Goal: Task Accomplishment & Management: Manage account settings

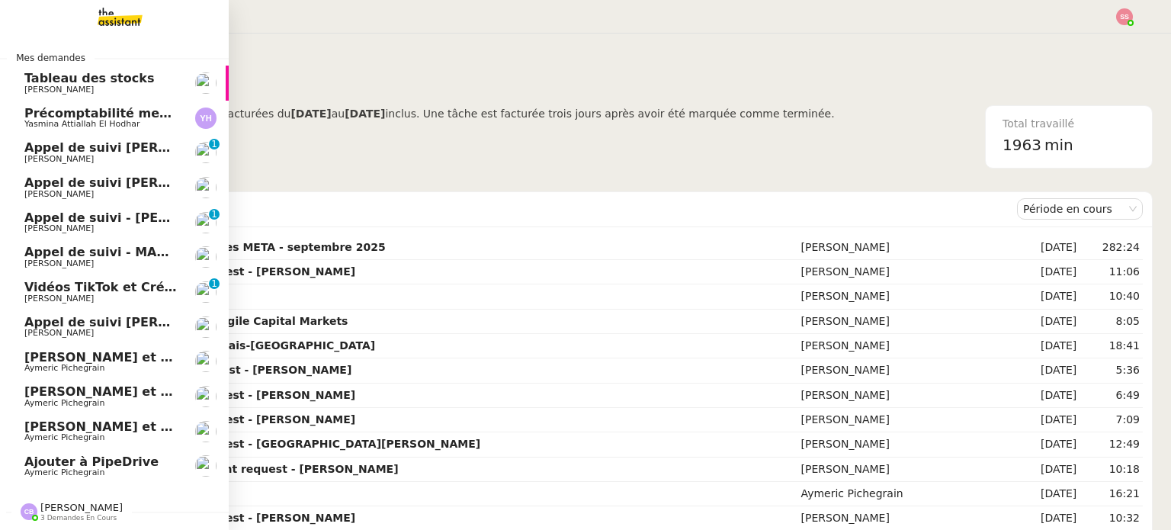
click at [88, 460] on span "Ajouter à PipeDrive" at bounding box center [91, 461] width 134 height 14
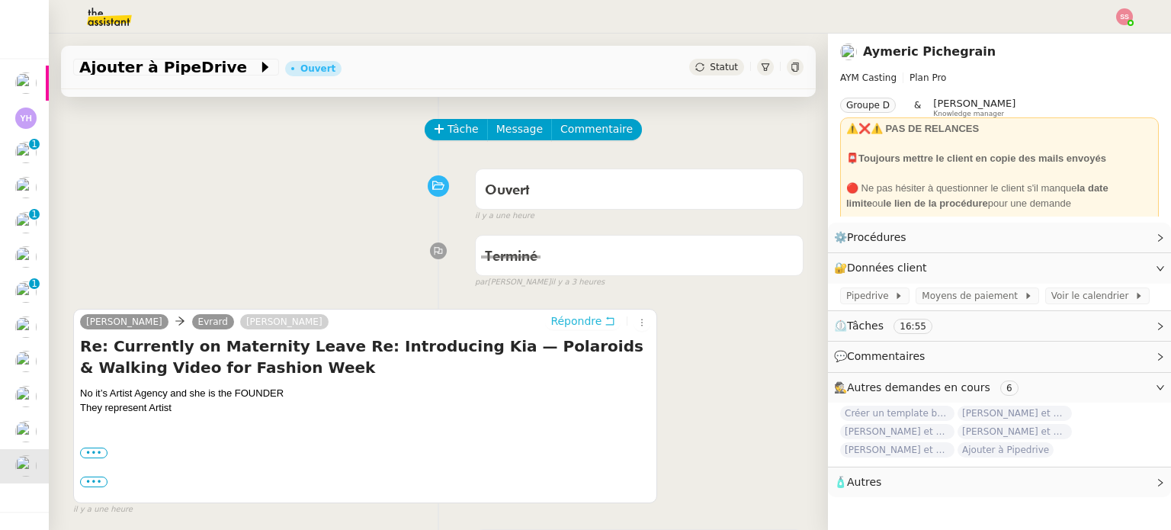
scroll to position [76, 0]
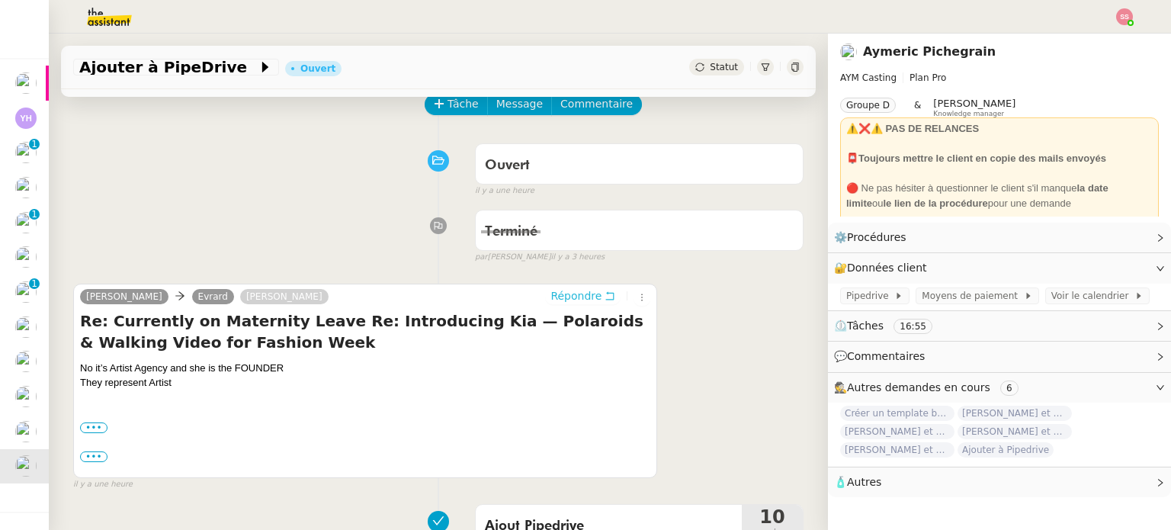
click at [552, 289] on span "Répondre" at bounding box center [575, 295] width 51 height 15
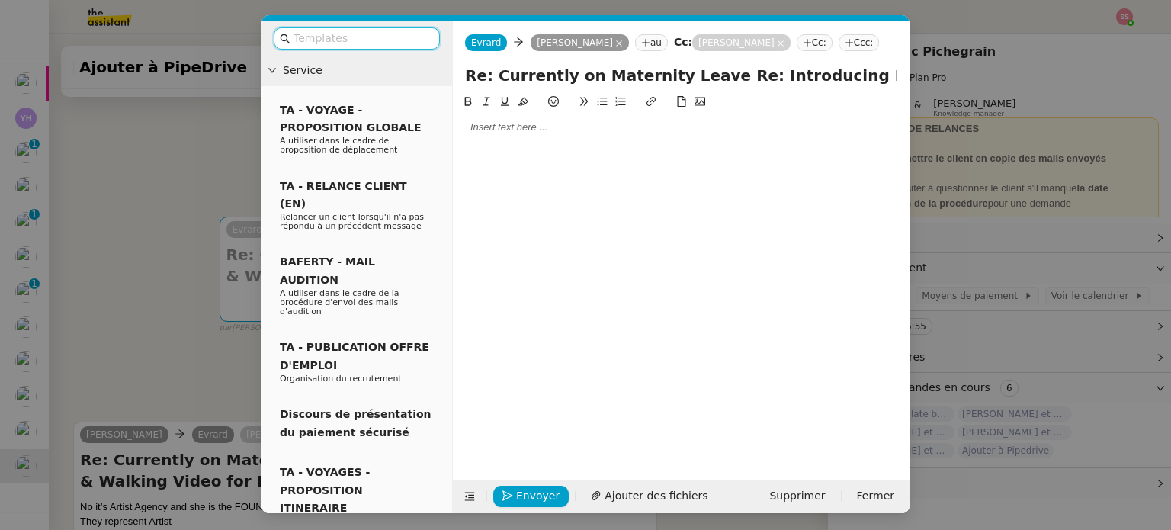
click at [518, 127] on div at bounding box center [681, 127] width 444 height 14
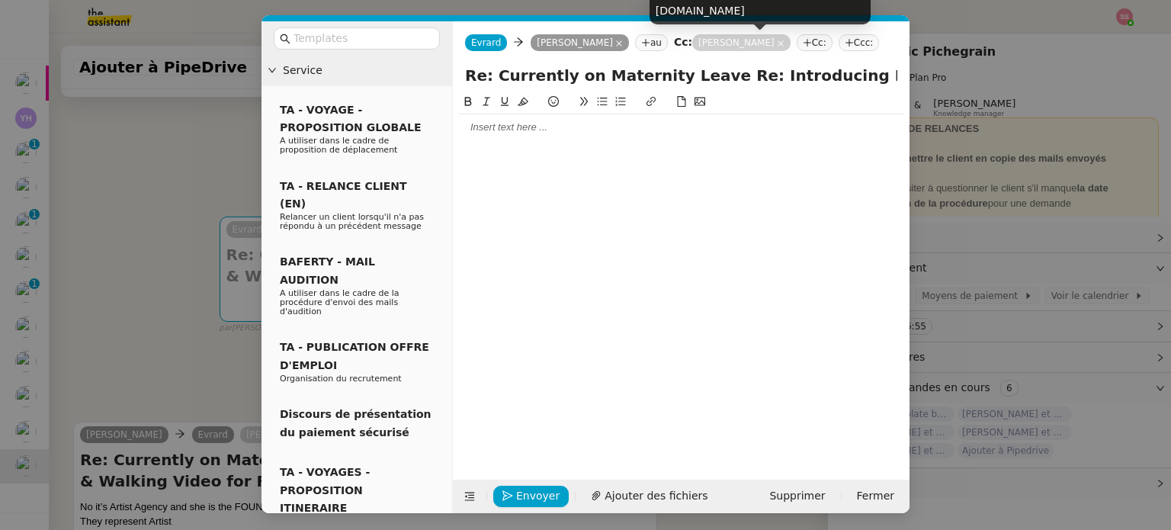
click at [777, 43] on icon at bounding box center [781, 44] width 8 height 8
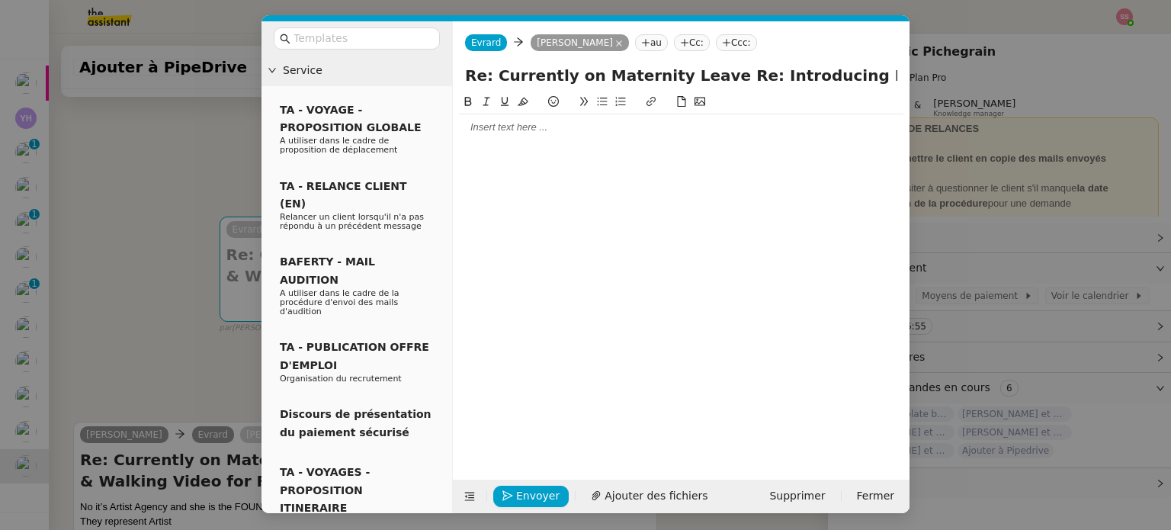
click at [548, 128] on div at bounding box center [681, 127] width 444 height 14
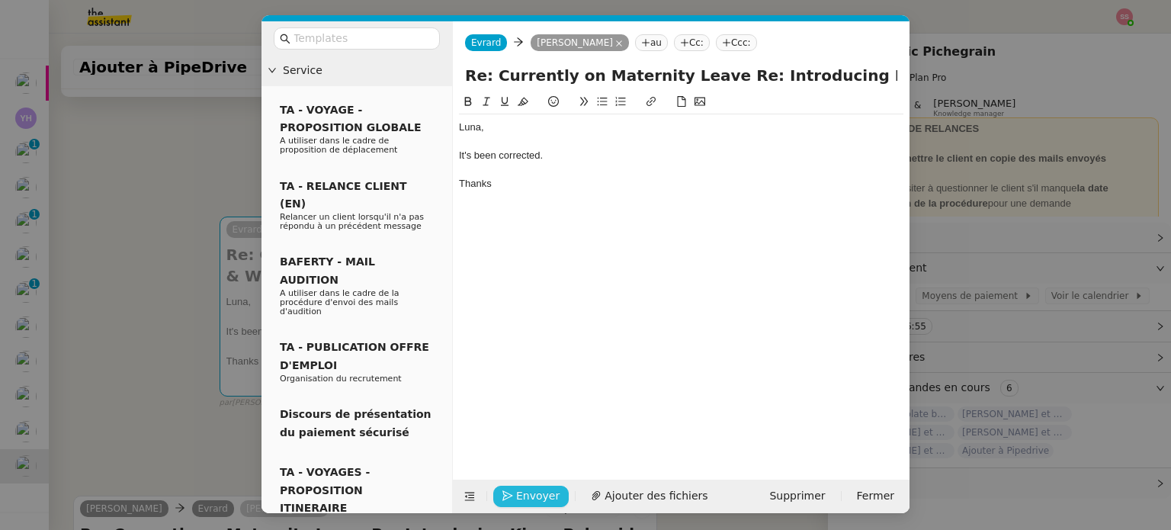
click at [544, 501] on span "Envoyer" at bounding box center [537, 496] width 43 height 18
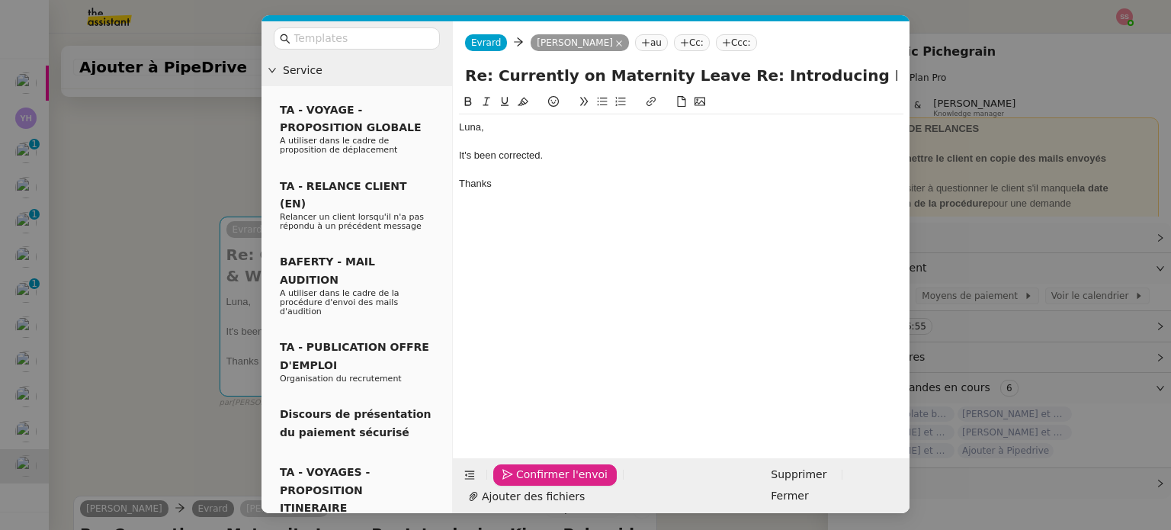
click at [544, 483] on span "Confirmer l'envoi" at bounding box center [561, 475] width 91 height 18
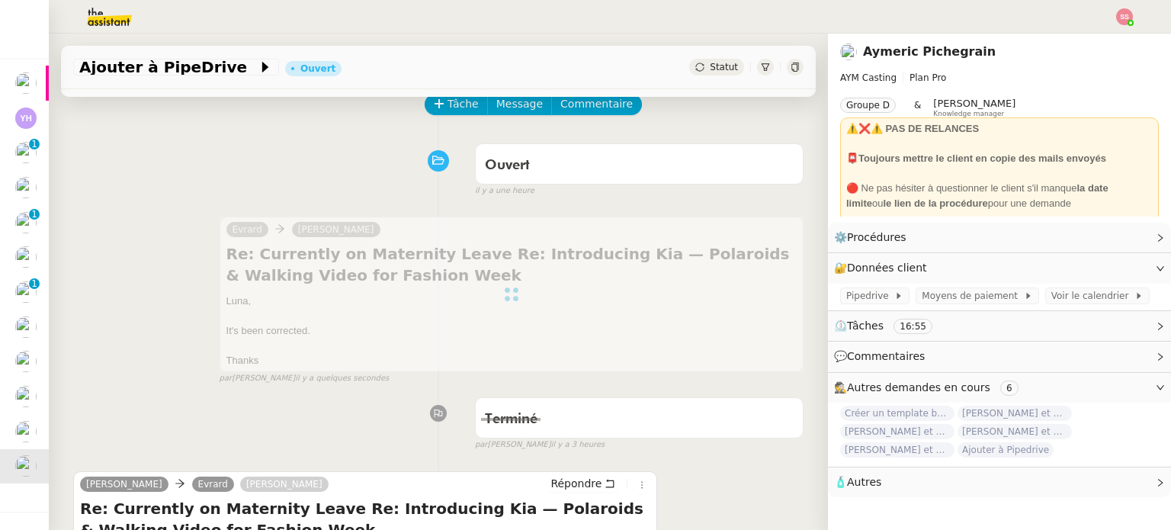
click at [713, 64] on span "Statut" at bounding box center [724, 67] width 28 height 11
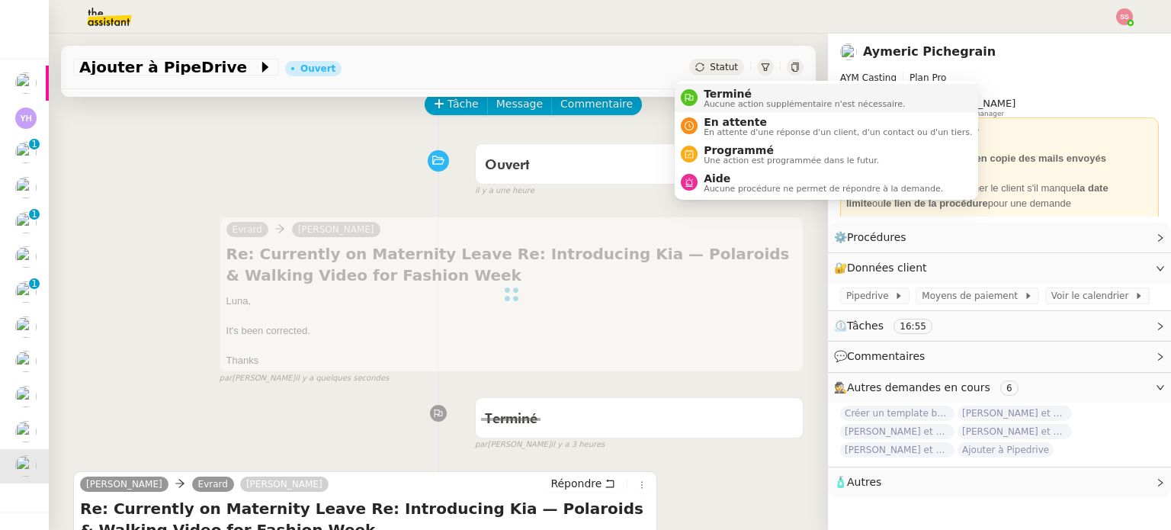
click at [707, 88] on span "Terminé" at bounding box center [803, 94] width 201 height 12
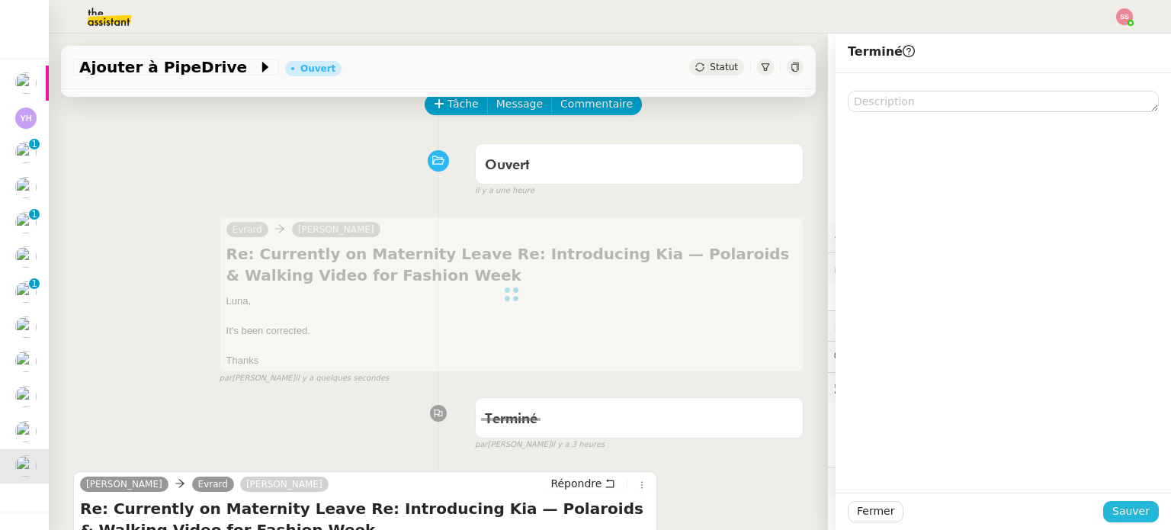
click at [1131, 512] on span "Sauver" at bounding box center [1130, 511] width 37 height 18
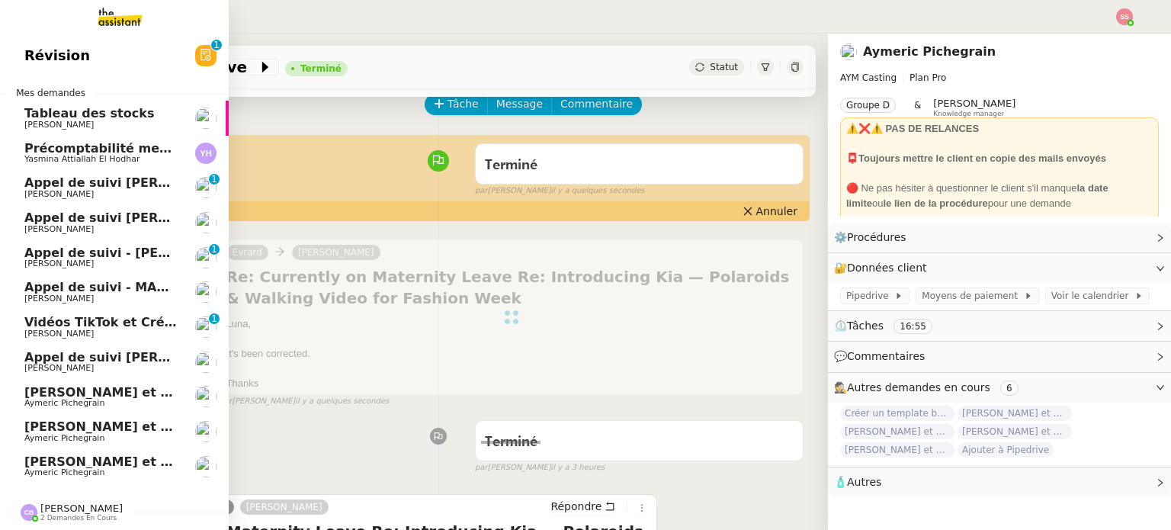
click at [95, 406] on span "Aymeric Pichegrain" at bounding box center [101, 403] width 154 height 9
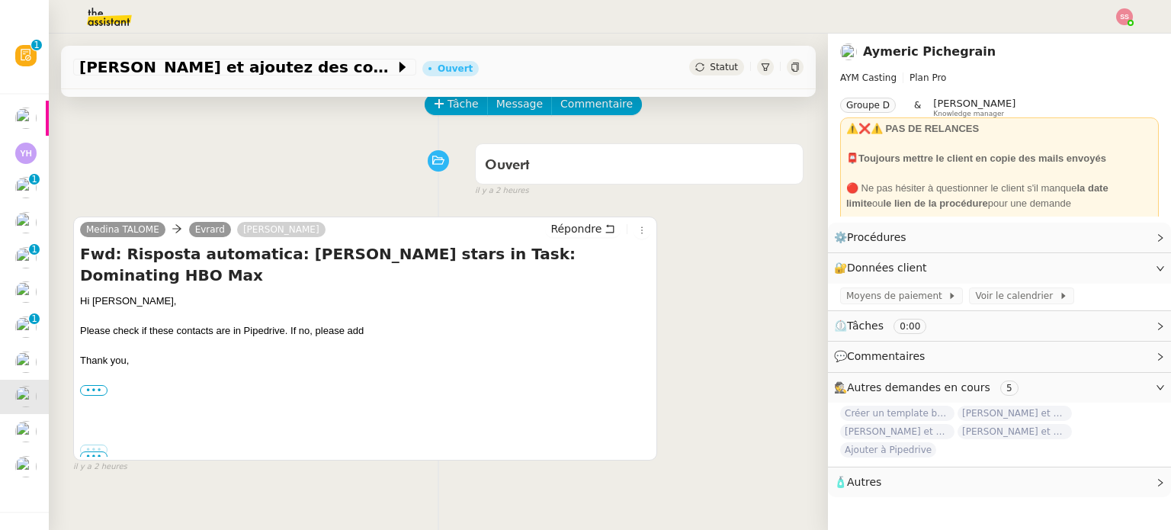
click at [85, 383] on div "••• MEDINA PUBLICIST M: [PHONE_NUMBER] [EMAIL_ADDRESS][DOMAIN_NAME] [DOMAIN_NAM…" at bounding box center [365, 390] width 570 height 15
click at [88, 385] on label "•••" at bounding box center [93, 390] width 27 height 11
click at [0, 0] on input "•••" at bounding box center [0, 0] width 0 height 0
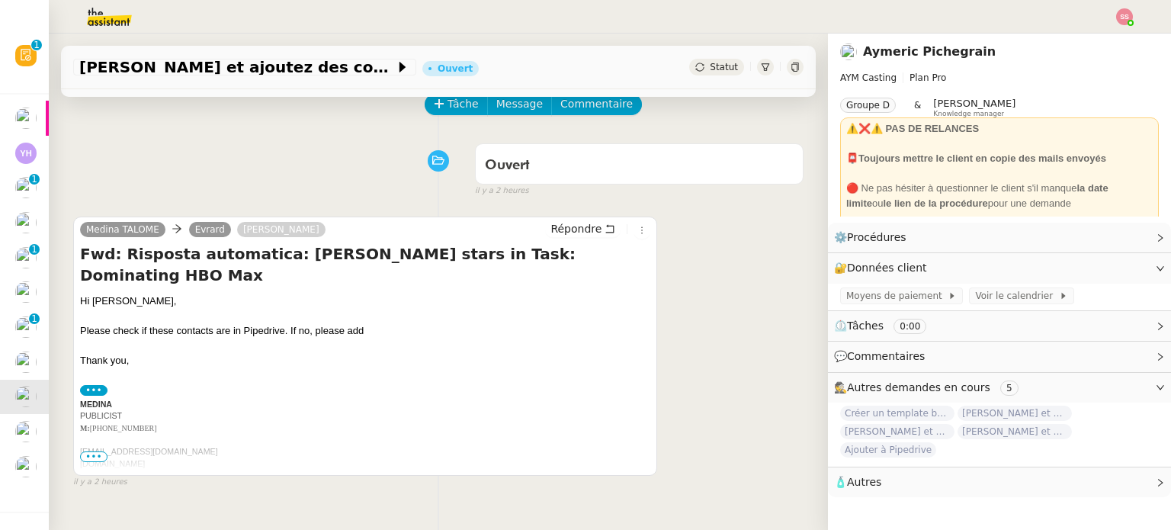
click at [98, 459] on span "•••" at bounding box center [93, 456] width 27 height 11
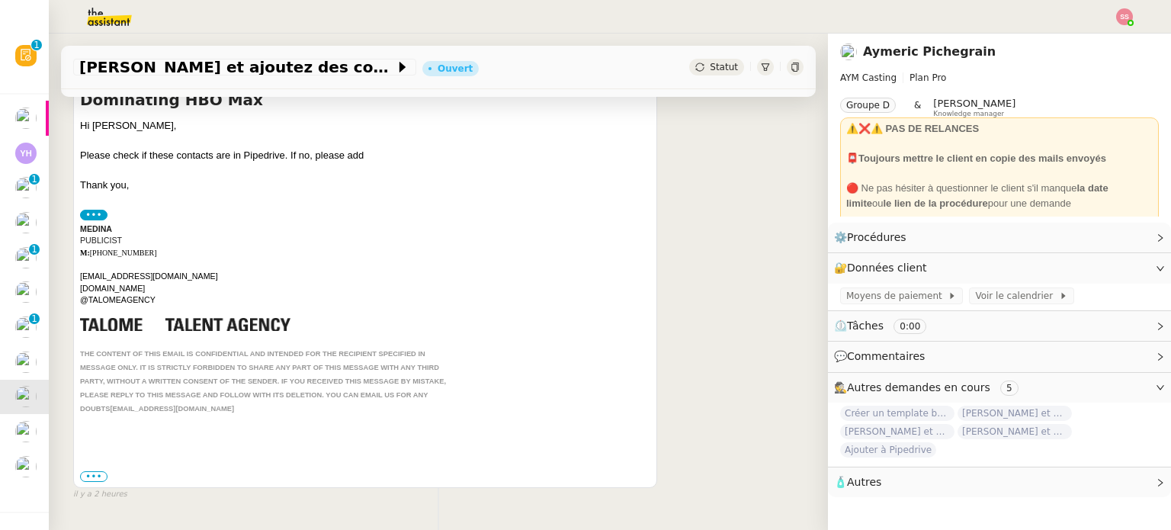
scroll to position [207, 0]
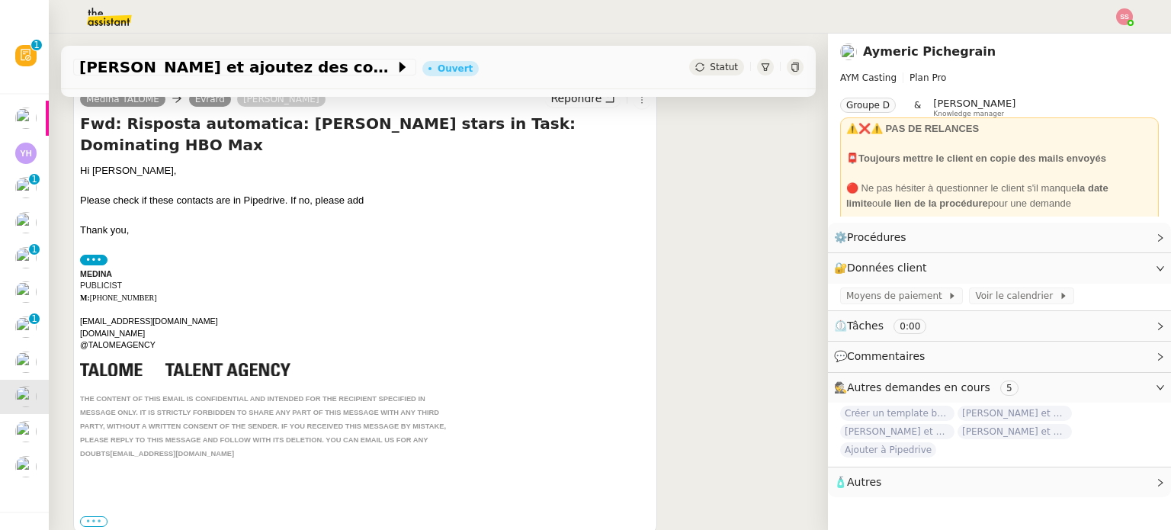
click at [97, 516] on label "•••" at bounding box center [93, 521] width 27 height 11
click at [0, 0] on input "•••" at bounding box center [0, 0] width 0 height 0
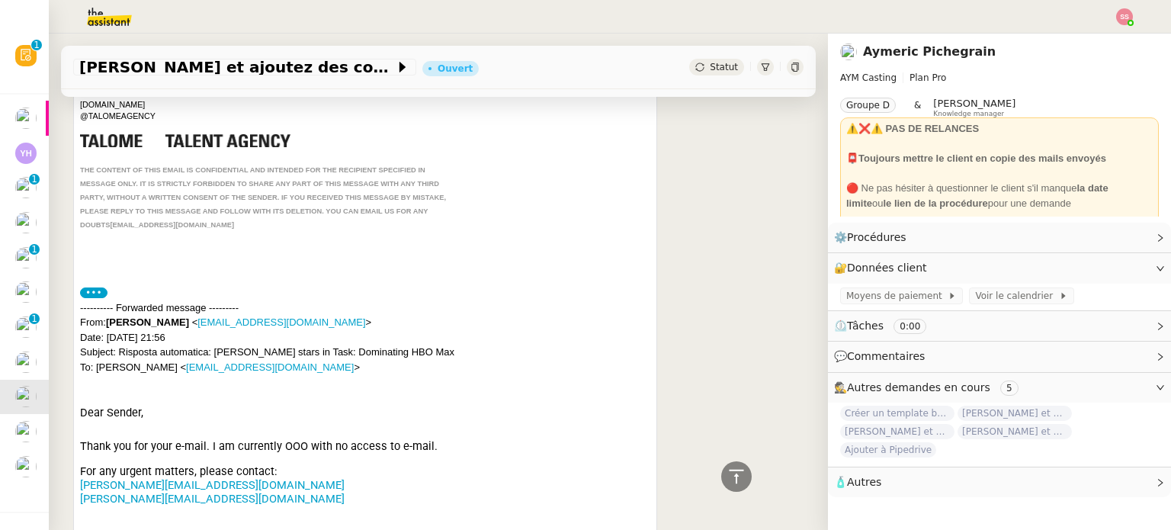
scroll to position [0, 0]
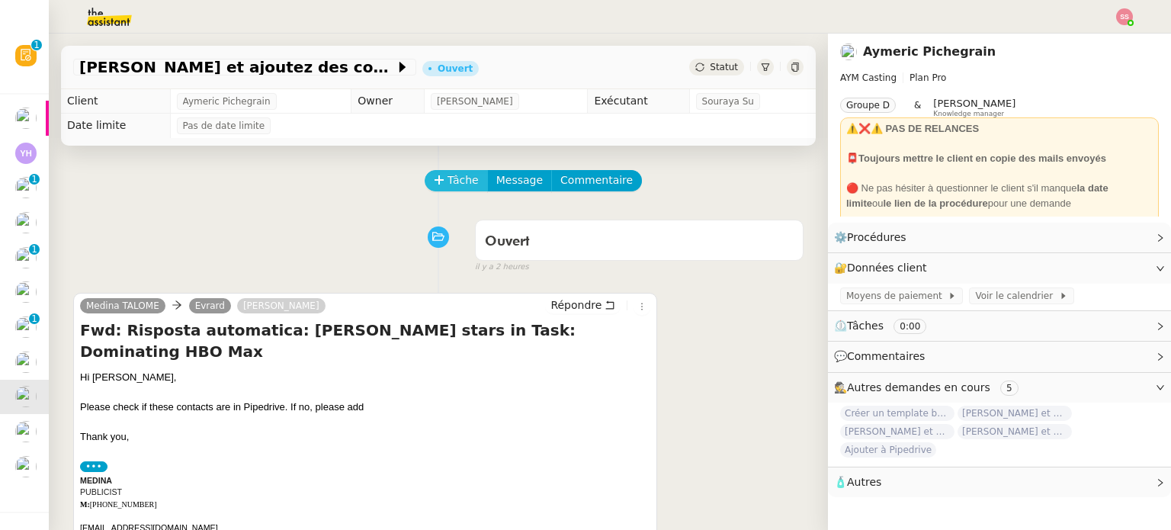
click at [461, 175] on span "Tâche" at bounding box center [462, 180] width 31 height 18
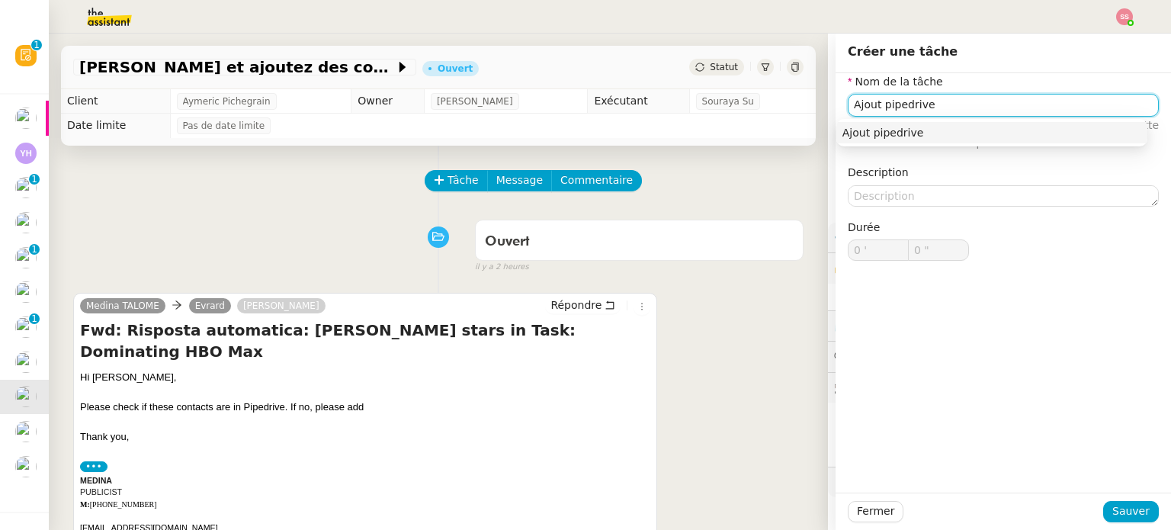
click at [896, 143] on nz-auto-option "Ajout pipedrive" at bounding box center [991, 132] width 311 height 21
type input "Ajout pipedrive"
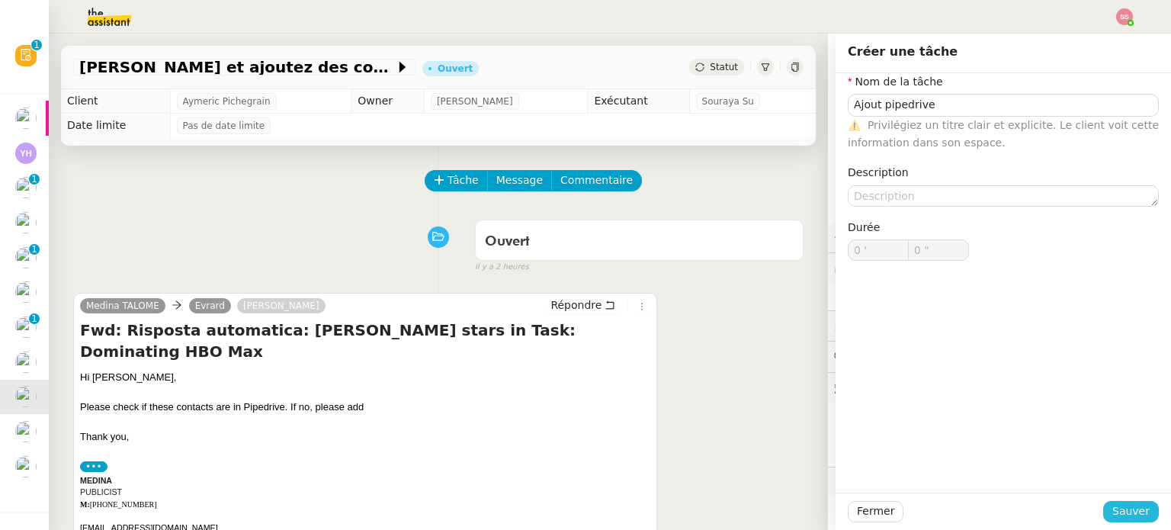
click at [1131, 503] on span "Sauver" at bounding box center [1130, 511] width 37 height 18
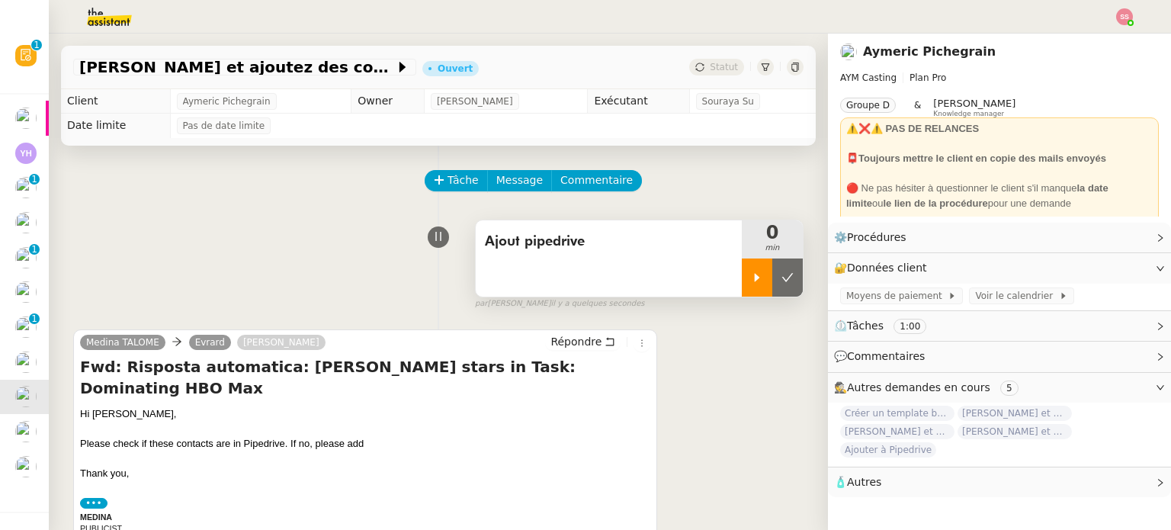
click at [751, 284] on icon at bounding box center [757, 277] width 12 height 12
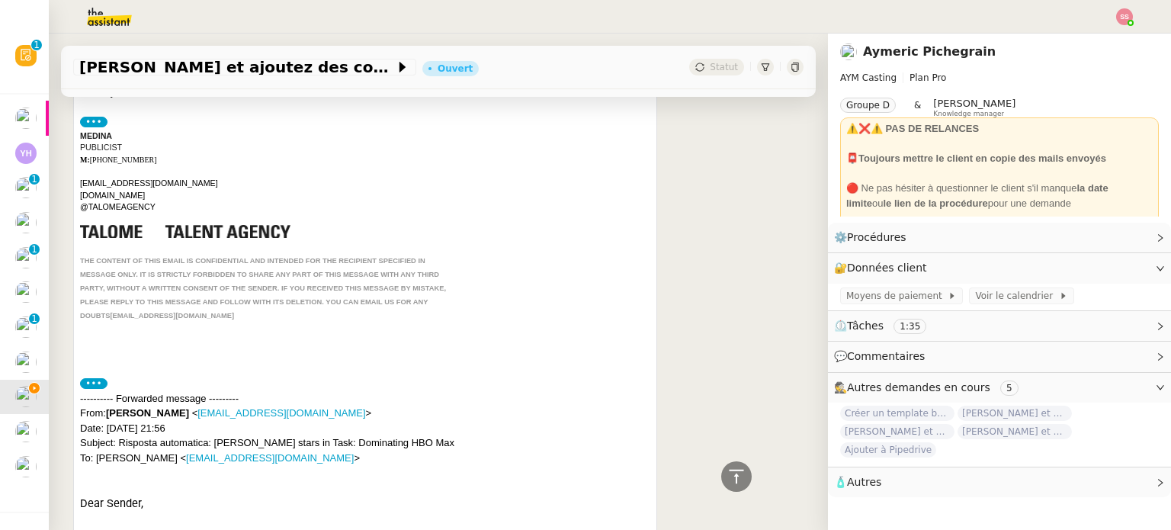
scroll to position [533, 0]
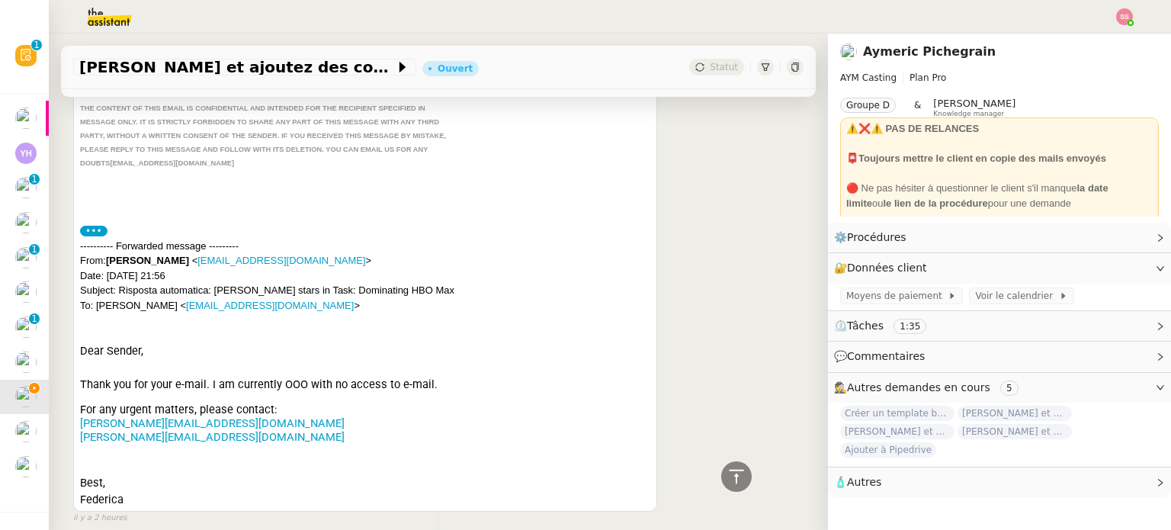
drag, startPoint x: 110, startPoint y: 239, endPoint x: 198, endPoint y: 240, distance: 88.4
click at [198, 240] on div "---------- Forwarded message --------- From: [PERSON_NAME] < [EMAIL_ADDRESS][DO…" at bounding box center [365, 276] width 570 height 75
copy strong "[PERSON_NAME]"
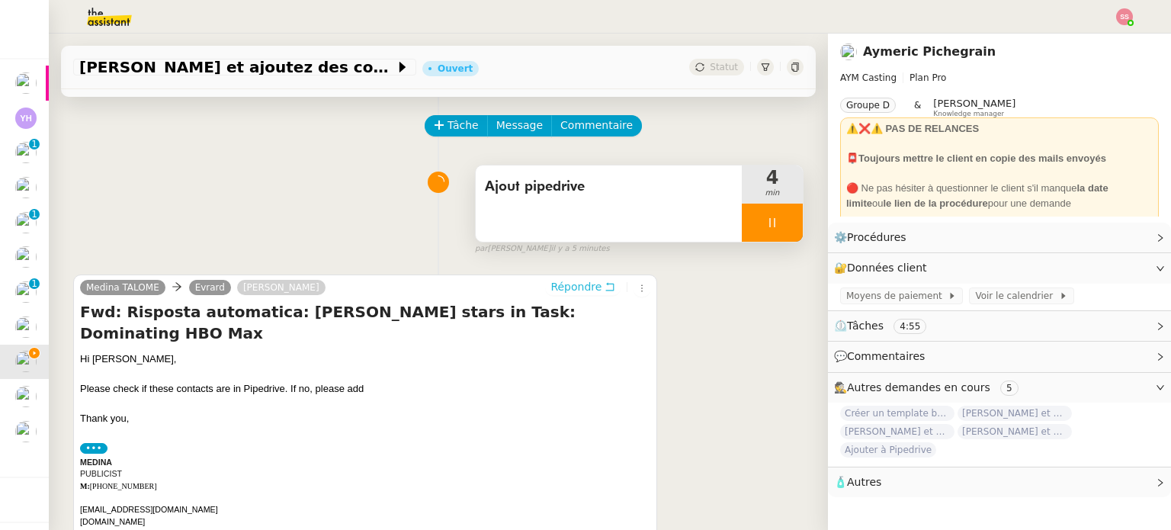
scroll to position [54, 0]
click at [555, 286] on span "Répondre" at bounding box center [575, 287] width 51 height 15
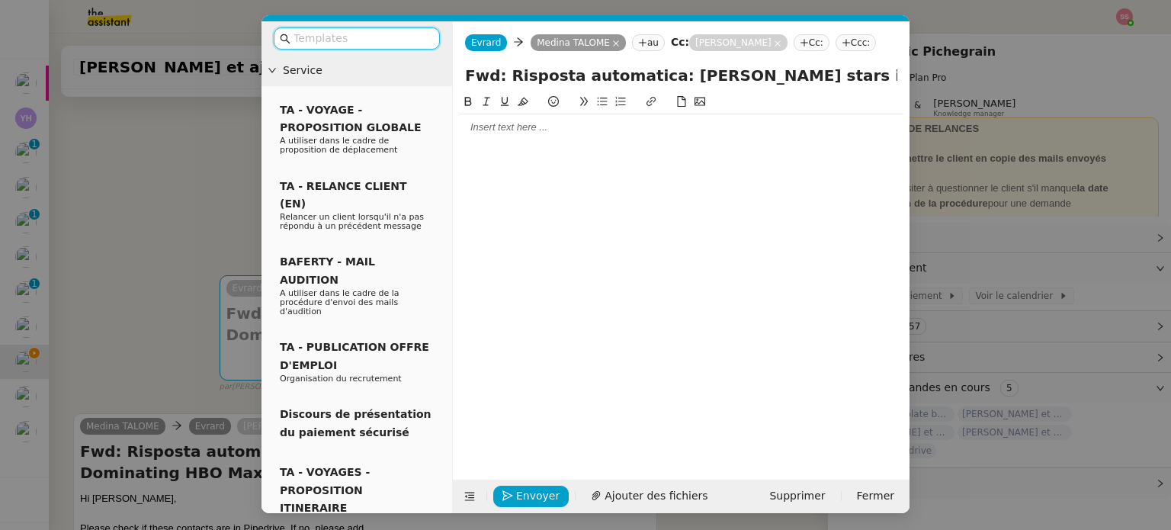
click at [504, 135] on div at bounding box center [681, 127] width 444 height 26
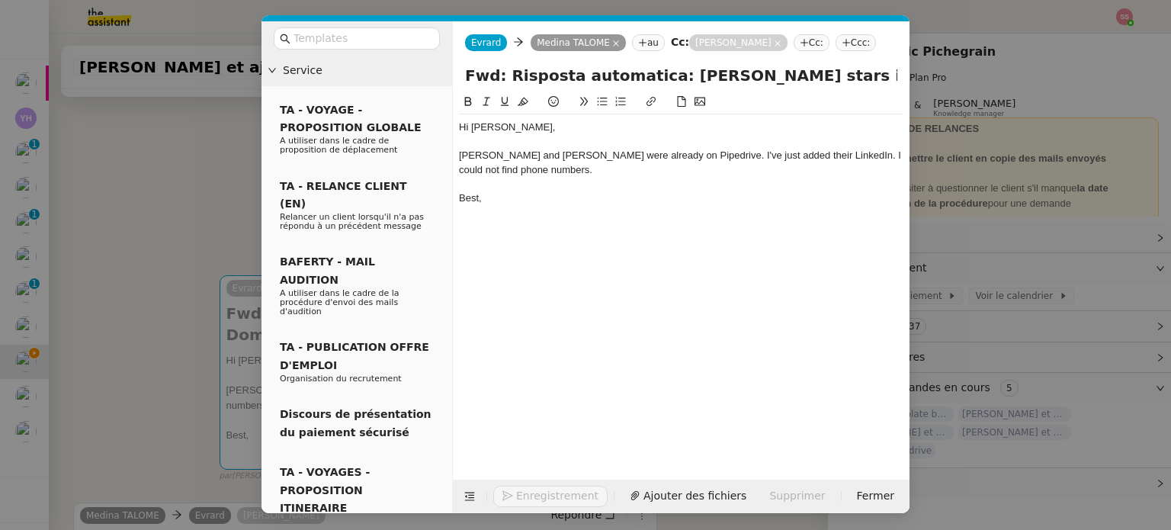
click at [546, 489] on button "Enregistrement" at bounding box center [550, 495] width 114 height 21
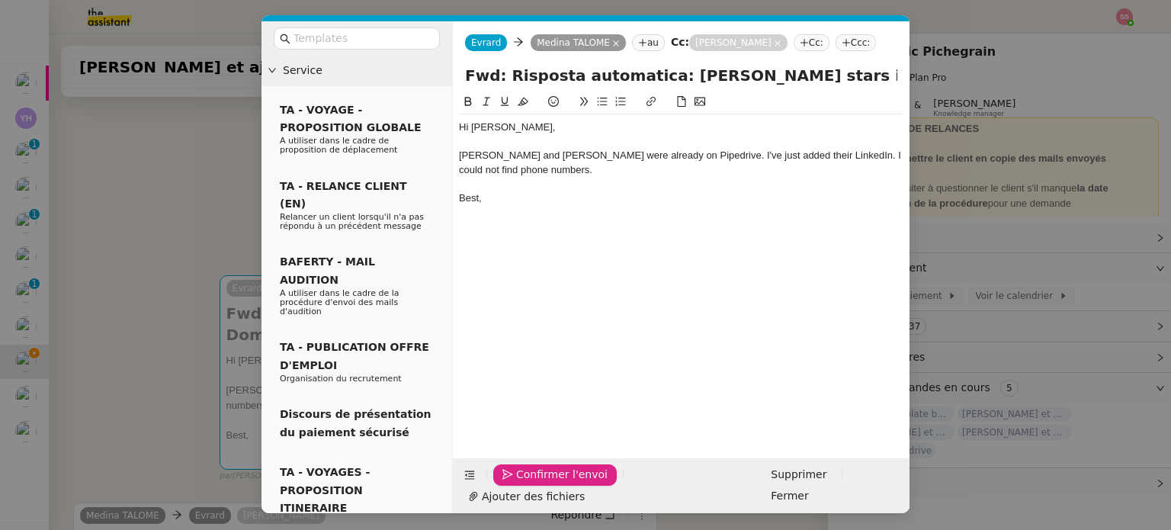
click at [571, 483] on span "Confirmer l'envoi" at bounding box center [561, 475] width 91 height 18
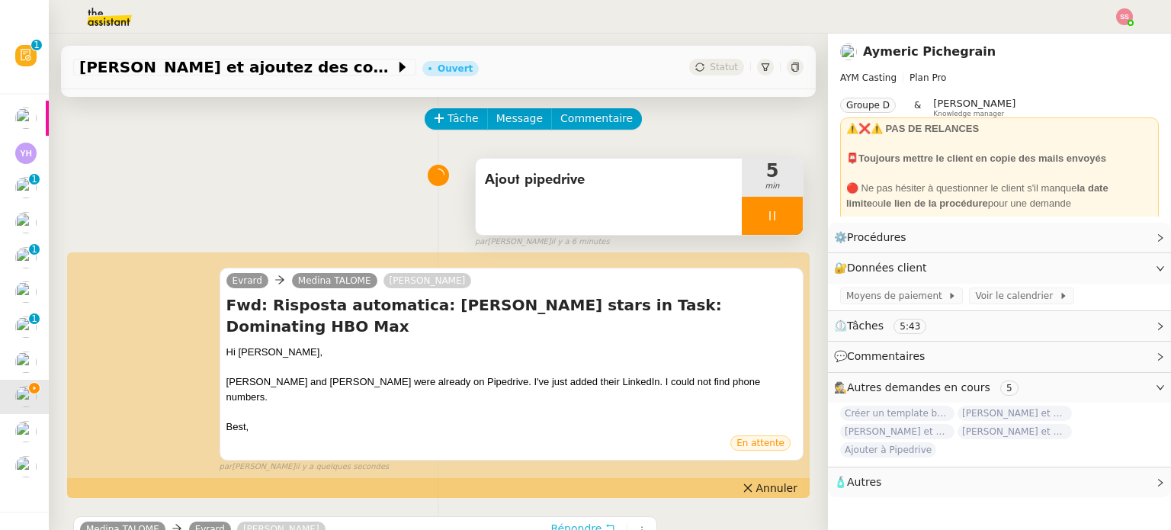
scroll to position [0, 0]
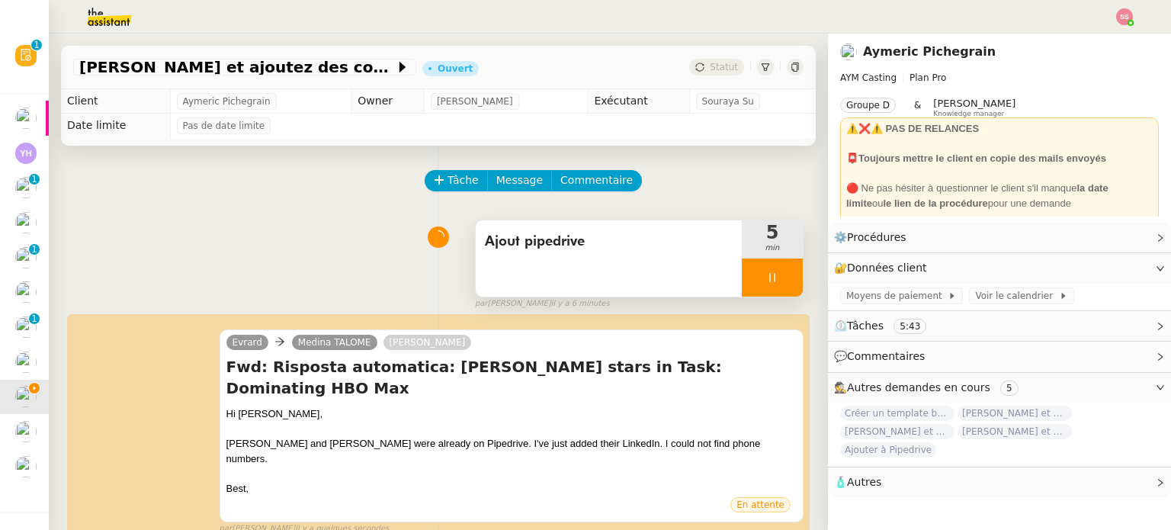
click at [770, 280] on div at bounding box center [772, 277] width 61 height 38
click at [774, 280] on button at bounding box center [787, 277] width 30 height 38
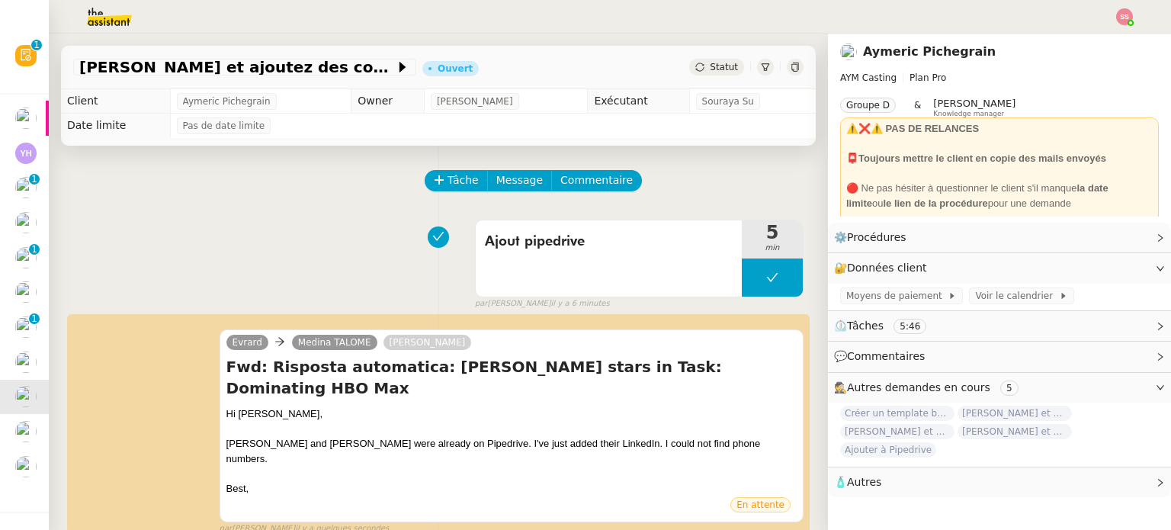
click at [710, 70] on span "Statut" at bounding box center [724, 67] width 28 height 11
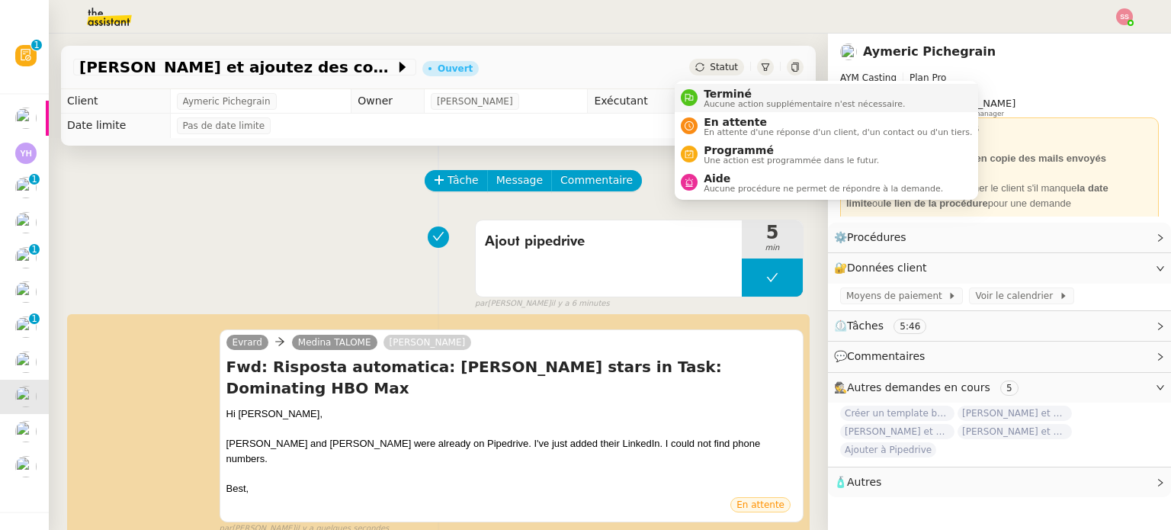
click at [722, 100] on span "Aucune action supplémentaire n'est nécessaire." at bounding box center [803, 104] width 201 height 8
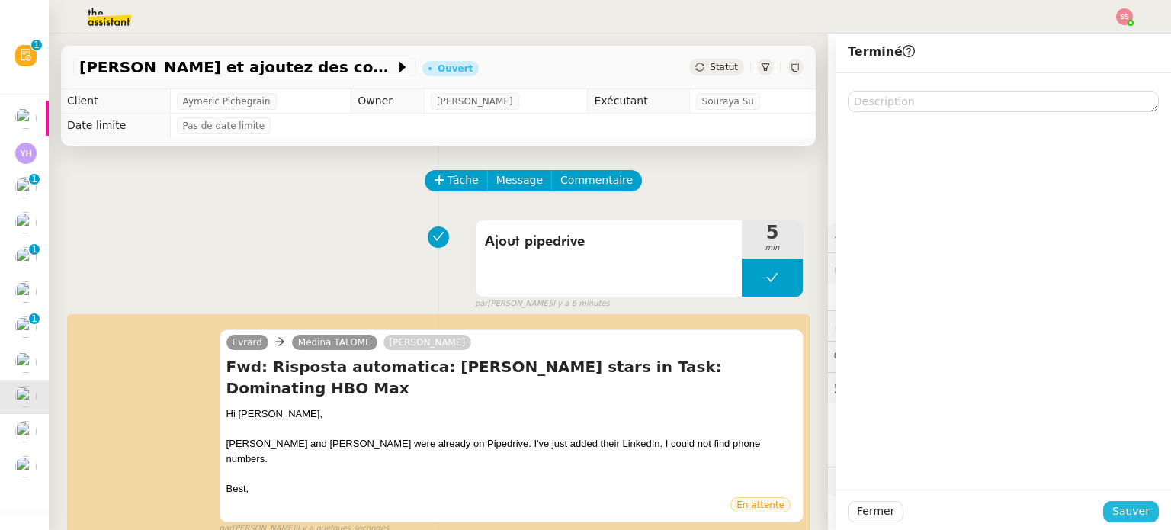
click at [1123, 507] on span "Sauver" at bounding box center [1130, 511] width 37 height 18
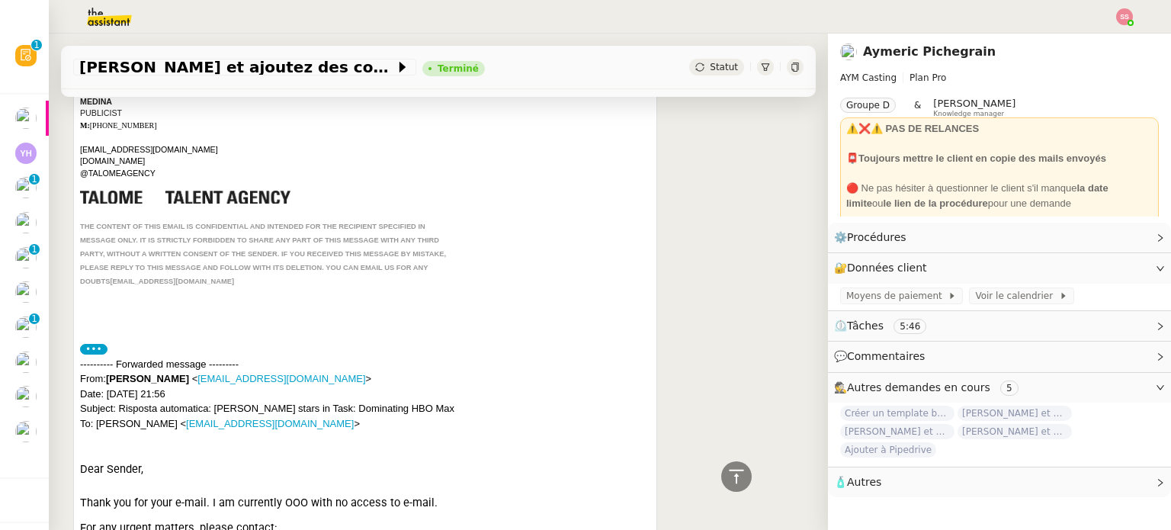
scroll to position [838, 0]
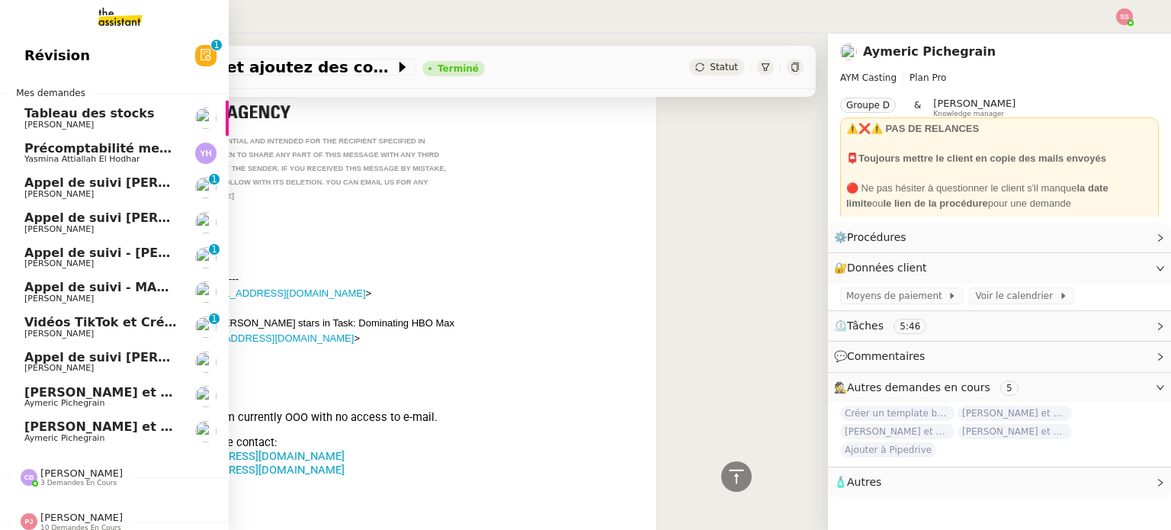
click at [102, 438] on span "Aymeric Pichegrain" at bounding box center [101, 438] width 154 height 9
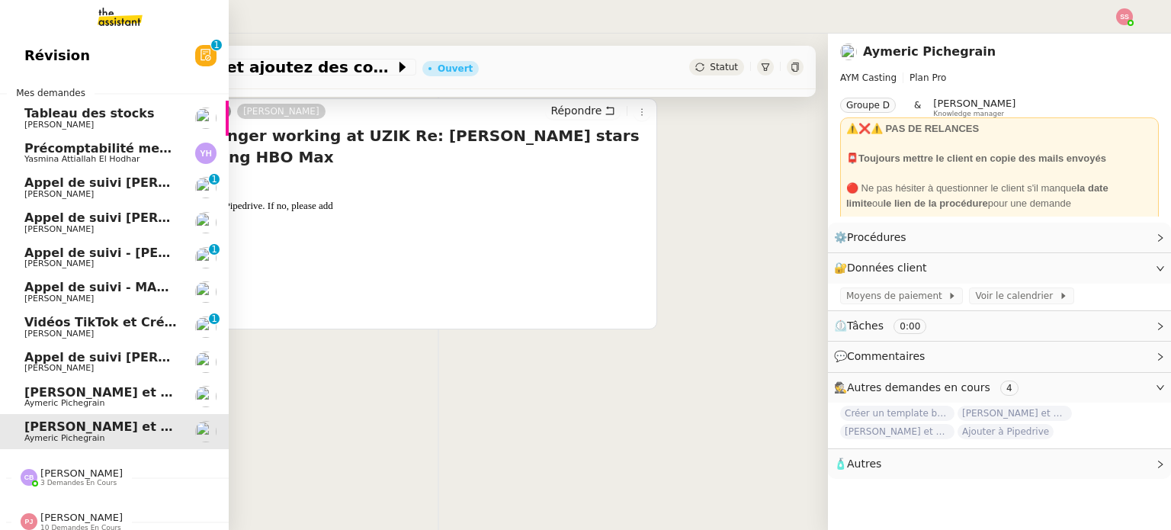
scroll to position [204, 0]
click at [66, 158] on span "Yasmina Attiallah El Hodhar" at bounding box center [81, 159] width 115 height 10
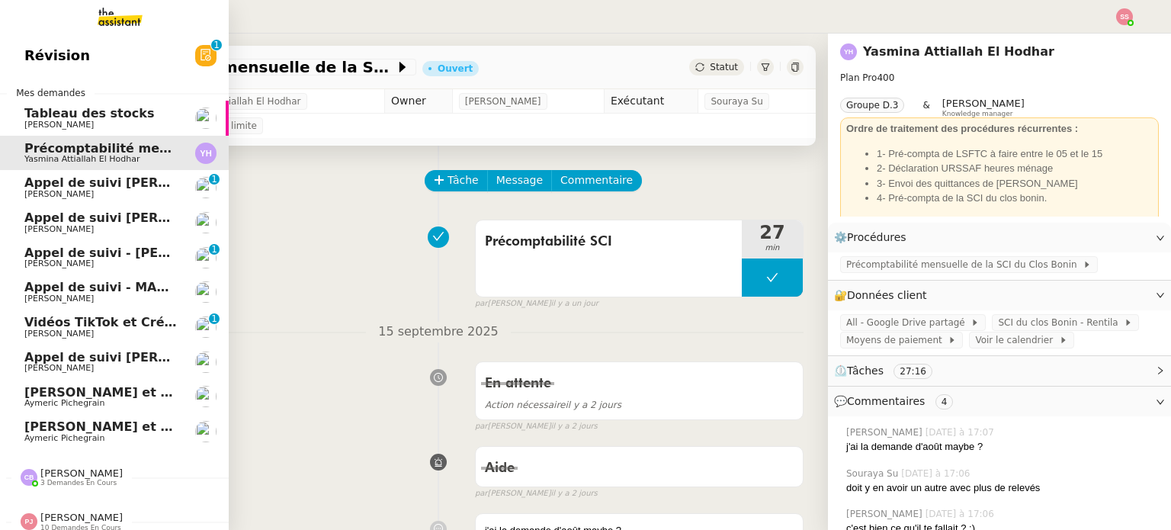
click at [50, 481] on span "3 demandes en cours" at bounding box center [78, 483] width 76 height 8
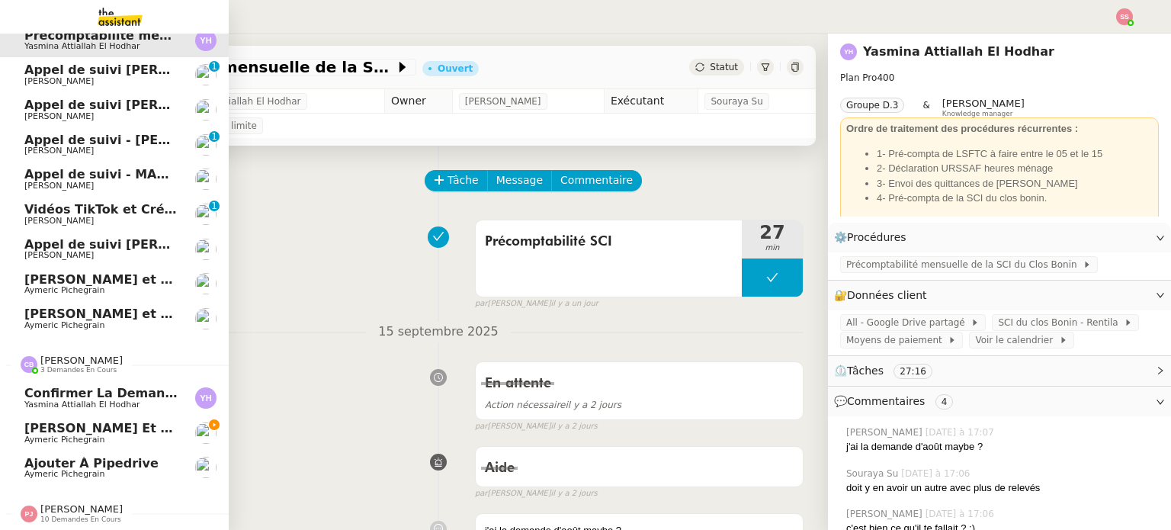
click at [140, 423] on span "[PERSON_NAME] et ajoutez des contacts dans Pipedrive" at bounding box center [219, 428] width 390 height 14
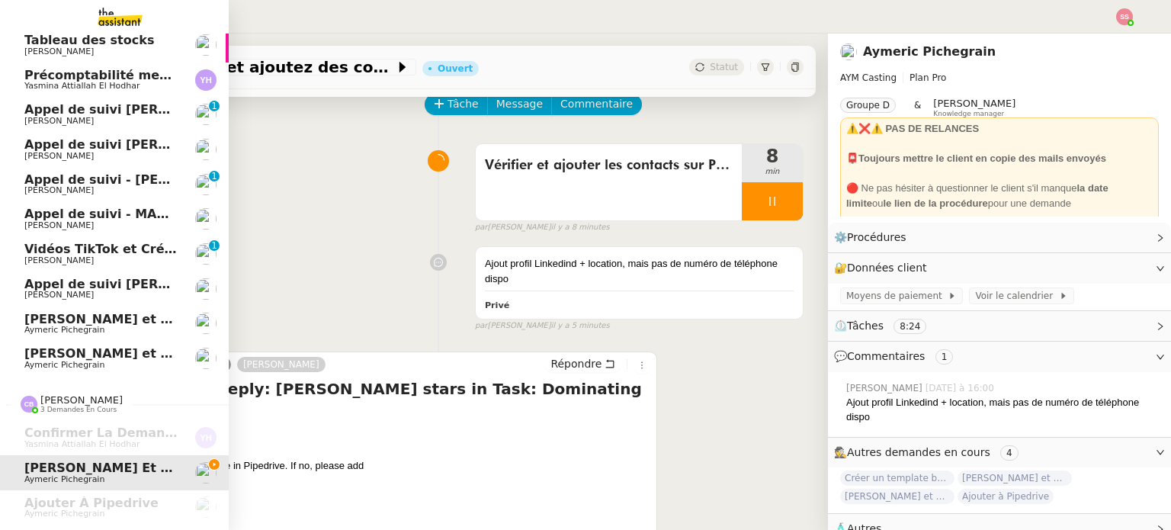
scroll to position [76, 0]
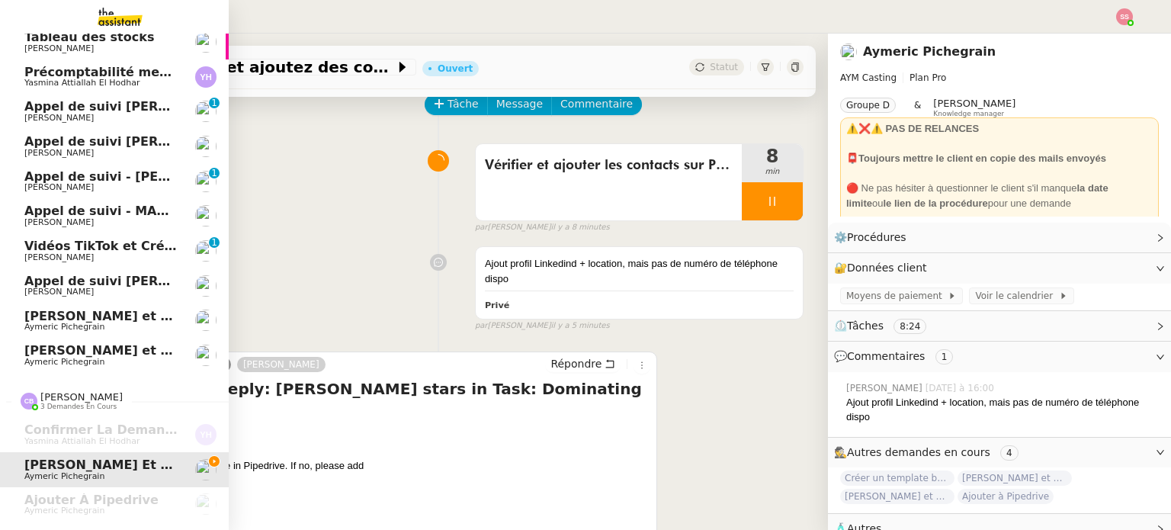
click at [99, 226] on span "[PERSON_NAME]" at bounding box center [101, 222] width 154 height 9
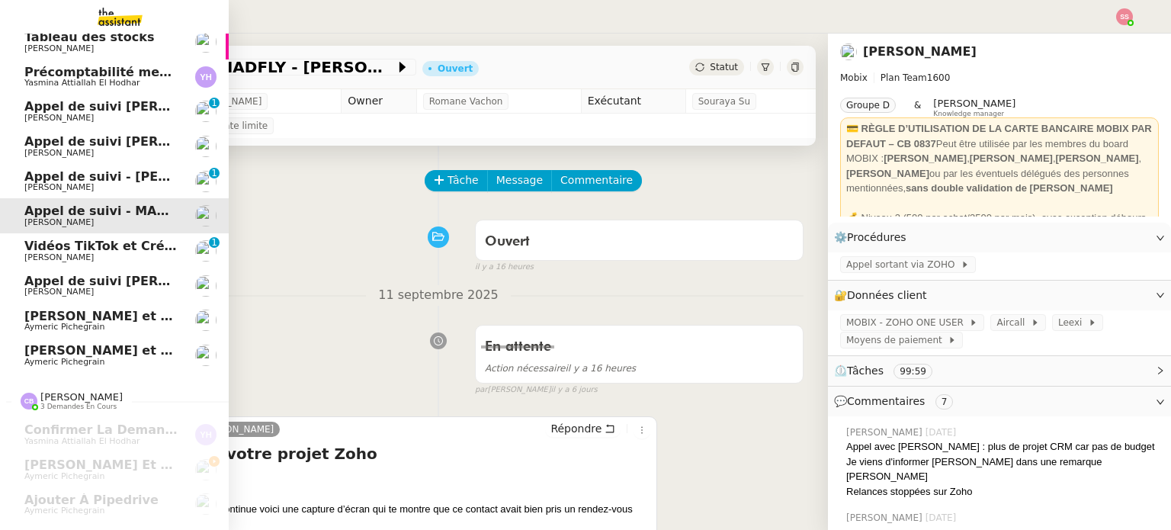
click at [87, 179] on span "Appel de suivi - [PERSON_NAME]" at bounding box center [136, 176] width 224 height 14
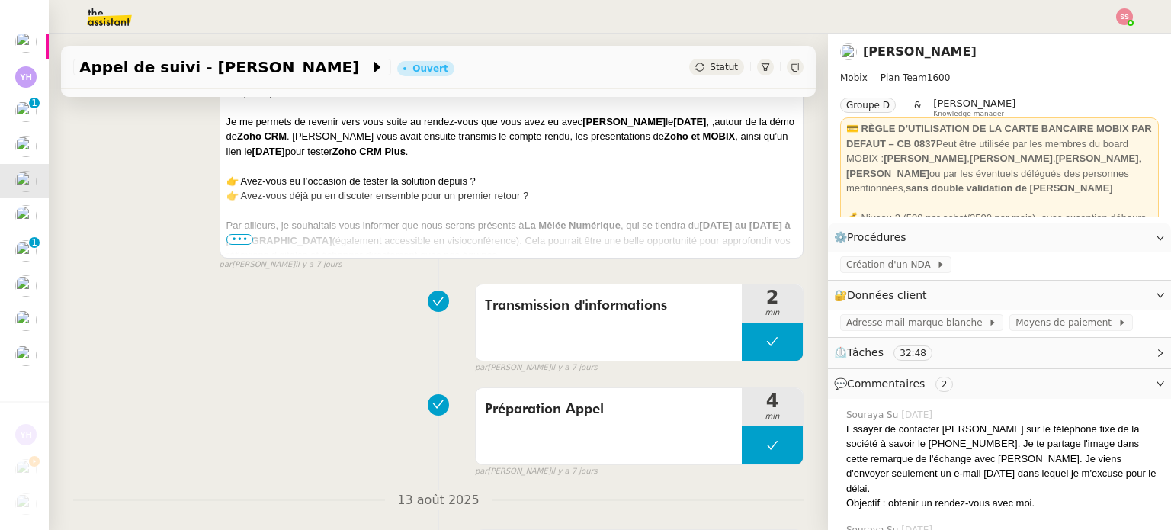
scroll to position [533, 0]
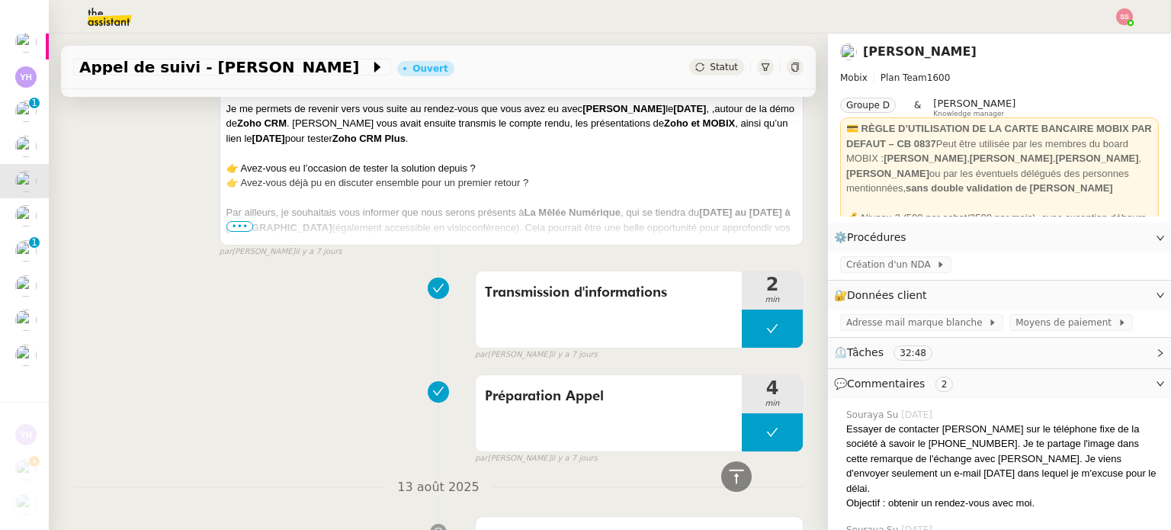
click at [232, 231] on span "•••" at bounding box center [239, 226] width 27 height 11
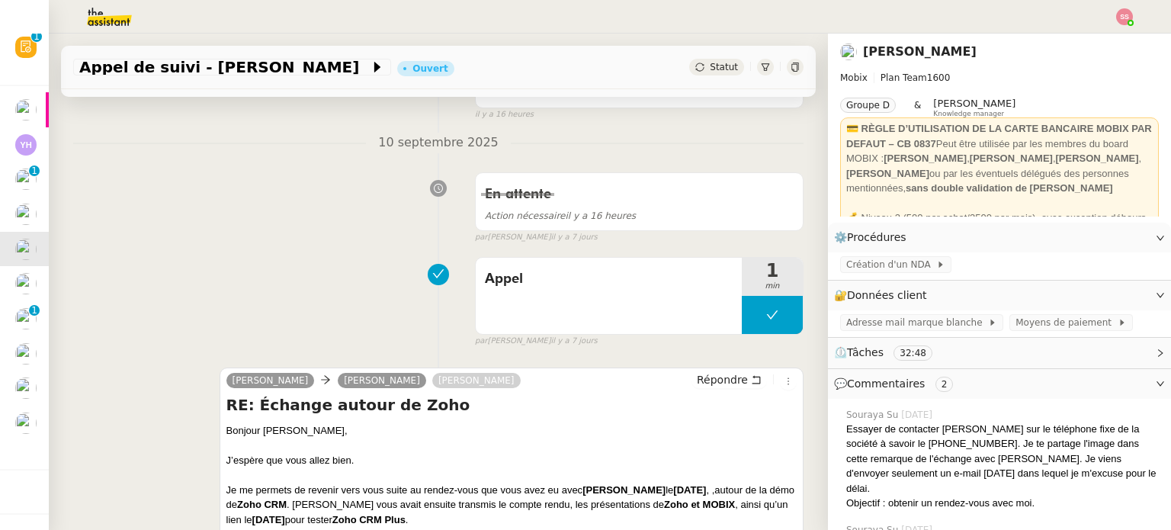
scroll to position [0, 0]
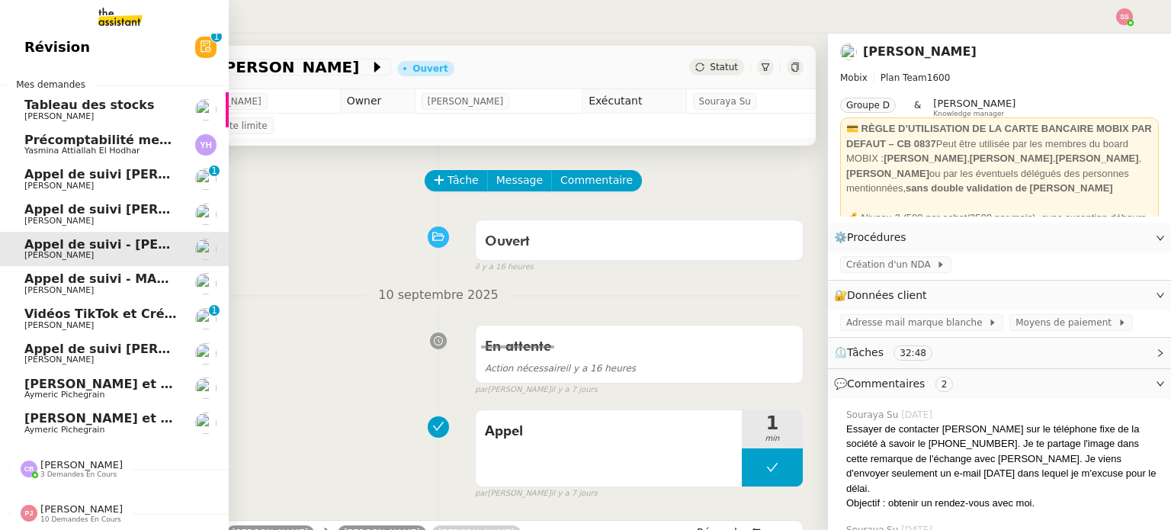
click at [79, 202] on span "Appel de suivi [PERSON_NAME] - ARGENS SYNDIC GESTION" at bounding box center [226, 209] width 405 height 14
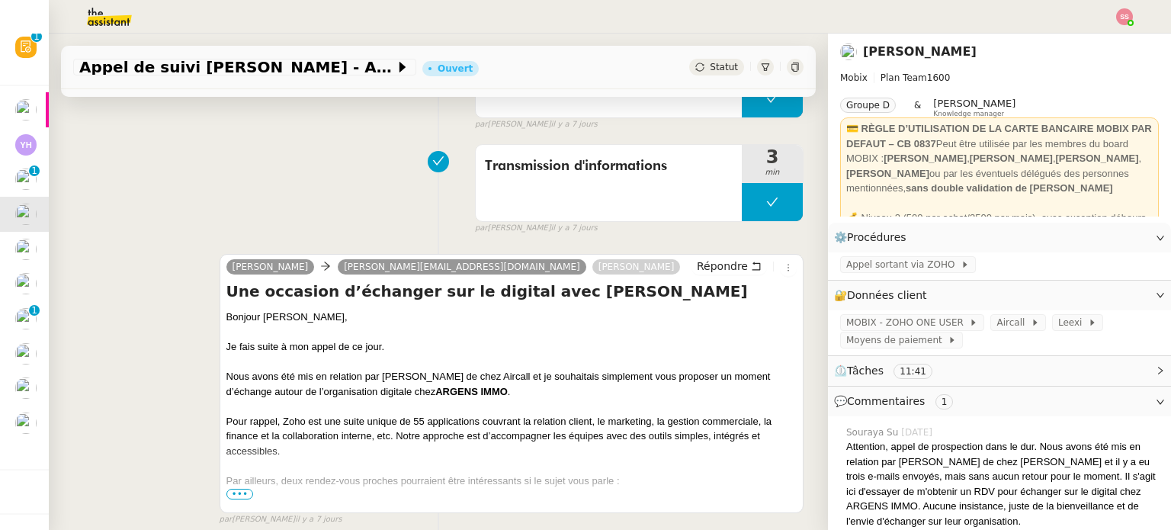
scroll to position [533, 0]
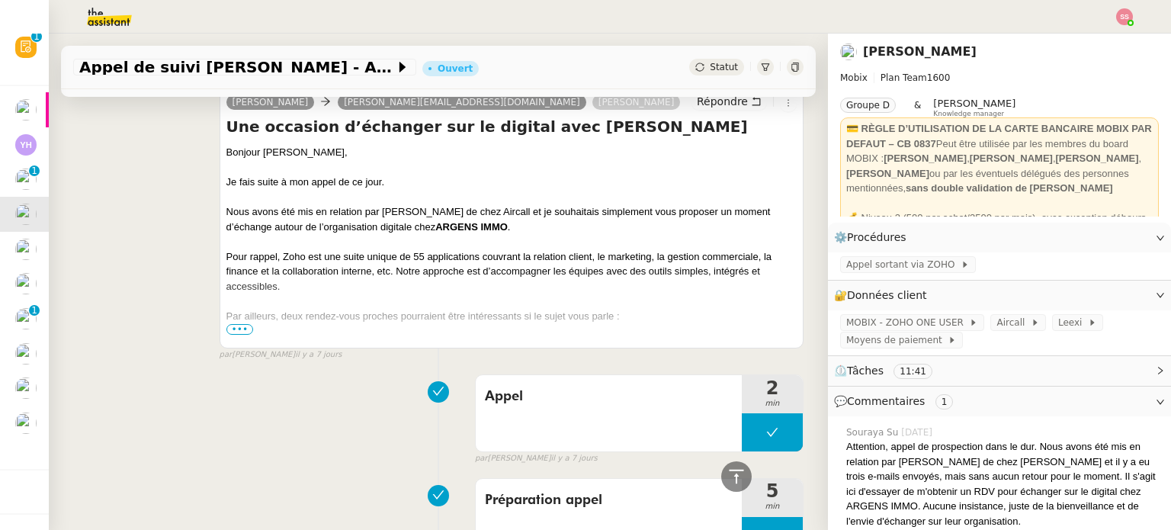
click at [238, 335] on span "•••" at bounding box center [239, 329] width 27 height 11
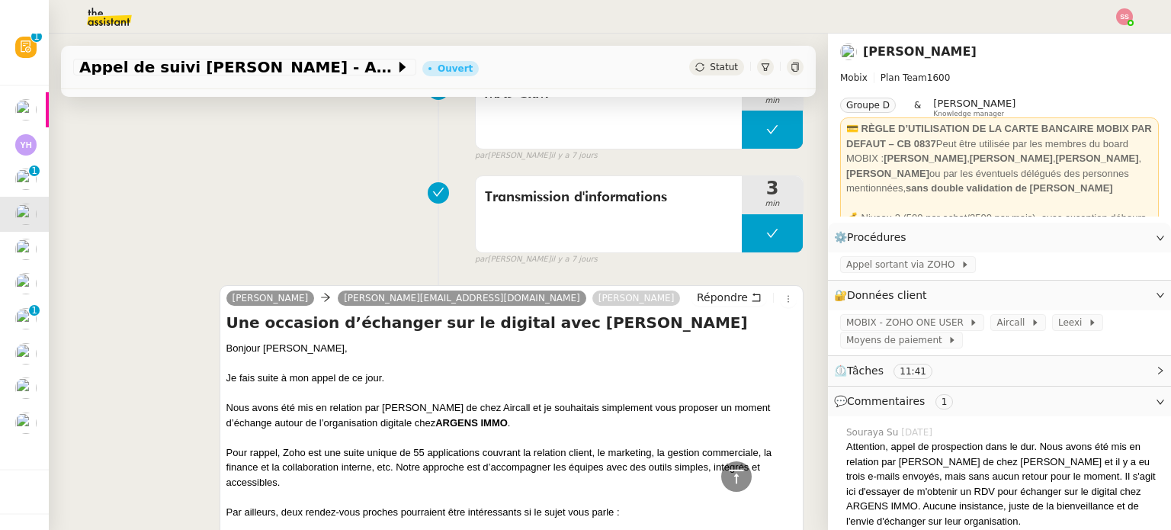
scroll to position [305, 0]
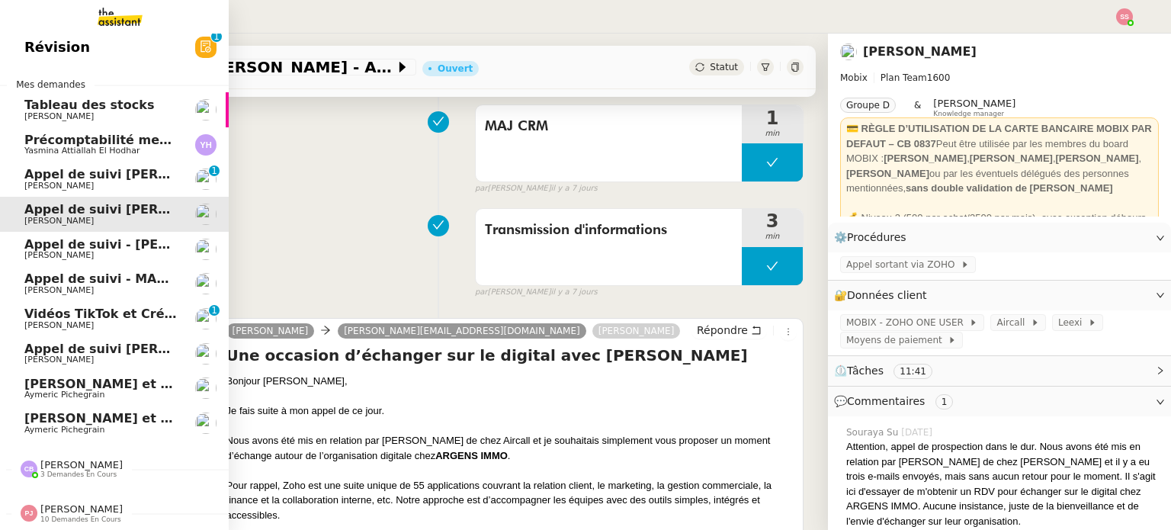
click at [67, 181] on span "[PERSON_NAME]" at bounding box center [101, 185] width 154 height 9
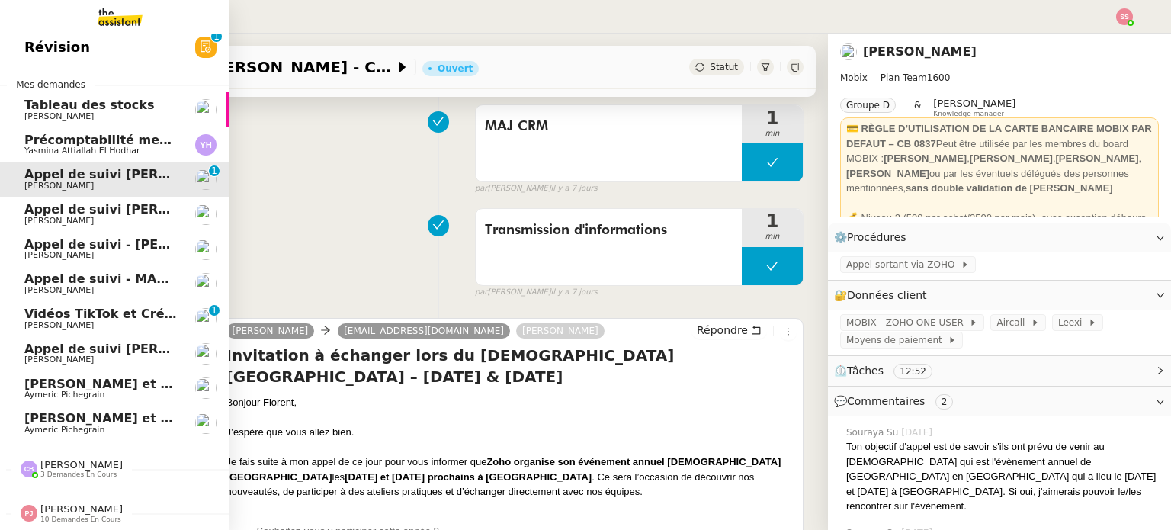
click at [81, 136] on span "Précomptabilité mensuelle de la SCI du Clos Bonin - [DATE]" at bounding box center [227, 140] width 407 height 14
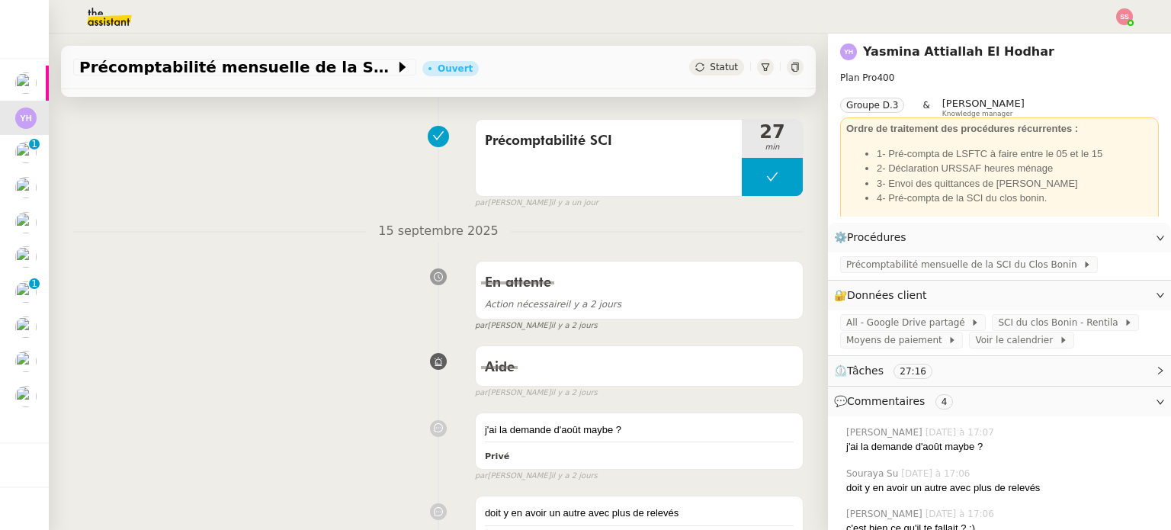
scroll to position [152, 0]
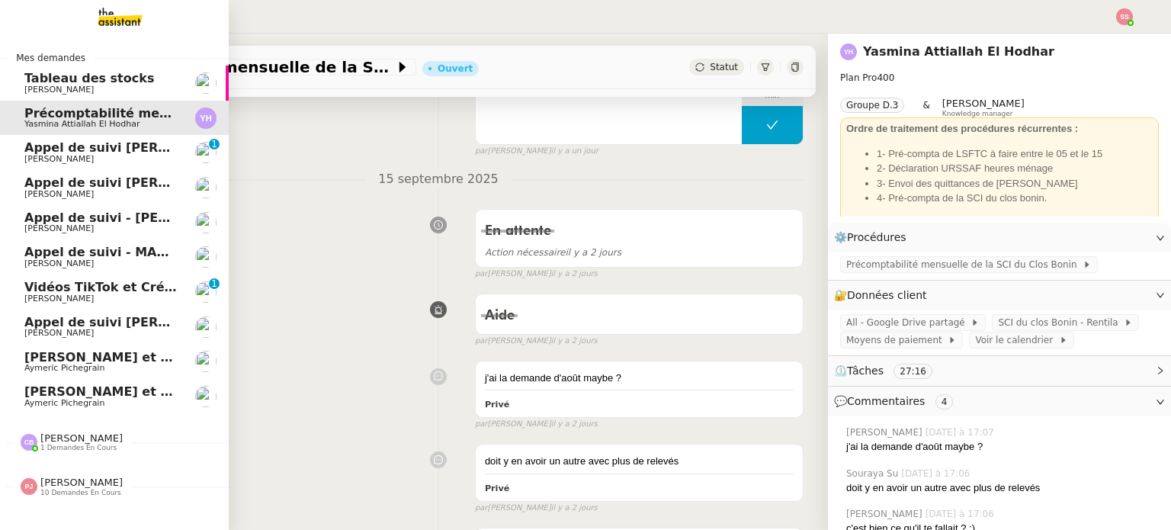
click at [85, 440] on span "[PERSON_NAME]" at bounding box center [81, 437] width 82 height 11
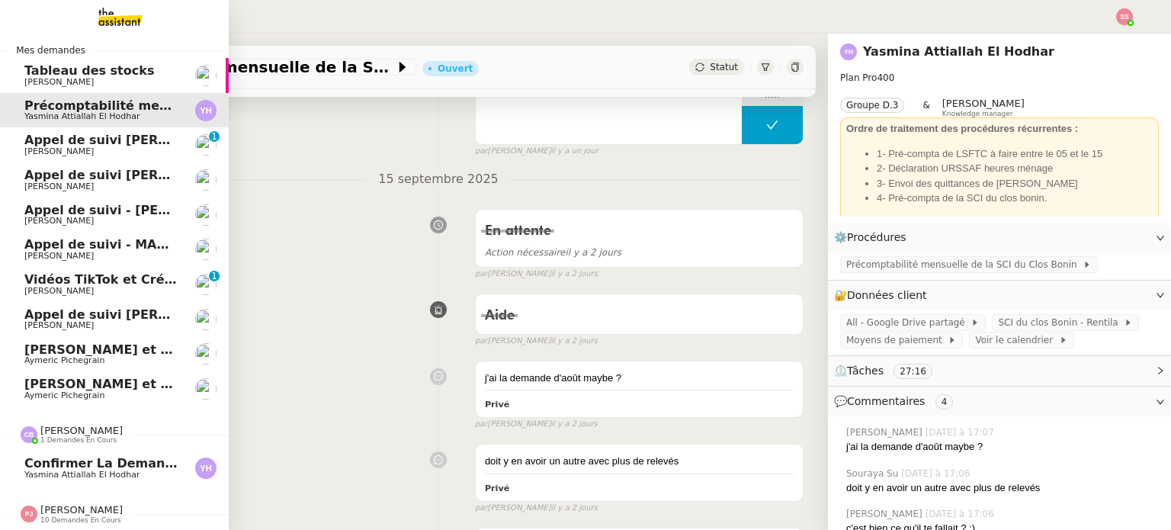
scroll to position [15, 0]
click at [54, 516] on span "10 demandes en cours" at bounding box center [80, 520] width 81 height 8
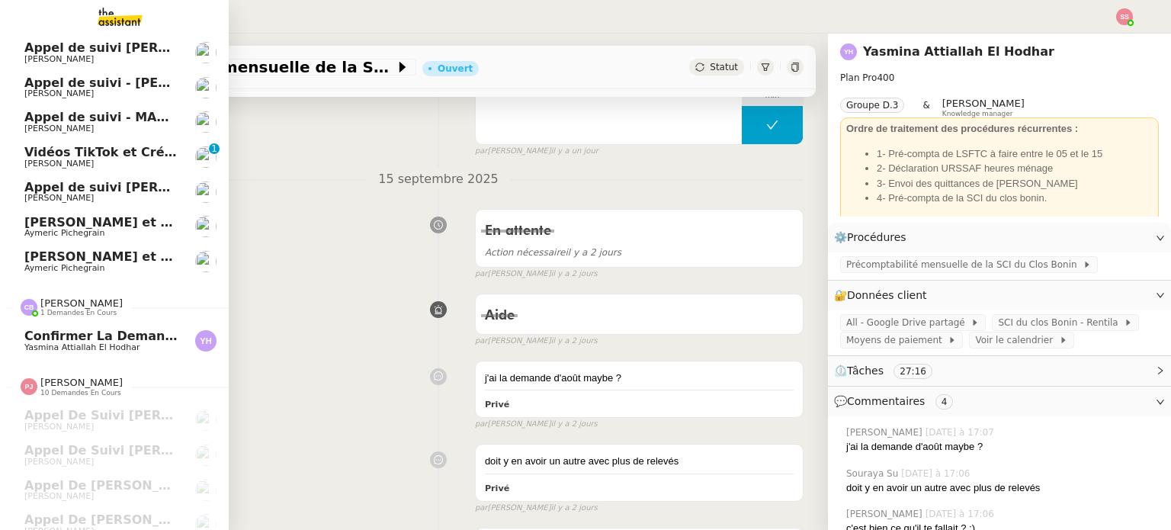
scroll to position [0, 0]
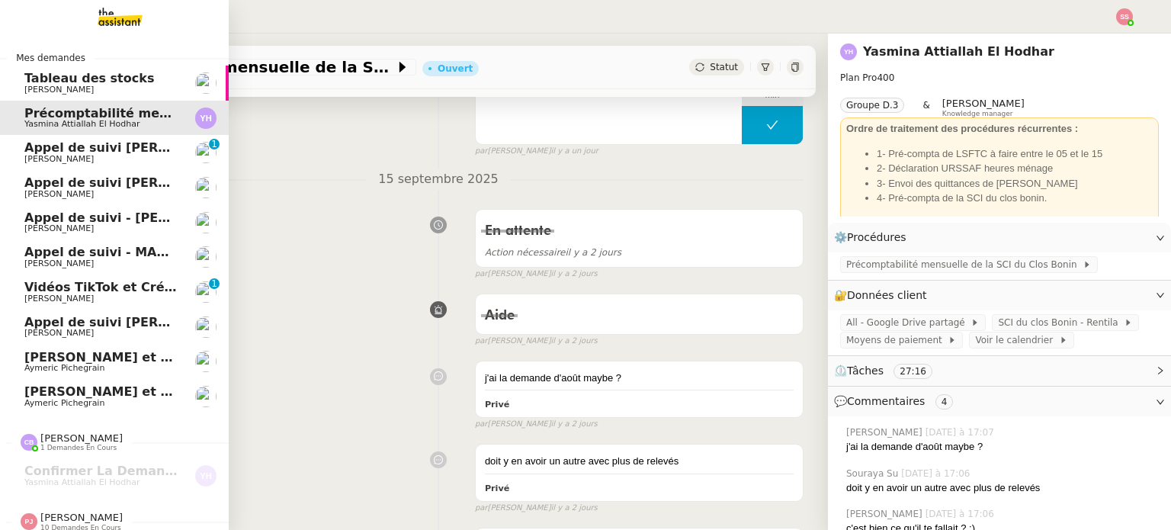
click at [104, 389] on span "[PERSON_NAME] et ajoutez des contacts dans Pipedrive" at bounding box center [216, 391] width 385 height 14
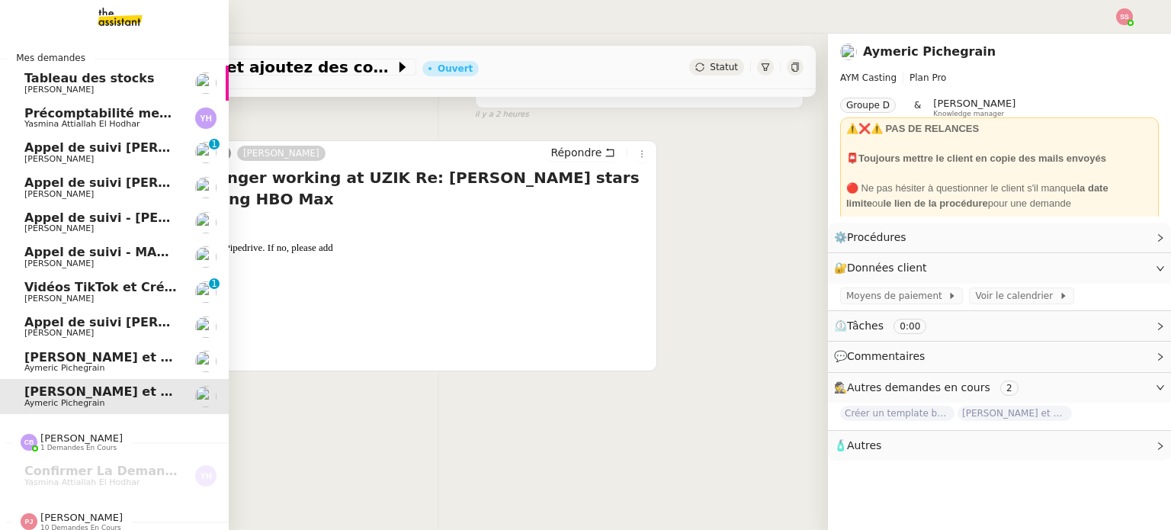
click at [114, 365] on span "Aymeric Pichegrain" at bounding box center [101, 368] width 154 height 9
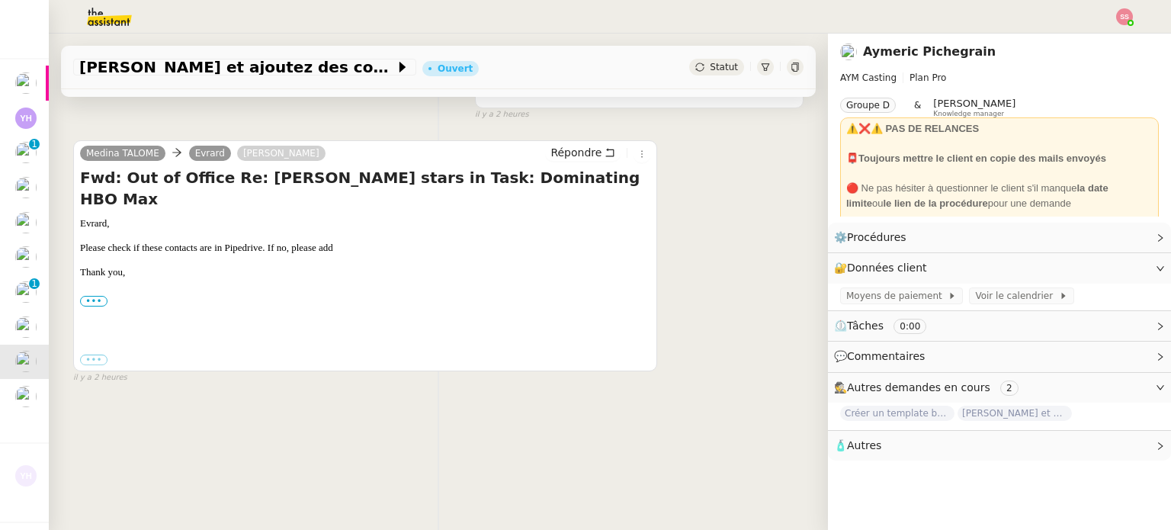
click at [771, 286] on div "[PERSON_NAME] [PERSON_NAME] TALOME Répondre Fwd: Out of Office Re: [PERSON_NAME…" at bounding box center [438, 255] width 730 height 257
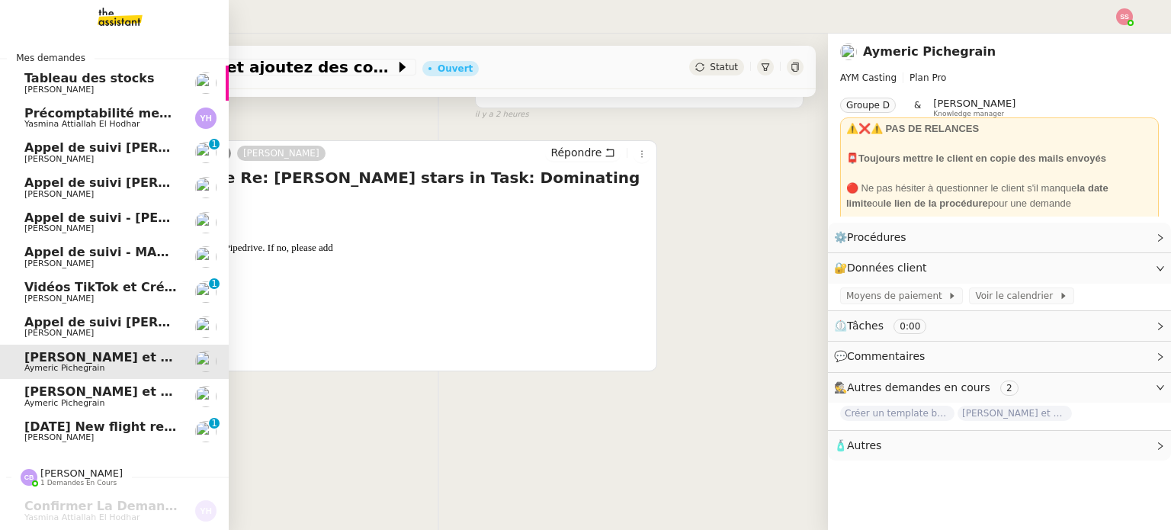
click at [127, 435] on span "[PERSON_NAME]" at bounding box center [101, 437] width 154 height 9
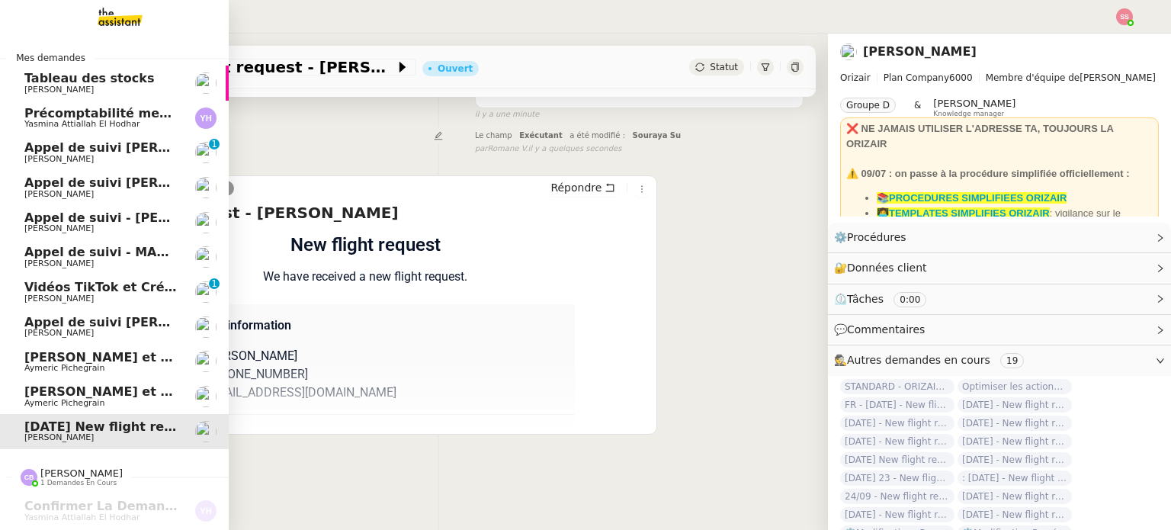
click at [103, 393] on span "[PERSON_NAME] et ajoutez des contacts dans Pipedrive" at bounding box center [216, 391] width 385 height 14
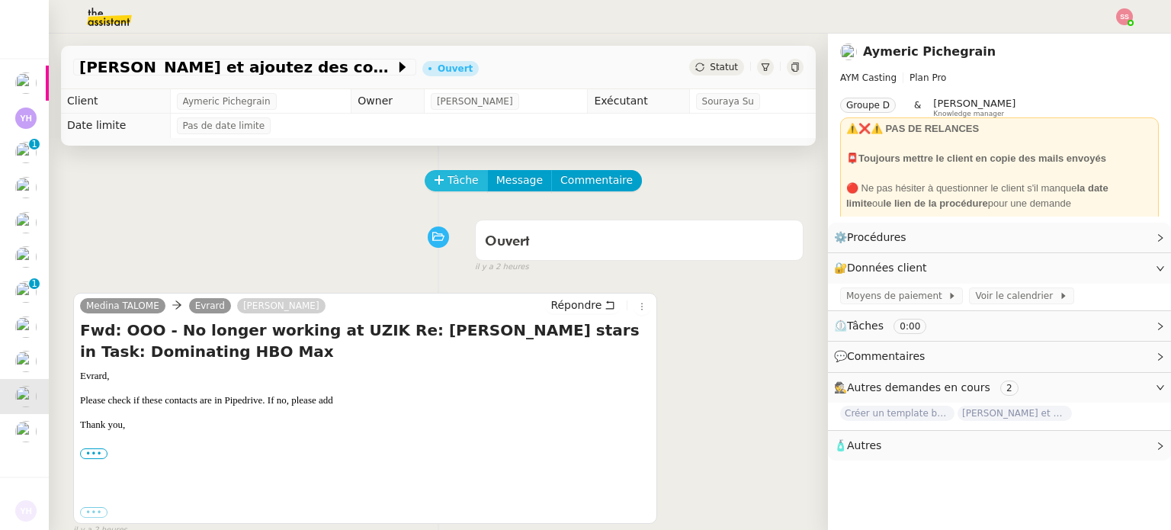
click at [463, 187] on span "Tâche" at bounding box center [462, 180] width 31 height 18
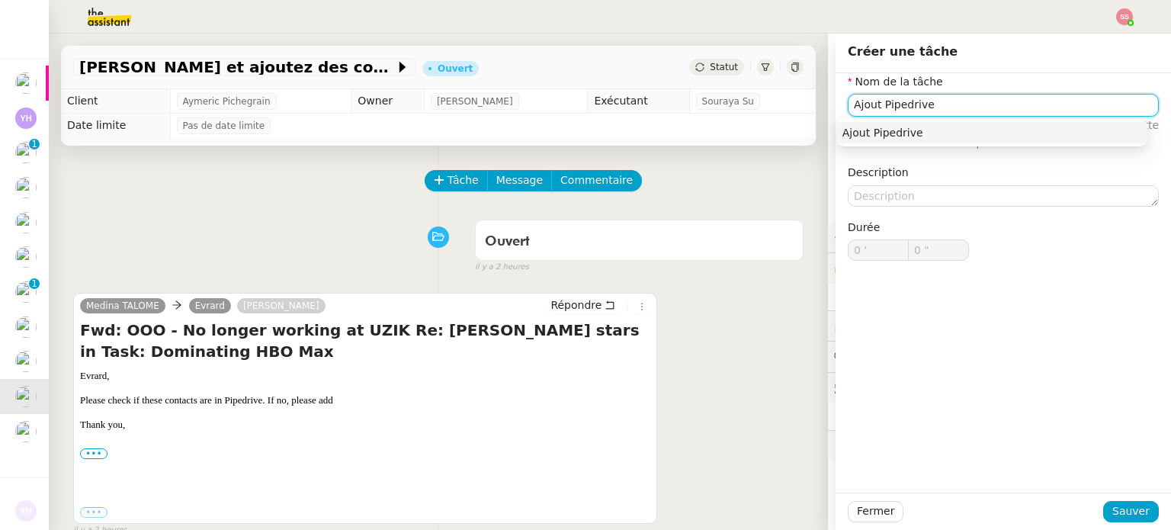
click at [1021, 130] on div "Ajout Pipedrive" at bounding box center [991, 133] width 299 height 14
type input "Ajout Pipedrive"
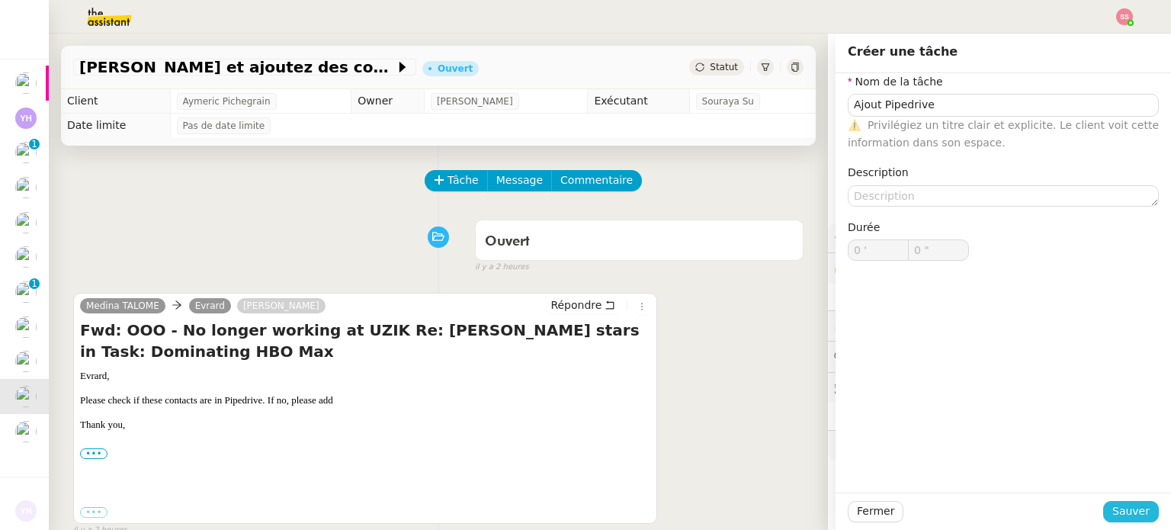
click at [1117, 502] on span "Sauver" at bounding box center [1130, 511] width 37 height 18
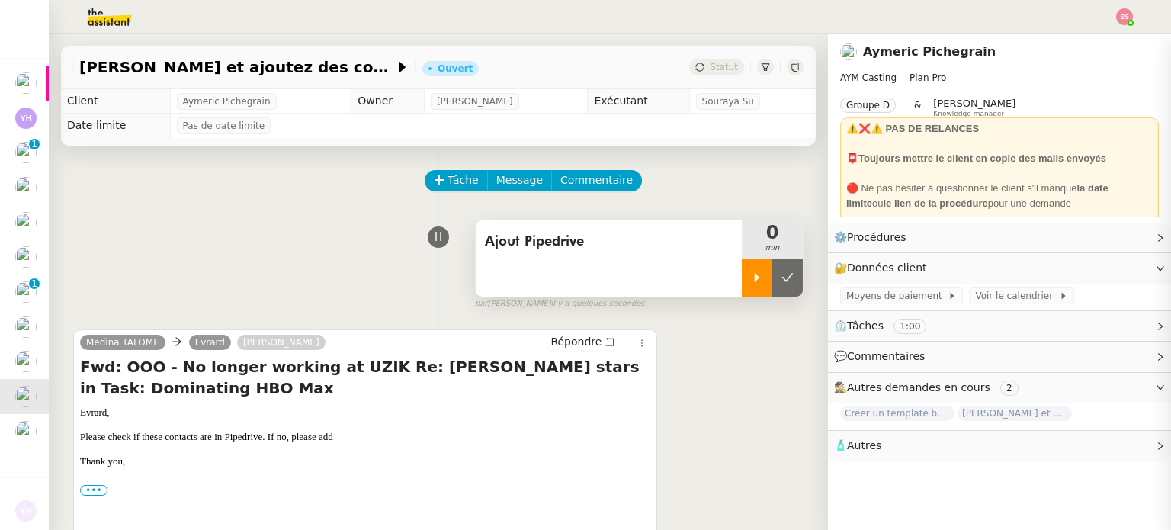
click at [746, 287] on div at bounding box center [757, 277] width 30 height 38
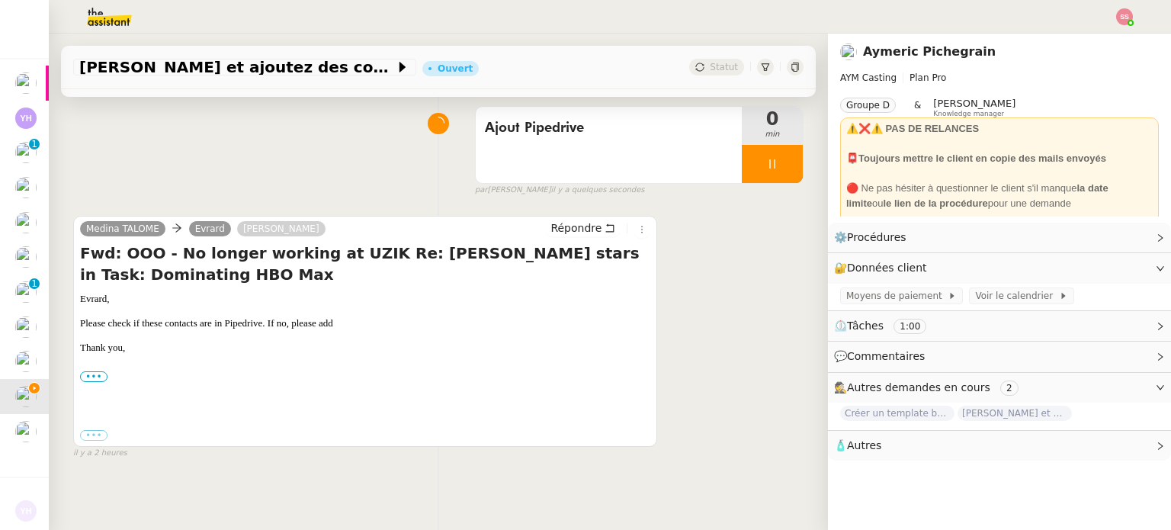
scroll to position [204, 0]
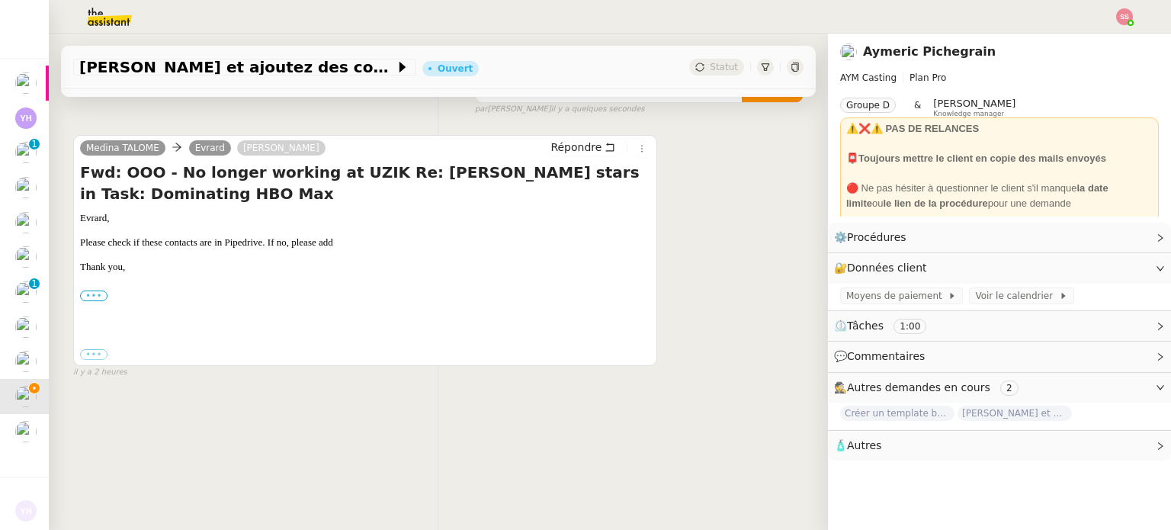
click at [101, 290] on label "•••" at bounding box center [93, 295] width 27 height 11
click at [0, 0] on input "•••" at bounding box center [0, 0] width 0 height 0
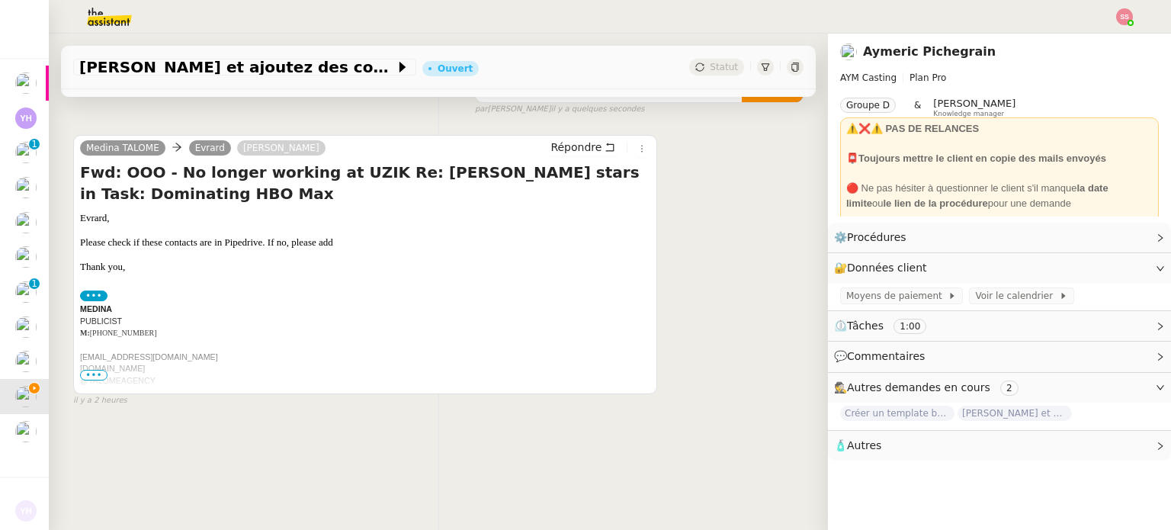
click at [96, 370] on span "•••" at bounding box center [93, 375] width 27 height 11
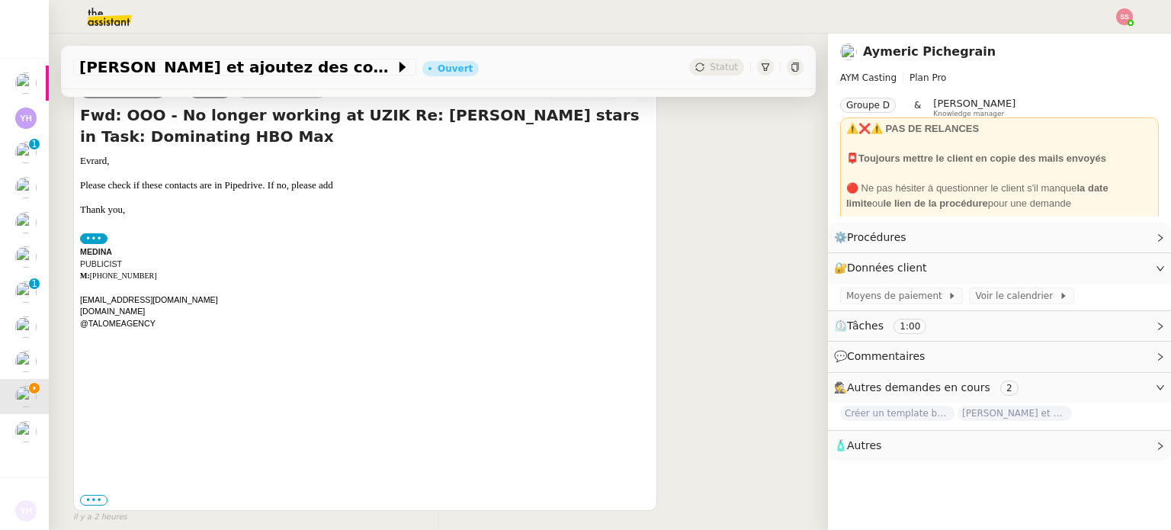
scroll to position [324, 0]
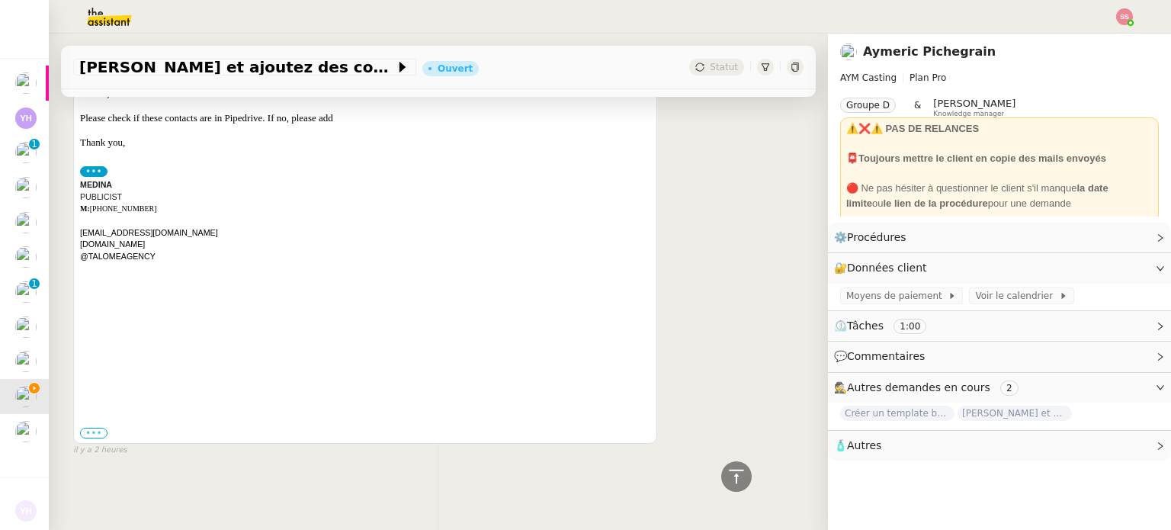
click at [96, 428] on label "•••" at bounding box center [93, 433] width 27 height 11
click at [0, 0] on input "•••" at bounding box center [0, 0] width 0 height 0
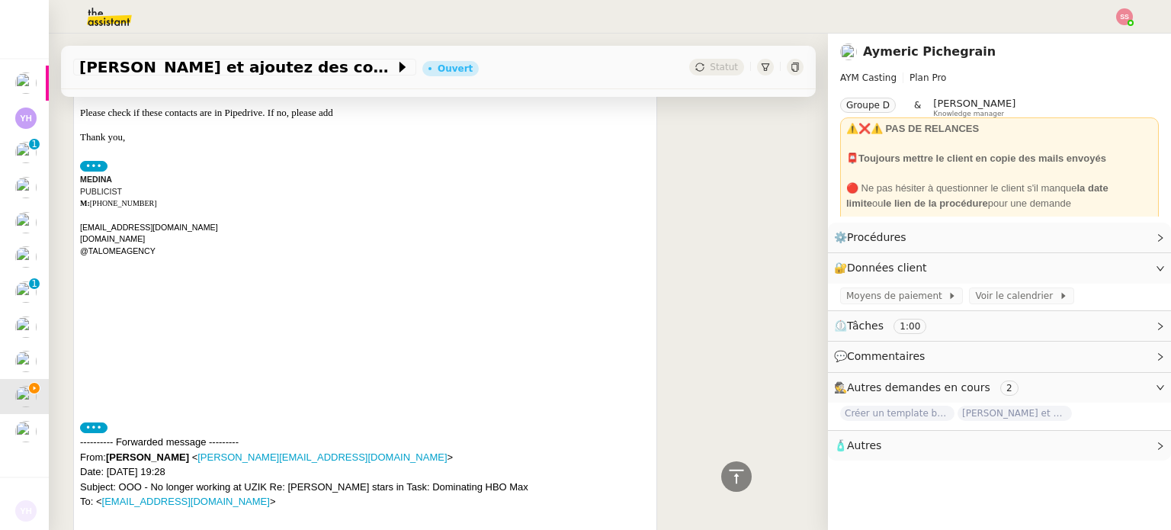
scroll to position [629, 0]
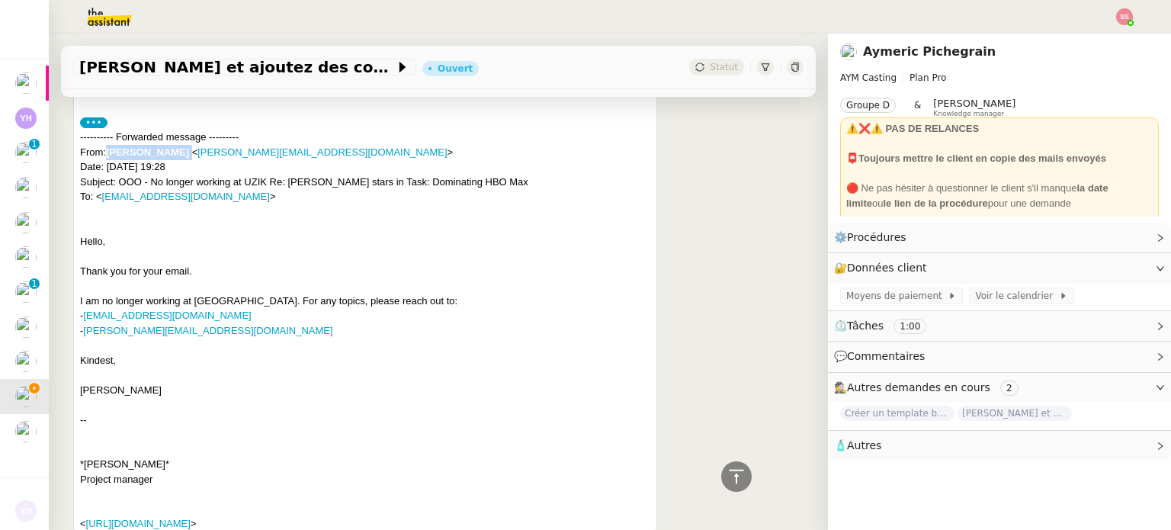
drag, startPoint x: 111, startPoint y: 152, endPoint x: 168, endPoint y: 149, distance: 58.0
click at [168, 149] on div "---------- Forwarded message --------- From: [PERSON_NAME] < [PERSON_NAME][EMAI…" at bounding box center [365, 167] width 570 height 75
copy div "[PERSON_NAME]"
drag, startPoint x: 197, startPoint y: 310, endPoint x: 85, endPoint y: 319, distance: 112.4
click at [85, 319] on div "---------- Forwarded message --------- From: [PERSON_NAME] < [PERSON_NAME][EMAI…" at bounding box center [365, 331] width 570 height 402
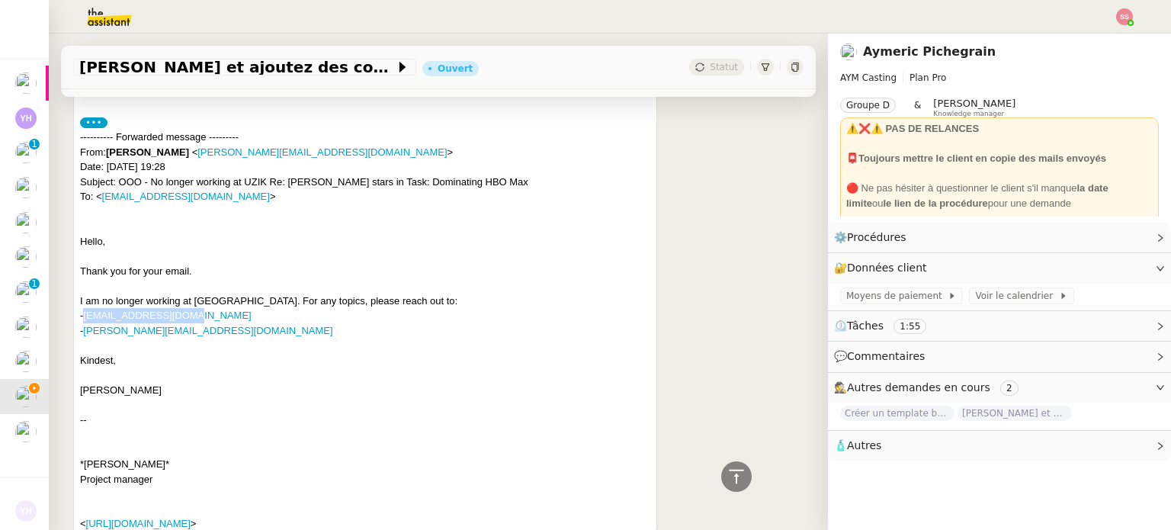
copy link "[EMAIL_ADDRESS][DOMAIN_NAME]"
drag, startPoint x: 219, startPoint y: 337, endPoint x: 88, endPoint y: 325, distance: 131.7
click at [88, 325] on div "---------- Forwarded message --------- From: [PERSON_NAME] < [PERSON_NAME][EMAI…" at bounding box center [365, 331] width 570 height 402
copy link "[PERSON_NAME][EMAIL_ADDRESS][DOMAIN_NAME]"
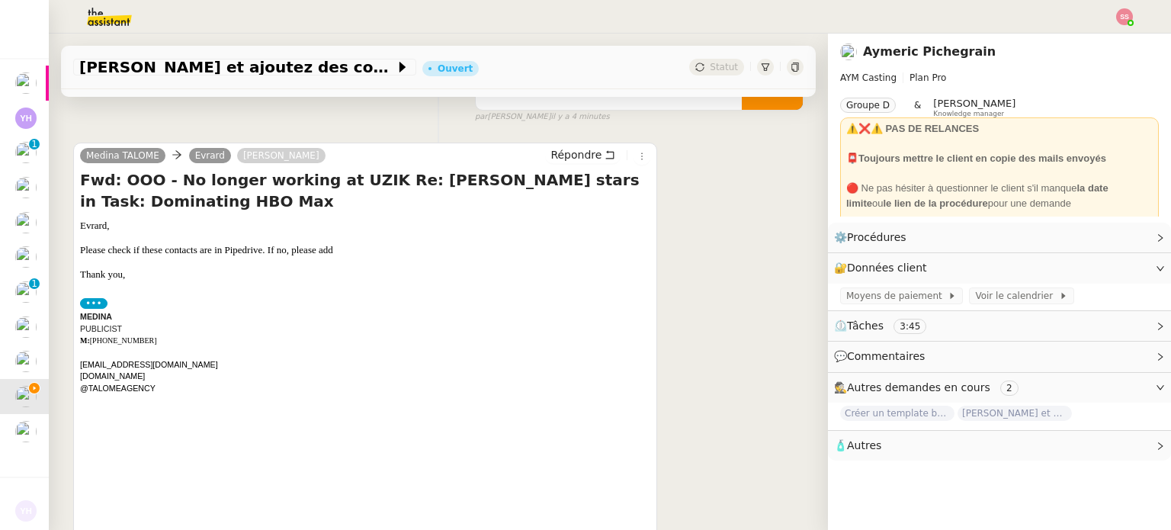
scroll to position [95, 0]
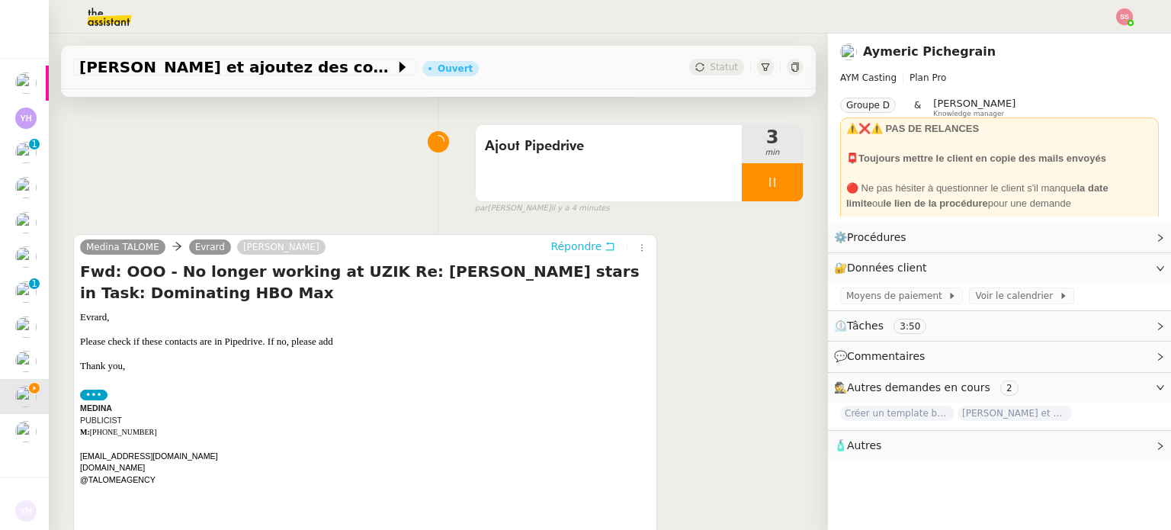
click at [578, 254] on span "Répondre" at bounding box center [575, 246] width 51 height 15
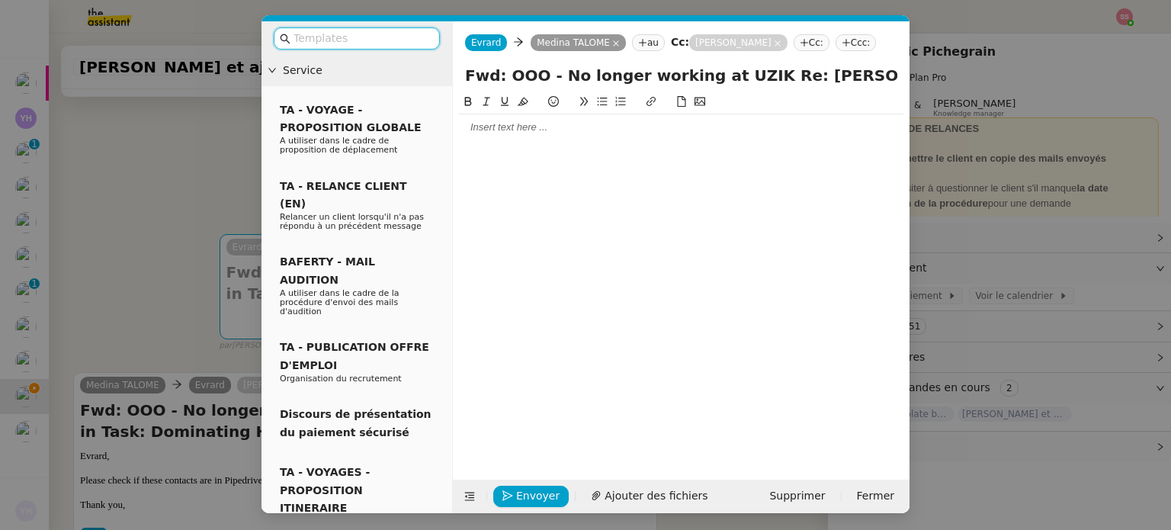
click at [489, 133] on div at bounding box center [681, 127] width 444 height 14
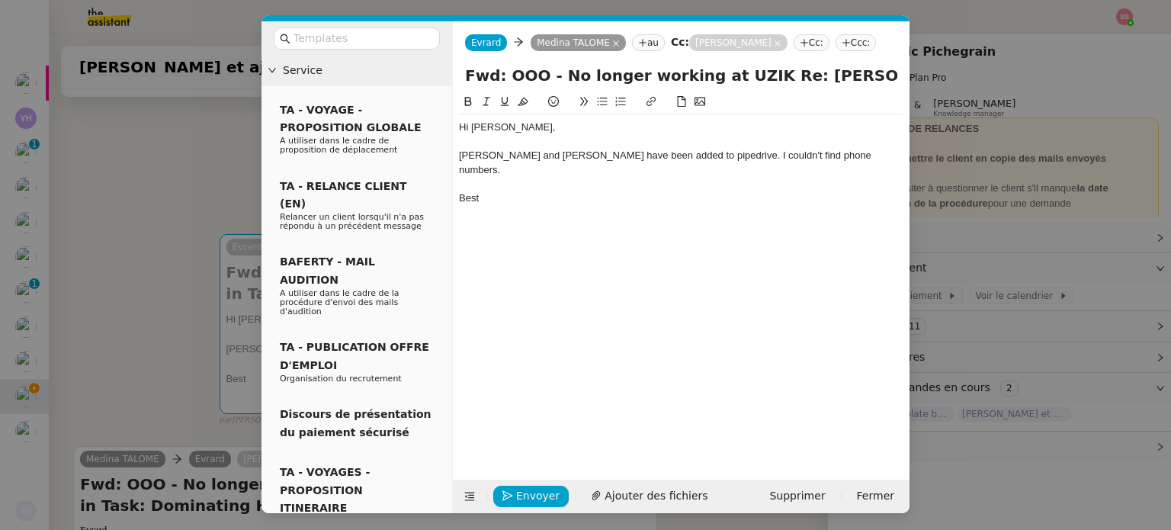
click at [642, 153] on div "[PERSON_NAME] and [PERSON_NAME] have been added to pipedrive. I couldn't find p…" at bounding box center [681, 163] width 444 height 28
click at [0, 0] on lt-span "Pipedrive" at bounding box center [0, 0] width 0 height 0
click at [625, 309] on div "Hi [PERSON_NAME] and [PERSON_NAME] have been added to Pipedrive. I couldn't fin…" at bounding box center [681, 274] width 444 height 363
click at [543, 491] on span "Envoyer" at bounding box center [537, 496] width 43 height 18
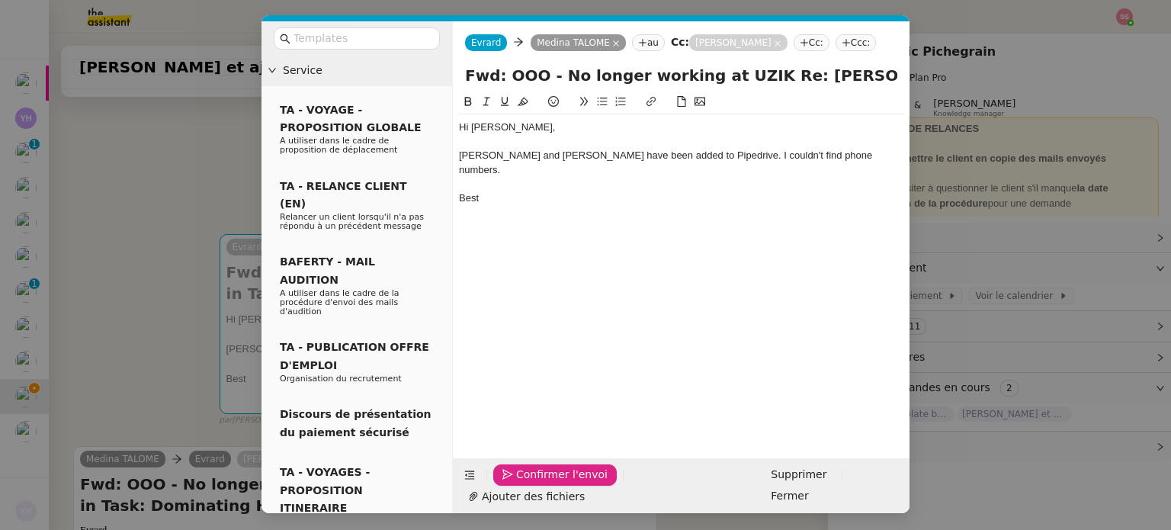
click at [543, 483] on span "Confirmer l'envoi" at bounding box center [561, 475] width 91 height 18
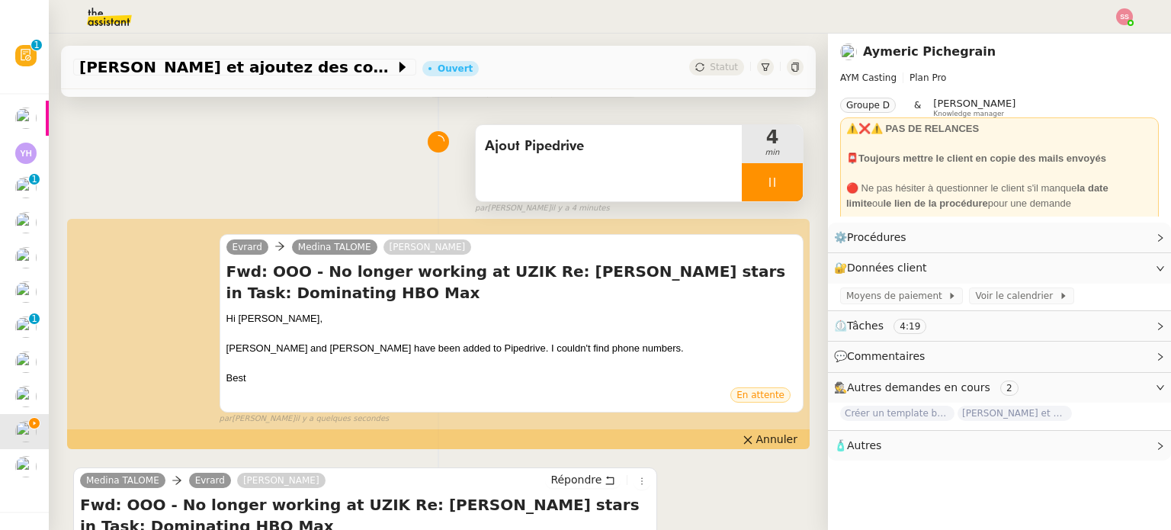
click at [771, 185] on div at bounding box center [772, 182] width 61 height 38
click at [781, 185] on icon at bounding box center [787, 182] width 12 height 12
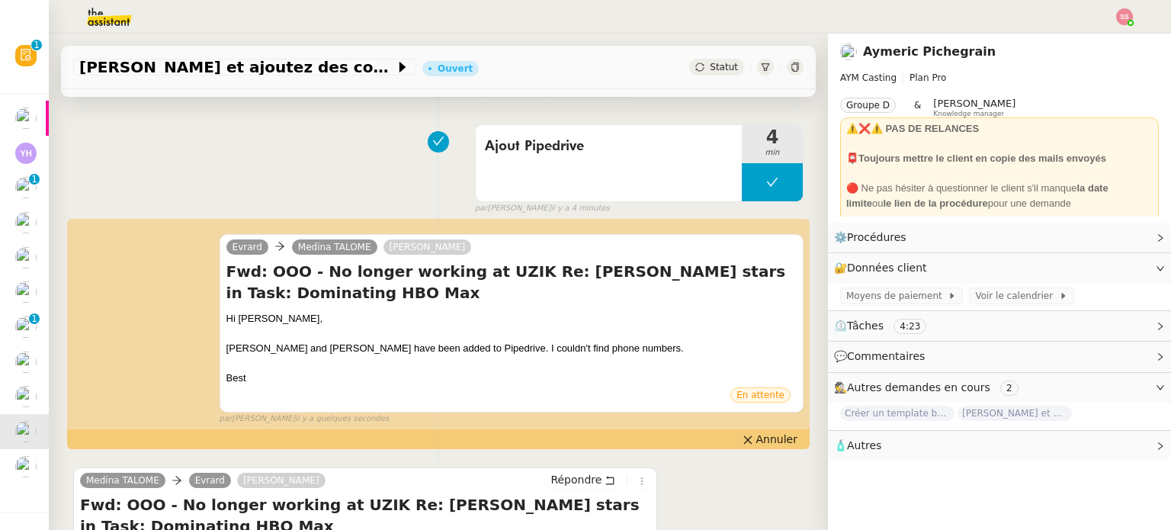
click at [710, 67] on span "Statut" at bounding box center [724, 67] width 28 height 11
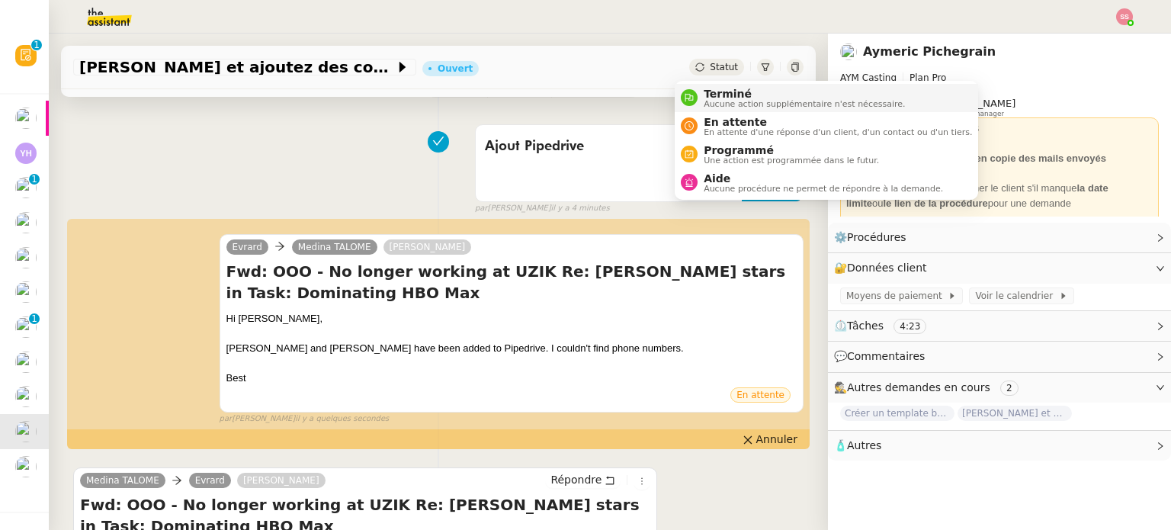
click at [725, 100] on span "Aucune action supplémentaire n'est nécessaire." at bounding box center [803, 104] width 201 height 8
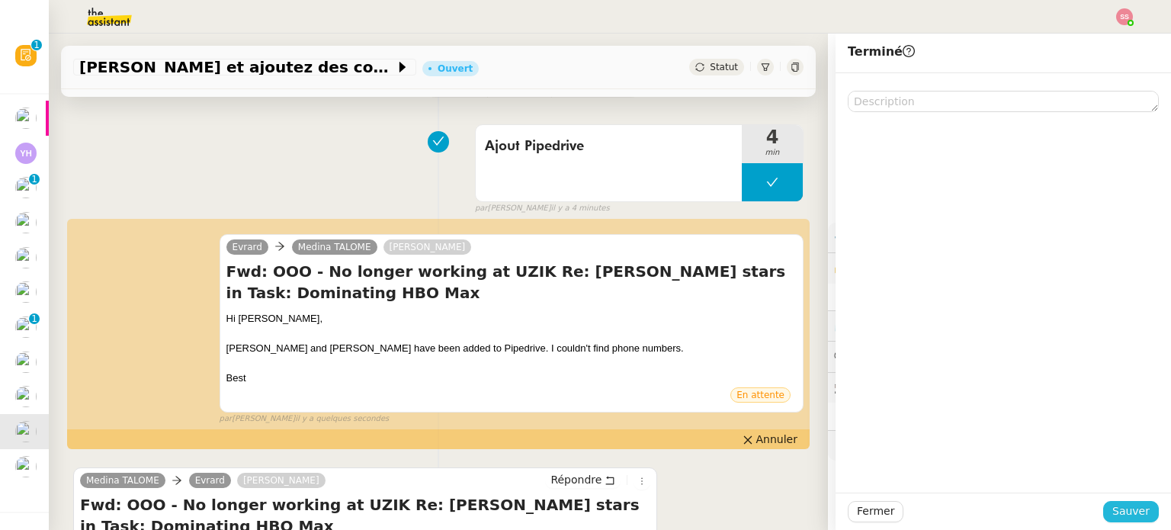
click at [1112, 505] on span "Sauver" at bounding box center [1130, 511] width 37 height 18
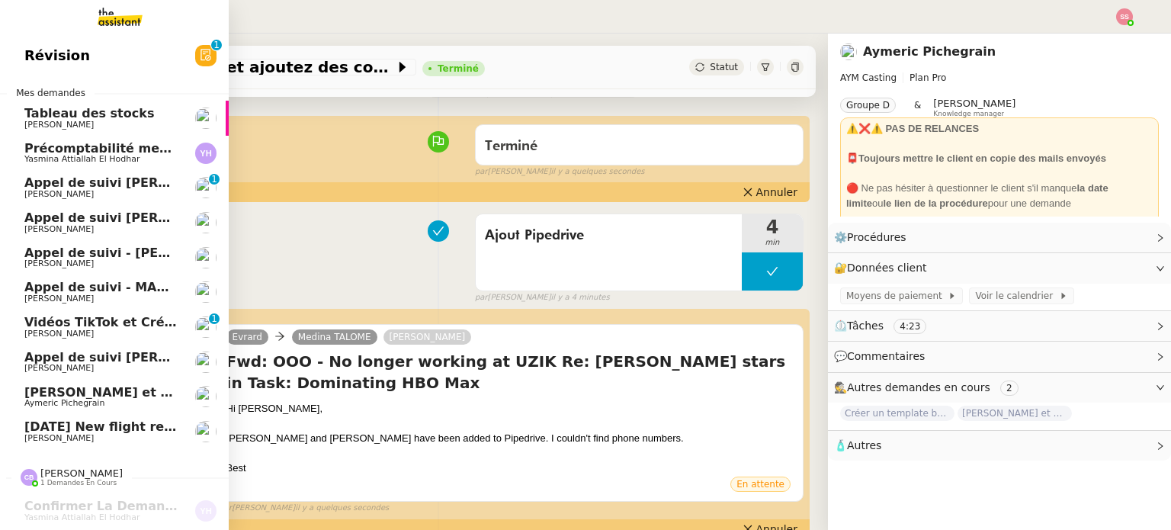
click at [115, 394] on span "[PERSON_NAME] et ajoutez des contacts dans Pipedrive" at bounding box center [216, 392] width 385 height 14
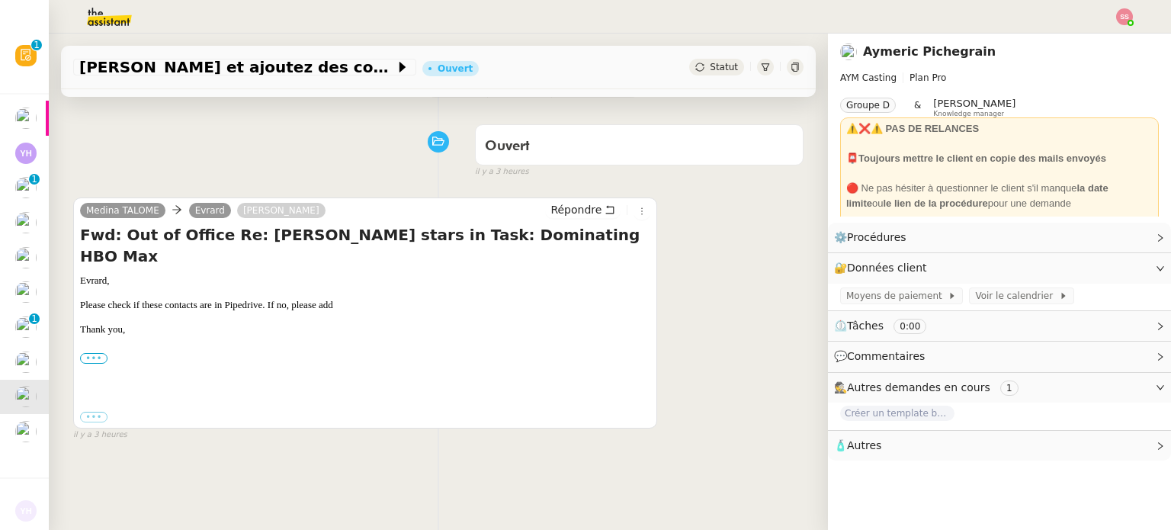
click at [85, 353] on label "•••" at bounding box center [93, 358] width 27 height 11
click at [0, 0] on input "•••" at bounding box center [0, 0] width 0 height 0
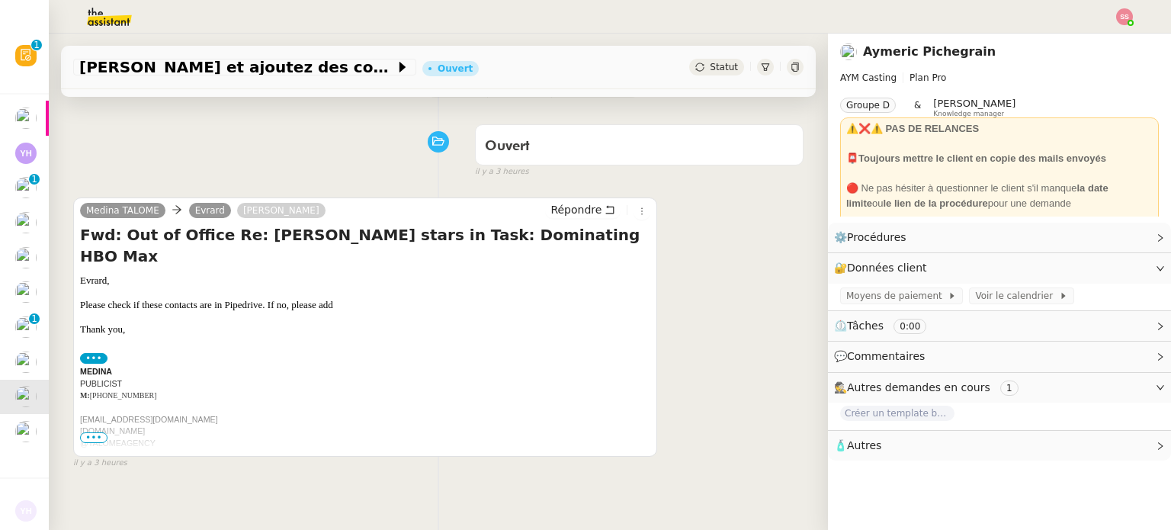
click at [95, 441] on span "•••" at bounding box center [93, 437] width 27 height 11
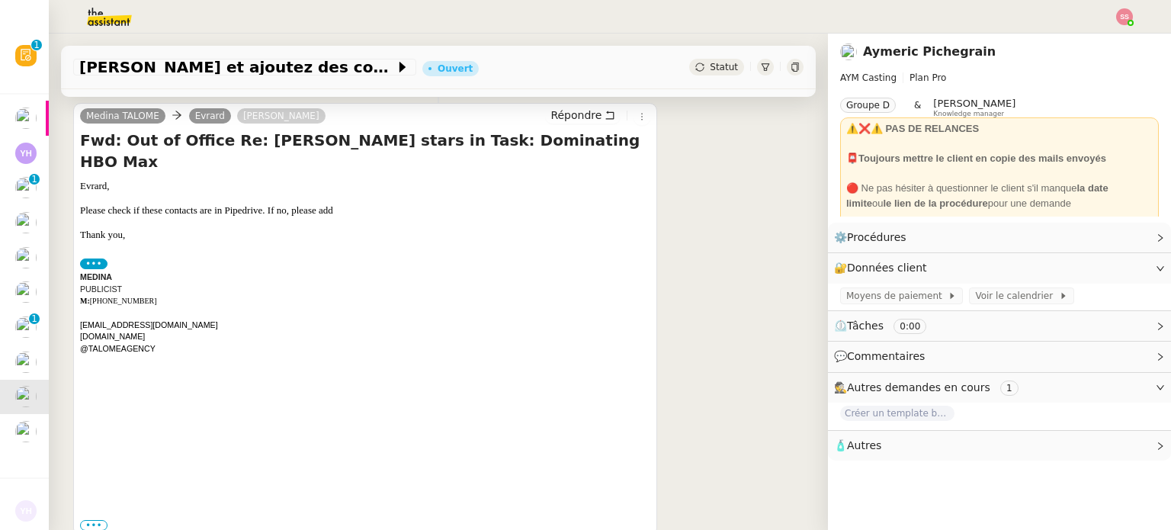
scroll to position [266, 0]
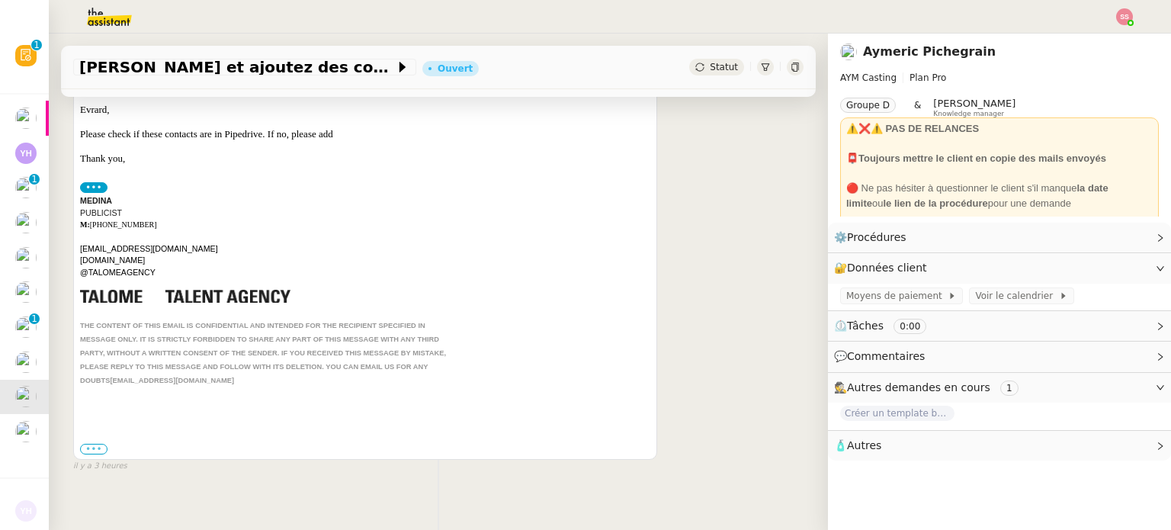
click at [101, 444] on label "•••" at bounding box center [93, 449] width 27 height 11
click at [0, 0] on input "•••" at bounding box center [0, 0] width 0 height 0
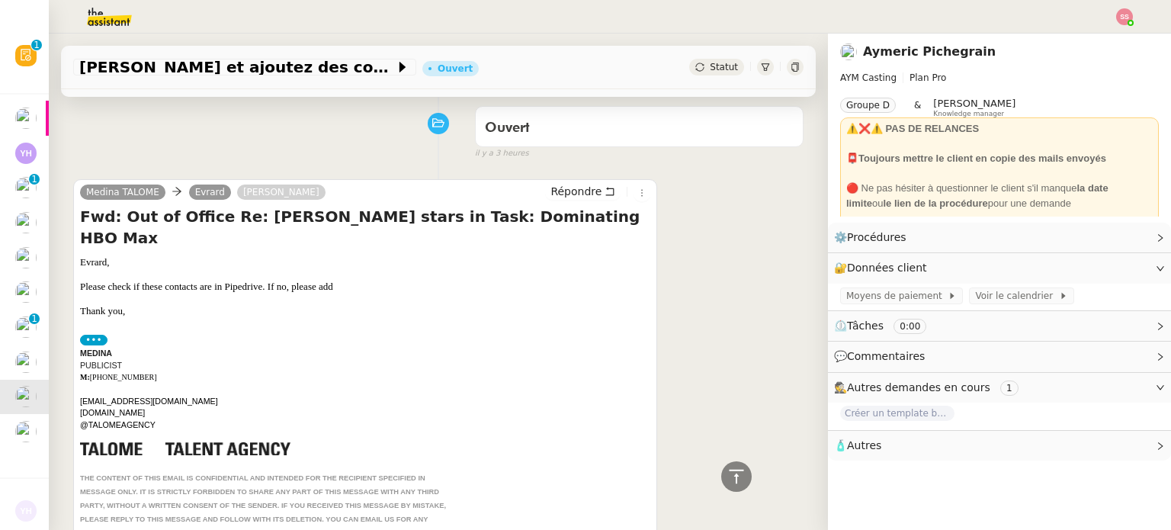
scroll to position [0, 0]
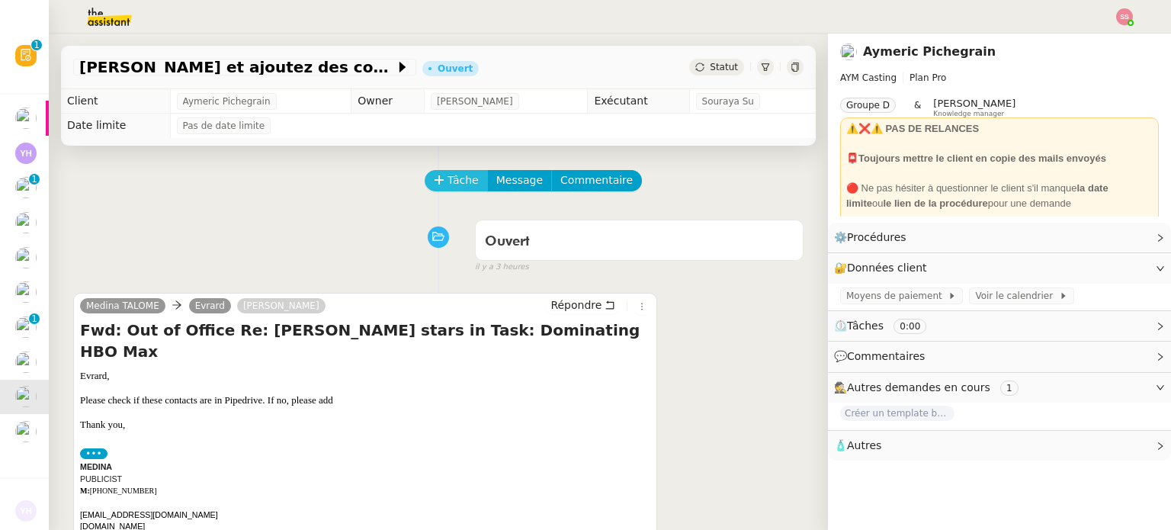
click at [447, 188] on span "Tâche" at bounding box center [462, 180] width 31 height 18
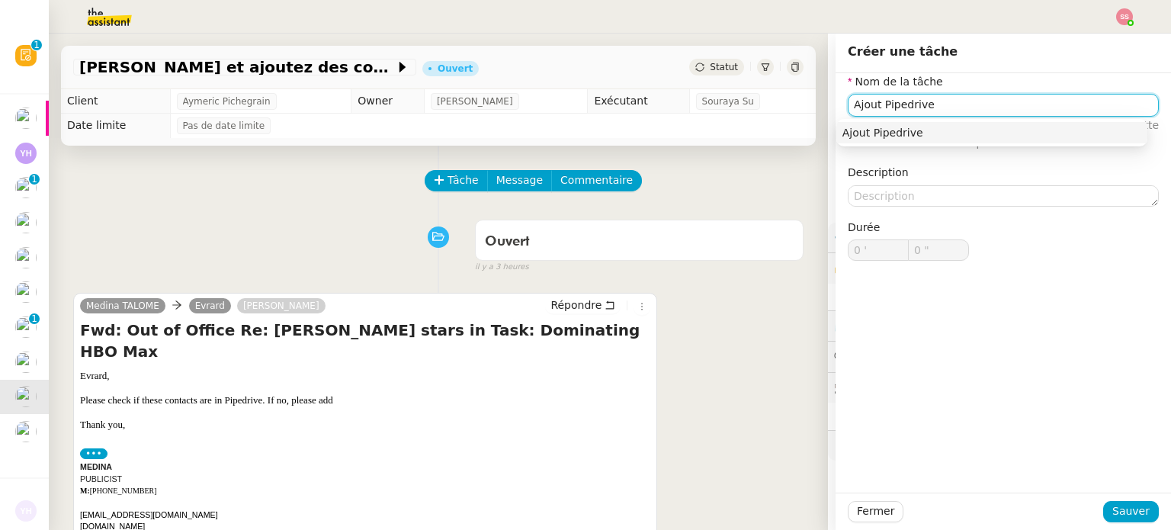
type input "Ajout Pipedrive"
click at [877, 120] on div "Ajout Pipedrive" at bounding box center [991, 132] width 311 height 27
click at [875, 128] on div "Ajout Pipedrive" at bounding box center [991, 133] width 299 height 14
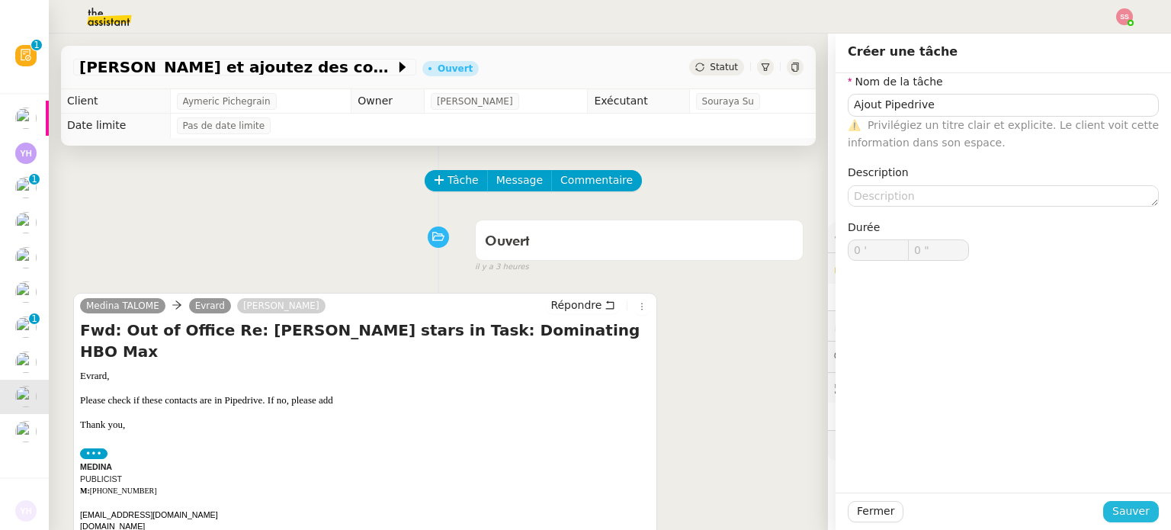
click at [1136, 510] on span "Sauver" at bounding box center [1130, 511] width 37 height 18
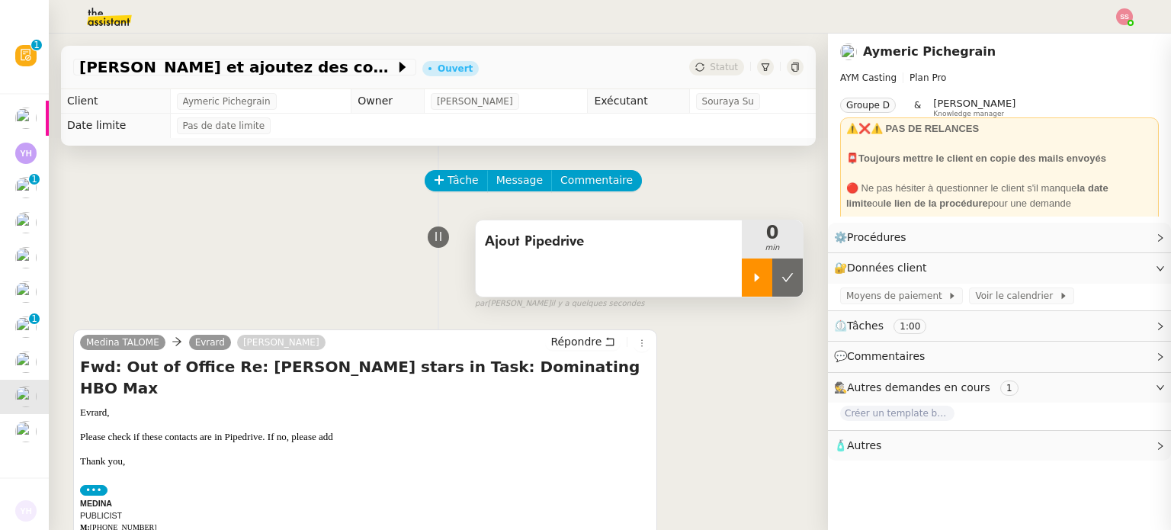
click at [742, 289] on div at bounding box center [757, 277] width 30 height 38
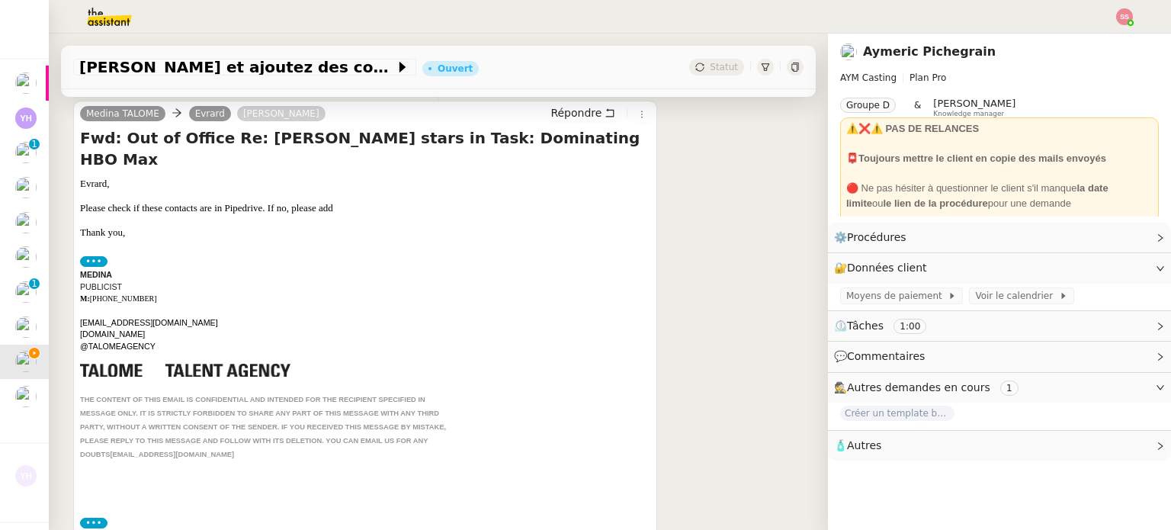
scroll to position [533, 0]
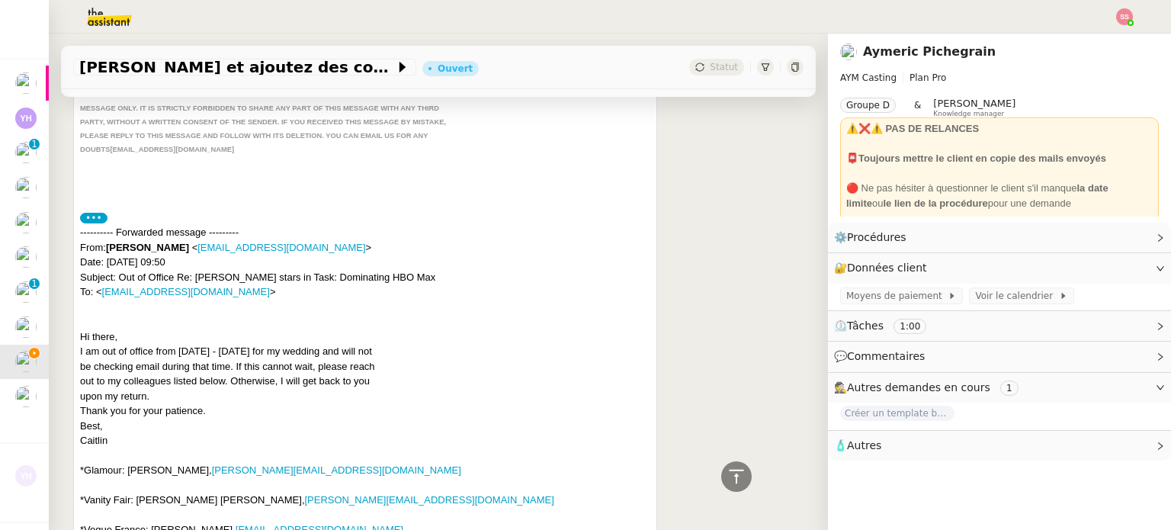
drag, startPoint x: 107, startPoint y: 226, endPoint x: 171, endPoint y: 220, distance: 63.6
click at [171, 242] on strong "[PERSON_NAME]" at bounding box center [147, 247] width 83 height 11
copy strong "[PERSON_NAME]"
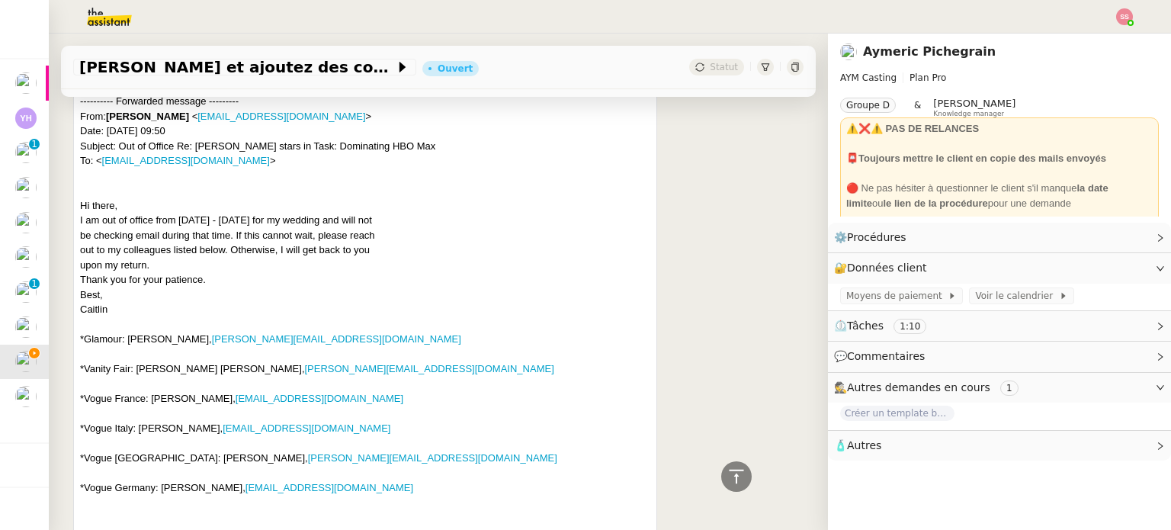
scroll to position [680, 0]
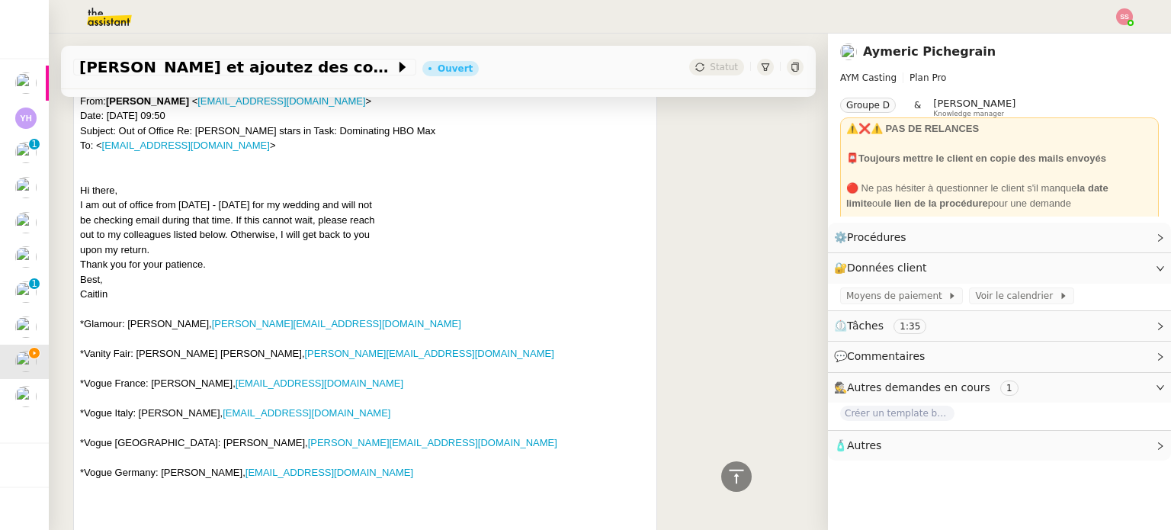
drag, startPoint x: 128, startPoint y: 298, endPoint x: 195, endPoint y: 302, distance: 67.2
click at [195, 302] on div "---------- Forwarded message --------- From: [PERSON_NAME] < [EMAIL_ADDRESS][DO…" at bounding box center [365, 465] width 570 height 773
copy div "[PERSON_NAME]"
drag, startPoint x: 380, startPoint y: 292, endPoint x: 232, endPoint y: 304, distance: 149.1
click at [232, 304] on div "---------- Forwarded message --------- From: [PERSON_NAME] < [EMAIL_ADDRESS][DO…" at bounding box center [365, 465] width 570 height 773
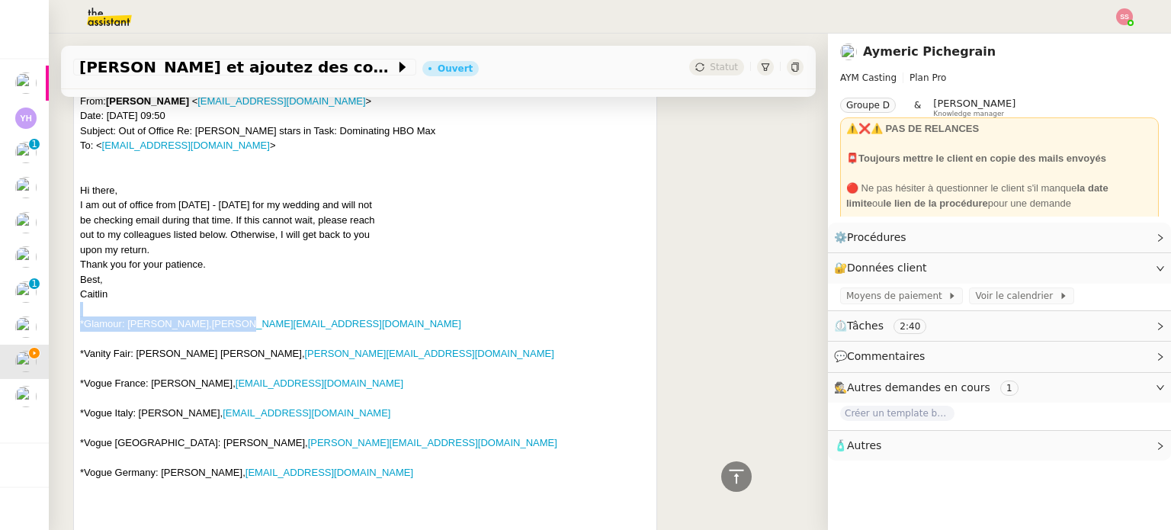
click at [445, 290] on div "---------- Forwarded message --------- From: [PERSON_NAME] < [EMAIL_ADDRESS][DO…" at bounding box center [365, 465] width 570 height 773
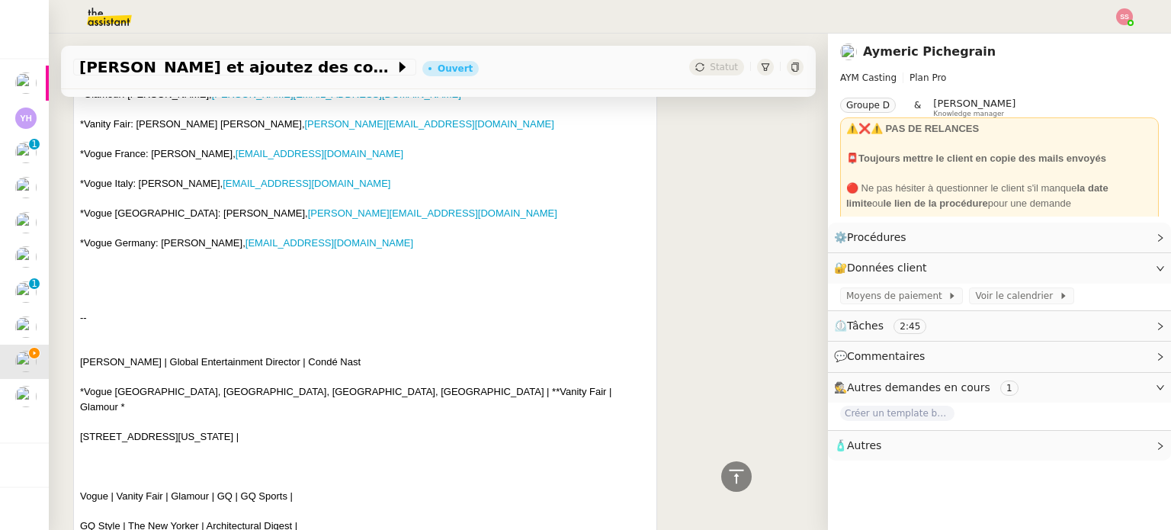
scroll to position [756, 0]
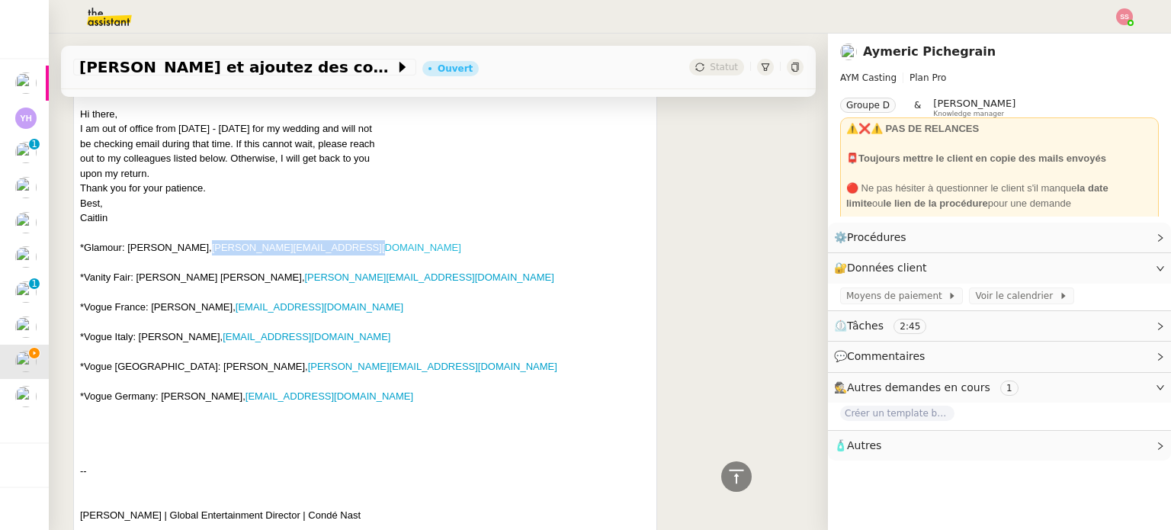
drag, startPoint x: 369, startPoint y: 223, endPoint x: 201, endPoint y: 227, distance: 167.7
click at [201, 227] on div "---------- Forwarded message --------- From: [PERSON_NAME] < [EMAIL_ADDRESS][DO…" at bounding box center [365, 388] width 570 height 773
copy link "[PERSON_NAME][EMAIL_ADDRESS][DOMAIN_NAME]"
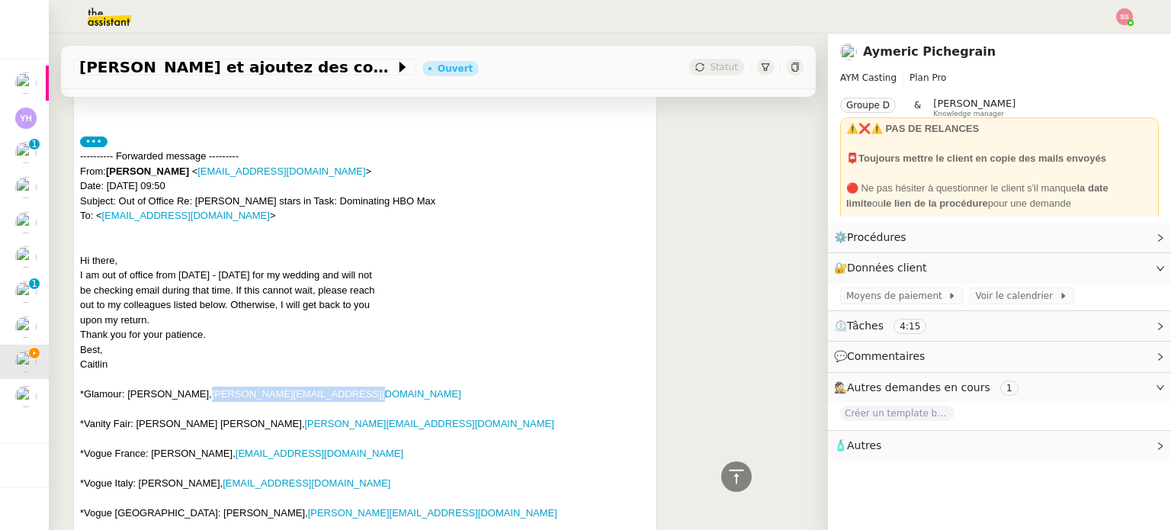
scroll to position [762, 0]
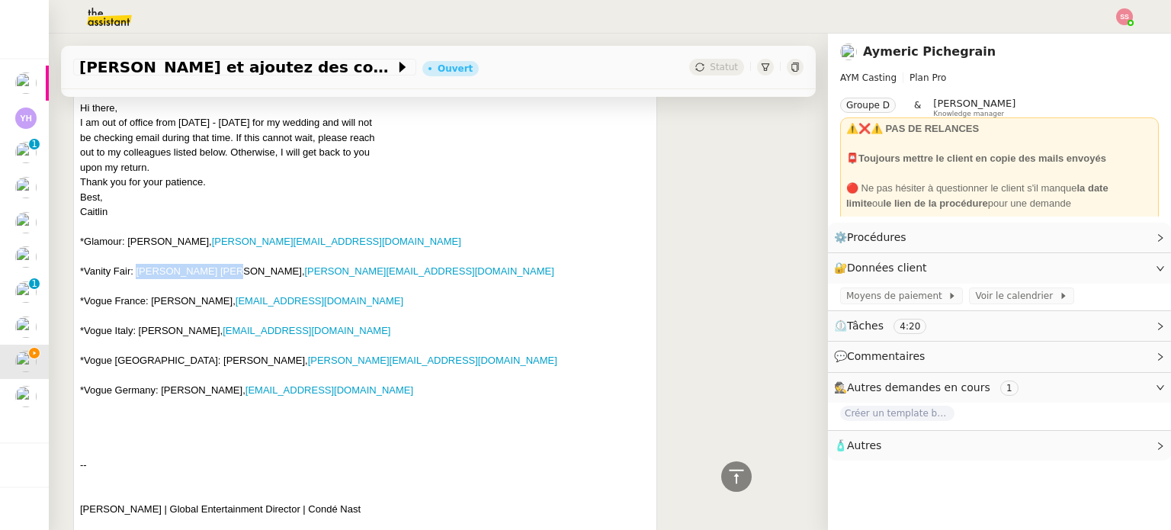
drag, startPoint x: 214, startPoint y: 248, endPoint x: 134, endPoint y: 249, distance: 80.0
click at [134, 249] on div "---------- Forwarded message --------- From: [PERSON_NAME] < [EMAIL_ADDRESS][DO…" at bounding box center [365, 382] width 570 height 773
copy div "[PERSON_NAME] [PERSON_NAME]"
drag, startPoint x: 367, startPoint y: 258, endPoint x: 224, endPoint y: 246, distance: 143.8
click at [224, 246] on div "---------- Forwarded message --------- From: [PERSON_NAME] < [EMAIL_ADDRESS][DO…" at bounding box center [365, 382] width 570 height 773
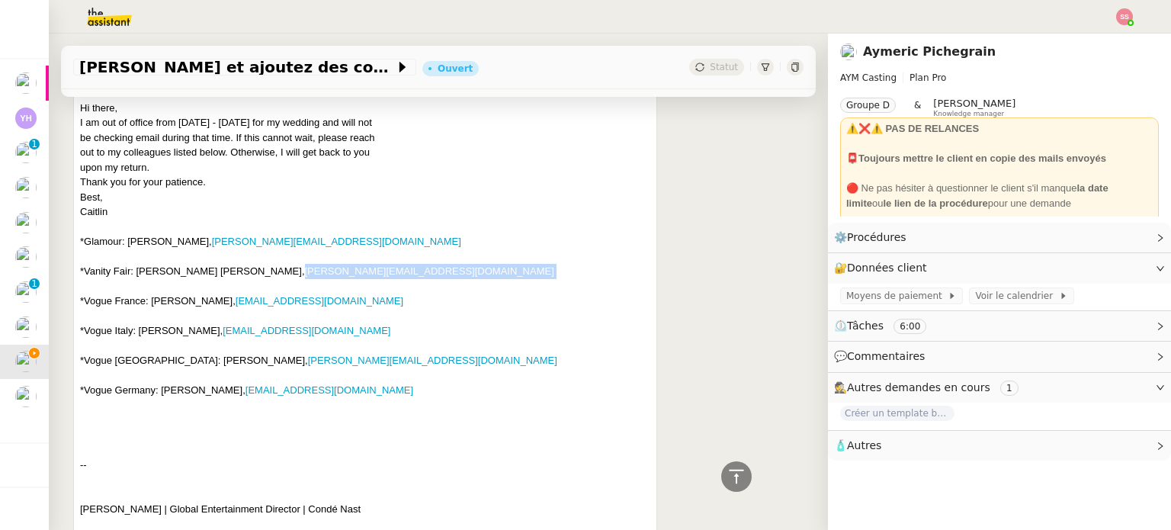
copy link "[PERSON_NAME][EMAIL_ADDRESS][DOMAIN_NAME]"
drag, startPoint x: 151, startPoint y: 272, endPoint x: 213, endPoint y: 278, distance: 62.0
click at [213, 278] on div "---------- Forwarded message --------- From: [PERSON_NAME] < [EMAIL_ADDRESS][DO…" at bounding box center [365, 382] width 570 height 773
copy div "[PERSON_NAME]"
drag, startPoint x: 139, startPoint y: 305, endPoint x: 211, endPoint y: 307, distance: 72.4
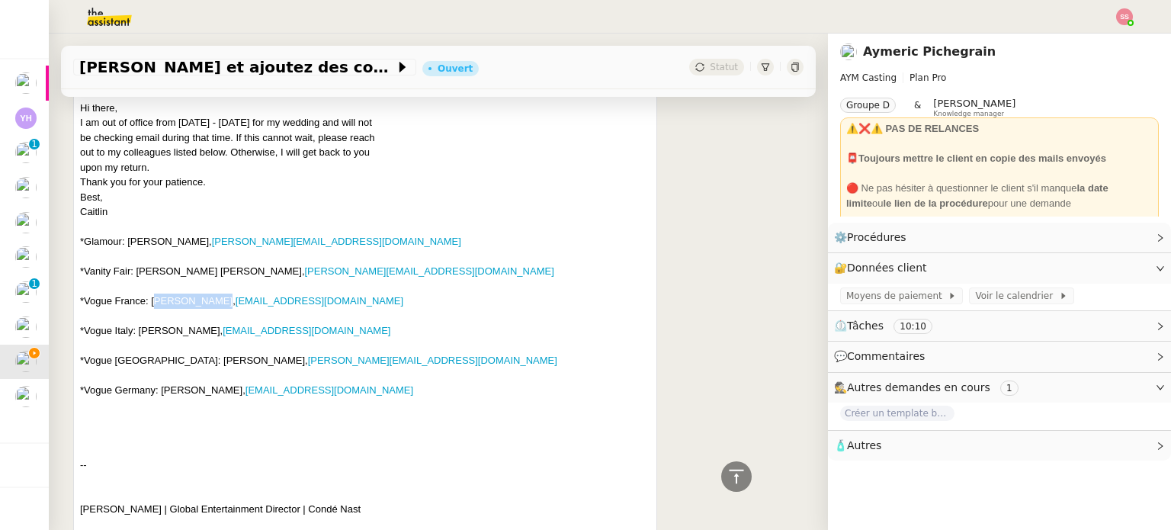
click at [211, 307] on div "---------- Forwarded message --------- From: [PERSON_NAME] < [EMAIL_ADDRESS][DO…" at bounding box center [365, 382] width 570 height 773
drag, startPoint x: 334, startPoint y: 308, endPoint x: 221, endPoint y: 305, distance: 112.8
click at [221, 305] on div "---------- Forwarded message --------- From: [PERSON_NAME] < [EMAIL_ADDRESS][DO…" at bounding box center [365, 382] width 570 height 773
drag, startPoint x: 143, startPoint y: 333, endPoint x: 231, endPoint y: 332, distance: 87.7
click at [231, 332] on div "---------- Forwarded message --------- From: [PERSON_NAME] < [EMAIL_ADDRESS][DO…" at bounding box center [365, 382] width 570 height 773
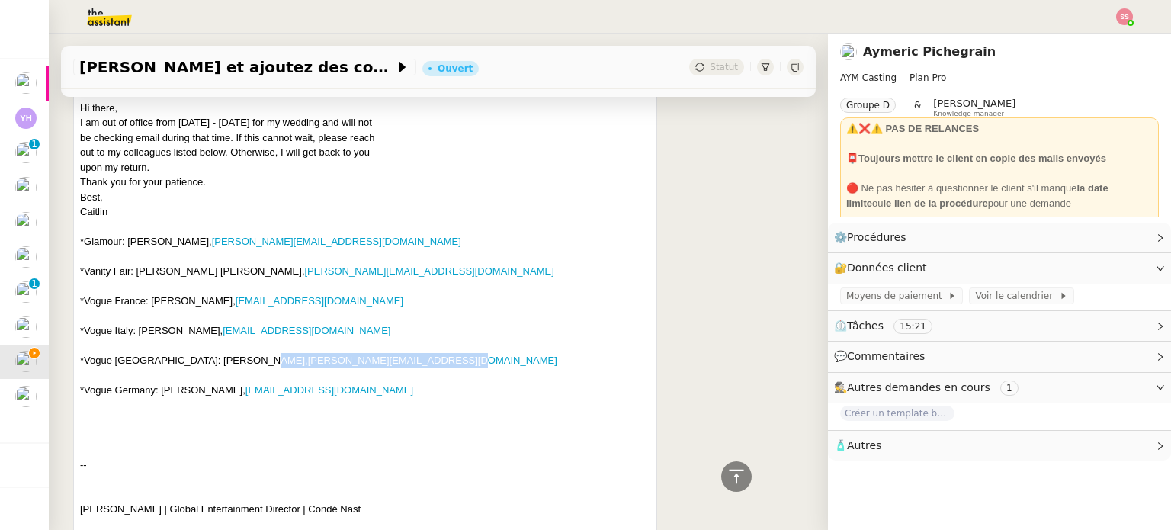
drag, startPoint x: 402, startPoint y: 335, endPoint x: 232, endPoint y: 335, distance: 169.2
click at [232, 335] on div "---------- Forwarded message --------- From: [PERSON_NAME] < [EMAIL_ADDRESS][DO…" at bounding box center [365, 382] width 570 height 773
drag, startPoint x: 162, startPoint y: 368, endPoint x: 213, endPoint y: 367, distance: 51.1
click at [213, 367] on div "---------- Forwarded message --------- From: [PERSON_NAME] < [EMAIL_ADDRESS][DO…" at bounding box center [365, 382] width 570 height 773
drag, startPoint x: 338, startPoint y: 373, endPoint x: 218, endPoint y: 365, distance: 120.7
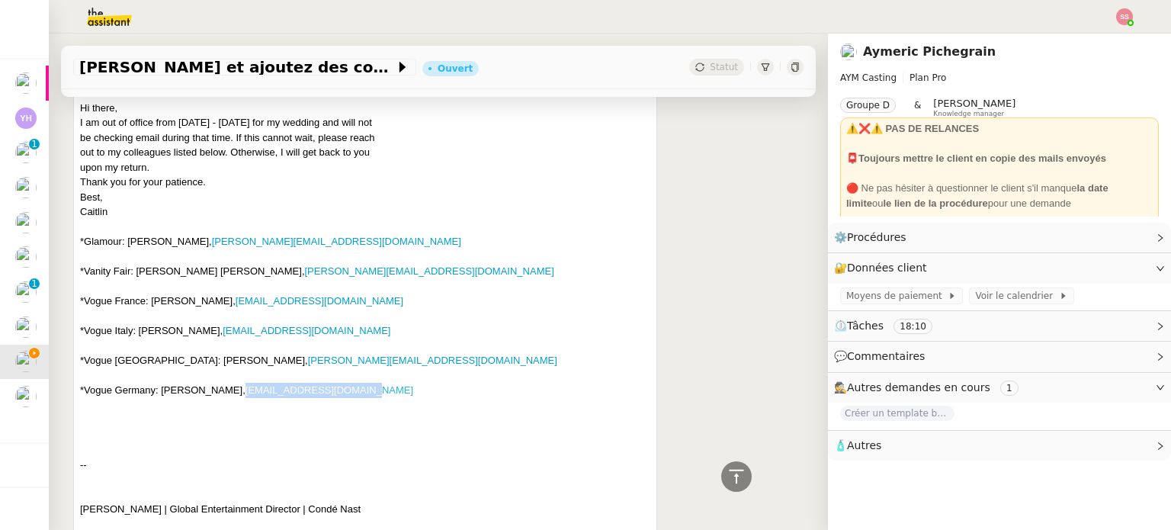
click at [218, 365] on div "---------- Forwarded message --------- From: [PERSON_NAME] < [EMAIL_ADDRESS][DO…" at bounding box center [365, 382] width 570 height 773
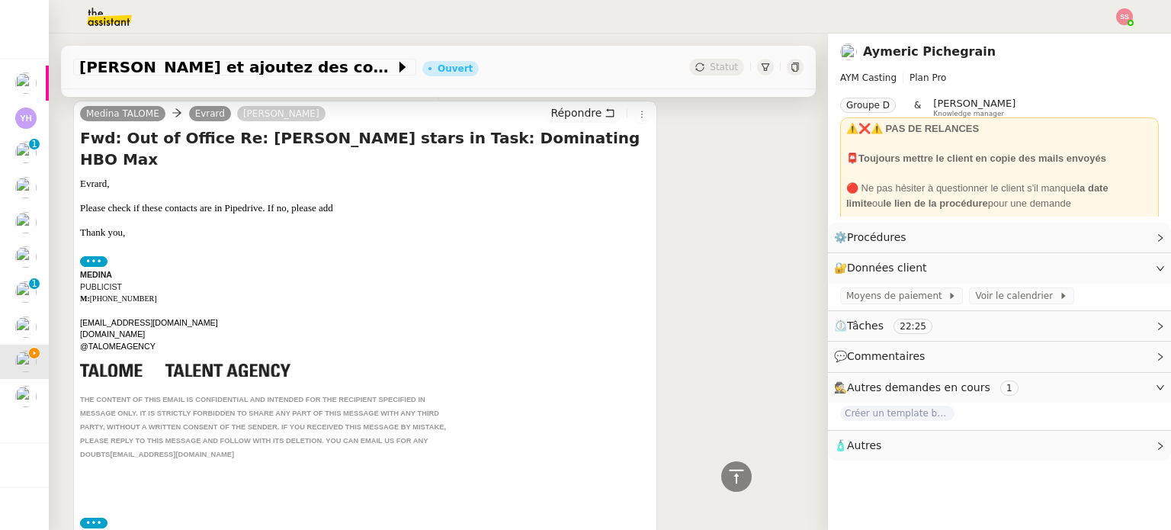
scroll to position [0, 0]
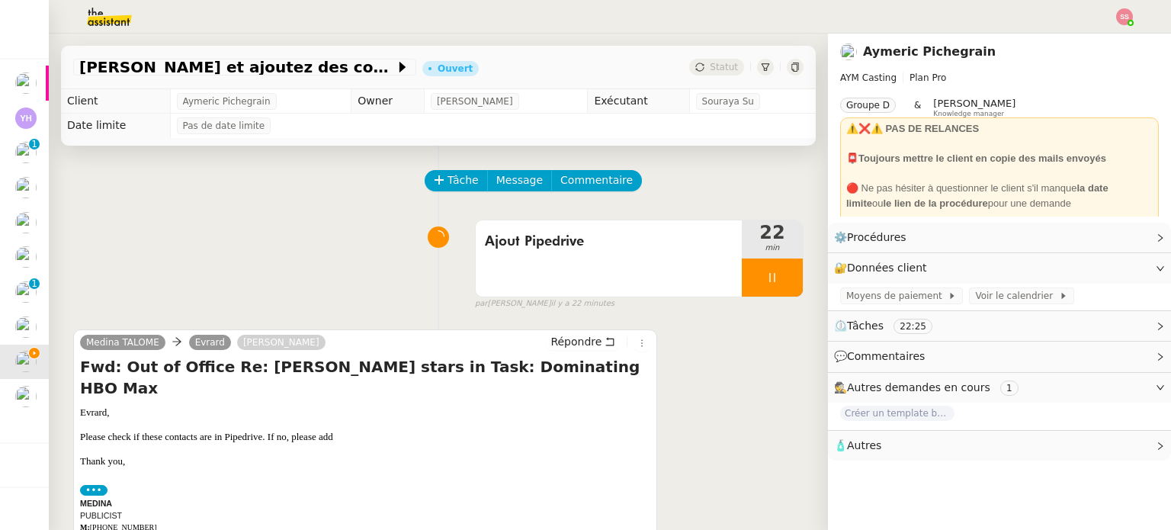
click at [768, 275] on div at bounding box center [772, 277] width 61 height 38
click at [781, 275] on icon at bounding box center [787, 277] width 12 height 12
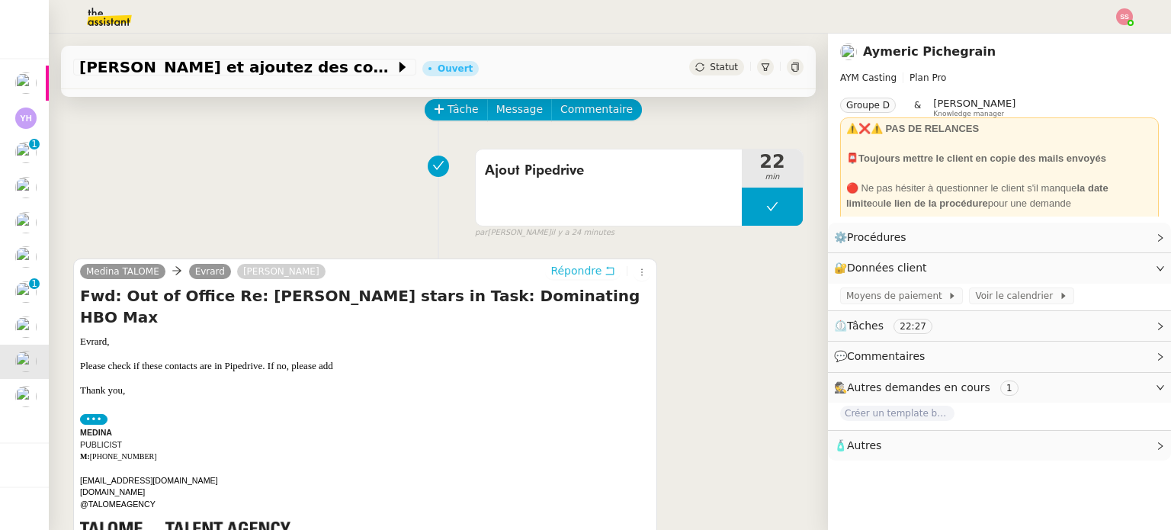
scroll to position [76, 0]
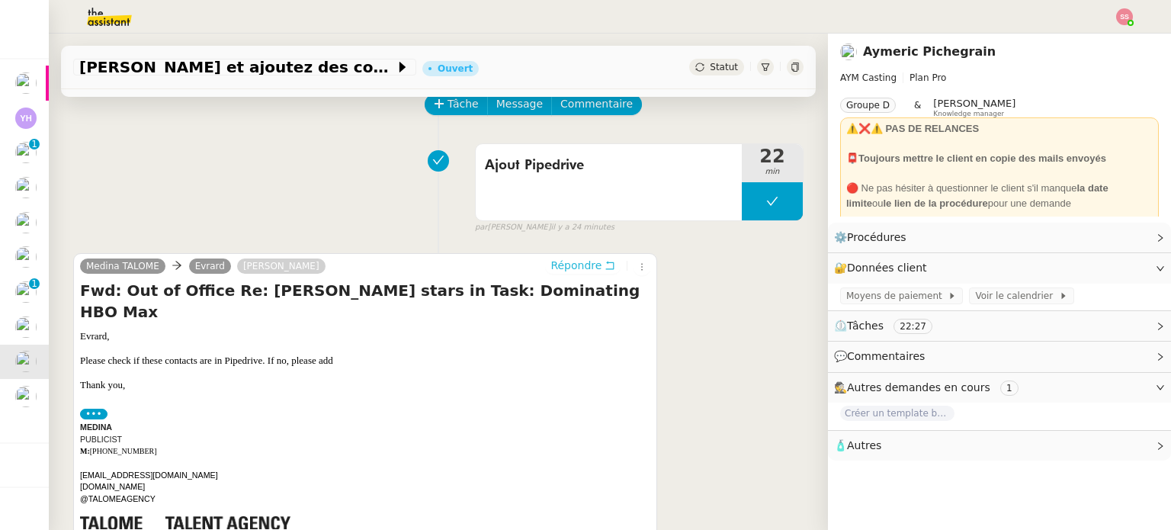
click at [553, 261] on span "Répondre" at bounding box center [575, 265] width 51 height 15
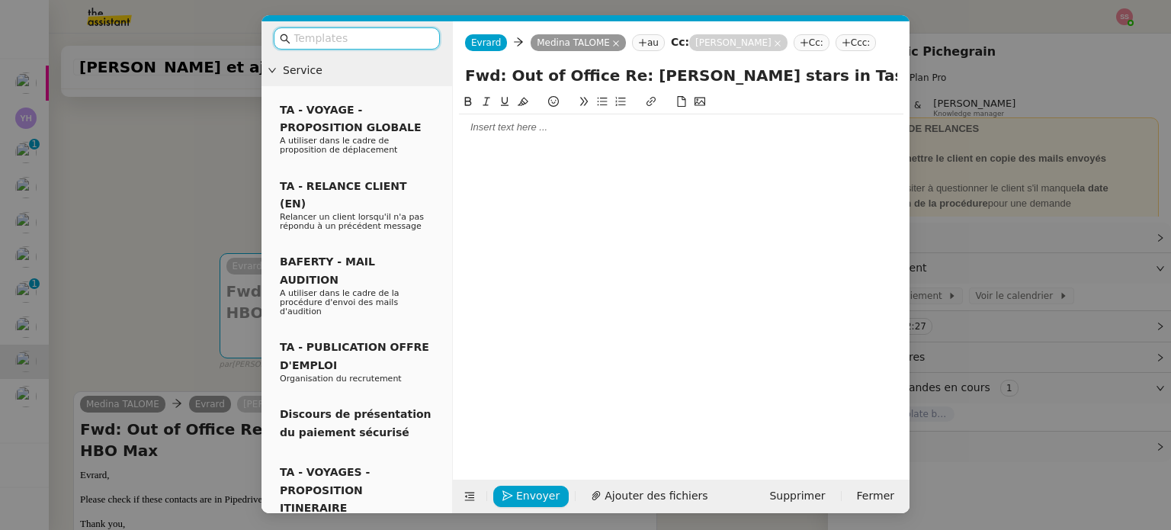
click at [512, 132] on div at bounding box center [681, 127] width 444 height 14
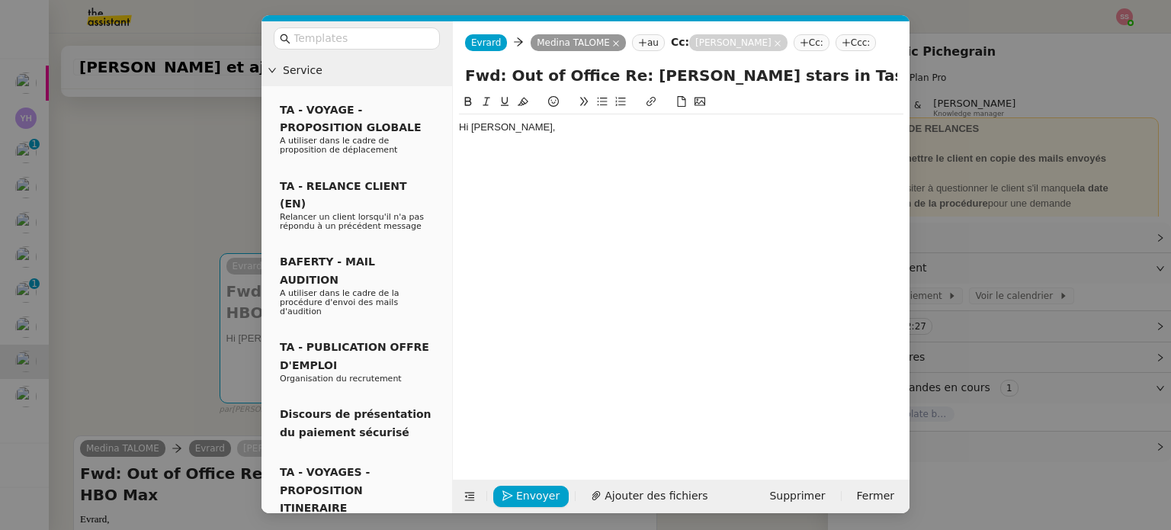
click at [165, 233] on nz-modal-container "Service TA - VOYAGE - PROPOSITION GLOBALE A utiliser dans le cadre de propositi…" at bounding box center [585, 265] width 1171 height 530
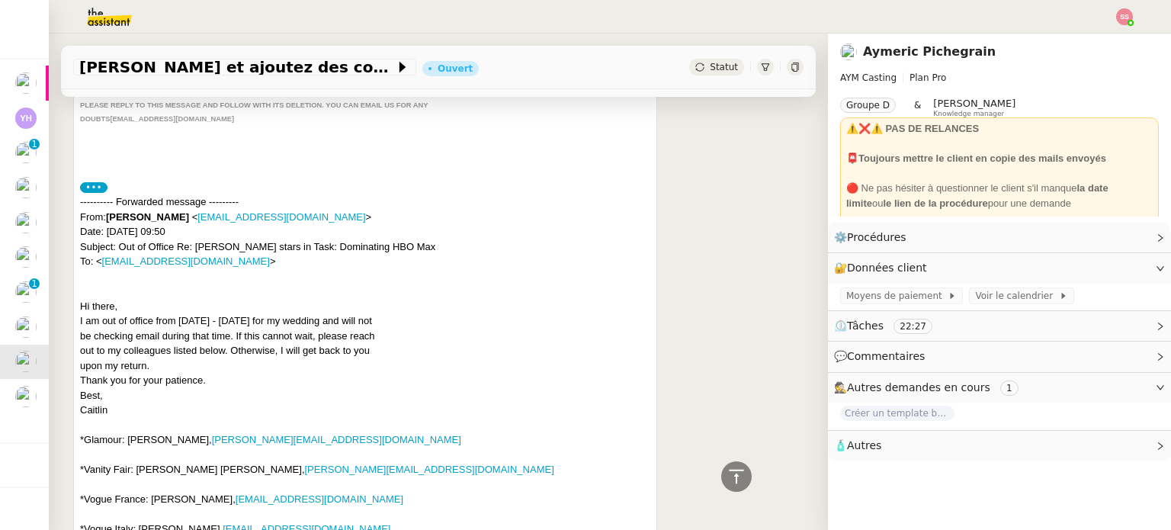
scroll to position [838, 0]
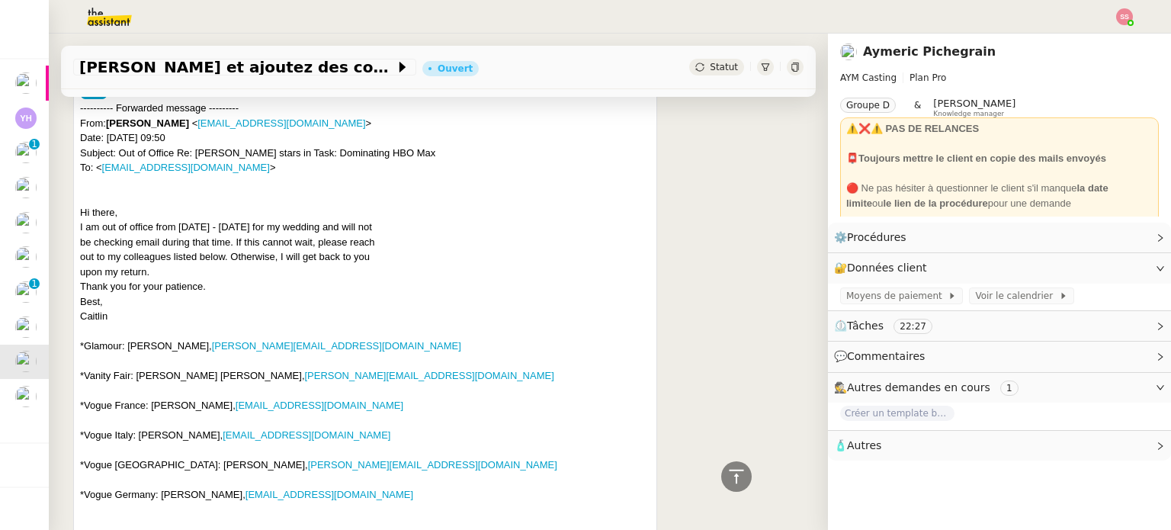
drag, startPoint x: 128, startPoint y: 300, endPoint x: 194, endPoint y: 303, distance: 66.4
click at [194, 303] on div "---------- Forwarded message --------- From: [PERSON_NAME] < [EMAIL_ADDRESS][DO…" at bounding box center [365, 487] width 570 height 773
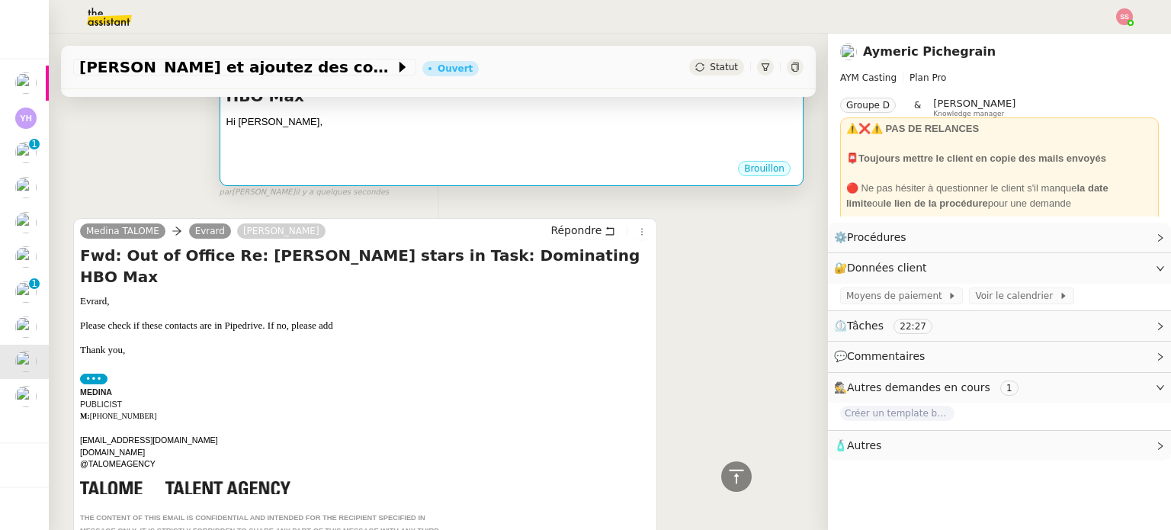
scroll to position [152, 0]
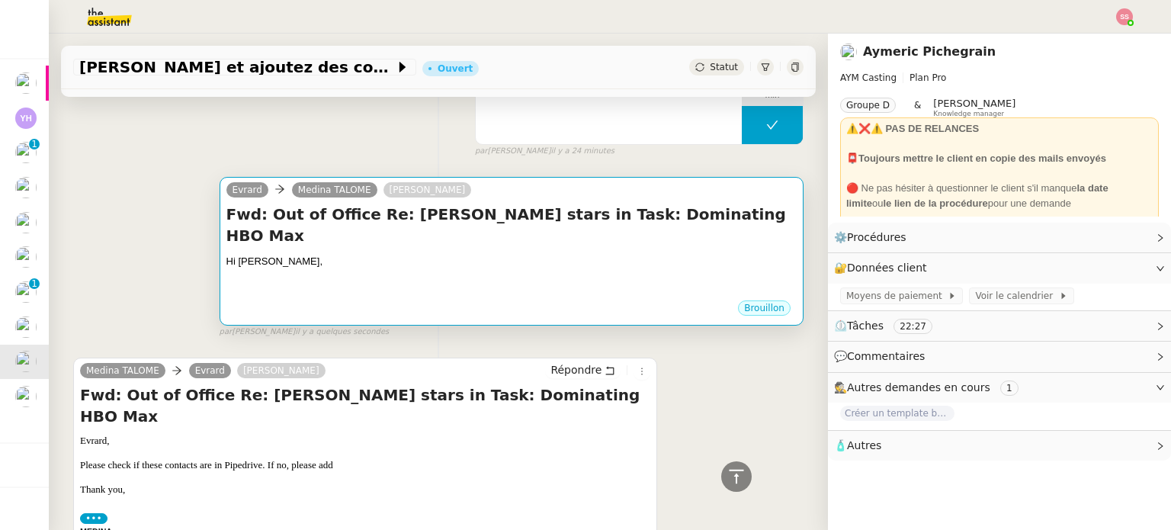
click at [370, 254] on div "Hi [PERSON_NAME]," at bounding box center [511, 261] width 570 height 15
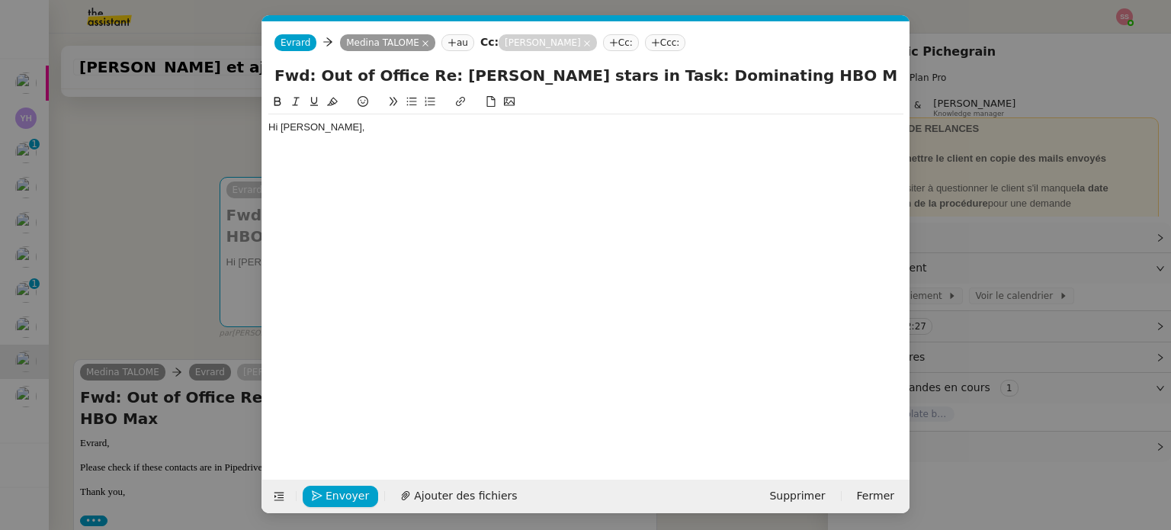
scroll to position [0, 32]
click at [307, 158] on div "Hi [PERSON_NAME]," at bounding box center [585, 274] width 635 height 363
click at [335, 126] on div "Hi [PERSON_NAME]," at bounding box center [585, 127] width 635 height 14
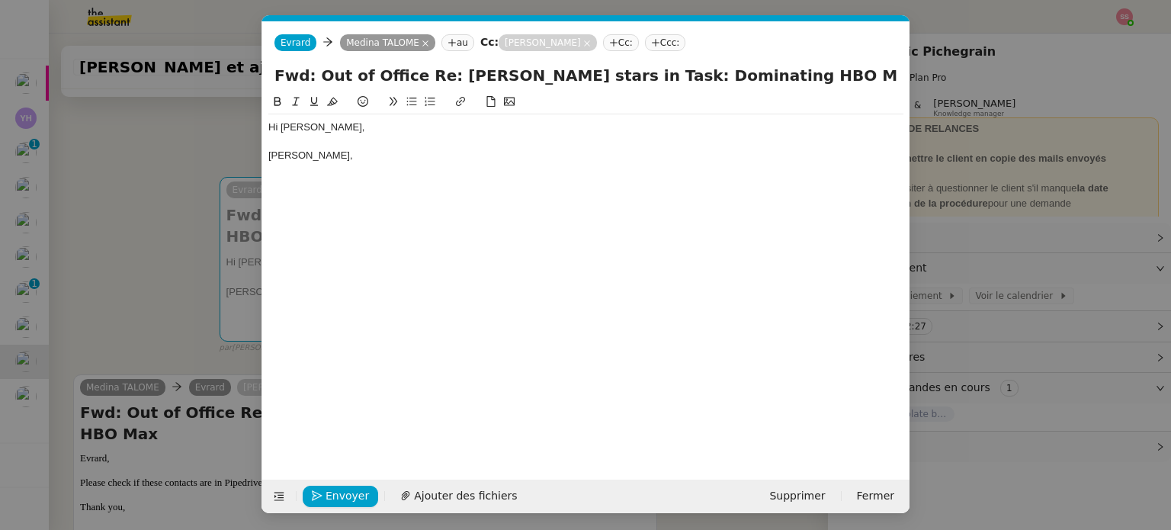
click at [153, 188] on nz-modal-container "Service TA - VOYAGE - PROPOSITION GLOBALE A utiliser dans le cadre de propositi…" at bounding box center [585, 265] width 1171 height 530
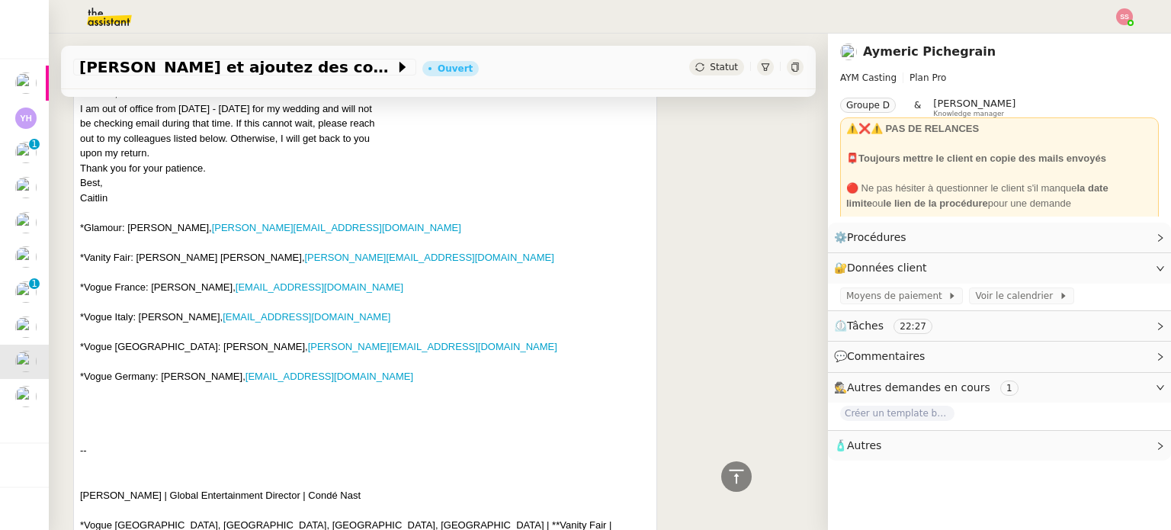
scroll to position [838, 0]
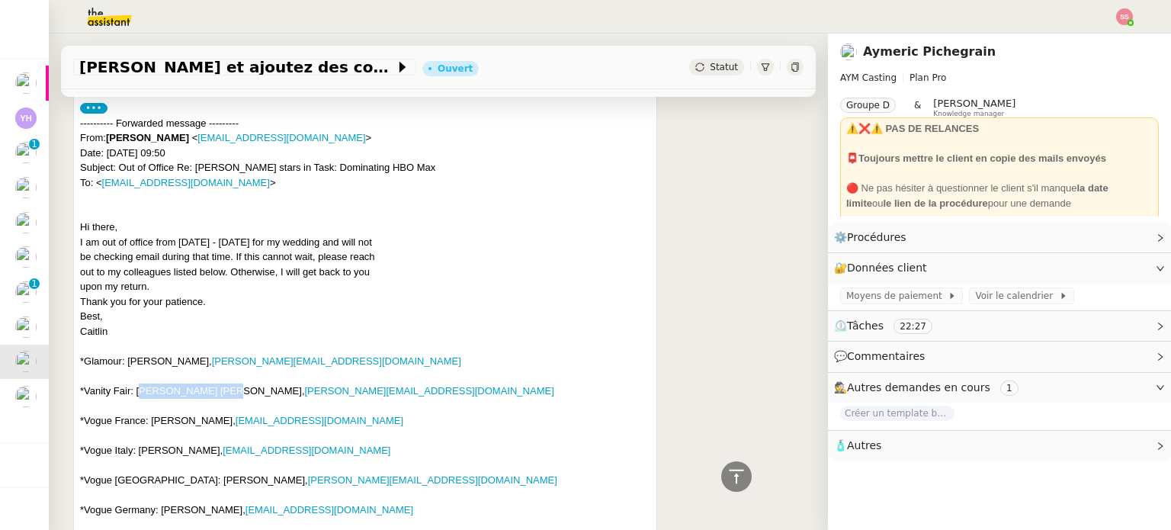
drag, startPoint x: 137, startPoint y: 343, endPoint x: 213, endPoint y: 348, distance: 76.4
click at [213, 348] on div "---------- Forwarded message --------- From: [PERSON_NAME] < [EMAIL_ADDRESS][DO…" at bounding box center [365, 502] width 570 height 773
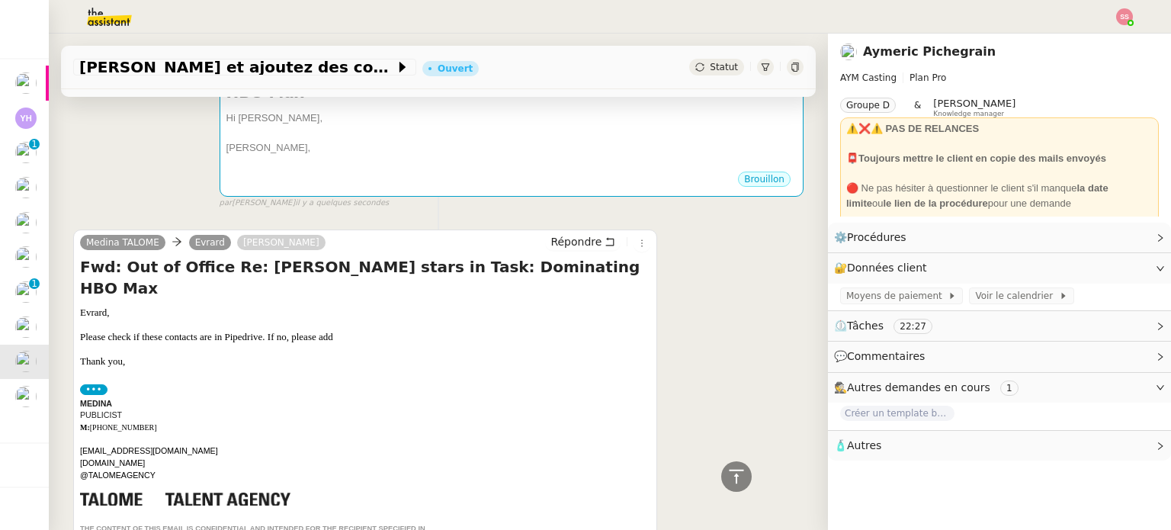
scroll to position [152, 0]
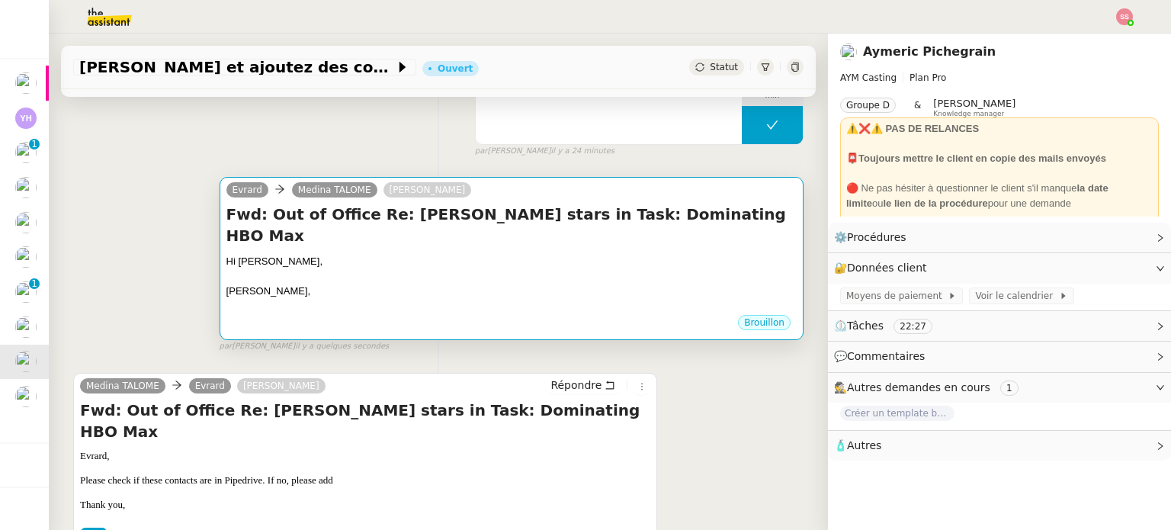
click at [390, 299] on div at bounding box center [511, 306] width 570 height 15
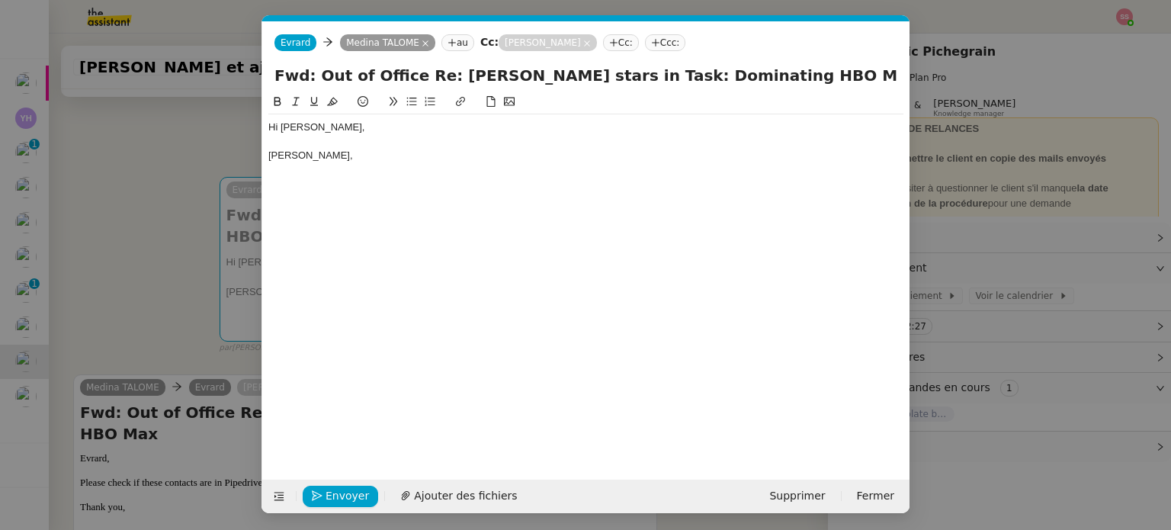
scroll to position [0, 32]
click at [358, 160] on div "[PERSON_NAME]," at bounding box center [585, 156] width 635 height 14
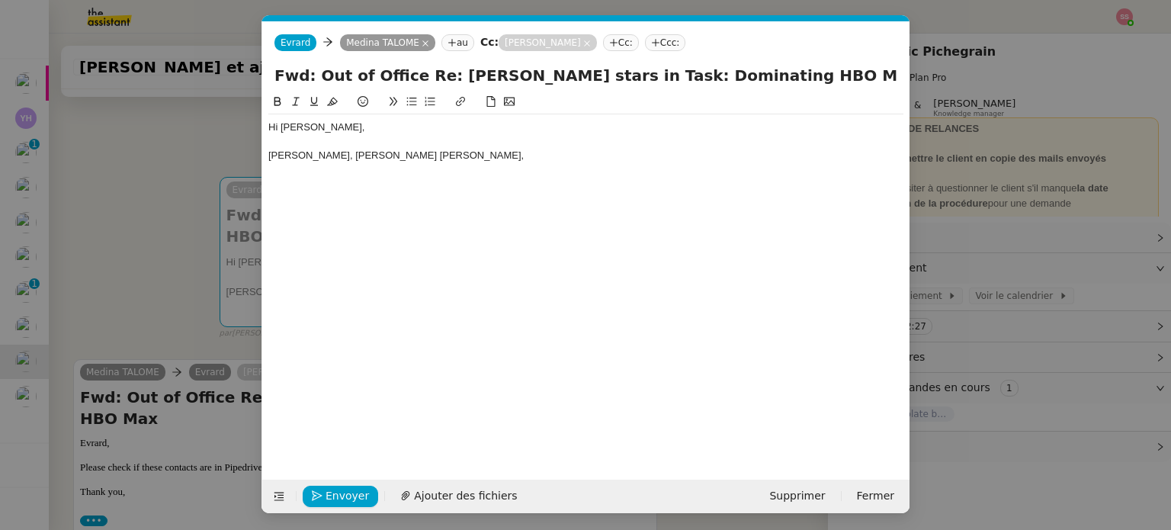
click at [76, 210] on nz-modal-container "Service TA - VOYAGE - PROPOSITION GLOBALE A utiliser dans le cadre de propositi…" at bounding box center [585, 265] width 1171 height 530
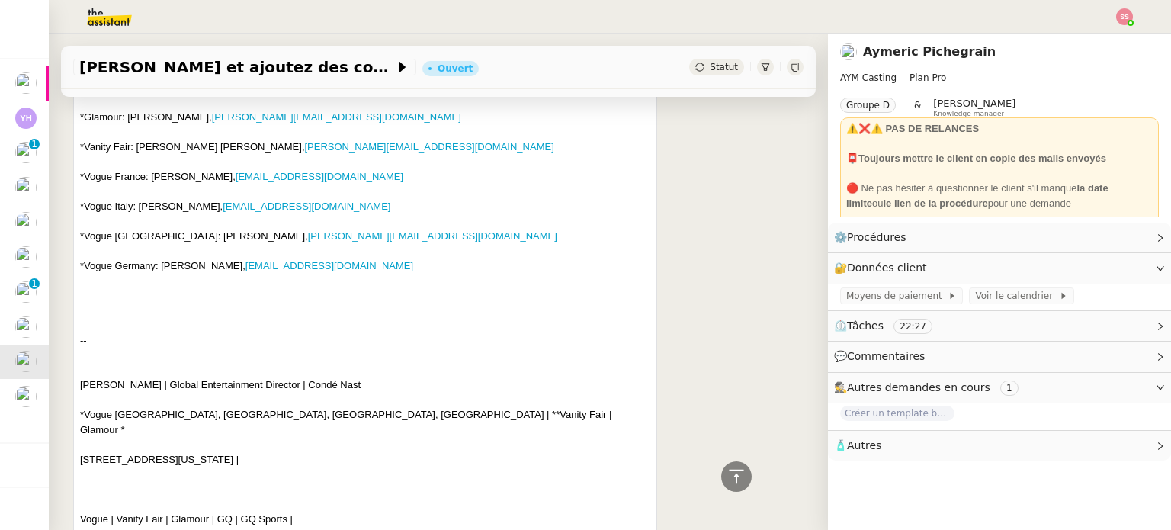
scroll to position [915, 0]
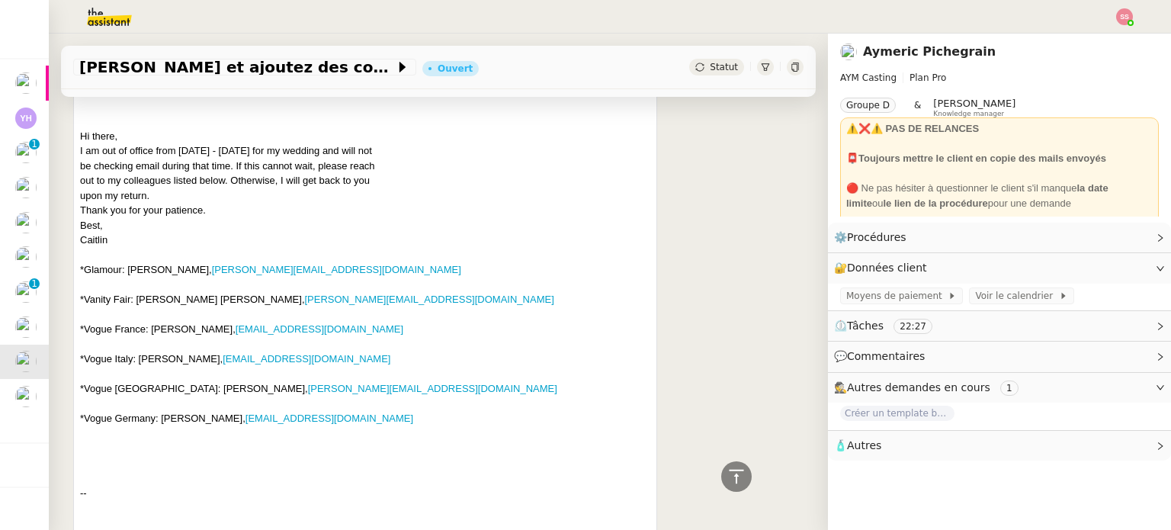
drag, startPoint x: 139, startPoint y: 310, endPoint x: 213, endPoint y: 313, distance: 74.0
click at [213, 313] on div "---------- Forwarded message --------- From: [PERSON_NAME] < [EMAIL_ADDRESS][DO…" at bounding box center [365, 410] width 570 height 773
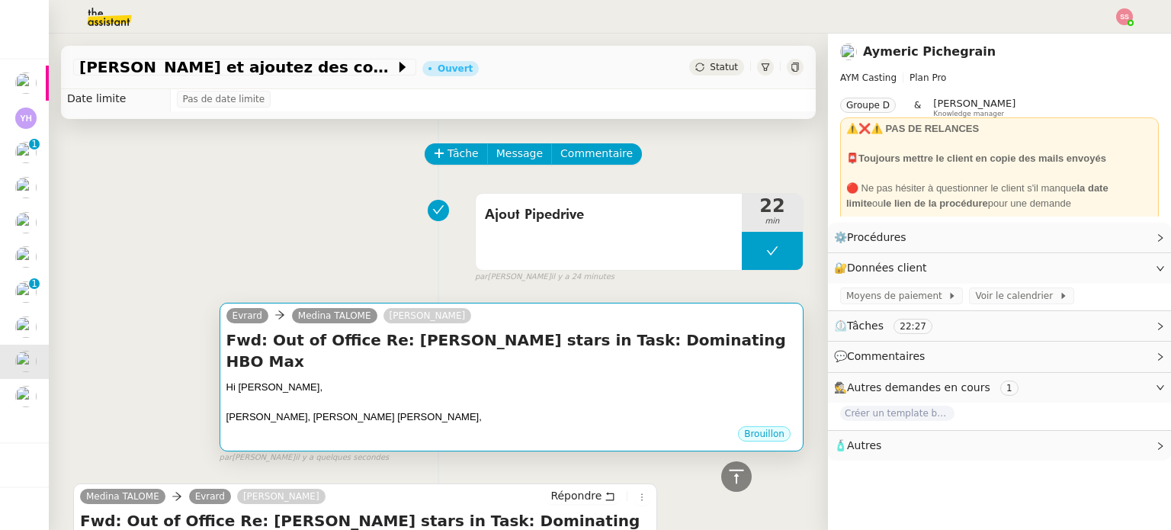
scroll to position [0, 0]
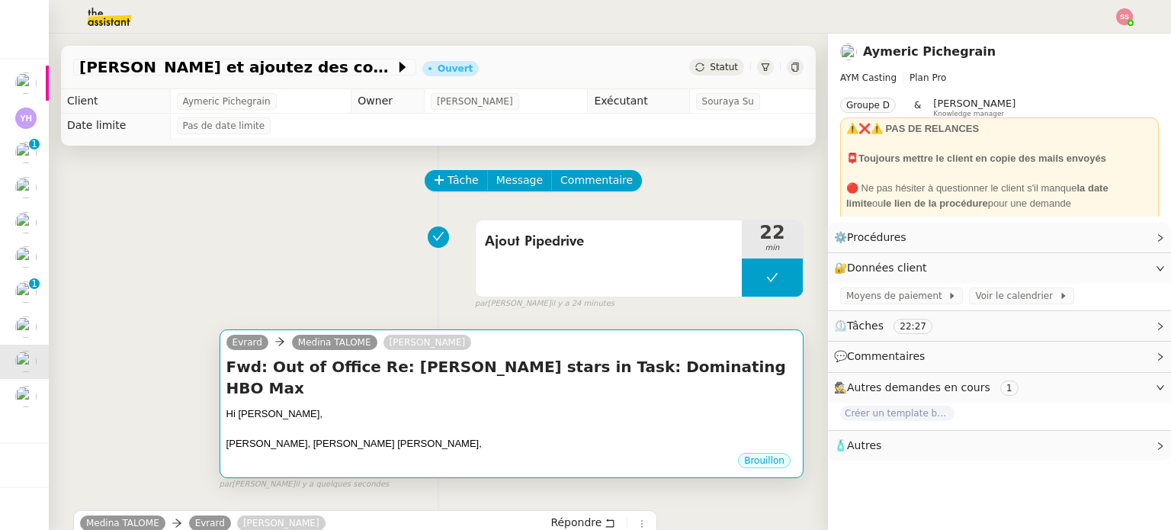
click at [440, 421] on div at bounding box center [511, 428] width 570 height 15
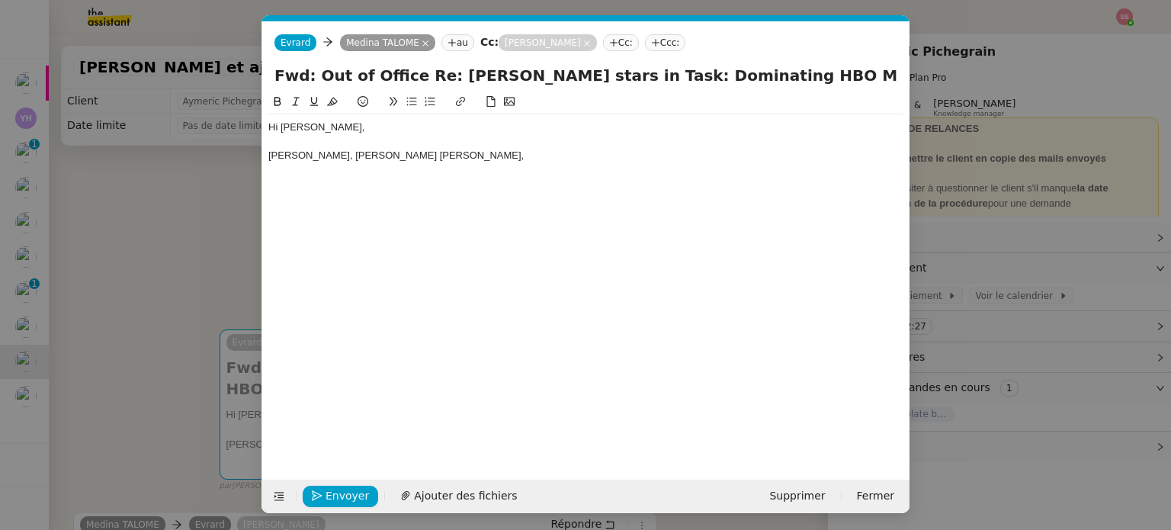
scroll to position [0, 32]
click at [451, 156] on div "[PERSON_NAME], [PERSON_NAME] [PERSON_NAME]," at bounding box center [585, 156] width 635 height 14
click at [157, 249] on nz-modal-container "Service TA - VOYAGE - PROPOSITION GLOBALE A utiliser dans le cadre de propositi…" at bounding box center [585, 265] width 1171 height 530
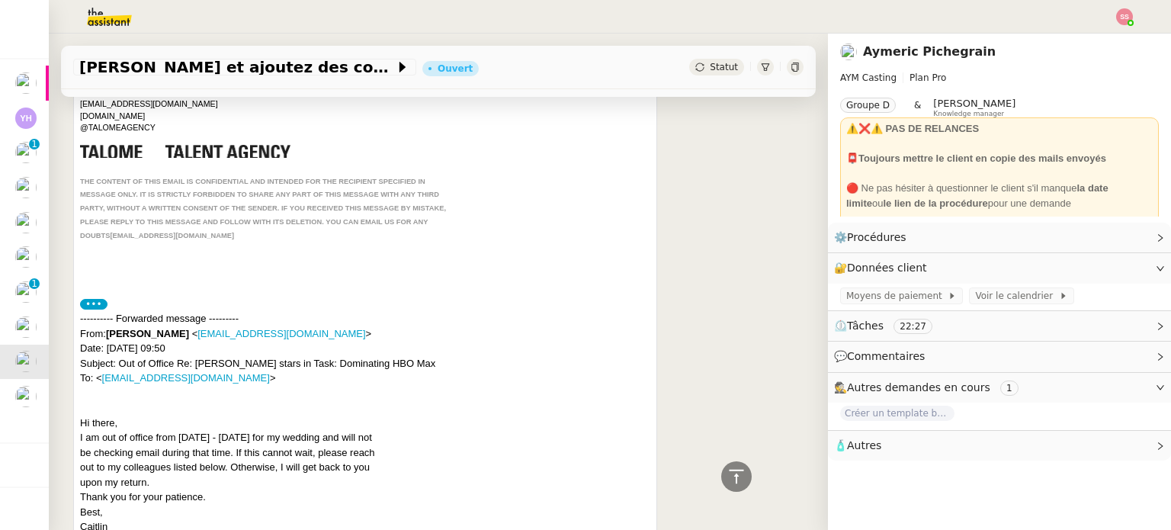
scroll to position [838, 0]
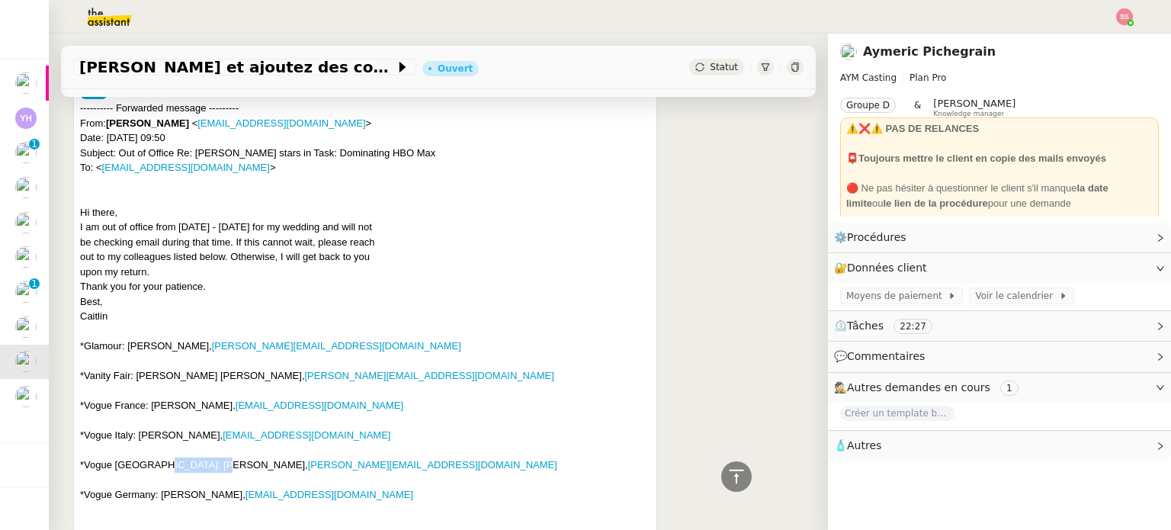
drag, startPoint x: 146, startPoint y: 420, endPoint x: 200, endPoint y: 415, distance: 54.3
click at [200, 415] on div "---------- Forwarded message --------- From: [PERSON_NAME] < [EMAIL_ADDRESS][DO…" at bounding box center [365, 487] width 570 height 773
drag, startPoint x: 145, startPoint y: 417, endPoint x: 228, endPoint y: 418, distance: 83.1
click at [228, 418] on div "---------- Forwarded message --------- From: [PERSON_NAME] < [EMAIL_ADDRESS][DO…" at bounding box center [365, 487] width 570 height 773
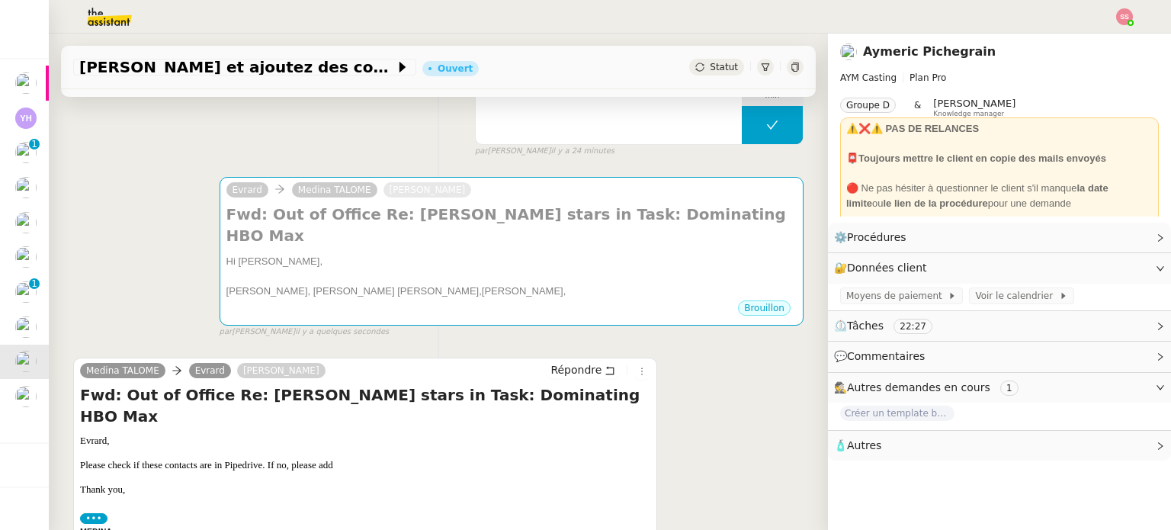
scroll to position [0, 0]
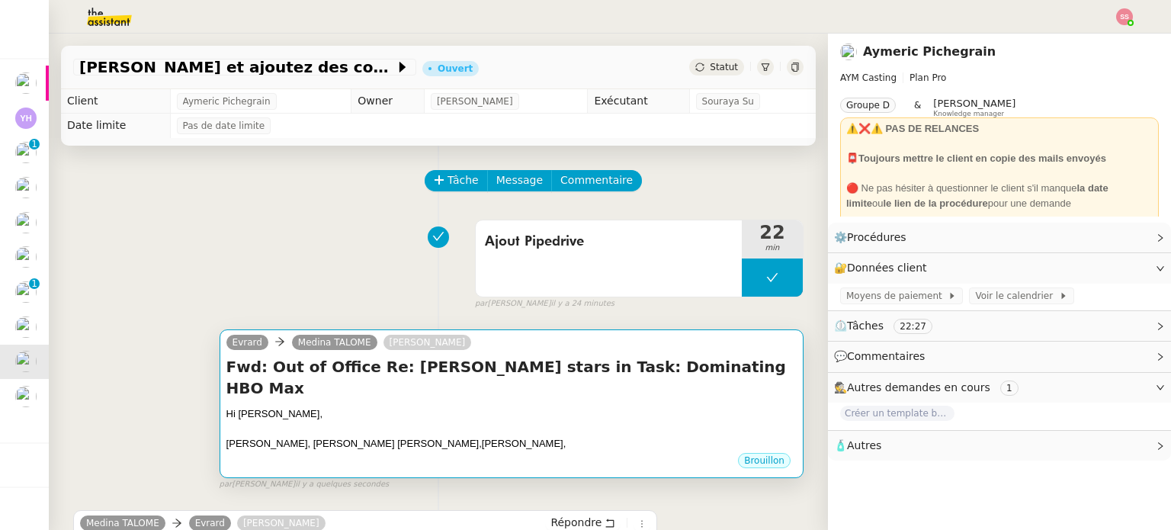
click at [381, 362] on h4 "Fwd: Out of Office Re: [PERSON_NAME] stars in Task: Dominating HBO Max" at bounding box center [511, 377] width 570 height 43
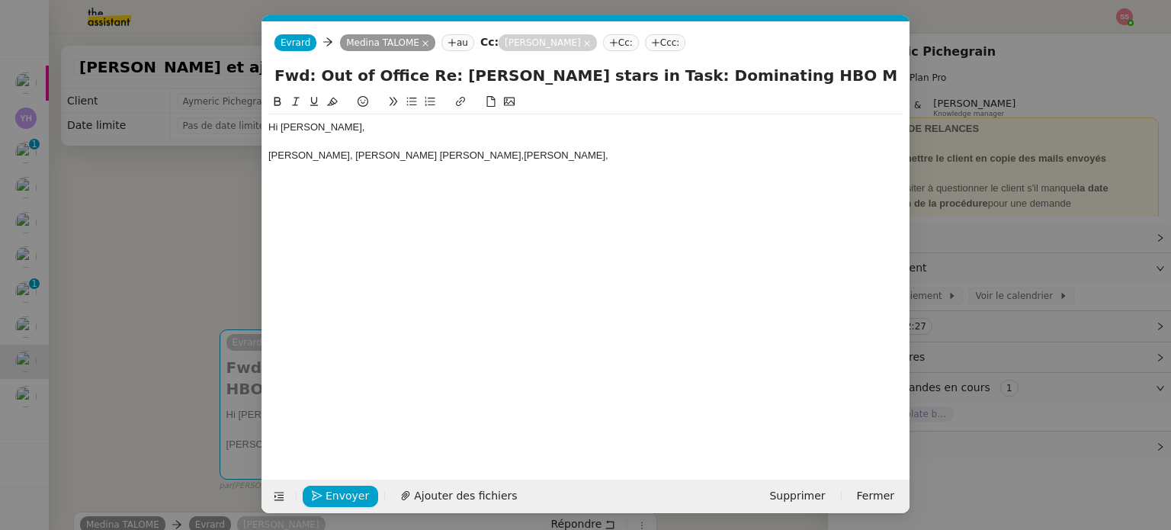
scroll to position [0, 32]
click at [521, 155] on div "[PERSON_NAME], [PERSON_NAME] [PERSON_NAME],[PERSON_NAME]," at bounding box center [585, 156] width 635 height 14
click at [221, 230] on nz-modal-container "Service TA - VOYAGE - PROPOSITION GLOBALE A utiliser dans le cadre de propositi…" at bounding box center [585, 265] width 1171 height 530
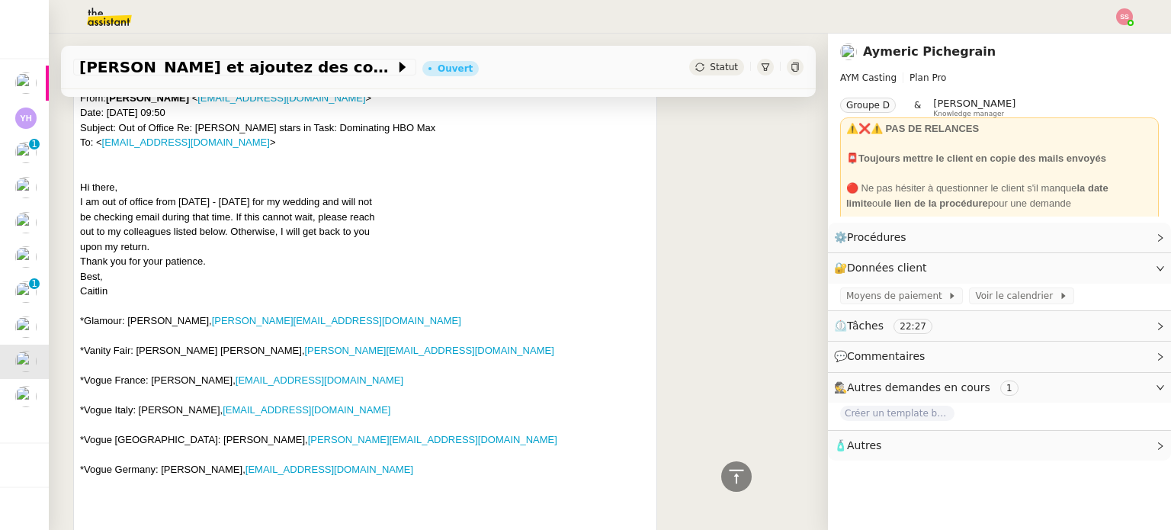
scroll to position [915, 0]
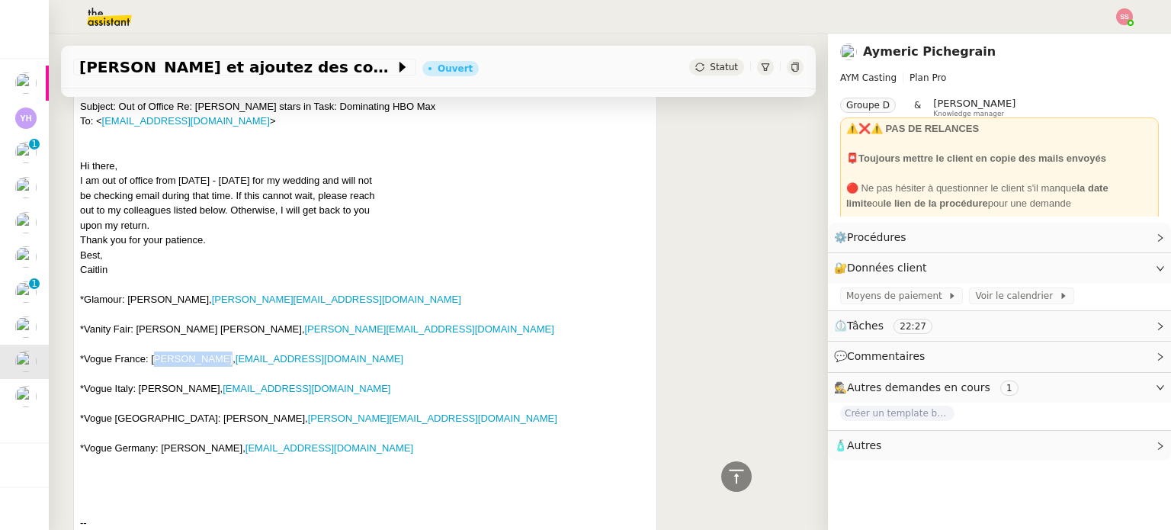
drag, startPoint x: 151, startPoint y: 310, endPoint x: 210, endPoint y: 312, distance: 59.5
click at [210, 312] on div "---------- Forwarded message --------- From: [PERSON_NAME] < [EMAIL_ADDRESS][DO…" at bounding box center [365, 440] width 570 height 773
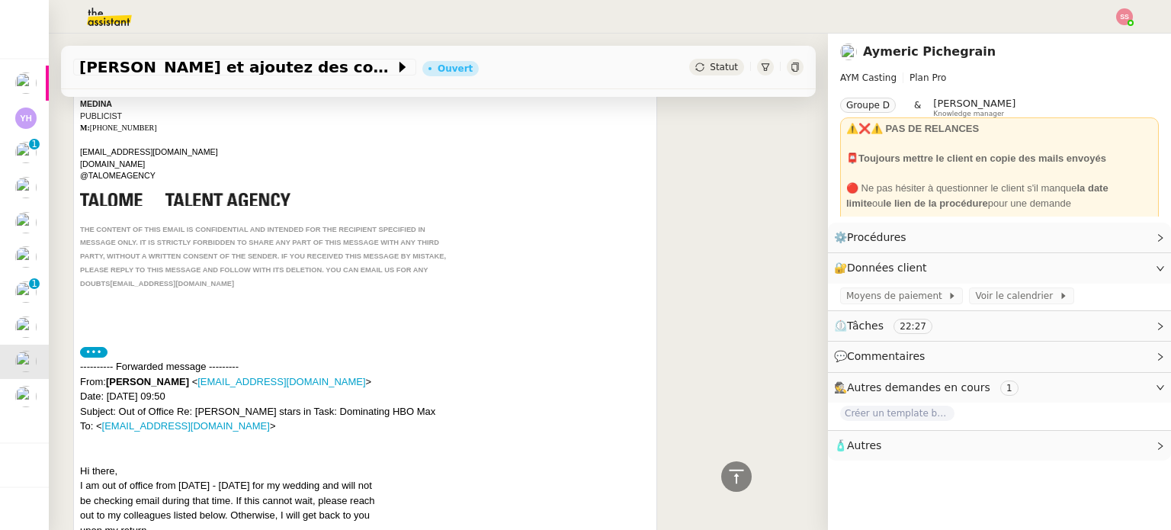
scroll to position [229, 0]
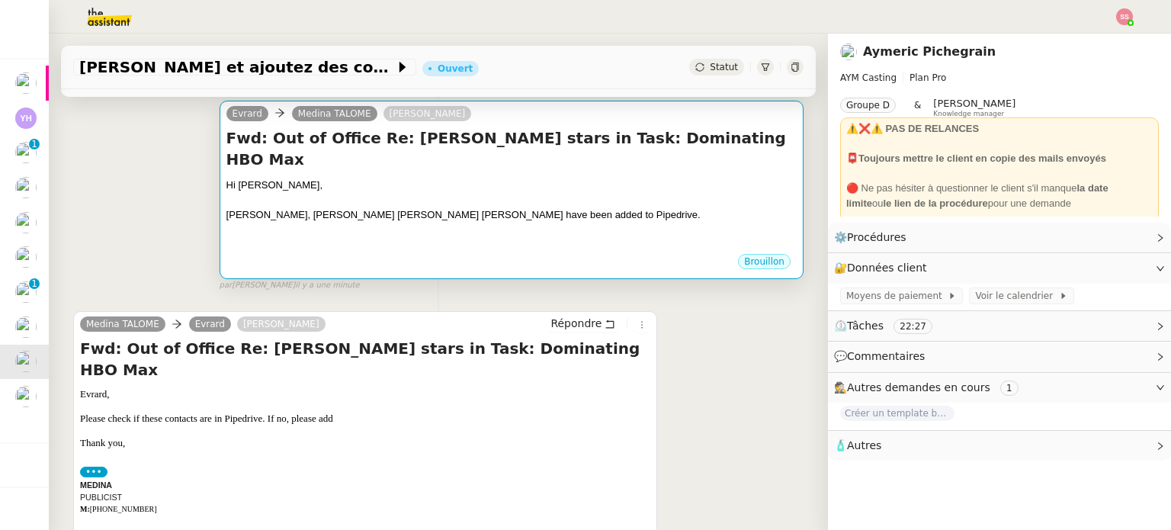
click at [388, 237] on div at bounding box center [511, 244] width 570 height 15
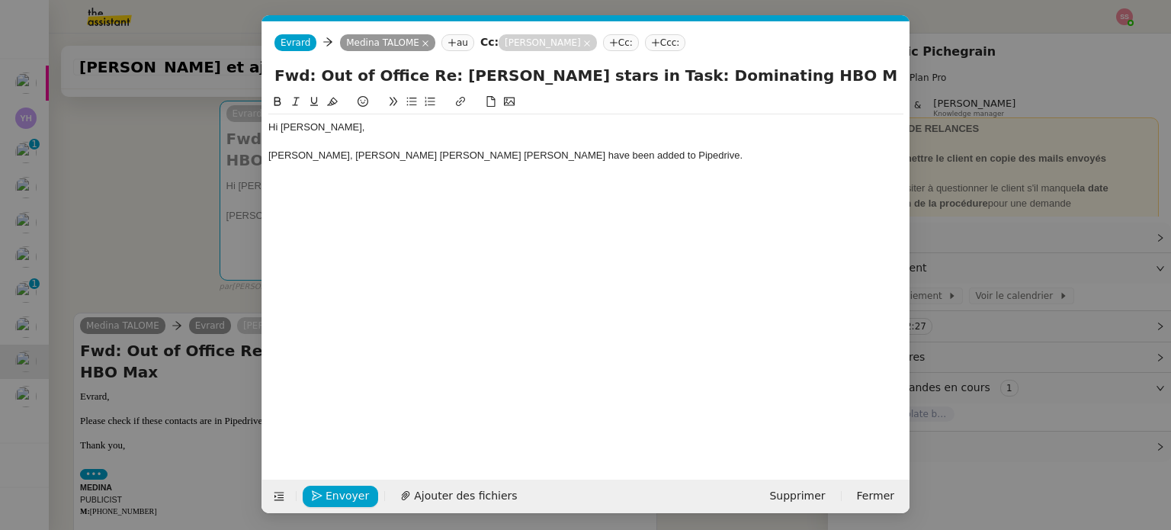
scroll to position [0, 32]
click at [294, 215] on div "Hi [PERSON_NAME], [PERSON_NAME], [PERSON_NAME] [PERSON_NAME] [PERSON_NAME] have…" at bounding box center [585, 274] width 635 height 363
click at [318, 207] on div "Hi [PERSON_NAME], [PERSON_NAME], [PERSON_NAME] [PERSON_NAME] [PERSON_NAME] have…" at bounding box center [585, 274] width 635 height 363
click at [783, 152] on div "[PERSON_NAME], [PERSON_NAME] [PERSON_NAME] [PERSON_NAME] have been added to Pip…" at bounding box center [585, 156] width 635 height 14
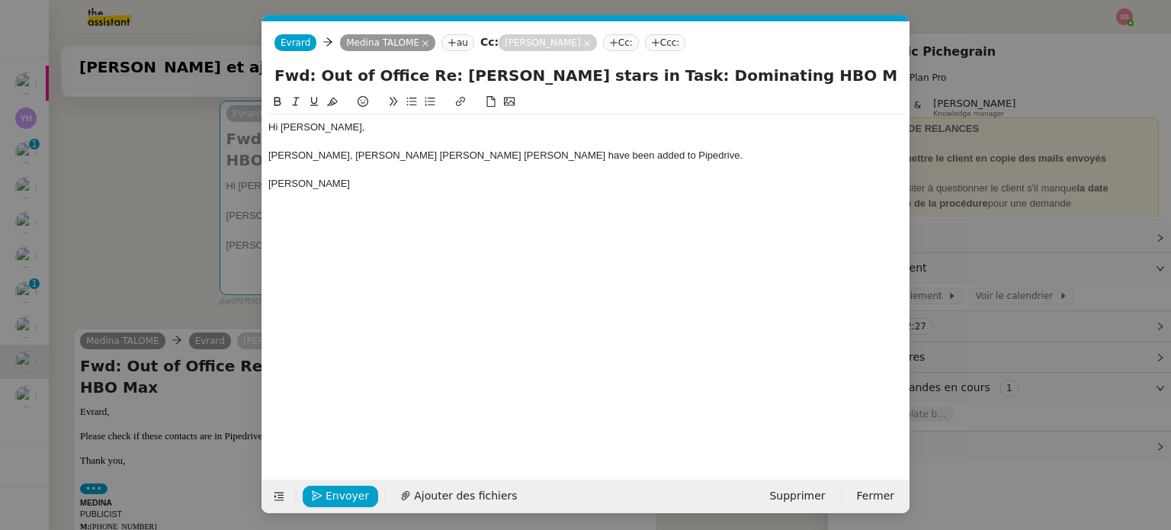
click at [160, 283] on nz-modal-container "Service TA - VOYAGE - PROPOSITION GLOBALE A utiliser dans le cadre de propositi…" at bounding box center [585, 265] width 1171 height 530
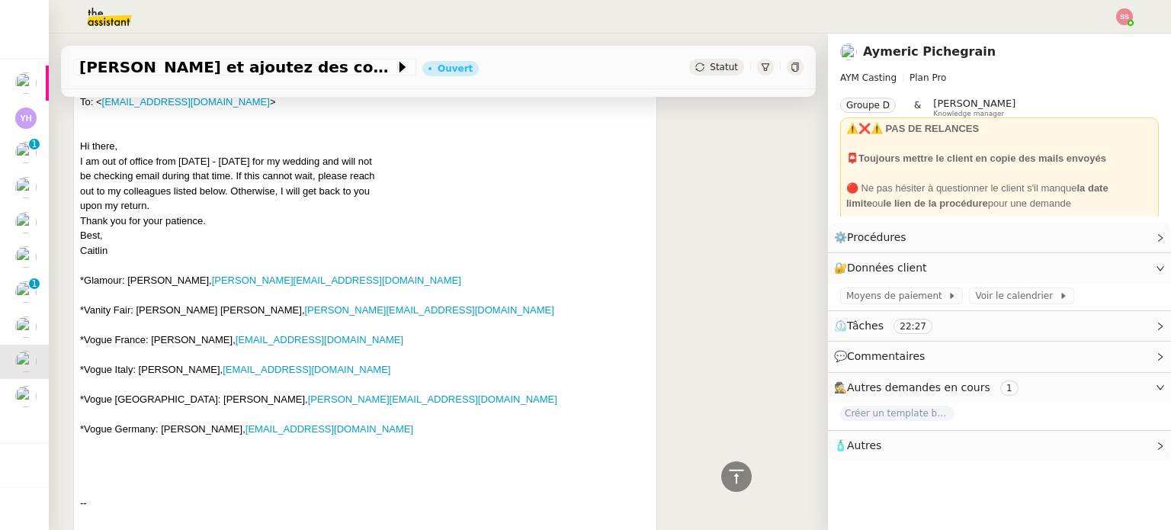
scroll to position [1067, 0]
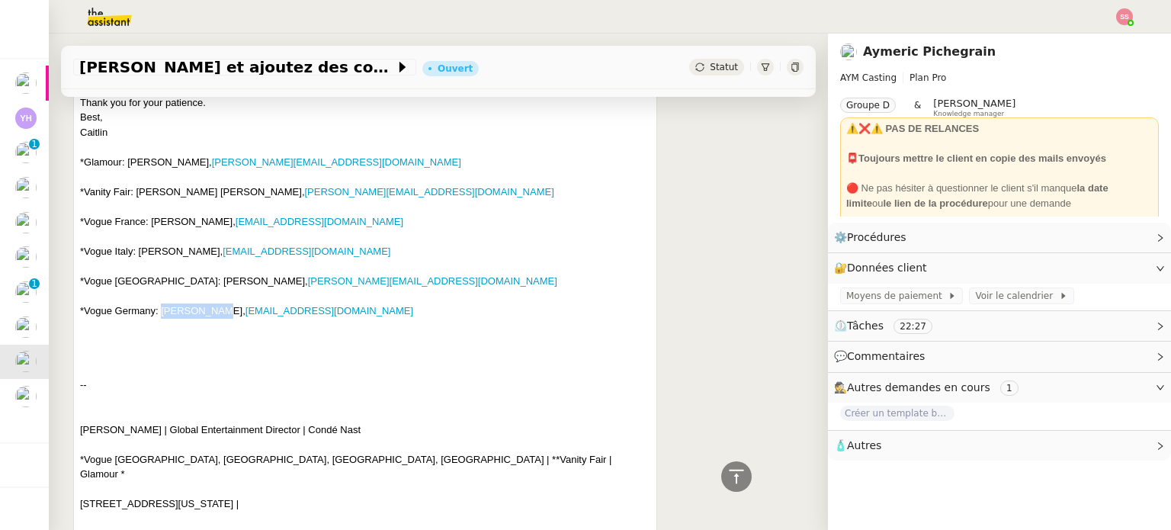
drag, startPoint x: 159, startPoint y: 265, endPoint x: 210, endPoint y: 265, distance: 51.8
click at [210, 265] on div "---------- Forwarded message --------- From: [PERSON_NAME] < [EMAIL_ADDRESS][DO…" at bounding box center [365, 303] width 570 height 773
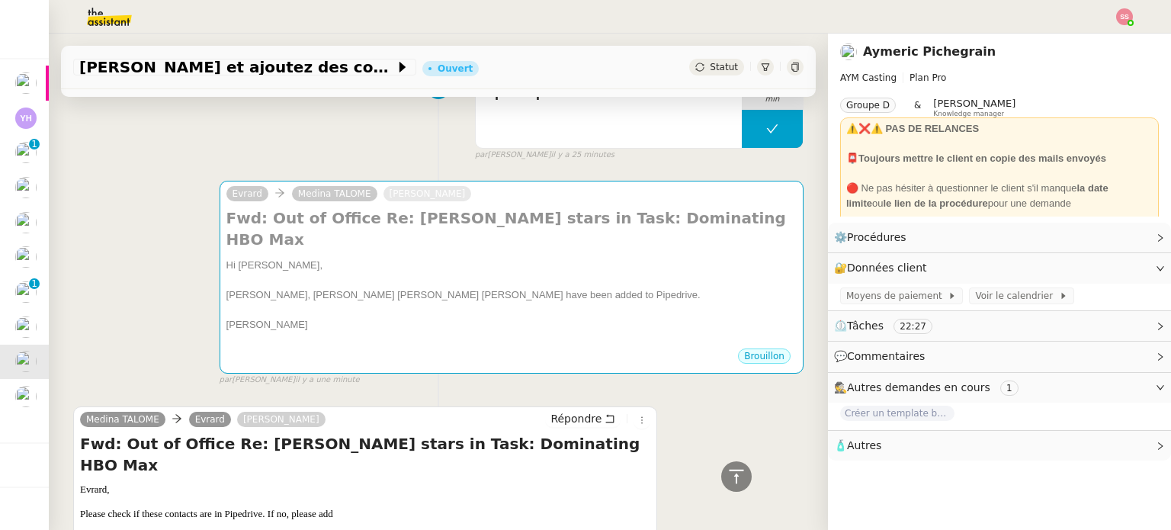
scroll to position [0, 0]
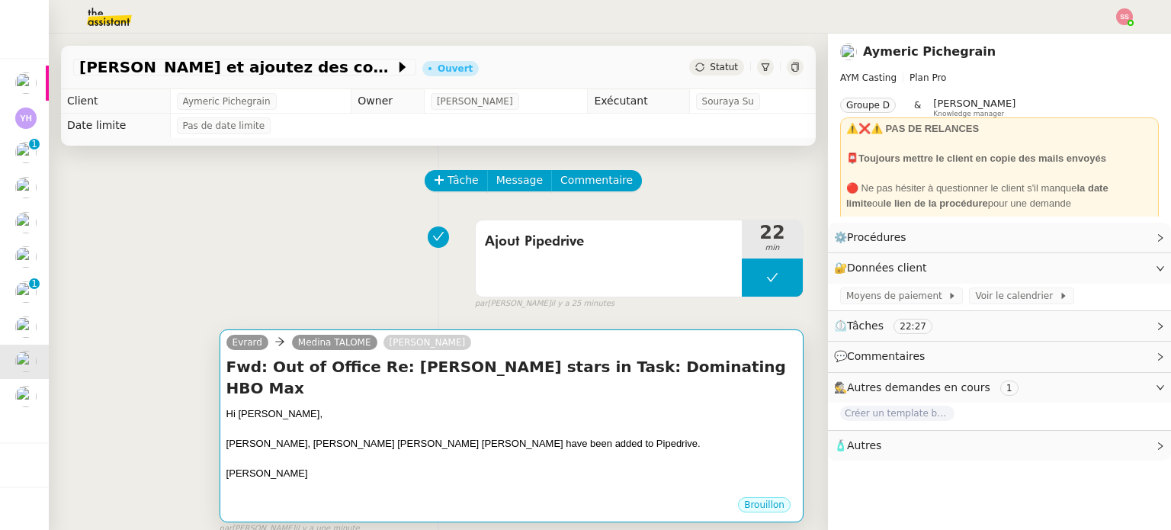
click at [289, 421] on div at bounding box center [511, 428] width 570 height 15
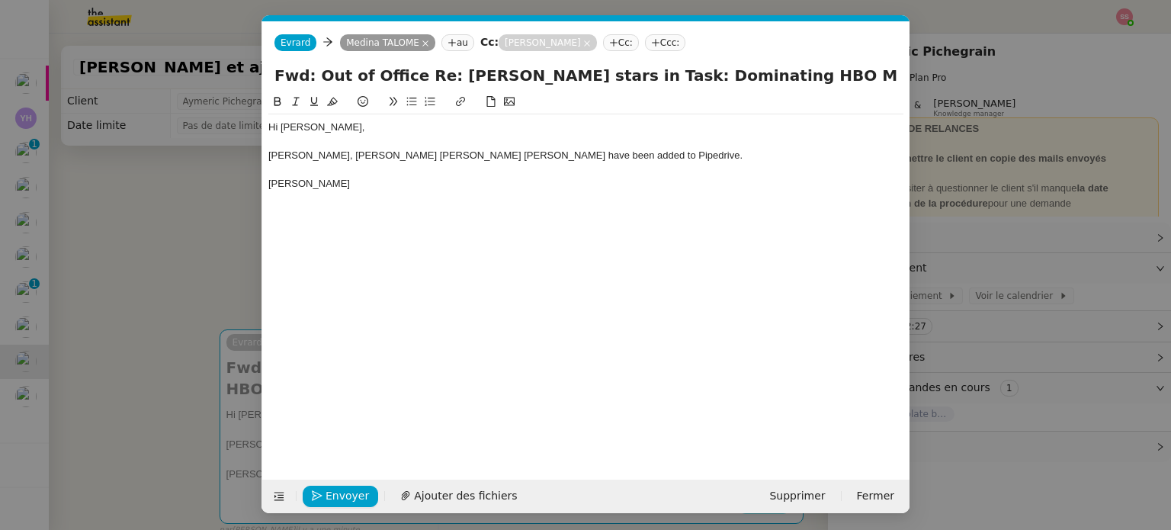
scroll to position [0, 32]
click at [375, 188] on div "[PERSON_NAME]" at bounding box center [585, 184] width 635 height 14
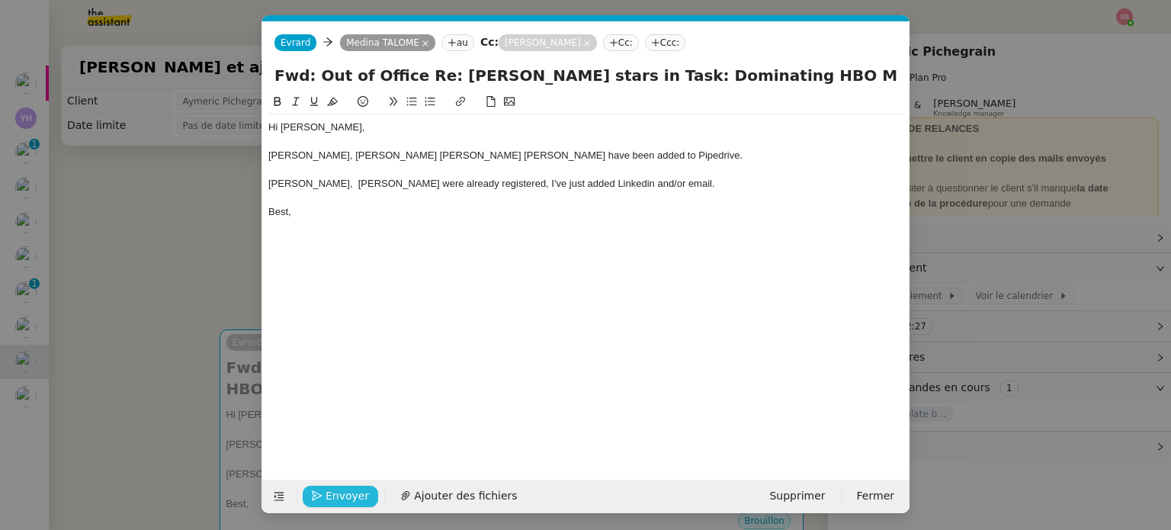
click at [351, 487] on span "Envoyer" at bounding box center [346, 496] width 43 height 18
click at [351, 487] on span "Confirmer l'envoi" at bounding box center [370, 496] width 91 height 18
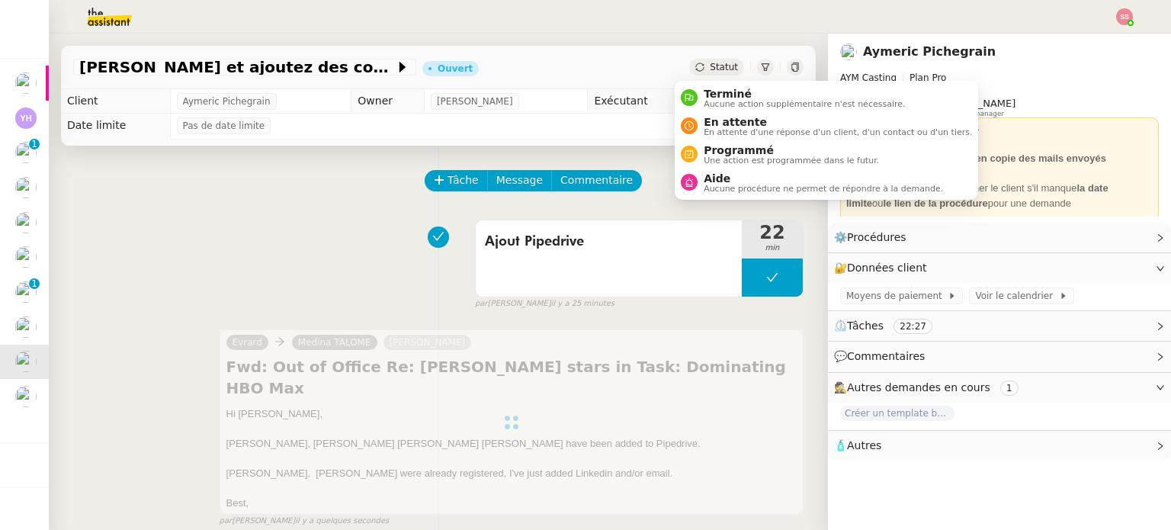
click at [710, 71] on span "Statut" at bounding box center [724, 67] width 28 height 11
click at [704, 95] on span "Terminé" at bounding box center [803, 94] width 201 height 12
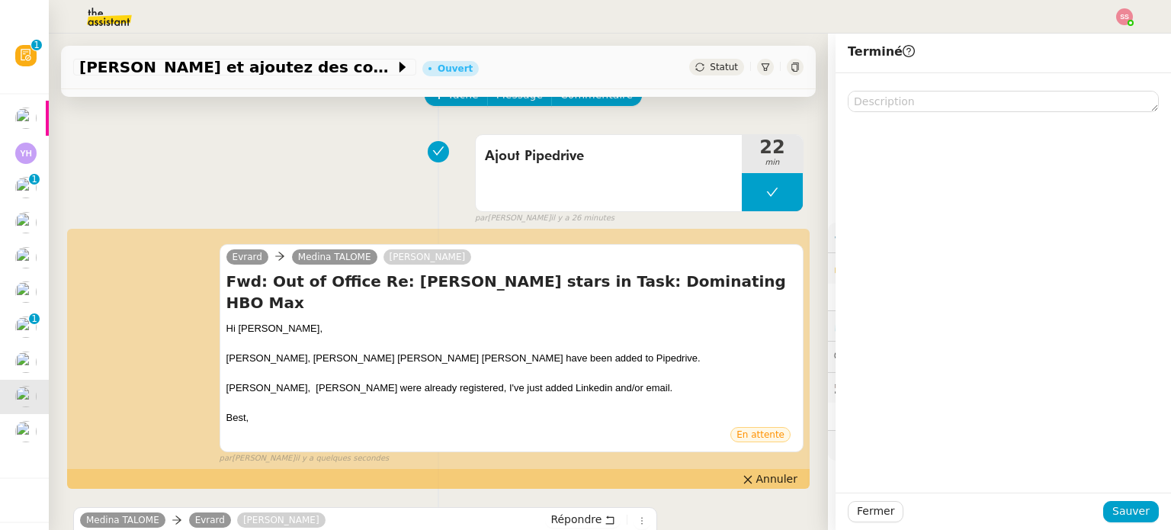
scroll to position [152, 0]
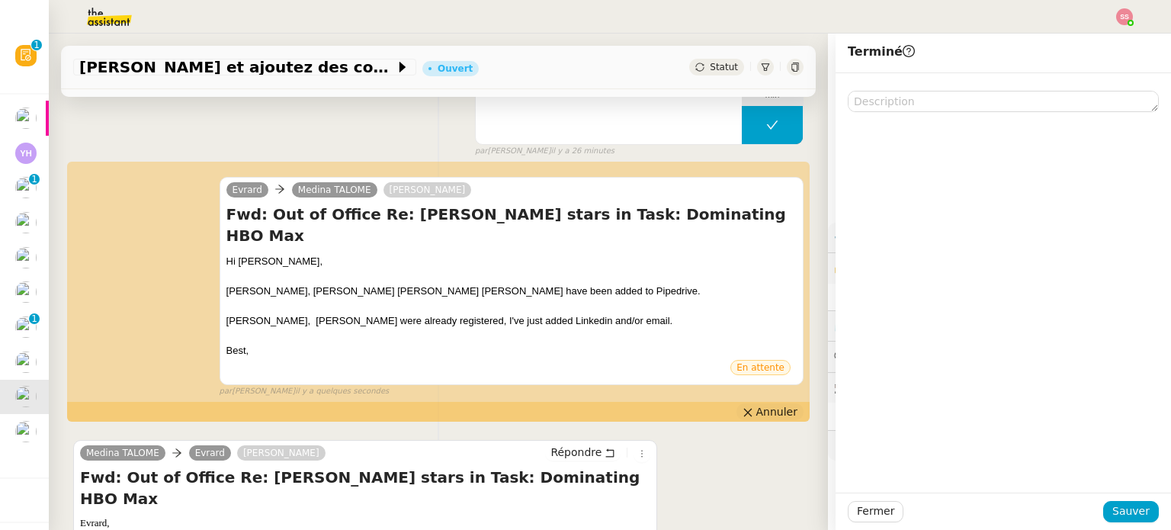
click at [756, 404] on span "Annuler" at bounding box center [776, 411] width 41 height 15
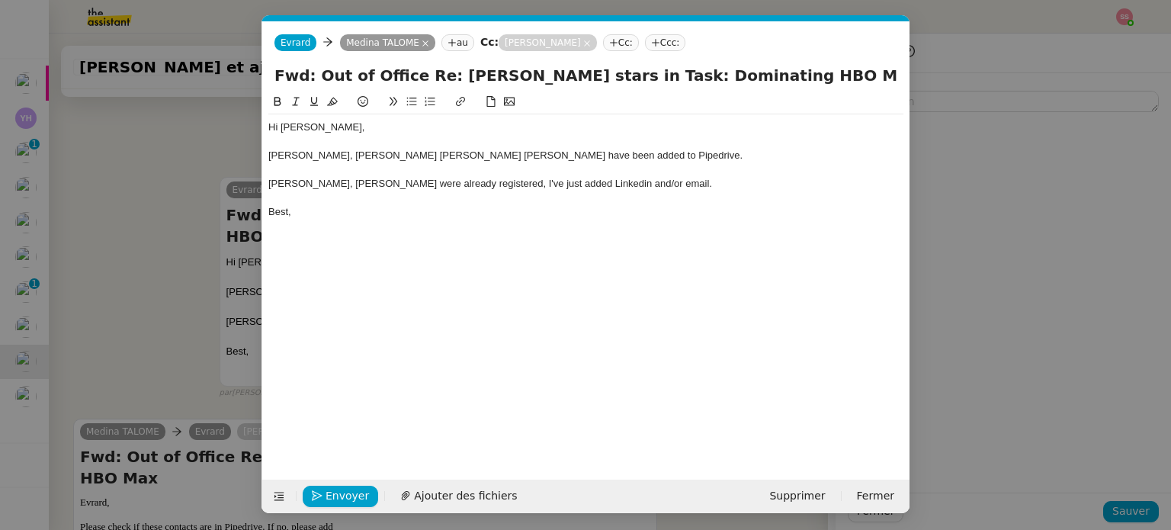
scroll to position [0, 32]
click at [674, 194] on div at bounding box center [585, 198] width 635 height 14
click at [677, 186] on div "[PERSON_NAME], [PERSON_NAME] were already registered, I've just added Linkedin …" at bounding box center [585, 184] width 635 height 14
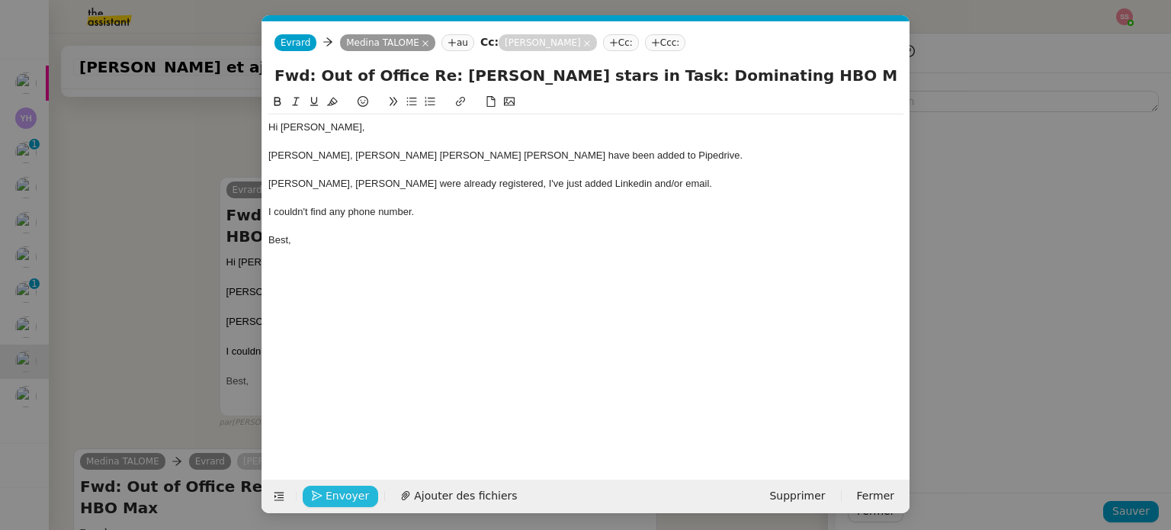
click at [350, 487] on span "Envoyer" at bounding box center [346, 496] width 43 height 18
click at [350, 487] on span "Confirmer l'envoi" at bounding box center [370, 496] width 91 height 18
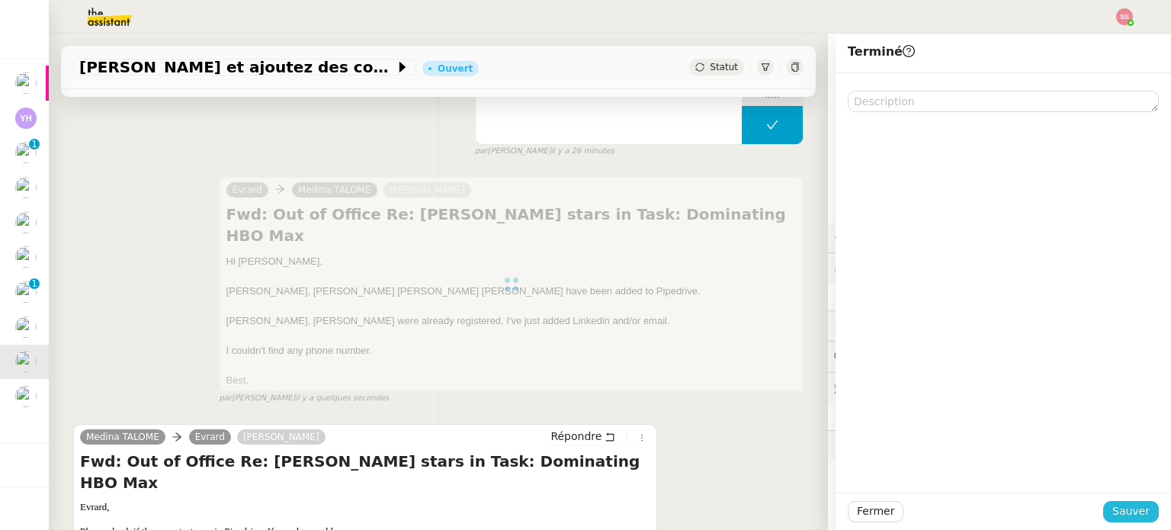
click at [1104, 512] on button "Sauver" at bounding box center [1131, 511] width 56 height 21
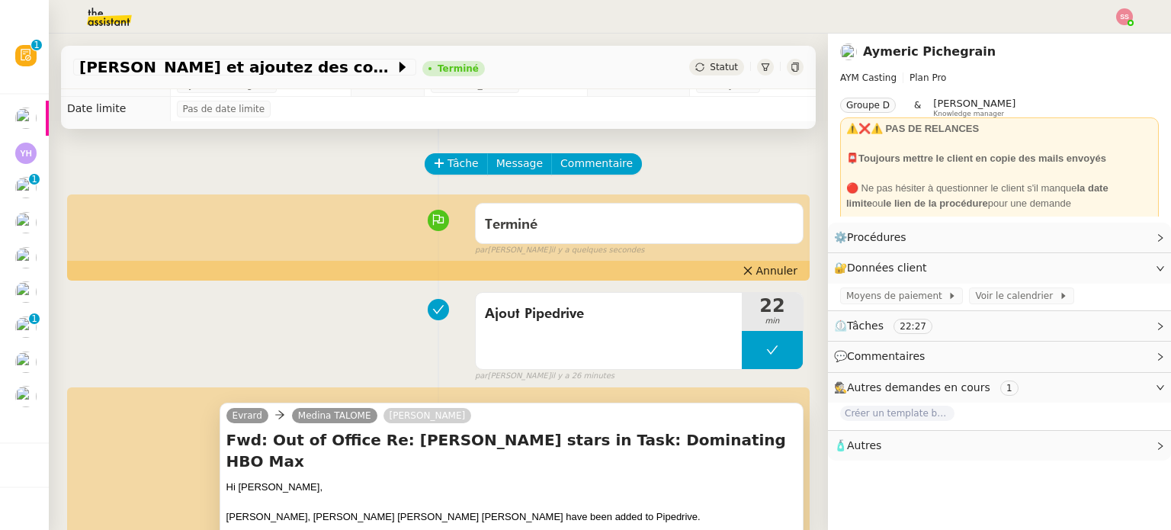
scroll to position [76, 0]
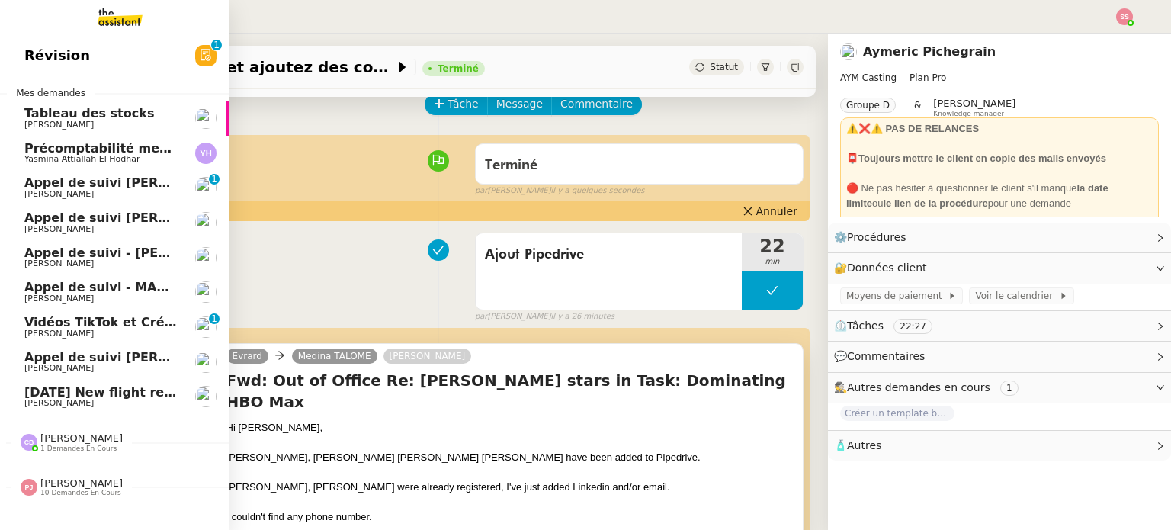
click at [49, 390] on span "[DATE] New flight request - [PERSON_NAME]" at bounding box center [177, 392] width 306 height 14
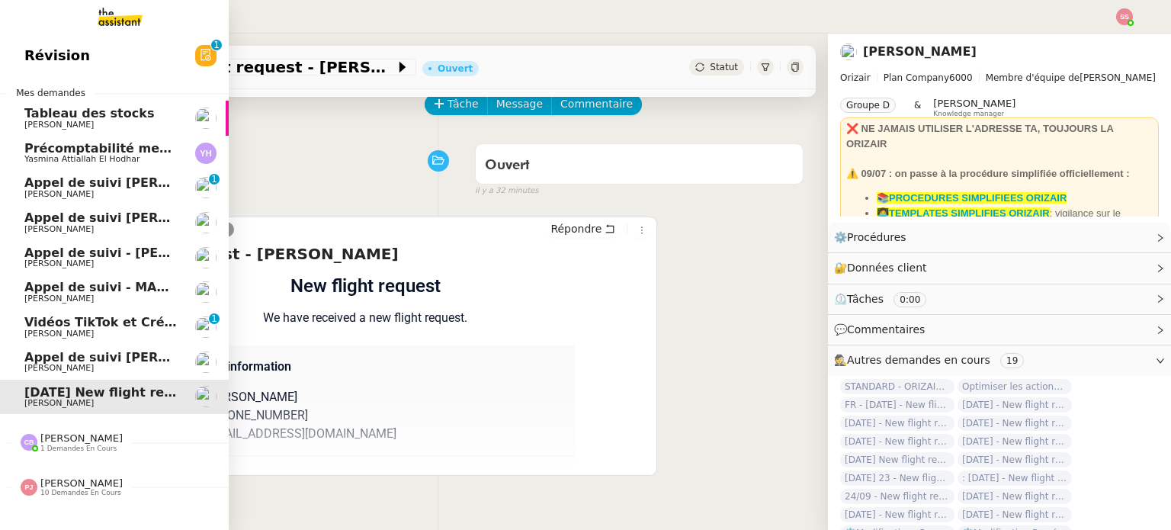
click at [73, 314] on link "Vidéos TikTok et Créatives META - [DATE] [PERSON_NAME] 0 1 2 3 4 5 6 7 8 9" at bounding box center [114, 326] width 229 height 35
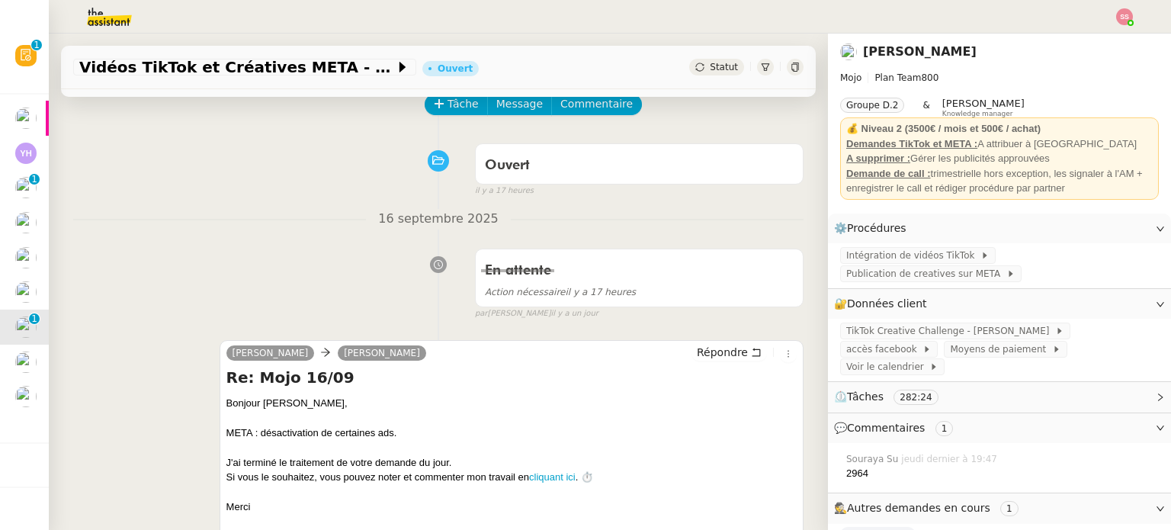
click at [1118, 21] on img at bounding box center [1124, 16] width 17 height 17
click at [1113, 33] on li "Suivi" at bounding box center [1082, 43] width 99 height 21
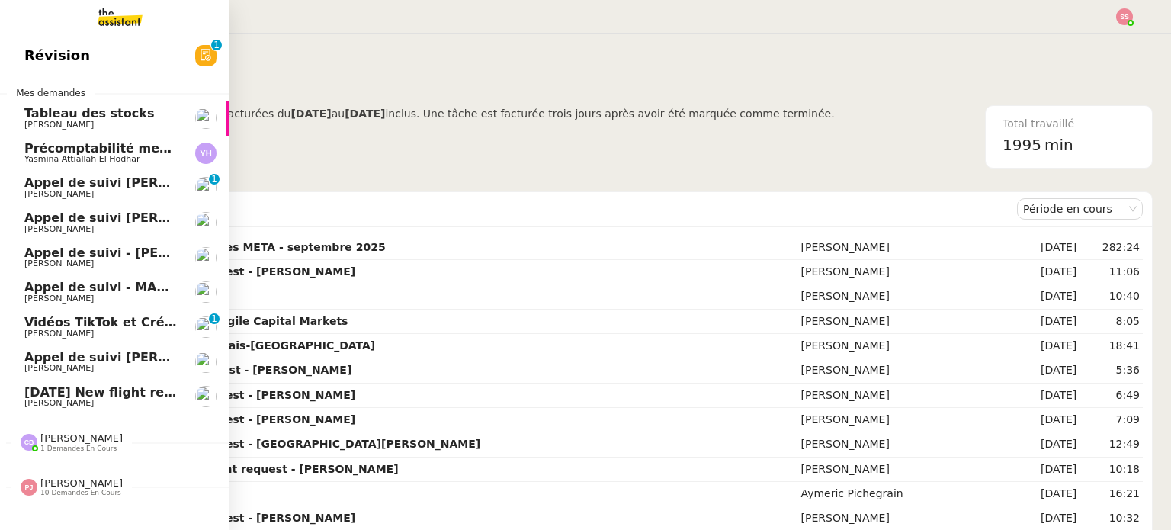
click at [138, 389] on span "[DATE] New flight request - [PERSON_NAME]" at bounding box center [177, 392] width 306 height 14
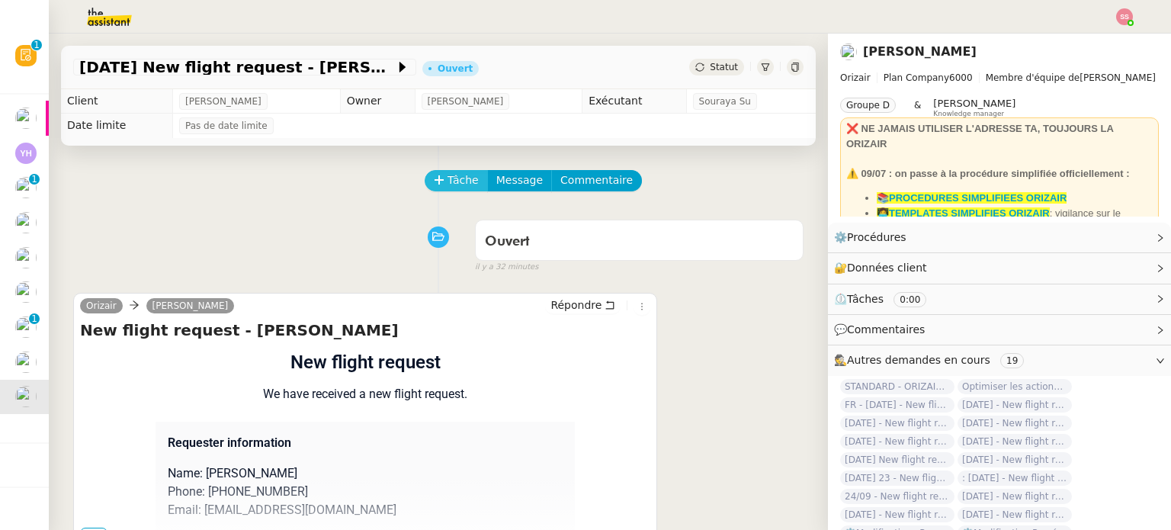
click at [439, 184] on button "Tâche" at bounding box center [456, 180] width 63 height 21
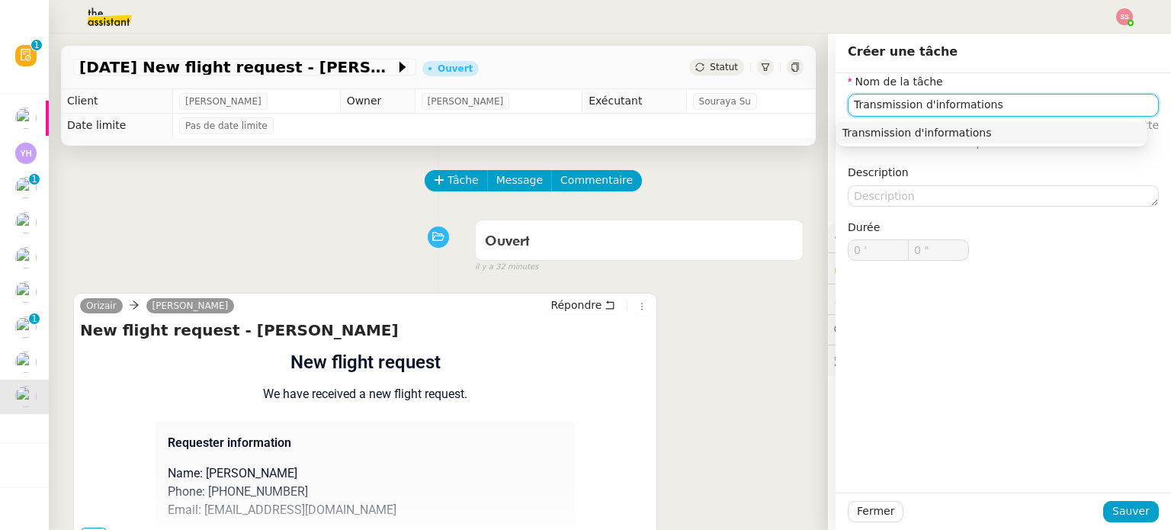
click at [872, 138] on div "Transmission d'informations" at bounding box center [991, 133] width 299 height 14
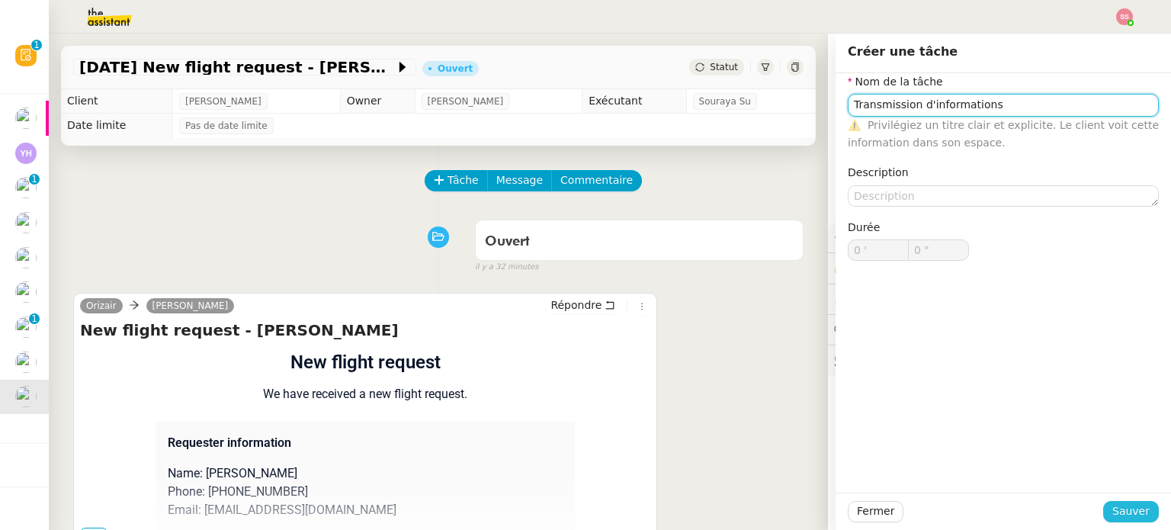
type input "Transmission d'informations"
click at [1115, 501] on button "Sauver" at bounding box center [1131, 511] width 56 height 21
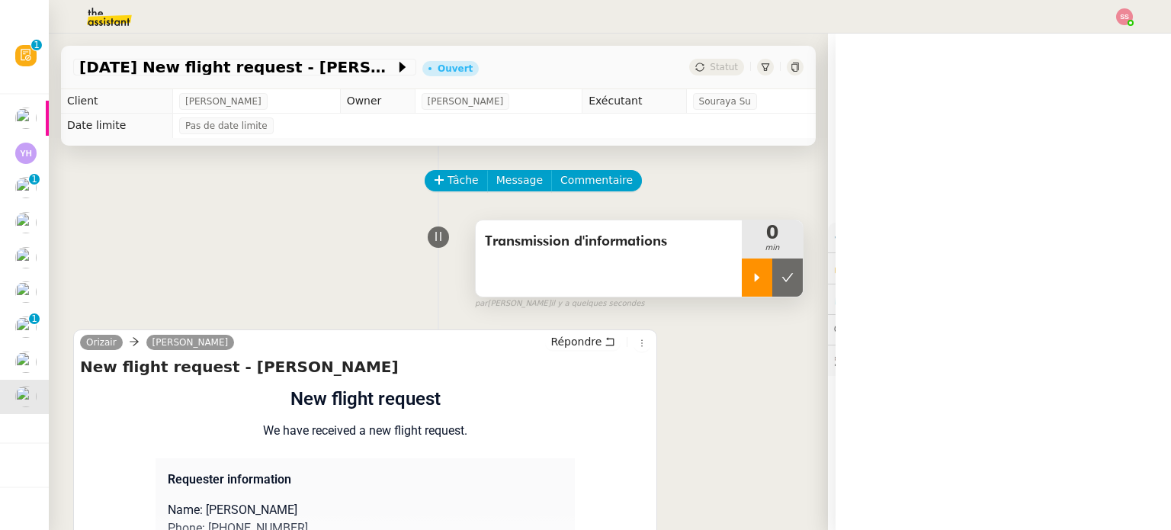
click at [742, 293] on div at bounding box center [757, 277] width 30 height 38
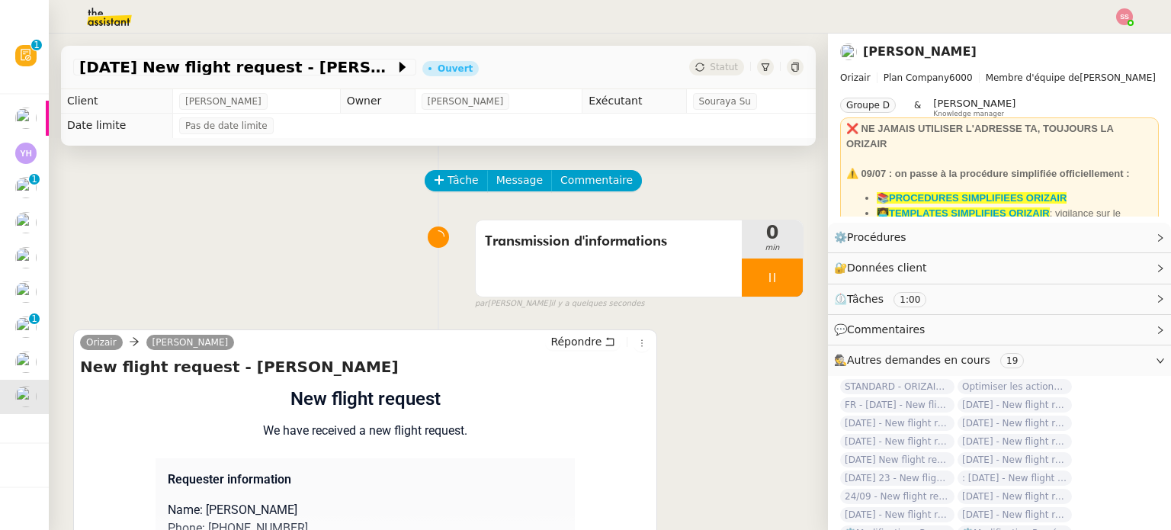
scroll to position [204, 0]
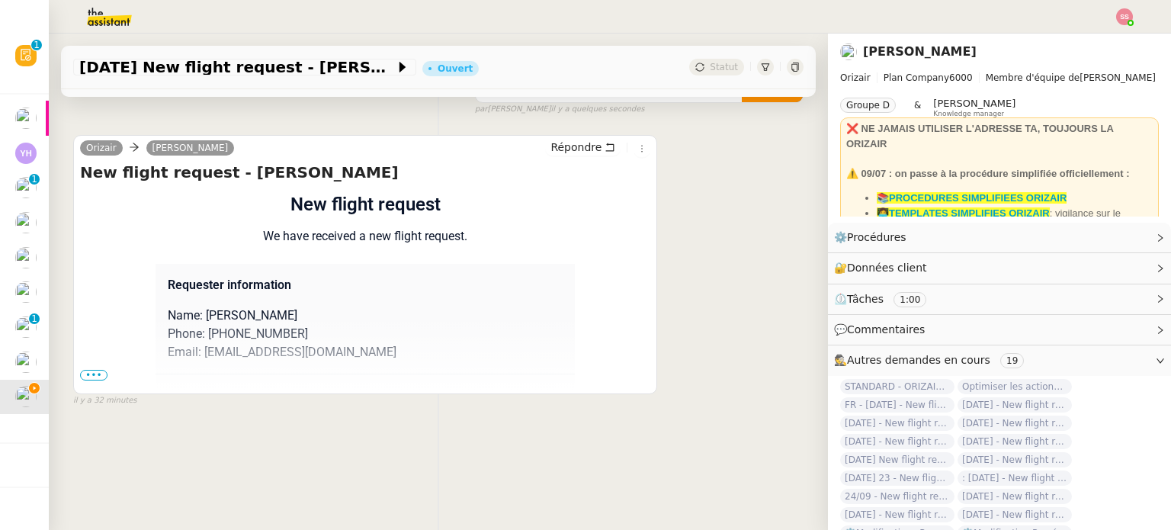
click at [98, 370] on span "•••" at bounding box center [93, 375] width 27 height 11
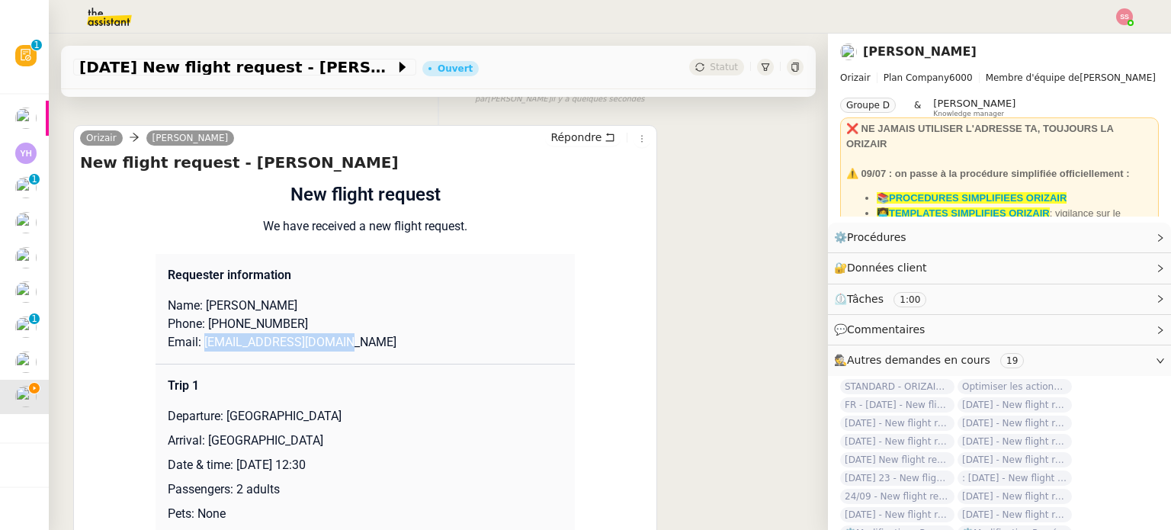
drag, startPoint x: 372, startPoint y: 354, endPoint x: 197, endPoint y: 349, distance: 174.6
click at [197, 349] on td "Requester information Name: [PERSON_NAME] Phone: [PHONE_NUMBER] Email: [EMAIL_A…" at bounding box center [364, 309] width 419 height 111
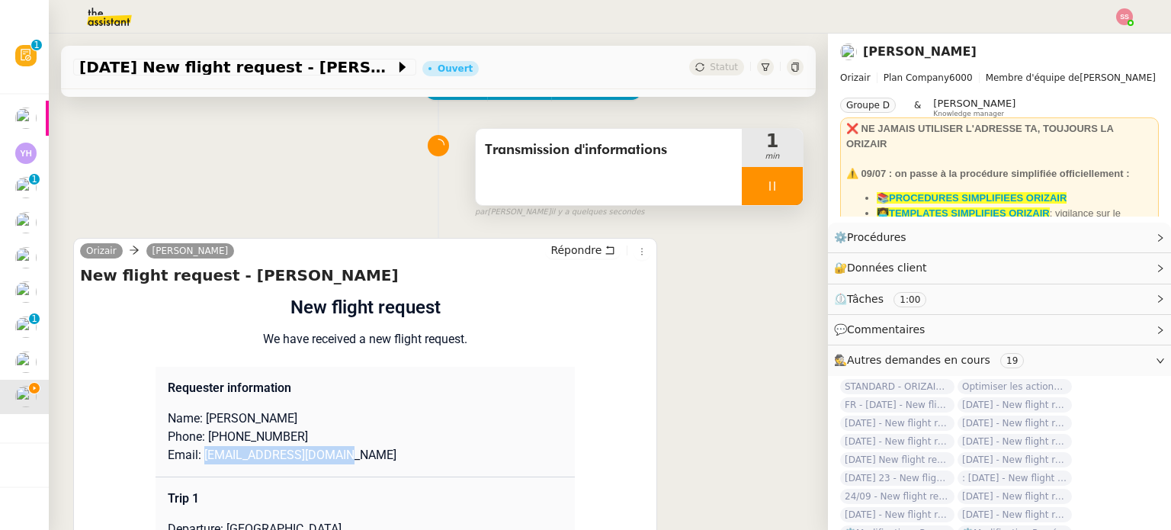
scroll to position [0, 0]
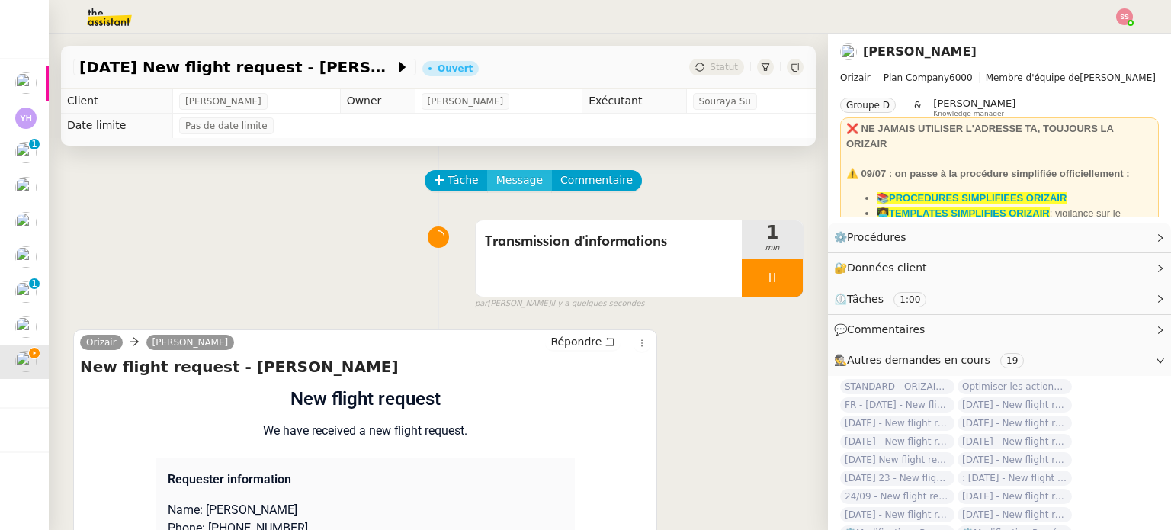
click at [500, 185] on span "Message" at bounding box center [519, 180] width 46 height 18
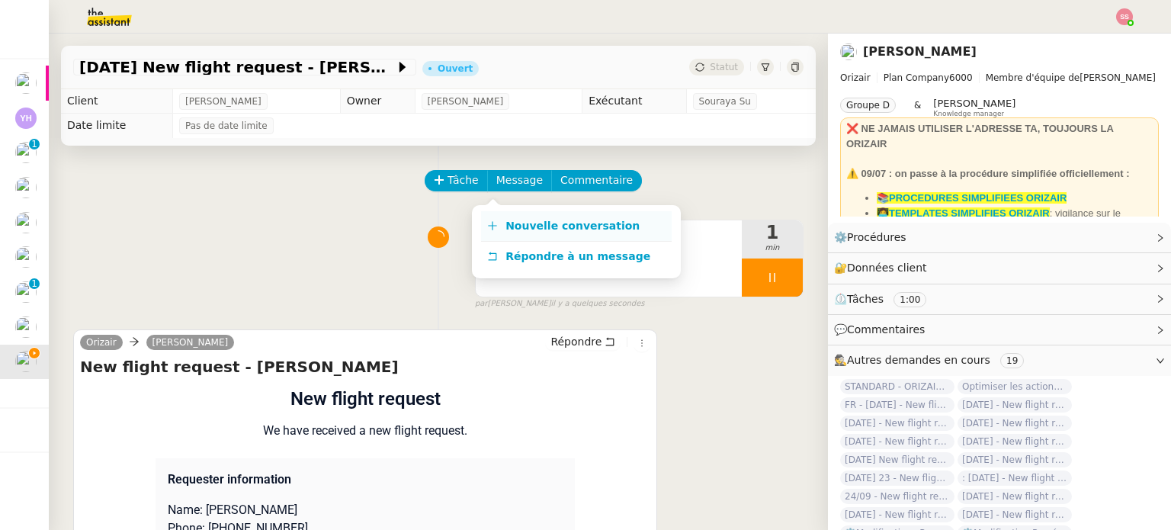
click at [514, 226] on span "Nouvelle conversation" at bounding box center [572, 225] width 134 height 12
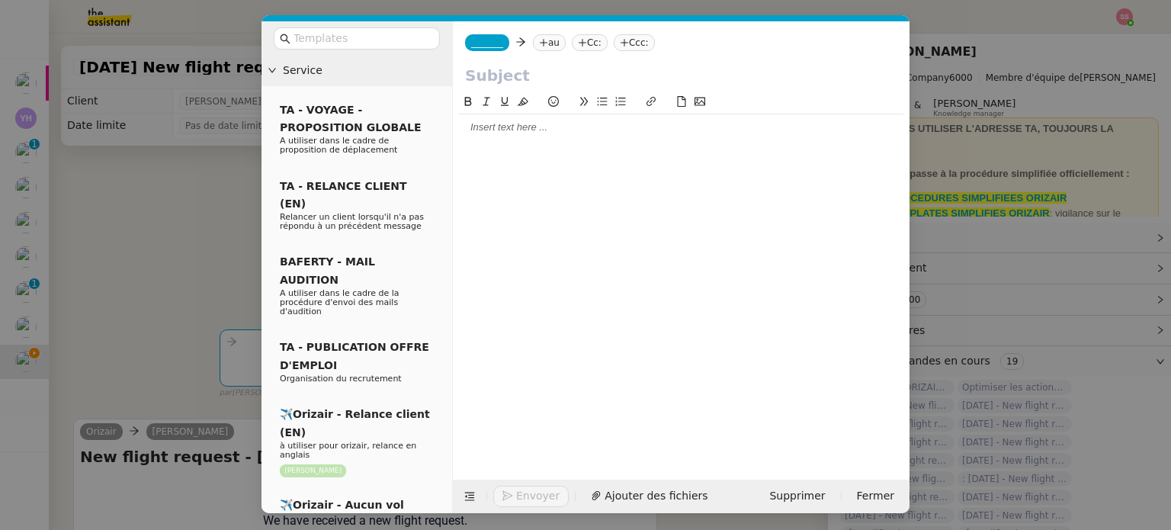
click at [540, 46] on icon at bounding box center [543, 42] width 9 height 9
paste input "[EMAIL_ADDRESS][DOMAIN_NAME]"
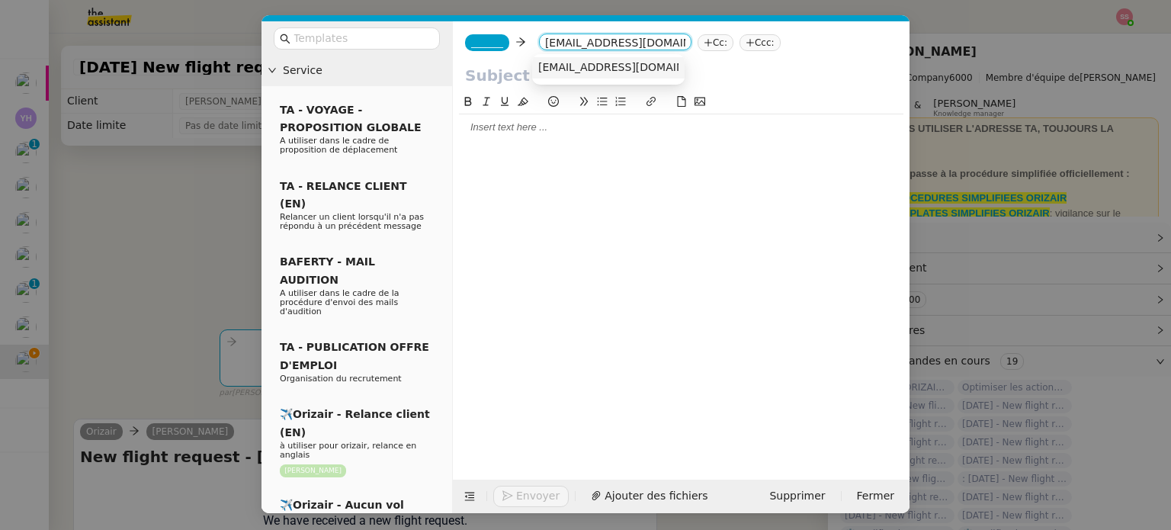
type input "[EMAIL_ADDRESS][DOMAIN_NAME]"
click at [628, 69] on span "[EMAIL_ADDRESS][DOMAIN_NAME]" at bounding box center [631, 67] width 187 height 12
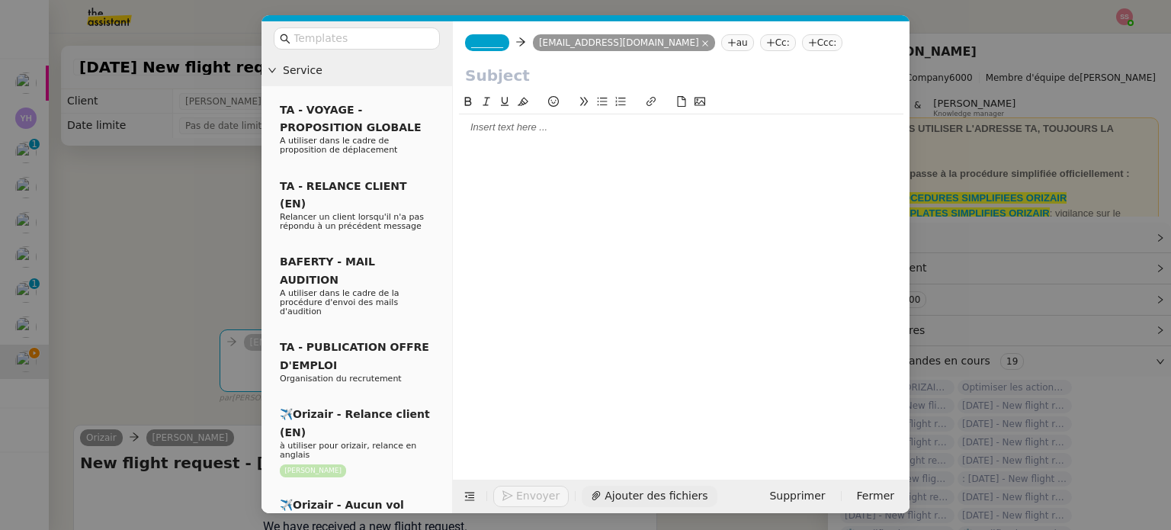
click at [634, 490] on span "Ajouter des fichiers" at bounding box center [655, 496] width 103 height 18
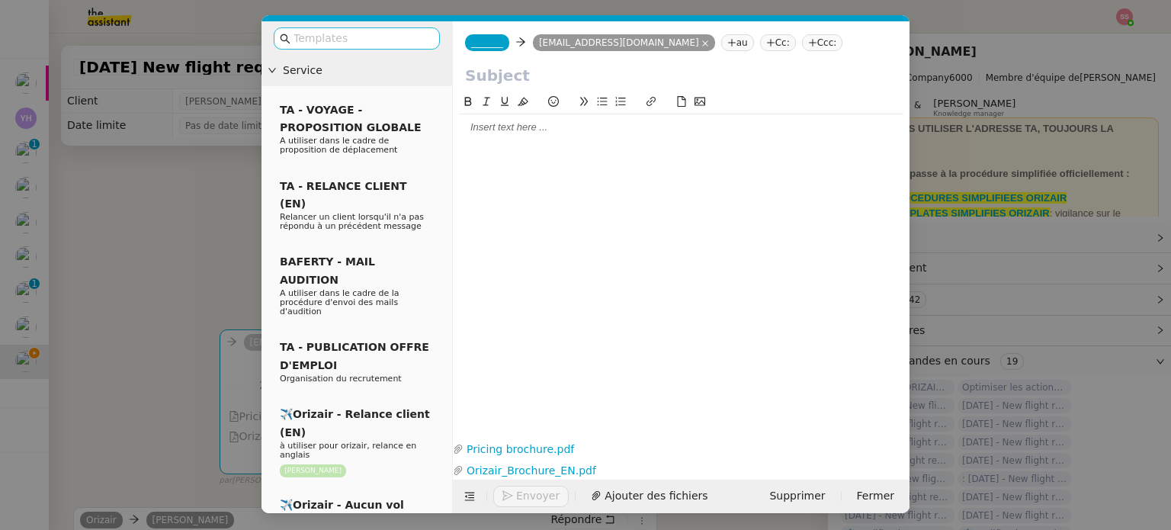
click at [379, 44] on input "text" at bounding box center [361, 39] width 137 height 18
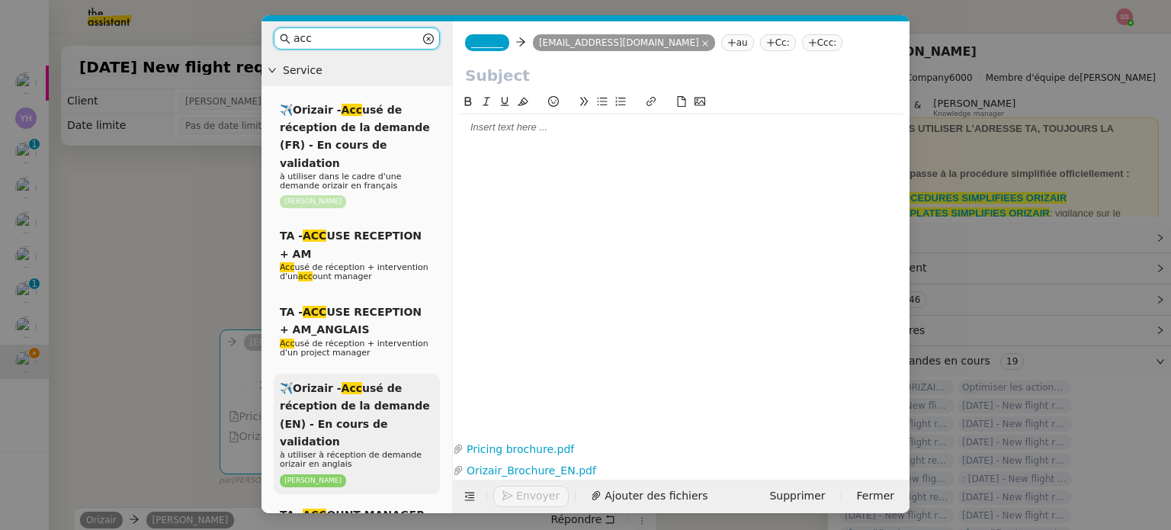
type input "acc"
click at [378, 382] on span "✈️Orizair - Acc usé de réception de la demande (EN) - En cours de validation" at bounding box center [355, 415] width 150 height 66
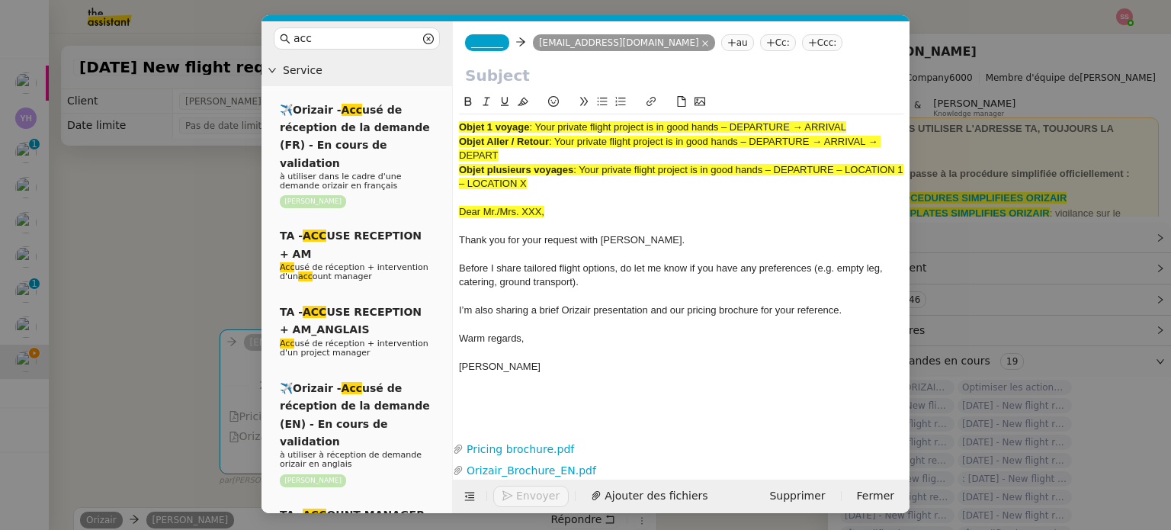
click at [213, 234] on nz-modal-container "acc Service ✈️Orizair - Acc usé de réception de la demande (FR) - En cours de v…" at bounding box center [585, 265] width 1171 height 530
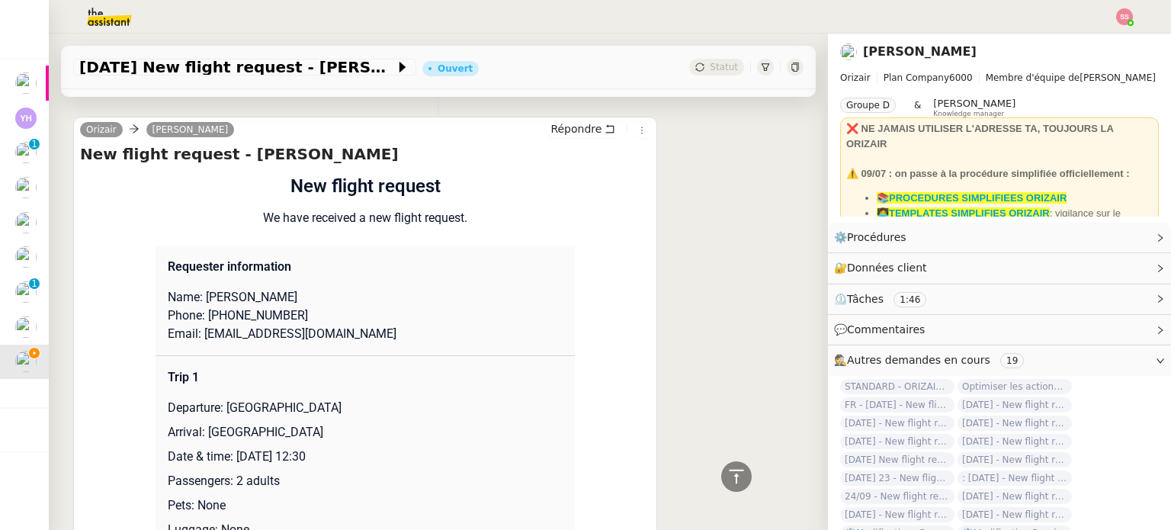
scroll to position [762, 0]
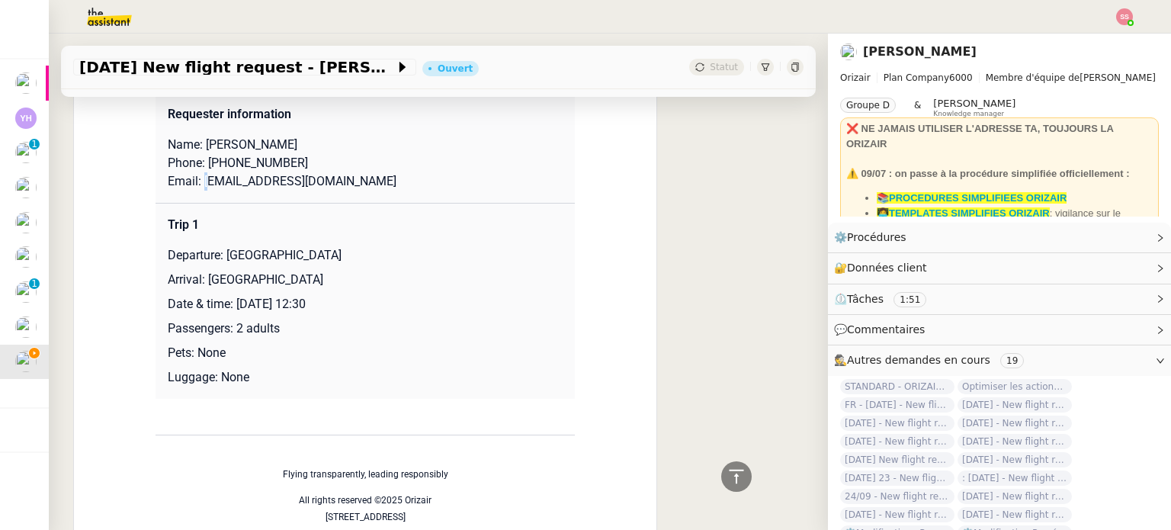
click at [199, 187] on p "Email: [EMAIL_ADDRESS][DOMAIN_NAME]" at bounding box center [365, 181] width 395 height 18
click at [336, 186] on p "Email: [EMAIL_ADDRESS][DOMAIN_NAME]" at bounding box center [365, 181] width 395 height 18
click at [347, 186] on p "Email: [EMAIL_ADDRESS][DOMAIN_NAME]" at bounding box center [365, 181] width 395 height 18
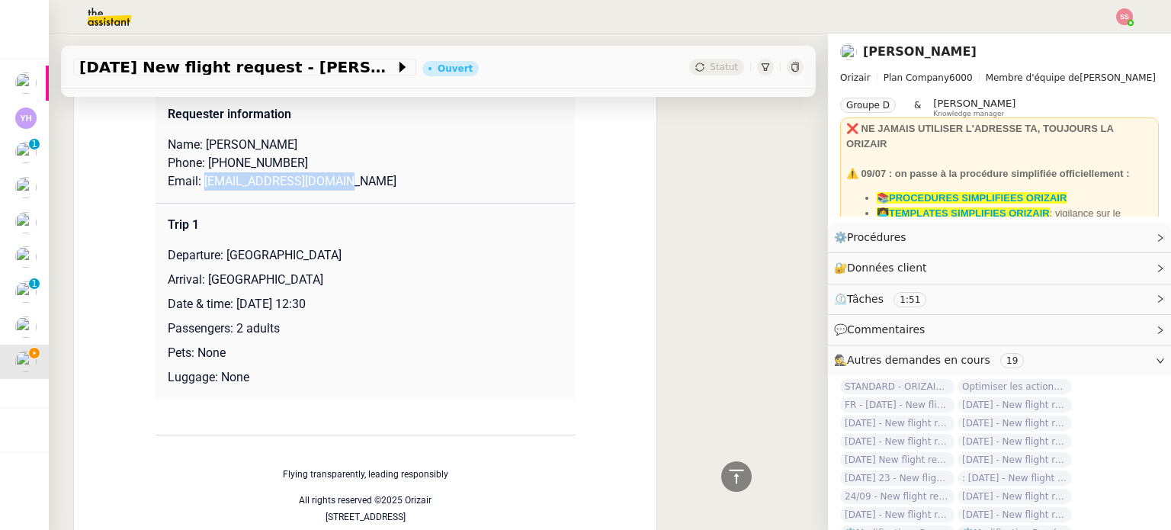
drag, startPoint x: 320, startPoint y: 185, endPoint x: 196, endPoint y: 185, distance: 124.2
click at [196, 185] on p "Email: [EMAIL_ADDRESS][DOMAIN_NAME]" at bounding box center [365, 181] width 395 height 18
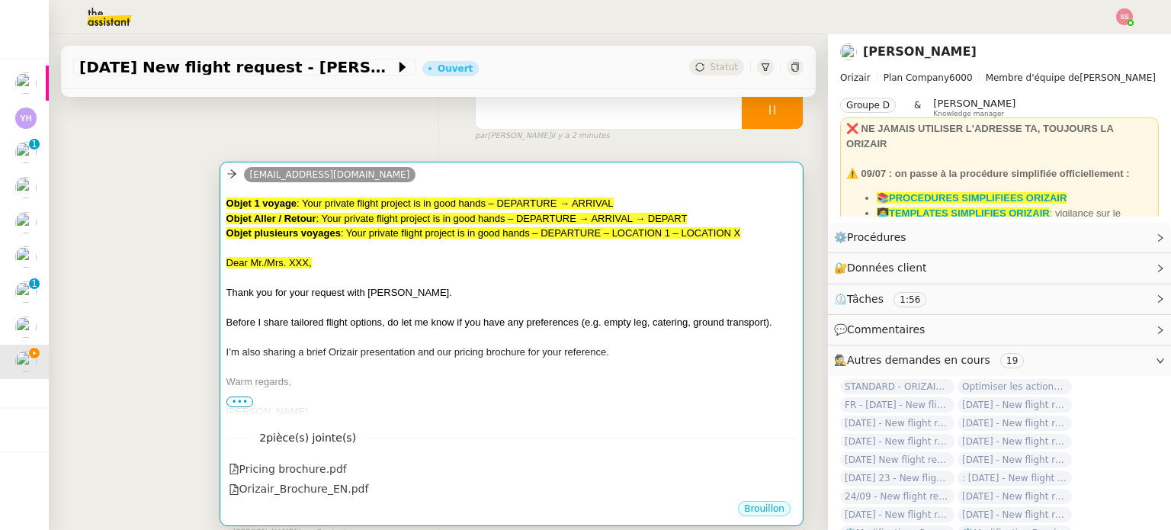
scroll to position [229, 0]
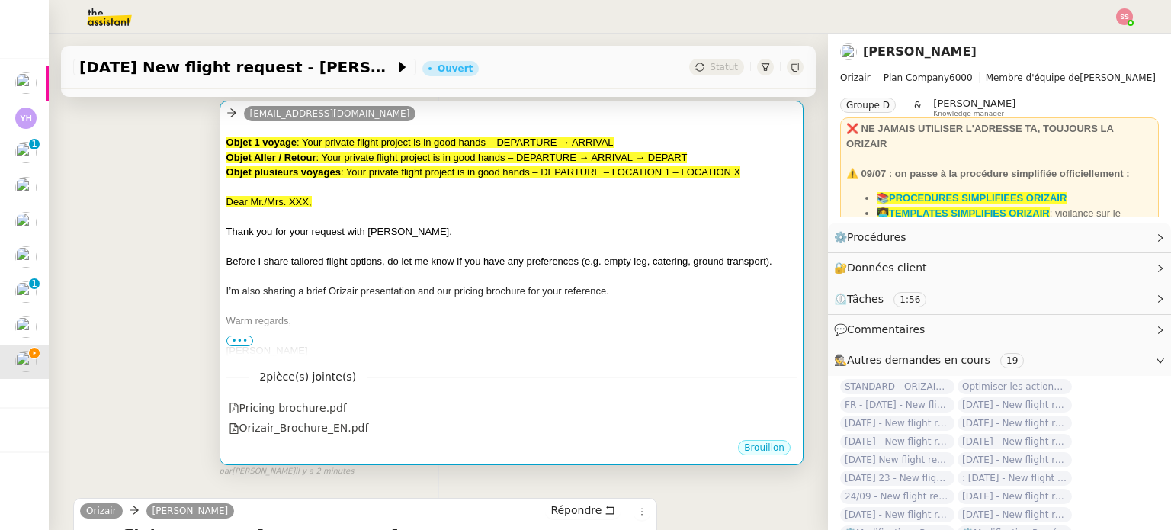
click at [385, 320] on div "Warm regards," at bounding box center [511, 320] width 570 height 15
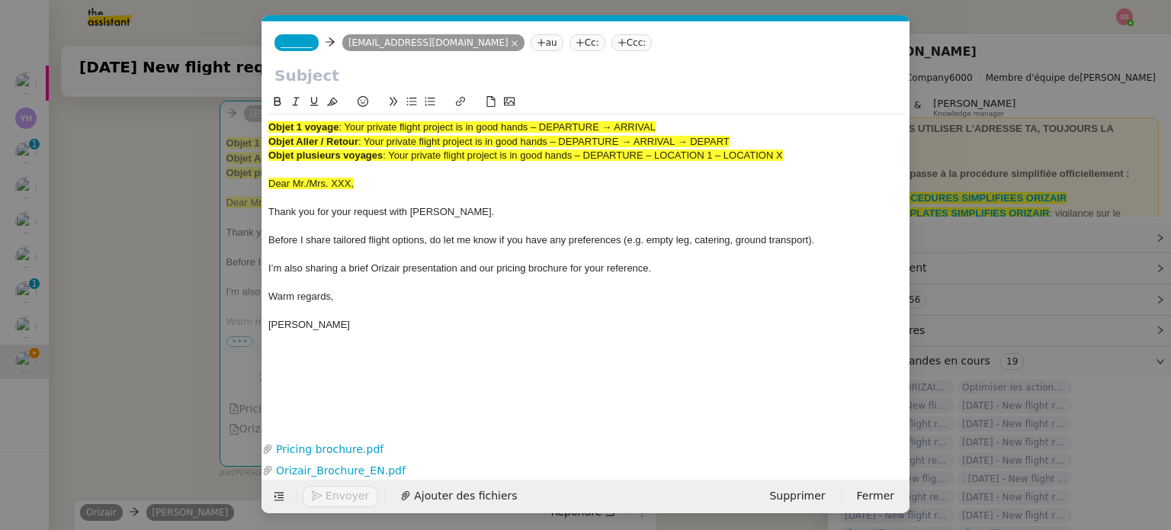
scroll to position [0, 46]
click at [297, 56] on div "_______ [EMAIL_ADDRESS][DOMAIN_NAME] au Cc: Ccc:" at bounding box center [585, 42] width 647 height 43
click at [299, 50] on nz-tag "_______" at bounding box center [296, 42] width 44 height 17
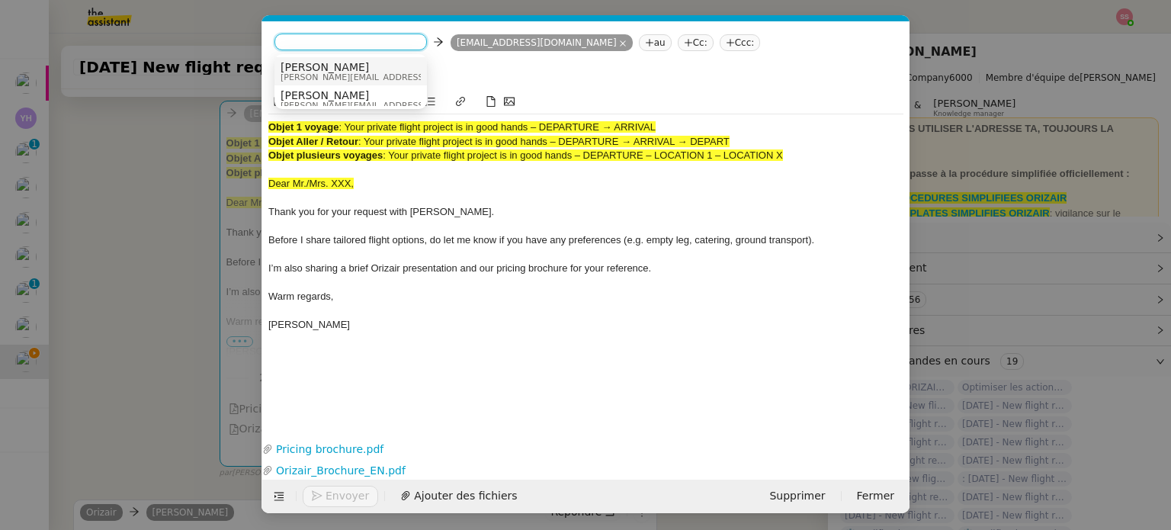
click at [323, 61] on span "[PERSON_NAME]" at bounding box center [388, 67] width 216 height 12
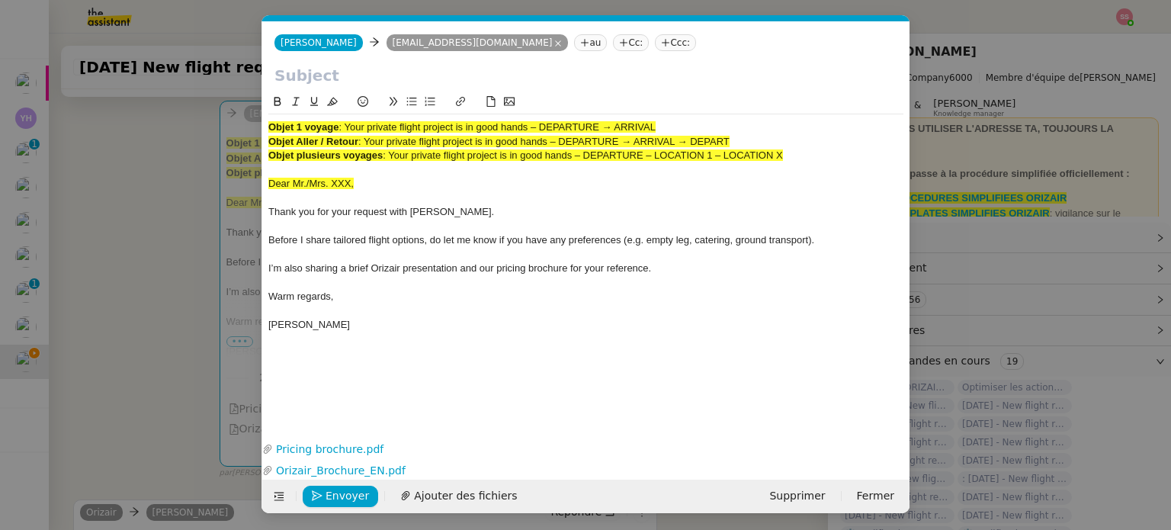
click at [655, 43] on nz-tag "Ccc:" at bounding box center [675, 42] width 41 height 17
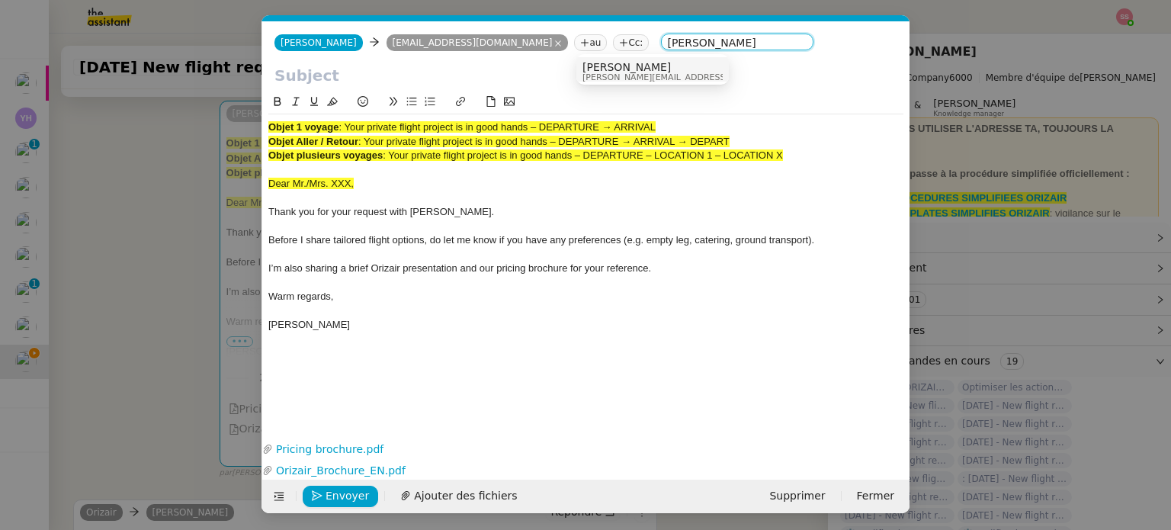
type input "[PERSON_NAME]"
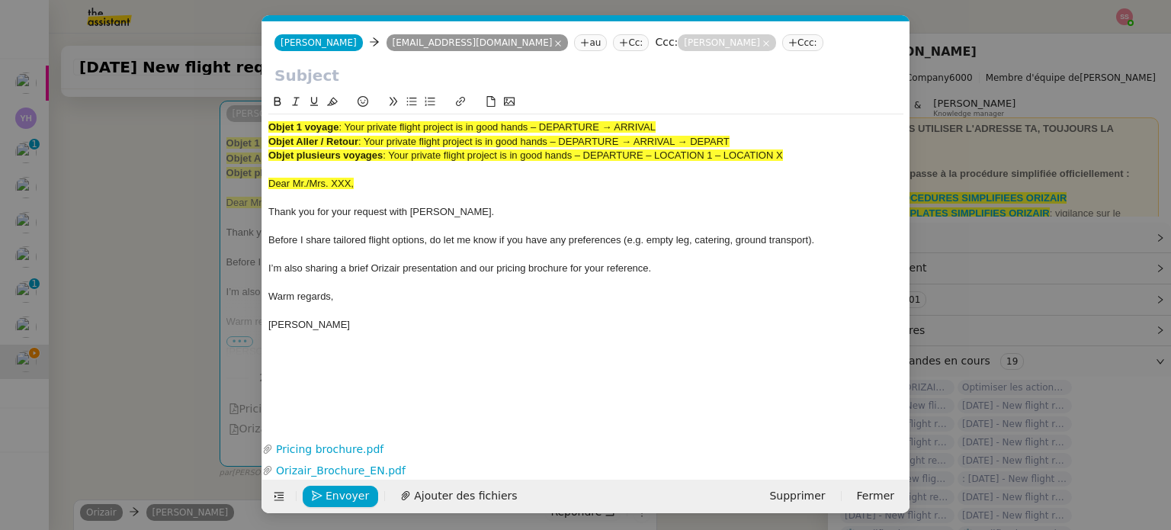
click at [469, 71] on input "text" at bounding box center [585, 75] width 623 height 23
drag, startPoint x: 343, startPoint y: 122, endPoint x: 664, endPoint y: 122, distance: 320.9
click at [664, 122] on div "Objet 1 voyage : Your private flight project is in good hands – DEPARTURE → ARR…" at bounding box center [585, 127] width 635 height 14
click at [451, 72] on input "text" at bounding box center [585, 74] width 623 height 23
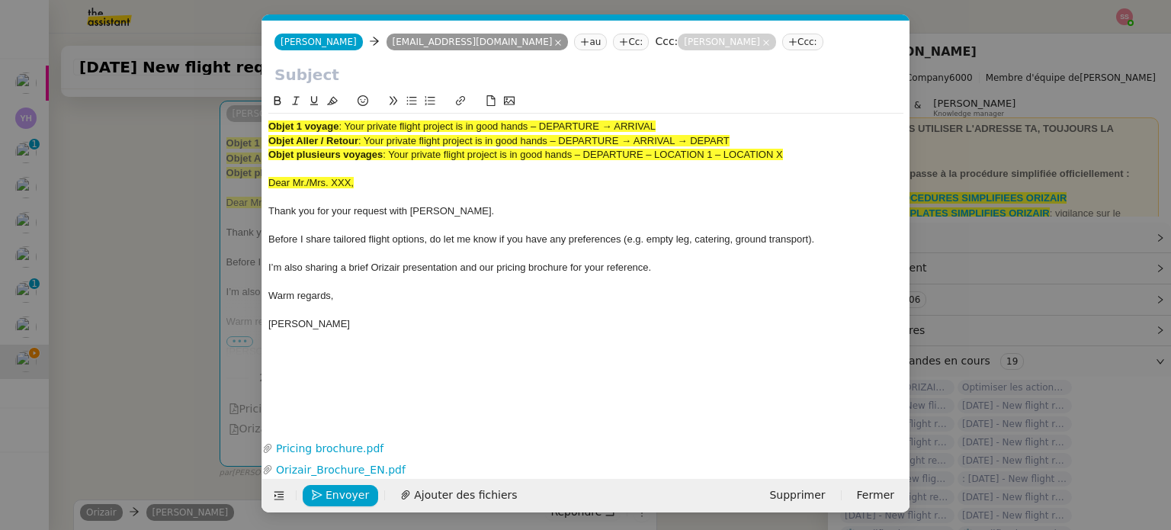
paste input "Your private flight project is in good hands – DEPARTURE → ARRIVAL"
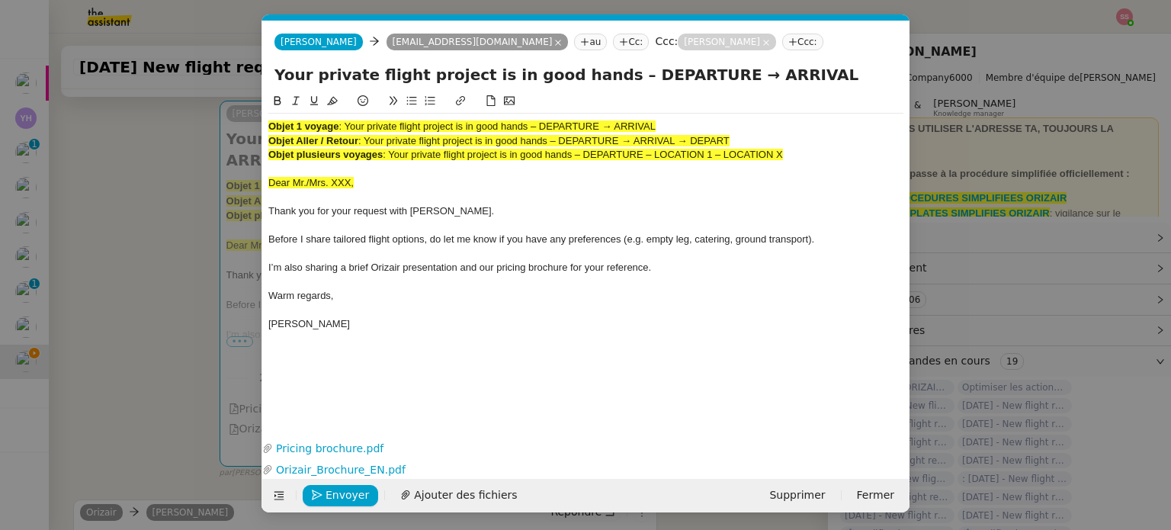
type input "Your private flight project is in good hands – DEPARTURE → ARRIVAL"
drag, startPoint x: 806, startPoint y: 152, endPoint x: 233, endPoint y: 123, distance: 573.9
click at [233, 123] on nz-modal-container "acc Service ✈️Orizair - Acc usé de réception de la demande (FR) - En cours de v…" at bounding box center [585, 265] width 1171 height 530
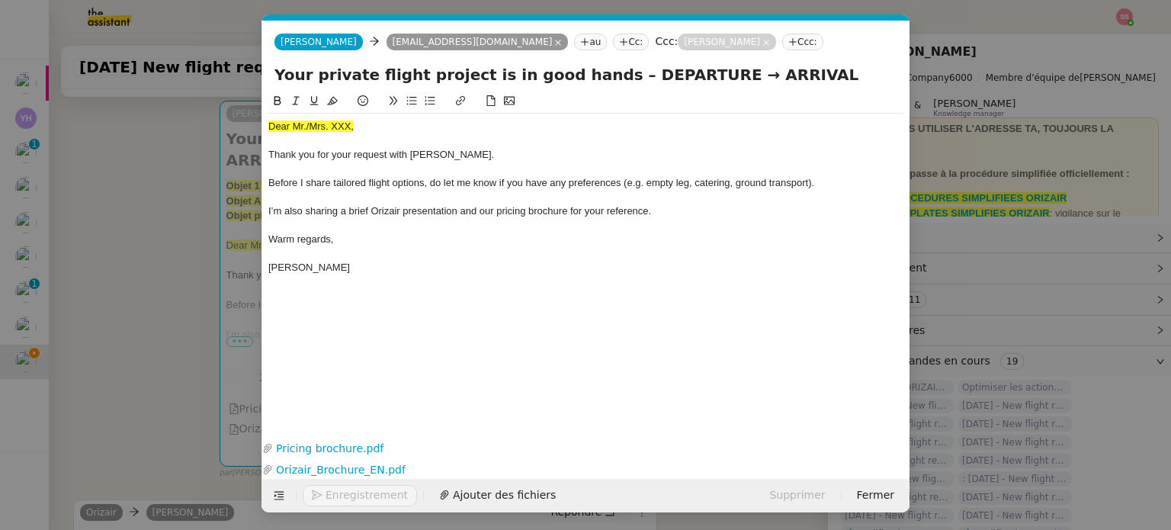
click at [196, 225] on nz-modal-container "acc Service ✈️Orizair - Acc usé de réception de la demande (FR) - En cours de v…" at bounding box center [585, 265] width 1171 height 530
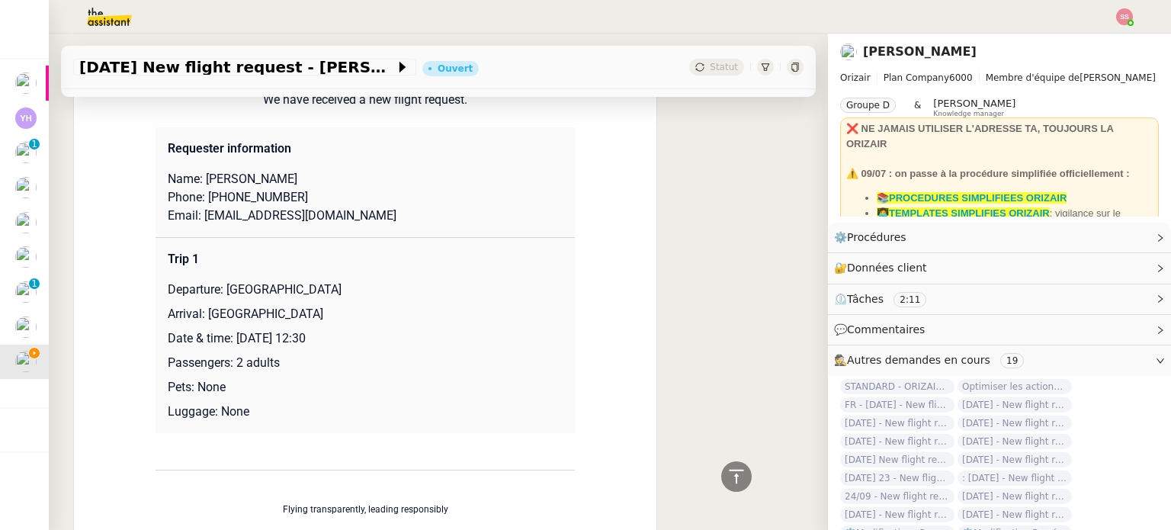
scroll to position [686, 0]
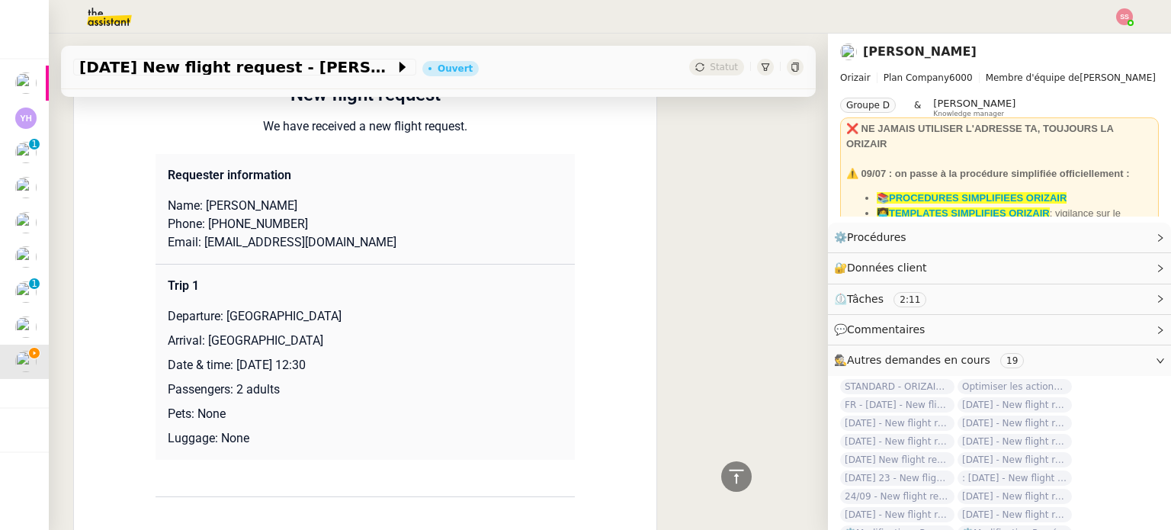
drag, startPoint x: 197, startPoint y: 185, endPoint x: 339, endPoint y: 185, distance: 141.8
click at [339, 197] on p "Name: [PERSON_NAME]" at bounding box center [365, 206] width 395 height 18
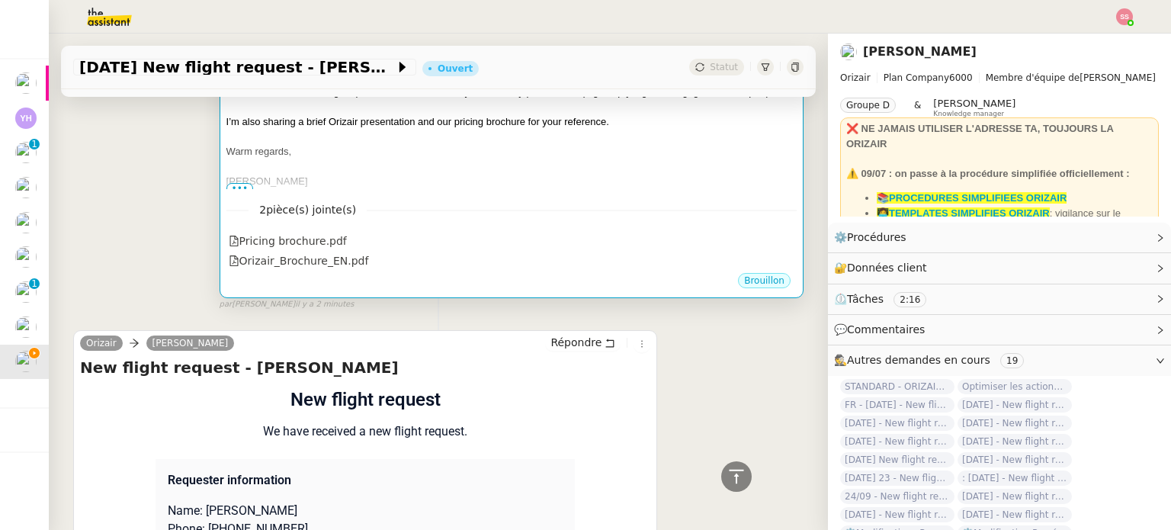
scroll to position [152, 0]
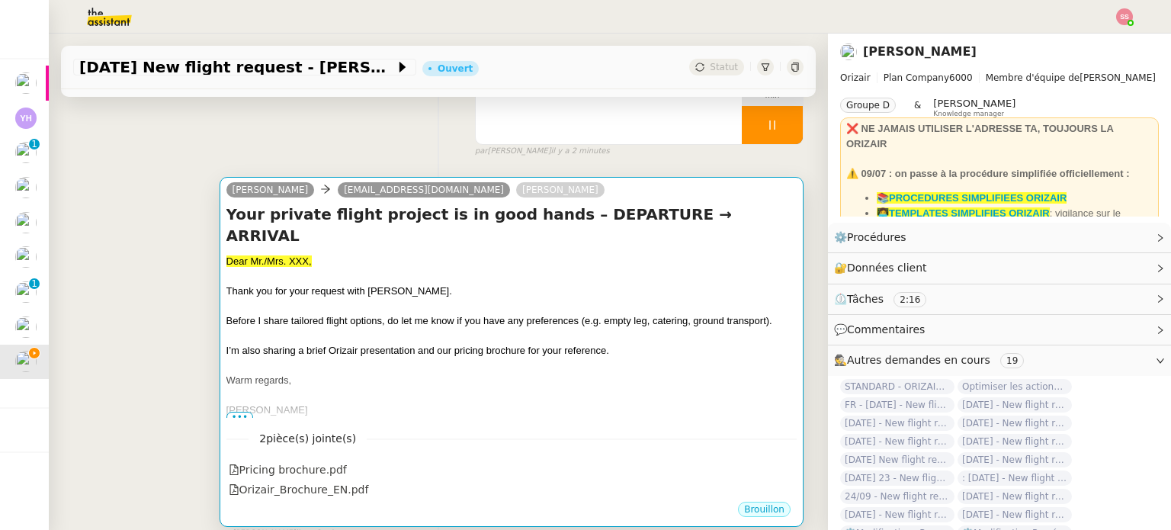
click at [327, 269] on div at bounding box center [511, 276] width 570 height 15
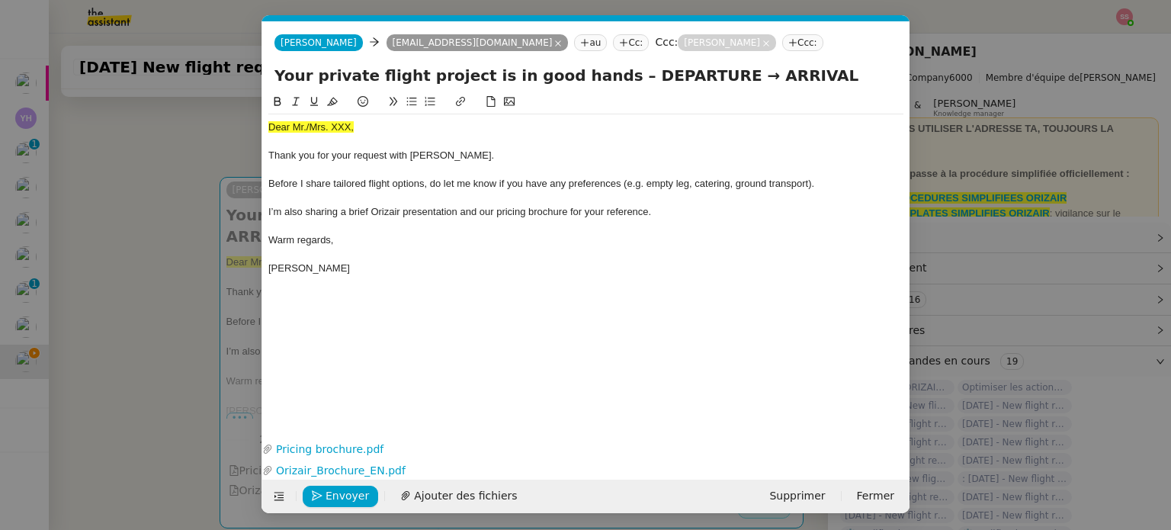
scroll to position [0, 46]
click at [293, 127] on span "Dear Mr./Mrs. XXX," at bounding box center [310, 126] width 85 height 11
click at [328, 104] on icon at bounding box center [332, 101] width 11 height 11
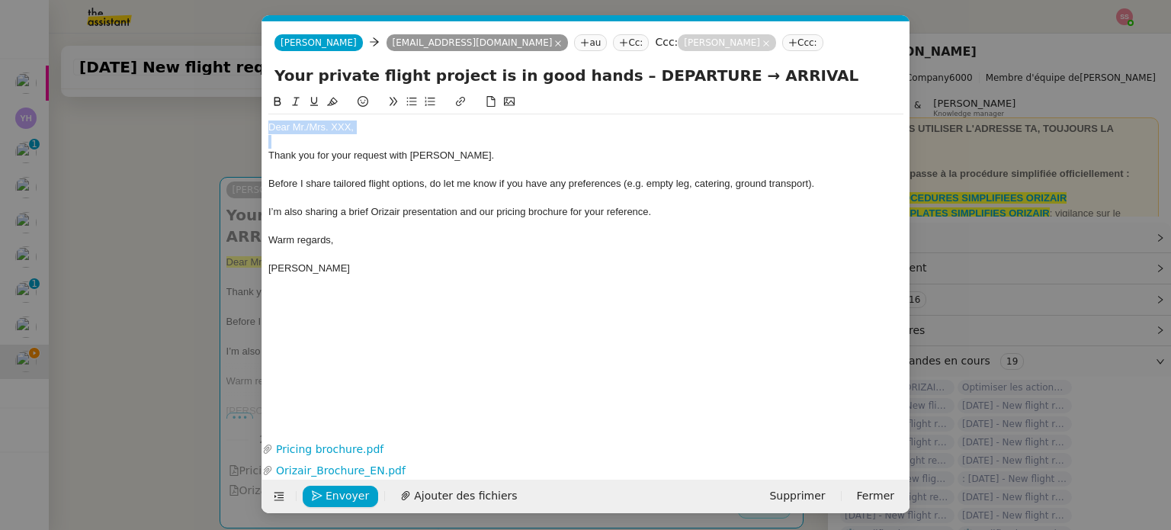
click at [384, 123] on div "Dear Mr./Mrs. XXX," at bounding box center [585, 127] width 635 height 14
drag, startPoint x: 347, startPoint y: 127, endPoint x: 292, endPoint y: 124, distance: 55.0
click at [292, 124] on div "Dear Mr./Mrs. XXX," at bounding box center [585, 127] width 635 height 14
click at [141, 279] on nz-modal-container "acc Service ✈️Orizair - Acc usé de réception de la demande (FR) - En cours de v…" at bounding box center [585, 265] width 1171 height 530
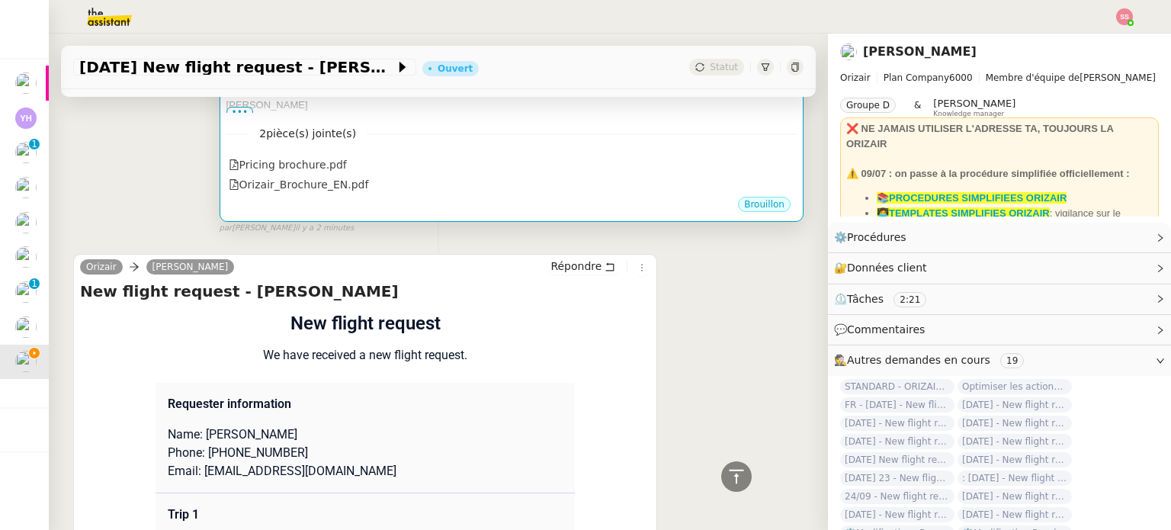
scroll to position [686, 0]
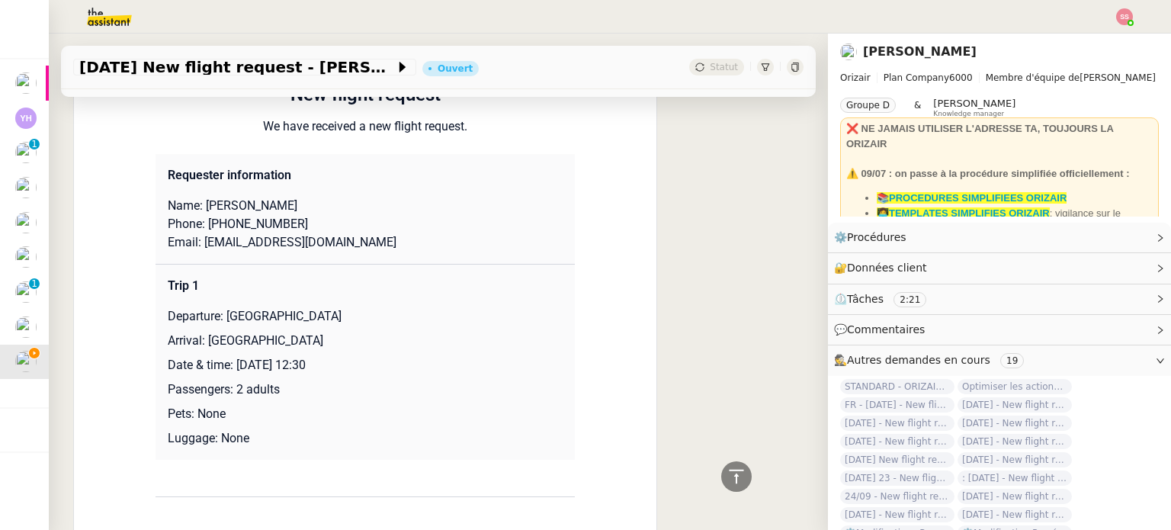
drag, startPoint x: 221, startPoint y: 299, endPoint x: 395, endPoint y: 301, distance: 173.8
click at [395, 307] on p "Departure: [GEOGRAPHIC_DATA]" at bounding box center [365, 316] width 395 height 18
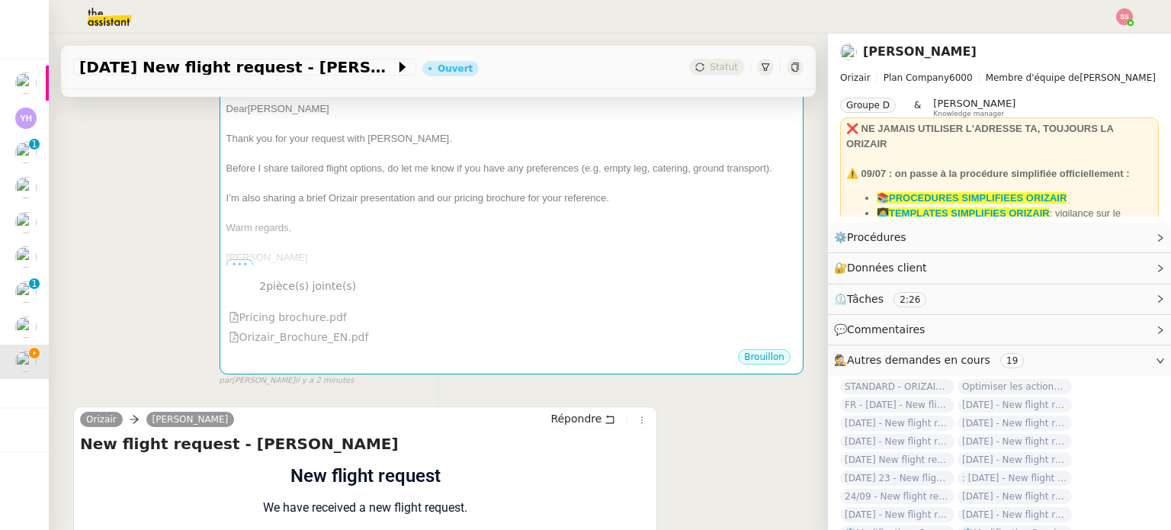
scroll to position [76, 0]
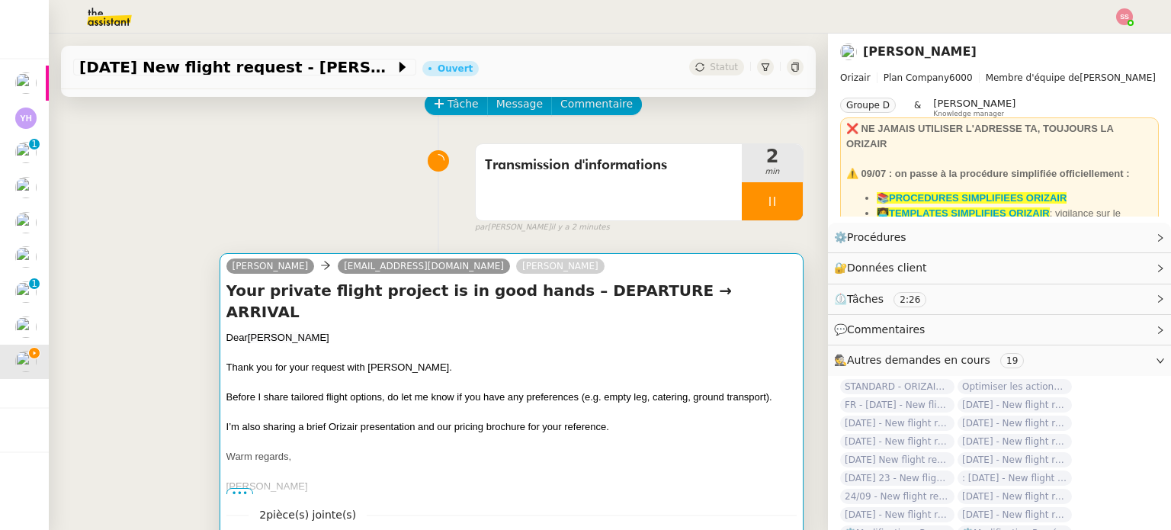
click at [598, 298] on h4 "Your private flight project is in good hands – DEPARTURE → ARRIVAL" at bounding box center [511, 301] width 570 height 43
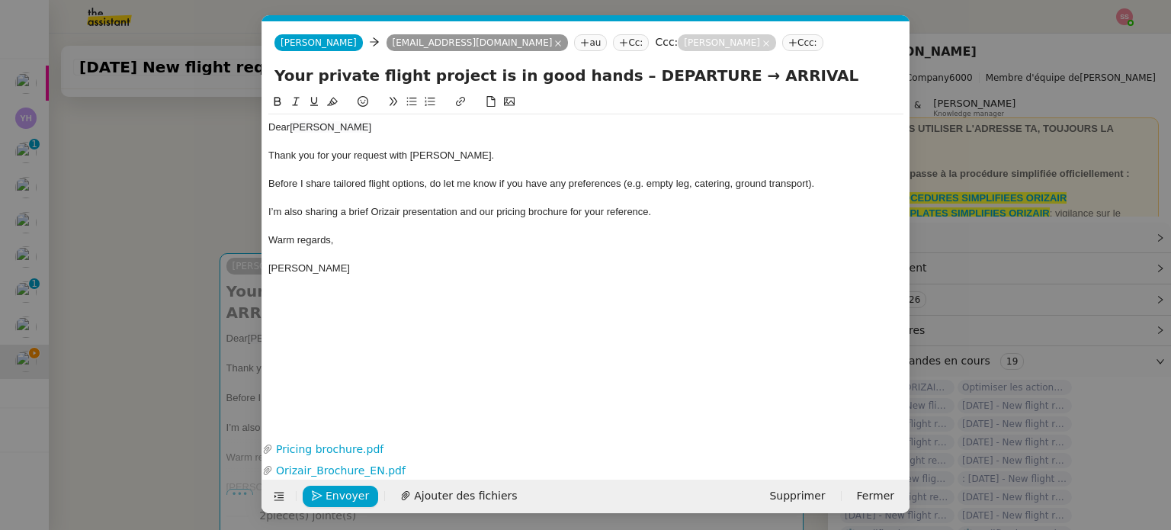
scroll to position [0, 46]
drag, startPoint x: 684, startPoint y: 76, endPoint x: 601, endPoint y: 75, distance: 83.8
click at [601, 75] on input "Your private flight project is in good hands – DEPARTURE → ARRIVAL" at bounding box center [585, 75] width 623 height 23
paste input "[GEOGRAPHIC_DATA]"
type input "Your private flight project is in good hands – [GEOGRAPHIC_DATA] → ARRIVAL"
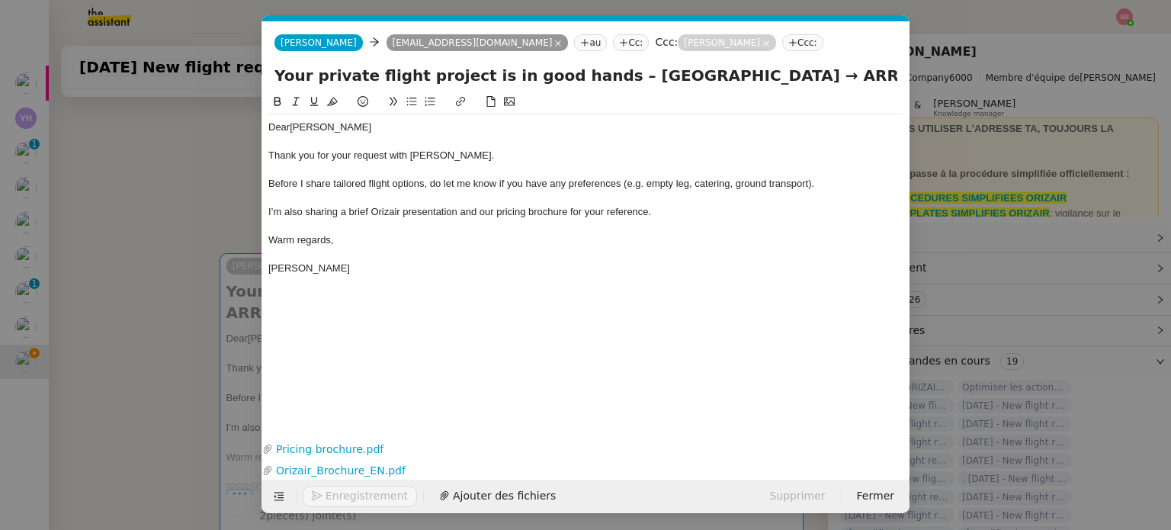
click at [179, 260] on nz-modal-container "acc Service ✈️Orizair - Acc usé de réception de la demande (FR) - En cours de v…" at bounding box center [585, 265] width 1171 height 530
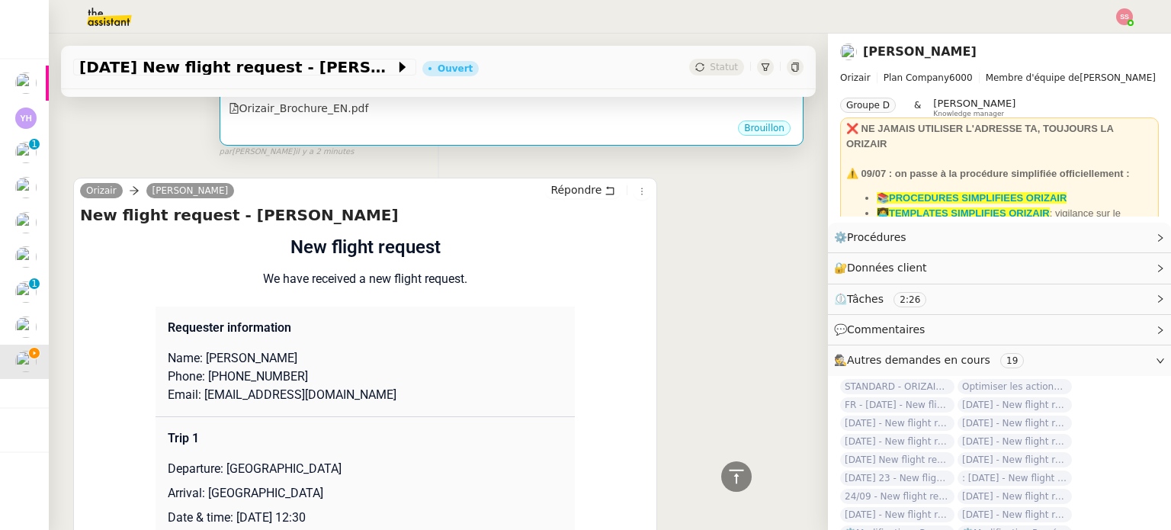
scroll to position [762, 0]
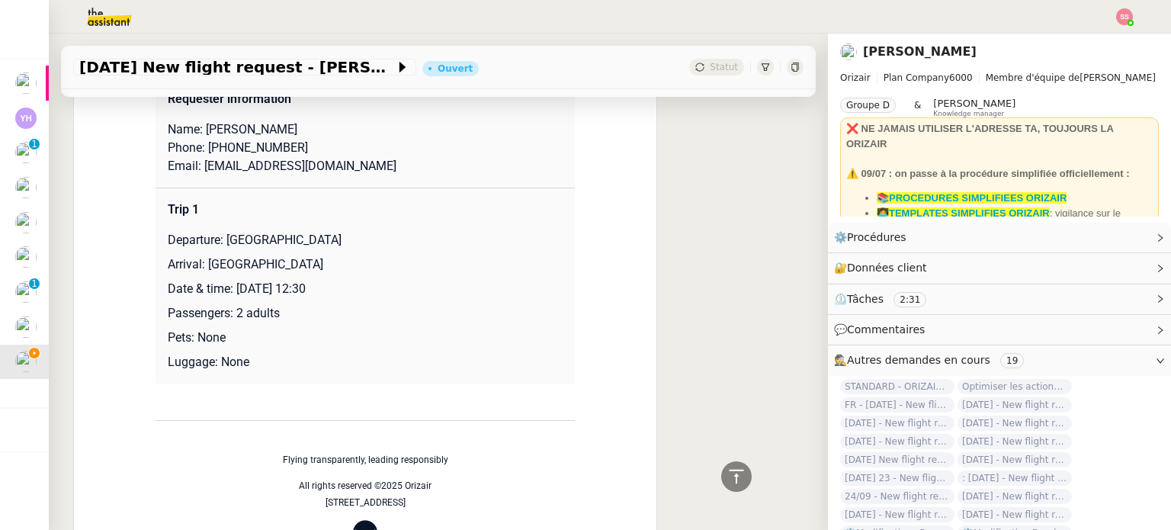
drag, startPoint x: 200, startPoint y: 265, endPoint x: 356, endPoint y: 262, distance: 156.3
click at [356, 262] on p "Arrival: [GEOGRAPHIC_DATA]" at bounding box center [365, 264] width 395 height 18
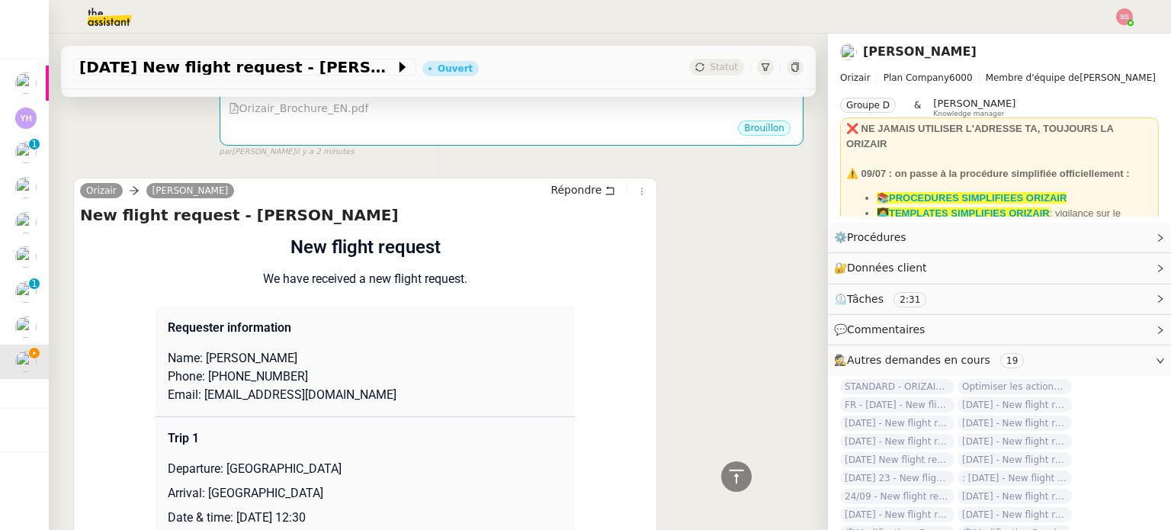
scroll to position [305, 0]
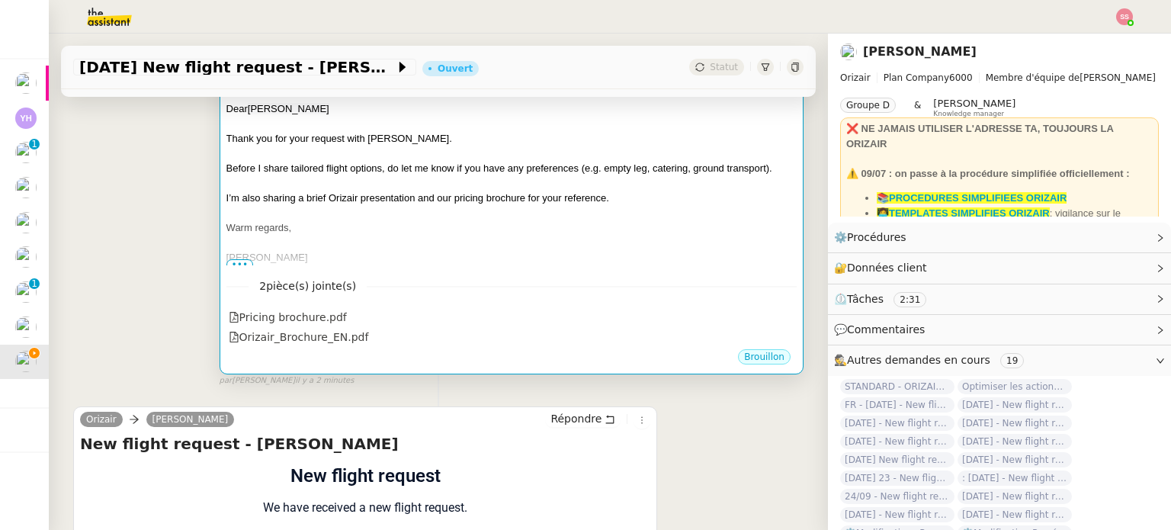
click at [576, 181] on div at bounding box center [511, 183] width 570 height 15
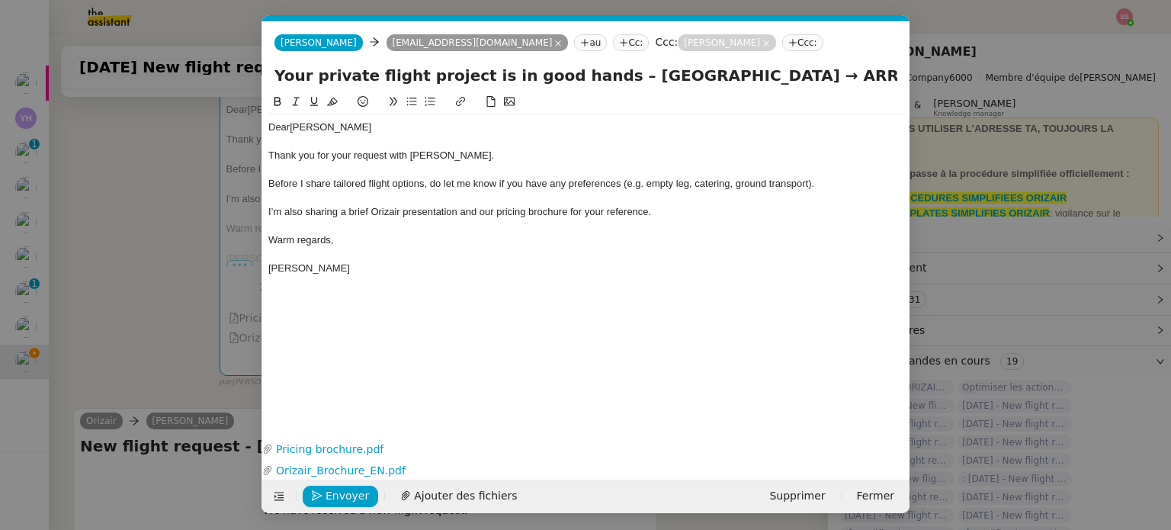
scroll to position [0, 46]
drag, startPoint x: 796, startPoint y: 78, endPoint x: 887, endPoint y: 85, distance: 91.7
click at [887, 85] on input "Your private flight project is in good hands – [GEOGRAPHIC_DATA] → ARRIVAL" at bounding box center [585, 75] width 623 height 23
paste input "[GEOGRAPHIC_DATA]"
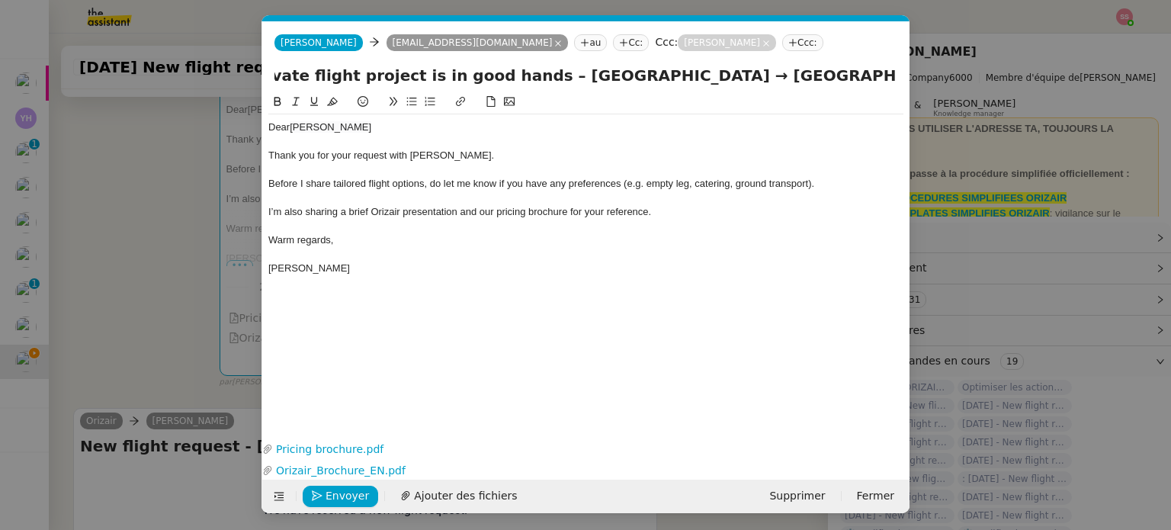
type input "Your private flight project is in good hands – [GEOGRAPHIC_DATA] → [GEOGRAPHIC_…"
click at [657, 246] on div "Warm regards," at bounding box center [585, 240] width 635 height 14
click at [168, 328] on nz-modal-container "acc Service ✈️Orizair - Acc usé de réception de la demande (FR) - En cours de v…" at bounding box center [585, 265] width 1171 height 530
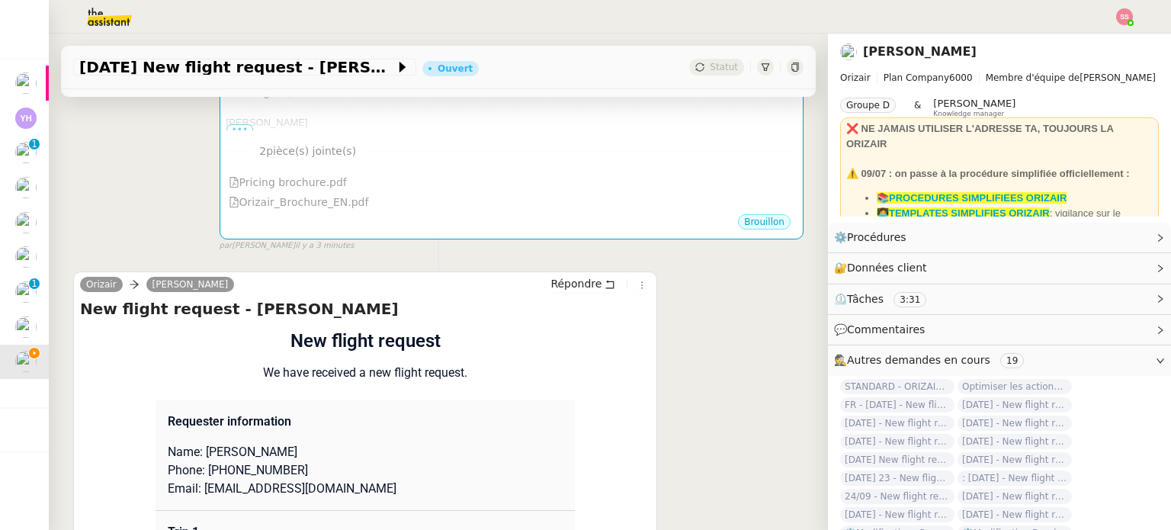
scroll to position [686, 0]
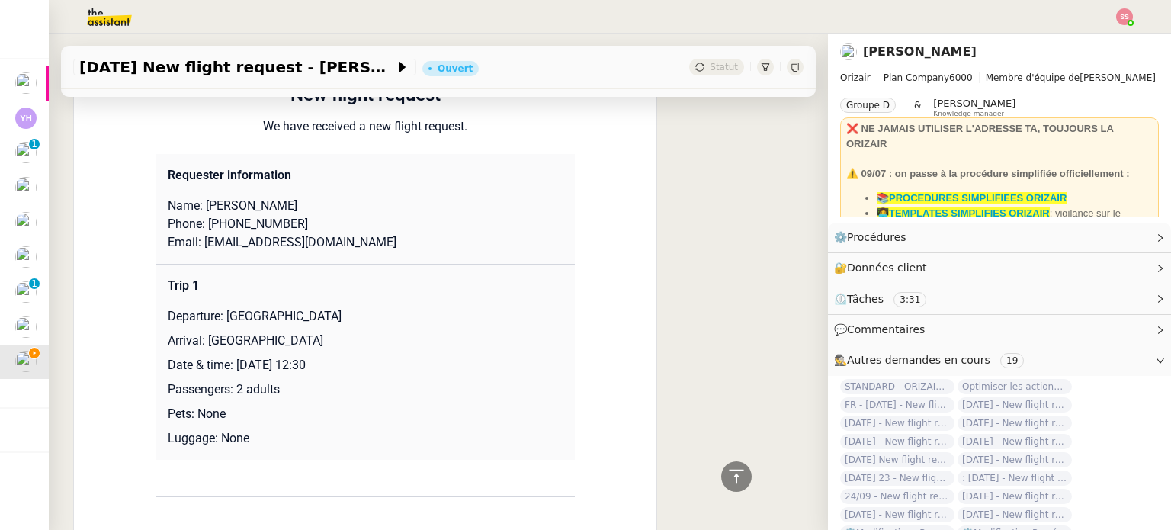
drag, startPoint x: 244, startPoint y: 210, endPoint x: 309, endPoint y: 207, distance: 65.6
click at [309, 207] on p "Name: [PERSON_NAME]" at bounding box center [365, 206] width 395 height 18
drag, startPoint x: 198, startPoint y: 208, endPoint x: 241, endPoint y: 207, distance: 42.7
click at [241, 207] on p "Name: [PERSON_NAME]" at bounding box center [365, 206] width 395 height 18
drag, startPoint x: 209, startPoint y: 233, endPoint x: 317, endPoint y: 228, distance: 108.4
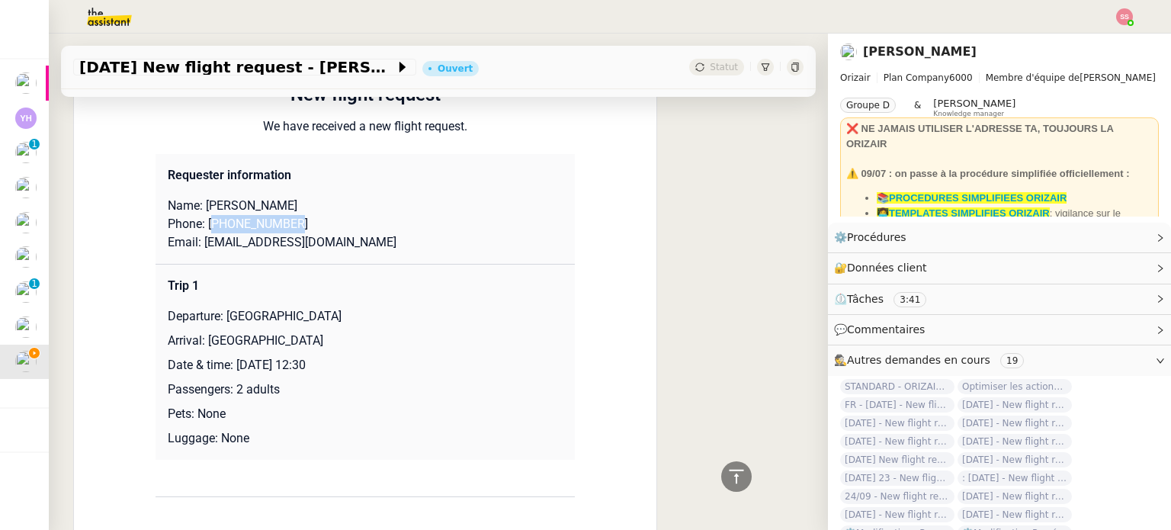
click at [317, 228] on p "Phone: [PHONE_NUMBER]" at bounding box center [365, 224] width 395 height 18
drag, startPoint x: 196, startPoint y: 245, endPoint x: 351, endPoint y: 252, distance: 154.9
click at [351, 252] on p "Email: [EMAIL_ADDRESS][DOMAIN_NAME]" at bounding box center [365, 242] width 395 height 18
drag, startPoint x: 221, startPoint y: 319, endPoint x: 405, endPoint y: 317, distance: 184.4
click at [405, 317] on p "Departure: [GEOGRAPHIC_DATA]" at bounding box center [365, 316] width 395 height 18
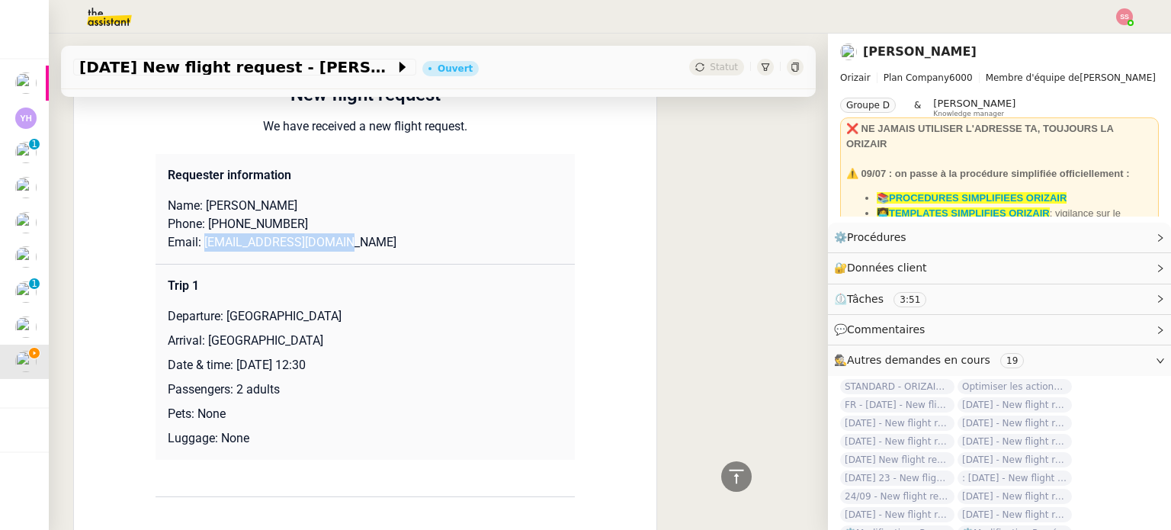
drag, startPoint x: 198, startPoint y: 347, endPoint x: 351, endPoint y: 347, distance: 152.4
click at [351, 347] on p "Arrival: [GEOGRAPHIC_DATA]" at bounding box center [365, 341] width 395 height 18
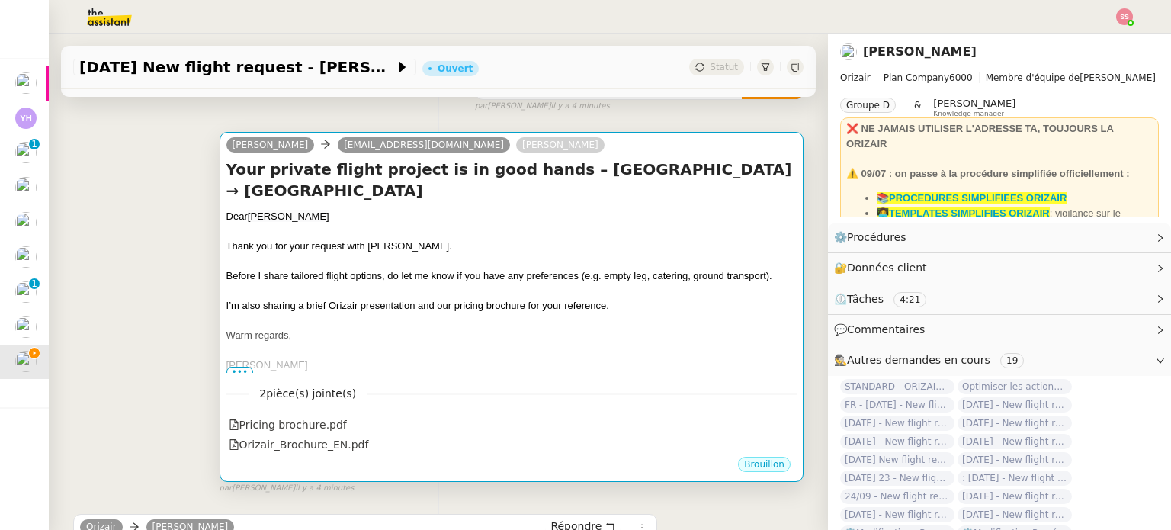
scroll to position [152, 0]
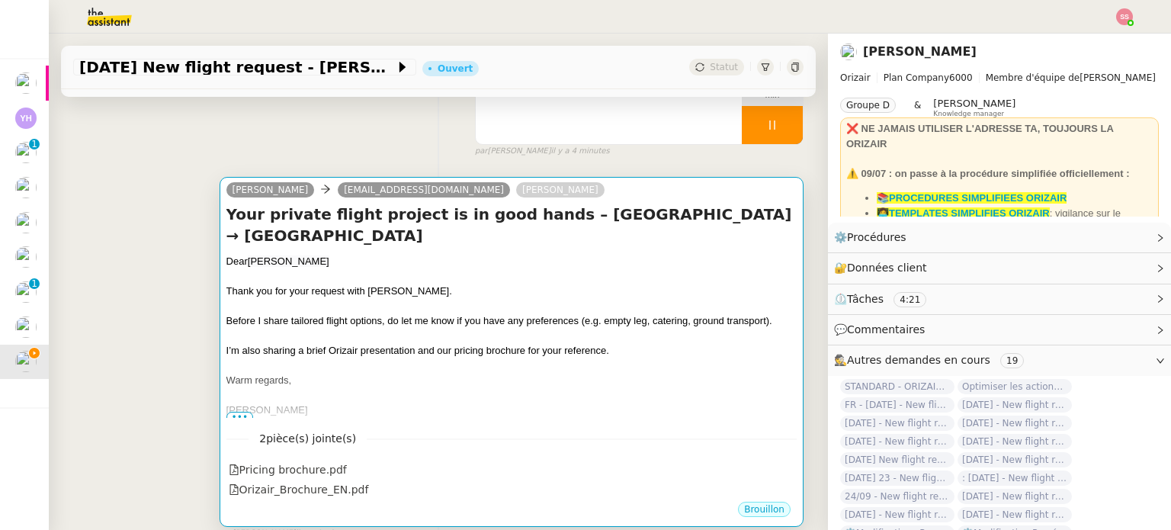
click at [596, 299] on div "Thank you for your request with [PERSON_NAME]." at bounding box center [511, 291] width 570 height 15
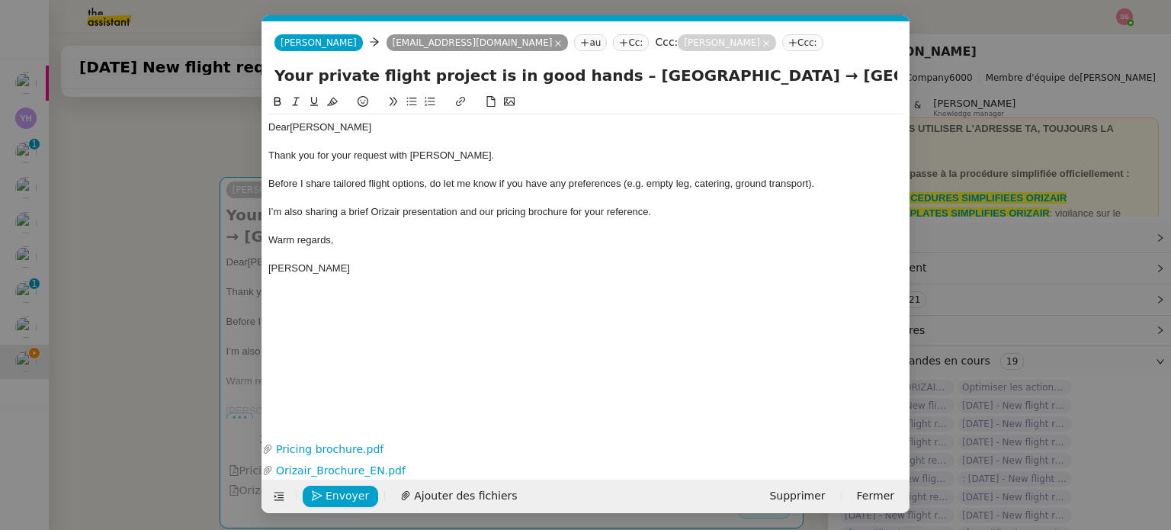
scroll to position [0, 46]
click at [328, 499] on span "Envoyer" at bounding box center [346, 496] width 43 height 18
click at [328, 499] on span "Confirmer l'envoi" at bounding box center [370, 496] width 91 height 18
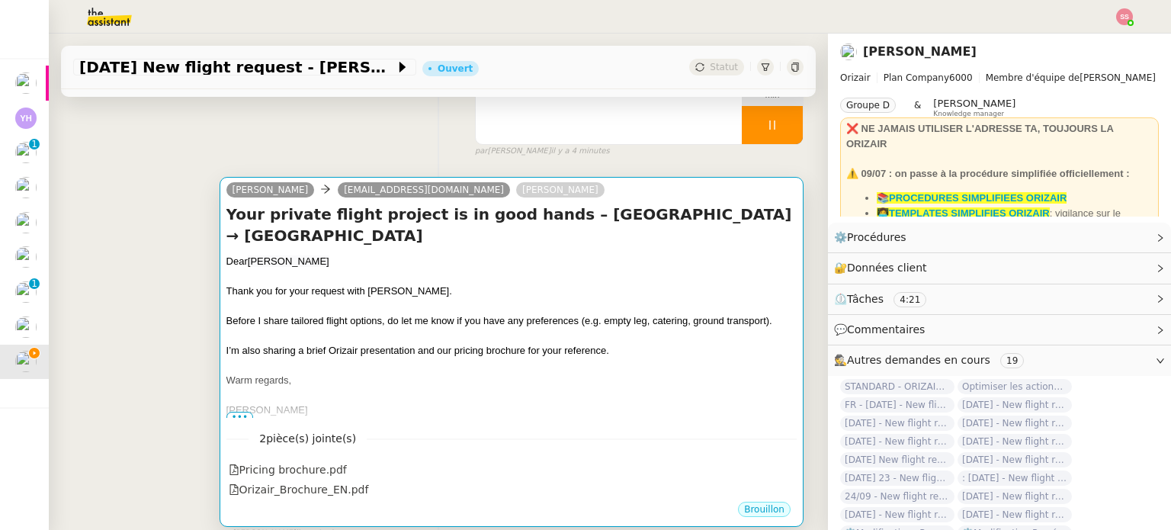
scroll to position [0, 0]
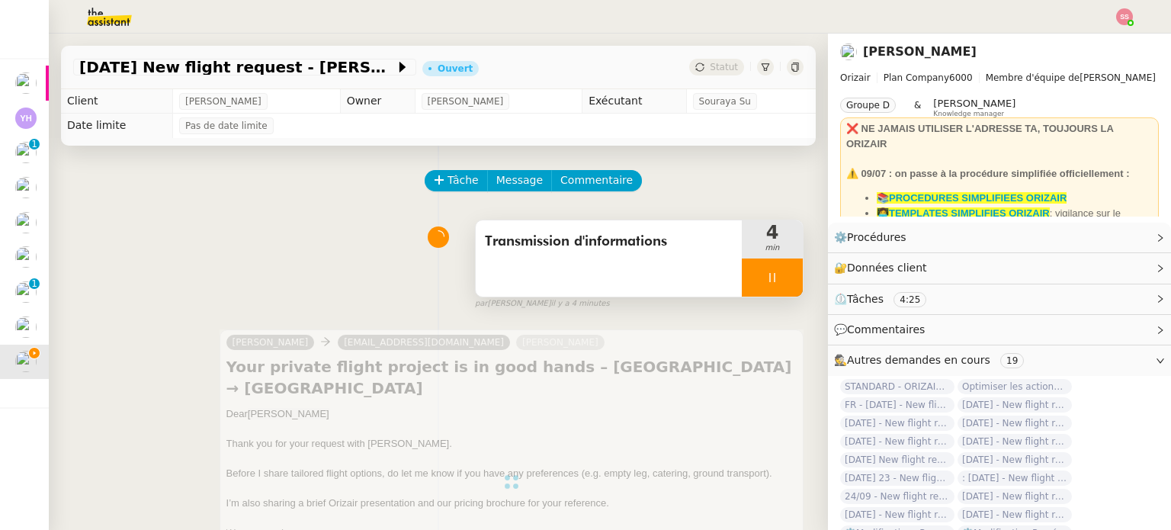
click at [762, 272] on div at bounding box center [772, 277] width 61 height 38
click at [781, 274] on icon at bounding box center [787, 277] width 12 height 12
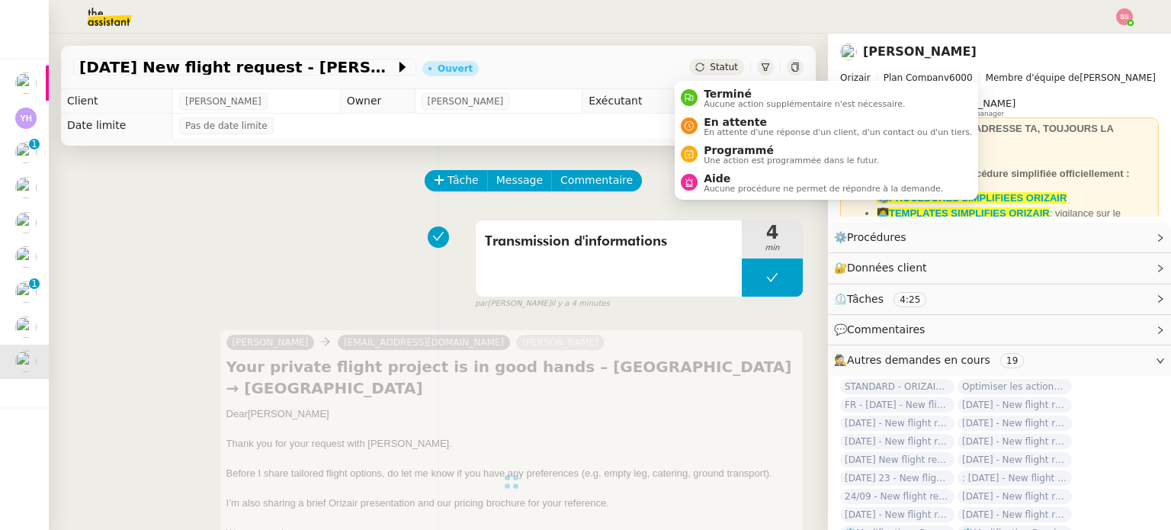
click at [710, 67] on span "Statut" at bounding box center [724, 67] width 28 height 11
click at [713, 120] on span "En attente" at bounding box center [837, 122] width 268 height 12
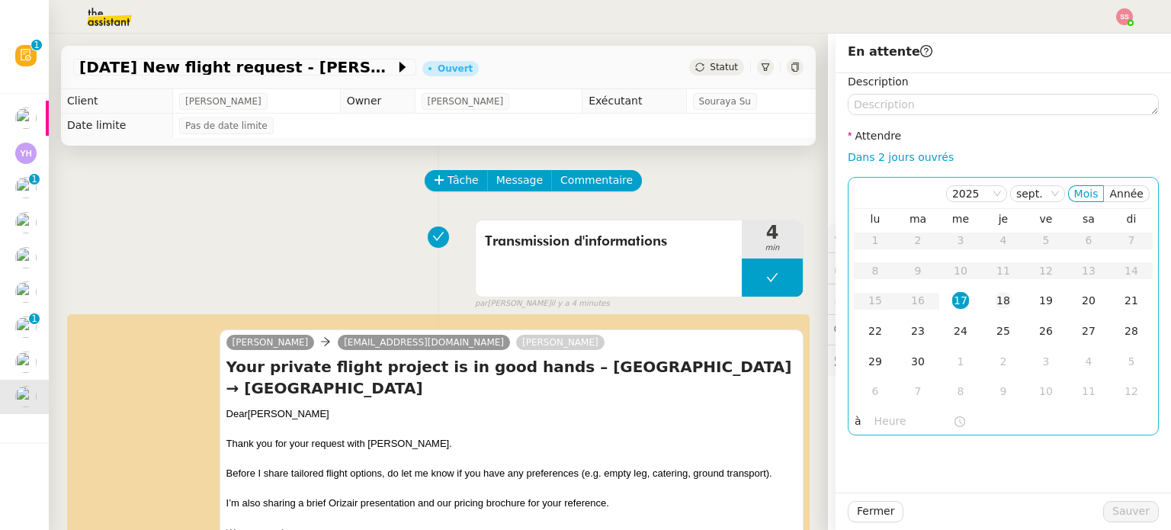
click at [982, 296] on td "18" at bounding box center [1003, 301] width 43 height 30
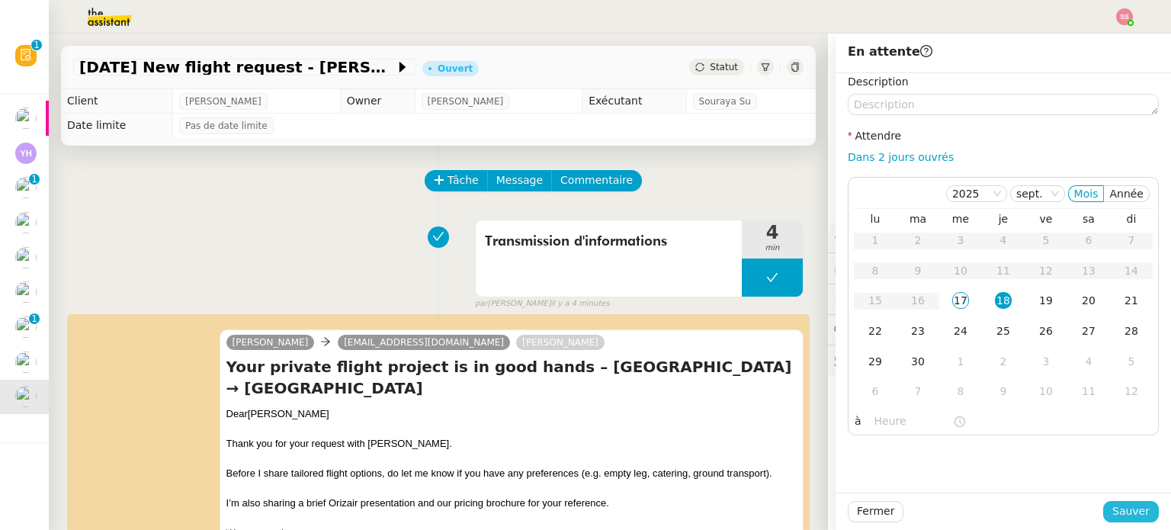
click at [1123, 508] on span "Sauver" at bounding box center [1130, 511] width 37 height 18
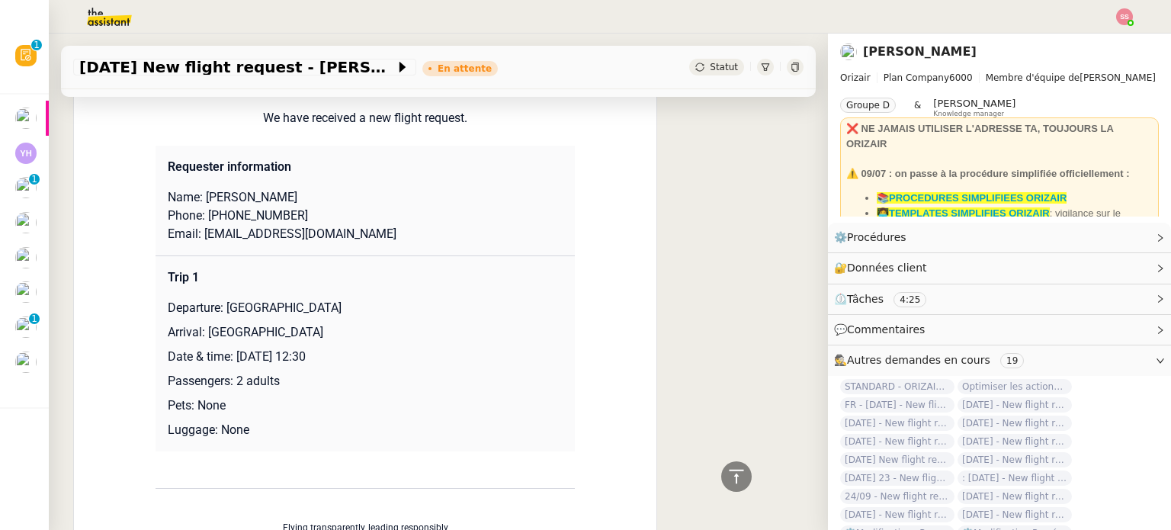
scroll to position [985, 0]
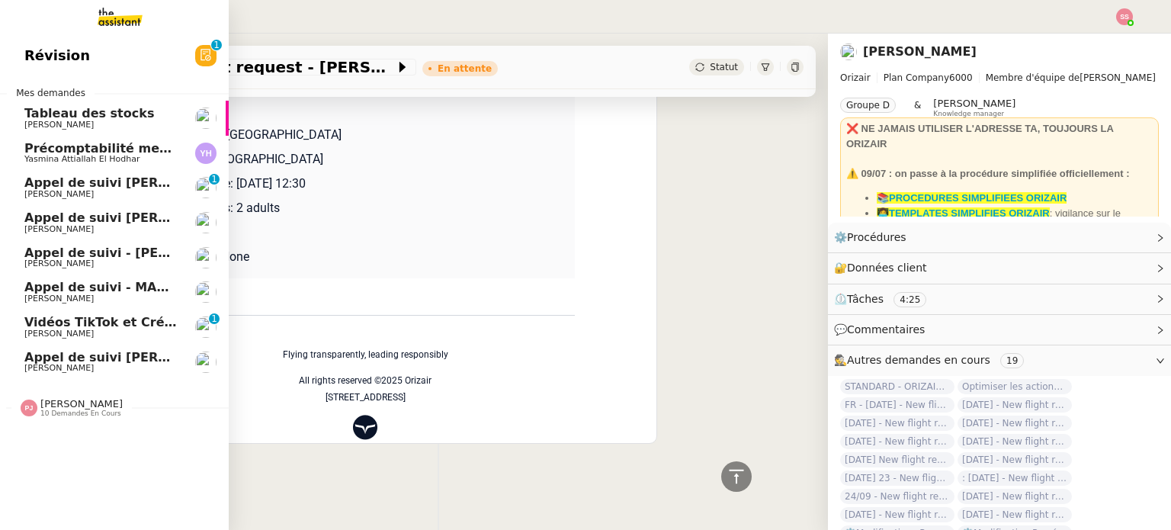
click at [69, 403] on span "[PERSON_NAME]" at bounding box center [81, 403] width 82 height 11
click at [95, 356] on span "Appel de suivi [PERSON_NAME]" at bounding box center [131, 357] width 215 height 14
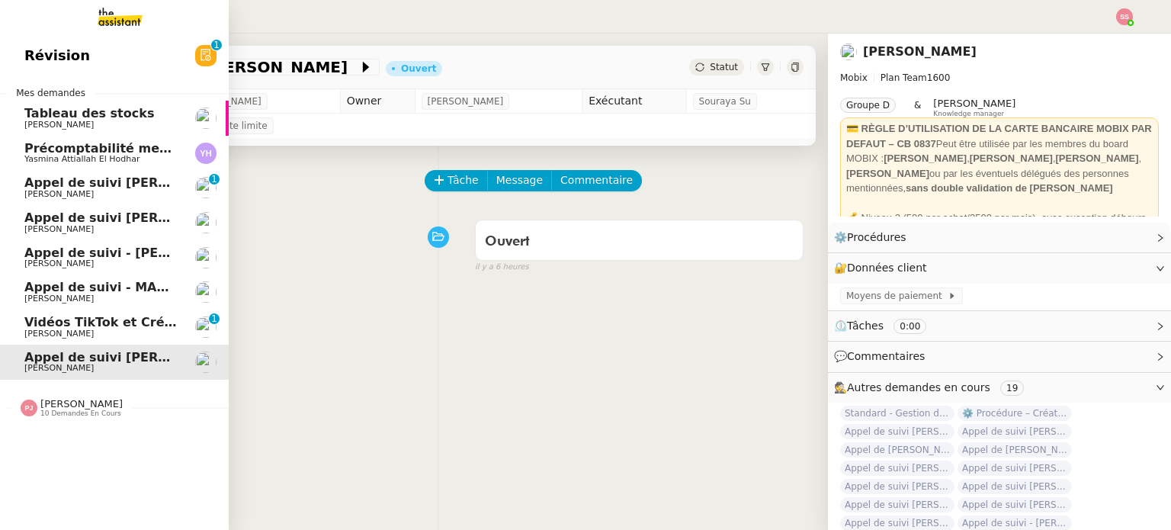
click at [102, 191] on span "[PERSON_NAME]" at bounding box center [101, 194] width 154 height 9
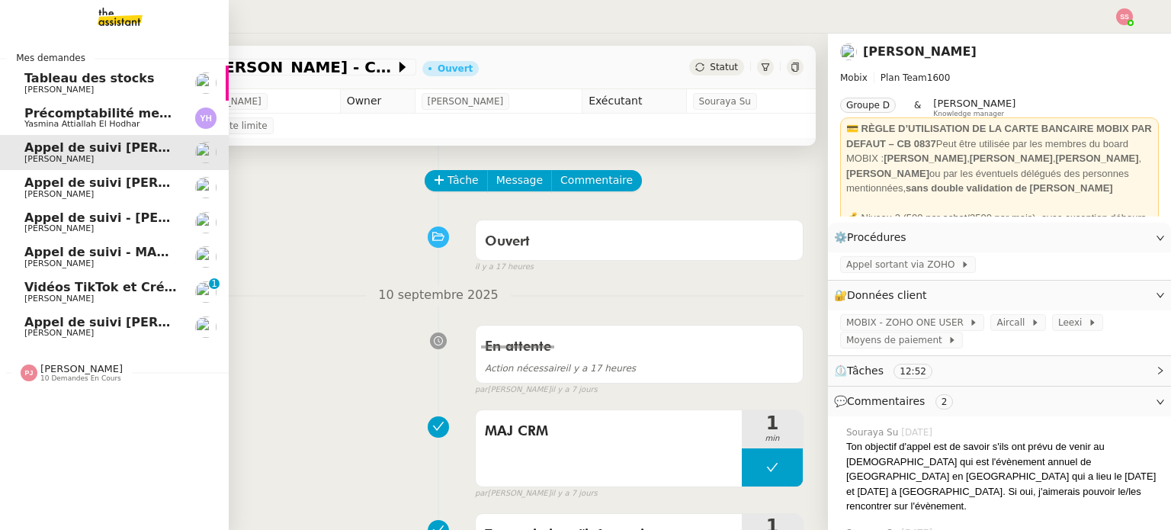
click at [75, 324] on span "Appel de suivi [PERSON_NAME]" at bounding box center [131, 322] width 215 height 14
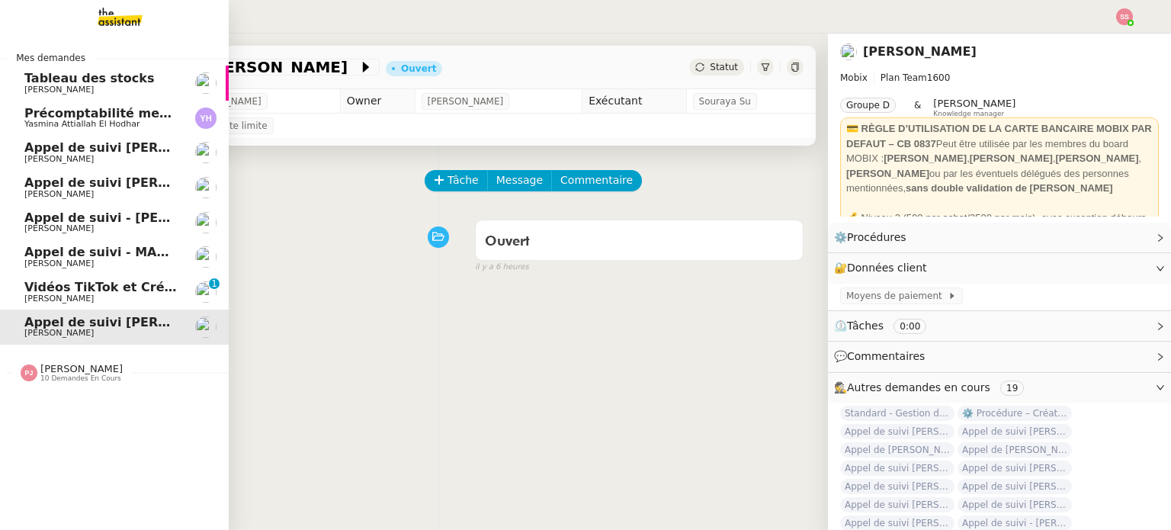
click at [110, 156] on span "[PERSON_NAME]" at bounding box center [101, 159] width 154 height 9
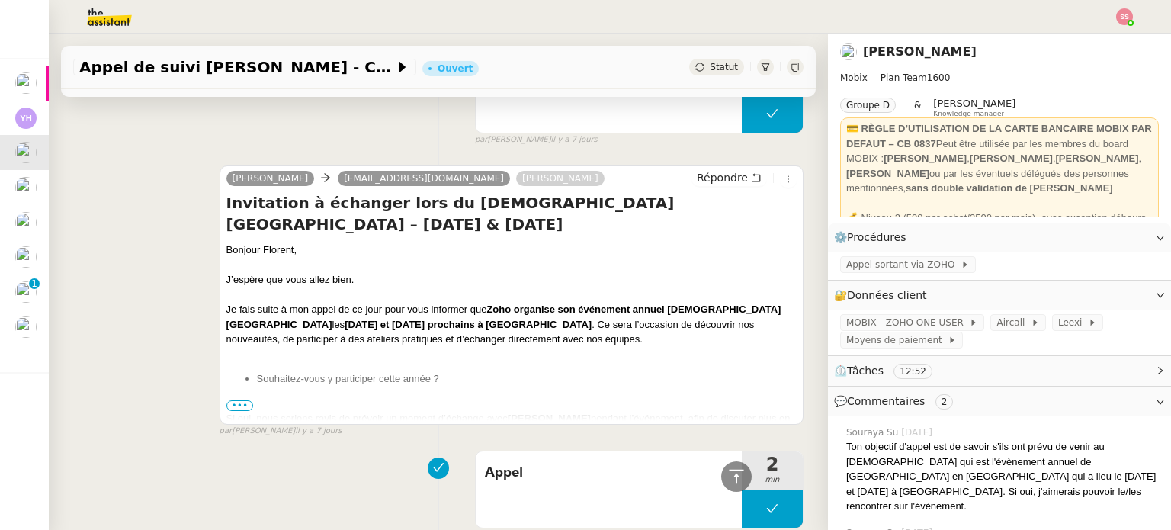
scroll to position [457, 0]
click at [226, 409] on span "•••" at bounding box center [239, 405] width 27 height 11
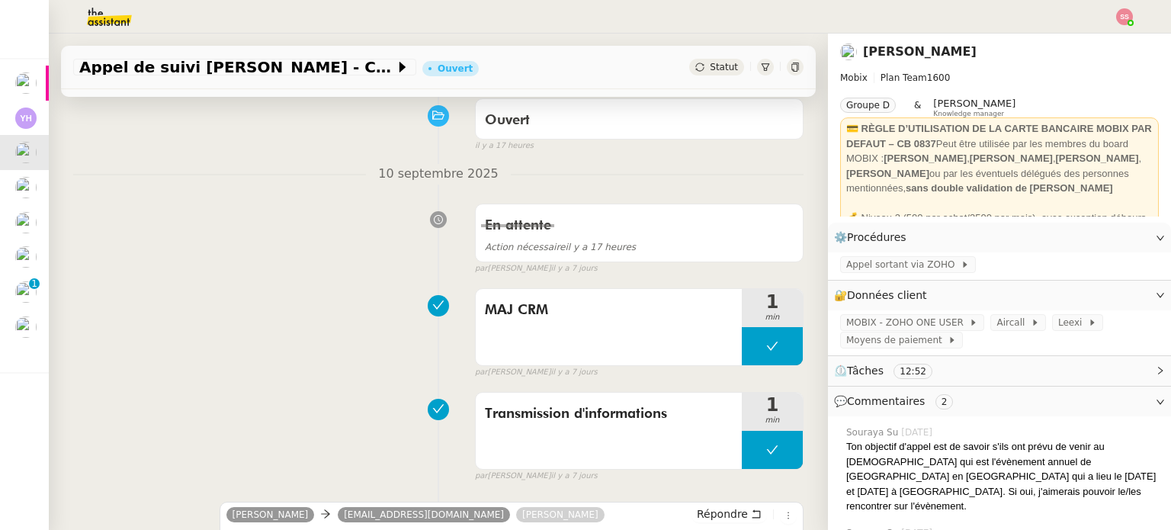
scroll to position [76, 0]
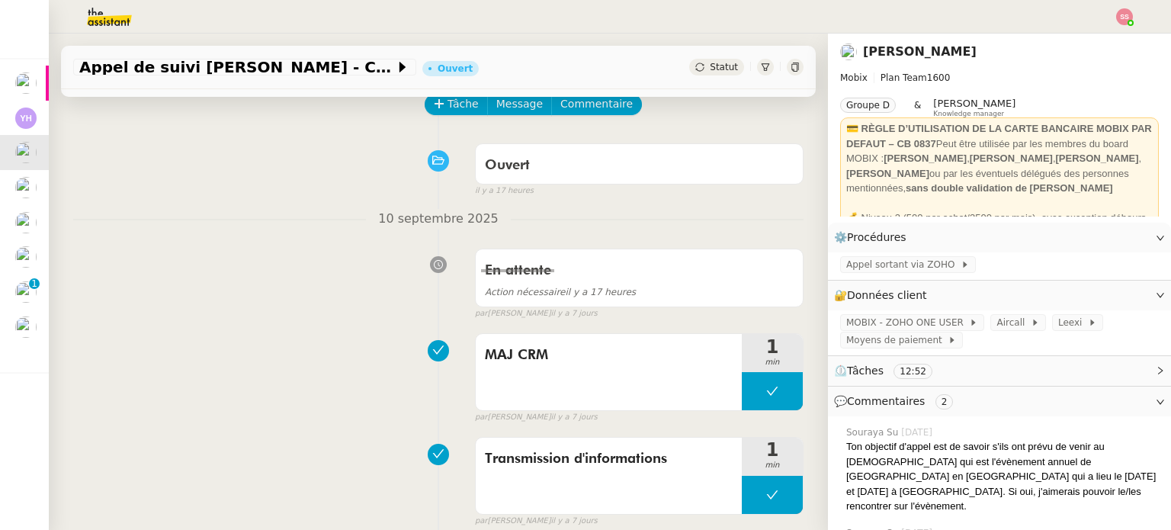
drag, startPoint x: 306, startPoint y: 261, endPoint x: 287, endPoint y: 277, distance: 25.0
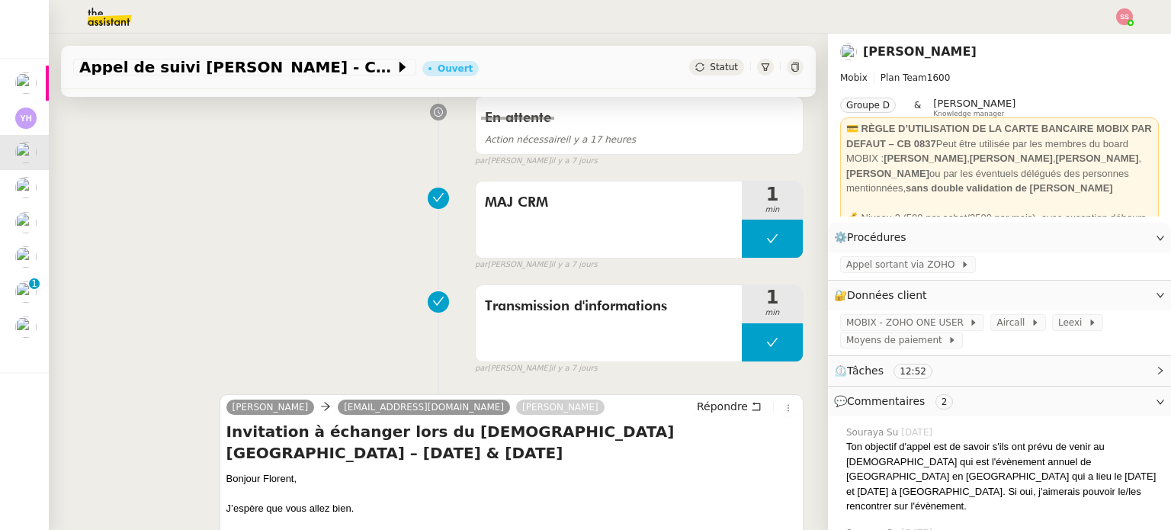
scroll to position [0, 0]
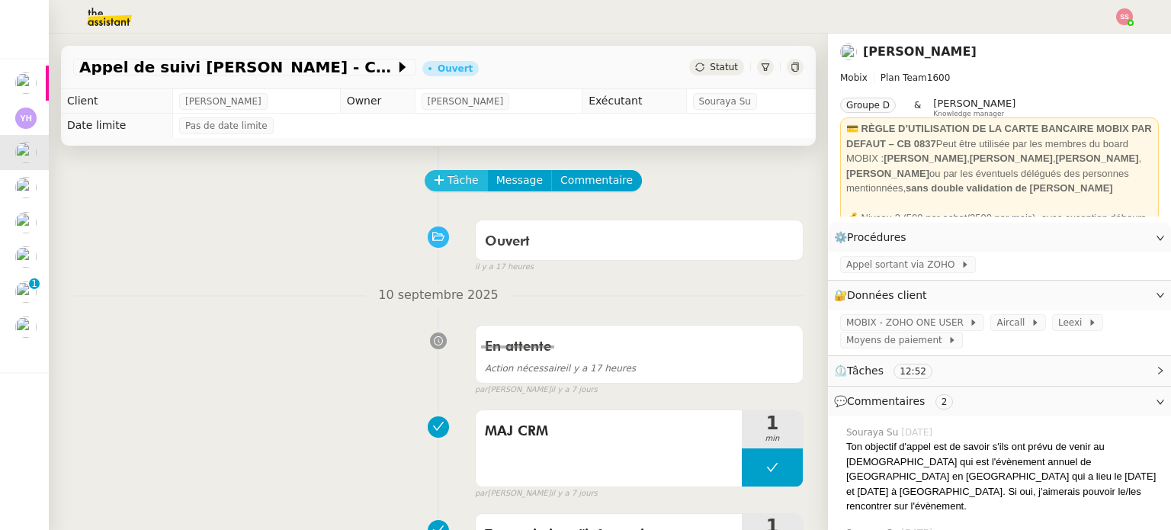
click at [454, 182] on span "Tâche" at bounding box center [462, 180] width 31 height 18
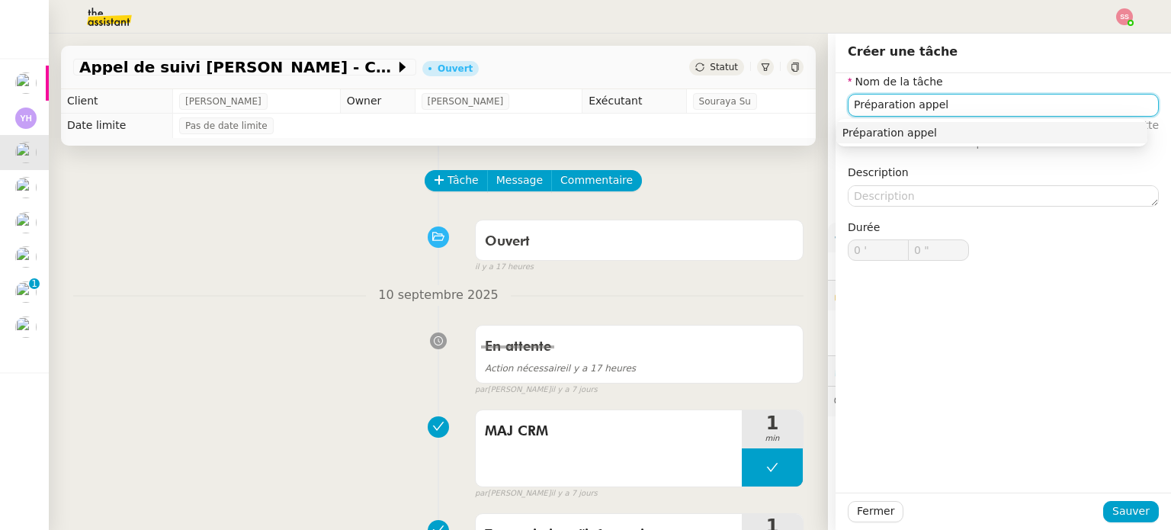
click at [918, 129] on div "Préparation appel" at bounding box center [991, 133] width 299 height 14
type input "Préparation appel"
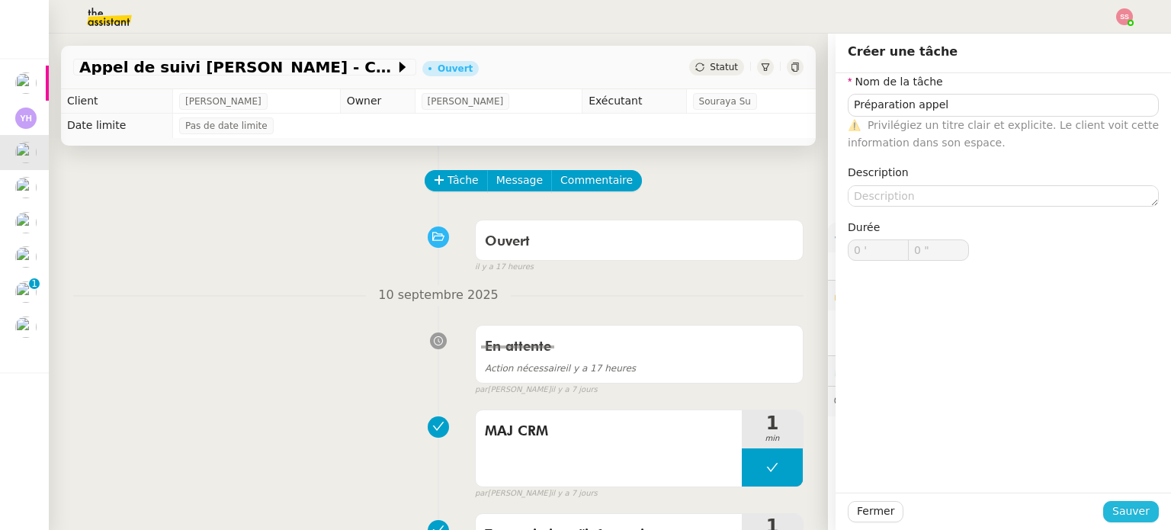
click at [1106, 508] on button "Sauver" at bounding box center [1131, 511] width 56 height 21
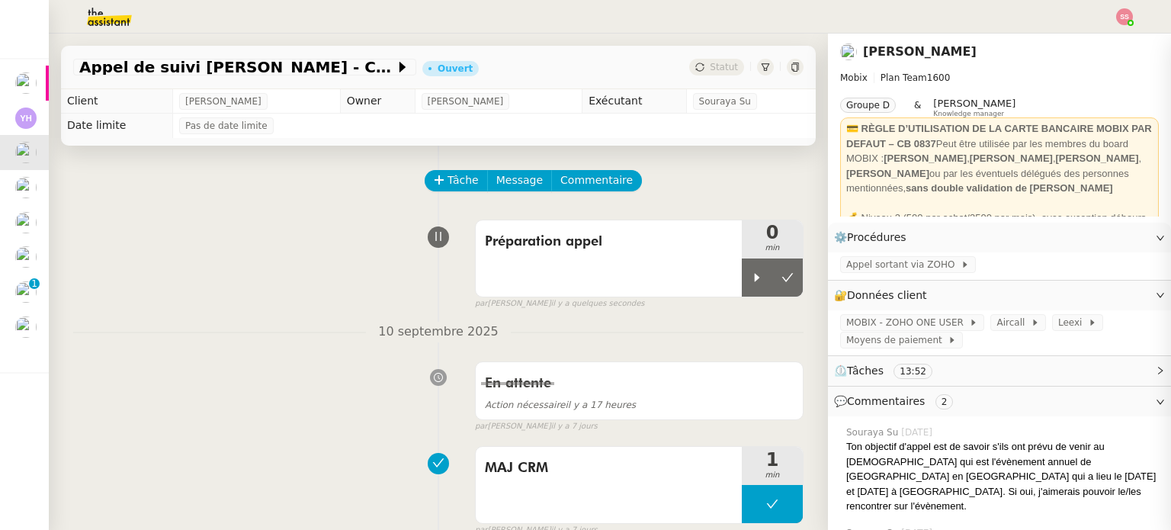
drag, startPoint x: 747, startPoint y: 275, endPoint x: 764, endPoint y: 330, distance: 57.4
click at [747, 278] on div at bounding box center [757, 277] width 30 height 38
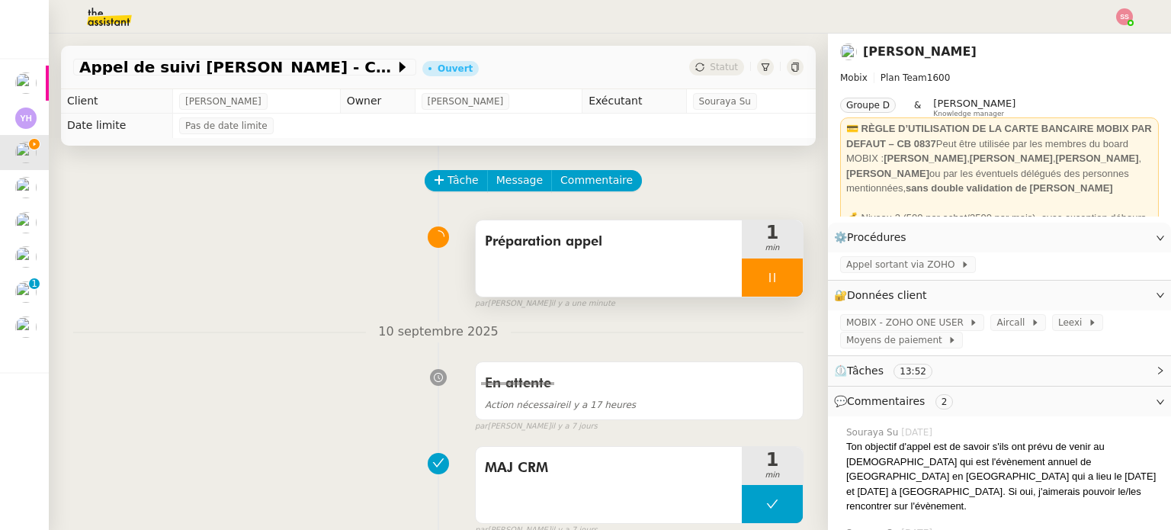
click at [768, 268] on div at bounding box center [772, 277] width 61 height 38
click at [781, 276] on icon at bounding box center [787, 277] width 12 height 12
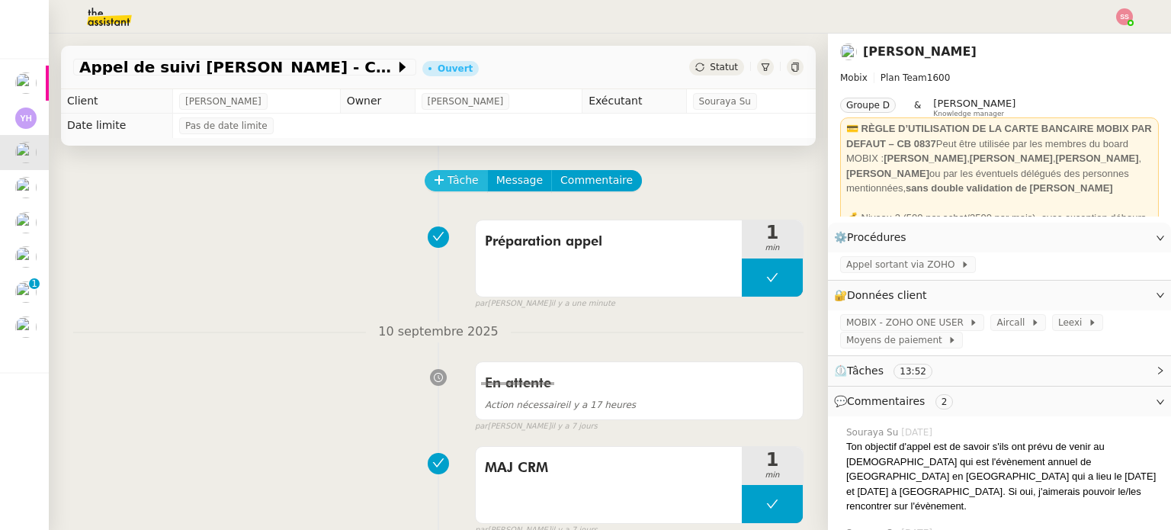
click at [447, 181] on span "Tâche" at bounding box center [462, 180] width 31 height 18
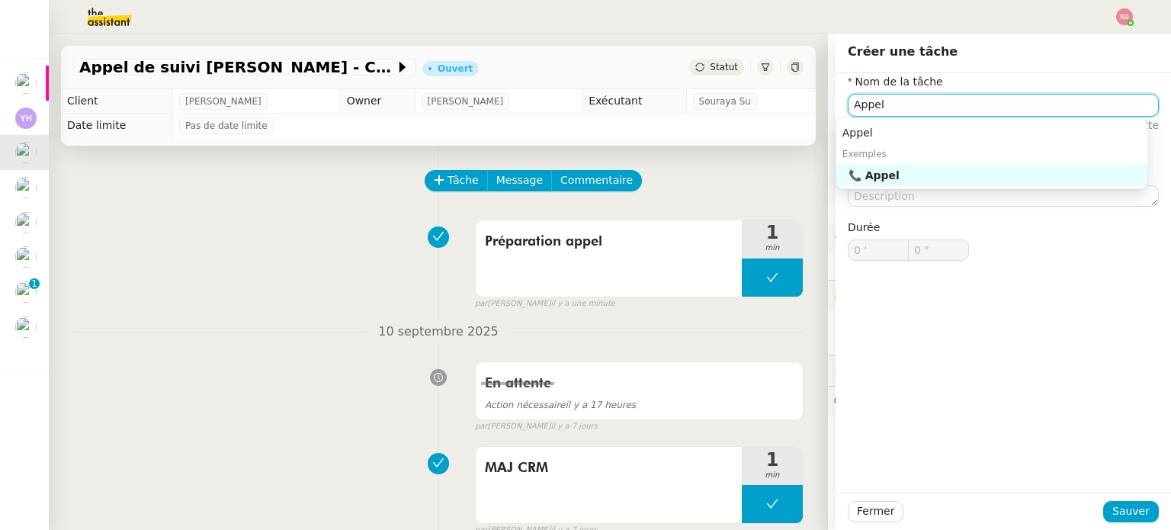
click at [874, 171] on div "📞 Appel" at bounding box center [994, 175] width 293 height 14
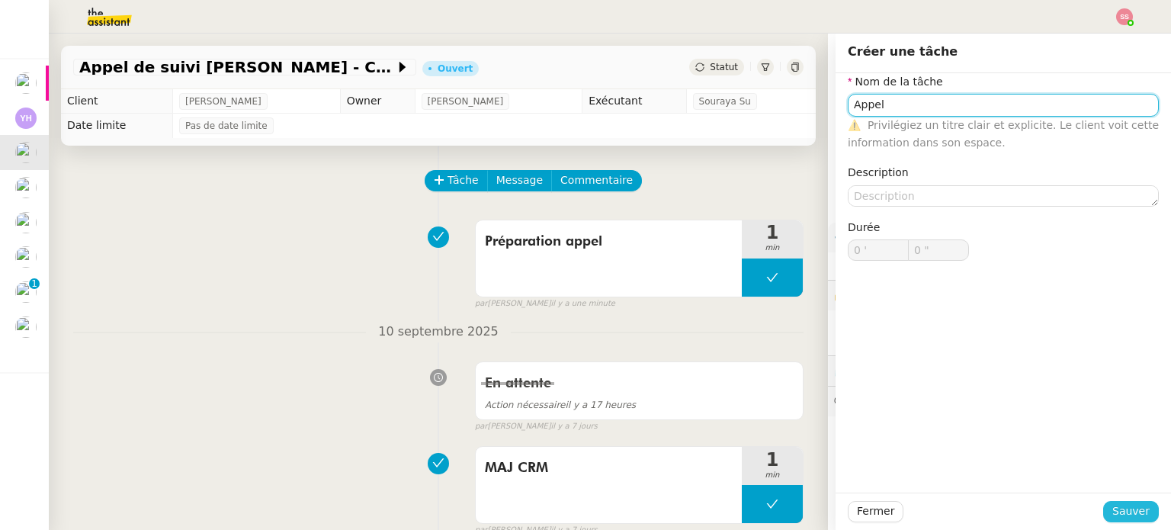
type input "Appel"
drag, startPoint x: 1103, startPoint y: 508, endPoint x: 1078, endPoint y: 481, distance: 36.1
click at [1103, 508] on button "Sauver" at bounding box center [1131, 511] width 56 height 21
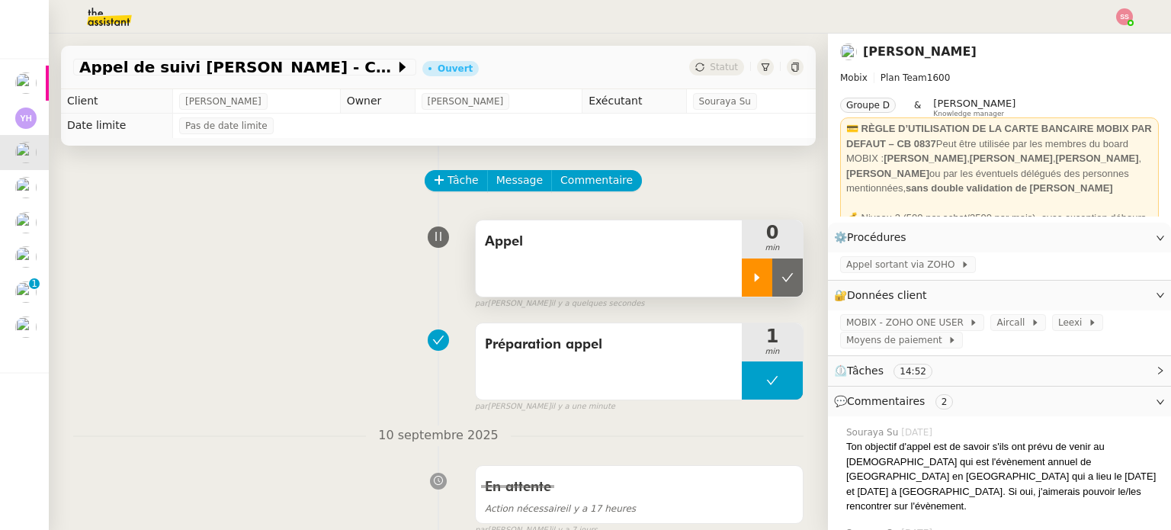
click at [747, 288] on div at bounding box center [757, 277] width 30 height 38
click at [777, 287] on div at bounding box center [772, 277] width 61 height 38
click at [777, 287] on button at bounding box center [787, 277] width 30 height 38
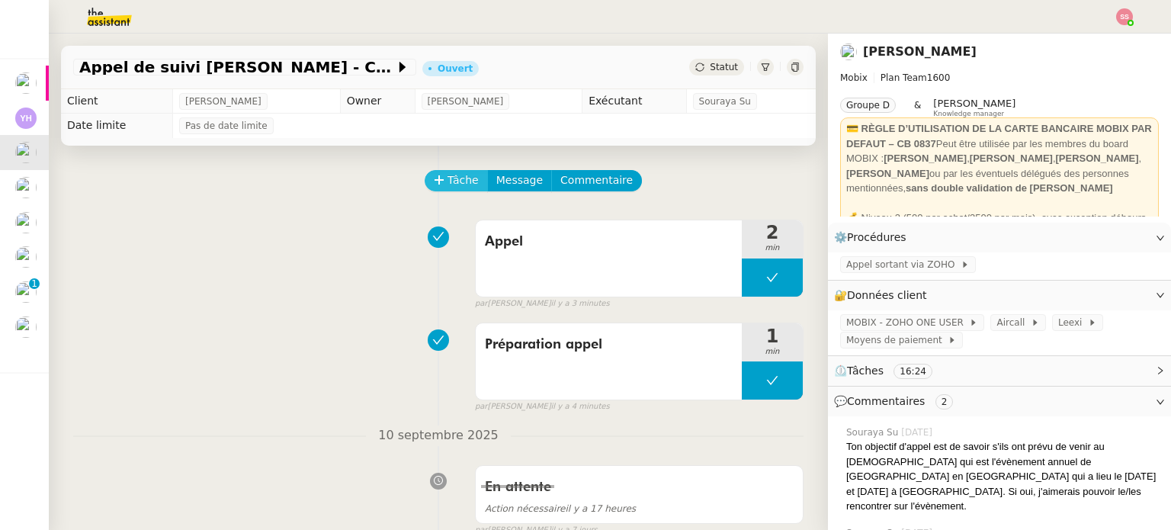
click at [434, 188] on button "Tâche" at bounding box center [456, 180] width 63 height 21
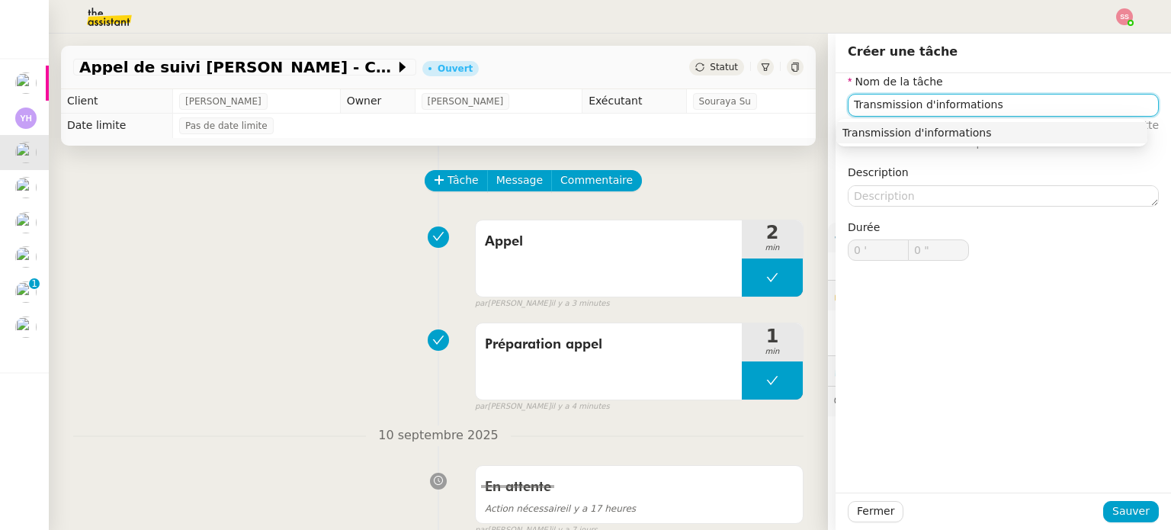
click at [859, 130] on div "Transmission d'informations" at bounding box center [991, 133] width 299 height 14
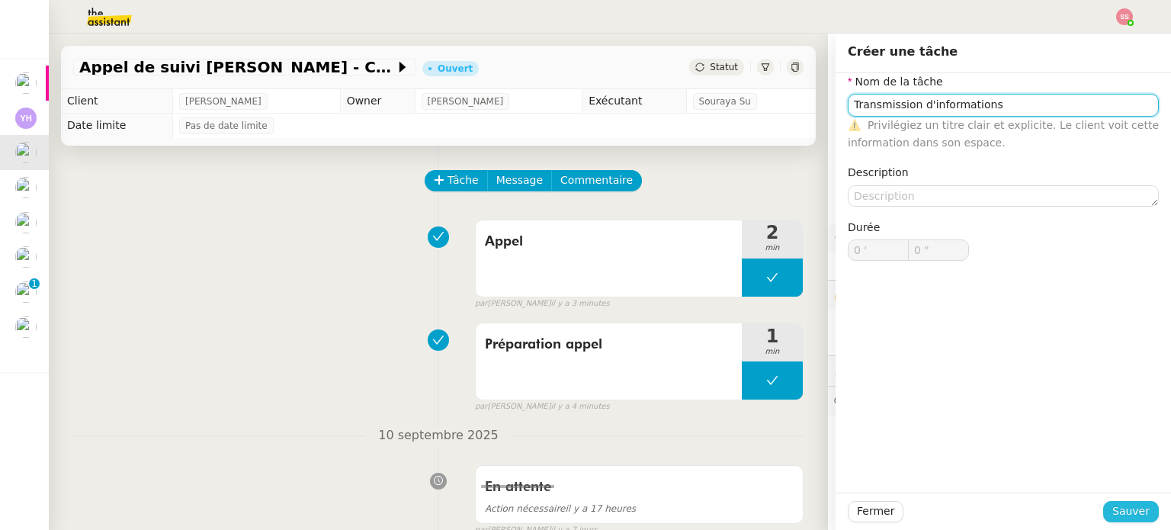
type input "Transmission d'informations"
click at [1112, 505] on span "Sauver" at bounding box center [1130, 511] width 37 height 18
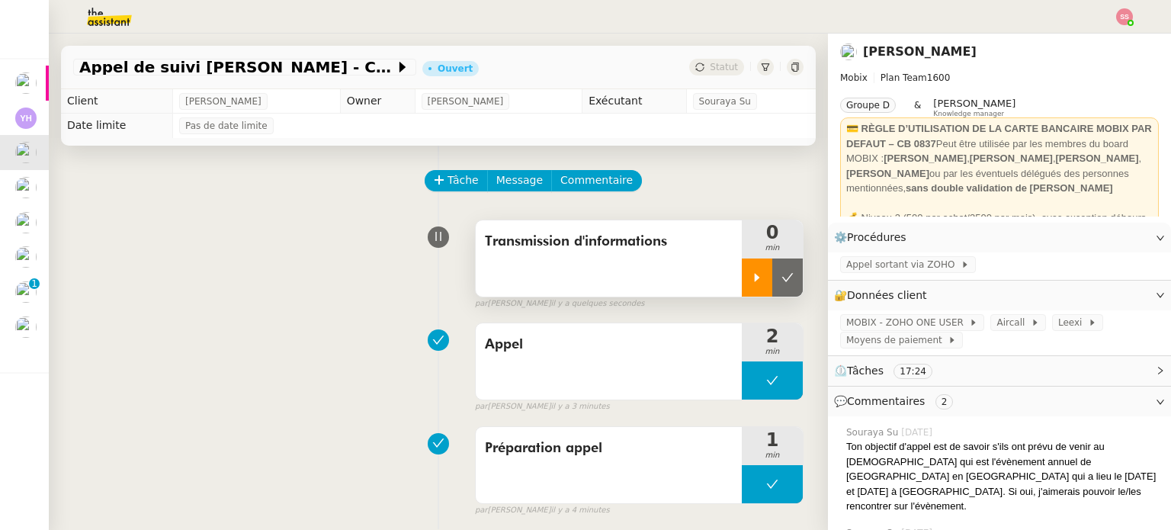
click at [755, 277] on icon at bounding box center [757, 277] width 5 height 8
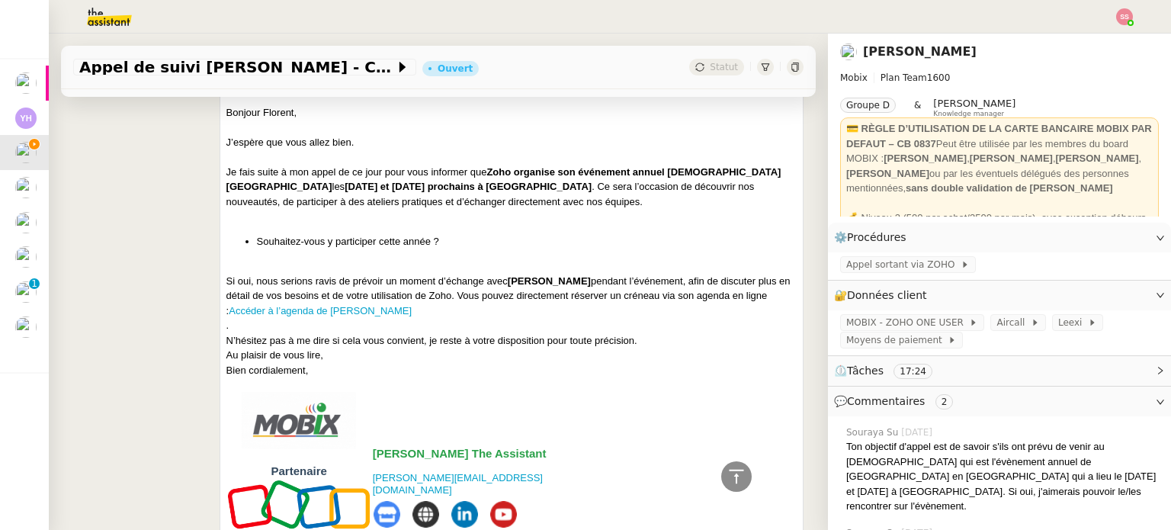
scroll to position [762, 0]
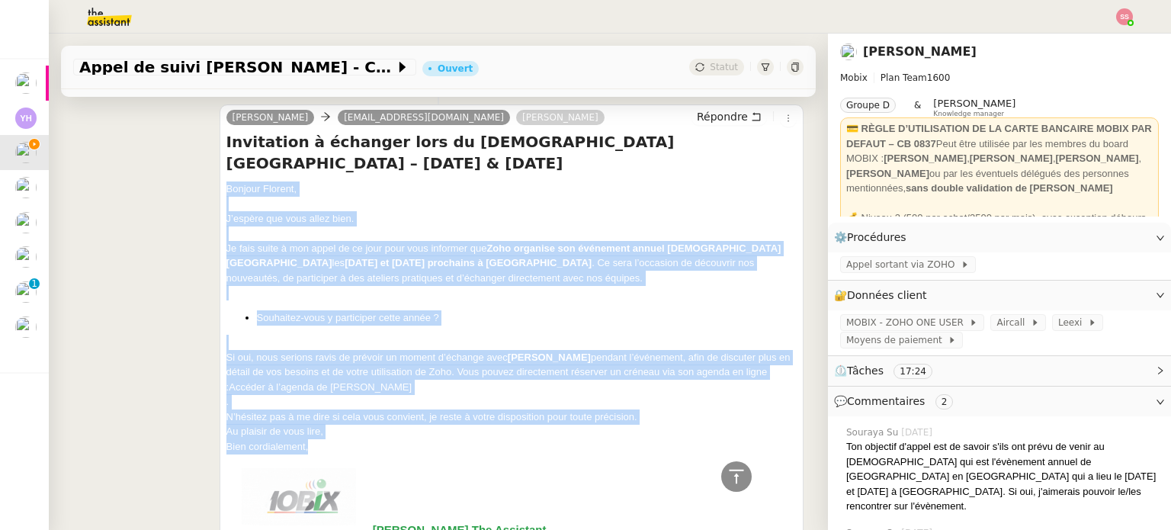
drag, startPoint x: 219, startPoint y: 167, endPoint x: 325, endPoint y: 421, distance: 275.0
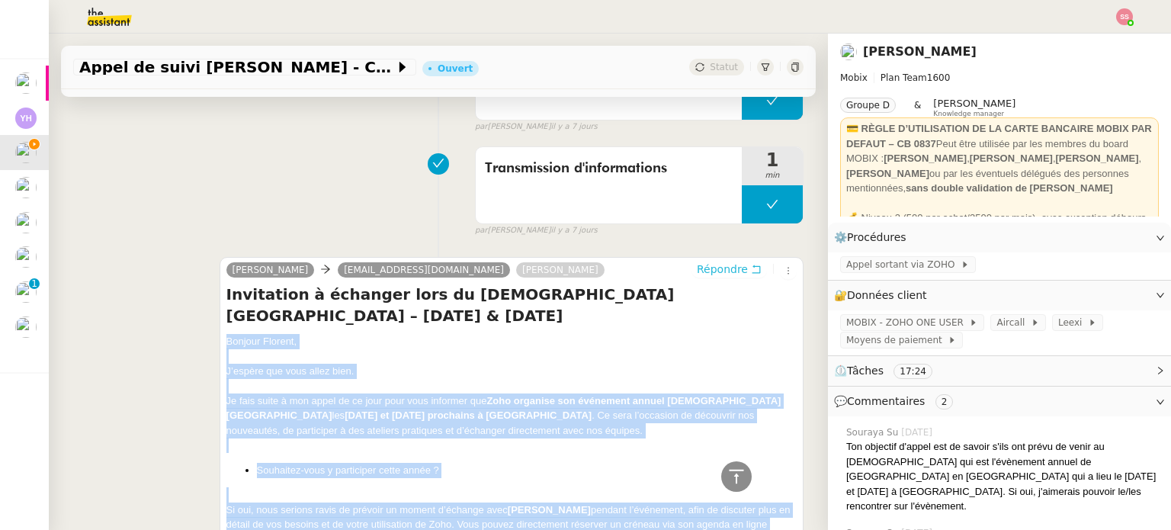
click at [697, 271] on span "Répondre" at bounding box center [722, 268] width 51 height 15
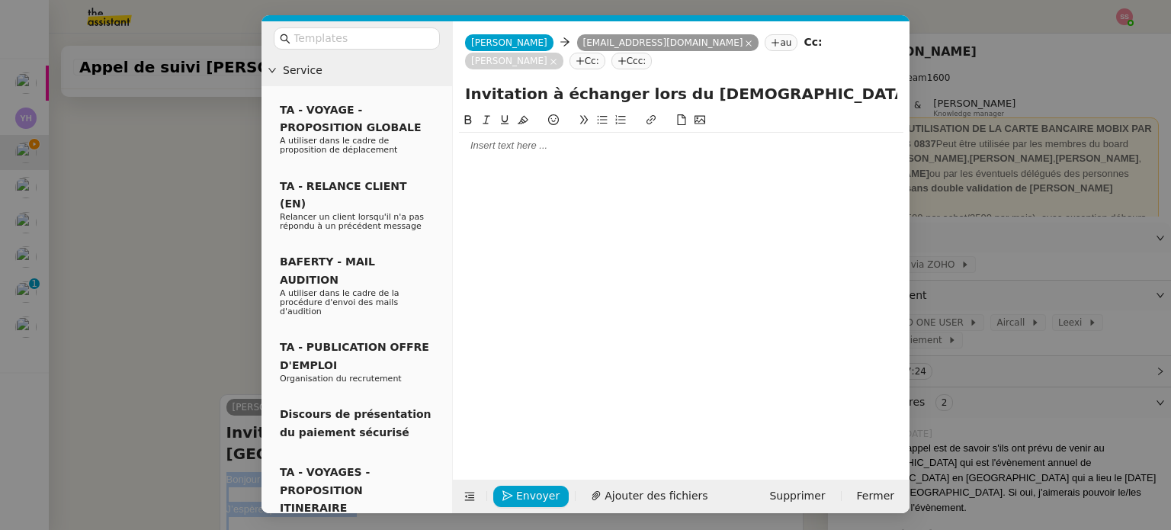
scroll to position [726, 0]
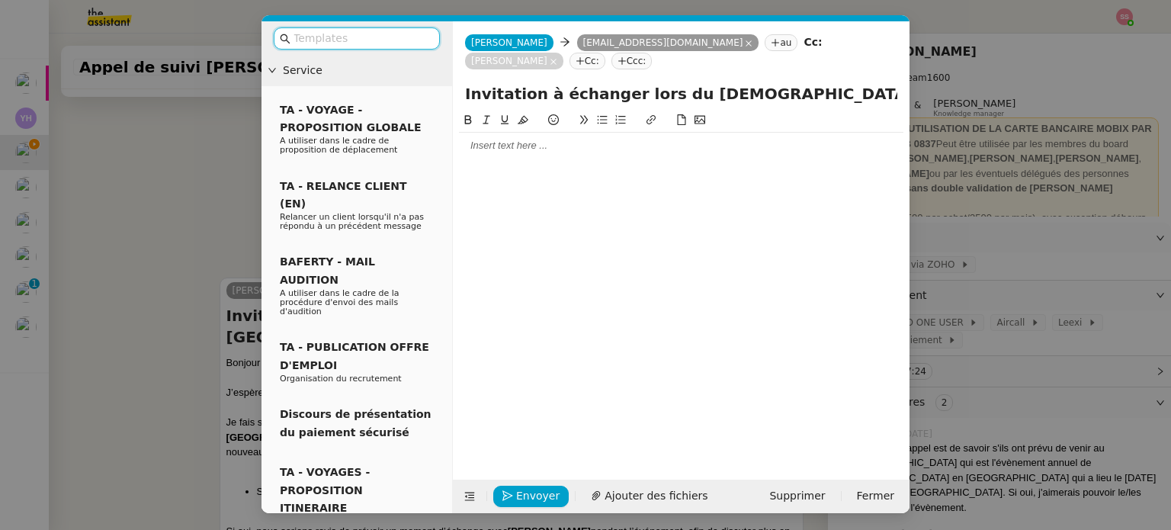
click at [530, 139] on div at bounding box center [681, 146] width 444 height 14
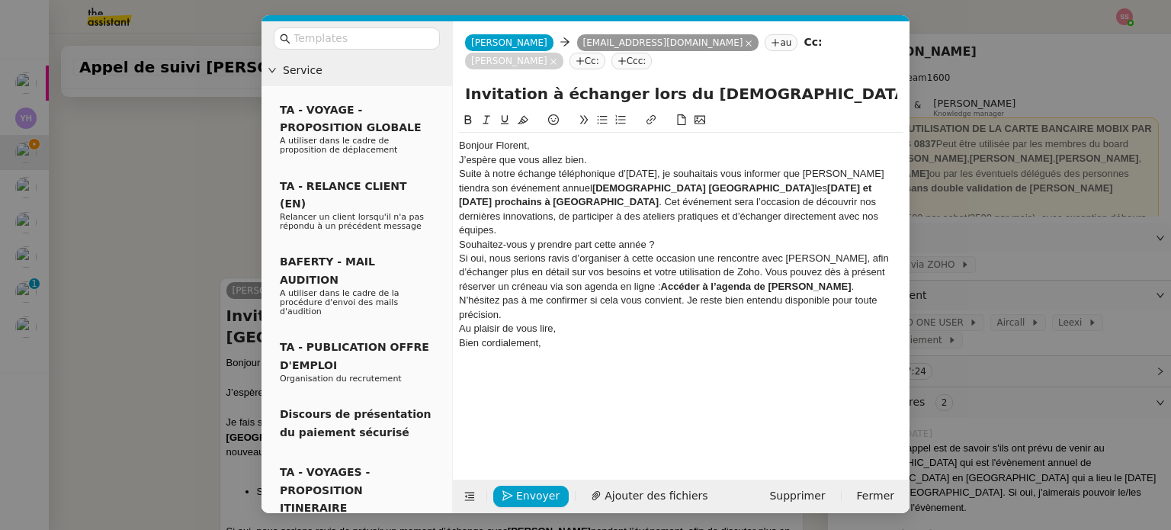
scroll to position [920, 0]
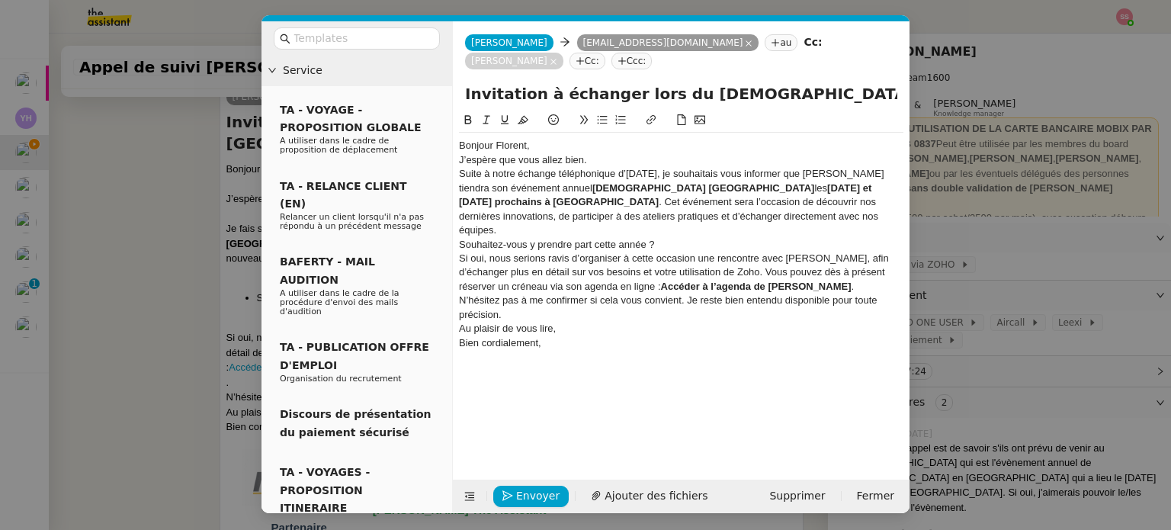
click at [567, 139] on div "Bonjour Florent," at bounding box center [681, 146] width 444 height 14
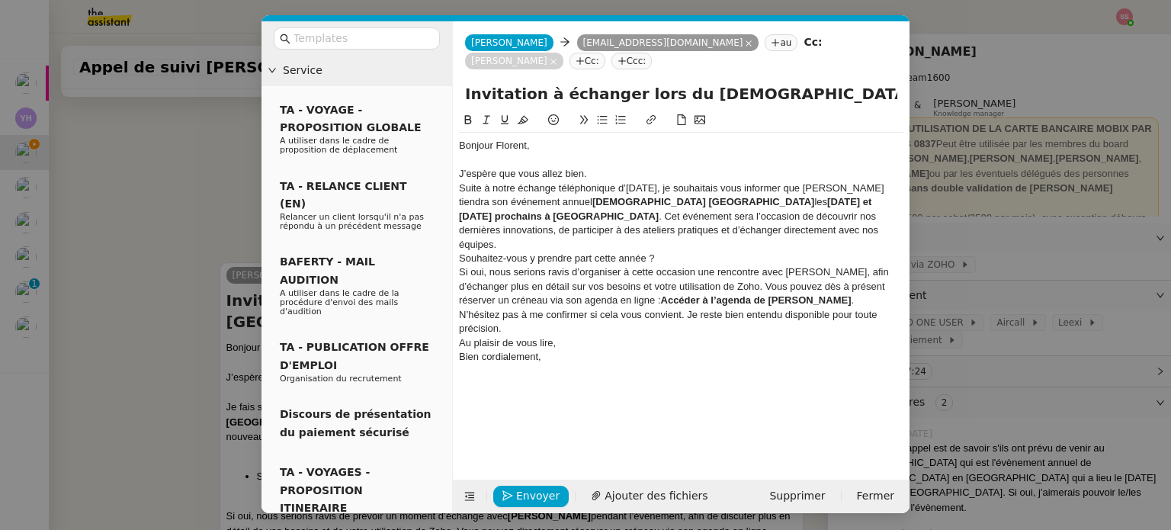
click at [591, 167] on div "J’espère que vous allez bien." at bounding box center [681, 174] width 444 height 14
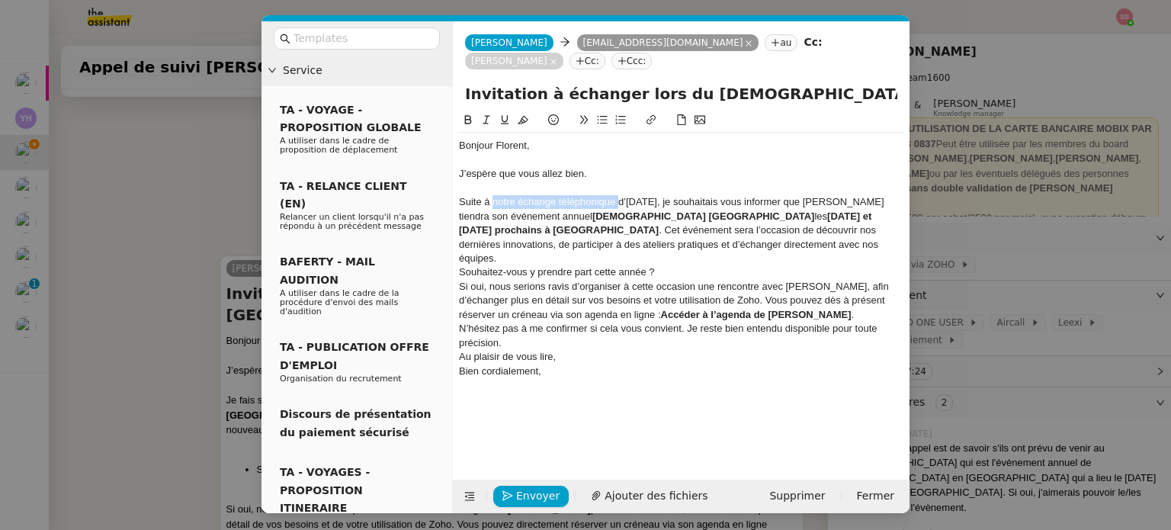
drag, startPoint x: 618, startPoint y: 180, endPoint x: 494, endPoint y: 179, distance: 124.2
click at [494, 195] on div "Suite à notre échange téléphonique d’[DATE], je souhaitais vous informer que [P…" at bounding box center [681, 230] width 444 height 70
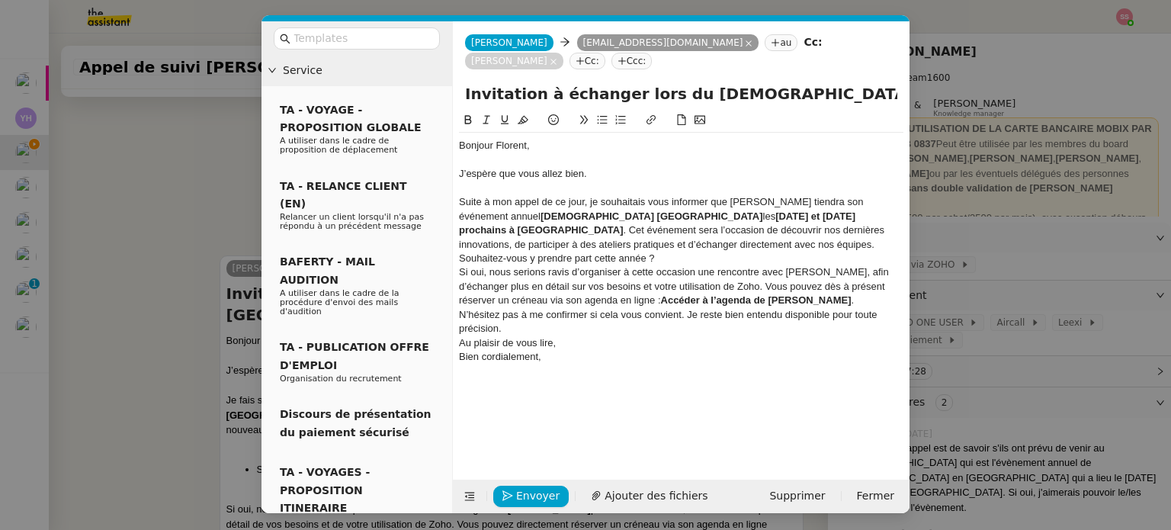
click at [710, 200] on div "Suite à mon appel de ce jour, je souhaitais vous informer que [PERSON_NAME] tie…" at bounding box center [681, 223] width 444 height 56
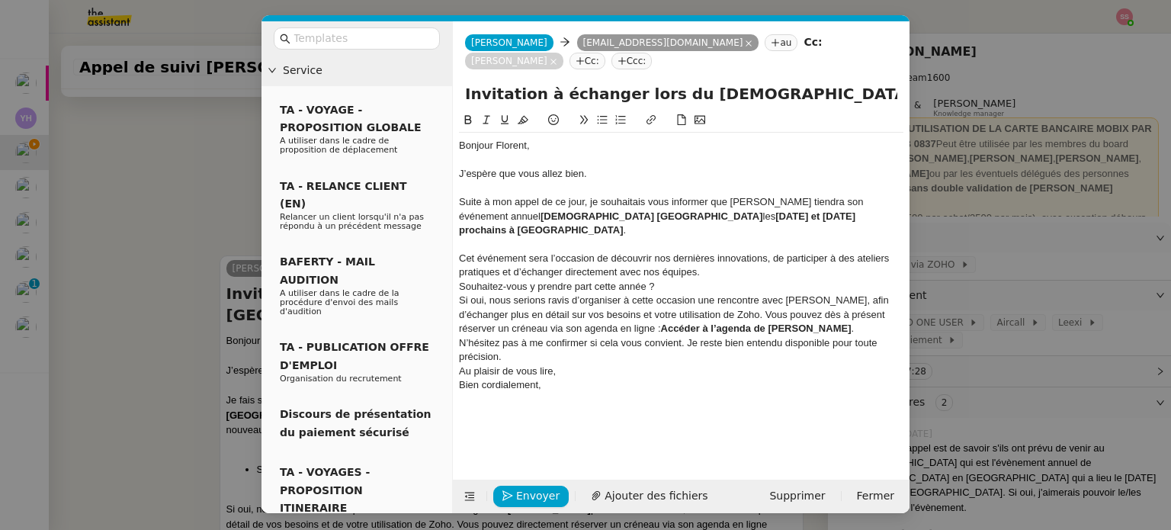
click at [719, 252] on div "Cet événement sera l’occasion de découvrir nos dernières innovations, de partic…" at bounding box center [681, 266] width 444 height 28
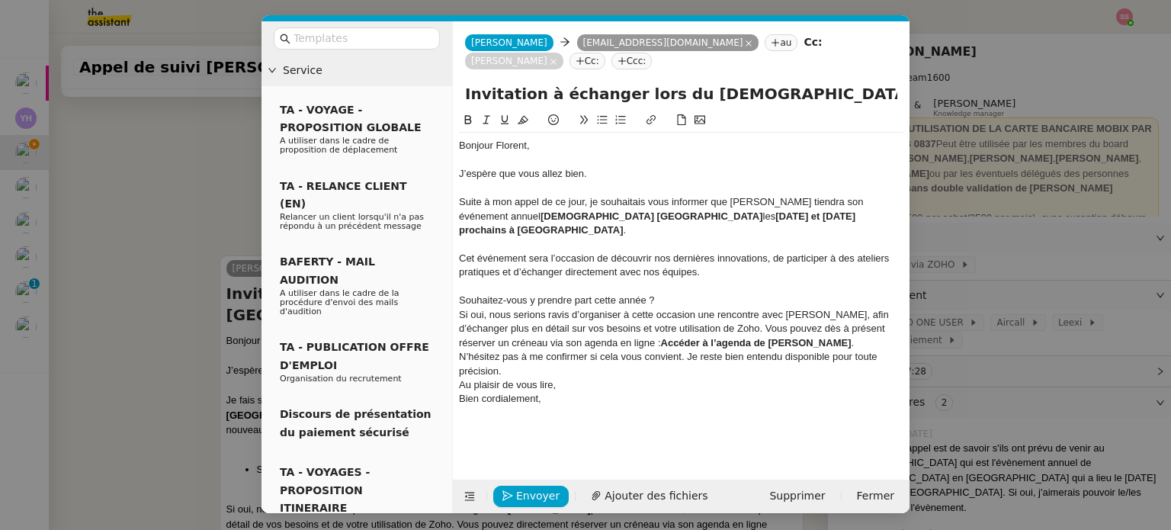
click at [459, 293] on div "Souhaitez-vous y prendre part cette année ?" at bounding box center [681, 300] width 444 height 14
click at [605, 111] on button at bounding box center [602, 120] width 18 height 18
click at [701, 293] on li "Souhaitez-vous y prendre part cette année ?" at bounding box center [689, 300] width 430 height 14
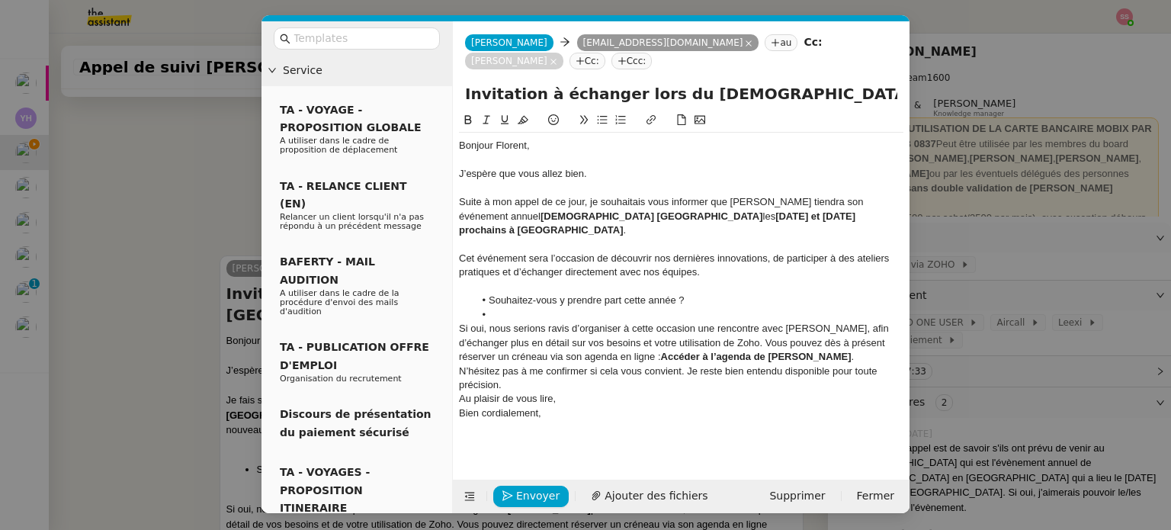
click at [766, 322] on div "Si oui, nous serions ravis d’organiser à cette occasion une rencontre avec [PER…" at bounding box center [681, 343] width 444 height 42
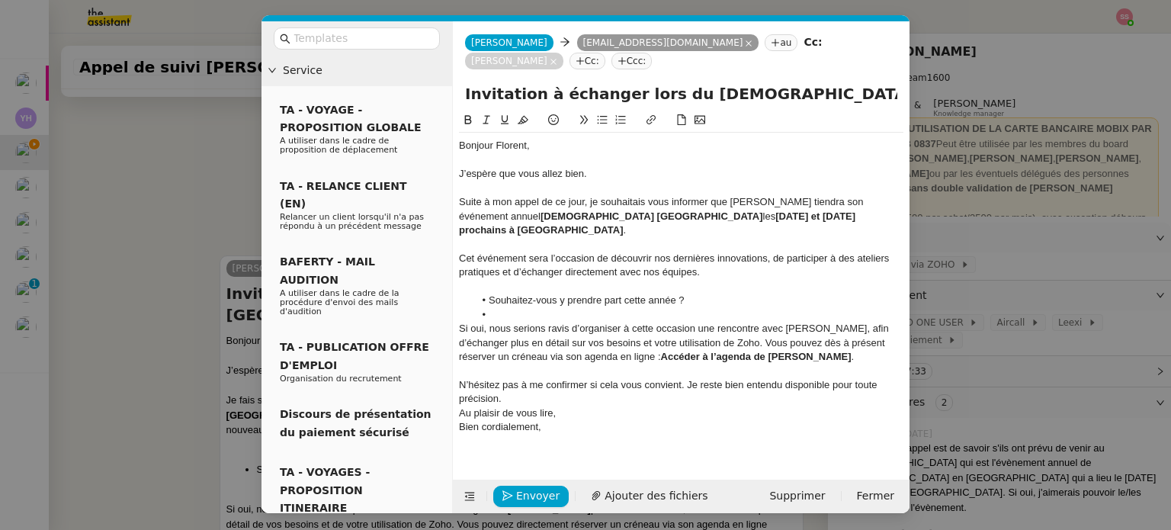
click at [540, 308] on li at bounding box center [689, 315] width 430 height 14
drag, startPoint x: 750, startPoint y: 323, endPoint x: 612, endPoint y: 327, distance: 138.0
click at [612, 327] on div "Si oui, nous serions ravis d’organiser à cette occasion une rencontre avec [PER…" at bounding box center [681, 343] width 444 height 42
click at [658, 111] on button at bounding box center [651, 120] width 18 height 18
paste input "[URL][DOMAIN_NAME]"
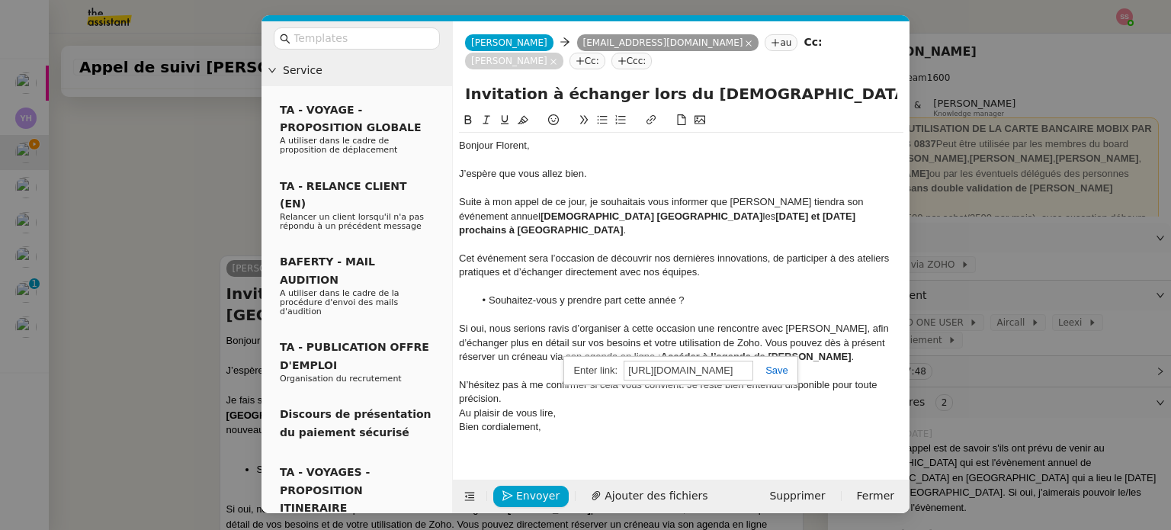
scroll to position [0, 58]
type input "[URL][DOMAIN_NAME]"
click at [765, 364] on link at bounding box center [770, 369] width 35 height 11
click at [747, 420] on div "Bien cordialement," at bounding box center [681, 427] width 444 height 14
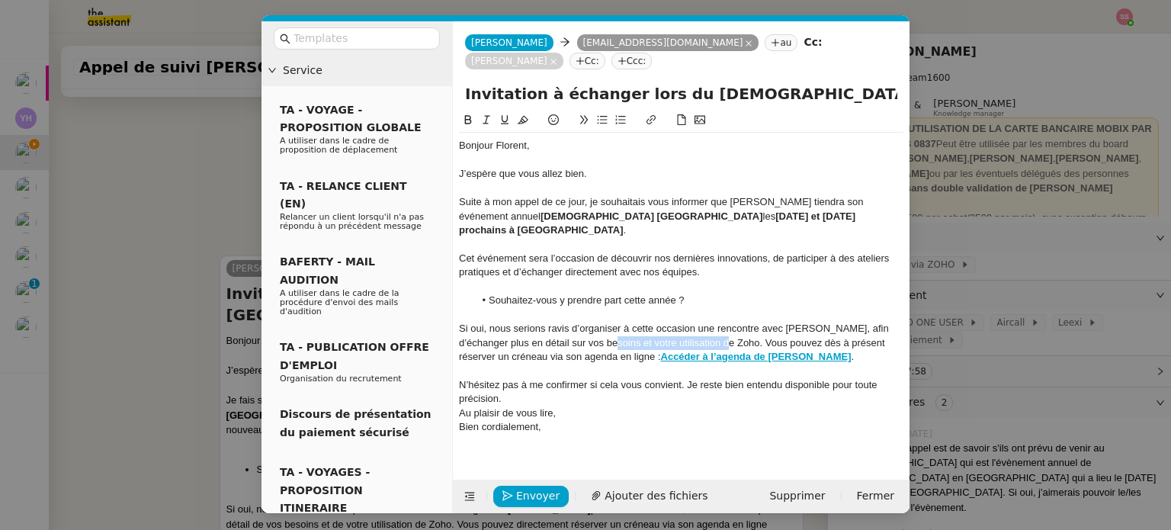
drag, startPoint x: 707, startPoint y: 310, endPoint x: 591, endPoint y: 307, distance: 116.6
click at [591, 322] on div "Si oui, nous serions ravis d’organiser à cette occasion une rencontre avec [PER…" at bounding box center [681, 343] width 444 height 42
click at [463, 420] on div "Bien cordialement," at bounding box center [681, 427] width 444 height 14
click at [771, 195] on div "Suite à mon appel de ce jour, je souhaitais vous informer que [PERSON_NAME] tie…" at bounding box center [681, 216] width 444 height 42
click at [679, 252] on div "Cet événement sera l’occasion de découvrir nos dernières innovations, de partic…" at bounding box center [681, 266] width 444 height 28
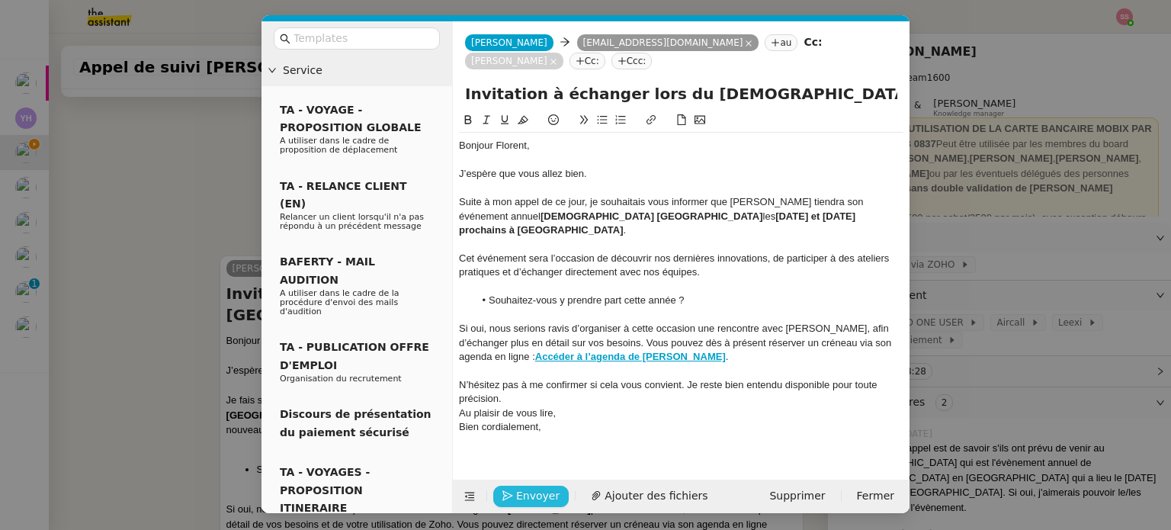
click at [525, 493] on span "Envoyer" at bounding box center [537, 496] width 43 height 18
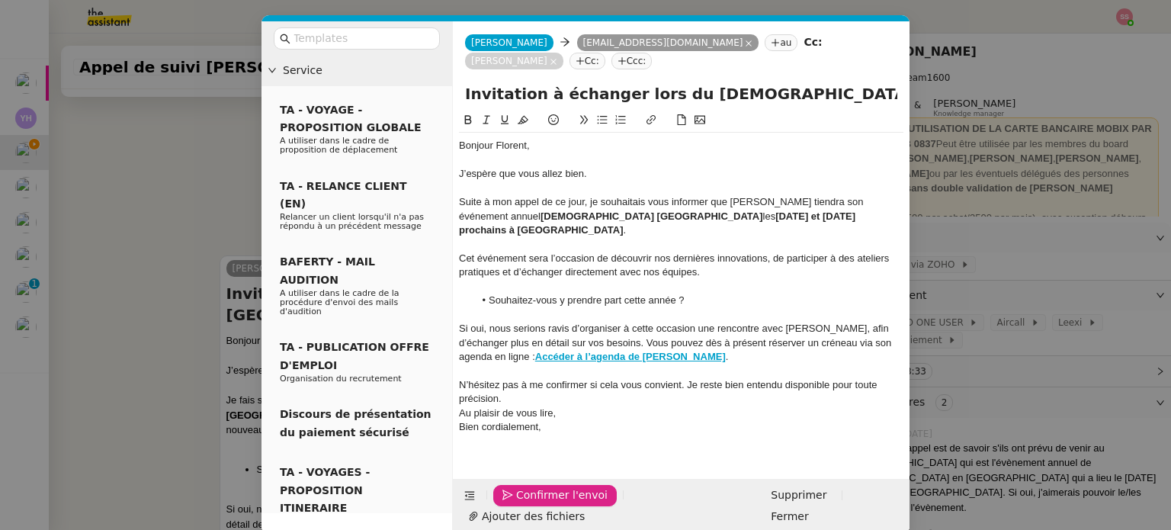
click at [546, 493] on span "Confirmer l'envoi" at bounding box center [561, 495] width 91 height 18
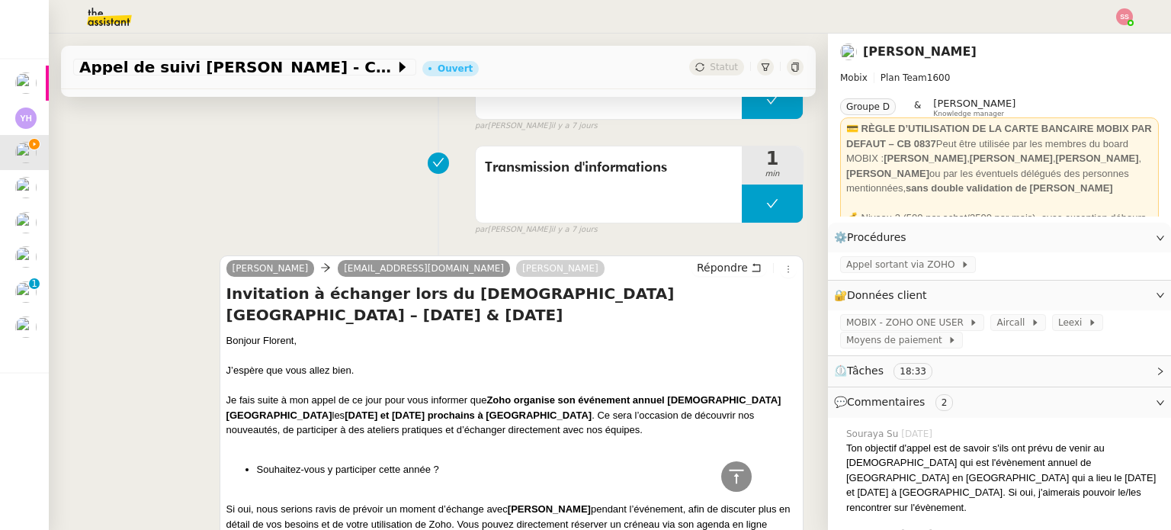
click at [545, 493] on nz-modal-container "Service TA - VOYAGE - PROPOSITION GLOBALE A utiliser dans le cadre de propositi…" at bounding box center [585, 265] width 1171 height 530
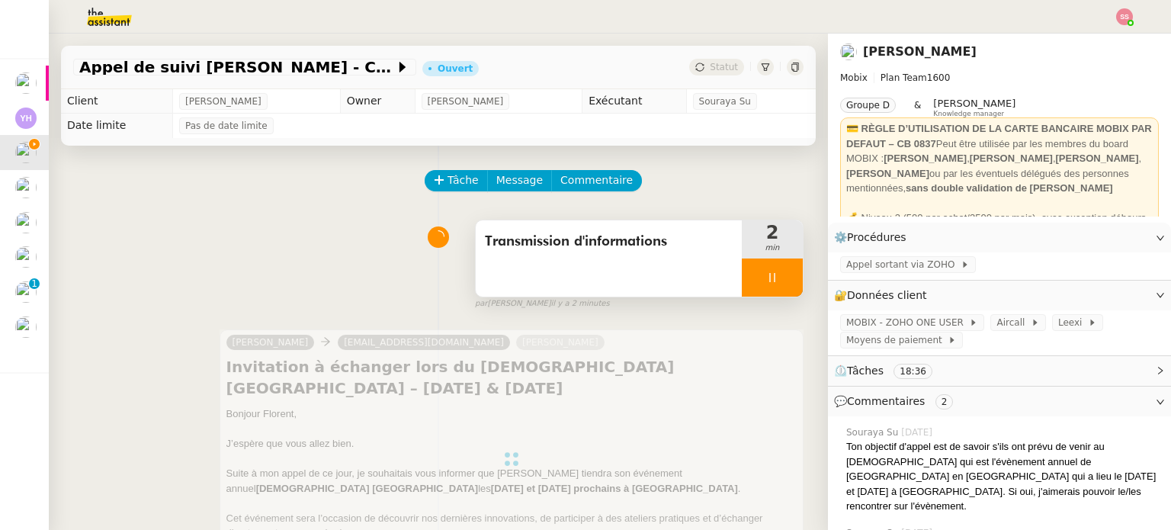
click at [780, 273] on div at bounding box center [772, 277] width 61 height 38
click at [780, 277] on button at bounding box center [787, 277] width 30 height 38
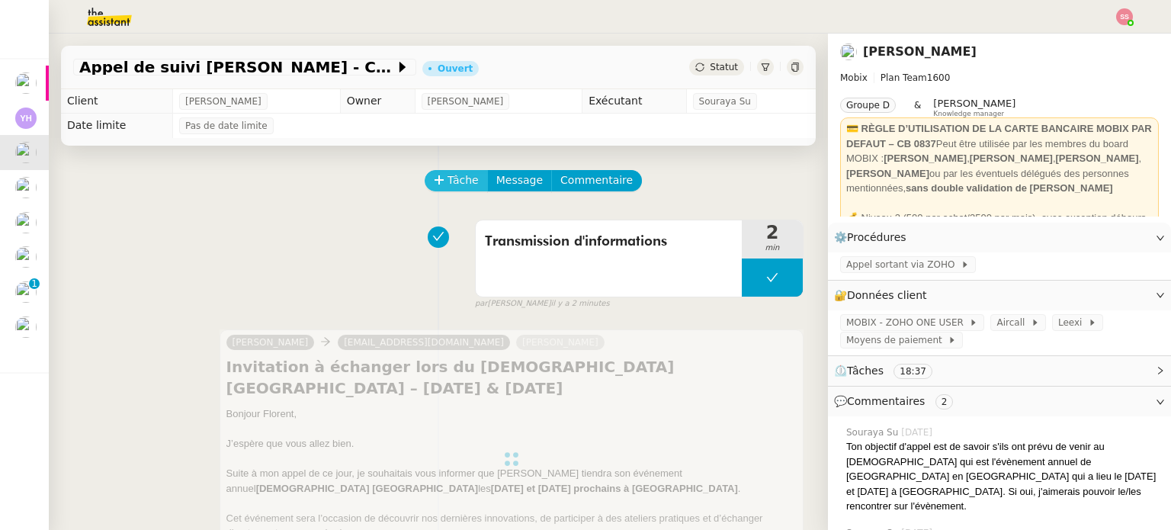
click at [447, 180] on span "Tâche" at bounding box center [462, 180] width 31 height 18
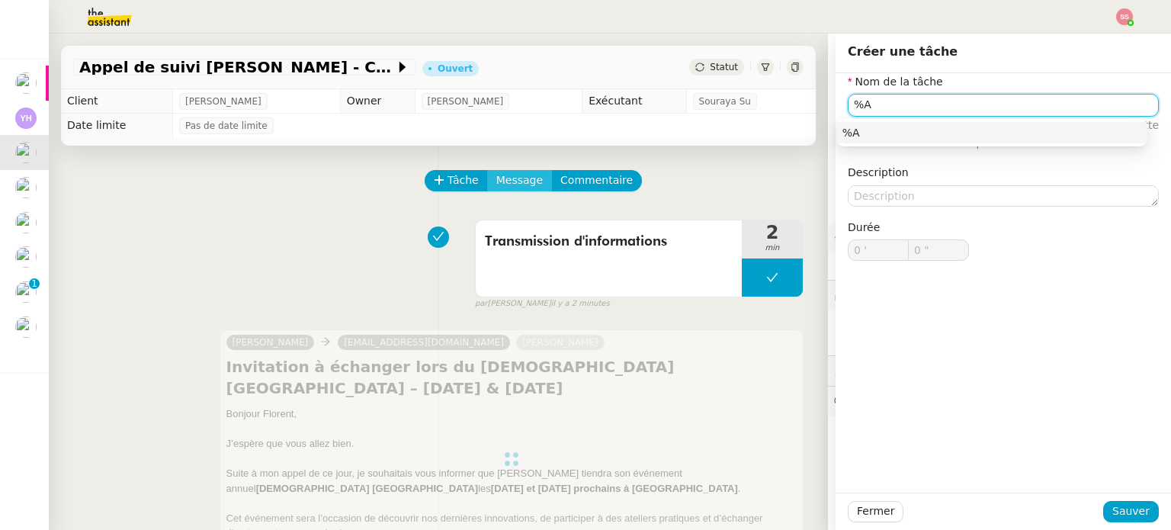
type input "%"
click at [871, 140] on nz-auto-option "MAJ CRM" at bounding box center [991, 132] width 311 height 21
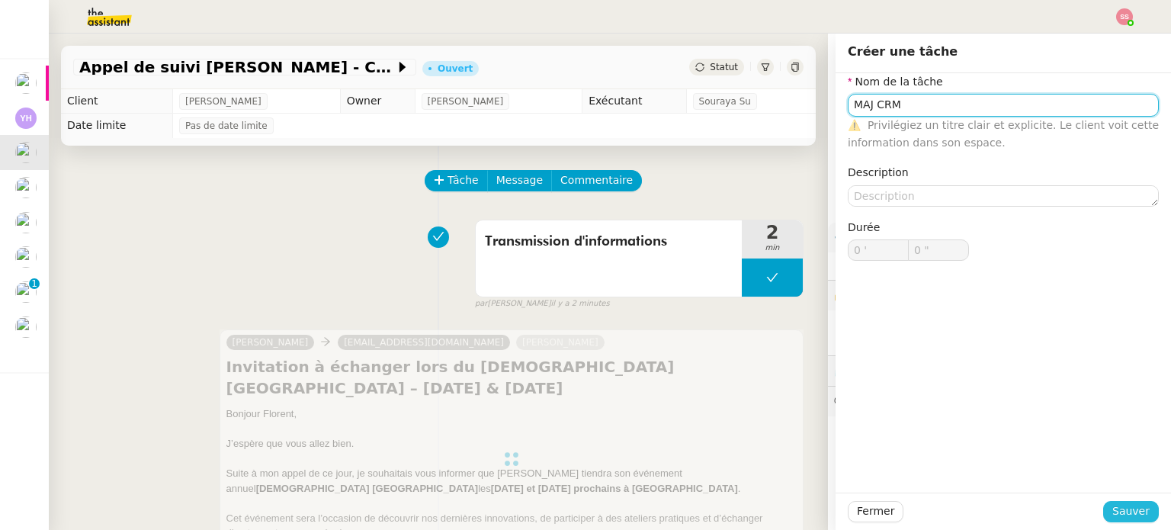
type input "MAJ CRM"
click at [1134, 521] on button "Sauver" at bounding box center [1131, 511] width 56 height 21
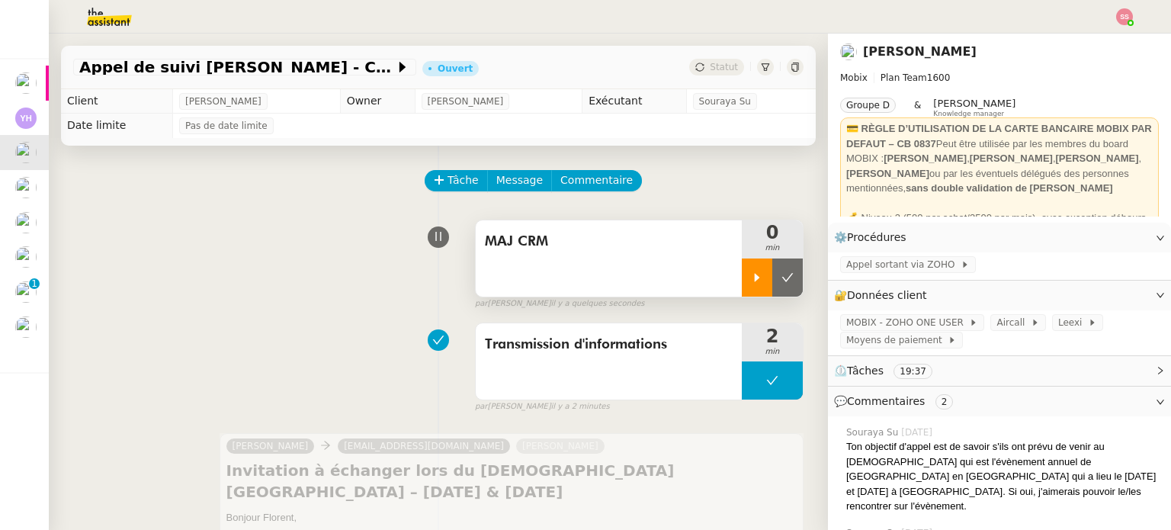
click at [742, 276] on div at bounding box center [757, 277] width 30 height 38
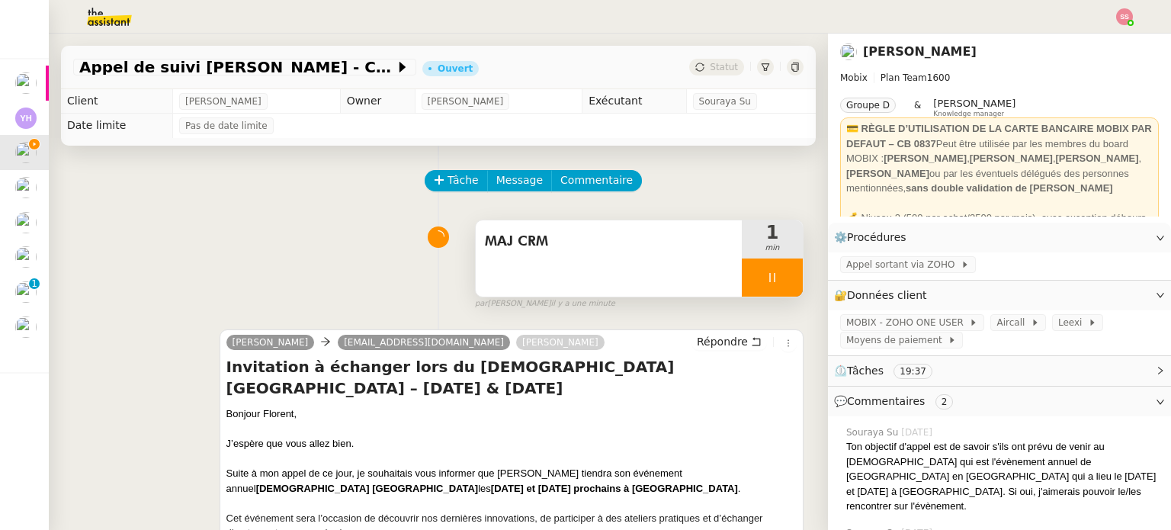
click at [771, 277] on div at bounding box center [772, 277] width 61 height 38
click at [782, 277] on icon at bounding box center [787, 277] width 11 height 8
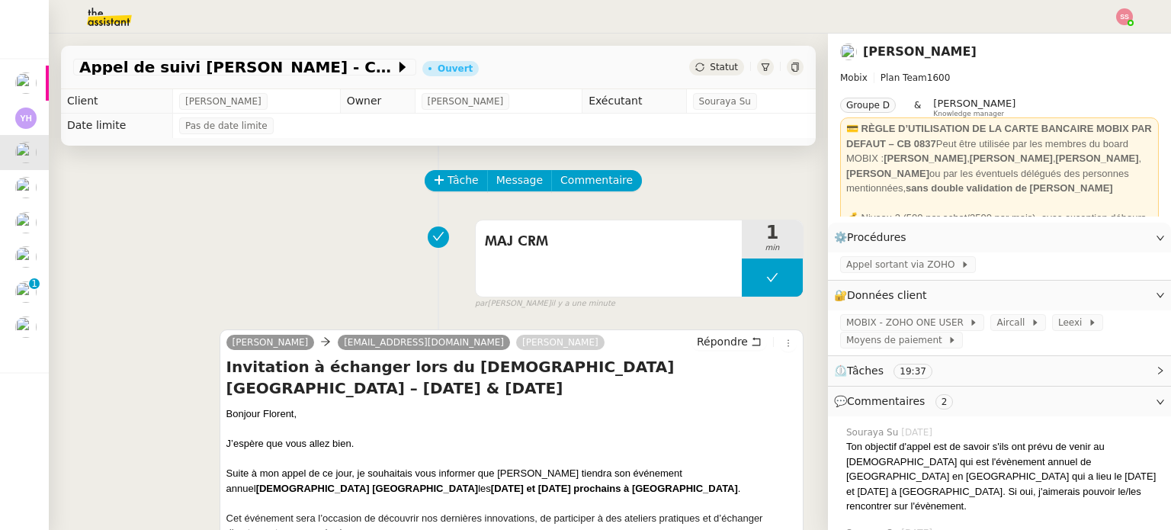
click at [710, 71] on span "Statut" at bounding box center [724, 67] width 28 height 11
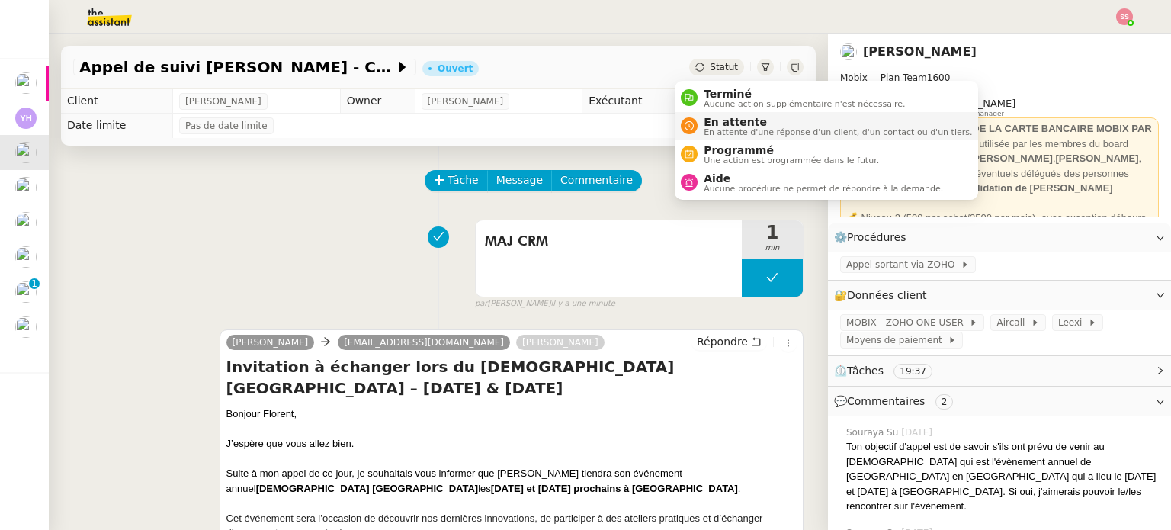
click at [718, 128] on span "En attente d'une réponse d'un client, d'un contact ou d'un tiers." at bounding box center [837, 132] width 268 height 8
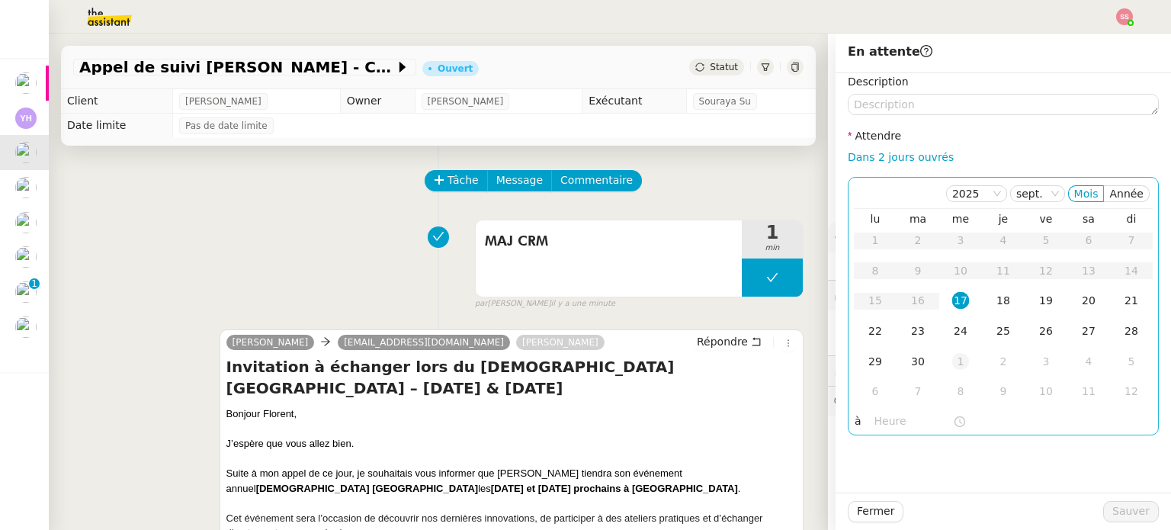
drag, startPoint x: 951, startPoint y: 364, endPoint x: 957, endPoint y: 371, distance: 9.8
click at [952, 364] on div "1" at bounding box center [960, 361] width 17 height 17
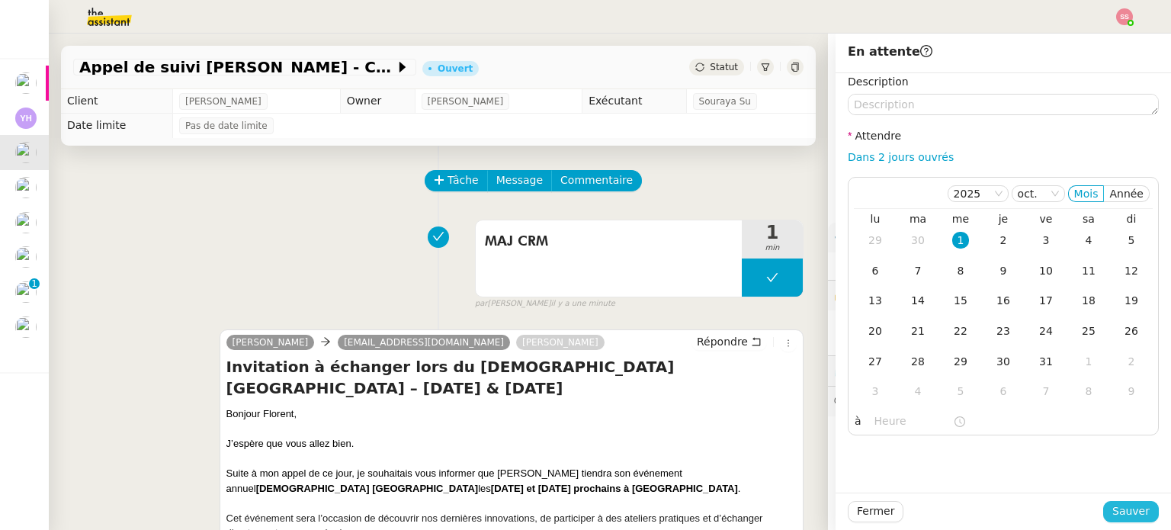
click at [1112, 504] on span "Sauver" at bounding box center [1130, 511] width 37 height 18
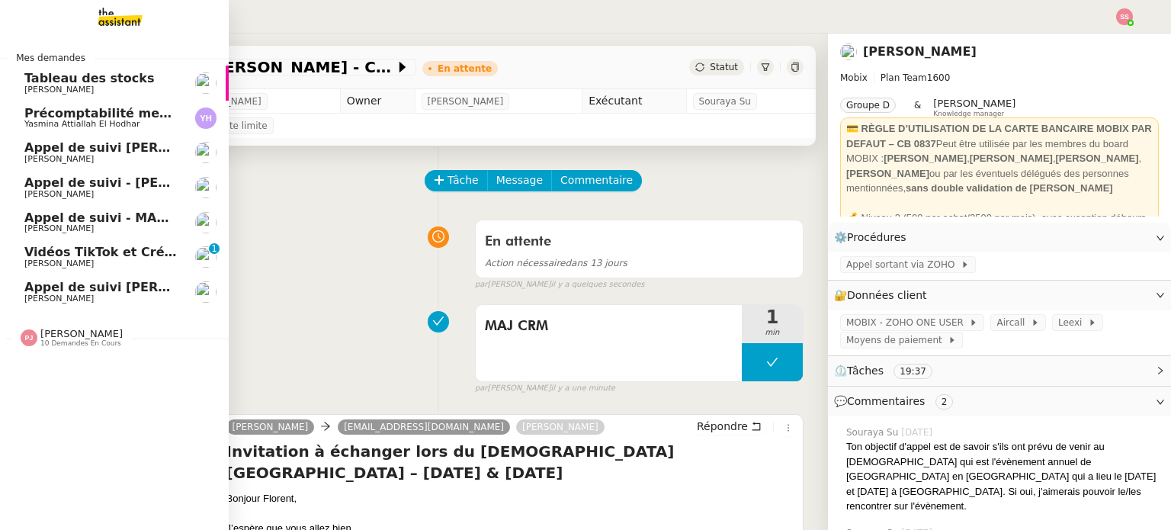
click at [96, 148] on span "Appel de suivi [PERSON_NAME] - ARGENS SYNDIC GESTION" at bounding box center [226, 147] width 405 height 14
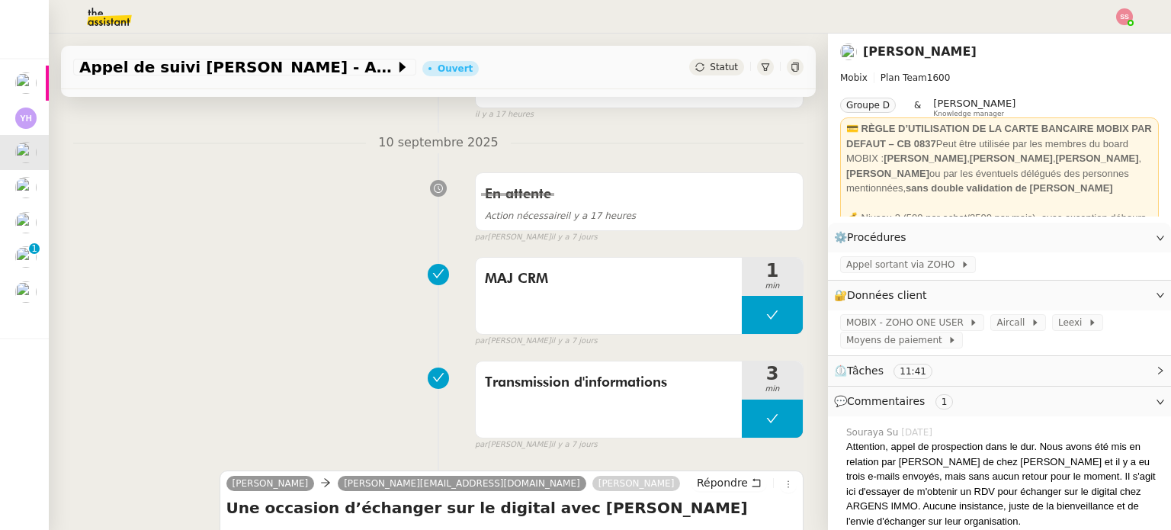
scroll to position [457, 0]
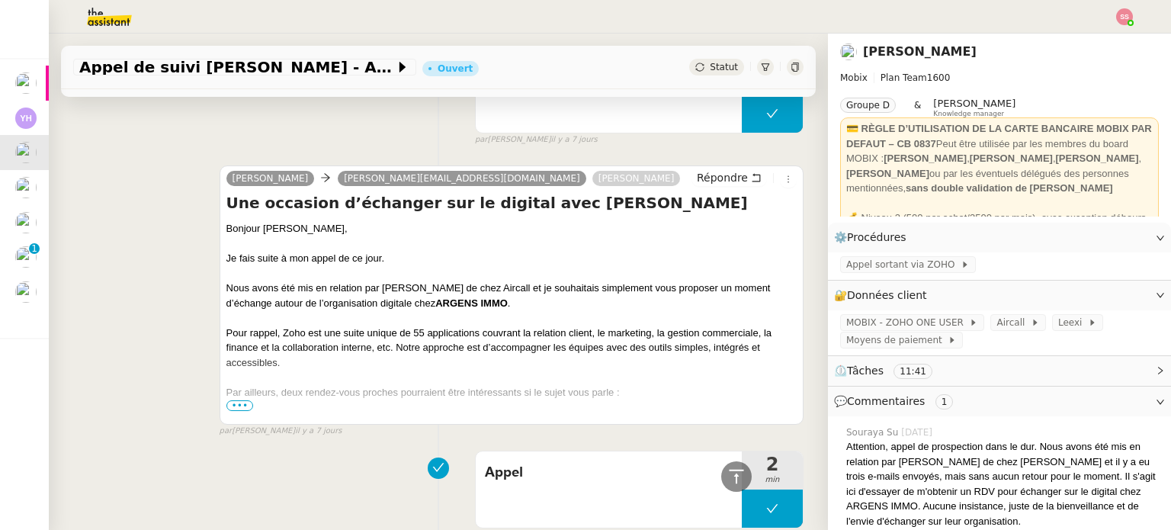
click at [235, 405] on span "•••" at bounding box center [239, 405] width 27 height 11
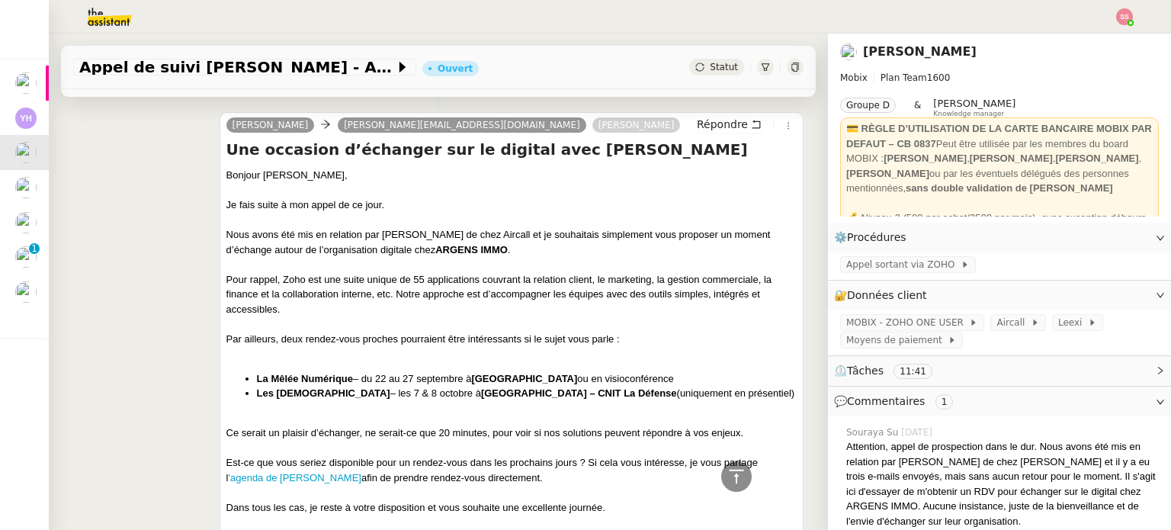
scroll to position [381, 0]
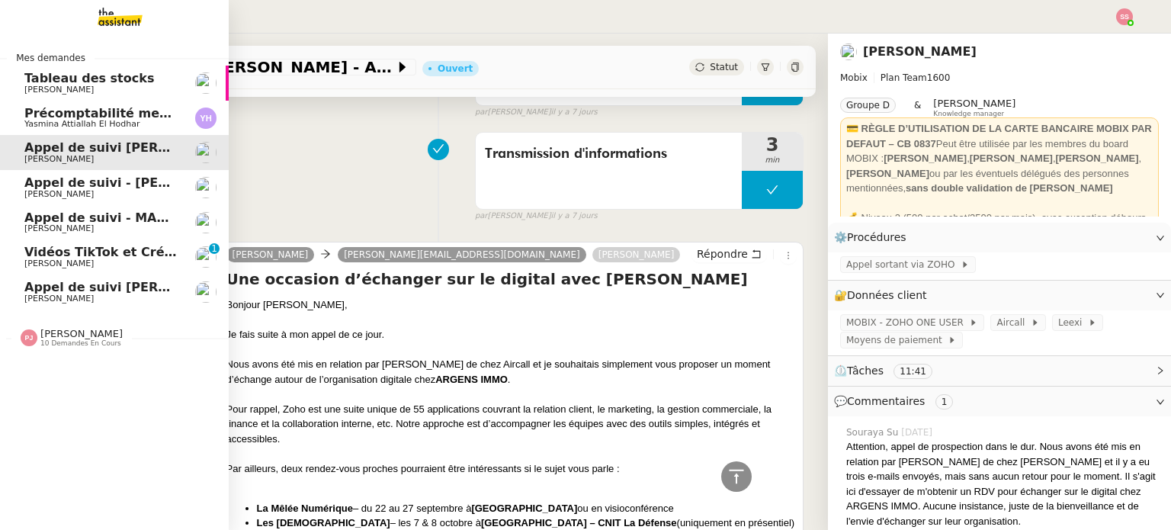
click at [125, 177] on span "Appel de suivi - [PERSON_NAME]" at bounding box center [136, 182] width 224 height 14
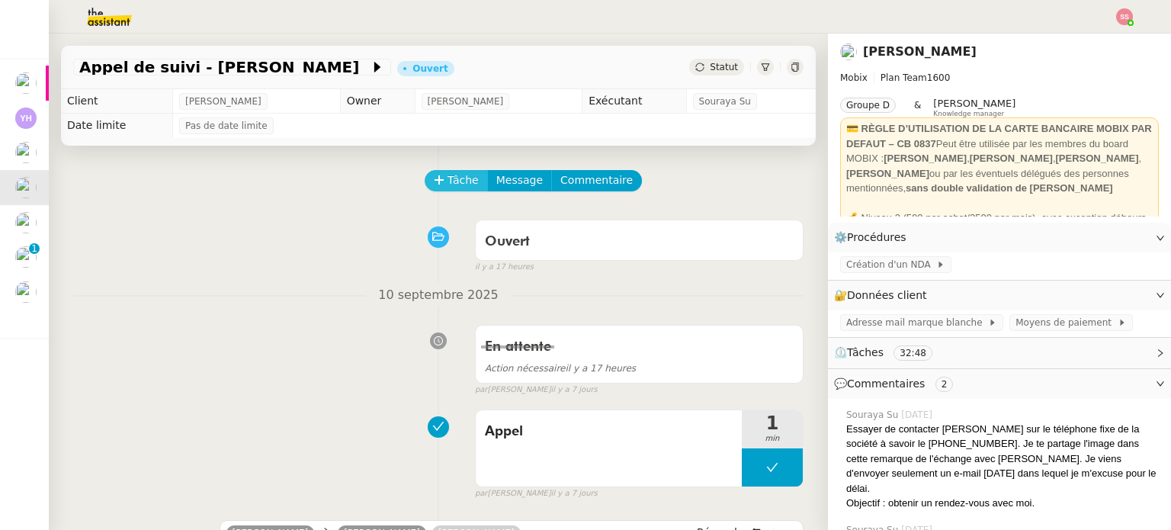
click at [447, 181] on span "Tâche" at bounding box center [462, 180] width 31 height 18
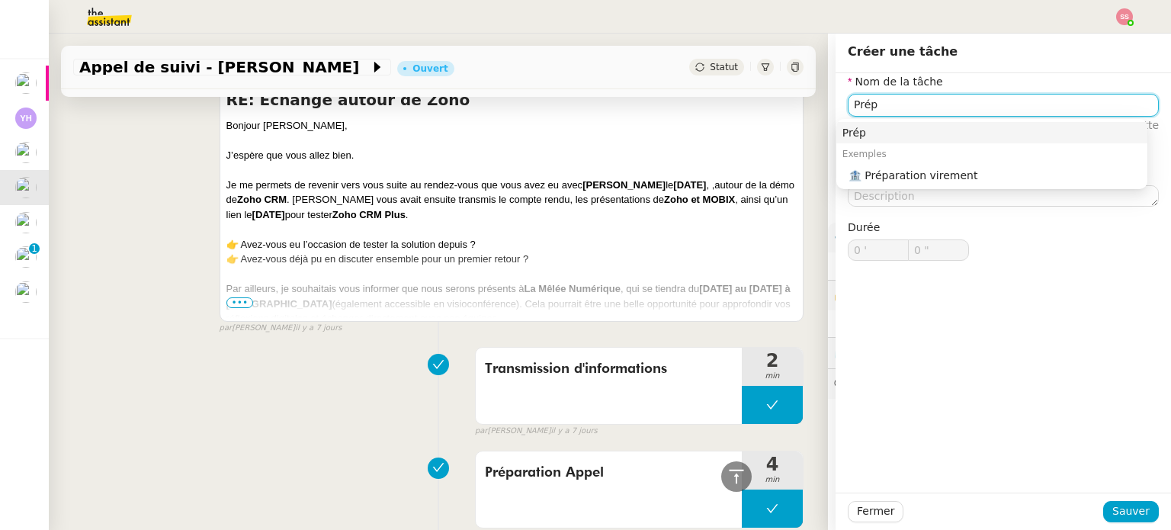
scroll to position [381, 0]
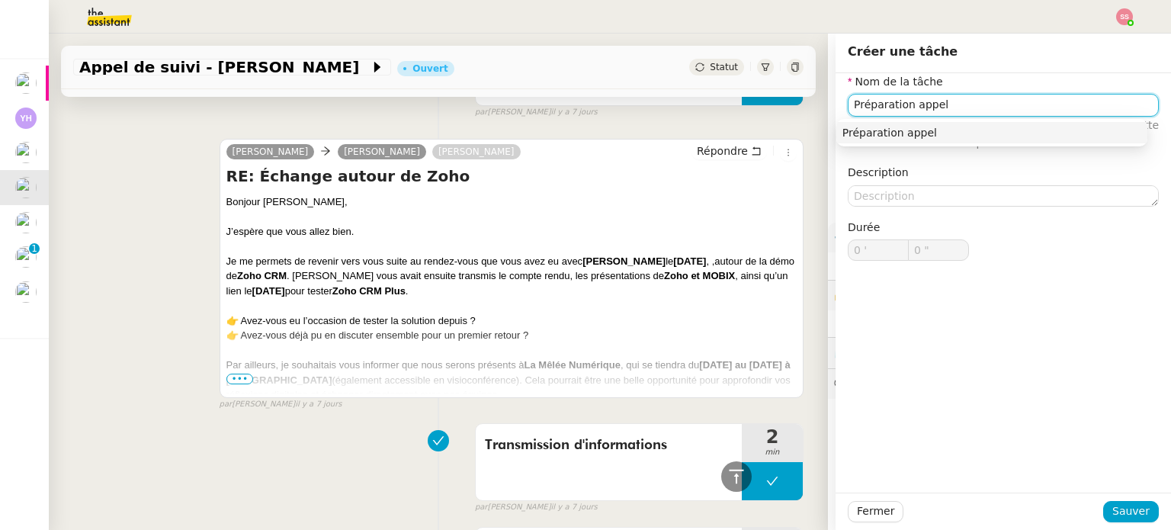
click at [982, 130] on div "Préparation appel" at bounding box center [991, 133] width 299 height 14
type input "Préparation appel"
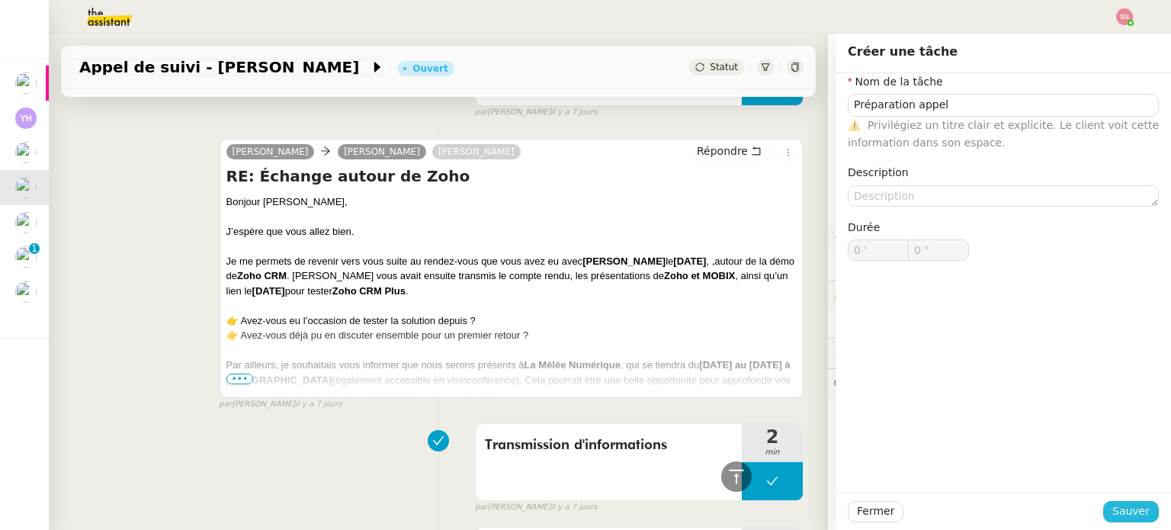
click at [1120, 506] on span "Sauver" at bounding box center [1130, 511] width 37 height 18
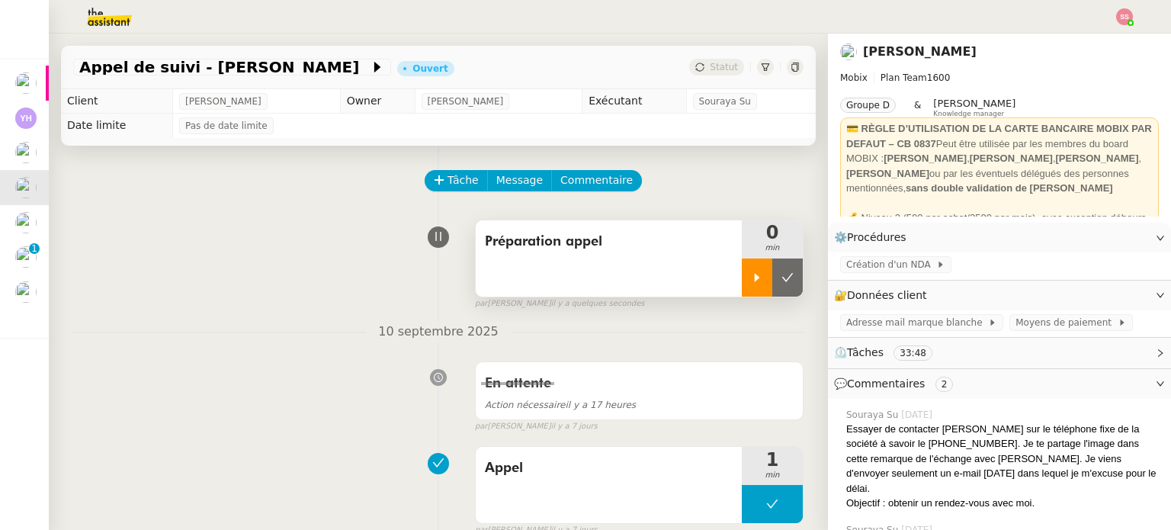
click at [751, 274] on icon at bounding box center [757, 277] width 12 height 12
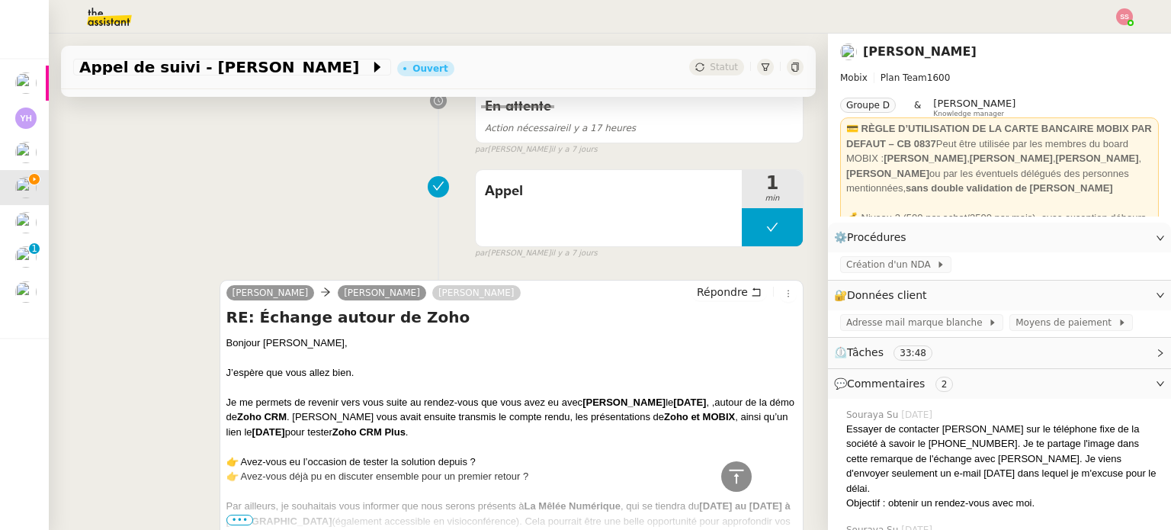
scroll to position [76, 0]
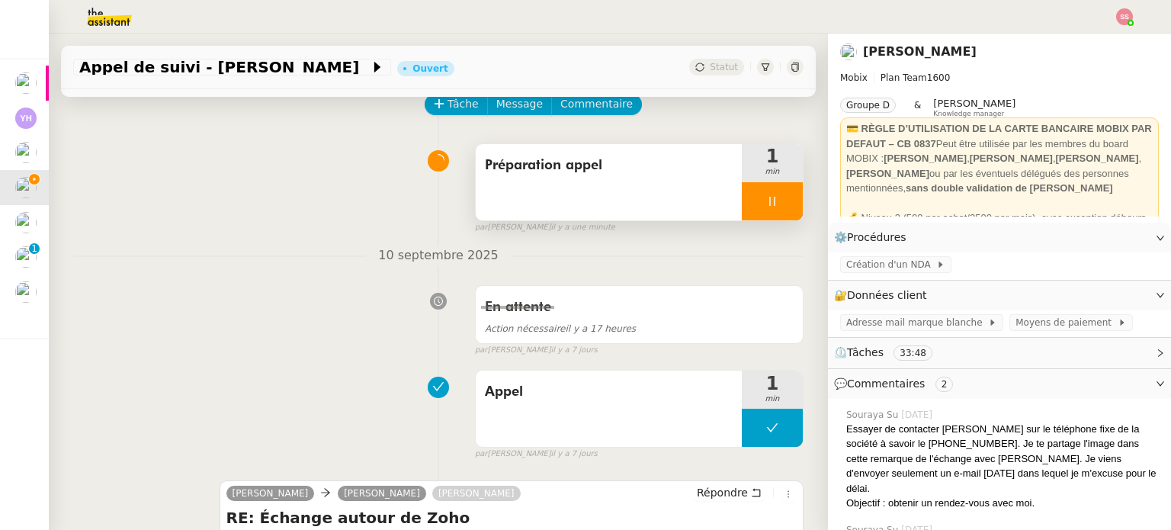
click at [771, 216] on div at bounding box center [772, 201] width 61 height 38
click at [803, 216] on button at bounding box center [803, 201] width 0 height 38
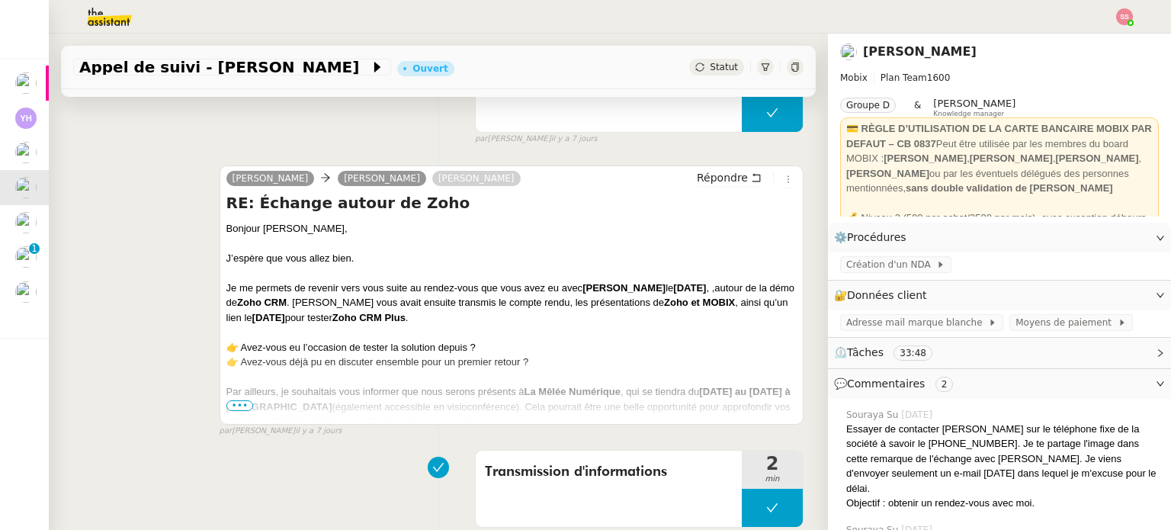
scroll to position [457, 0]
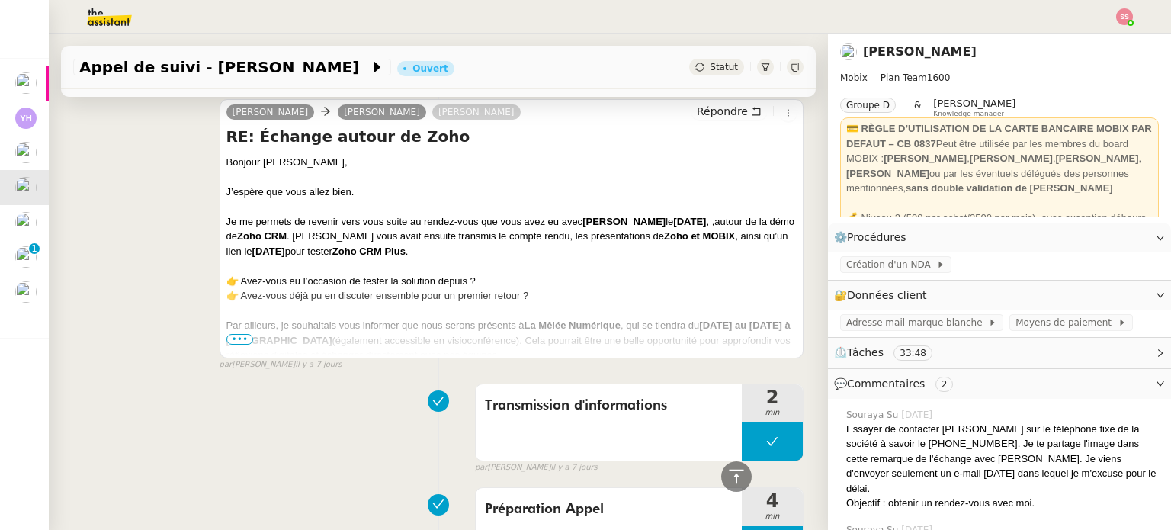
click at [239, 337] on span "•••" at bounding box center [239, 339] width 27 height 11
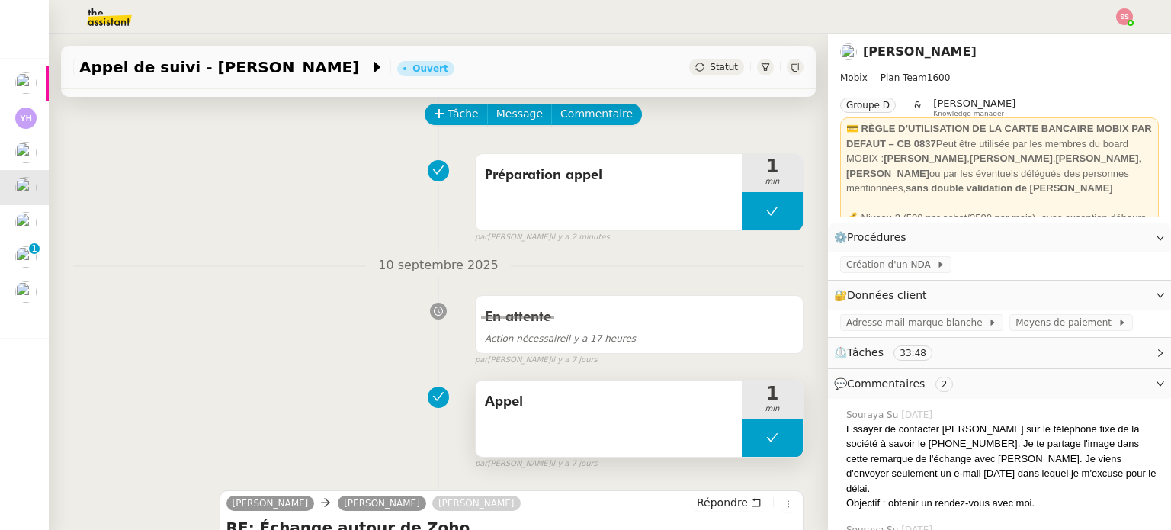
scroll to position [0, 0]
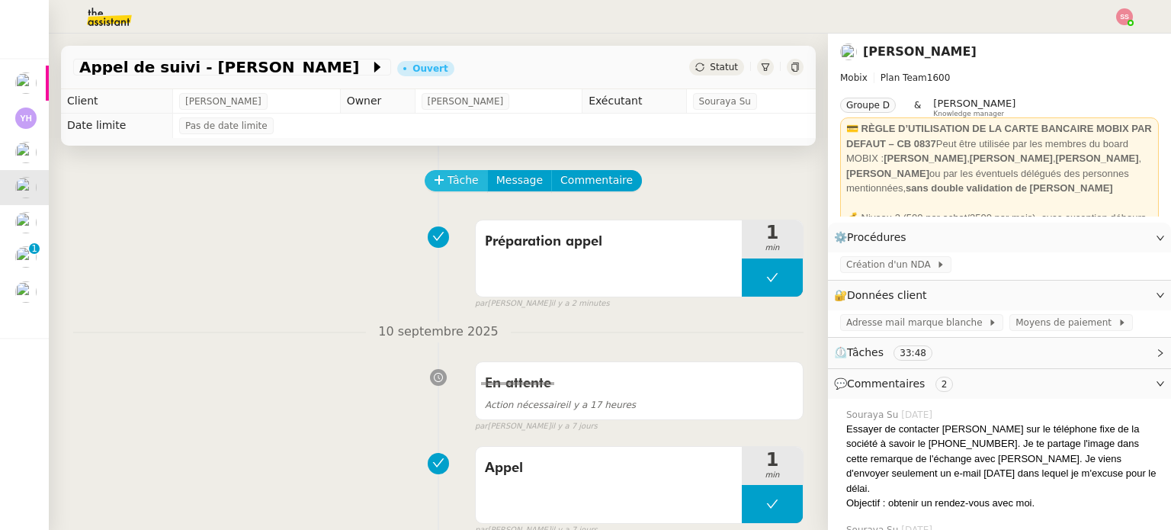
click at [436, 188] on button "Tâche" at bounding box center [456, 180] width 63 height 21
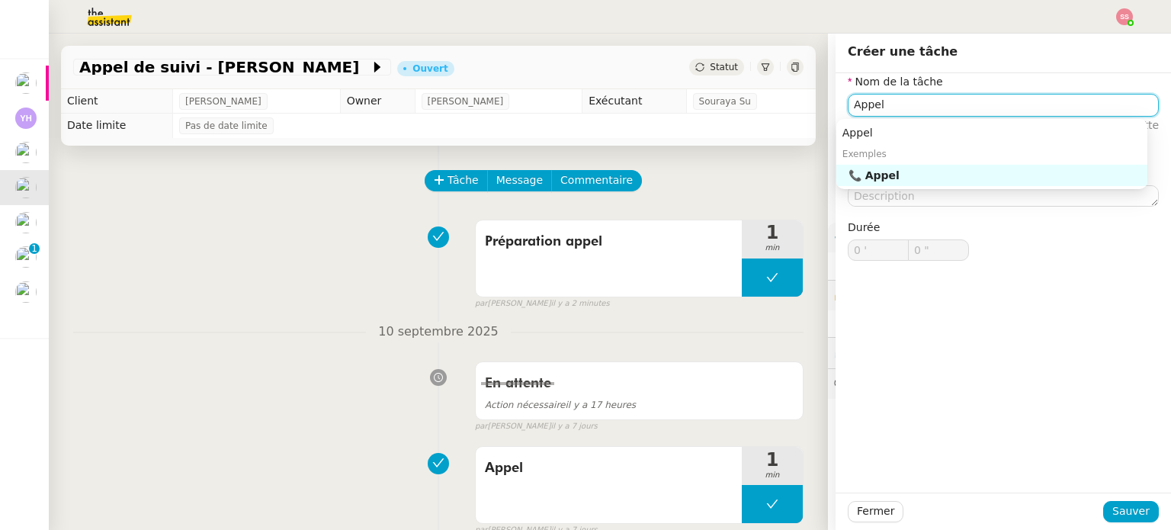
click at [887, 173] on div "📞 Appel" at bounding box center [994, 175] width 293 height 14
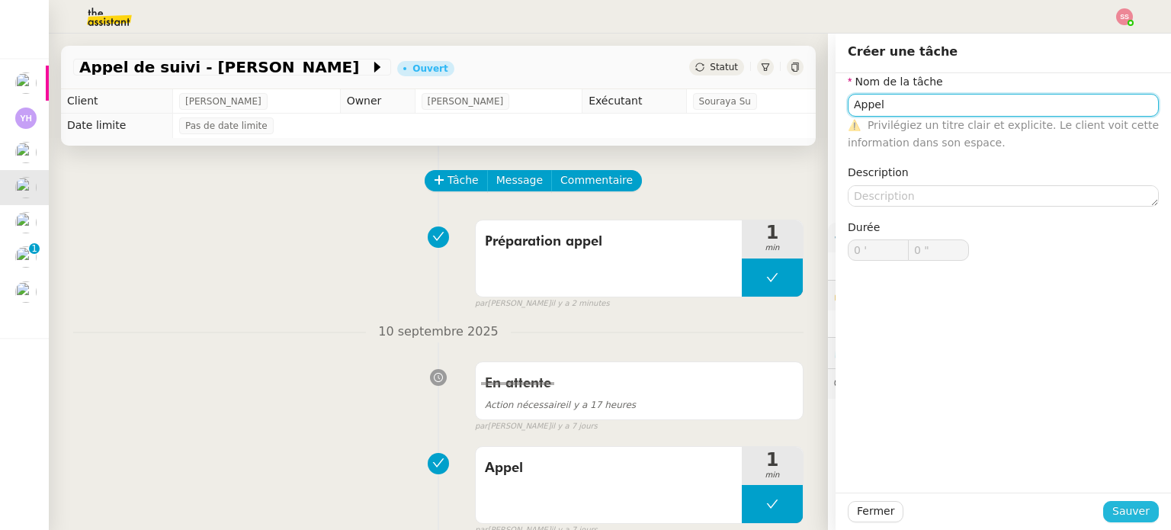
type input "Appel"
click at [1119, 506] on span "Sauver" at bounding box center [1130, 511] width 37 height 18
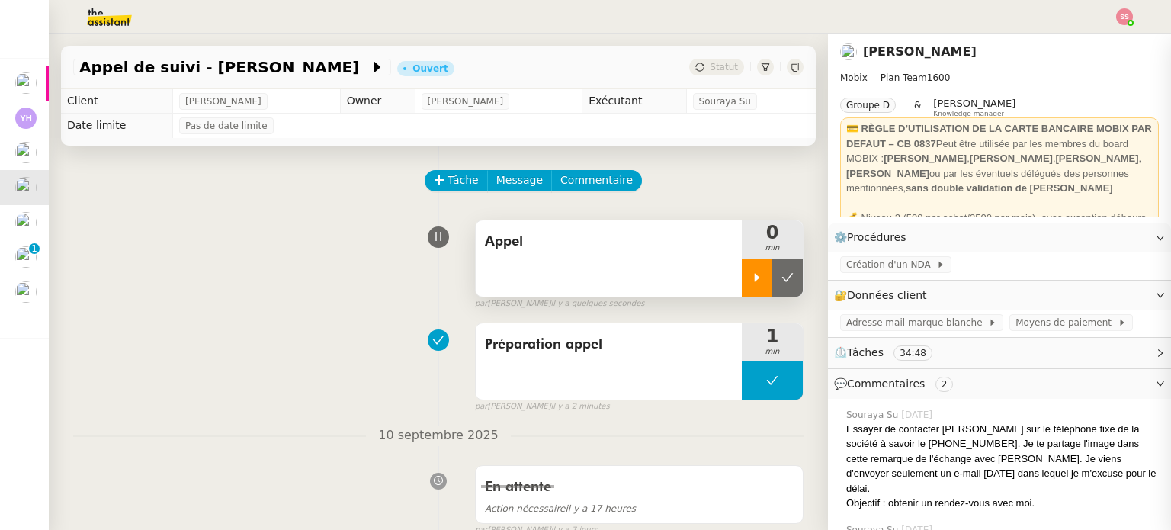
click at [751, 277] on icon at bounding box center [757, 277] width 12 height 12
click at [760, 277] on div at bounding box center [772, 277] width 61 height 38
click at [782, 277] on icon at bounding box center [787, 277] width 11 height 8
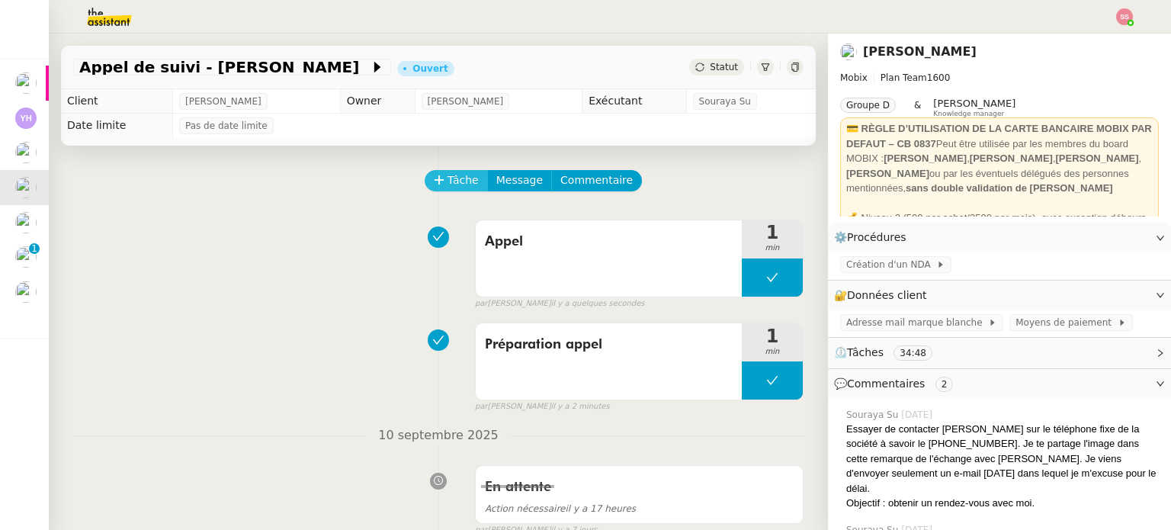
click at [447, 184] on span "Tâche" at bounding box center [462, 180] width 31 height 18
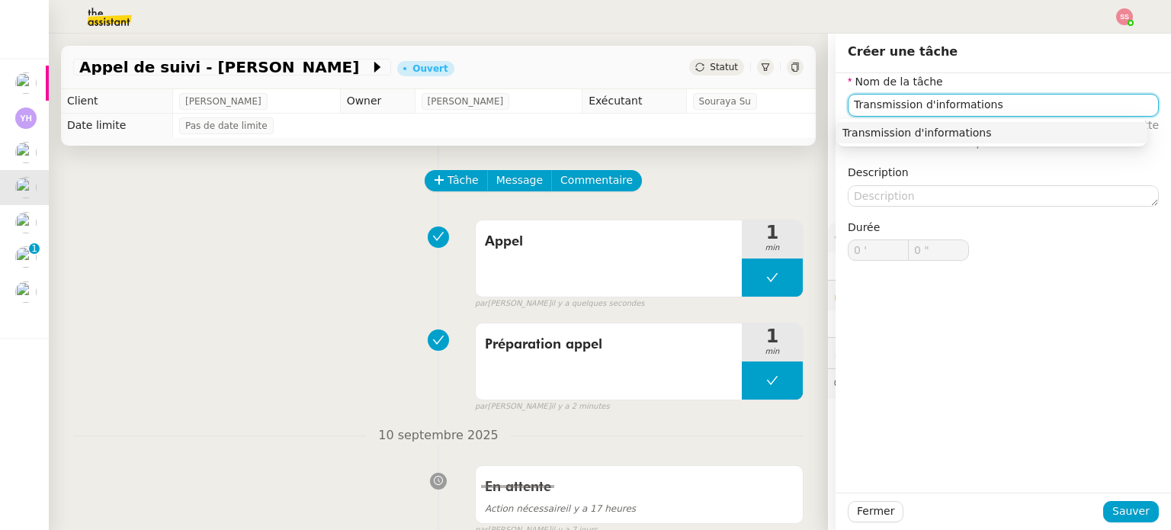
click at [861, 130] on div "Transmission d'informations" at bounding box center [991, 133] width 299 height 14
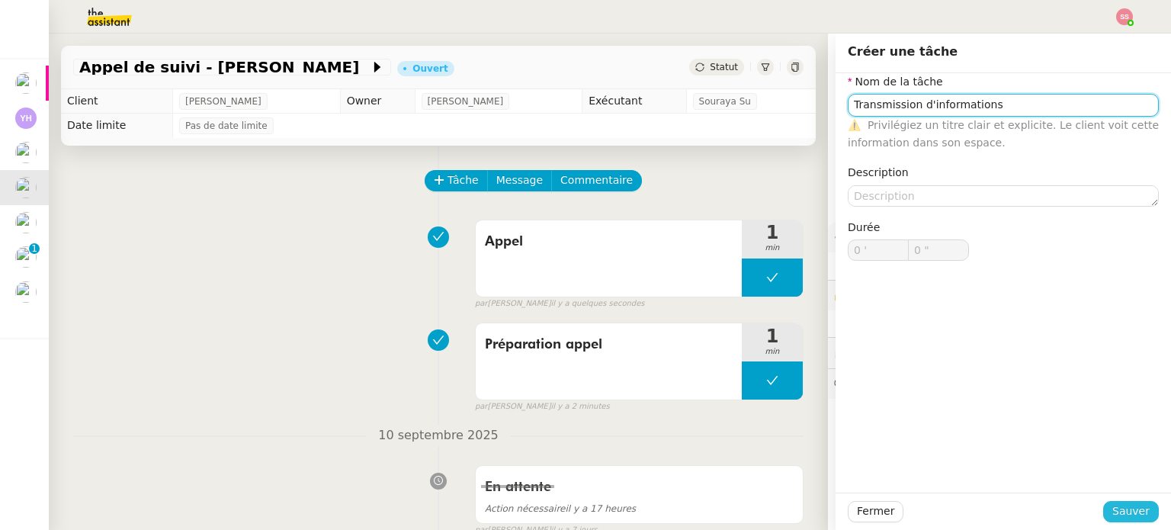
type input "Transmission d'informations"
click at [1118, 511] on span "Sauver" at bounding box center [1130, 511] width 37 height 18
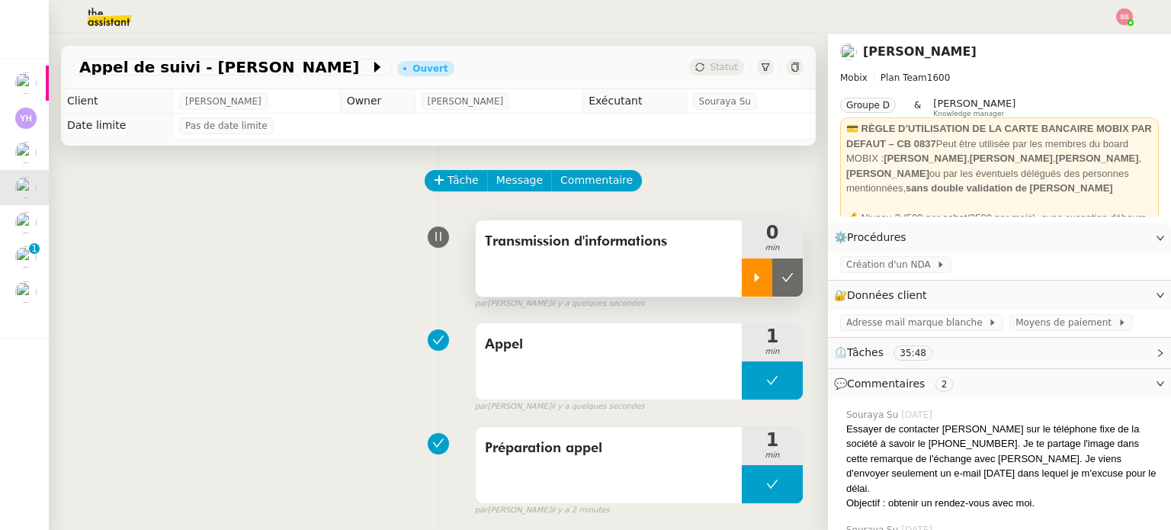
click at [742, 287] on div at bounding box center [757, 277] width 30 height 38
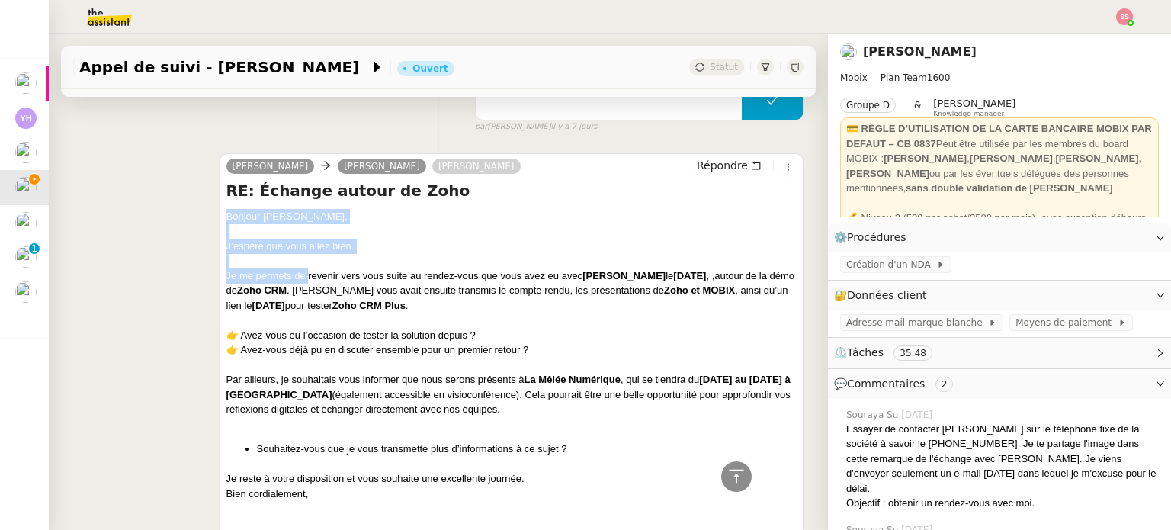
scroll to position [686, 0]
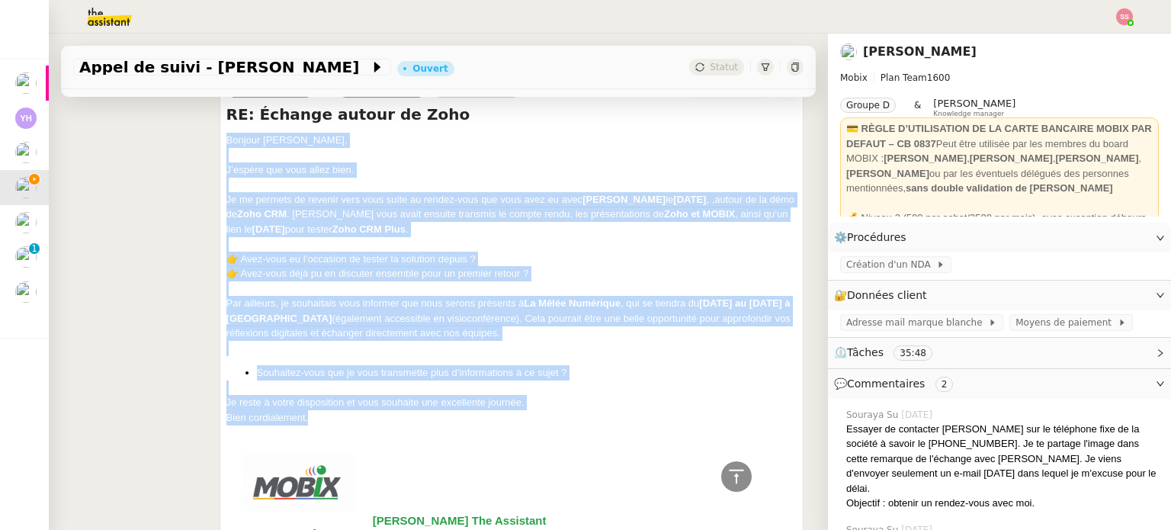
drag, startPoint x: 223, startPoint y: 220, endPoint x: 328, endPoint y: 414, distance: 220.7
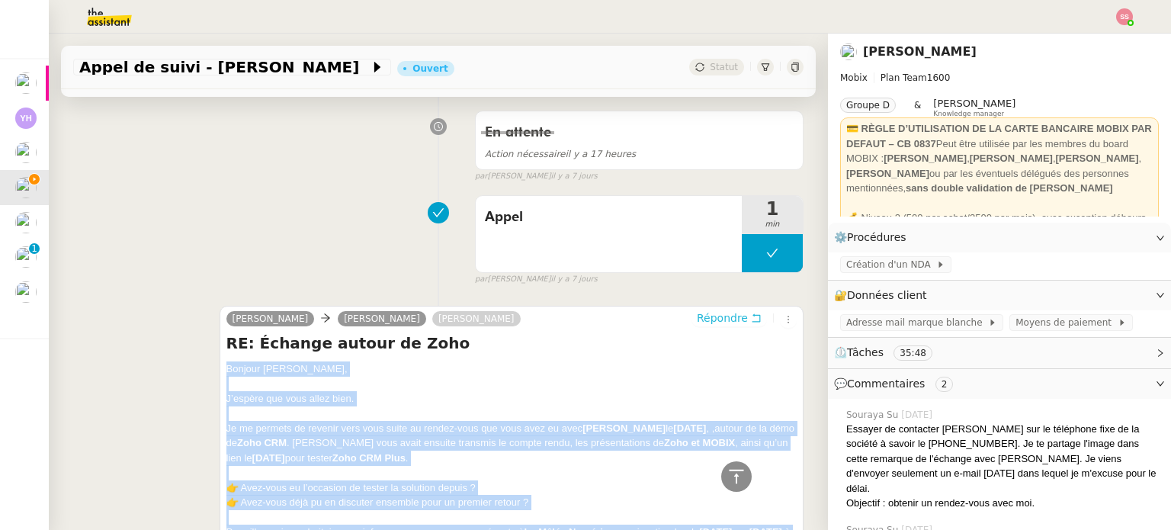
click at [697, 315] on span "Répondre" at bounding box center [722, 317] width 51 height 15
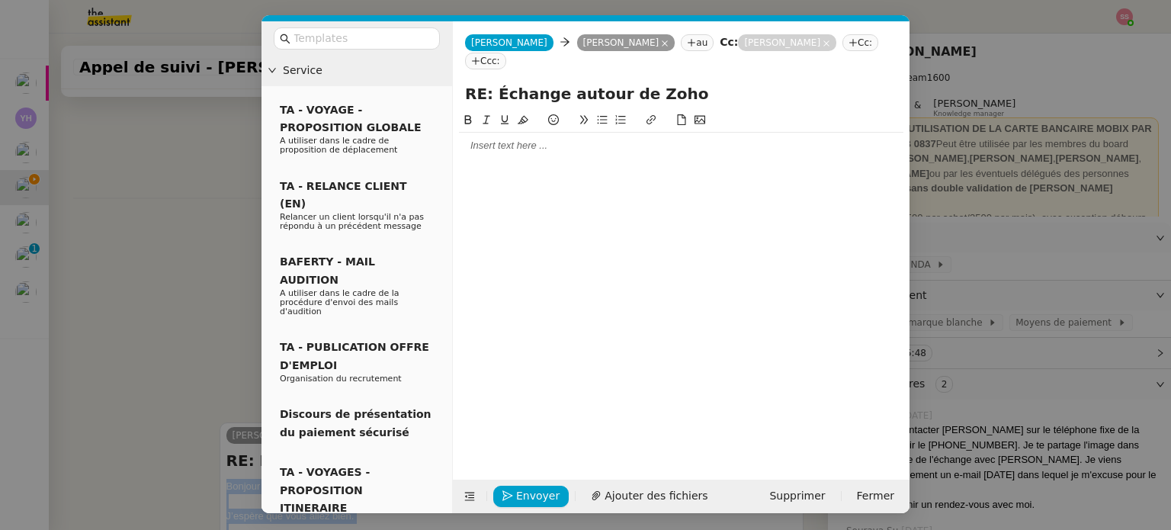
scroll to position [575, 0]
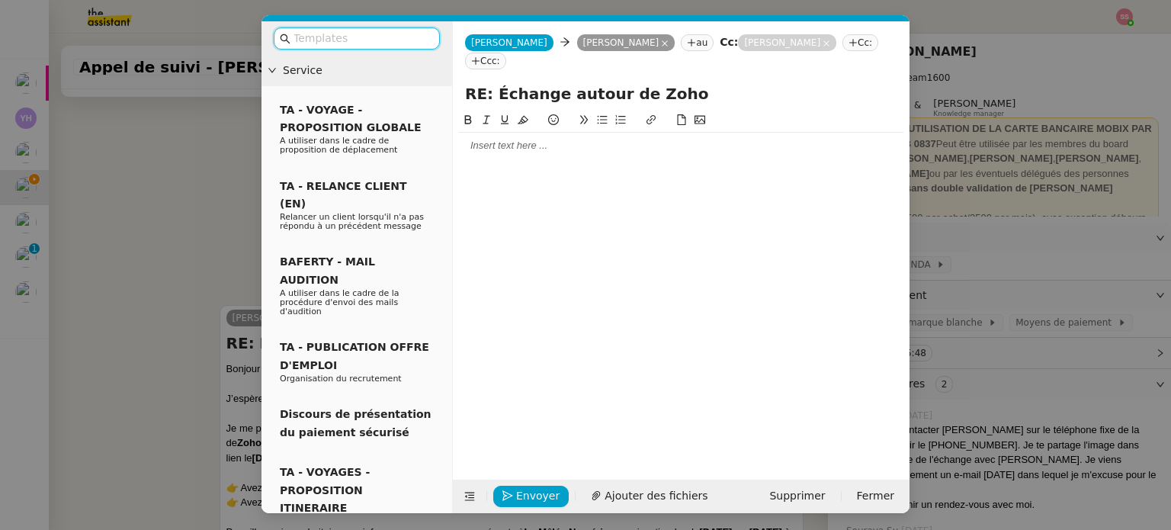
click at [504, 139] on div at bounding box center [681, 146] width 444 height 14
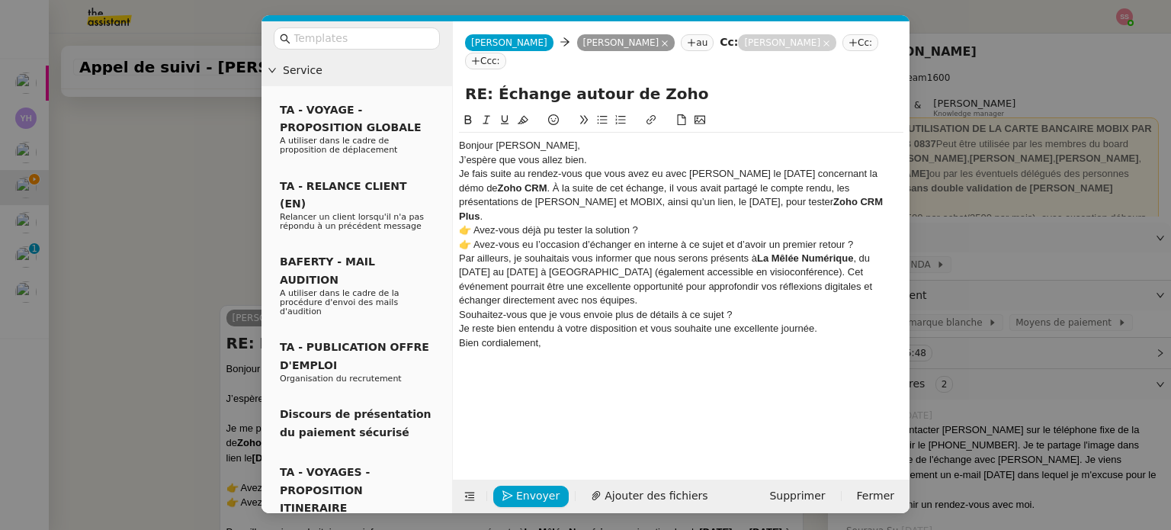
scroll to position [774, 0]
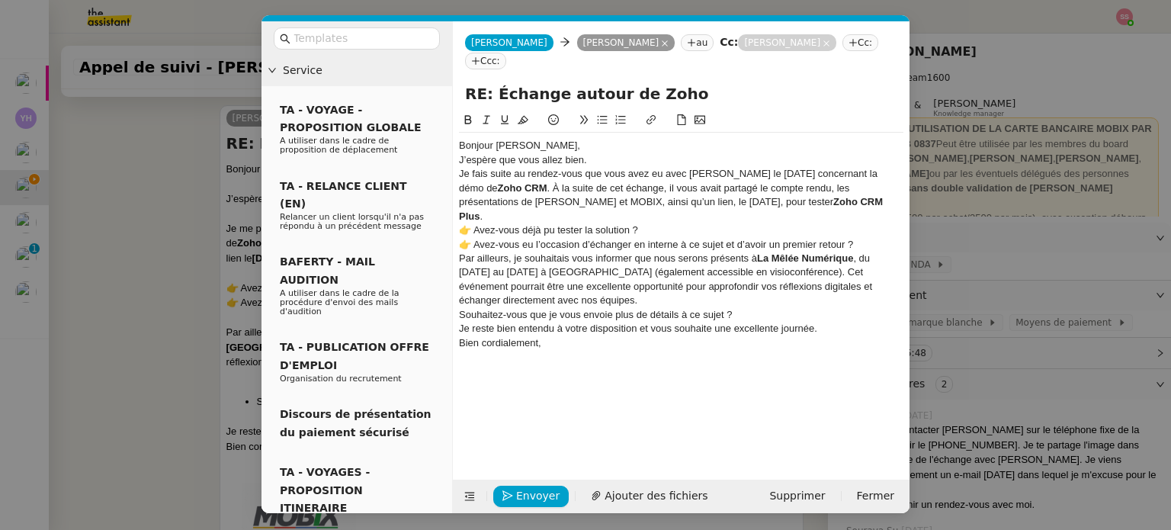
click at [591, 139] on div "Bonjour [PERSON_NAME]," at bounding box center [681, 146] width 444 height 14
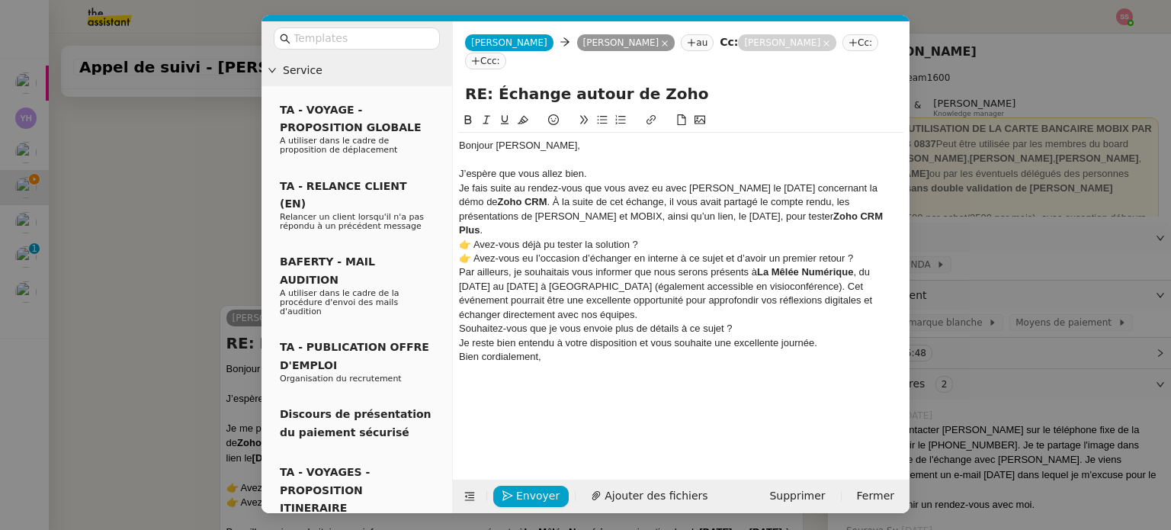
click at [605, 167] on div "J’espère que vous allez bien." at bounding box center [681, 174] width 444 height 14
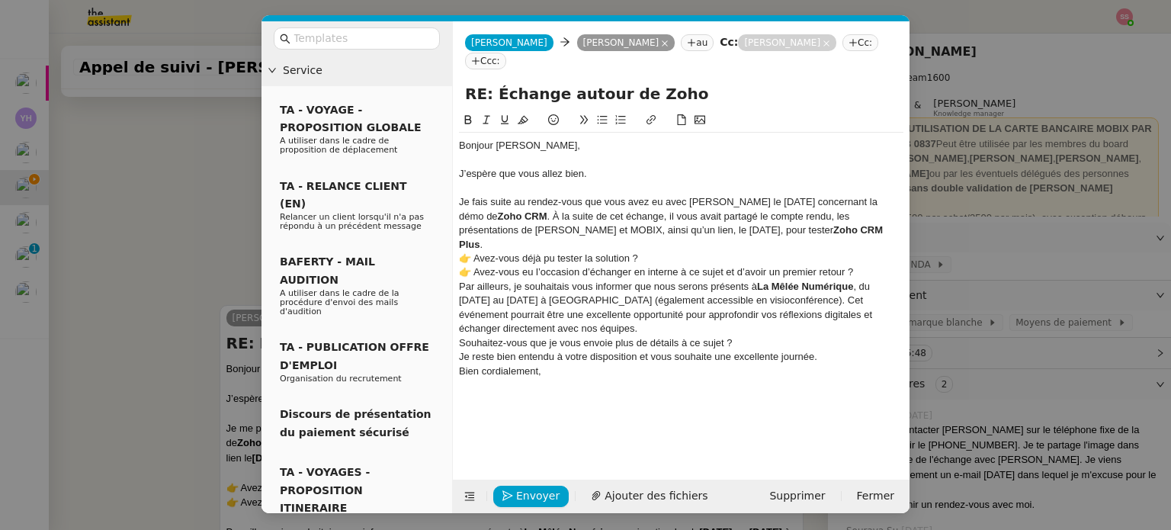
click at [758, 209] on div "Je fais suite au rendez-vous que vous avez eu avec [PERSON_NAME] le [DATE] conc…" at bounding box center [681, 223] width 444 height 56
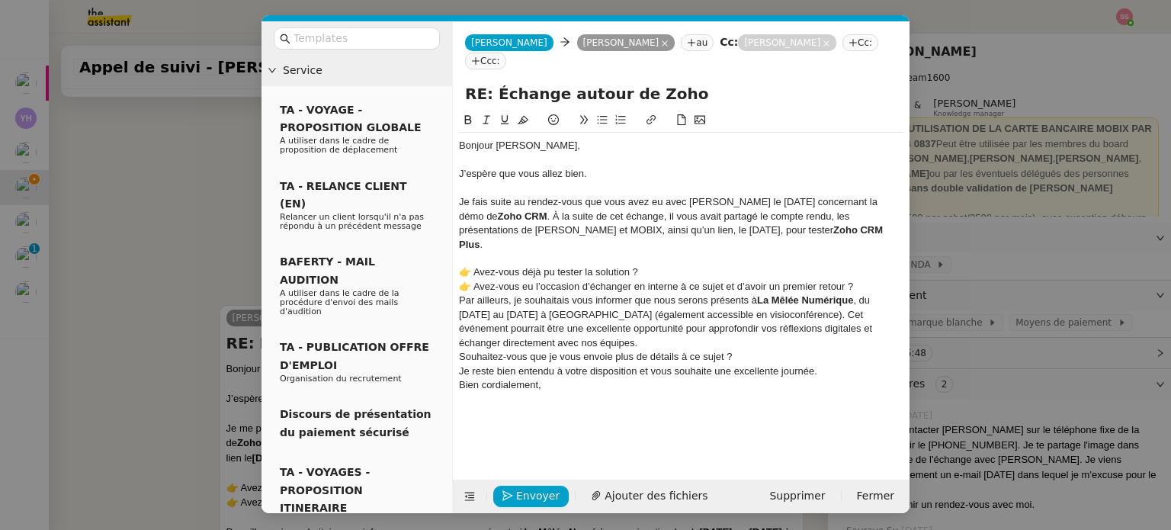
click at [876, 280] on div "👉 Avez-vous eu l’occasion d’échanger en interne à ce sujet et d’avoir un premie…" at bounding box center [681, 287] width 444 height 14
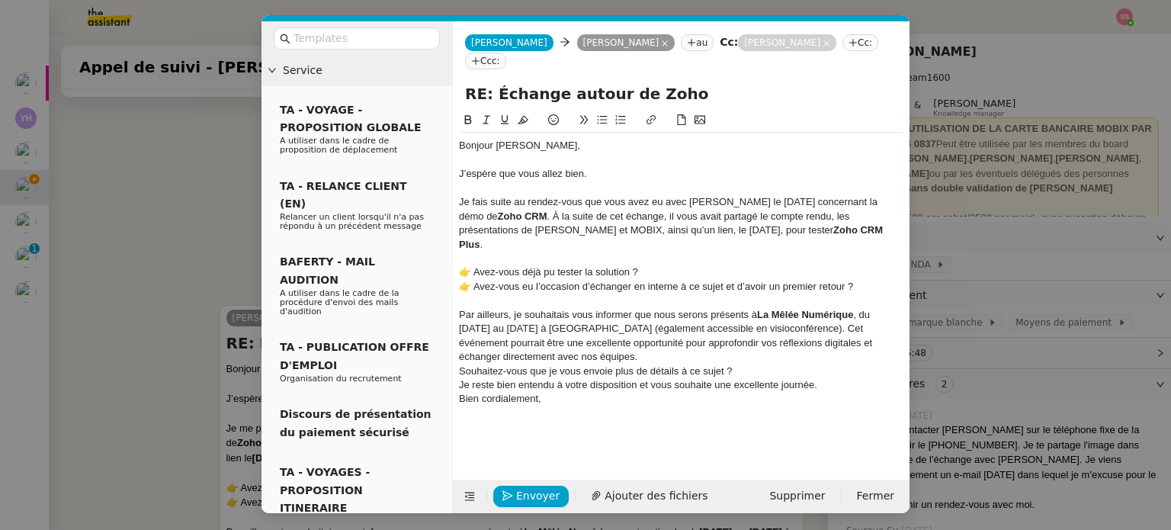
click at [549, 325] on div "Par ailleurs, je souhaitais vous informer que nous serons présents à La Mêlée N…" at bounding box center [681, 336] width 444 height 56
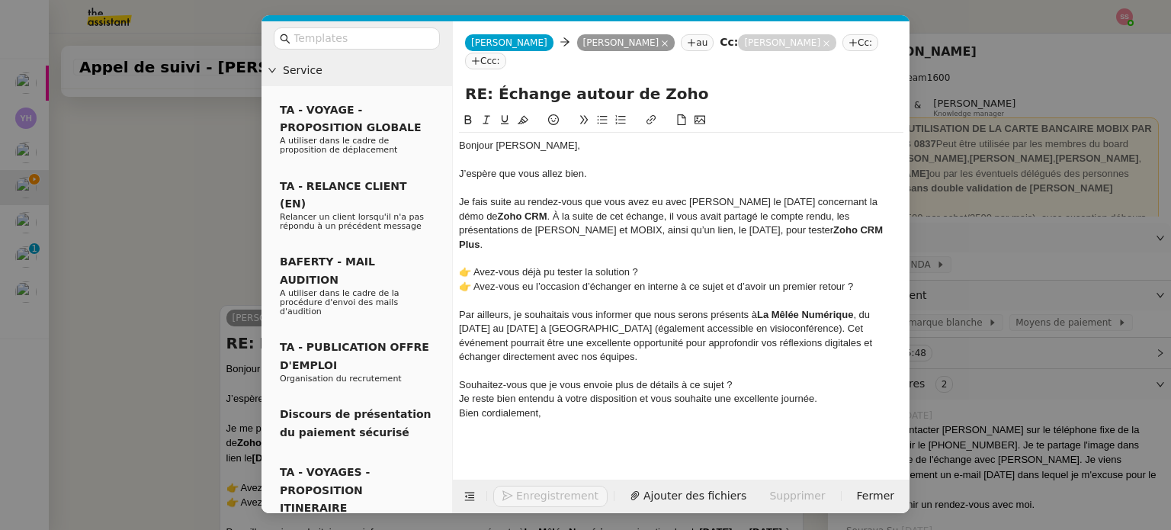
click at [744, 378] on div "Souhaitez-vous que je vous envoie plus de détails à ce sujet ?" at bounding box center [681, 385] width 444 height 14
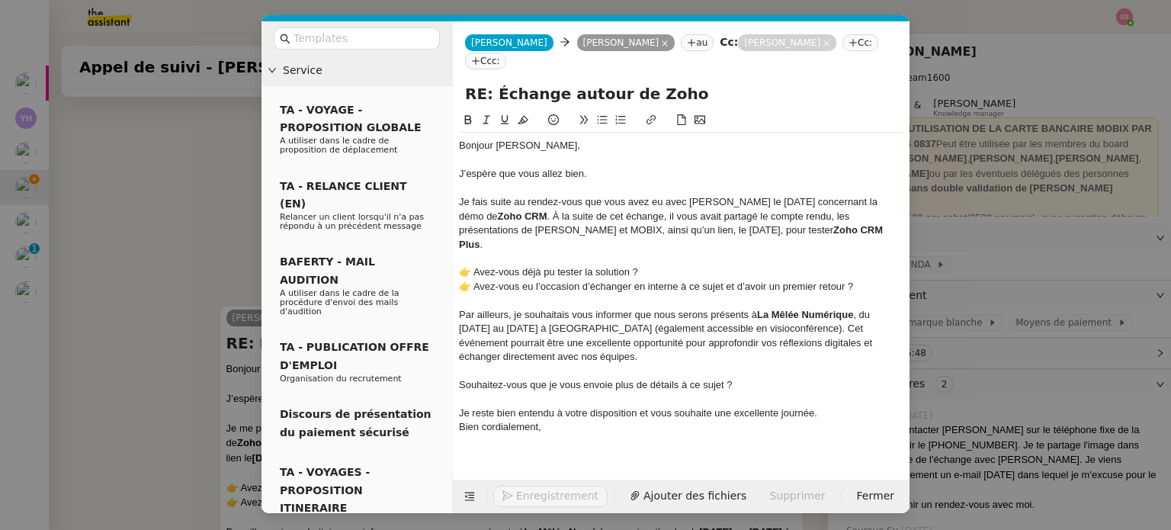
click at [460, 378] on div "Souhaitez-vous que je vous envoie plus de détails à ce sujet ?" at bounding box center [681, 385] width 444 height 14
click at [599, 114] on icon at bounding box center [602, 119] width 11 height 11
click at [572, 309] on div "Par ailleurs, je souhaitais vous informer que nous serons présents à La Mêlée N…" at bounding box center [681, 336] width 444 height 56
click at [586, 420] on div "Bien cordialement," at bounding box center [681, 427] width 444 height 14
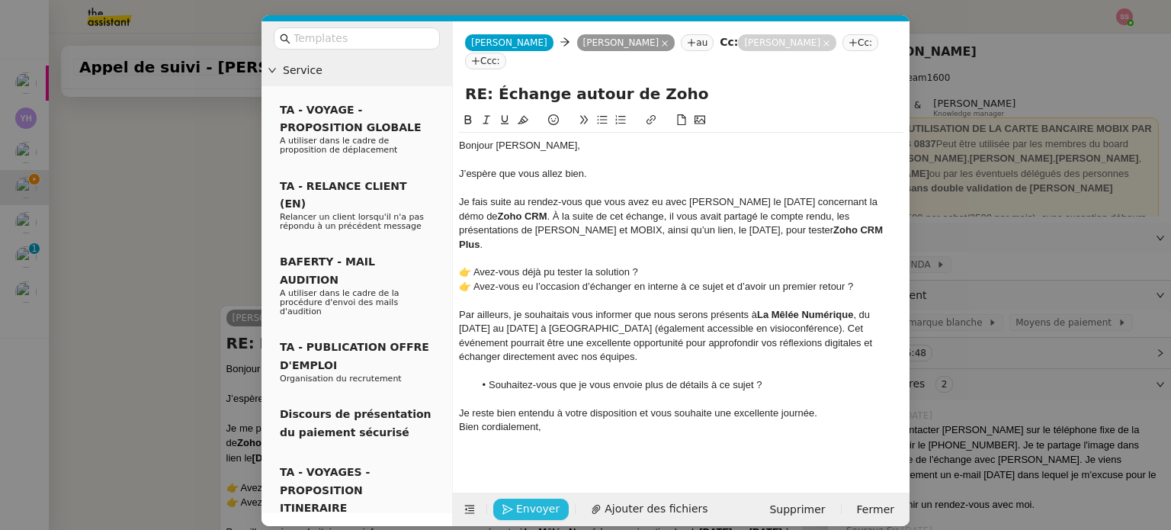
click at [527, 500] on span "Envoyer" at bounding box center [537, 509] width 43 height 18
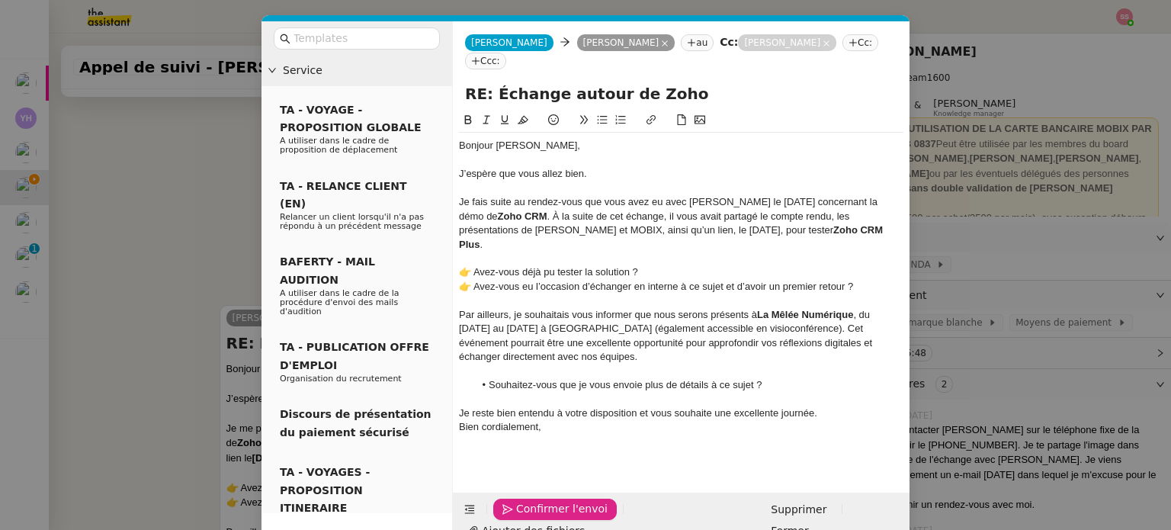
click at [527, 500] on span "Confirmer l'envoi" at bounding box center [561, 509] width 91 height 18
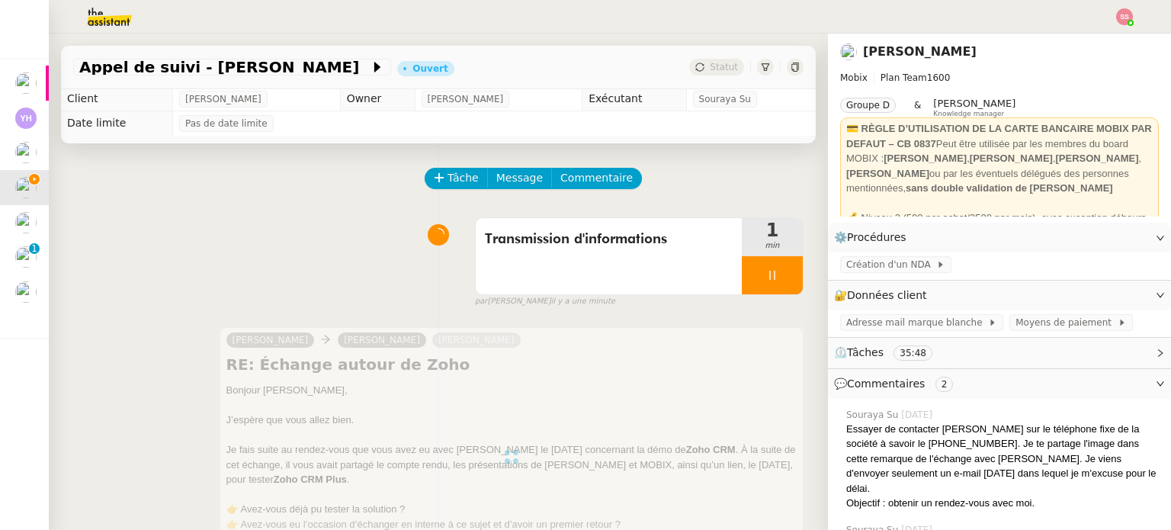
scroll to position [0, 0]
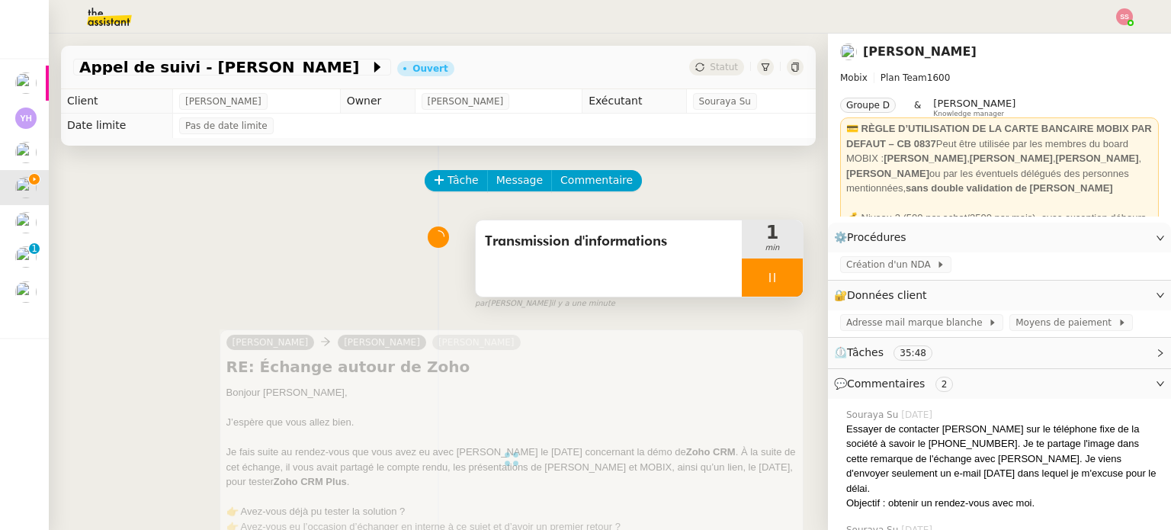
click at [774, 277] on div at bounding box center [772, 277] width 61 height 38
click at [774, 278] on button at bounding box center [787, 277] width 30 height 38
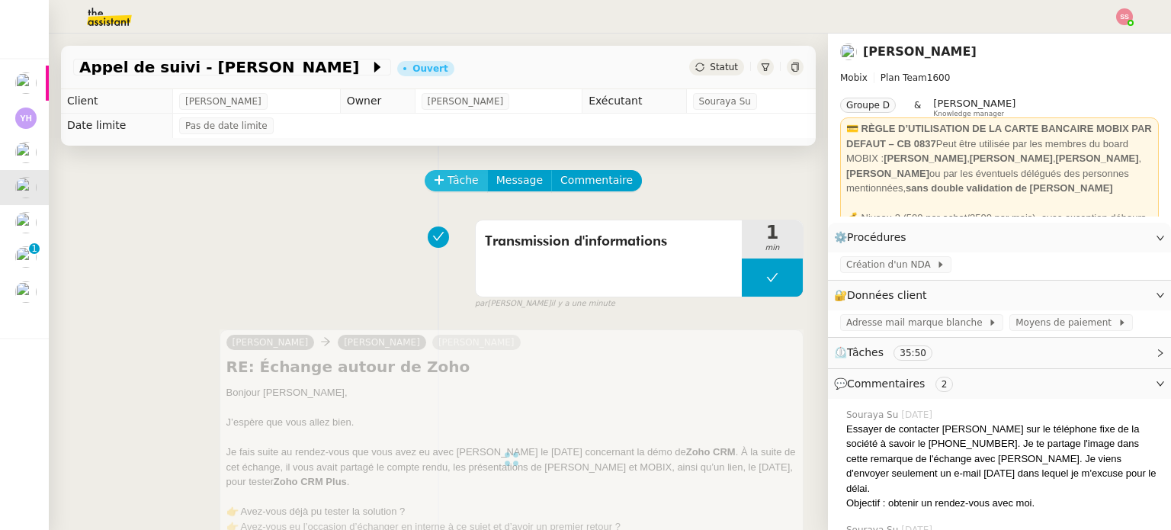
click at [455, 186] on span "Tâche" at bounding box center [462, 180] width 31 height 18
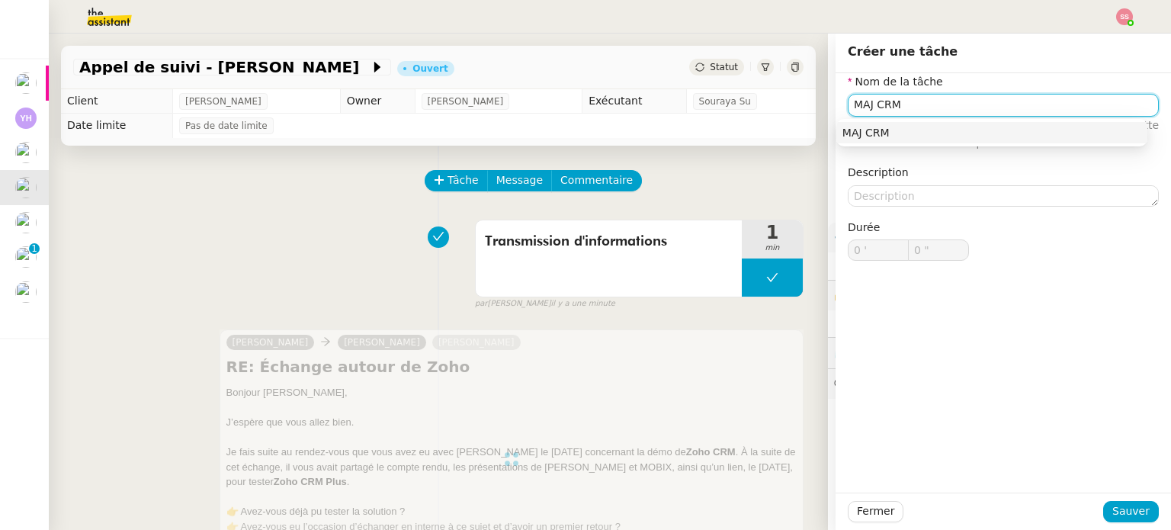
click at [860, 131] on div "MAJ CRM" at bounding box center [991, 133] width 299 height 14
type input "MAJ CRM"
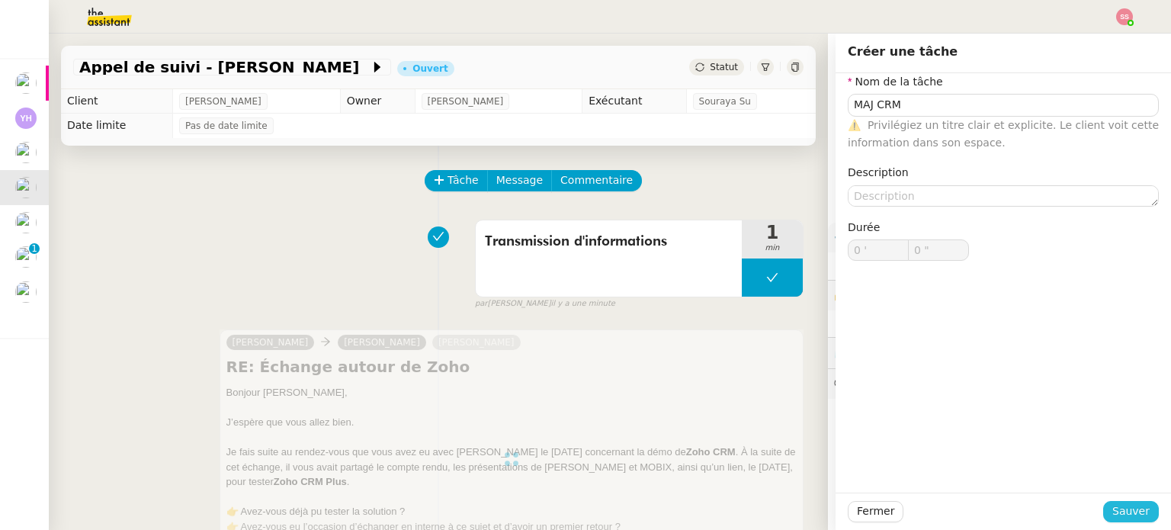
drag, startPoint x: 1109, startPoint y: 508, endPoint x: 1097, endPoint y: 501, distance: 14.4
click at [1112, 508] on span "Sauver" at bounding box center [1130, 511] width 37 height 18
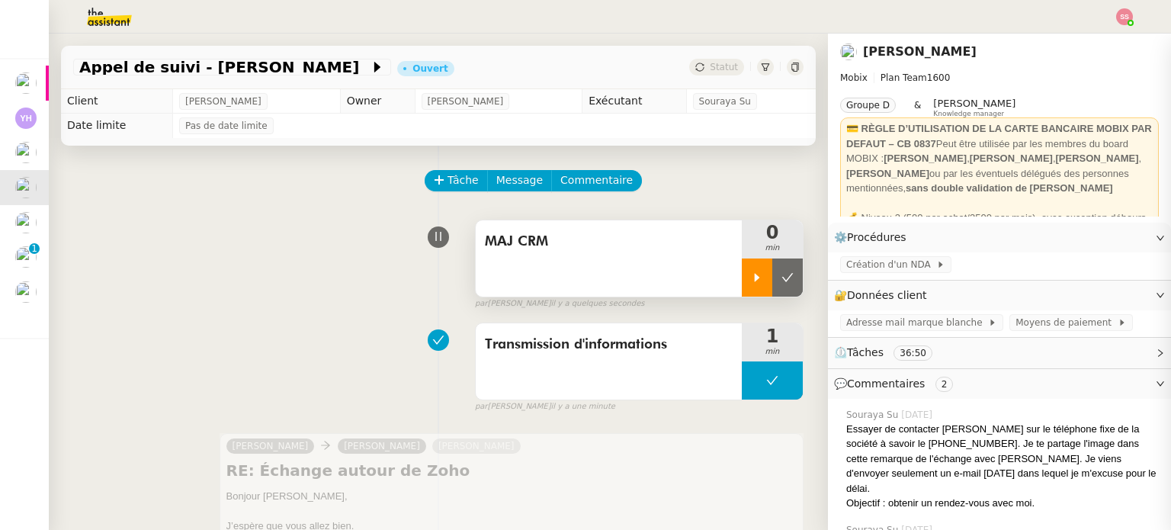
click at [751, 284] on icon at bounding box center [757, 277] width 12 height 12
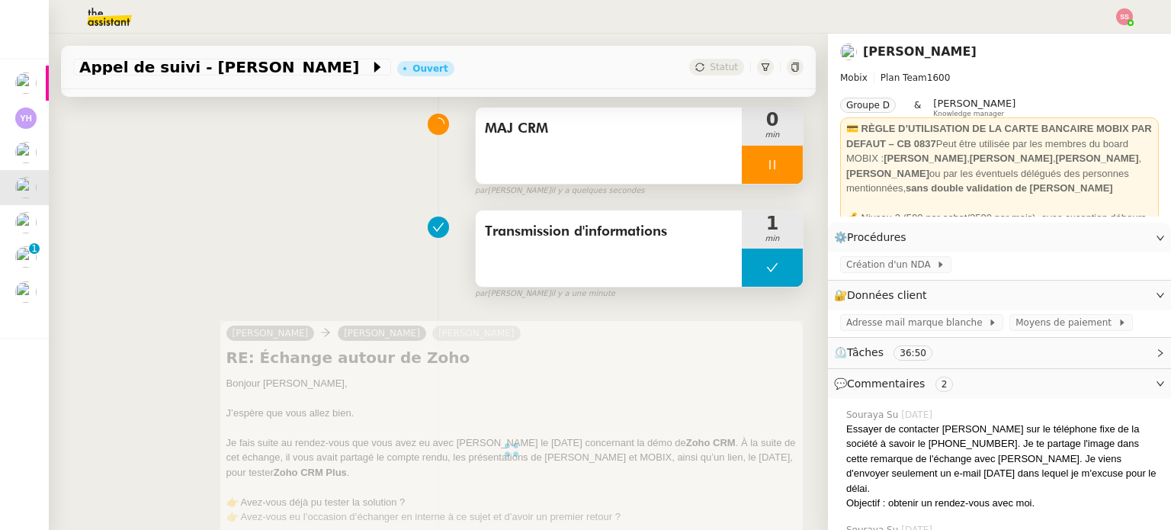
scroll to position [381, 0]
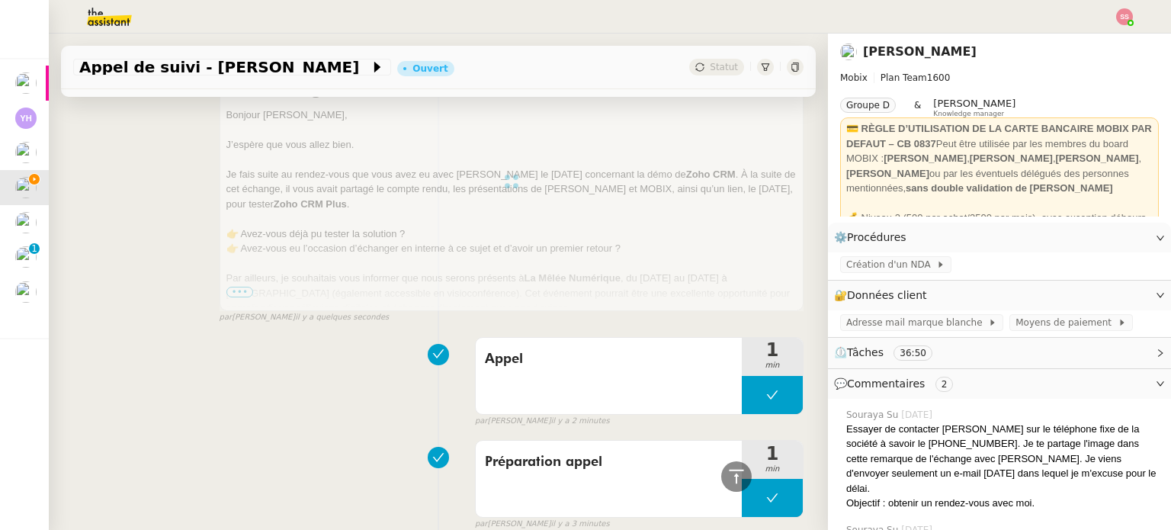
click at [244, 295] on div at bounding box center [511, 181] width 584 height 259
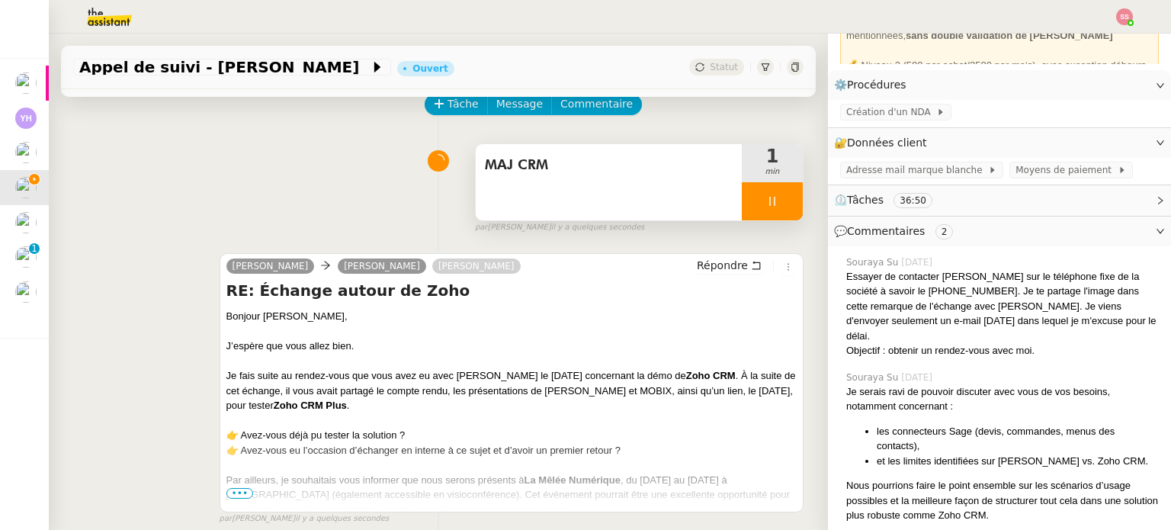
scroll to position [229, 0]
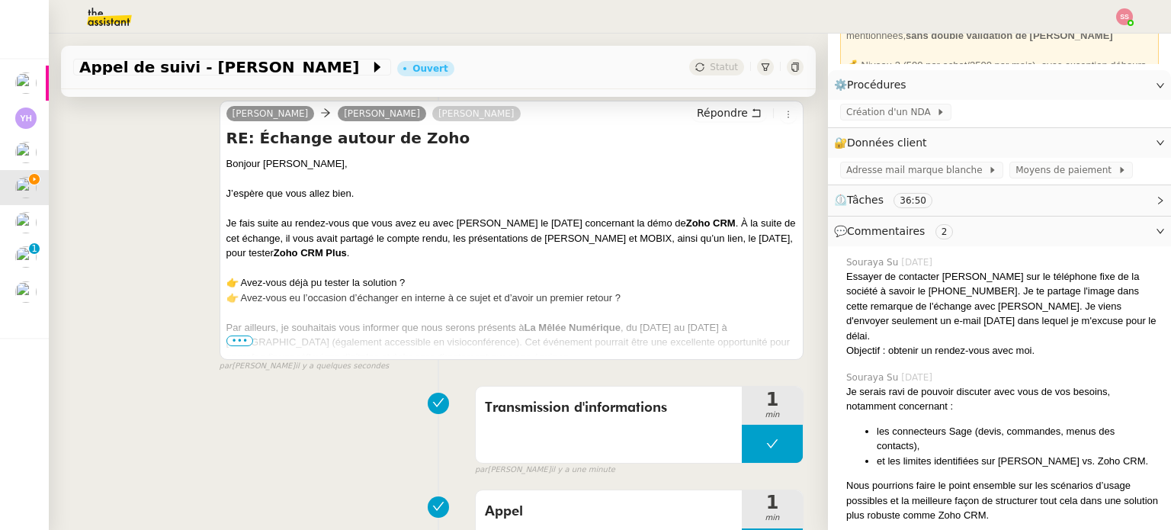
click at [236, 346] on span "•••" at bounding box center [239, 340] width 27 height 11
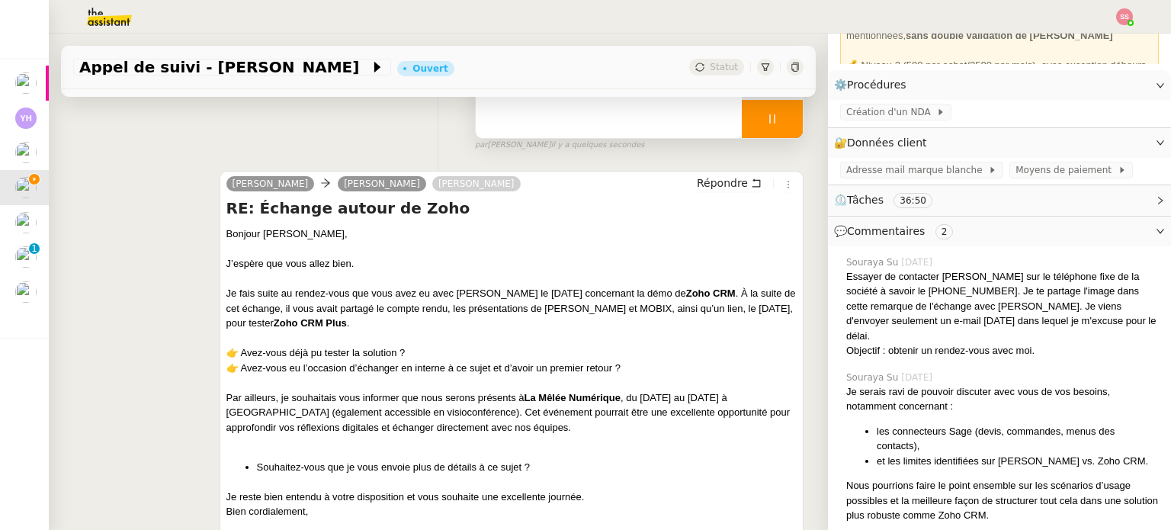
scroll to position [0, 0]
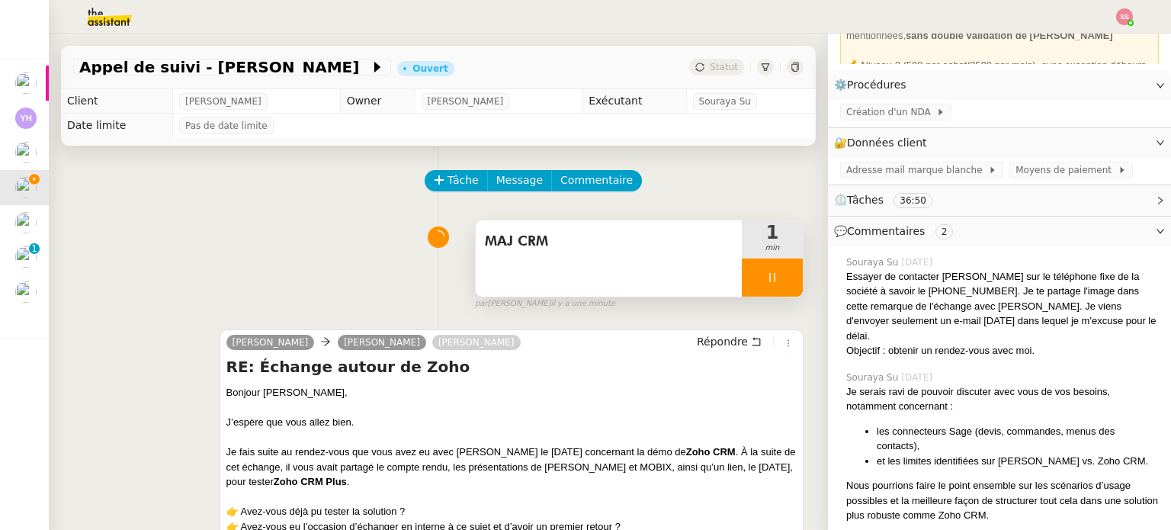
click at [761, 282] on div at bounding box center [772, 277] width 61 height 38
click at [781, 280] on icon at bounding box center [787, 277] width 12 height 12
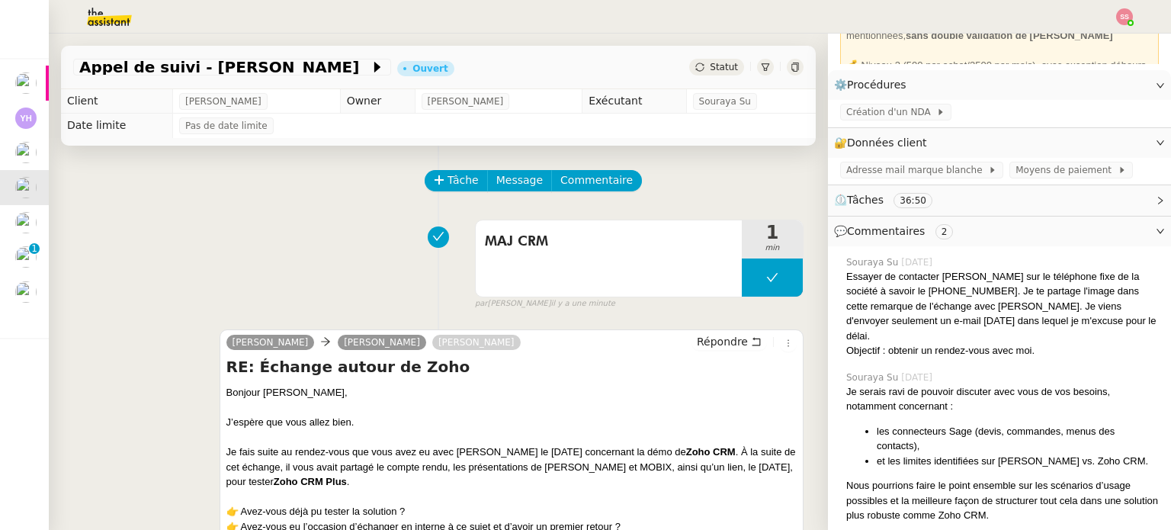
click at [710, 69] on span "Statut" at bounding box center [724, 67] width 28 height 11
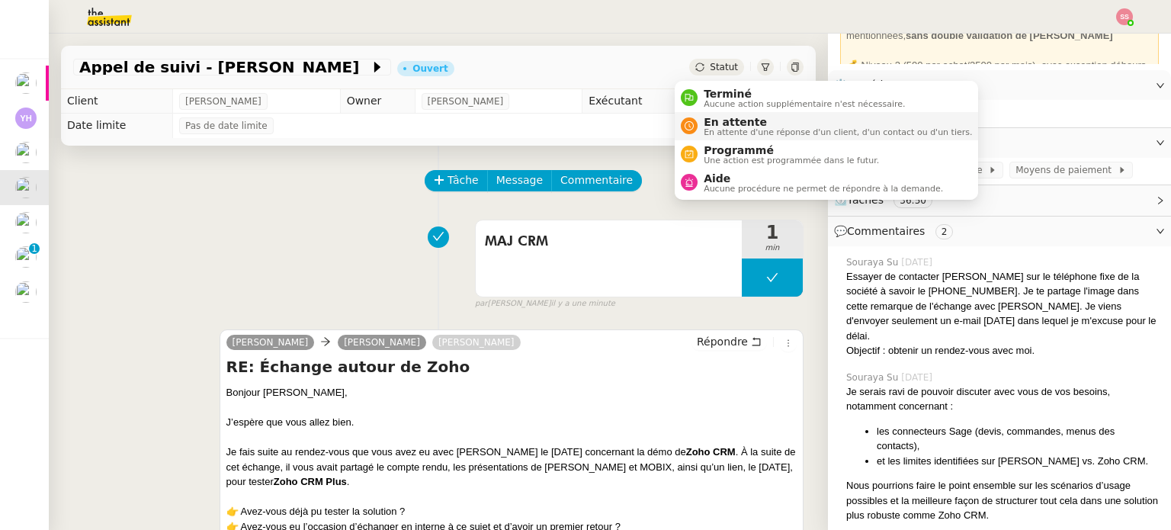
click at [711, 114] on li "En attente En attente d'une réponse d'un client, d'un contact ou d'un tiers." at bounding box center [825, 126] width 303 height 28
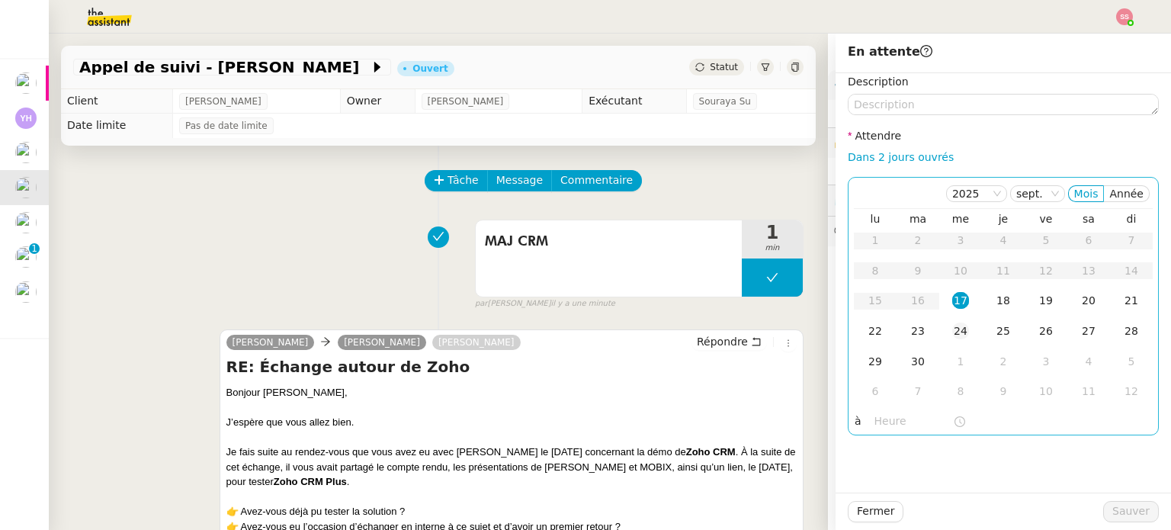
click at [956, 330] on div "24" at bounding box center [960, 330] width 17 height 17
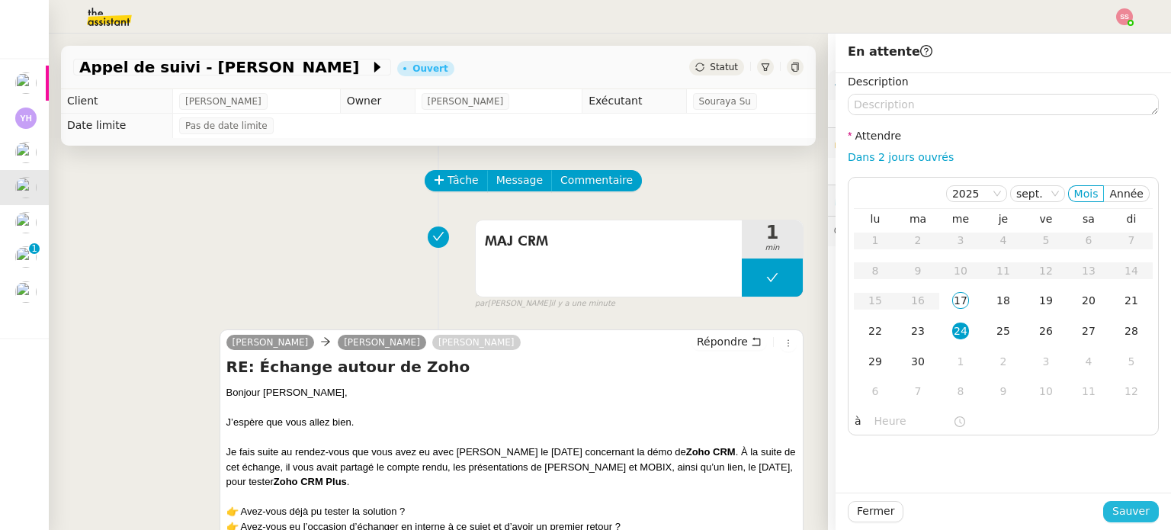
click at [1112, 508] on span "Sauver" at bounding box center [1130, 511] width 37 height 18
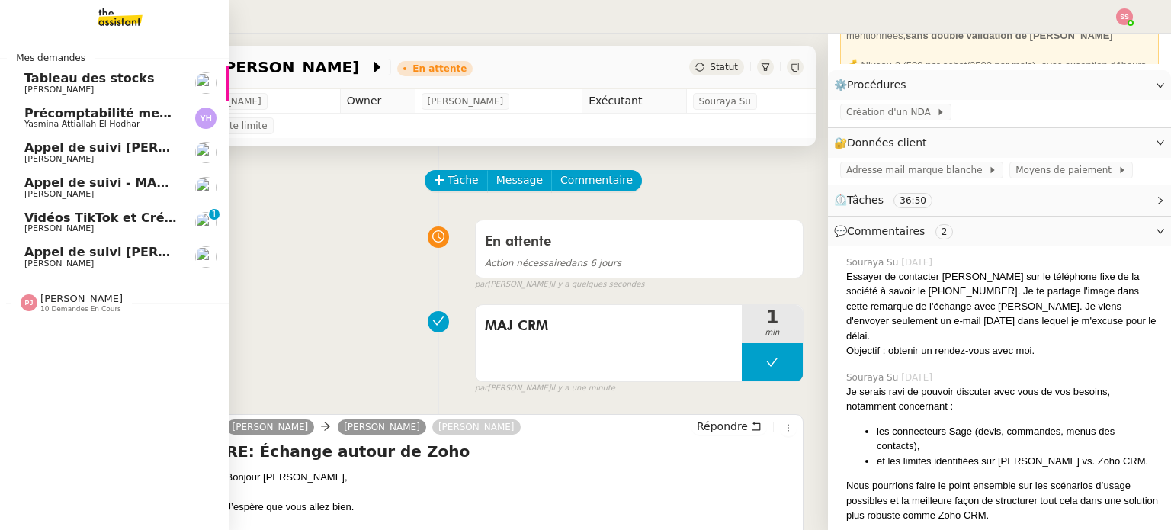
click at [98, 257] on span "Appel de suivi [PERSON_NAME]" at bounding box center [131, 252] width 215 height 14
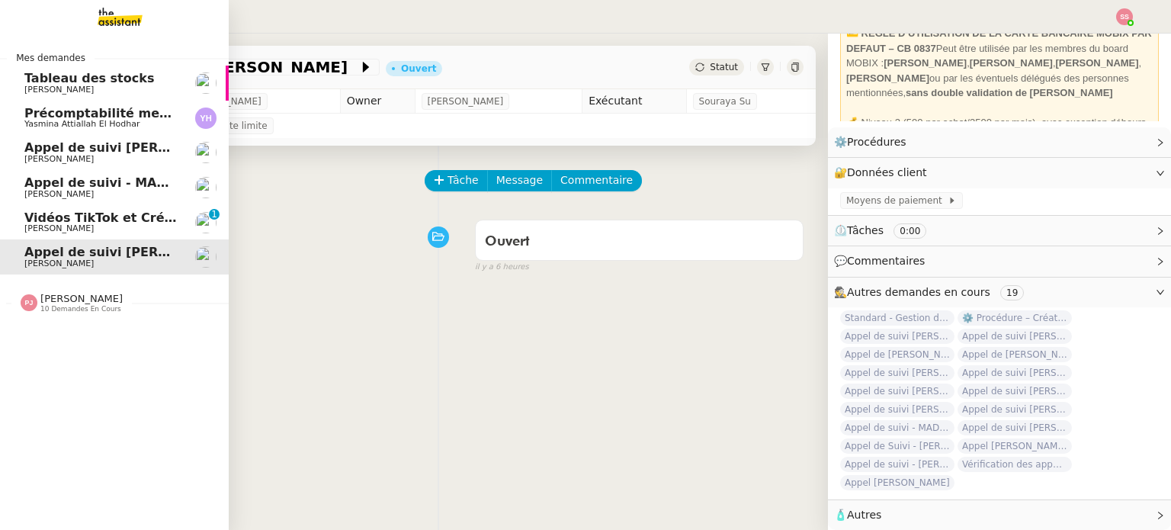
scroll to position [104, 0]
click at [79, 164] on span "[PERSON_NAME]" at bounding box center [101, 159] width 154 height 9
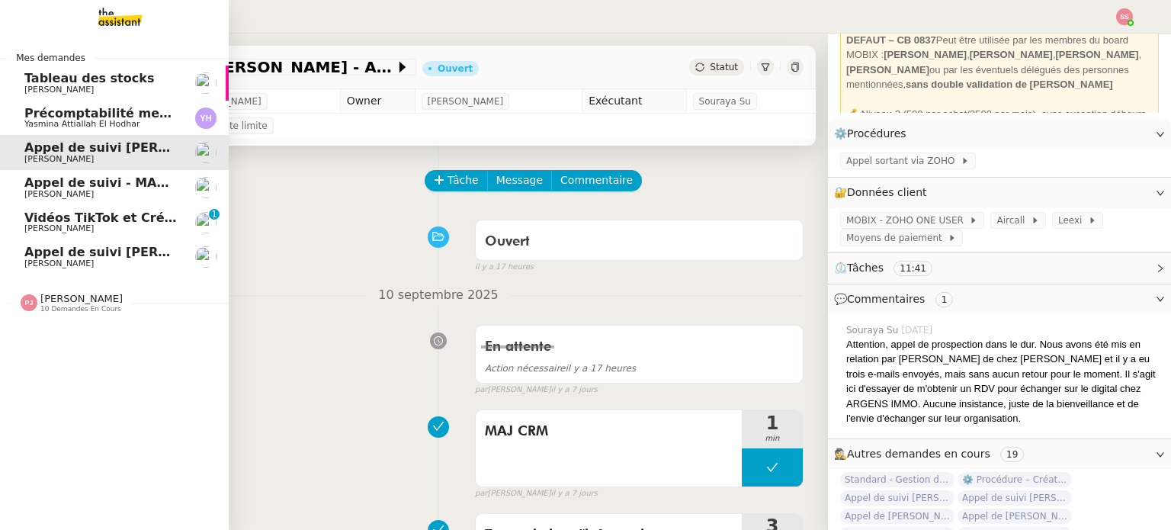
scroll to position [152, 0]
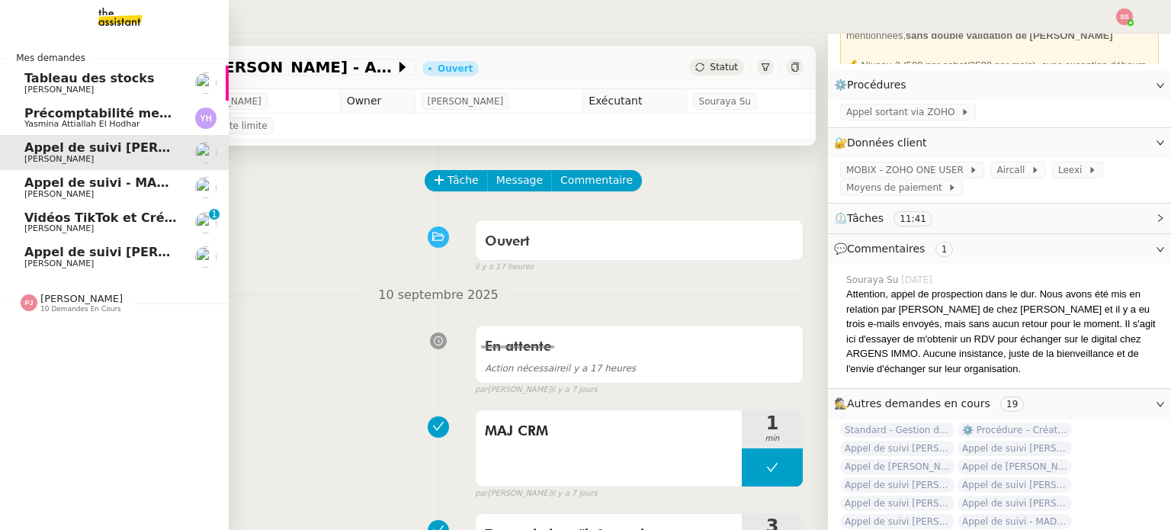
drag, startPoint x: 109, startPoint y: 181, endPoint x: 285, endPoint y: 151, distance: 178.7
click at [109, 182] on span "Appel de suivi - MADFLY - [PERSON_NAME]" at bounding box center [170, 182] width 293 height 14
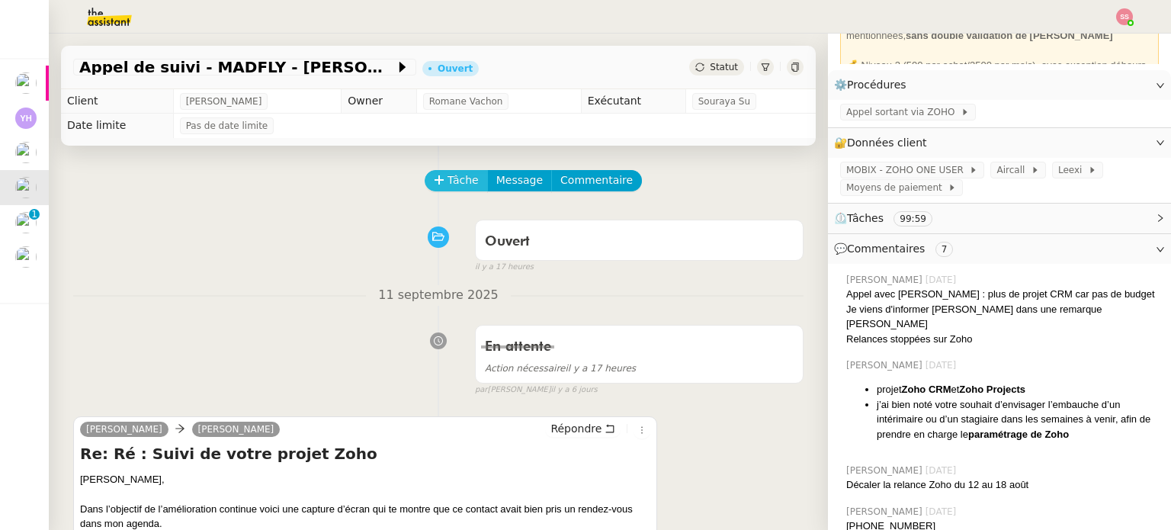
click at [460, 182] on span "Tâche" at bounding box center [462, 180] width 31 height 18
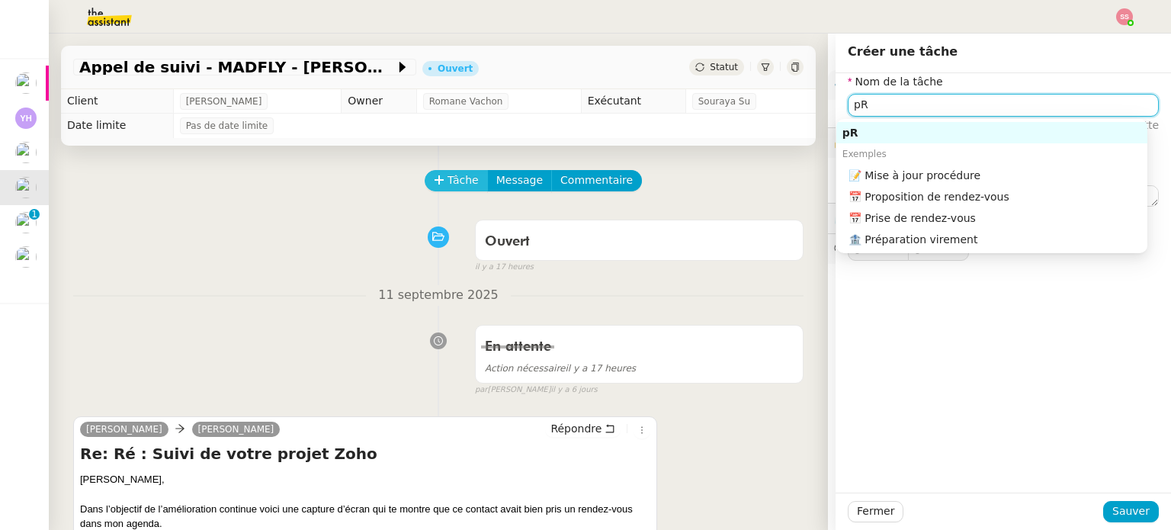
type input "p"
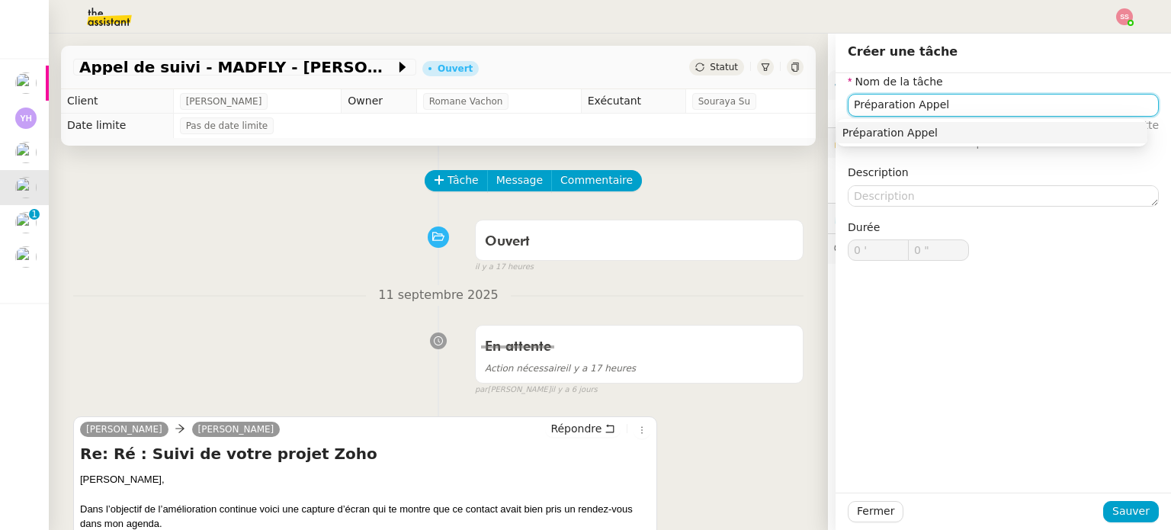
click at [934, 130] on div "Préparation Appel" at bounding box center [991, 133] width 299 height 14
type input "Préparation Appel"
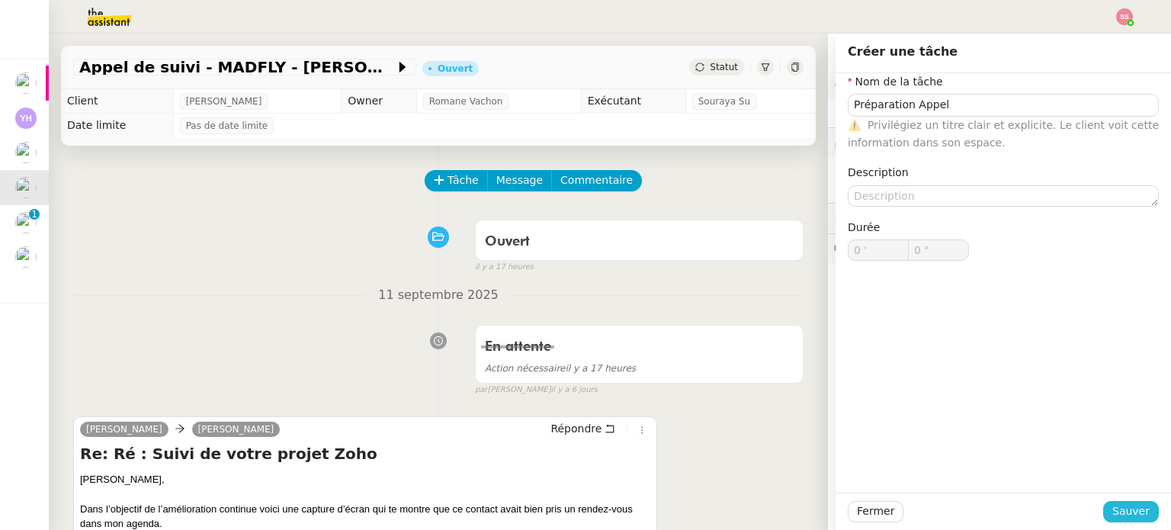
drag, startPoint x: 1128, startPoint y: 508, endPoint x: 1001, endPoint y: 455, distance: 137.3
click at [1128, 508] on span "Sauver" at bounding box center [1130, 511] width 37 height 18
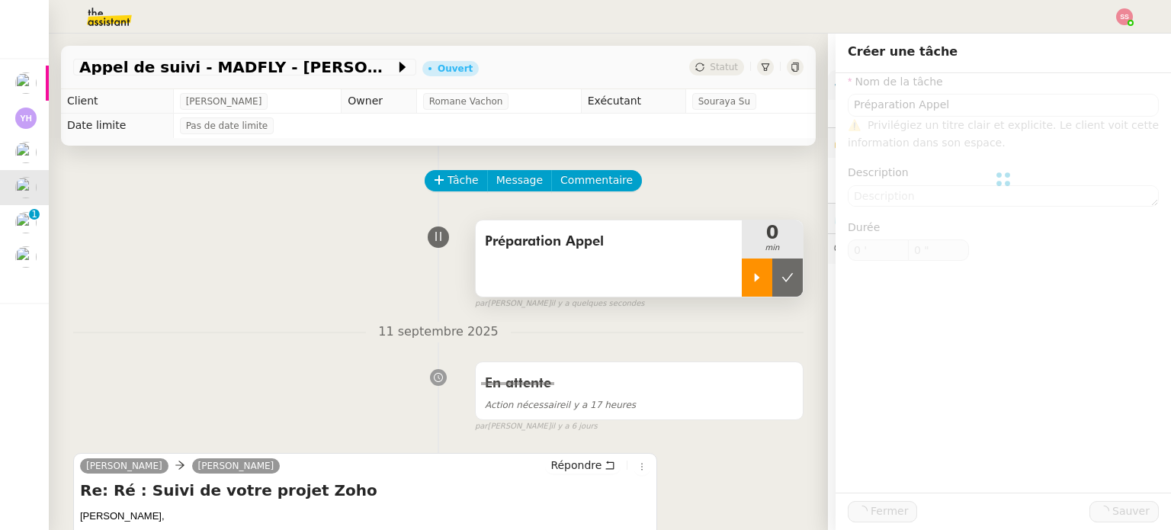
click at [742, 286] on div at bounding box center [757, 277] width 30 height 38
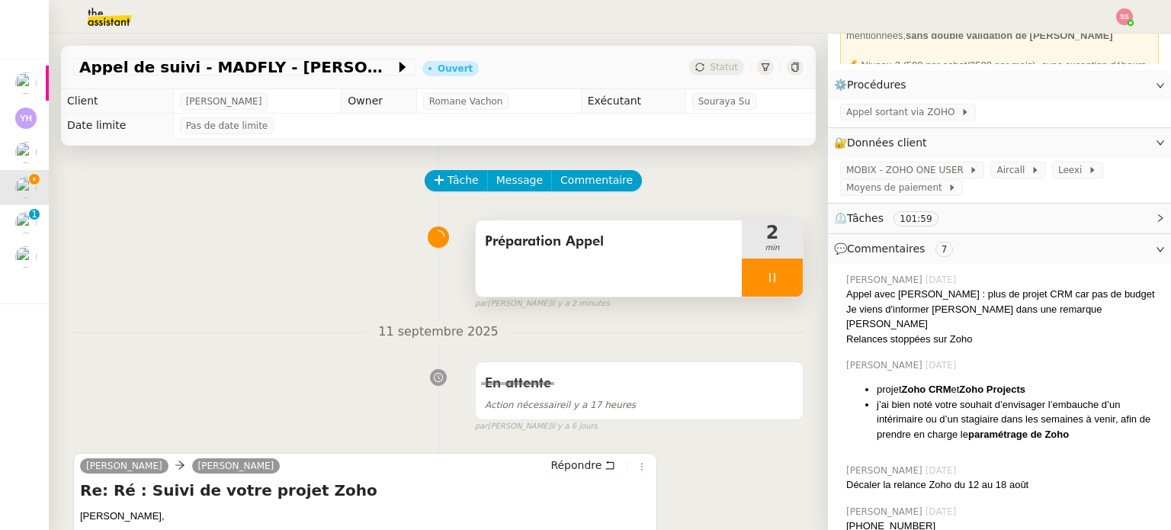
click at [763, 275] on div at bounding box center [772, 277] width 61 height 38
click at [781, 276] on icon at bounding box center [787, 277] width 12 height 12
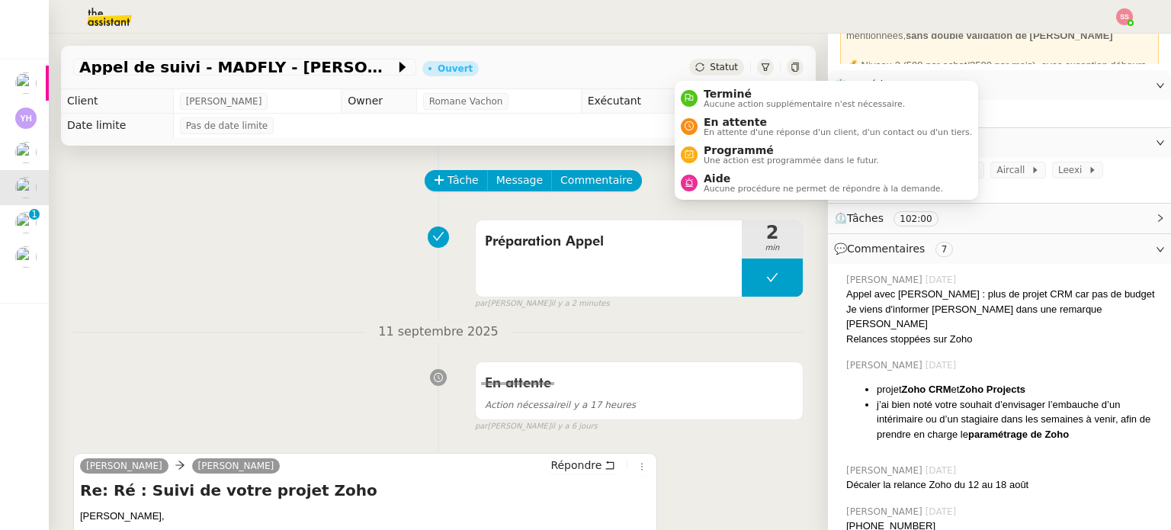
click at [710, 69] on span "Statut" at bounding box center [724, 67] width 28 height 11
click at [721, 118] on span "En attente" at bounding box center [837, 122] width 268 height 12
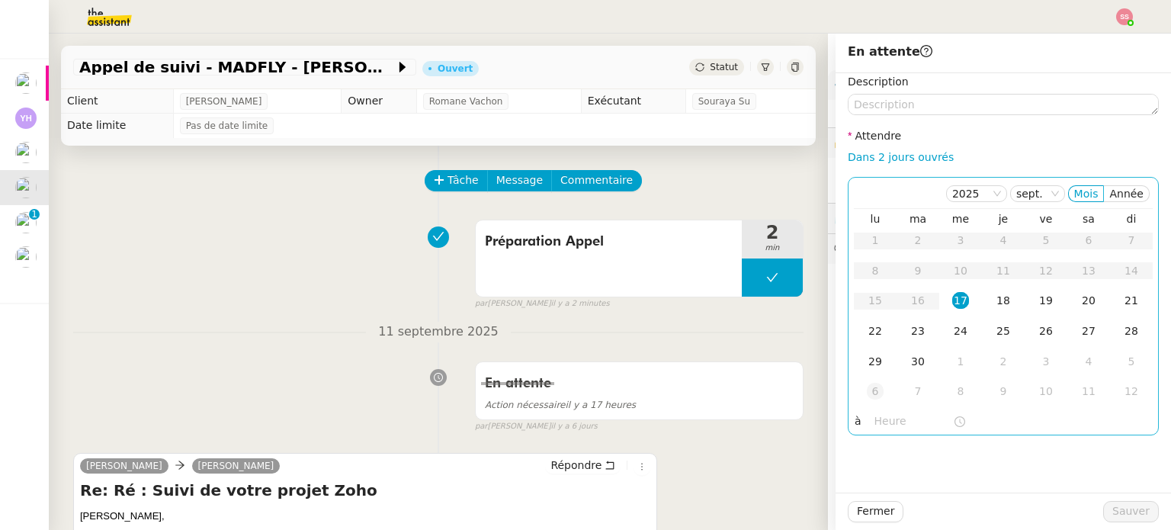
click at [867, 392] on div "6" at bounding box center [875, 391] width 17 height 17
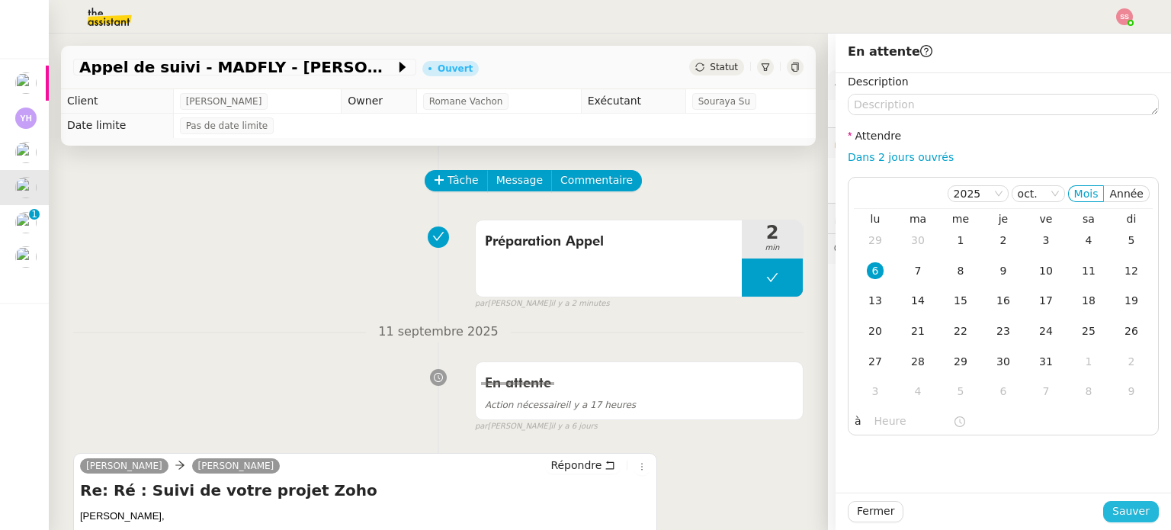
click at [1114, 511] on span "Sauver" at bounding box center [1130, 511] width 37 height 18
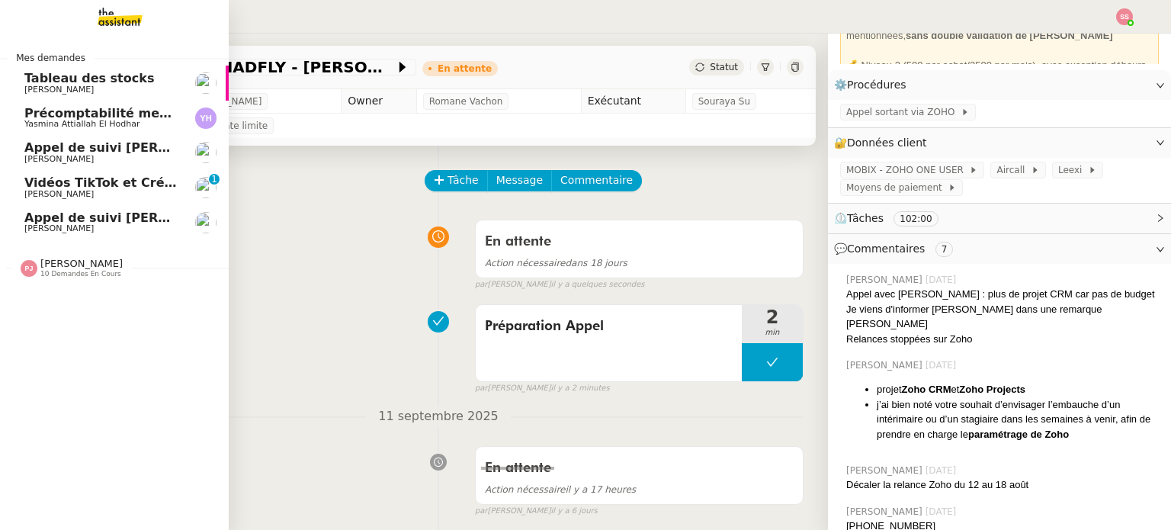
click at [131, 149] on span "Appel de suivi [PERSON_NAME] - ARGENS SYNDIC GESTION" at bounding box center [226, 147] width 405 height 14
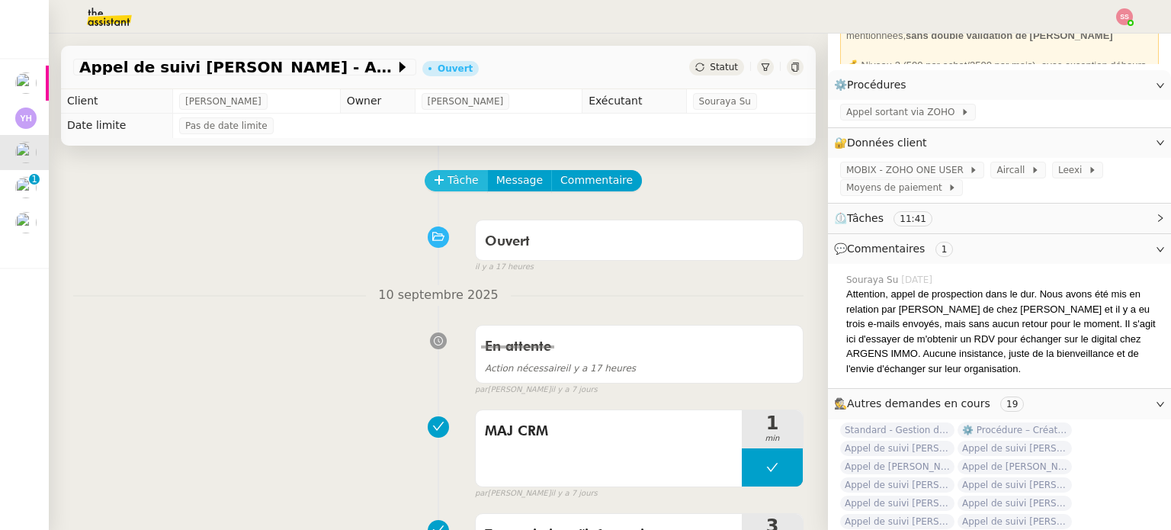
click at [448, 186] on span "Tâche" at bounding box center [462, 180] width 31 height 18
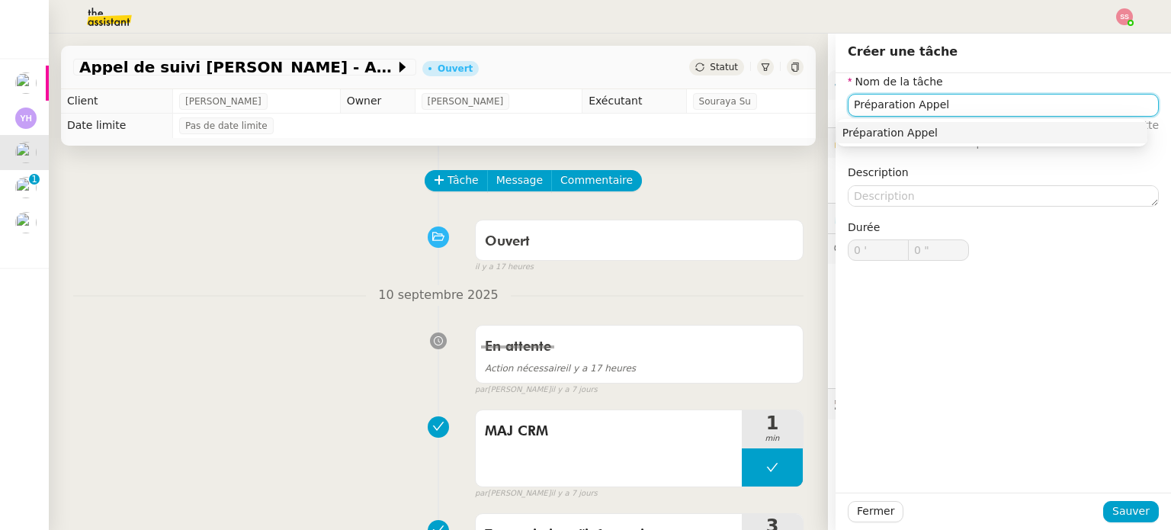
click at [888, 124] on nz-auto-option "Préparation Appel" at bounding box center [991, 132] width 311 height 21
type input "Préparation Appel"
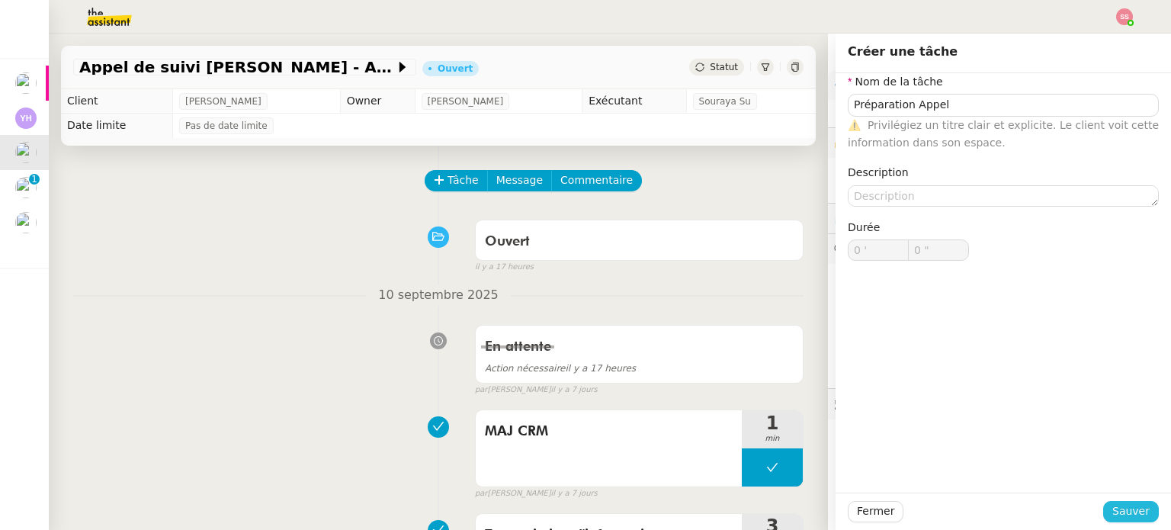
click at [1112, 508] on span "Sauver" at bounding box center [1130, 511] width 37 height 18
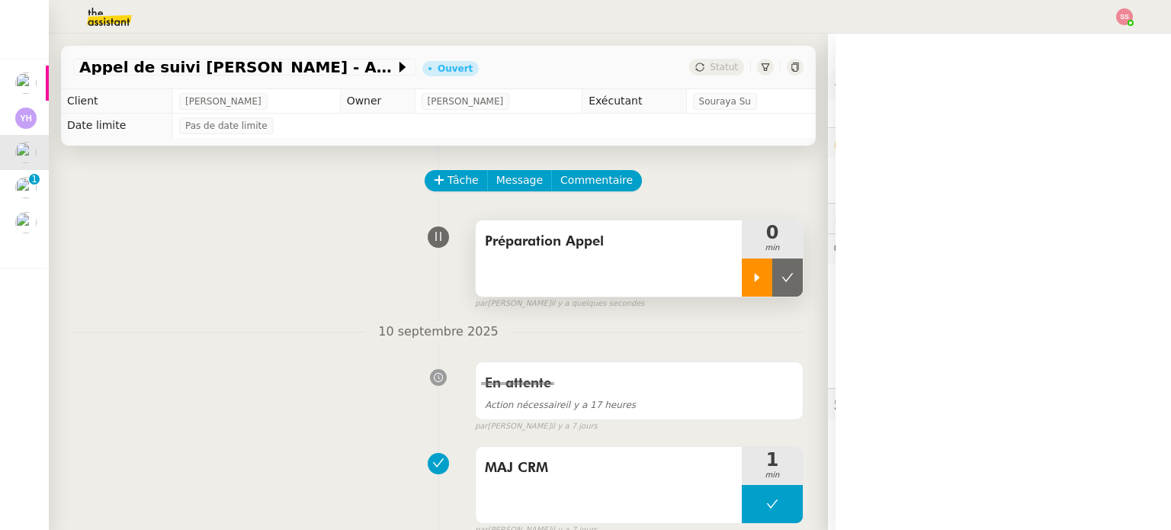
click at [751, 283] on icon at bounding box center [757, 277] width 12 height 12
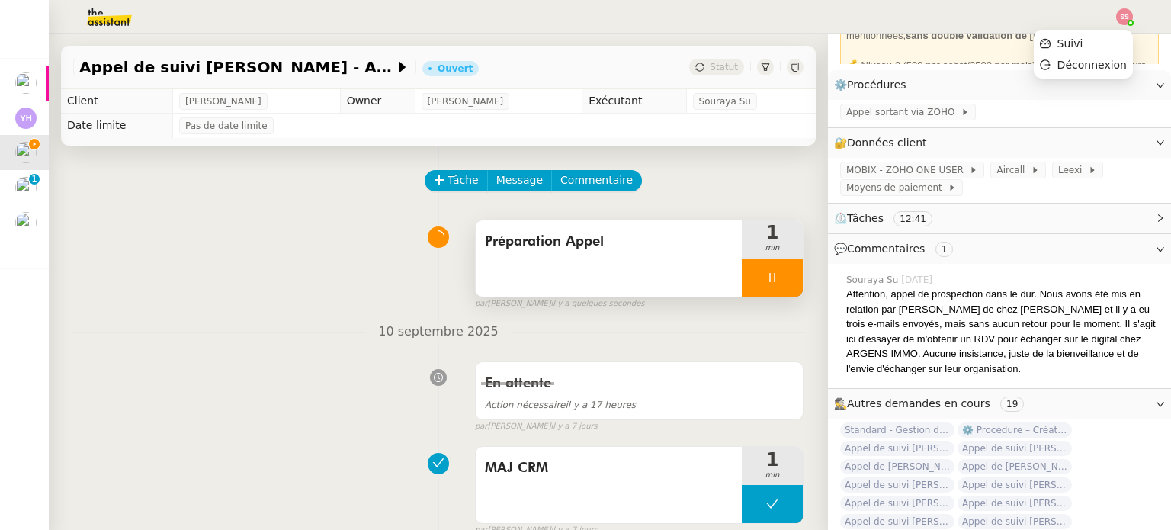
click at [1126, 22] on img at bounding box center [1124, 16] width 17 height 17
click at [1104, 42] on li "Suivi" at bounding box center [1082, 43] width 99 height 21
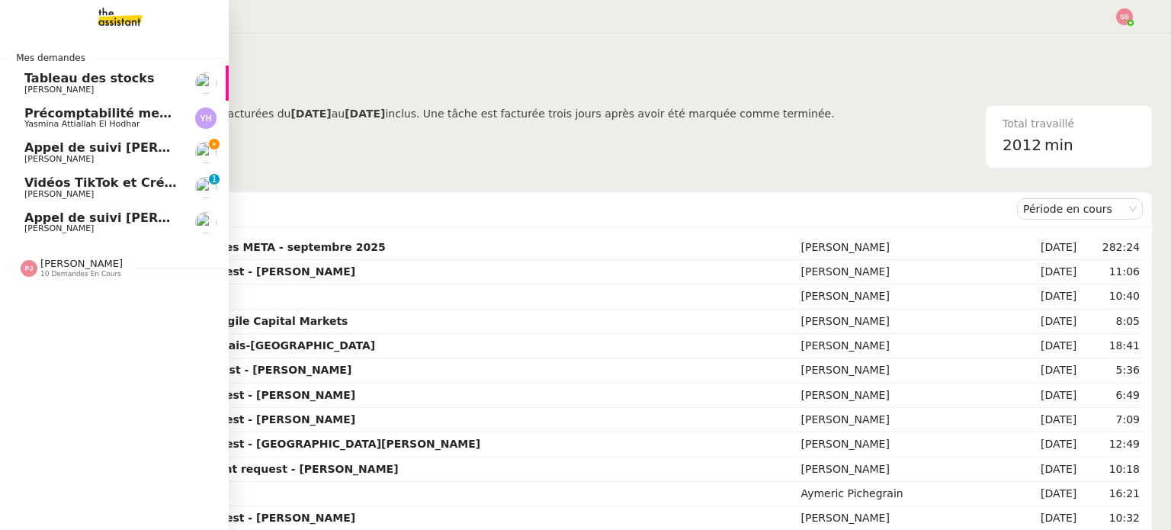
click at [64, 152] on span "Appel de suivi [PERSON_NAME] - ARGENS SYNDIC GESTION" at bounding box center [226, 147] width 405 height 14
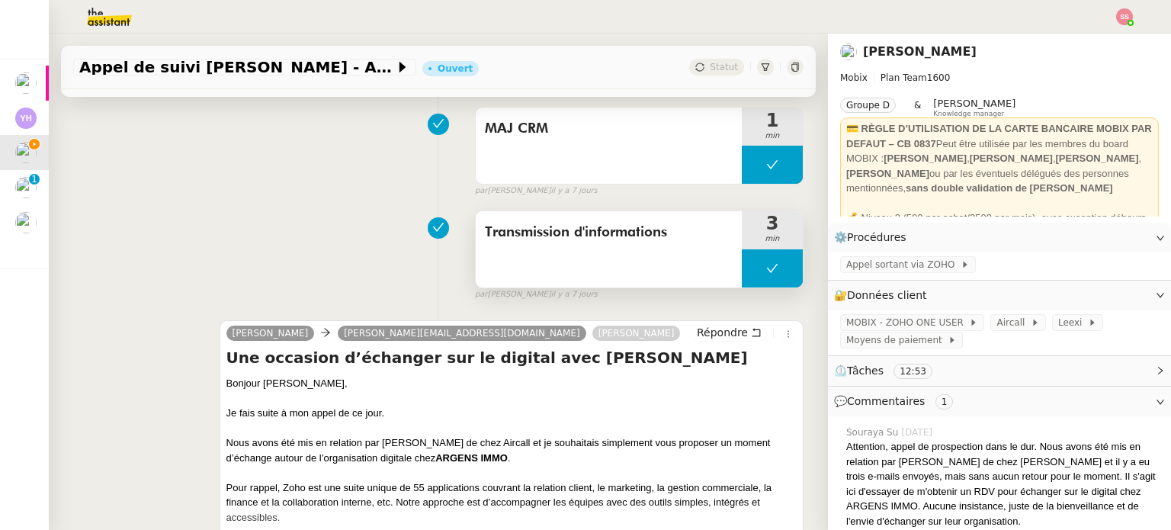
scroll to position [457, 0]
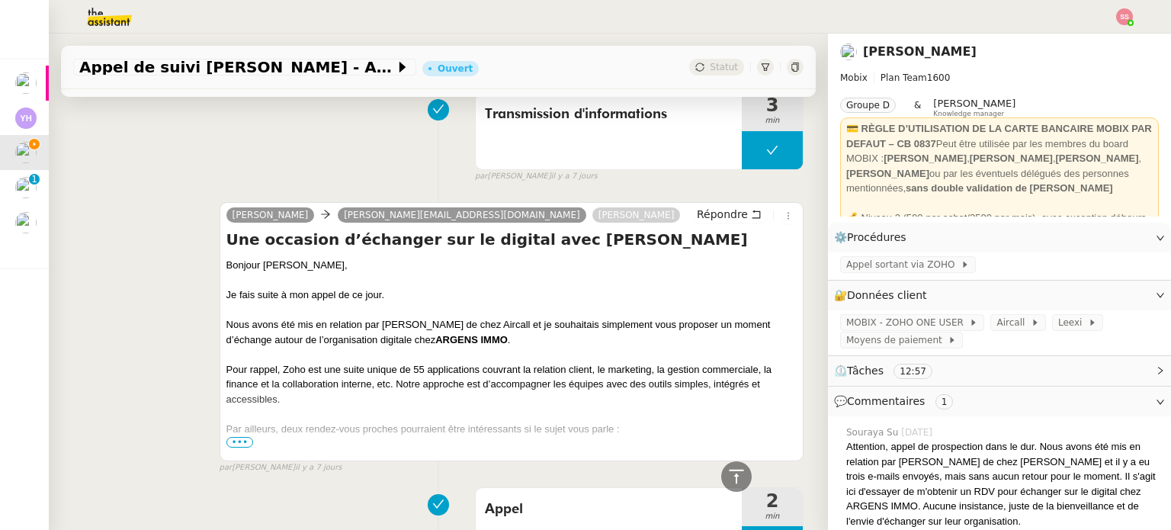
click at [235, 444] on span "•••" at bounding box center [239, 442] width 27 height 11
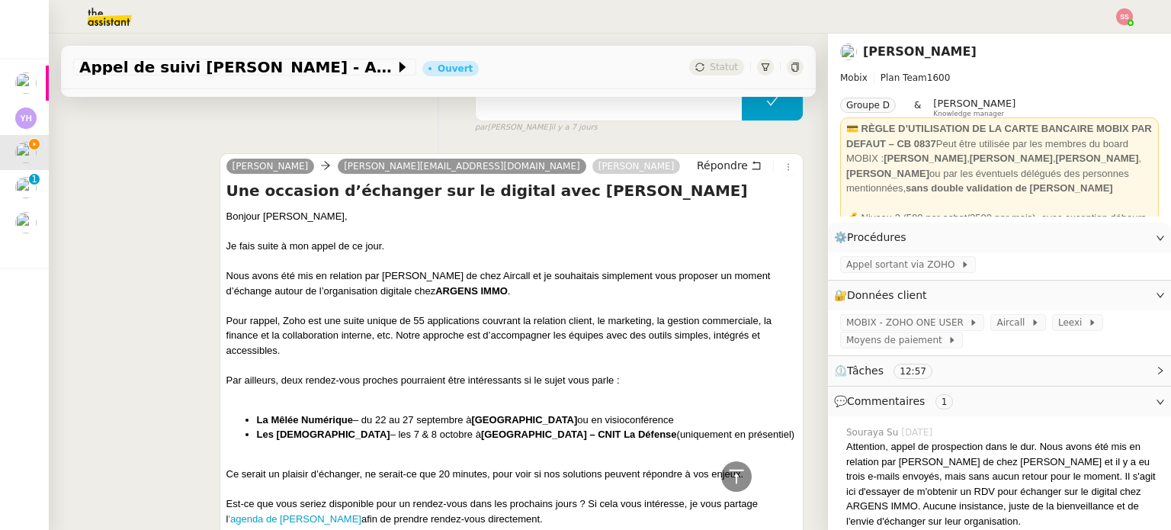
scroll to position [533, 0]
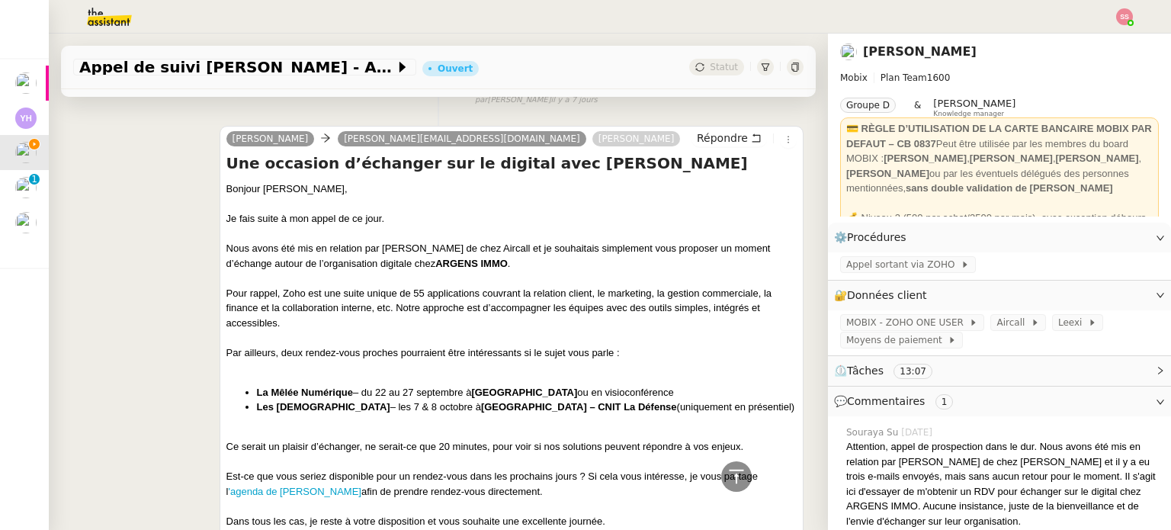
click at [102, 249] on div "[PERSON_NAME] [PERSON_NAME][EMAIL_ADDRESS][DOMAIN_NAME] [PERSON_NAME] Répondre …" at bounding box center [438, 540] width 730 height 857
click at [87, 168] on div "[PERSON_NAME] [PERSON_NAME][EMAIL_ADDRESS][DOMAIN_NAME] [PERSON_NAME] Répondre …" at bounding box center [438, 540] width 730 height 857
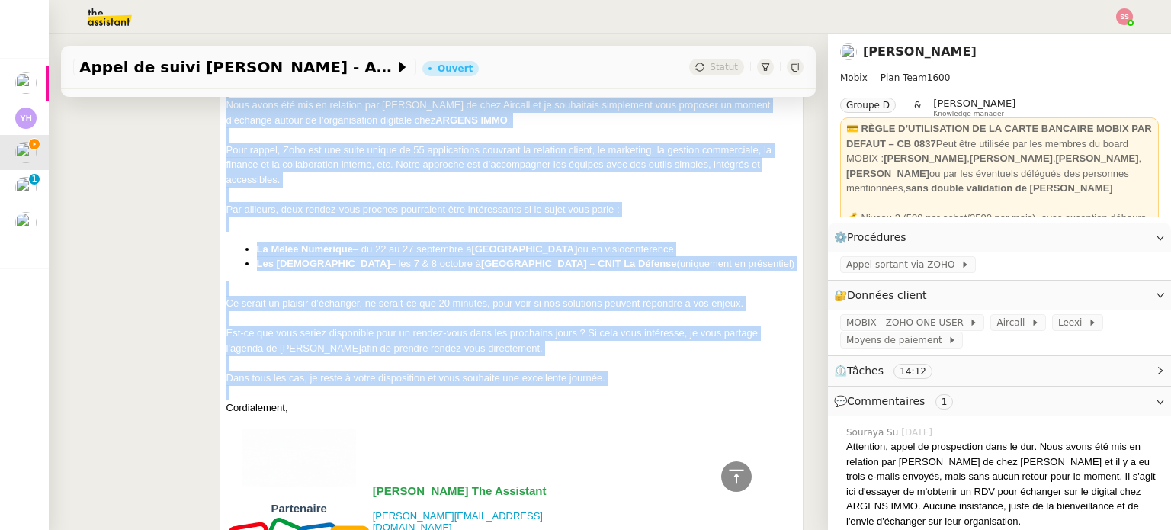
scroll to position [762, 0]
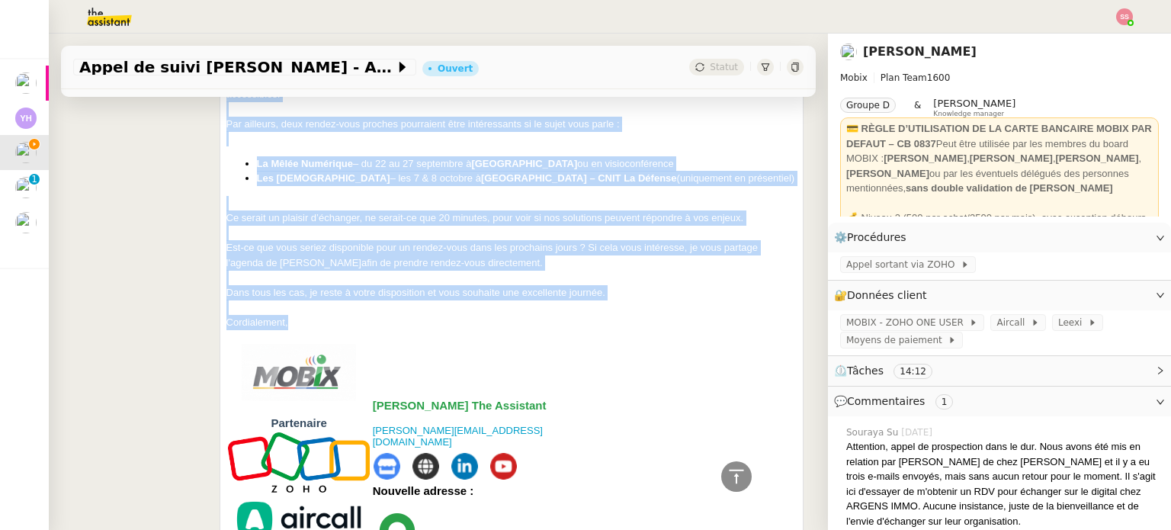
drag, startPoint x: 219, startPoint y: 191, endPoint x: 345, endPoint y: 327, distance: 185.5
click at [345, 327] on div "[PERSON_NAME] [PERSON_NAME][EMAIL_ADDRESS][DOMAIN_NAME] [PERSON_NAME] Répondre …" at bounding box center [511, 312] width 584 height 831
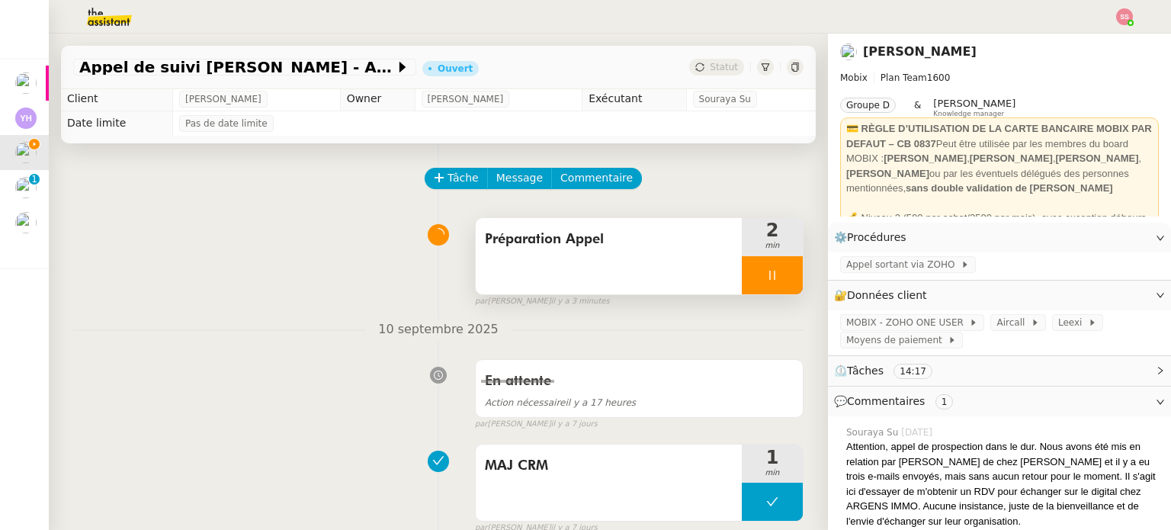
scroll to position [0, 0]
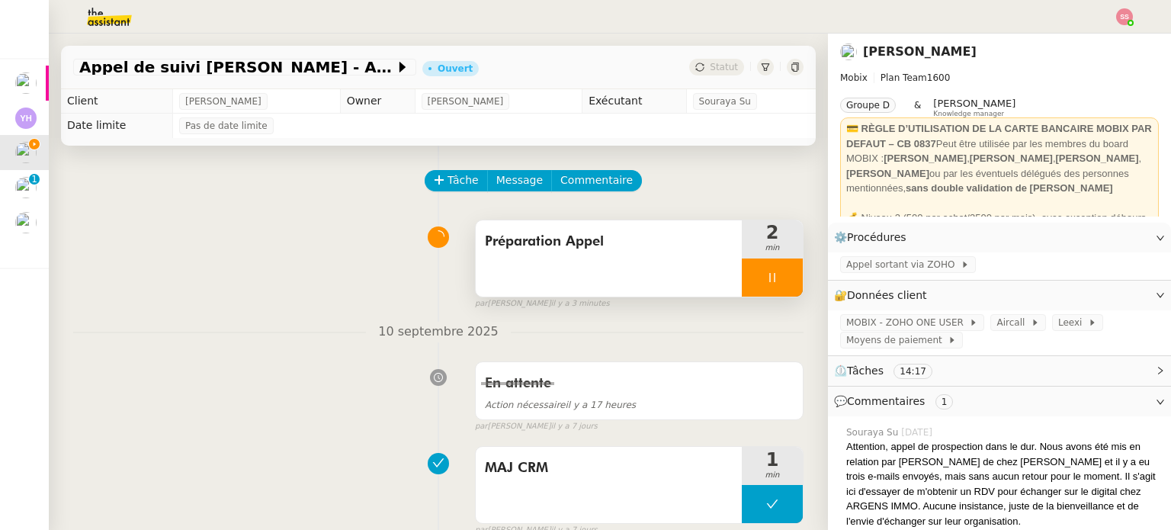
click at [766, 286] on div at bounding box center [772, 277] width 61 height 38
click at [781, 283] on icon at bounding box center [787, 277] width 12 height 12
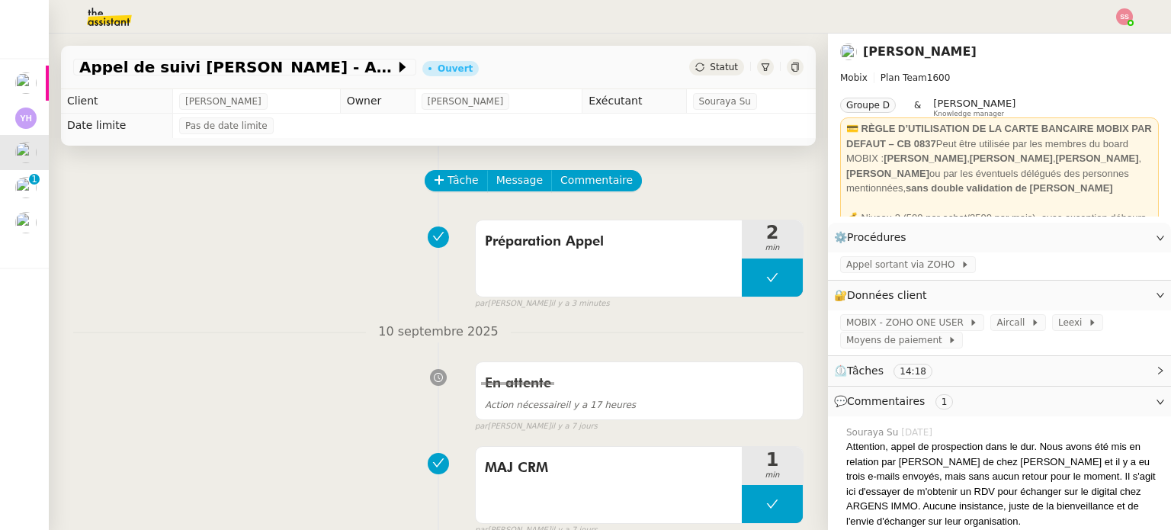
click at [457, 178] on span "Tâche" at bounding box center [462, 180] width 31 height 18
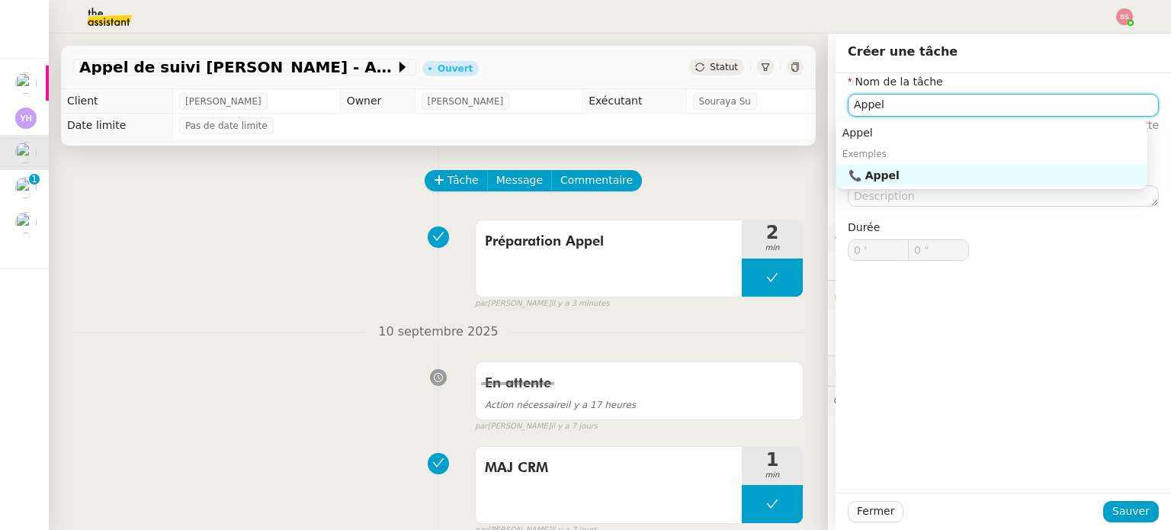
click at [873, 181] on div "📞 Appel" at bounding box center [994, 175] width 293 height 14
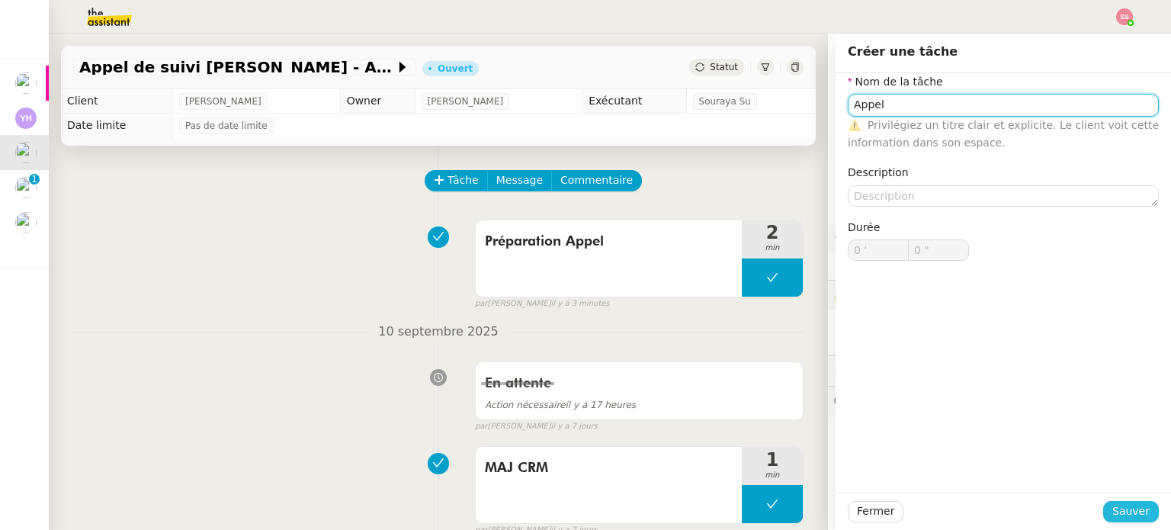
type input "Appel"
click at [1112, 514] on span "Sauver" at bounding box center [1130, 511] width 37 height 18
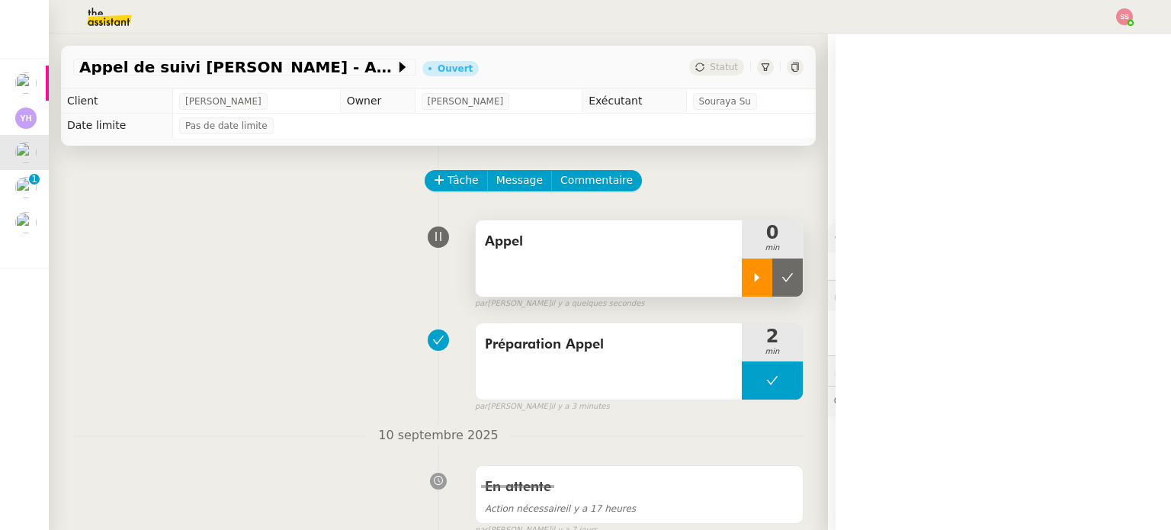
click at [744, 286] on div at bounding box center [757, 277] width 30 height 38
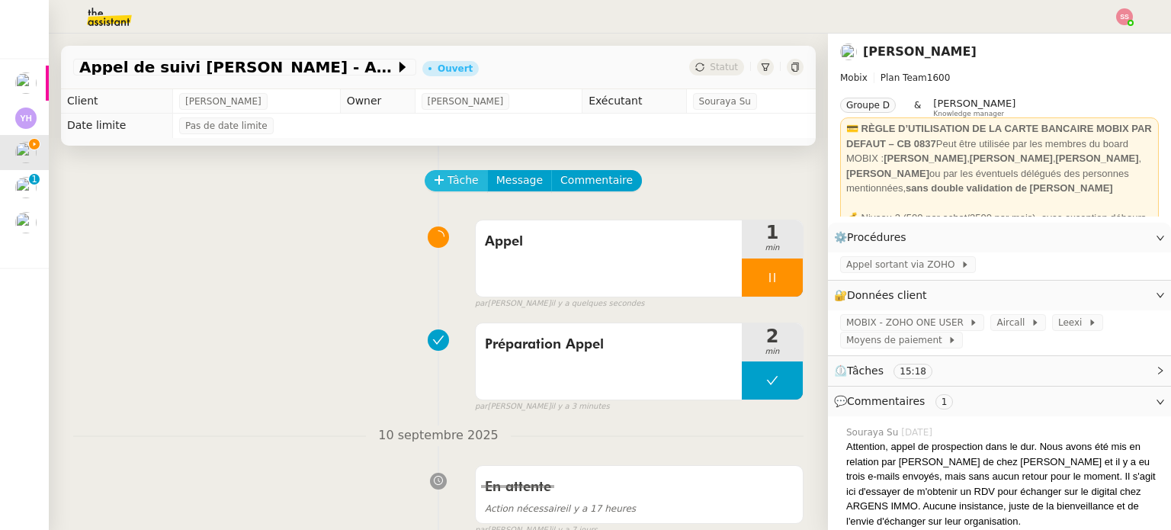
click at [447, 189] on span "Tâche" at bounding box center [462, 180] width 31 height 18
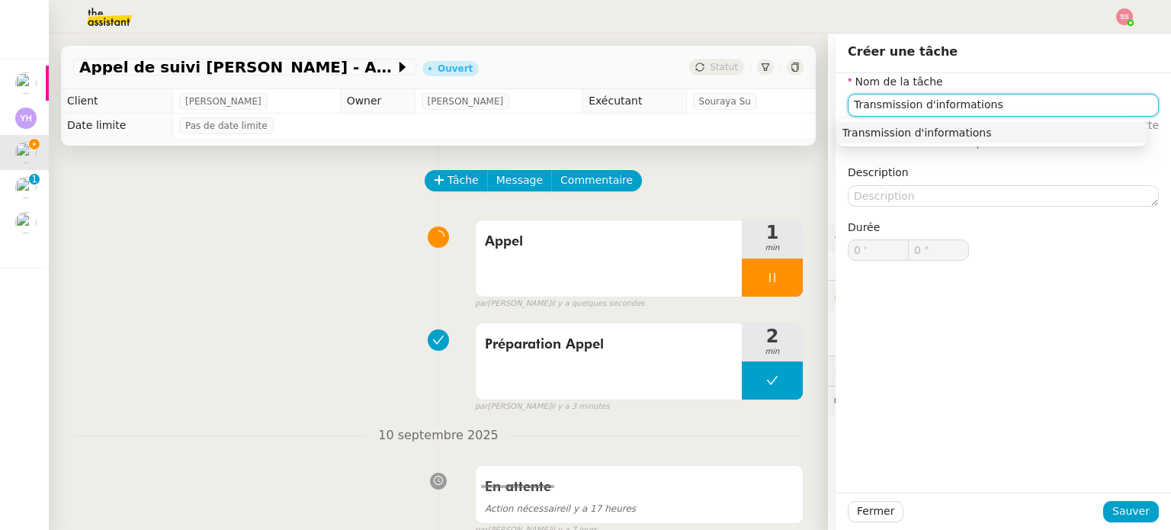
click at [914, 133] on div "Transmission d'informations" at bounding box center [991, 133] width 299 height 14
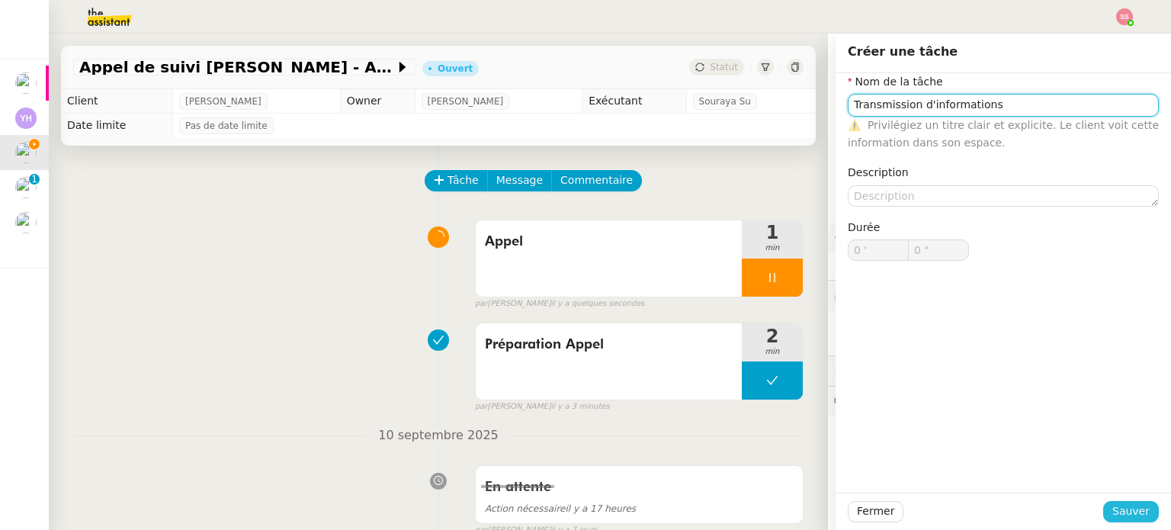
type input "Transmission d'informations"
click at [1125, 504] on span "Sauver" at bounding box center [1130, 511] width 37 height 18
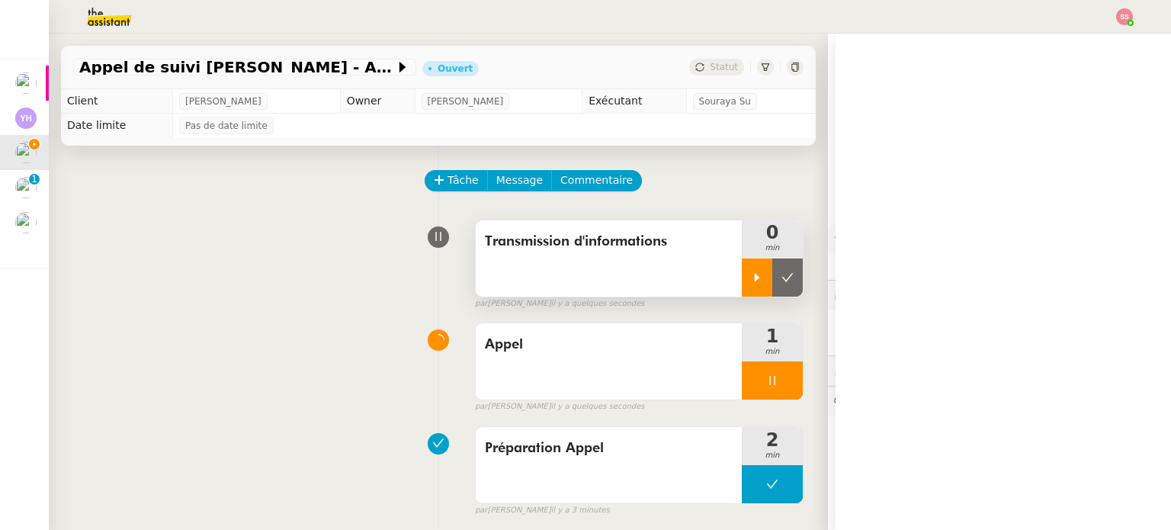
click at [751, 284] on icon at bounding box center [757, 277] width 12 height 12
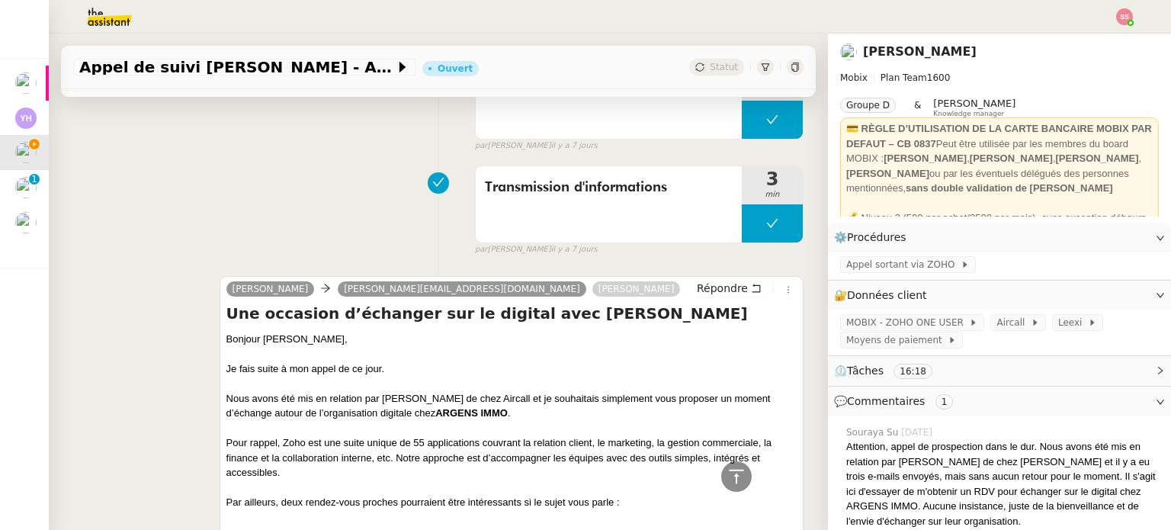
scroll to position [610, 0]
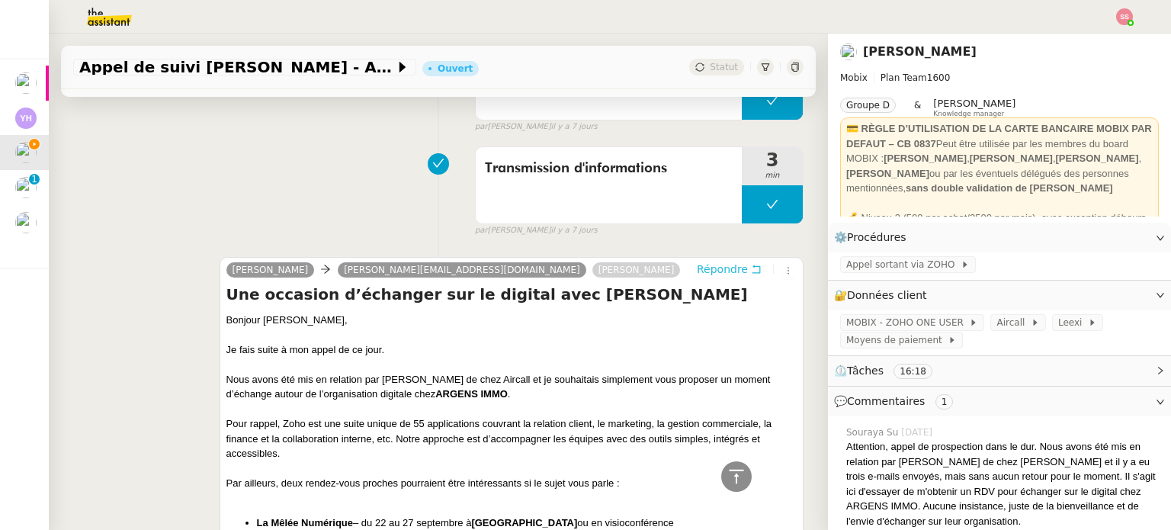
click at [691, 270] on button "Répondre" at bounding box center [728, 269] width 75 height 17
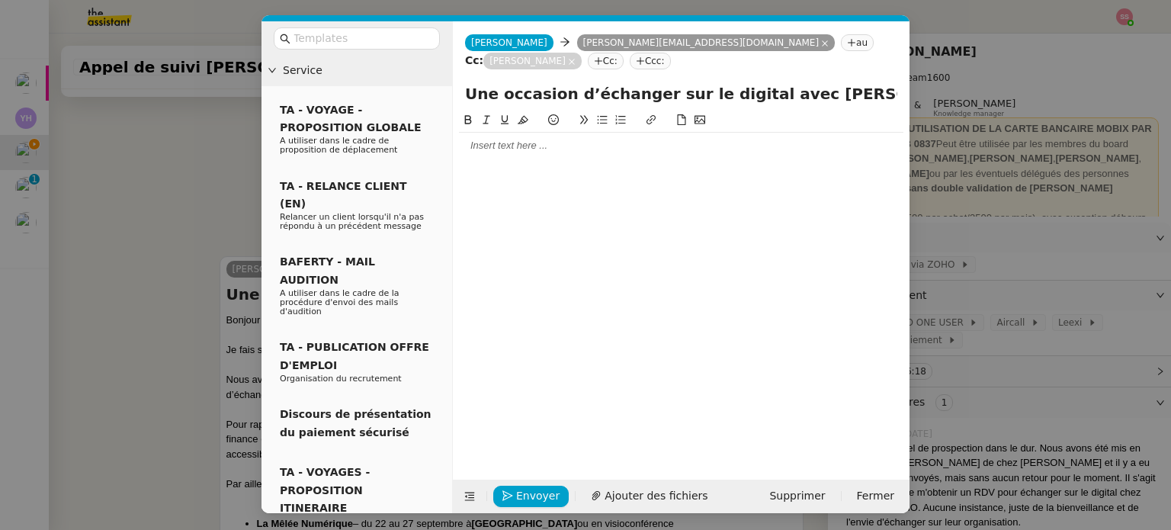
click at [505, 139] on div at bounding box center [681, 146] width 444 height 14
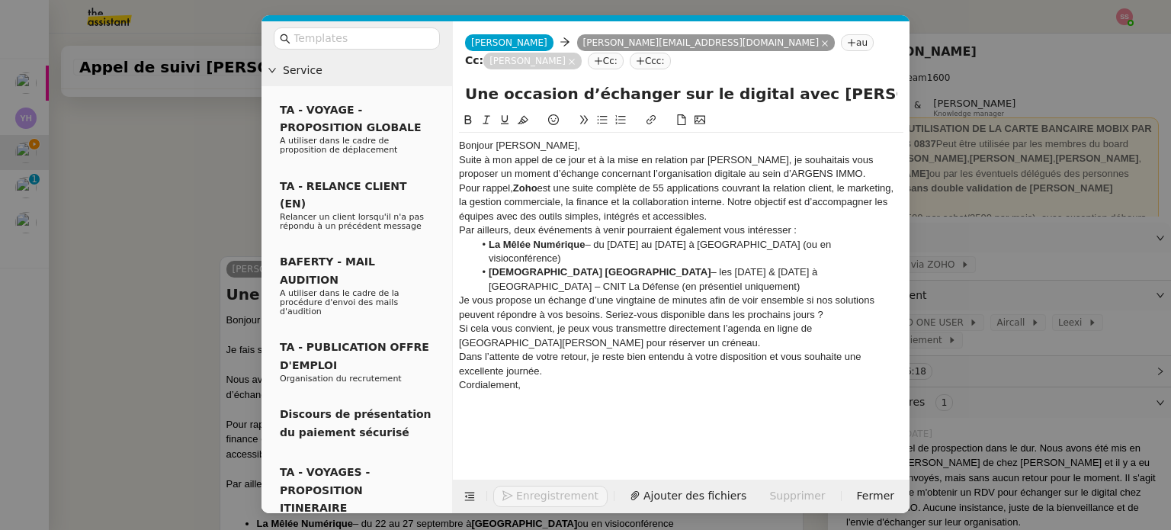
click at [585, 139] on div "Bonjour [PERSON_NAME]," at bounding box center [681, 146] width 444 height 14
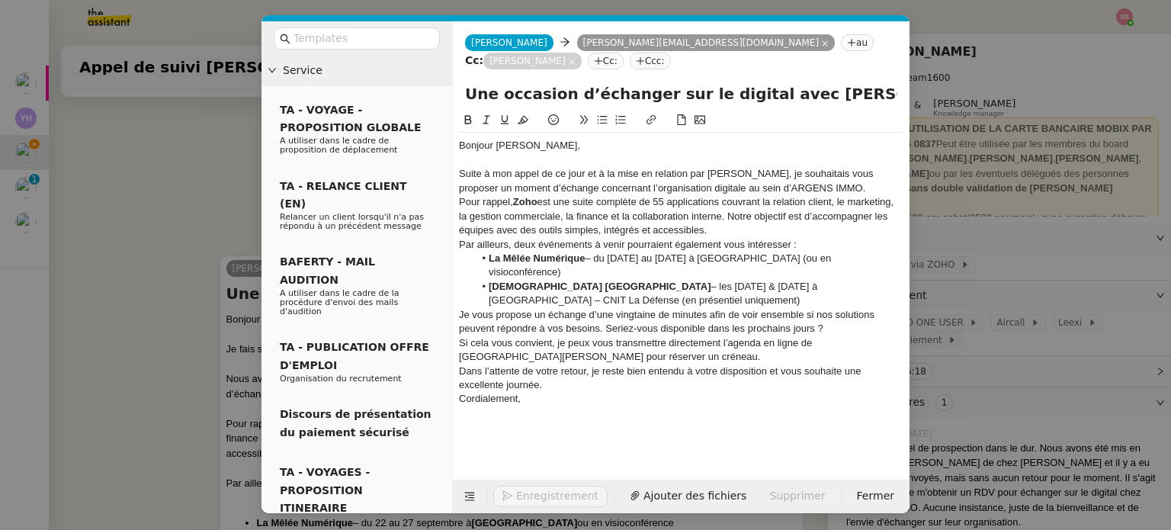
click at [853, 171] on div "Suite à mon appel de ce jour et à la mise en relation par [PERSON_NAME], je sou…" at bounding box center [681, 181] width 444 height 28
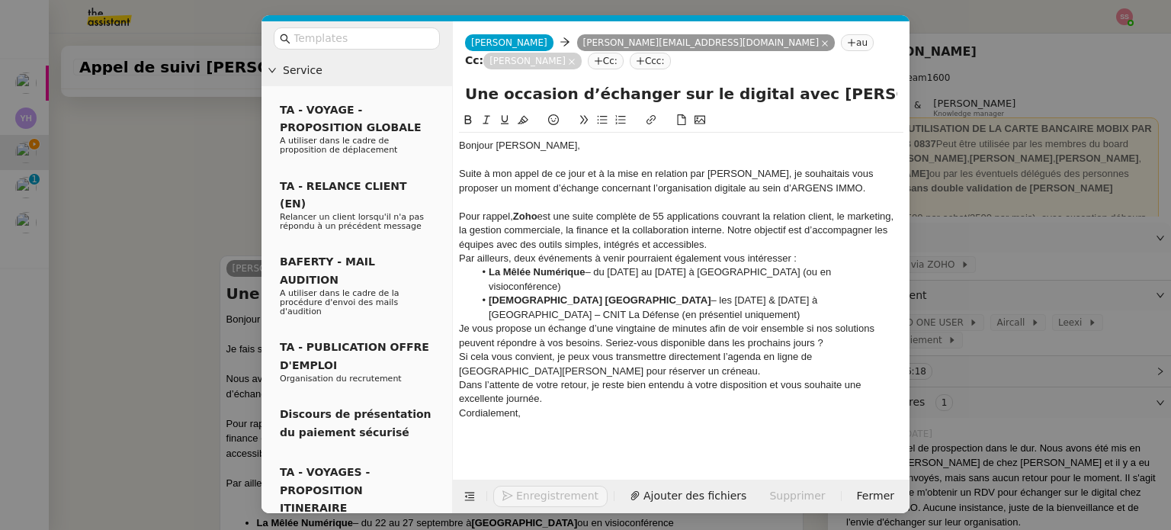
click at [725, 225] on div "Pour rappel, [PERSON_NAME] est une suite complète de 55 applications couvrant l…" at bounding box center [681, 231] width 444 height 42
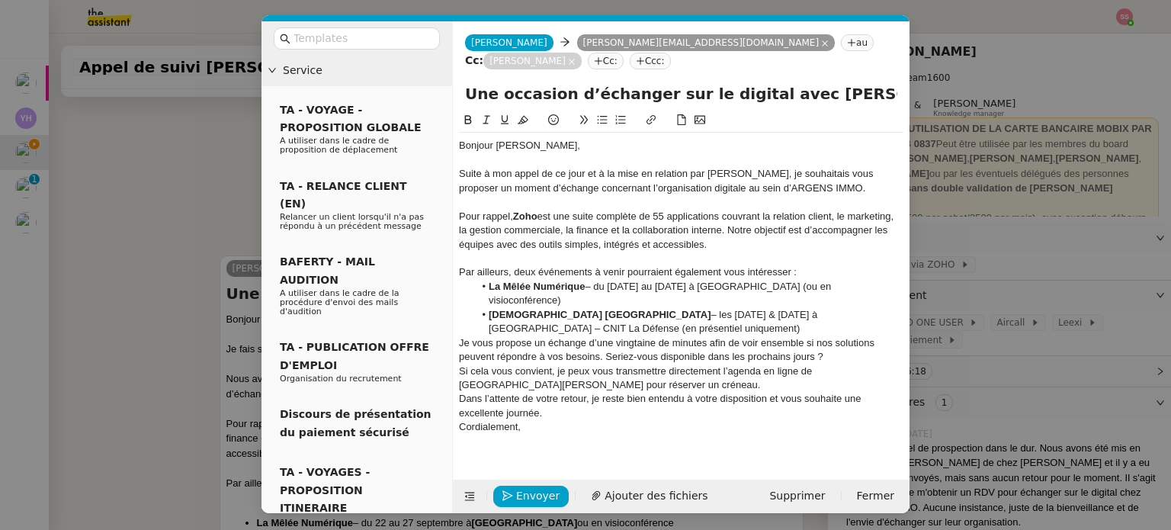
click at [893, 308] on li "[DEMOGRAPHIC_DATA] France – les [DATE] & [DATE] à [GEOGRAPHIC_DATA] – CNIT La D…" at bounding box center [689, 322] width 430 height 28
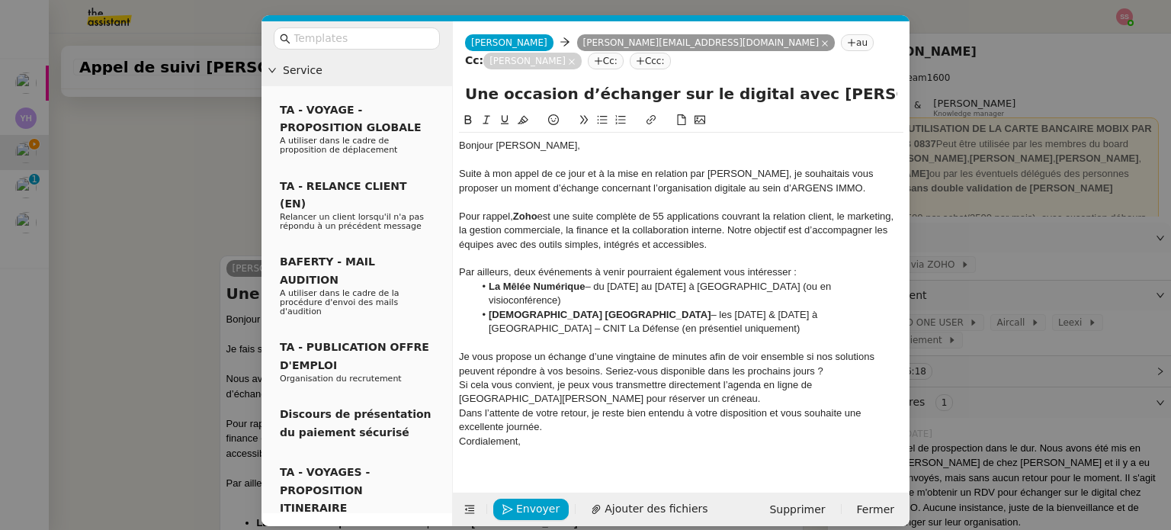
click at [842, 350] on div "Je vous propose un échange d’une vingtaine de minutes afin de voir ensemble si …" at bounding box center [681, 364] width 444 height 28
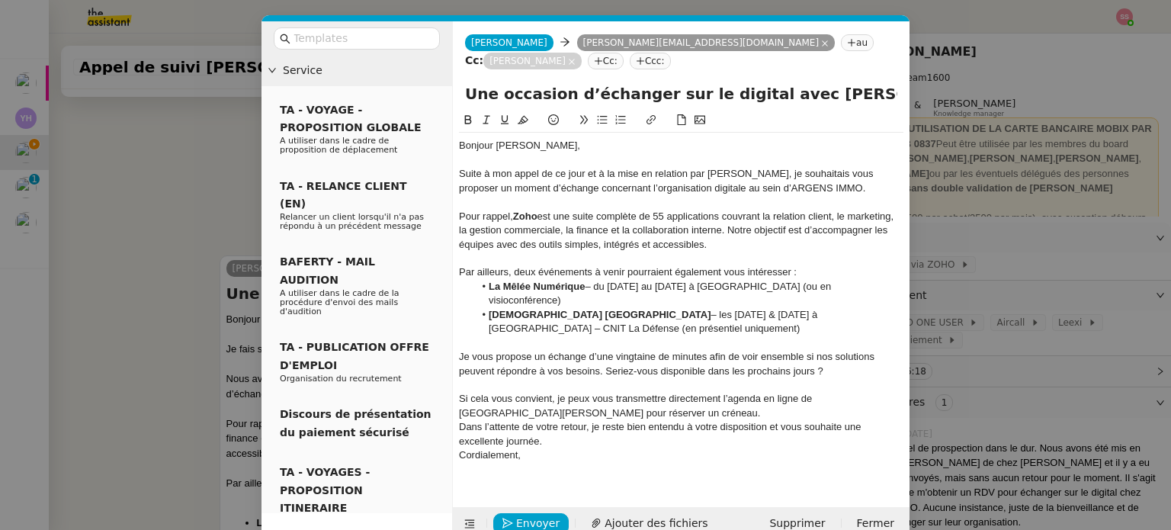
click at [621, 392] on div "Si cela vous convient, je peux vous transmettre directement l’agenda en ligne d…" at bounding box center [681, 406] width 444 height 28
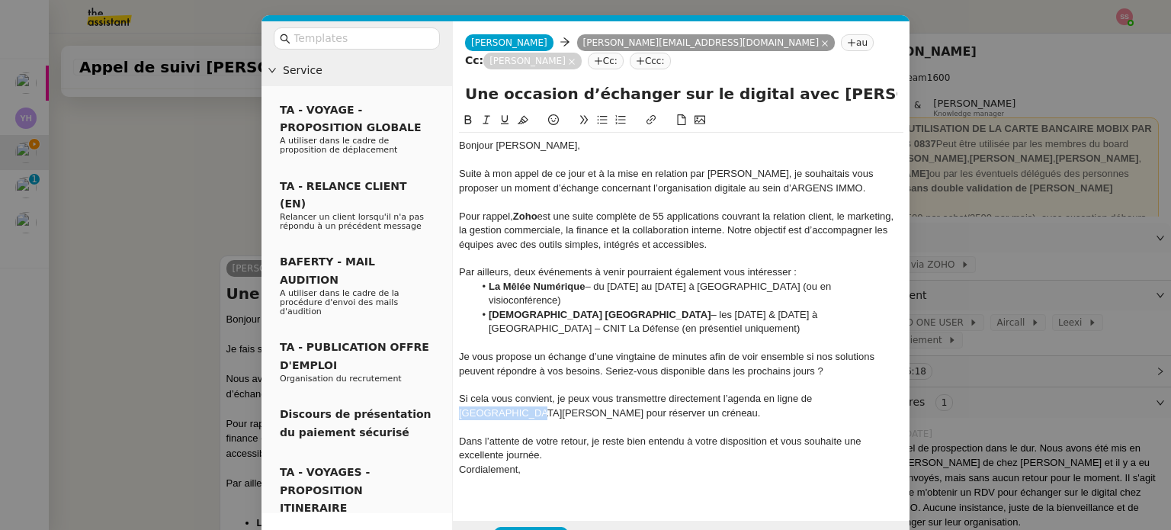
drag, startPoint x: 814, startPoint y: 351, endPoint x: 886, endPoint y: 353, distance: 72.4
click at [886, 392] on div "Si cela vous convient, je peux vous transmettre directement l’agenda en ligne d…" at bounding box center [681, 406] width 444 height 28
click at [651, 114] on icon at bounding box center [651, 119] width 11 height 11
paste input "[URL][DOMAIN_NAME]"
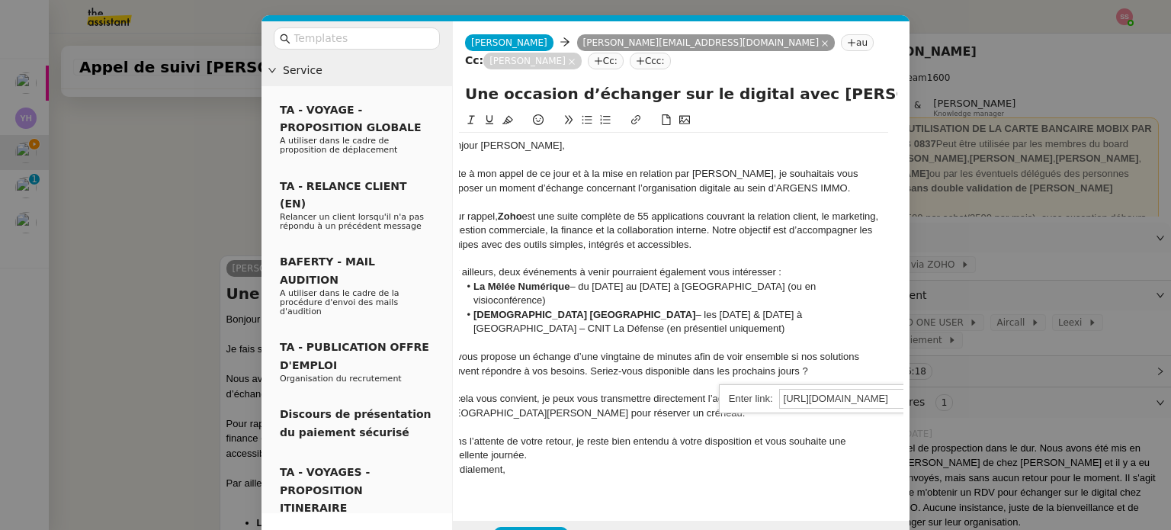
type input "[URL][DOMAIN_NAME]"
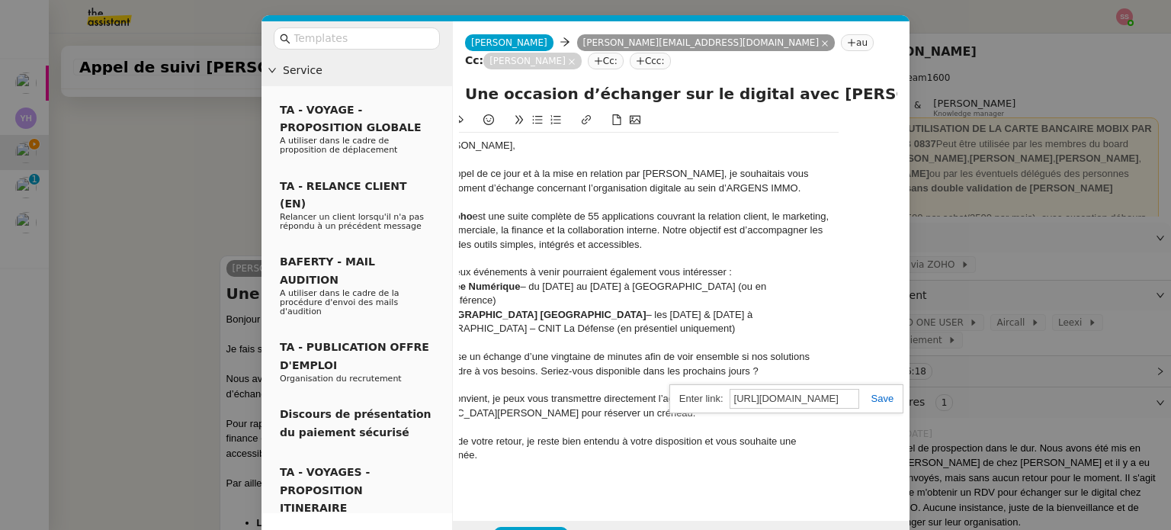
drag, startPoint x: 880, startPoint y: 374, endPoint x: 871, endPoint y: 400, distance: 27.5
click at [880, 393] on link at bounding box center [876, 398] width 35 height 11
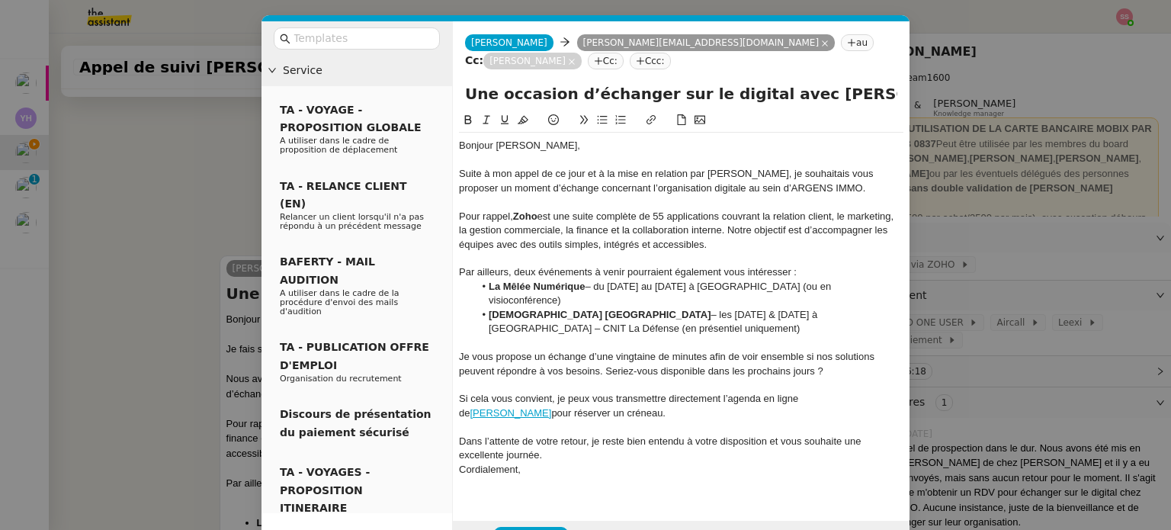
click at [739, 448] on div "Bonjour [PERSON_NAME], Suite à mon appel de ce jour et à la mise en relation pa…" at bounding box center [681, 315] width 444 height 364
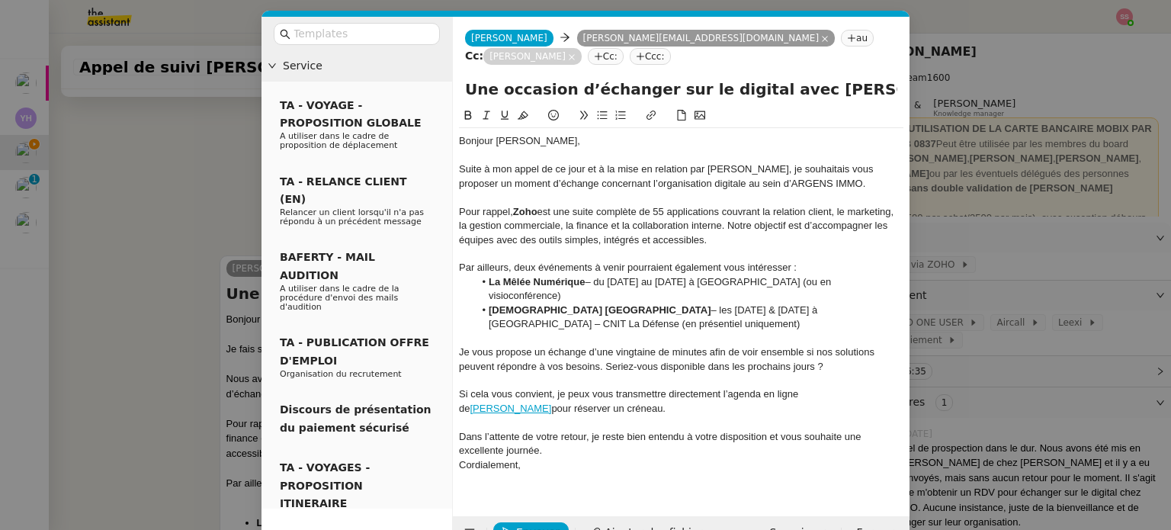
scroll to position [6, 0]
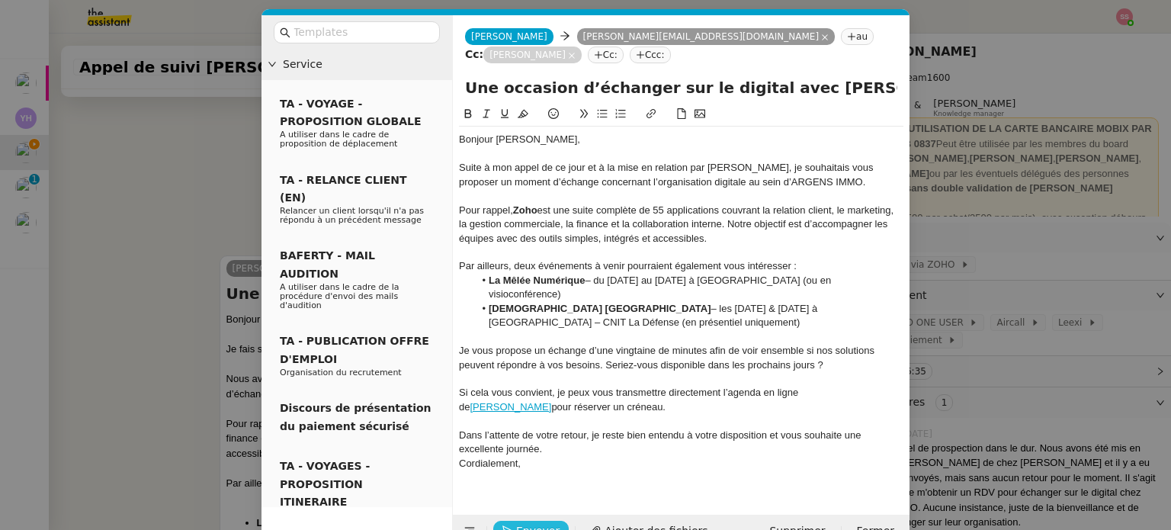
click at [536, 522] on span "Envoyer" at bounding box center [537, 531] width 43 height 18
click at [536, 522] on span "Confirmer l'envoi" at bounding box center [561, 531] width 91 height 18
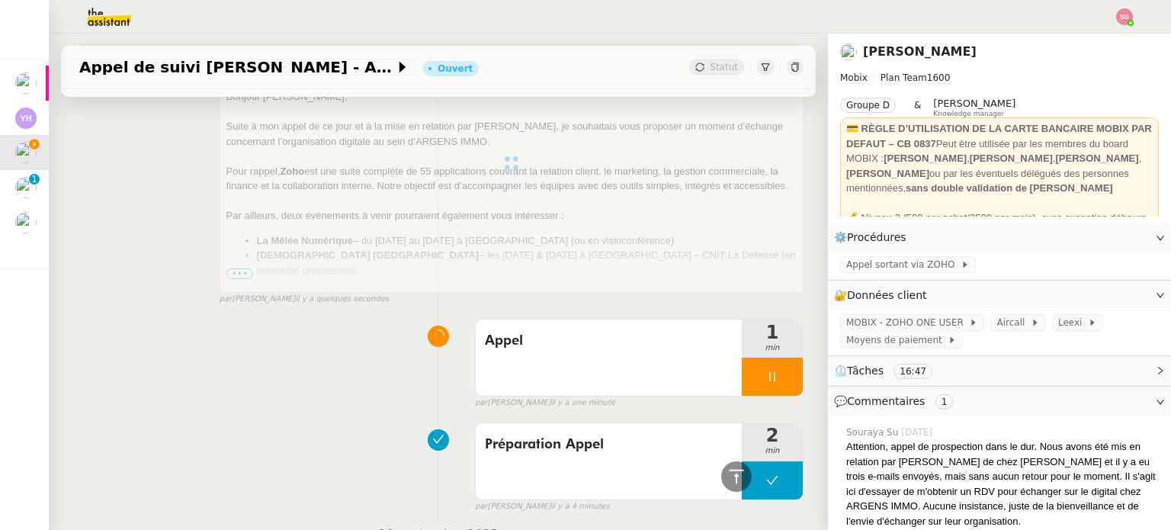
scroll to position [239, 0]
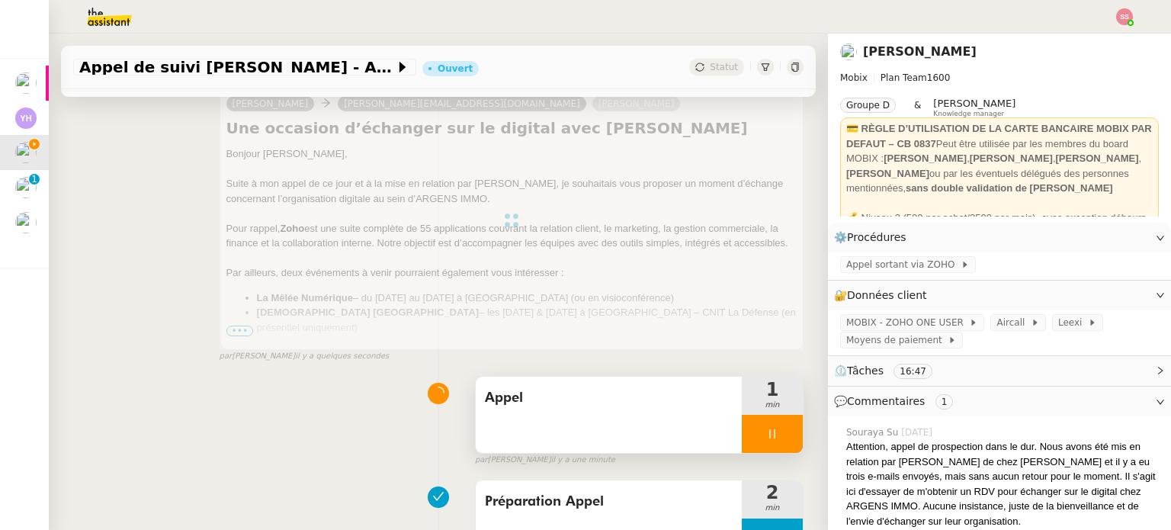
click at [770, 429] on div at bounding box center [772, 434] width 61 height 38
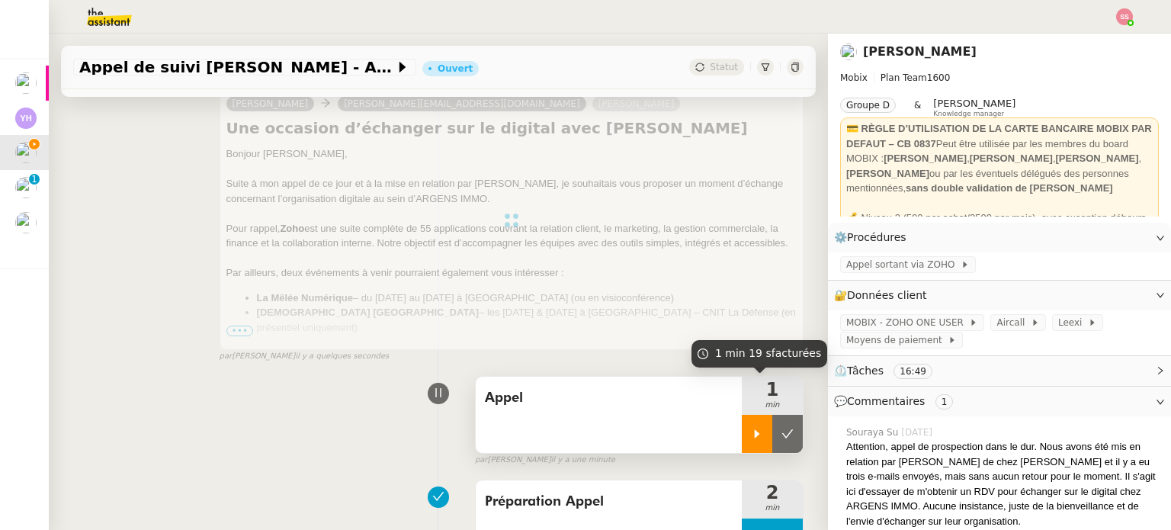
click at [781, 429] on icon at bounding box center [787, 434] width 12 height 12
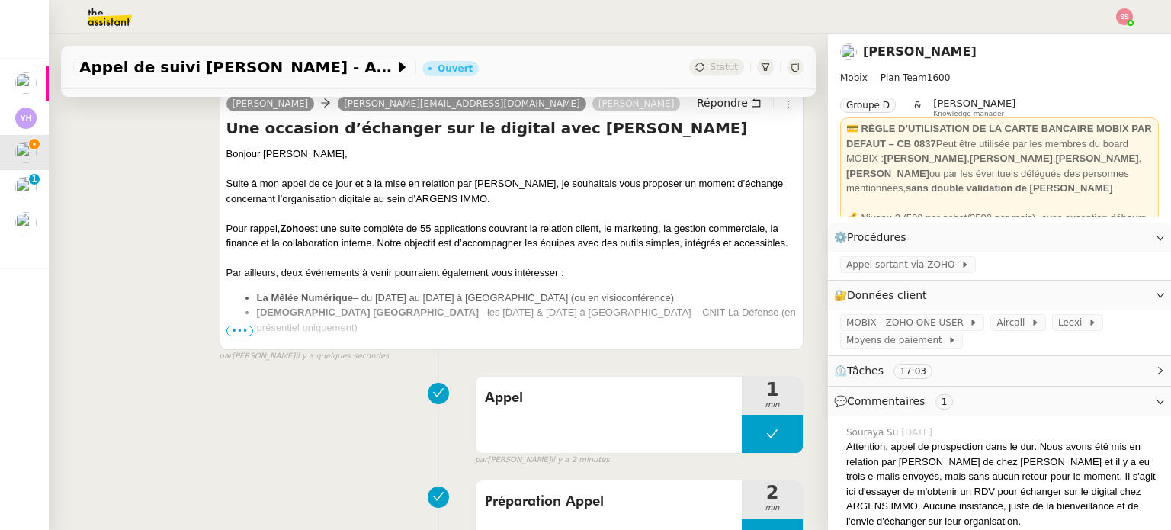
click at [239, 332] on span "•••" at bounding box center [239, 330] width 27 height 11
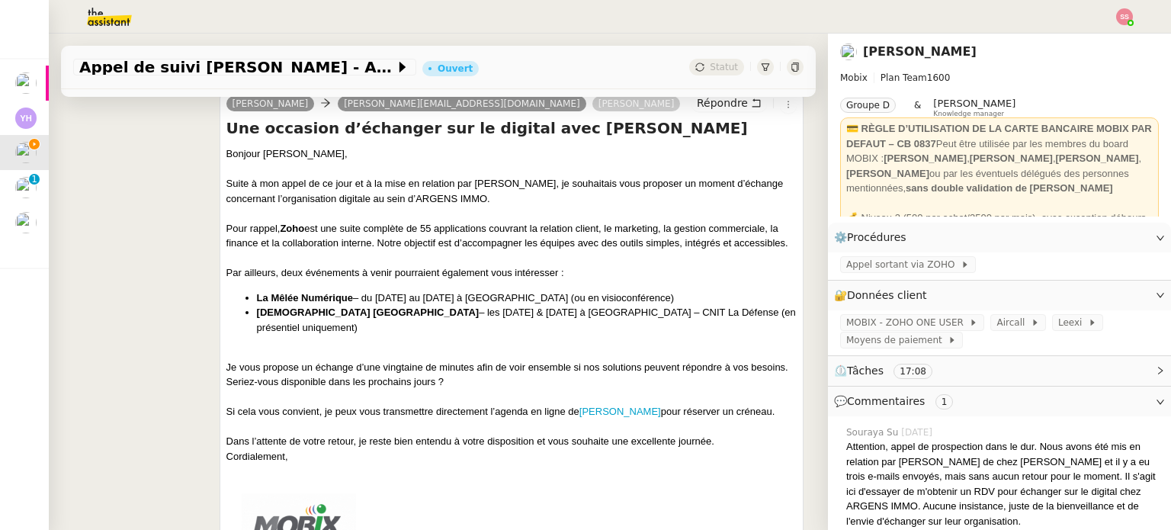
scroll to position [10, 0]
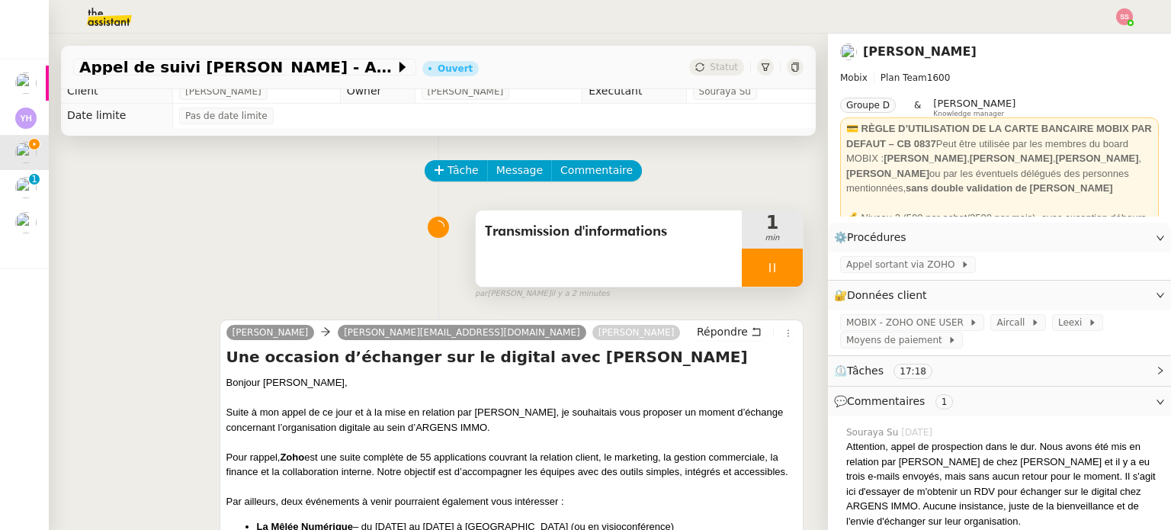
click at [762, 260] on div at bounding box center [772, 267] width 61 height 38
click at [781, 266] on icon at bounding box center [787, 267] width 12 height 12
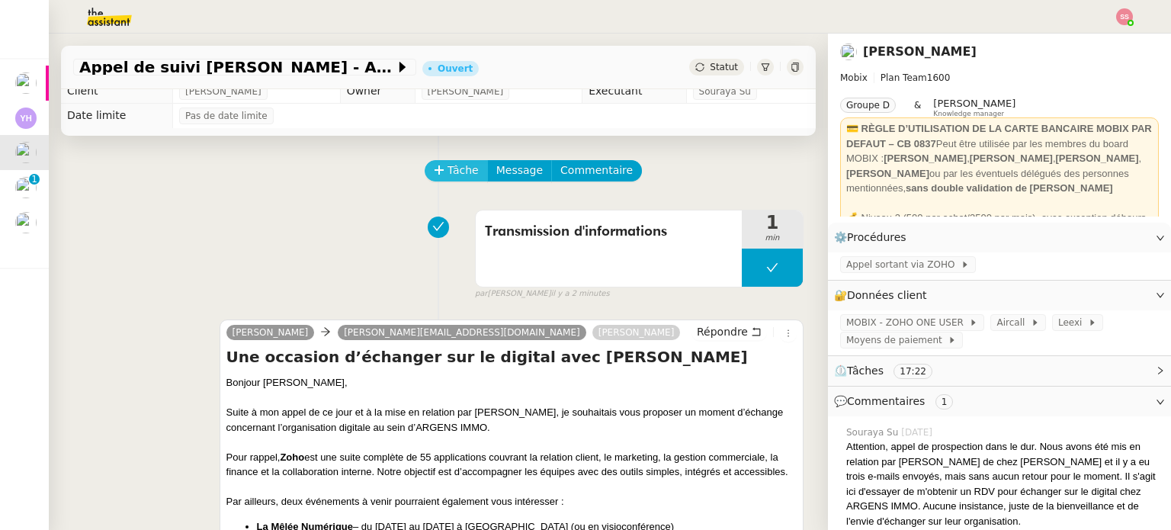
click at [458, 165] on span "Tâche" at bounding box center [462, 171] width 31 height 18
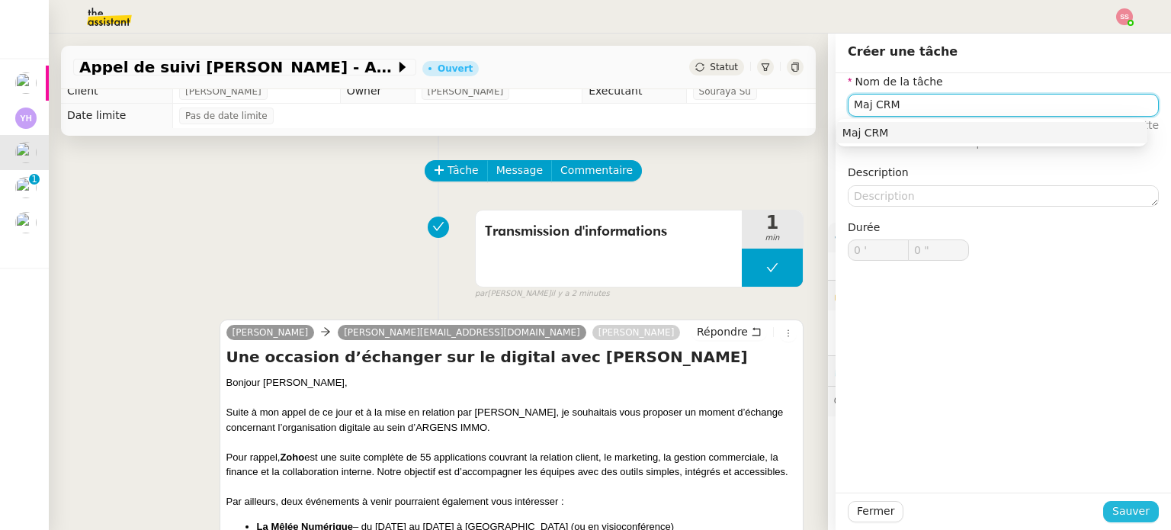
type input "Maj CRM"
click at [1136, 508] on span "Sauver" at bounding box center [1130, 511] width 37 height 18
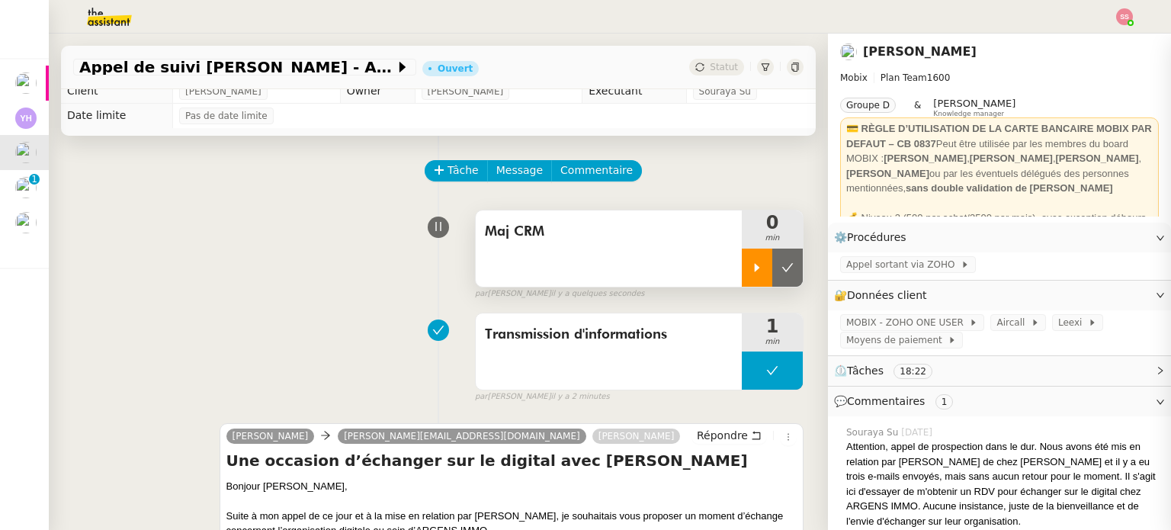
click at [751, 269] on icon at bounding box center [757, 267] width 12 height 12
click at [768, 268] on div at bounding box center [772, 267] width 61 height 38
click at [780, 268] on button at bounding box center [787, 267] width 30 height 38
click at [710, 63] on span "Statut" at bounding box center [724, 67] width 28 height 11
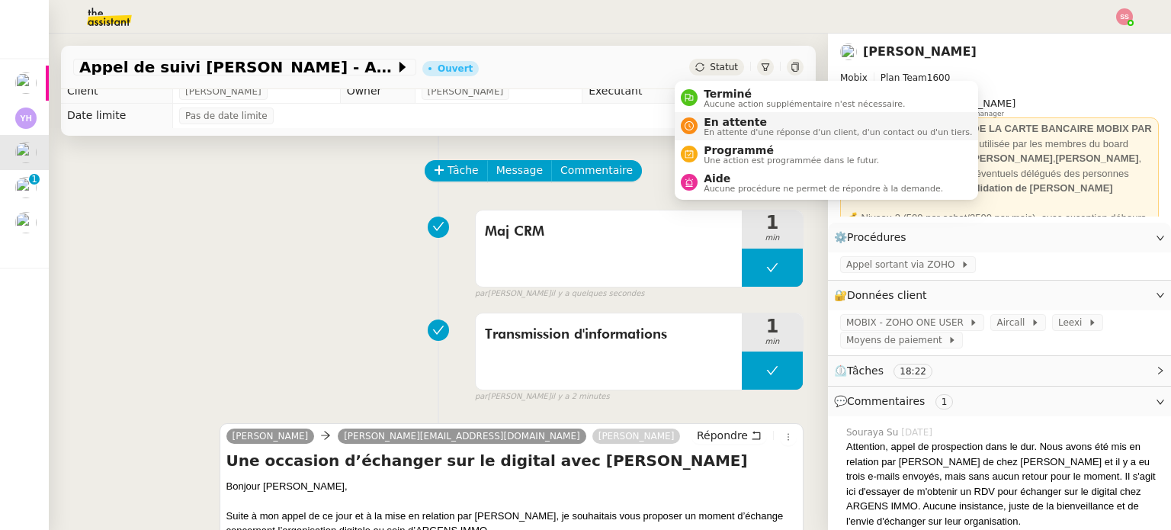
click at [716, 125] on span "En attente" at bounding box center [837, 122] width 268 height 12
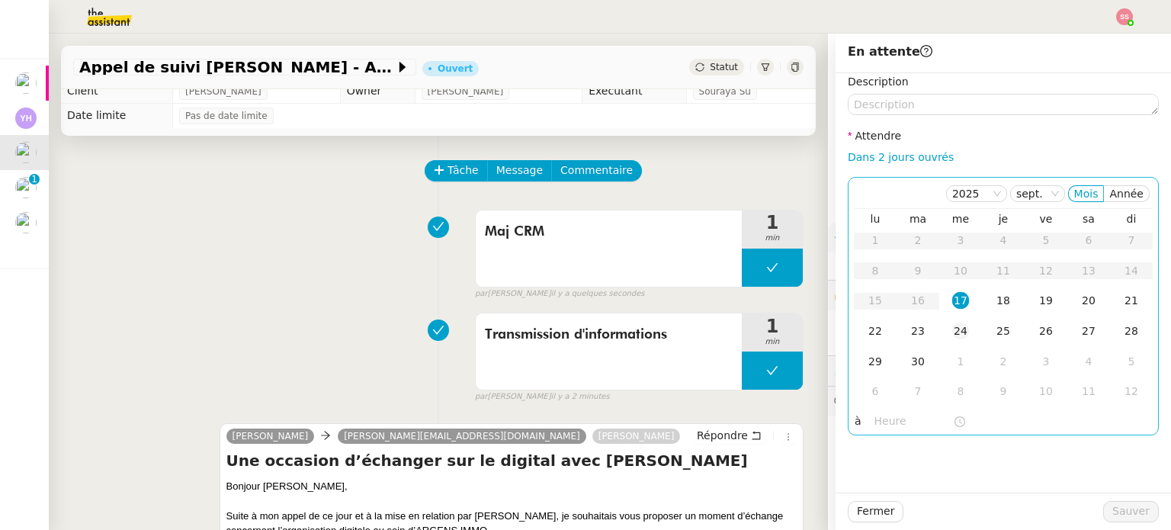
click at [952, 325] on div "24" at bounding box center [960, 330] width 17 height 17
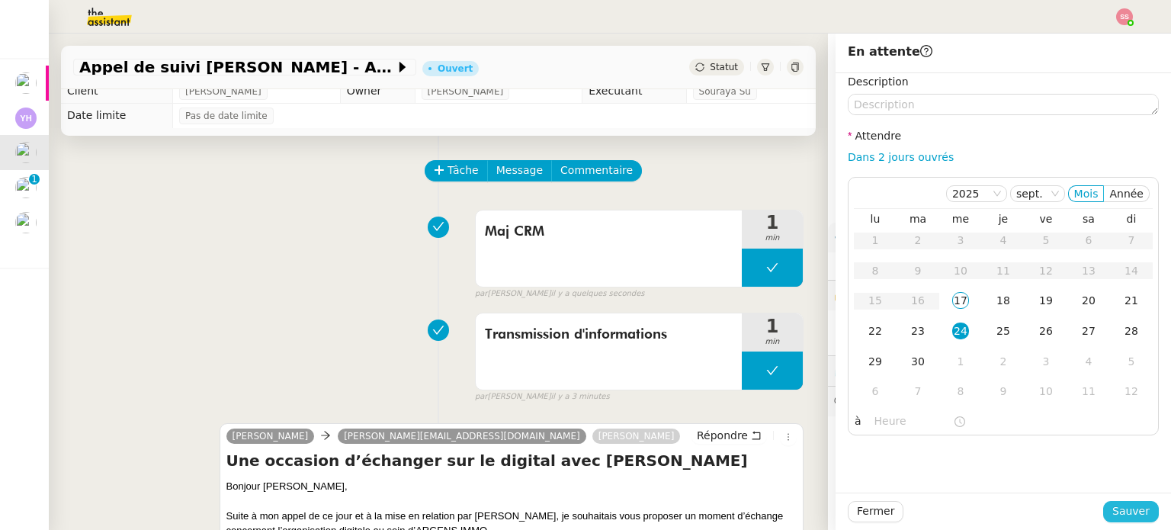
click at [1105, 505] on button "Sauver" at bounding box center [1131, 511] width 56 height 21
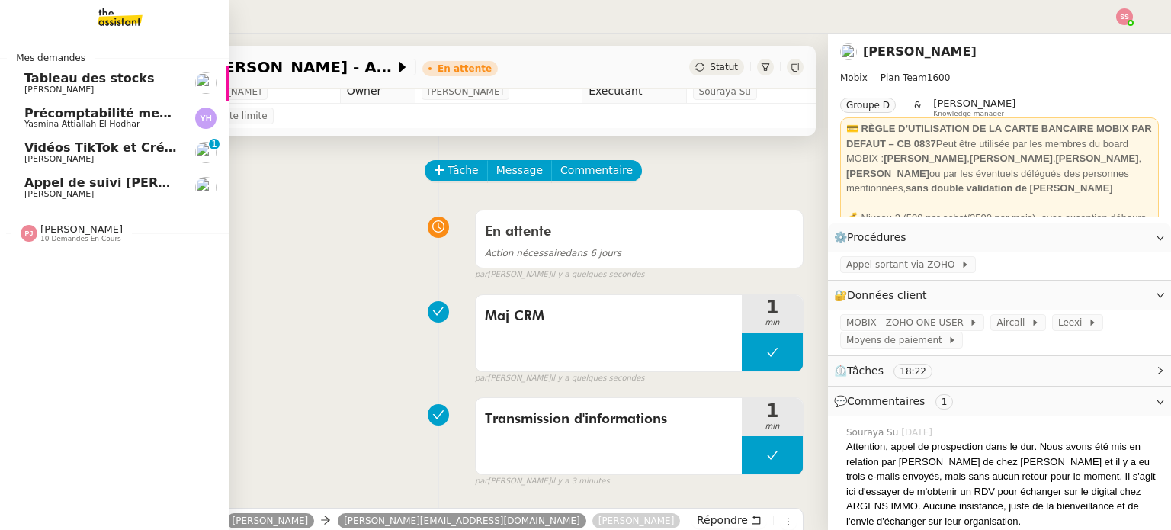
click at [69, 176] on span "Appel de suivi [PERSON_NAME]" at bounding box center [131, 182] width 215 height 14
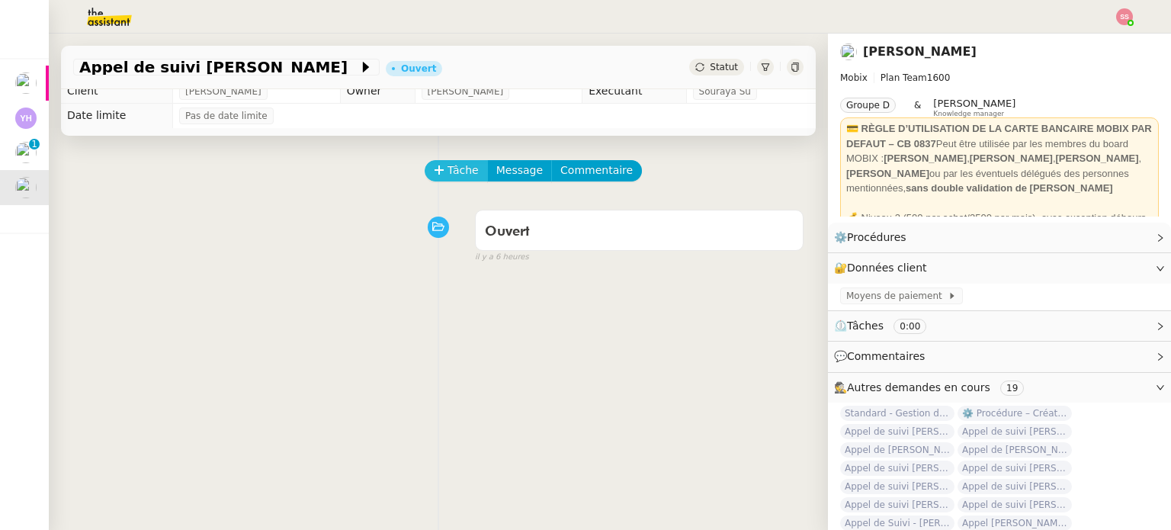
click at [456, 170] on span "Tâche" at bounding box center [462, 171] width 31 height 18
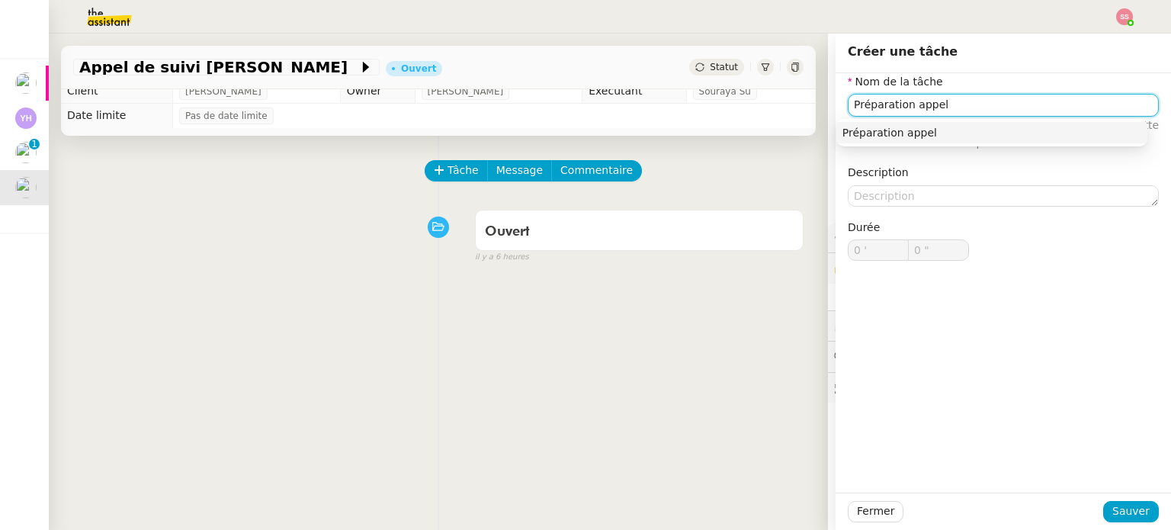
click at [855, 130] on div "Préparation appel" at bounding box center [991, 133] width 299 height 14
type input "Préparation appel"
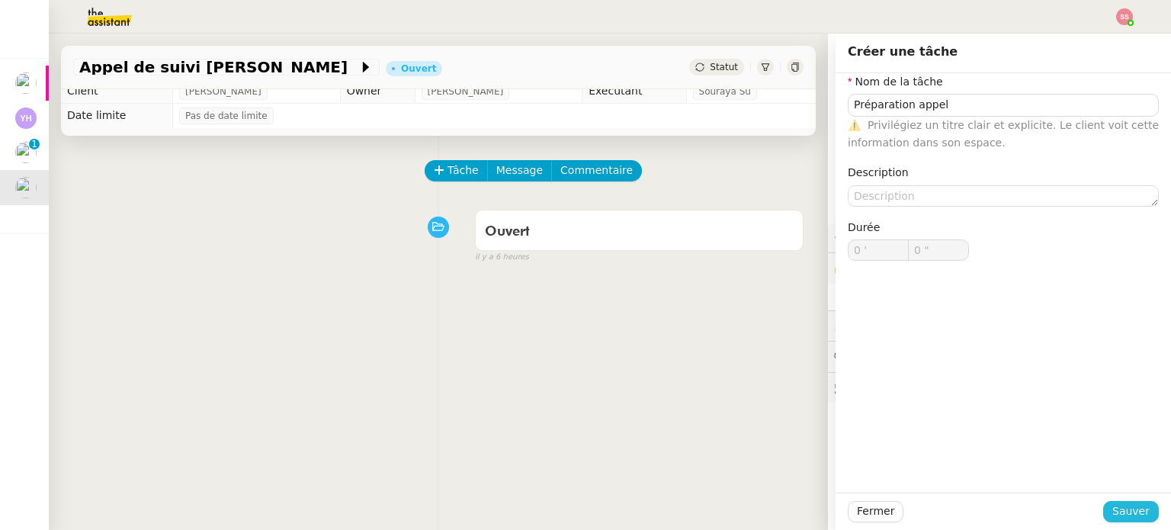
click at [1140, 508] on button "Sauver" at bounding box center [1131, 511] width 56 height 21
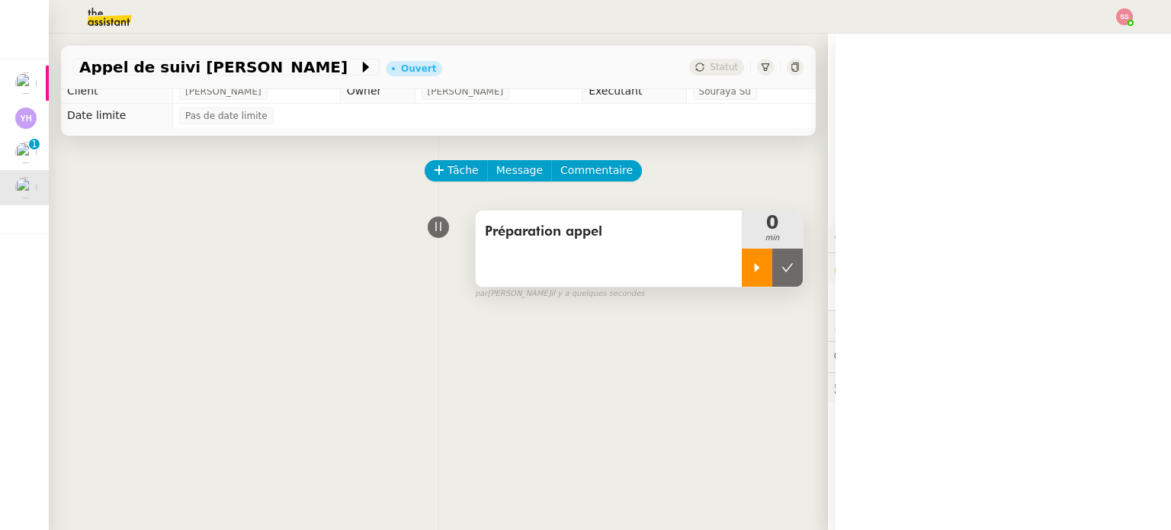
click at [742, 256] on div at bounding box center [757, 267] width 30 height 38
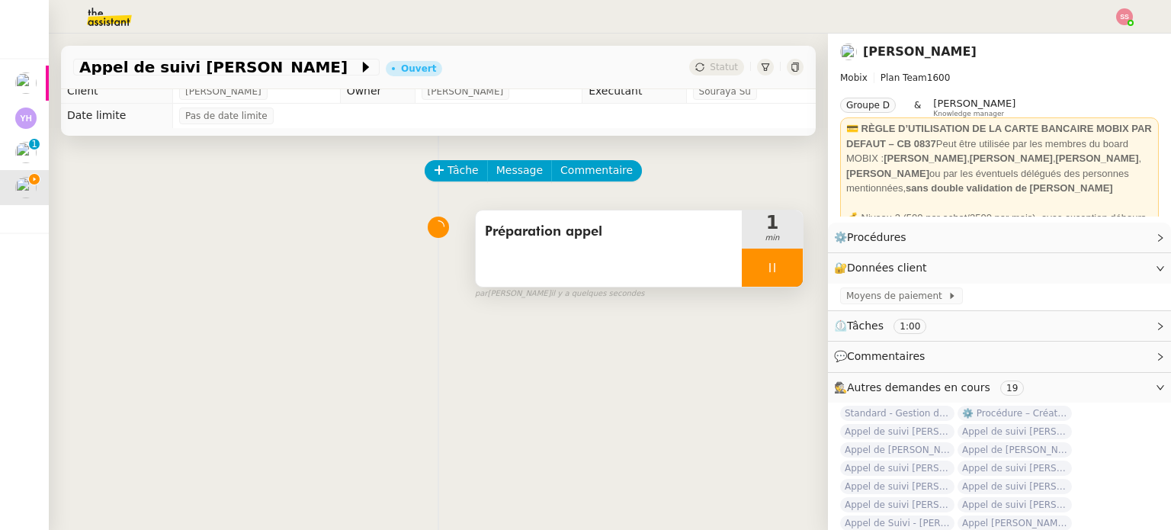
click at [777, 272] on div at bounding box center [772, 267] width 61 height 38
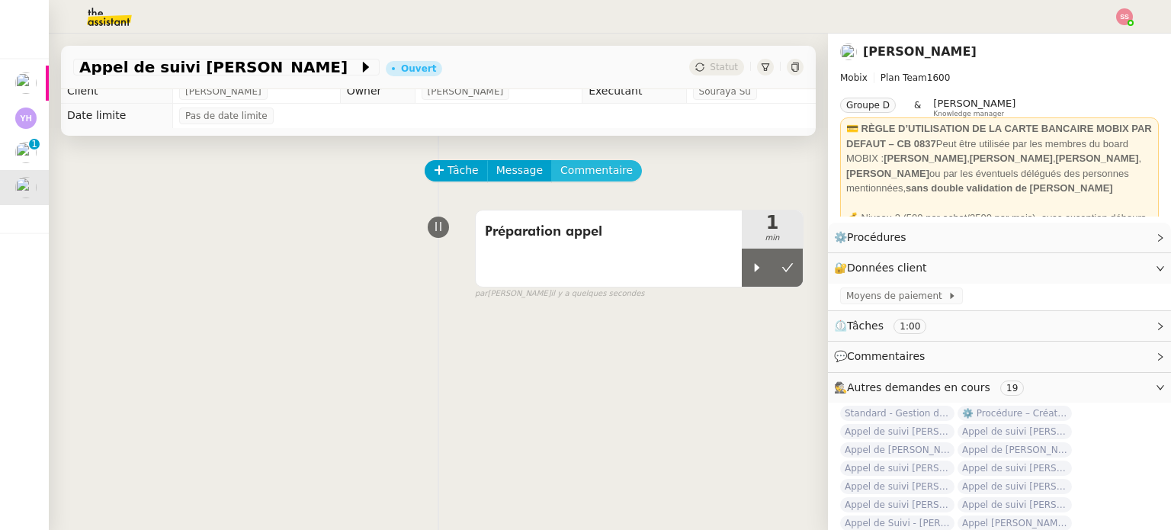
click at [561, 173] on span "Commentaire" at bounding box center [596, 171] width 72 height 18
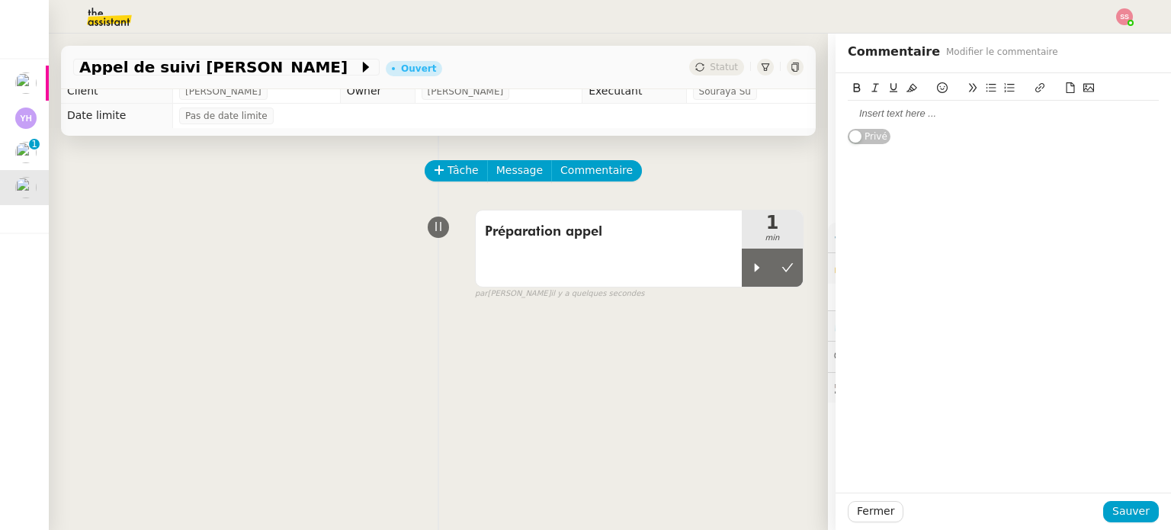
click at [910, 119] on div at bounding box center [1003, 114] width 311 height 14
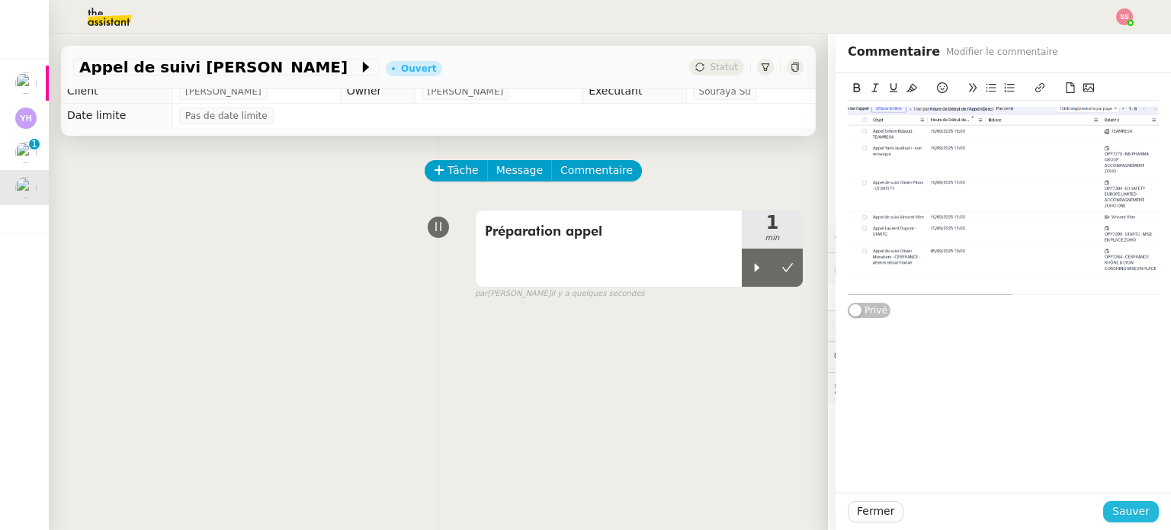
click at [1133, 515] on span "Sauver" at bounding box center [1130, 511] width 37 height 18
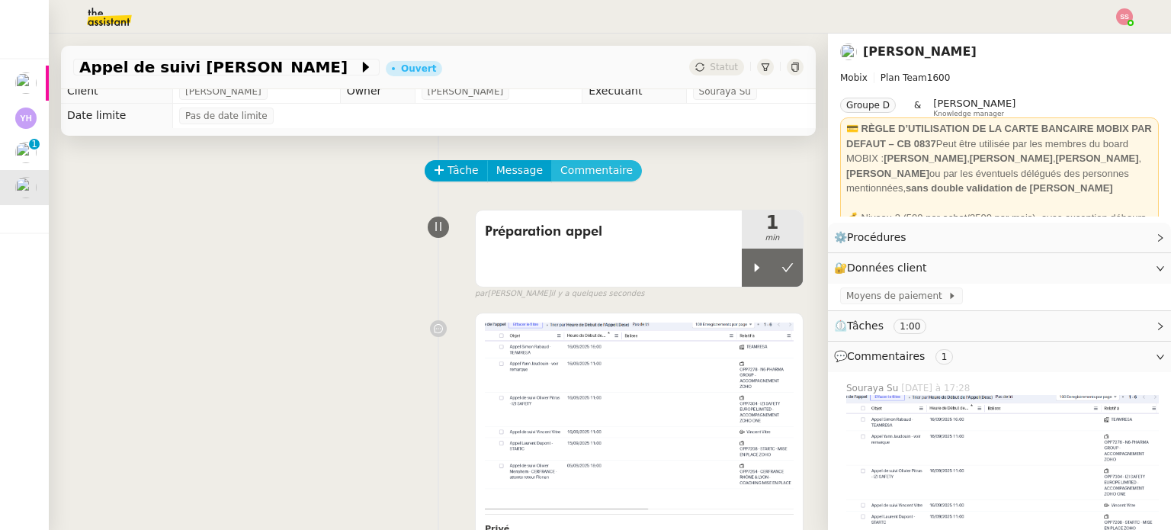
click at [560, 175] on span "Commentaire" at bounding box center [596, 171] width 72 height 18
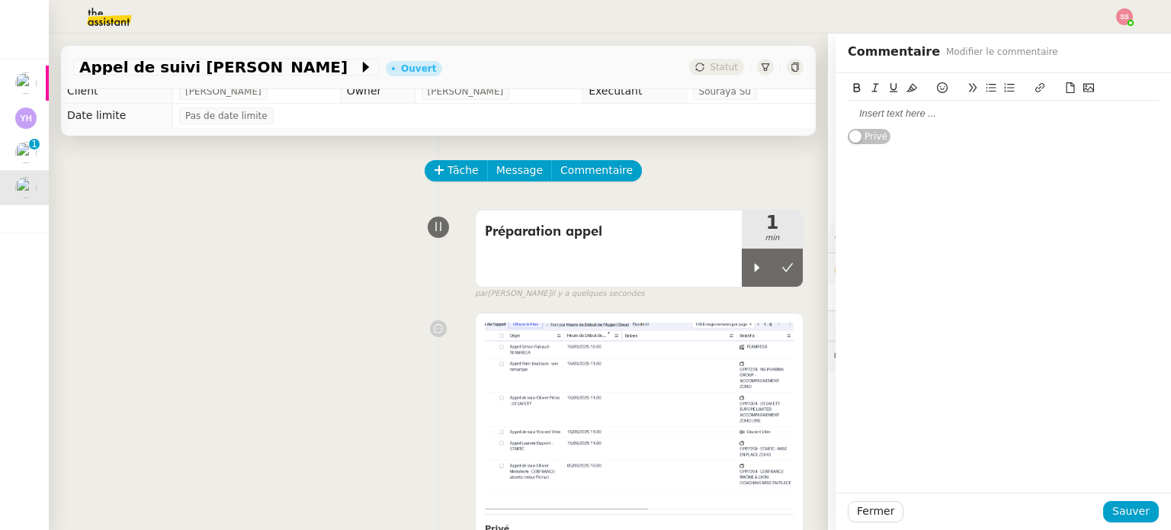
click at [885, 122] on div at bounding box center [1003, 114] width 311 height 26
click at [1134, 511] on span "Sauver" at bounding box center [1130, 511] width 37 height 18
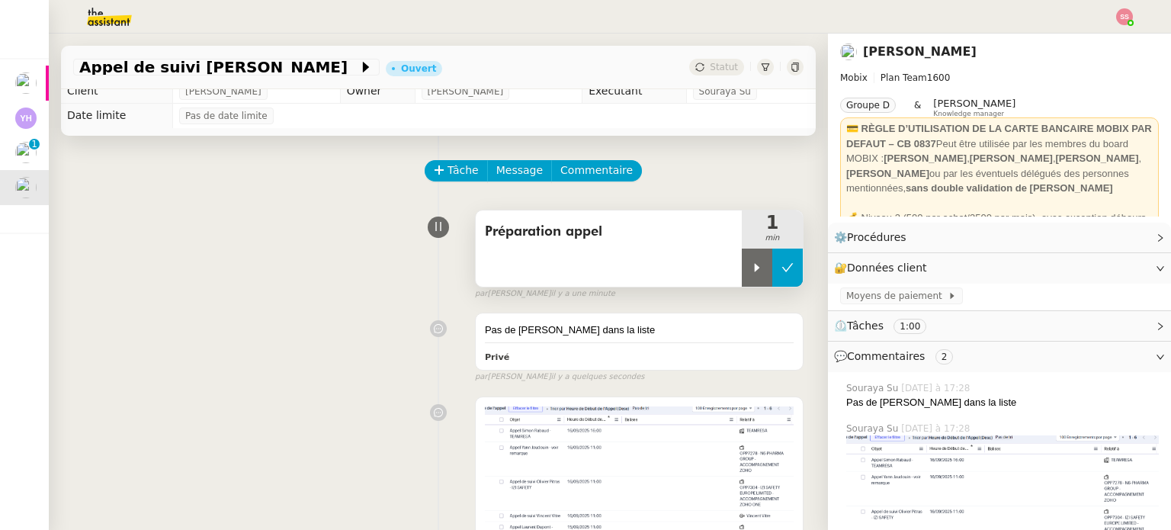
click at [780, 274] on button at bounding box center [787, 267] width 30 height 38
click at [710, 72] on span "Statut" at bounding box center [724, 67] width 28 height 11
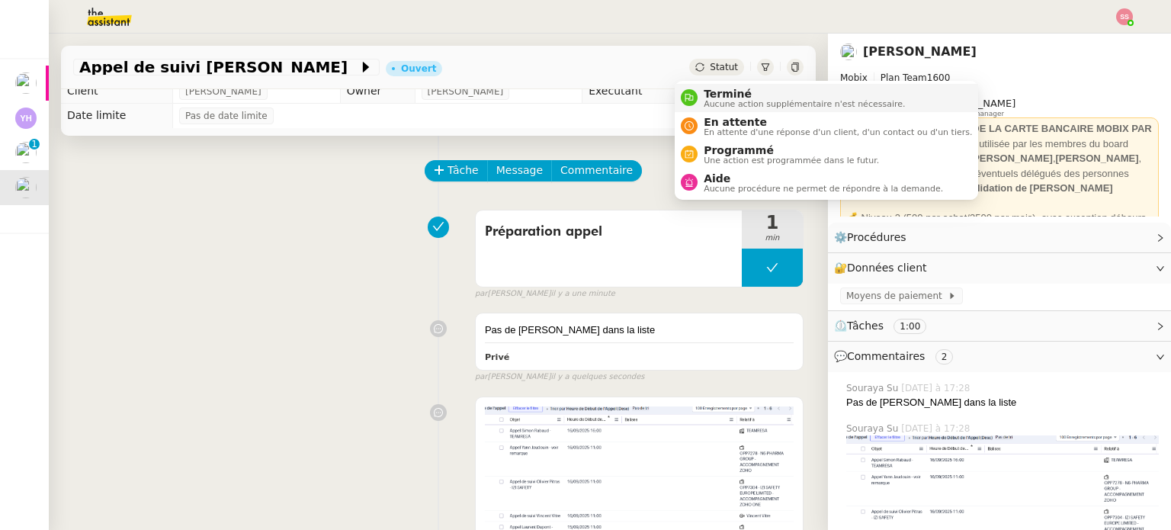
click at [723, 92] on span "Terminé" at bounding box center [803, 94] width 201 height 12
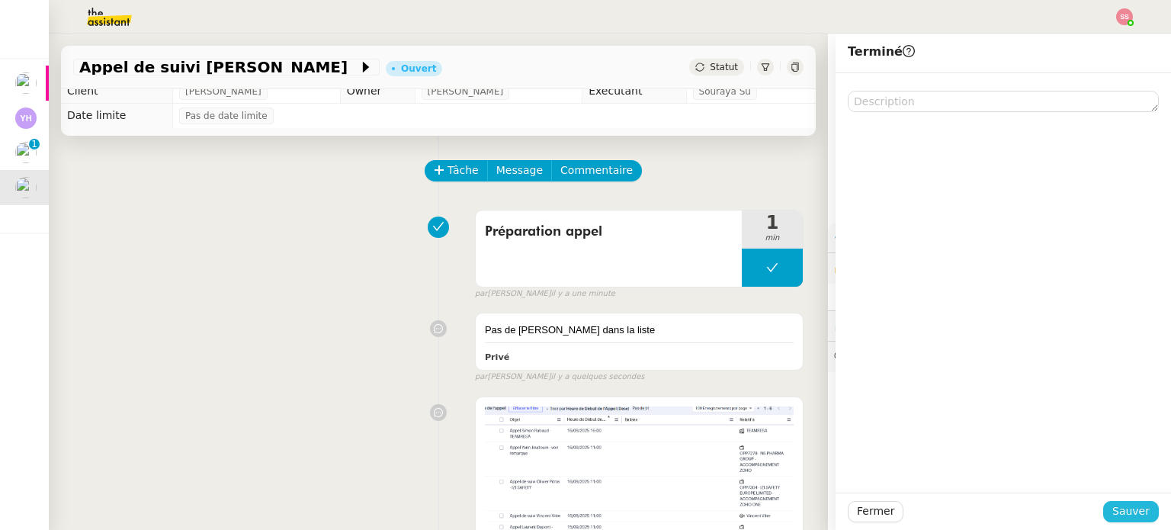
click at [1123, 506] on span "Sauver" at bounding box center [1130, 511] width 37 height 18
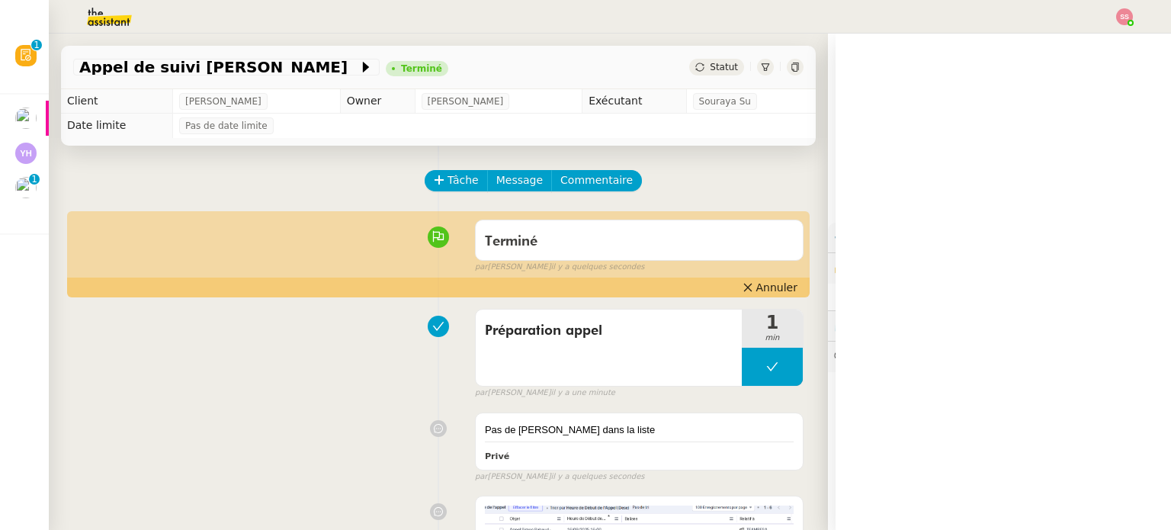
scroll to position [10, 0]
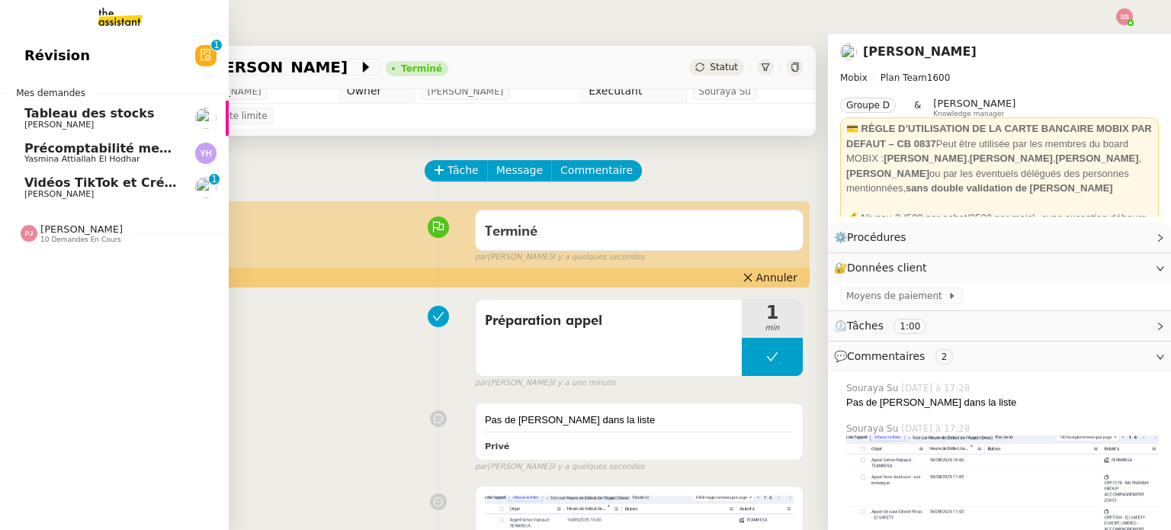
click at [95, 186] on span "Vidéos TikTok et Créatives META - septembre 2025" at bounding box center [198, 182] width 349 height 14
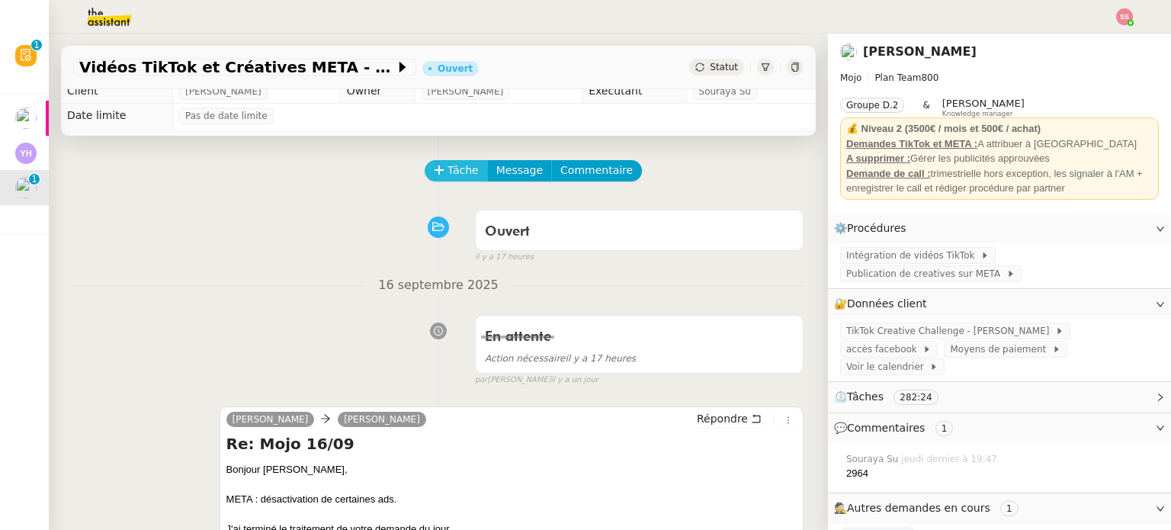
click at [454, 173] on span "Tâche" at bounding box center [462, 171] width 31 height 18
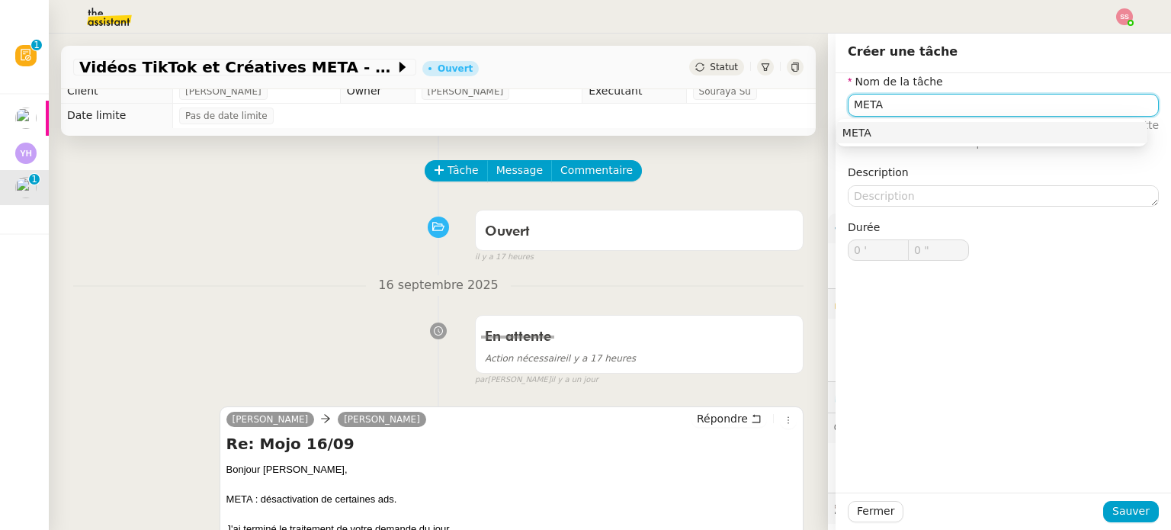
click at [905, 139] on div "META" at bounding box center [991, 133] width 299 height 14
type input "META"
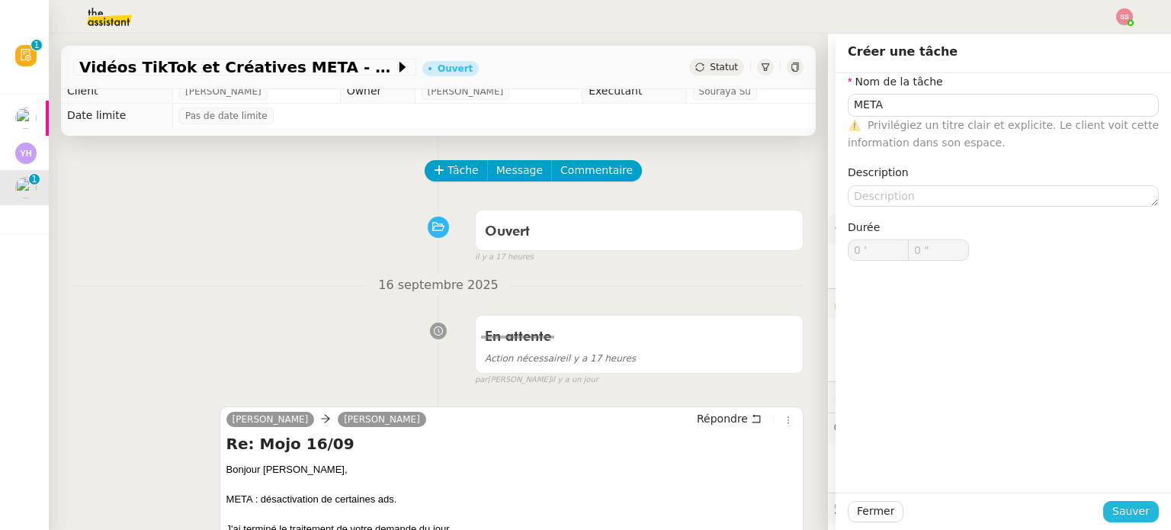
click at [1112, 505] on span "Sauver" at bounding box center [1130, 511] width 37 height 18
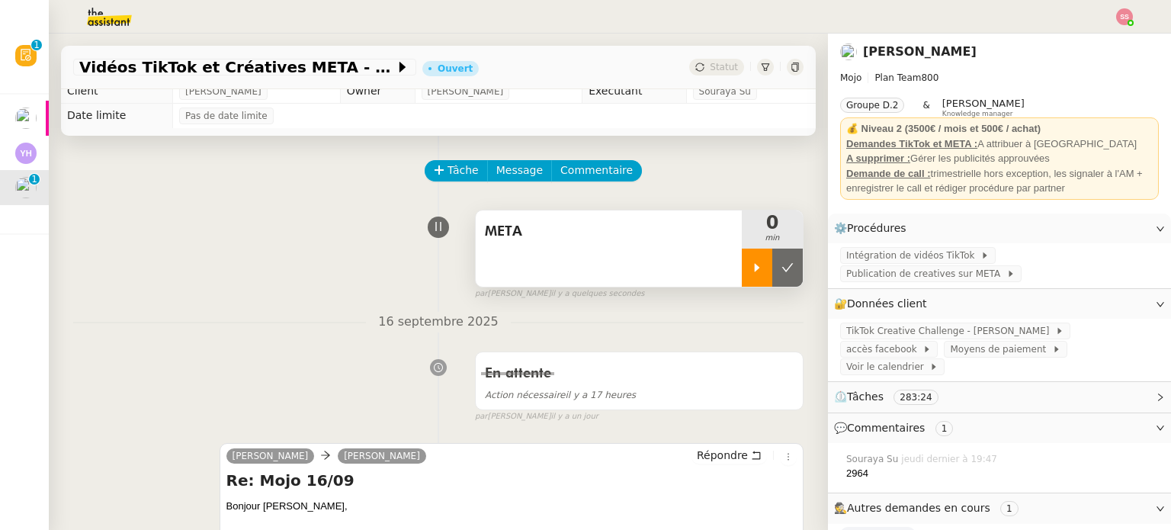
click at [751, 274] on icon at bounding box center [757, 267] width 12 height 12
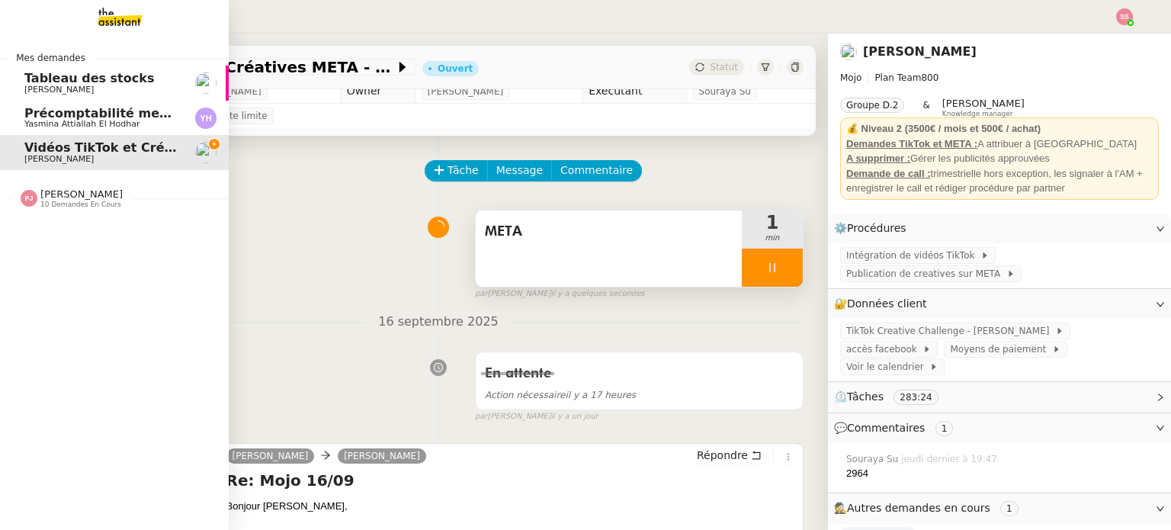
click at [33, 246] on div "Mes demandes Tableau des stocks Guillaume Farina Précomptabilité mensuelle de l…" at bounding box center [114, 282] width 229 height 496
click at [83, 194] on span "[PERSON_NAME]" at bounding box center [81, 193] width 82 height 11
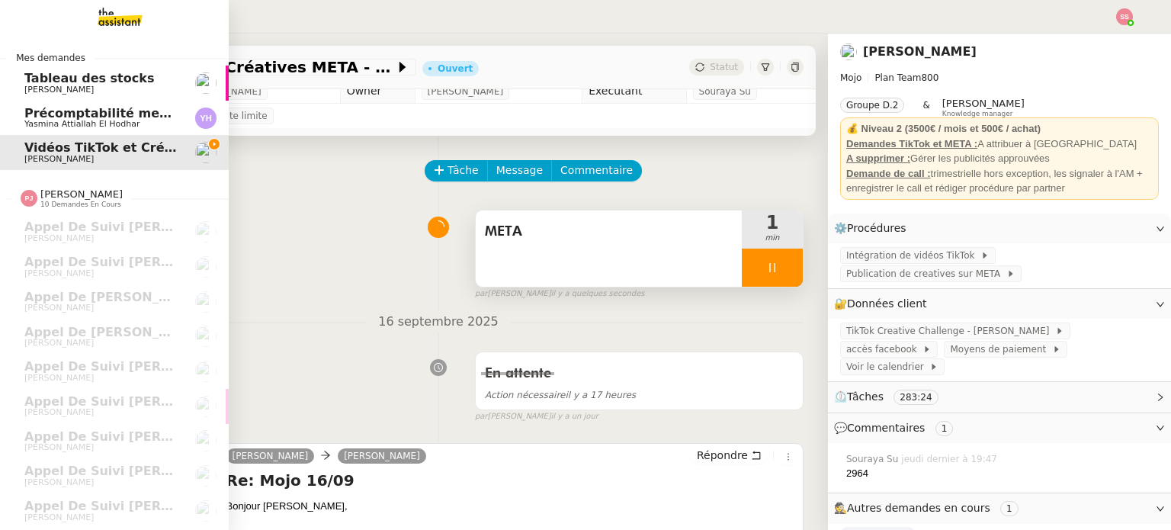
click at [79, 108] on span "Précomptabilité mensuelle de la SCI du Clos Bonin - [DATE]" at bounding box center [227, 113] width 407 height 14
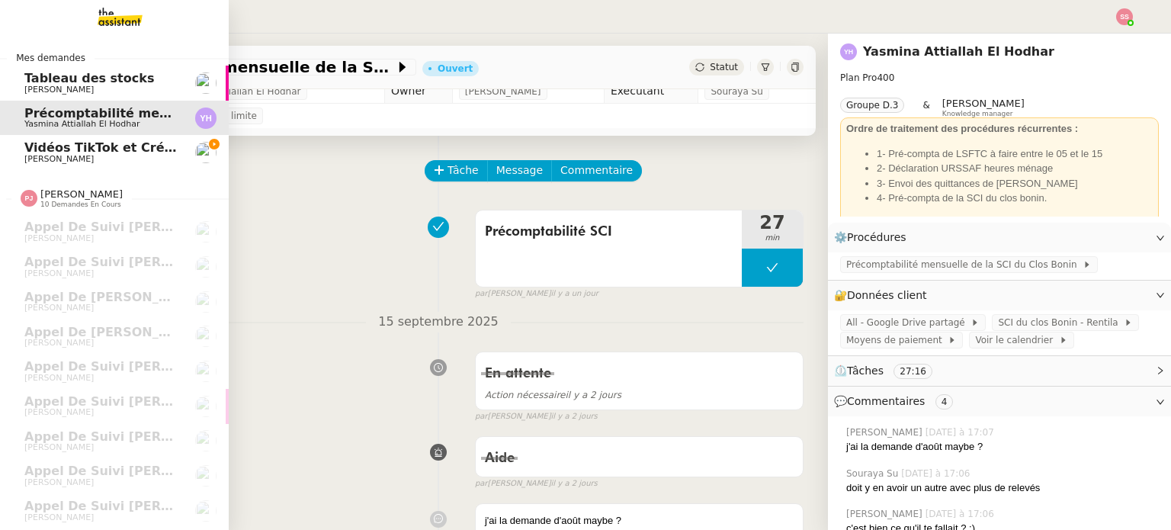
click at [130, 142] on span "Vidéos TikTok et Créatives META - septembre 2025" at bounding box center [198, 147] width 349 height 14
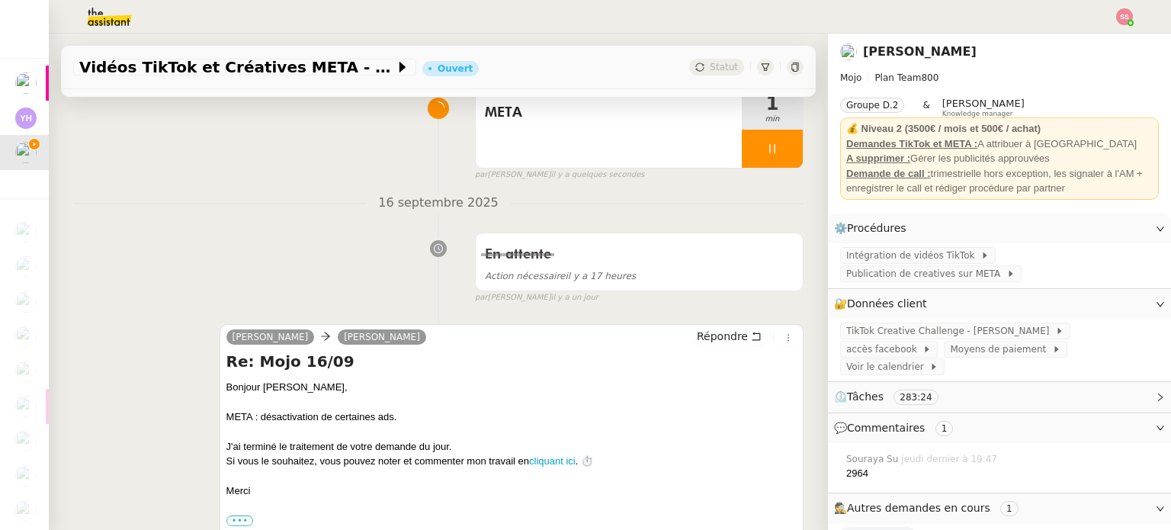
scroll to position [152, 0]
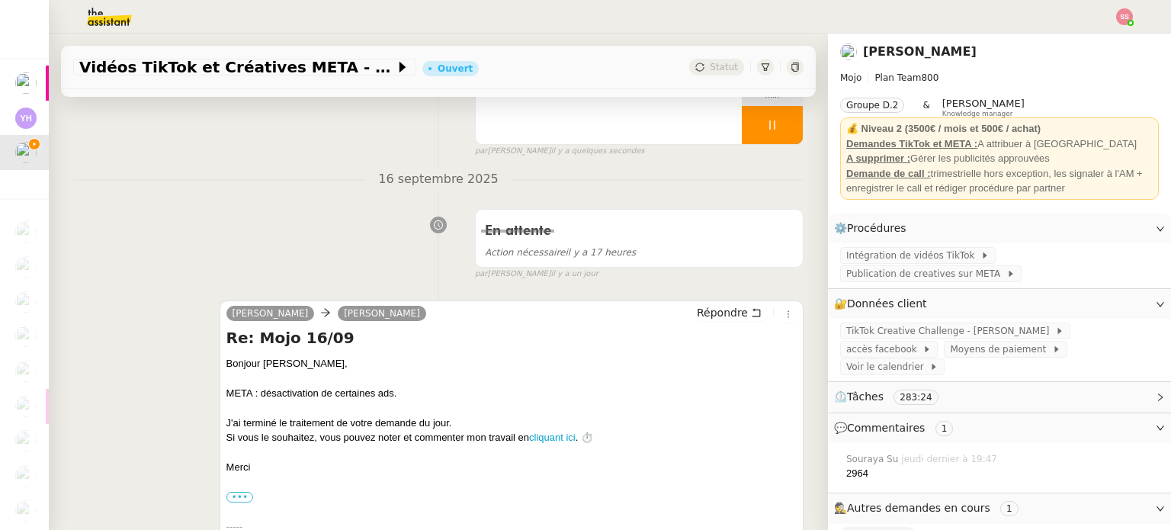
click at [1125, 15] on img at bounding box center [1124, 16] width 17 height 17
click at [1104, 34] on li "Suivi" at bounding box center [1082, 43] width 99 height 21
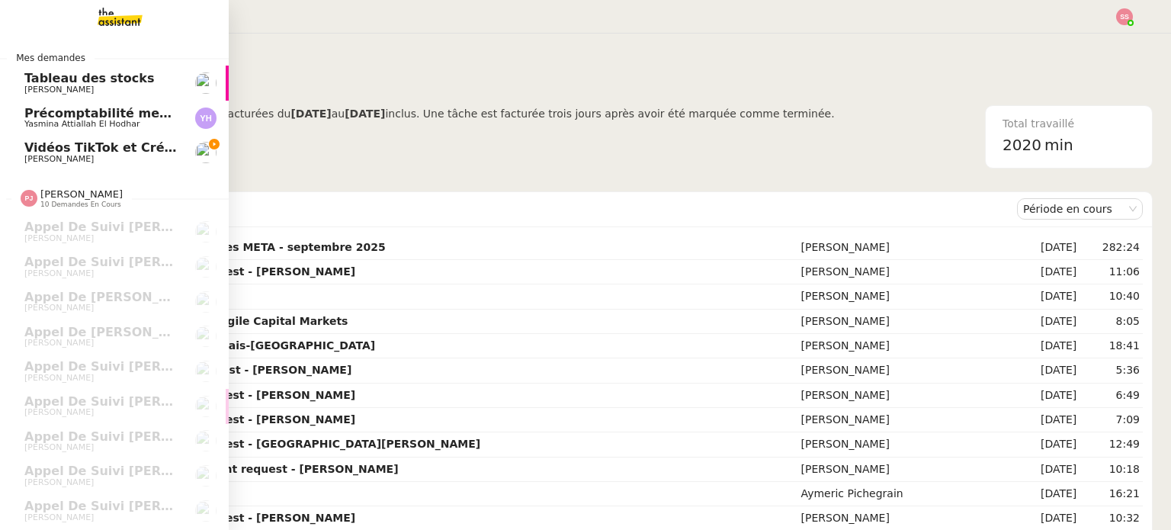
click at [110, 137] on link "Vidéos TikTok et Créatives META - septembre 2025 Anthony Morcillo" at bounding box center [114, 152] width 229 height 35
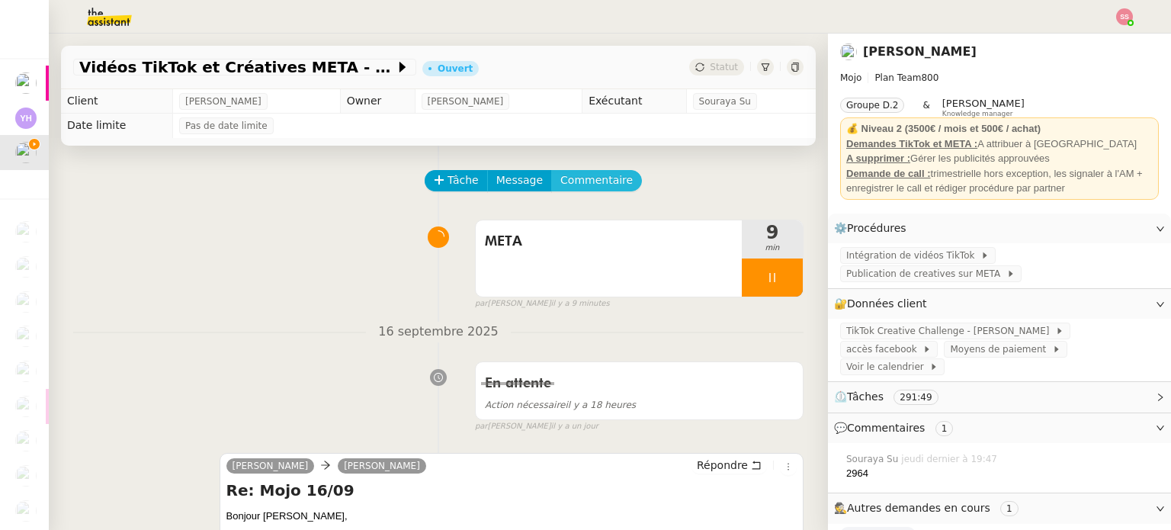
click at [560, 181] on span "Commentaire" at bounding box center [596, 180] width 72 height 18
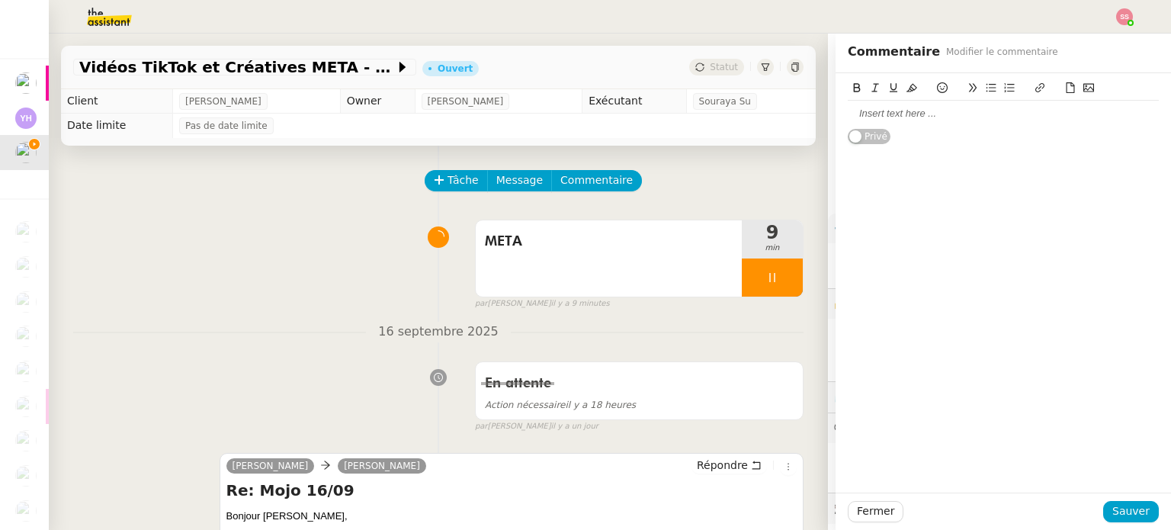
click at [939, 127] on div "Privé" at bounding box center [1003, 109] width 311 height 72
click at [930, 118] on div at bounding box center [1003, 114] width 311 height 14
click at [1112, 517] on span "Sauver" at bounding box center [1130, 511] width 37 height 18
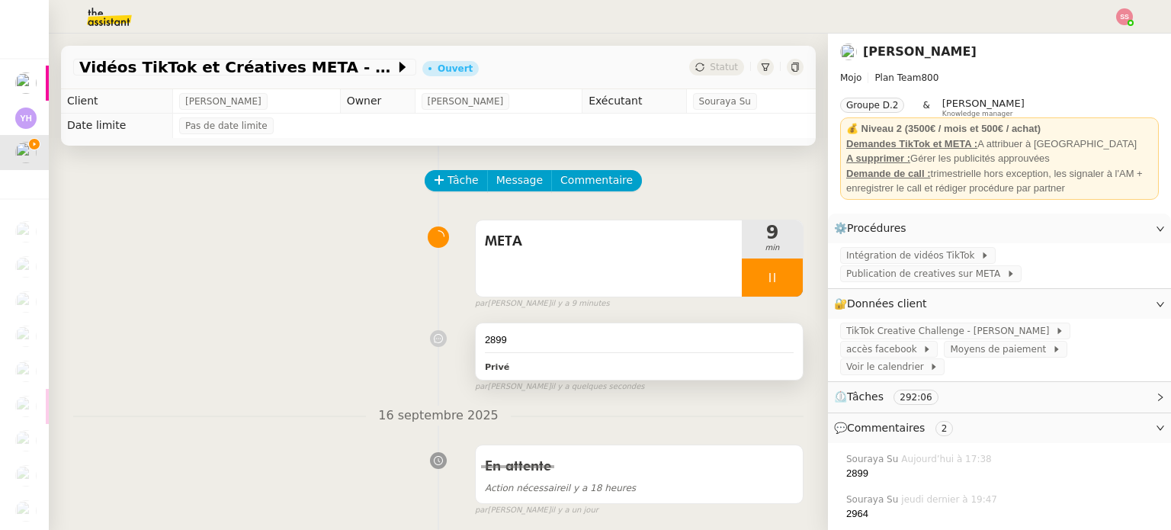
click at [662, 351] on div "2899 Privé" at bounding box center [639, 351] width 327 height 56
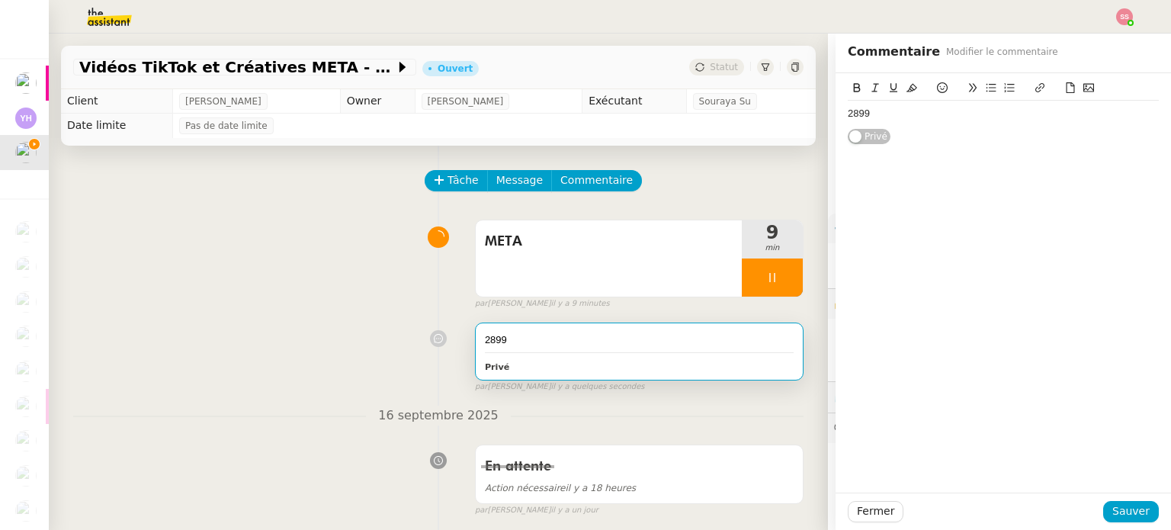
click at [992, 109] on div "2899" at bounding box center [1003, 114] width 311 height 14
click at [1126, 508] on span "Sauver" at bounding box center [1130, 511] width 37 height 18
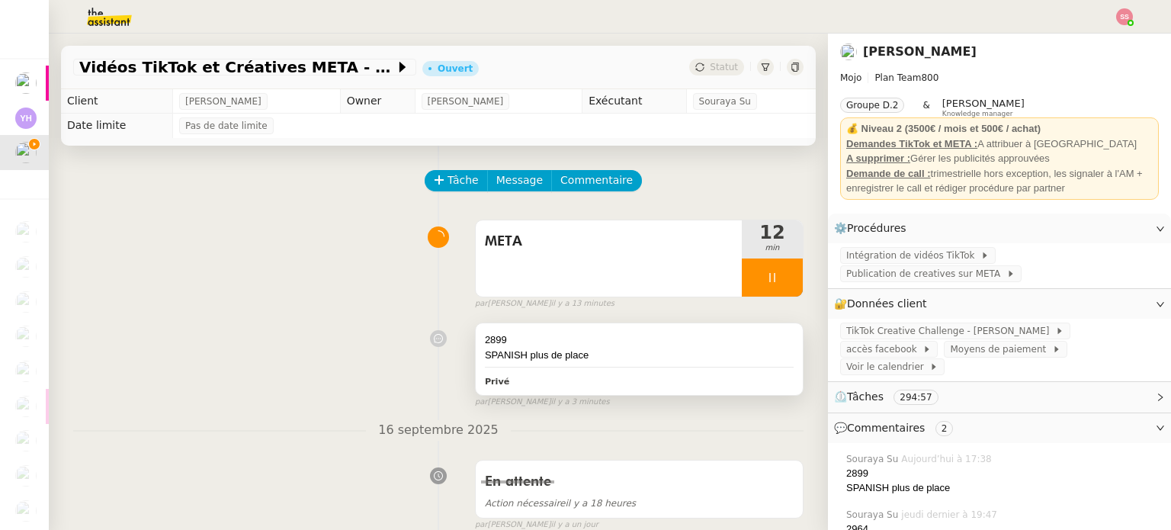
click at [638, 346] on div "2899" at bounding box center [639, 339] width 309 height 15
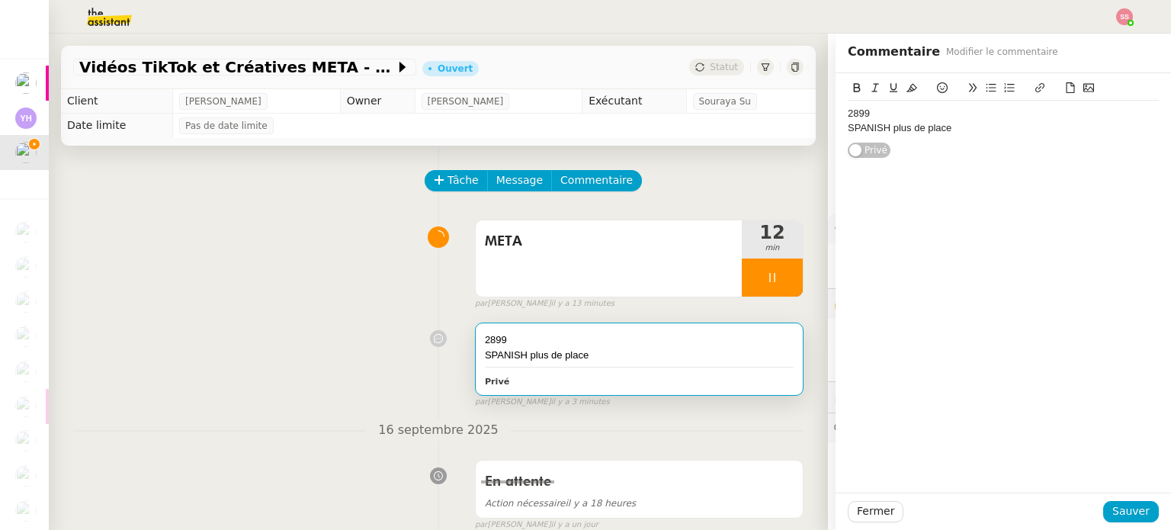
click at [918, 113] on div "2899" at bounding box center [1003, 114] width 311 height 14
click at [1116, 501] on div "Fermer Sauver" at bounding box center [1003, 511] width 311 height 21
click at [1116, 505] on span "Sauver" at bounding box center [1130, 511] width 37 height 18
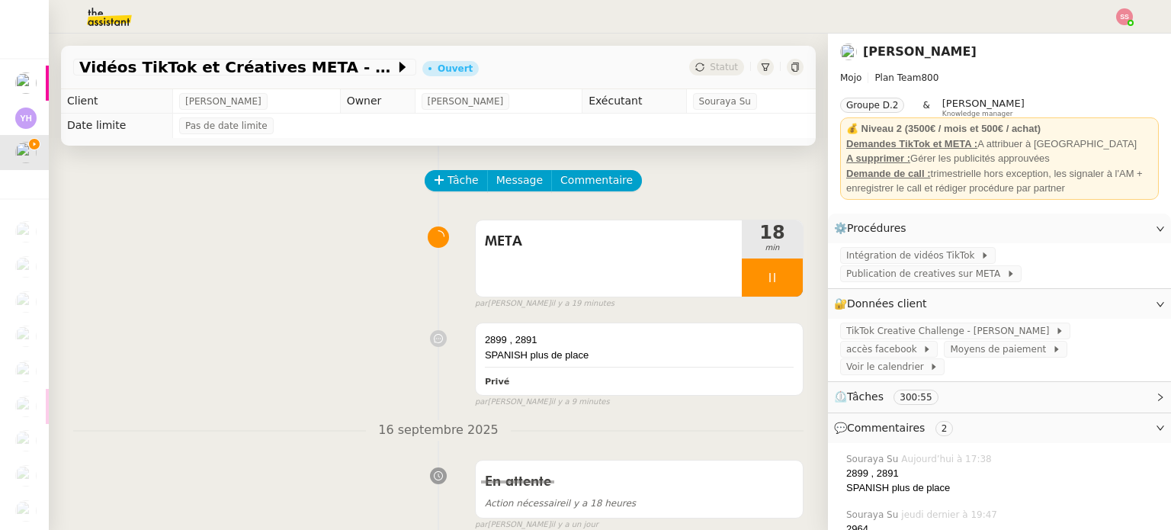
click at [1122, 14] on img at bounding box center [1124, 16] width 17 height 17
click at [1117, 39] on li "Suivi" at bounding box center [1082, 43] width 99 height 21
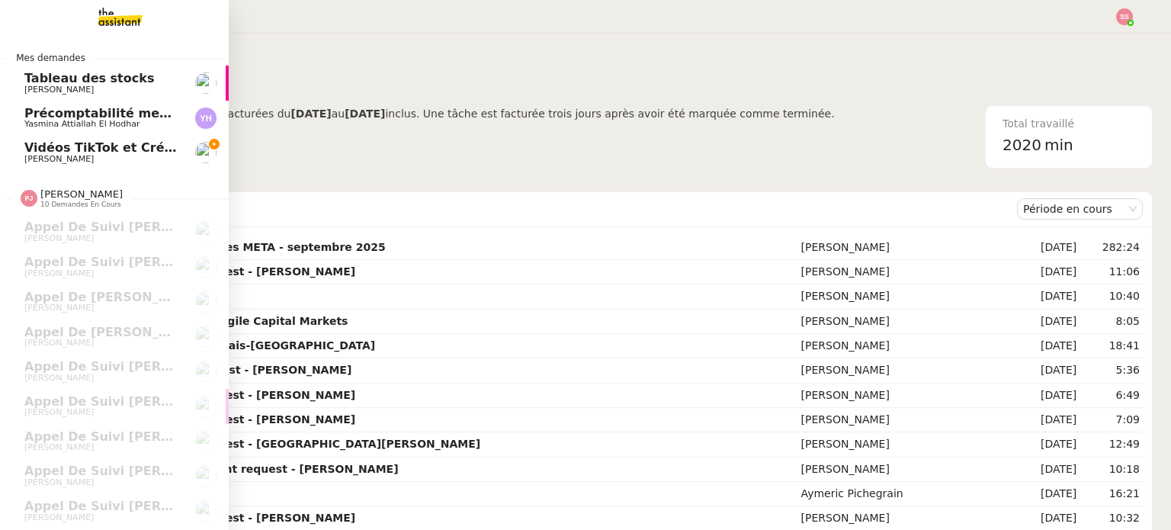
click at [61, 146] on span "Vidéos TikTok et Créatives META - septembre 2025" at bounding box center [198, 147] width 349 height 14
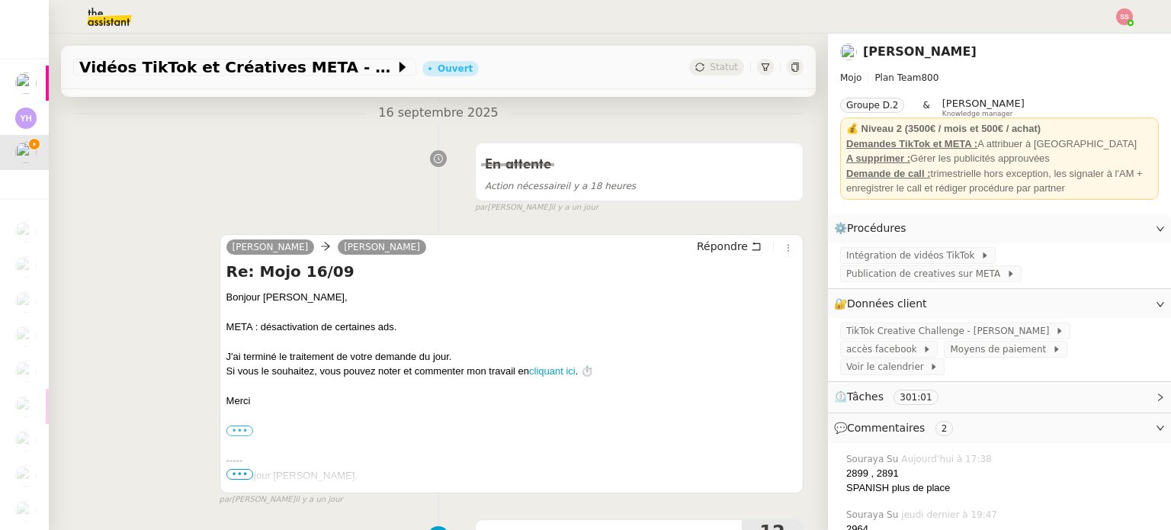
scroll to position [381, 0]
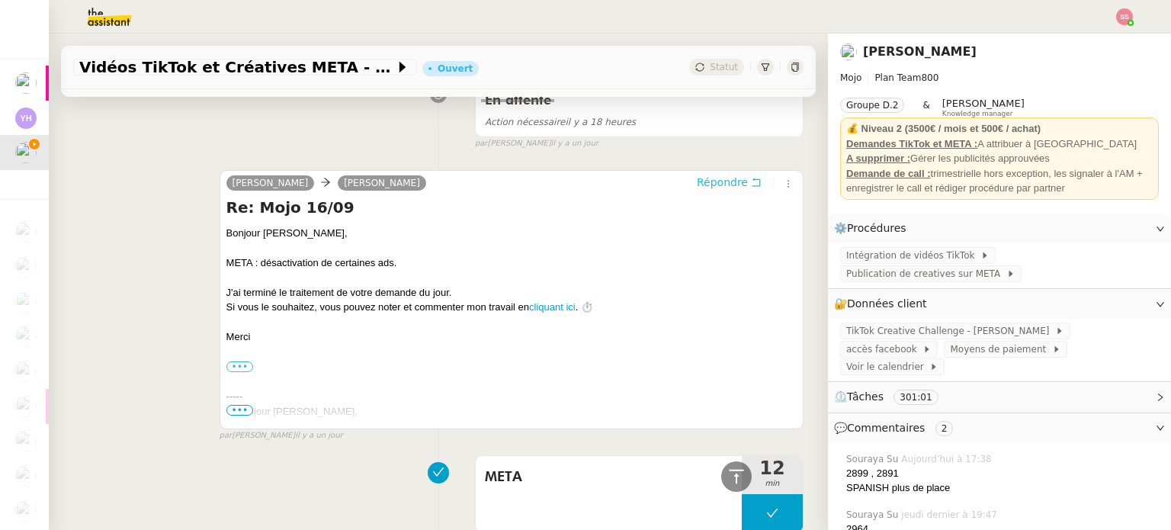
click at [699, 187] on span "Répondre" at bounding box center [722, 182] width 51 height 15
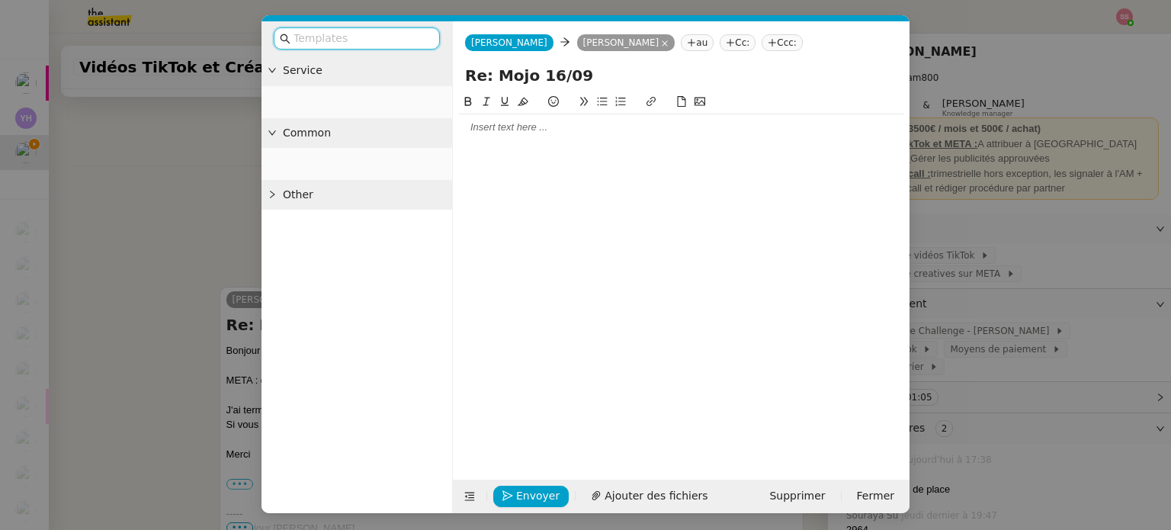
scroll to position [498, 0]
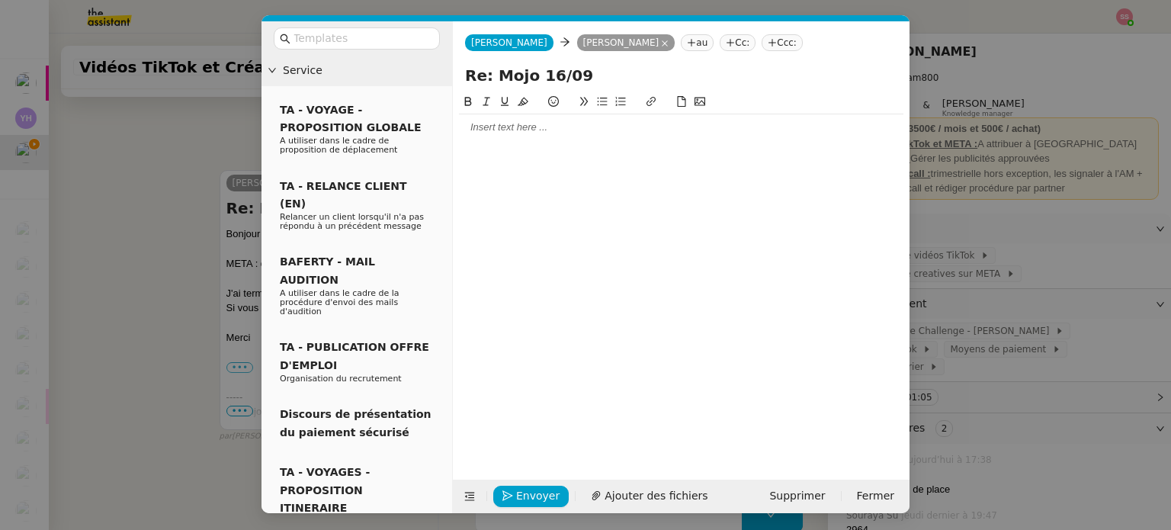
click at [527, 129] on div at bounding box center [681, 127] width 444 height 14
click at [546, 74] on input "Re: Mojo 16/09" at bounding box center [681, 75] width 432 height 23
type input "Re: Mojo 17/09"
click at [611, 132] on div at bounding box center [681, 127] width 444 height 14
click at [719, 38] on nz-tag "Cc:" at bounding box center [737, 42] width 36 height 17
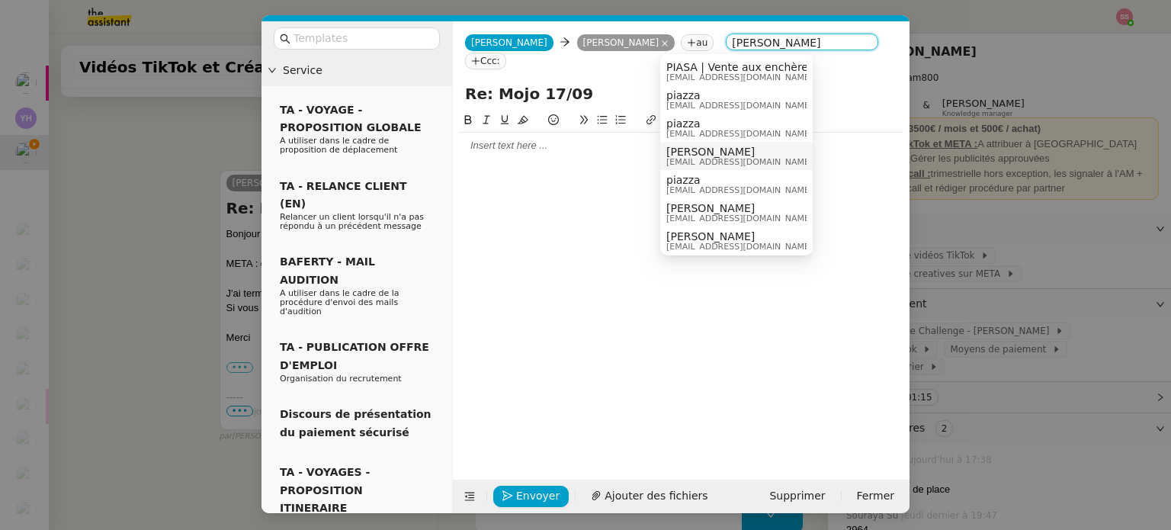
type input "[PERSON_NAME]"
click at [726, 150] on span "[PERSON_NAME]" at bounding box center [739, 152] width 146 height 12
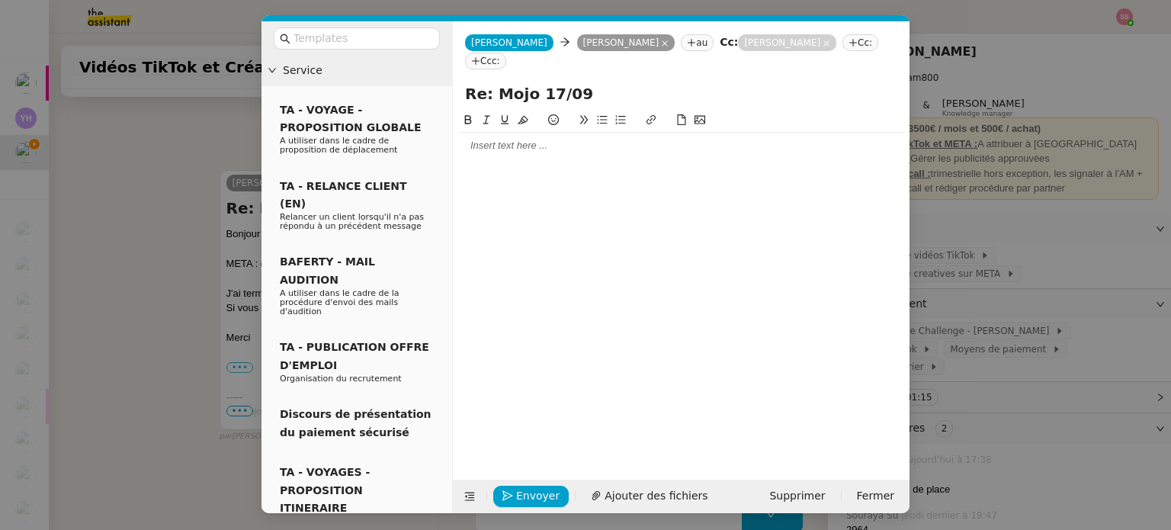
click at [545, 143] on div at bounding box center [681, 283] width 444 height 344
click at [550, 139] on div at bounding box center [681, 146] width 444 height 14
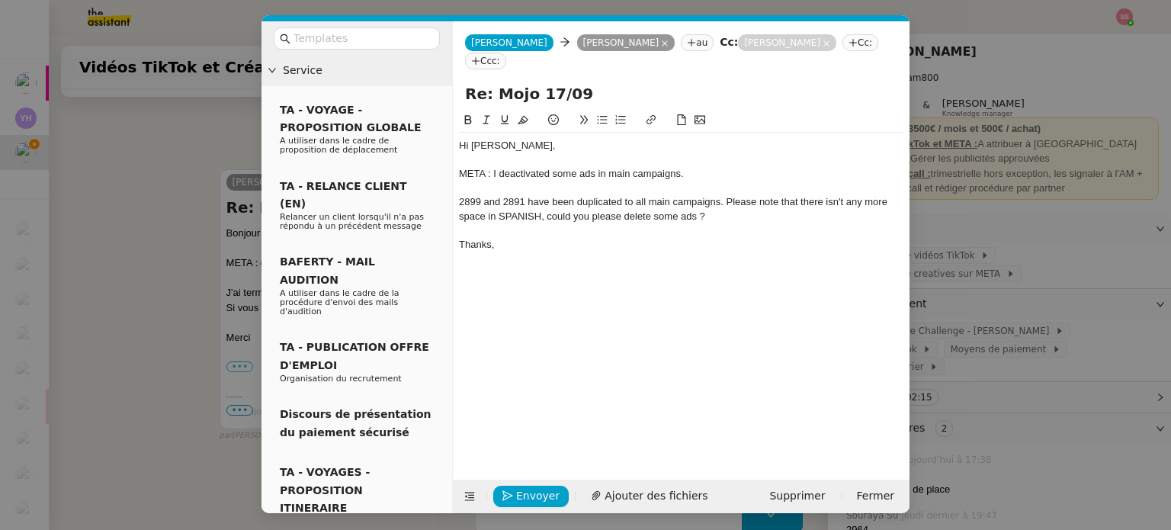
scroll to position [617, 0]
click at [518, 495] on span "Envoyer" at bounding box center [537, 496] width 43 height 18
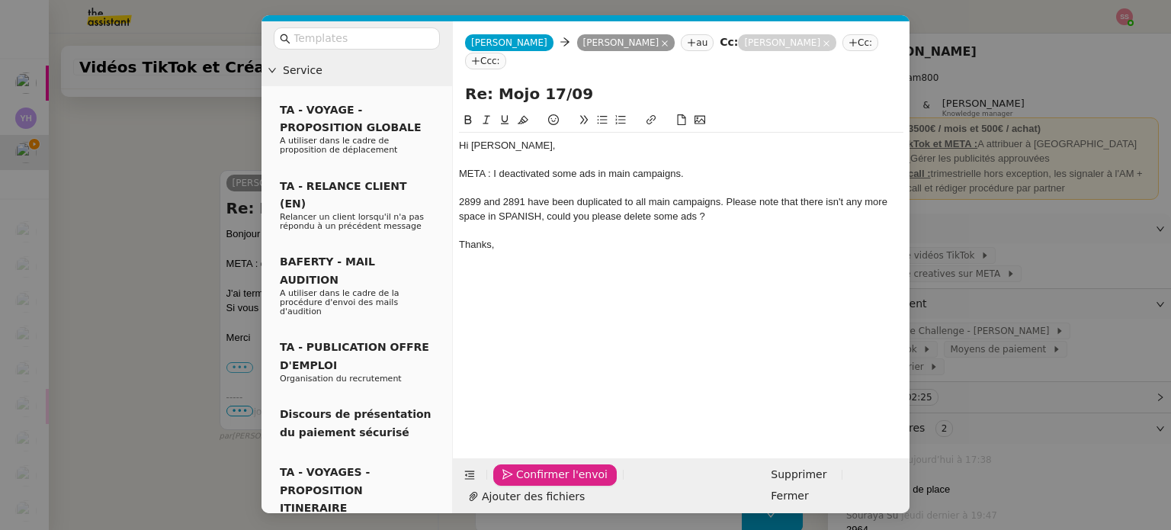
click at [518, 483] on span "Confirmer l'envoi" at bounding box center [561, 475] width 91 height 18
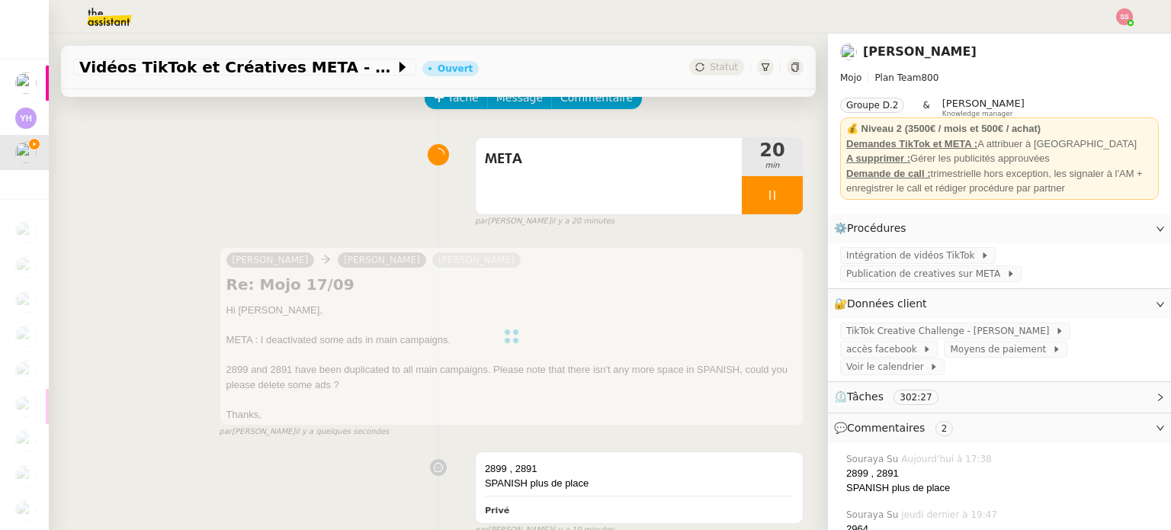
scroll to position [0, 0]
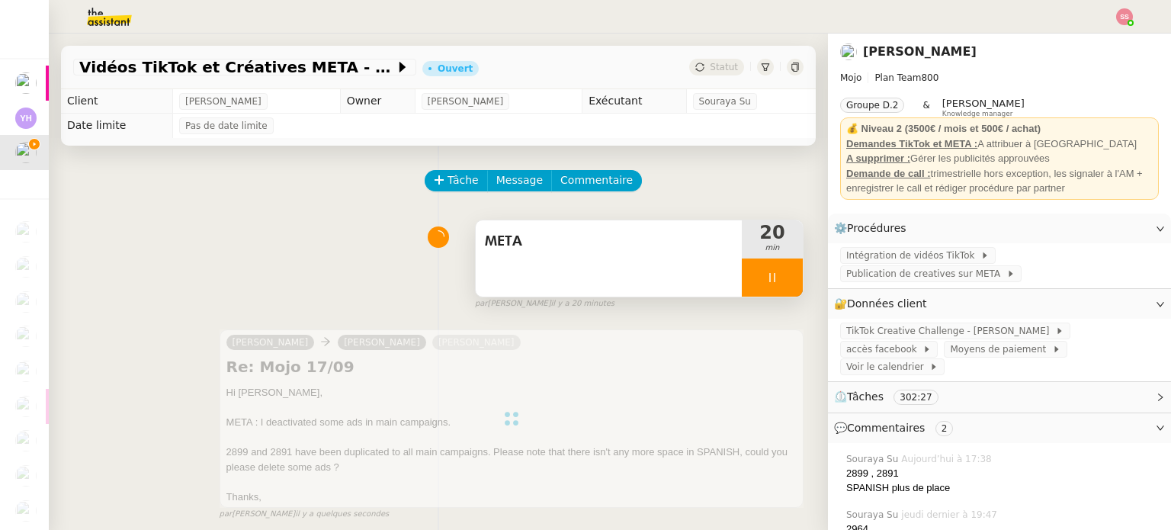
click at [771, 287] on div at bounding box center [772, 277] width 61 height 38
click at [772, 286] on button at bounding box center [787, 277] width 30 height 38
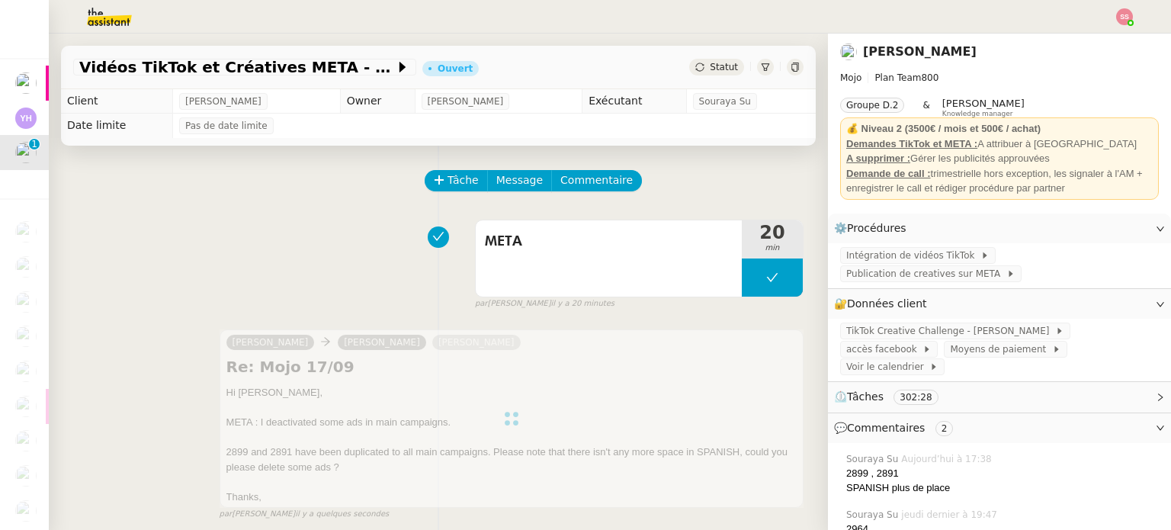
click at [1128, 14] on img at bounding box center [1124, 16] width 17 height 17
click at [1089, 30] on div "Suivi Déconnexion" at bounding box center [1082, 54] width 99 height 49
click at [1089, 34] on li "Suivi" at bounding box center [1082, 43] width 99 height 21
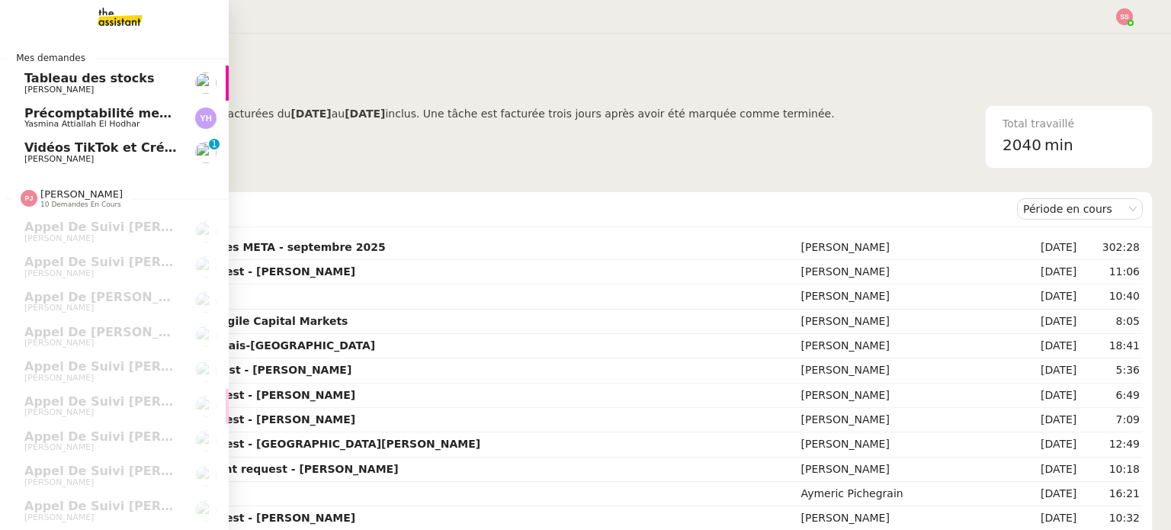
click at [96, 147] on span "Vidéos TikTok et Créatives META - septembre 2025" at bounding box center [198, 147] width 349 height 14
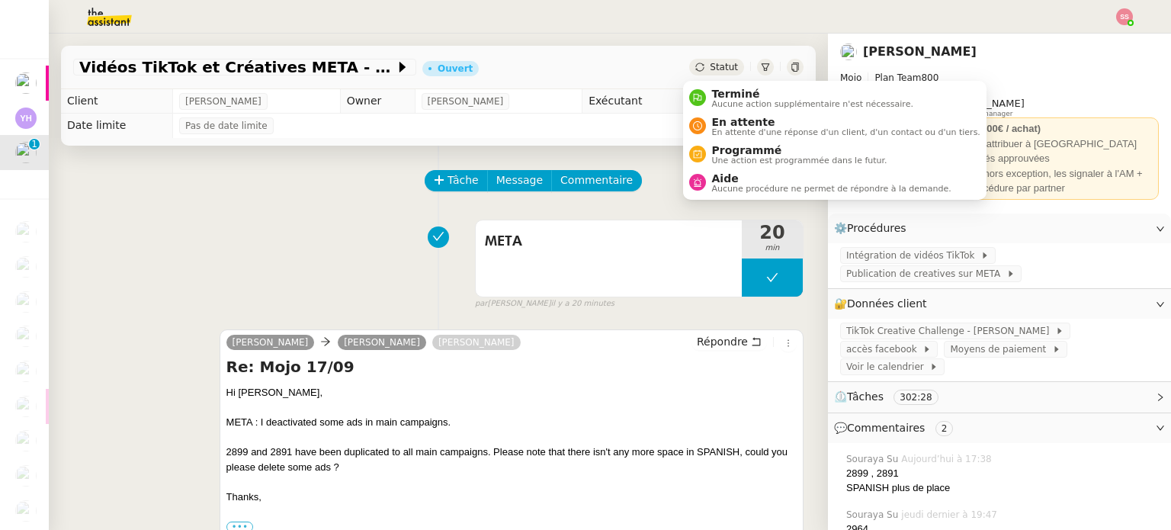
click at [710, 63] on span "Statut" at bounding box center [724, 67] width 28 height 11
click at [713, 118] on span "En attente" at bounding box center [846, 122] width 268 height 12
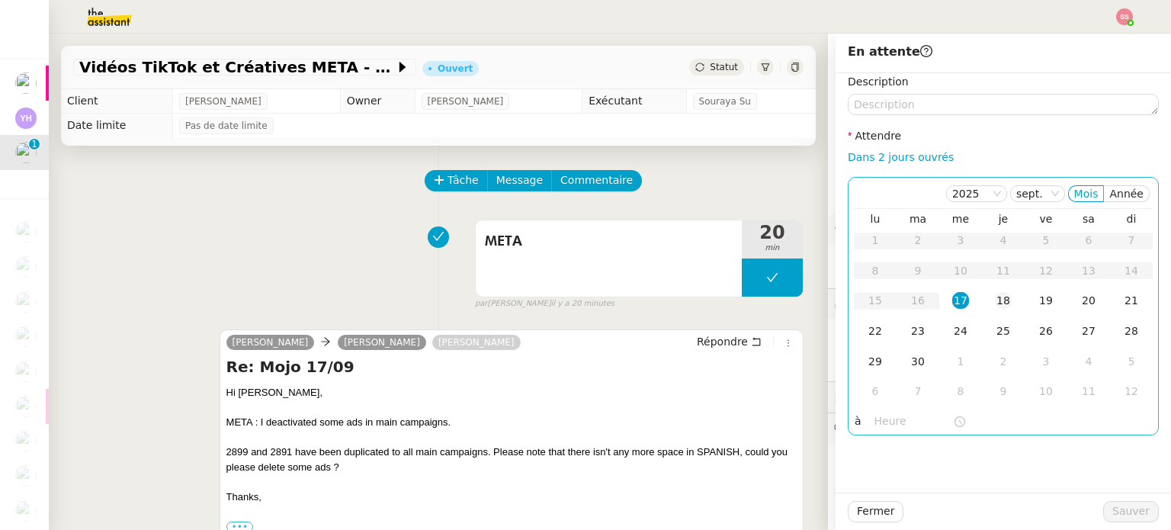
click at [995, 298] on div "18" at bounding box center [1003, 300] width 17 height 17
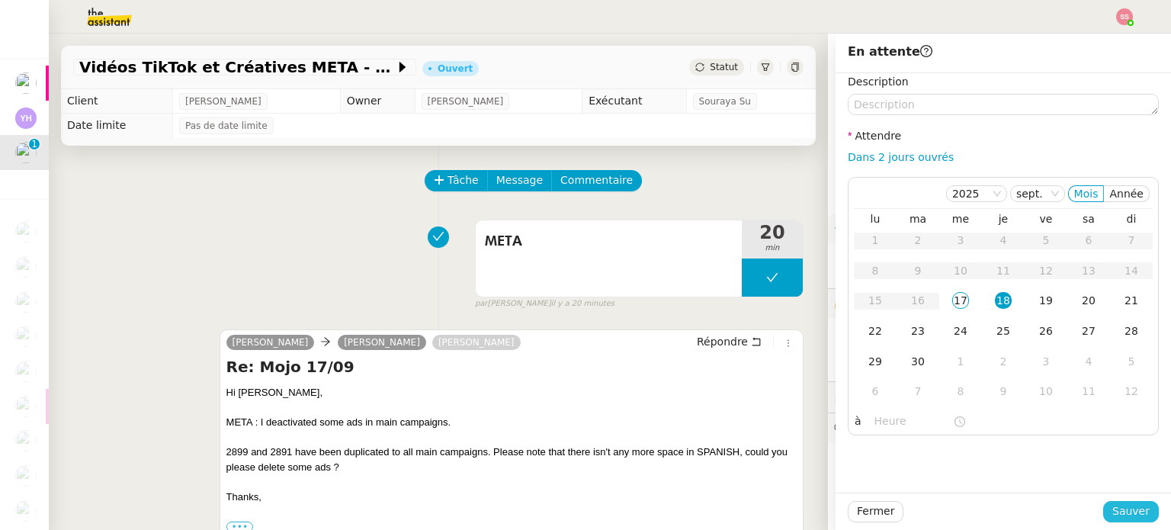
click at [1117, 520] on span "Sauver" at bounding box center [1130, 511] width 37 height 18
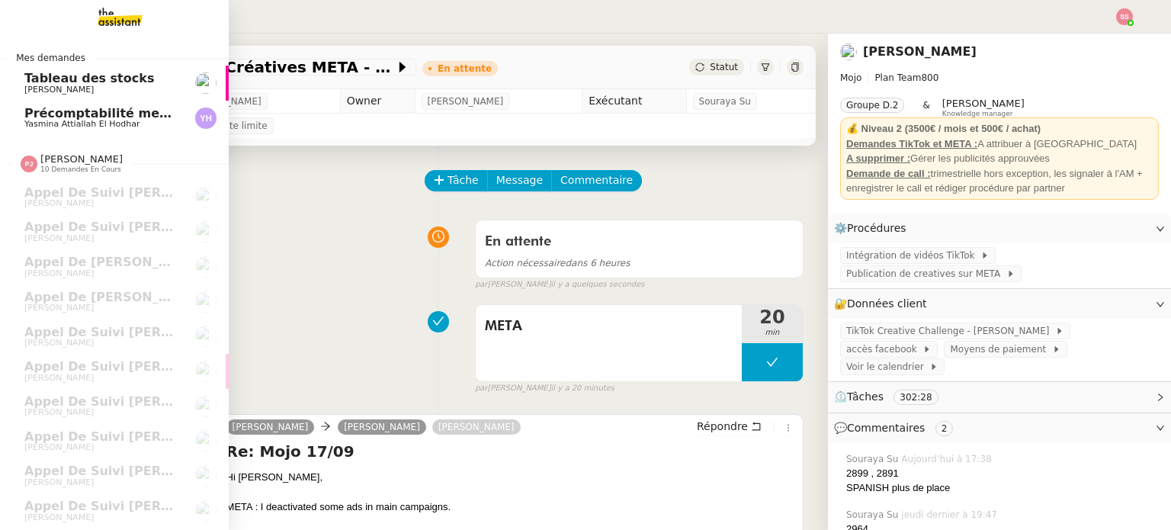
click at [110, 121] on span "Yasmina Attiallah El Hodhar" at bounding box center [81, 124] width 115 height 10
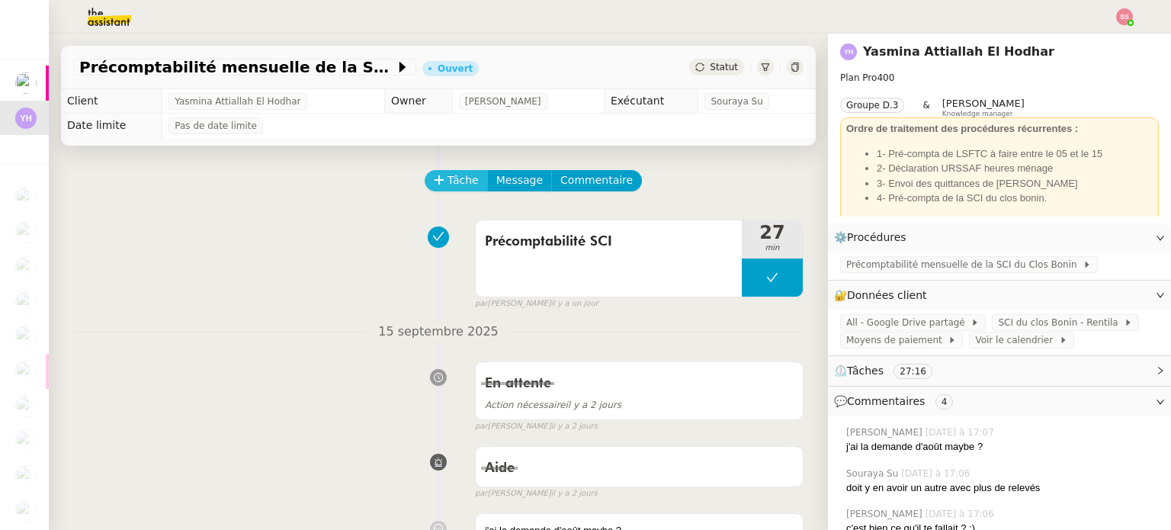
click at [454, 179] on span "Tâche" at bounding box center [462, 180] width 31 height 18
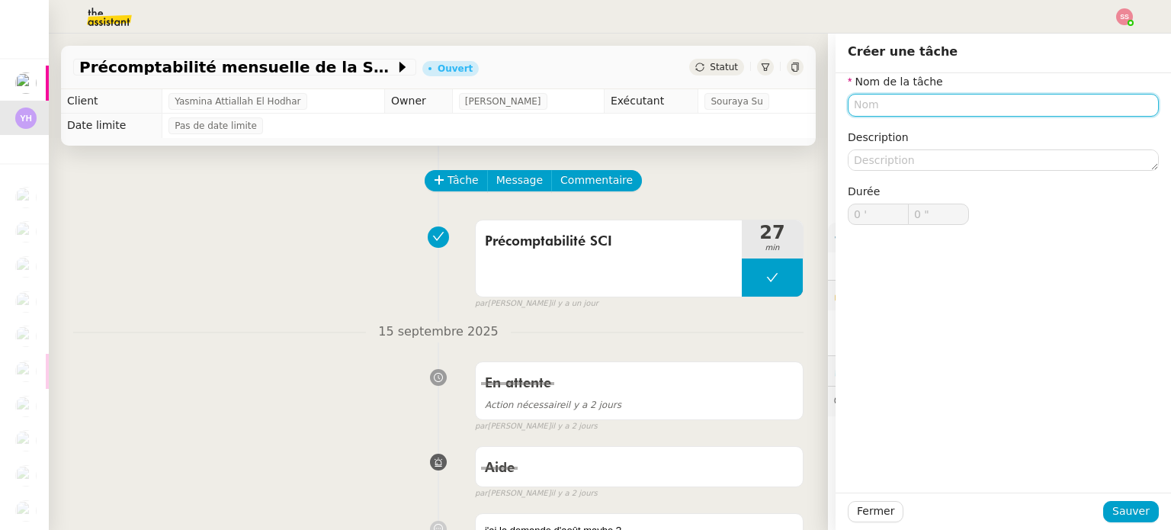
type input "P"
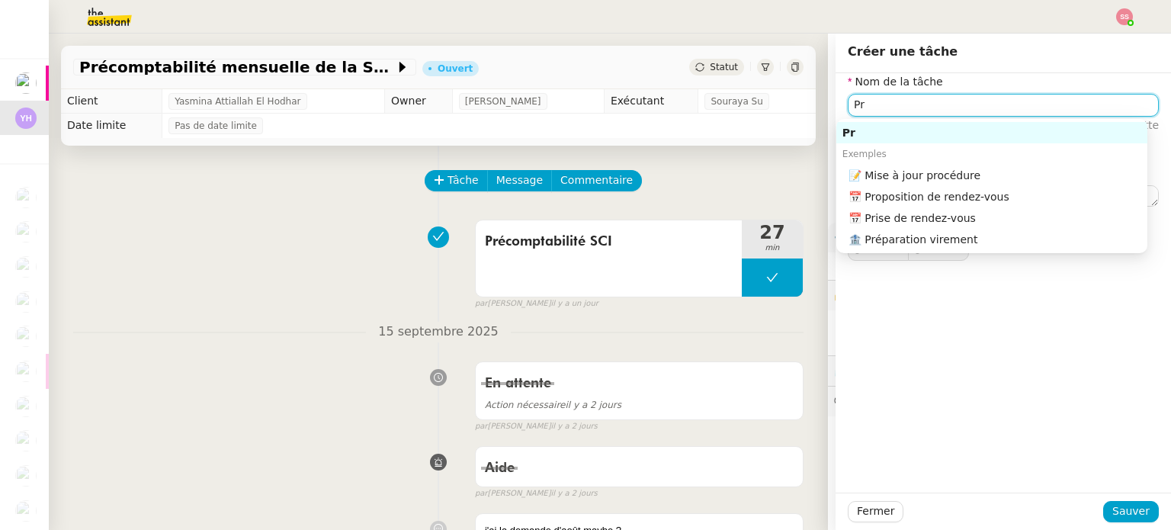
type input "P"
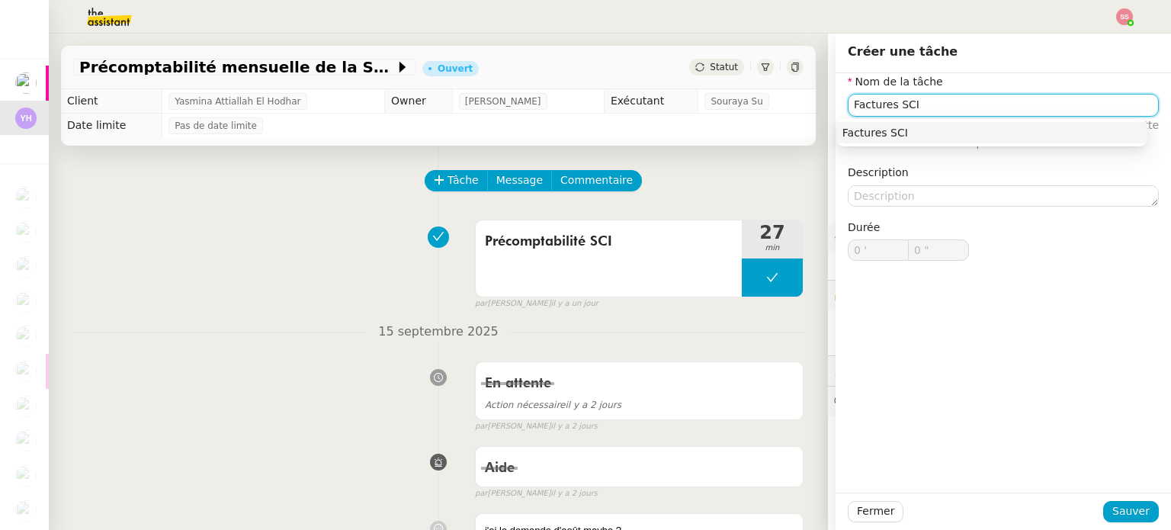
click at [912, 130] on div "Factures SCI" at bounding box center [991, 133] width 299 height 14
type input "Factures SCI"
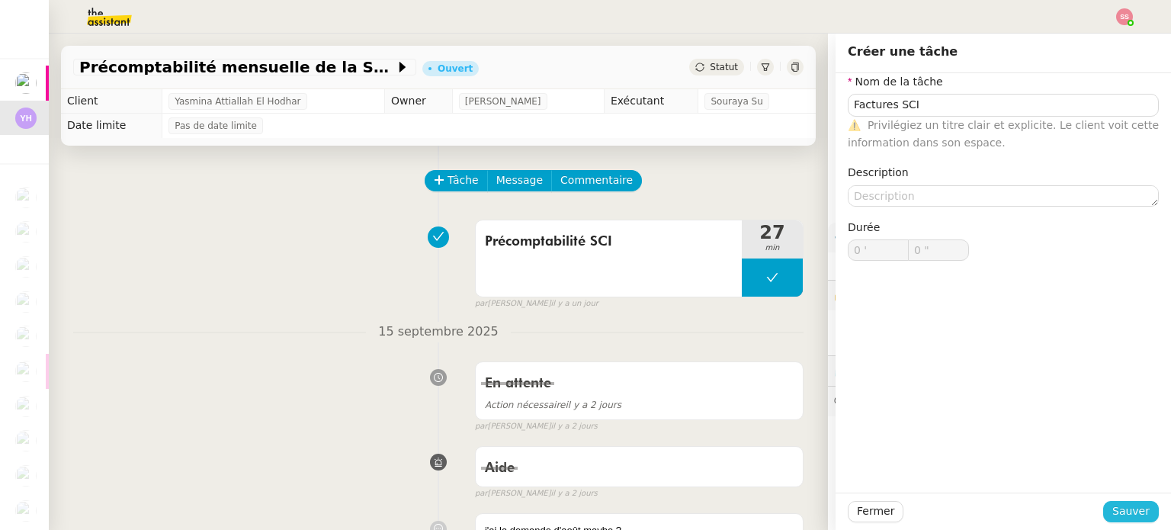
click at [1113, 508] on span "Sauver" at bounding box center [1130, 511] width 37 height 18
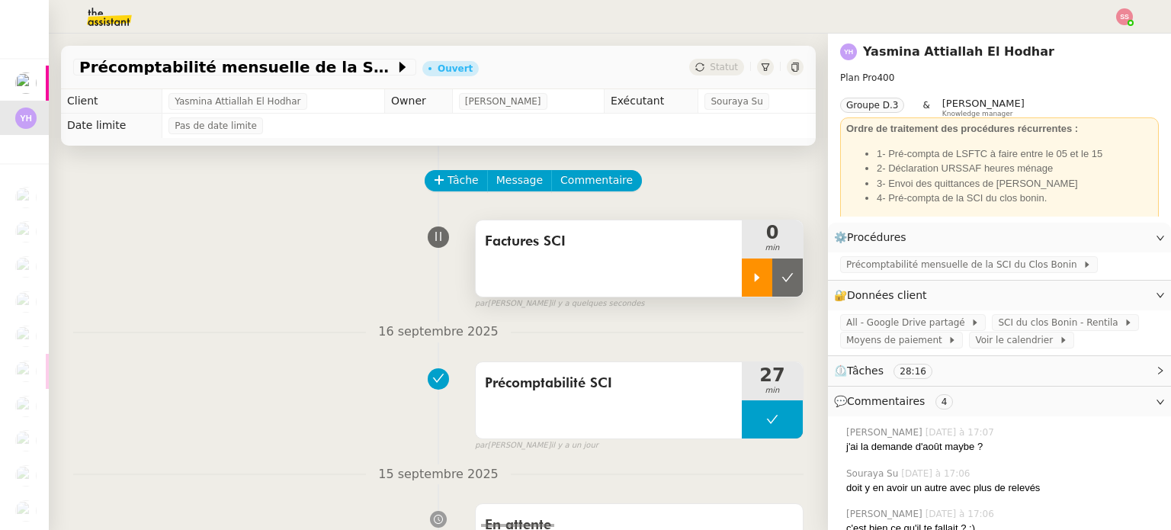
click at [751, 270] on div at bounding box center [757, 277] width 30 height 38
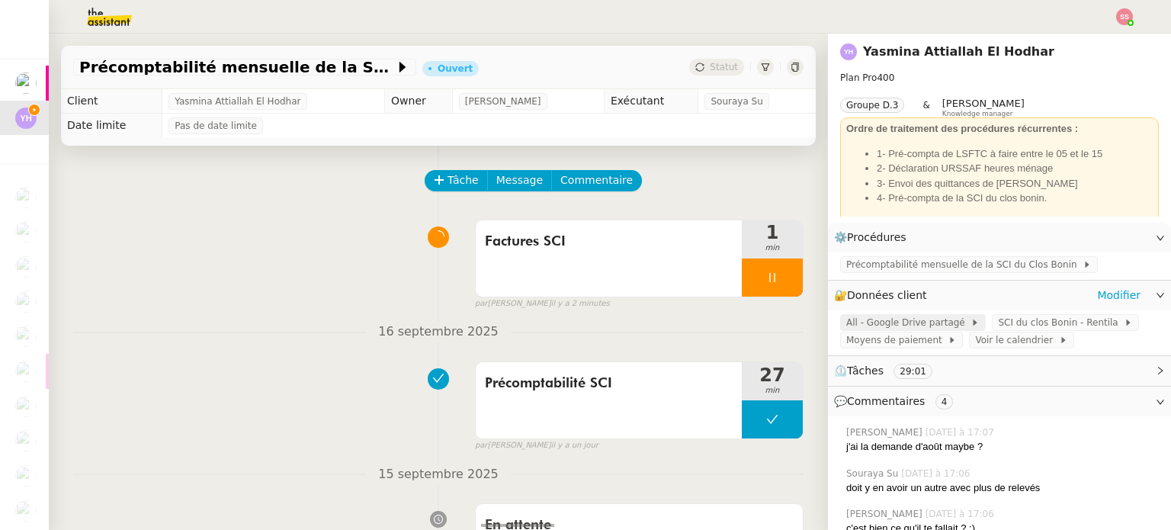
click at [915, 322] on span "All - Google Drive partagé" at bounding box center [908, 322] width 124 height 15
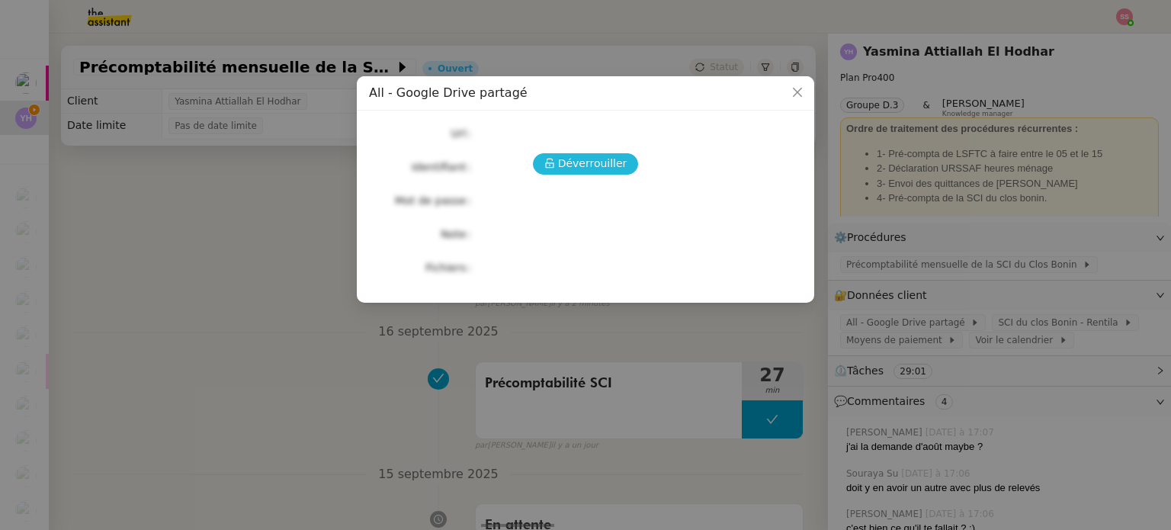
click at [569, 164] on span "Déverrouiller" at bounding box center [592, 164] width 69 height 18
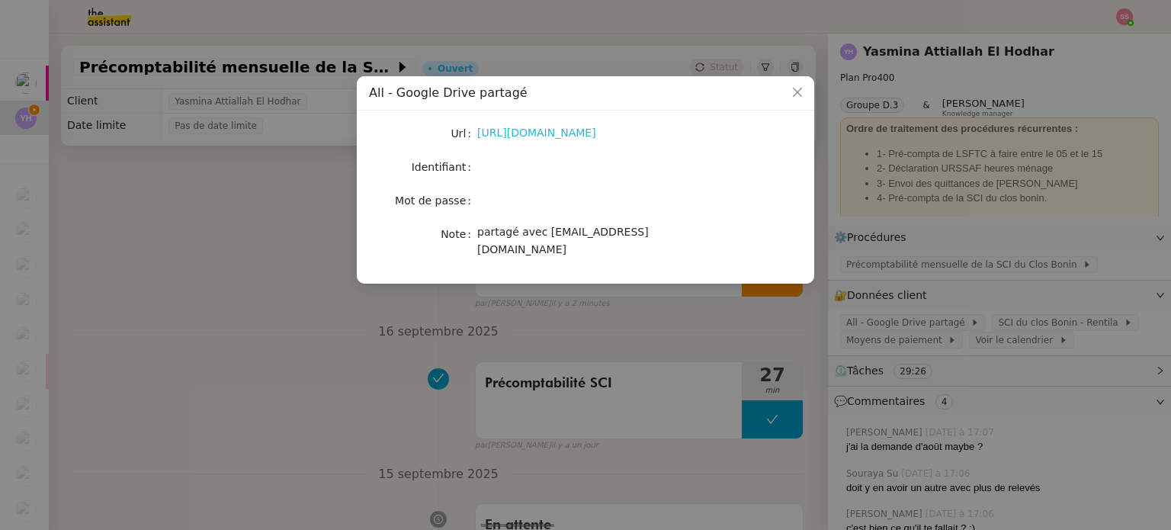
click at [550, 136] on link "https://drive.google.com/drive/folders/1XK9DybqZ4gLbt67H39feE0rd16yMwOov" at bounding box center [536, 133] width 119 height 12
click at [360, 273] on div "Url https://drive.google.com/drive/folders/1XK9DybqZ4gLbt67H39feE0rd16yMwOov Id…" at bounding box center [585, 197] width 457 height 173
click at [961, 264] on nz-modal-container "All - Google Drive partagé Url https://drive.google.com/drive/folders/1XK9DybqZ…" at bounding box center [585, 265] width 1171 height 530
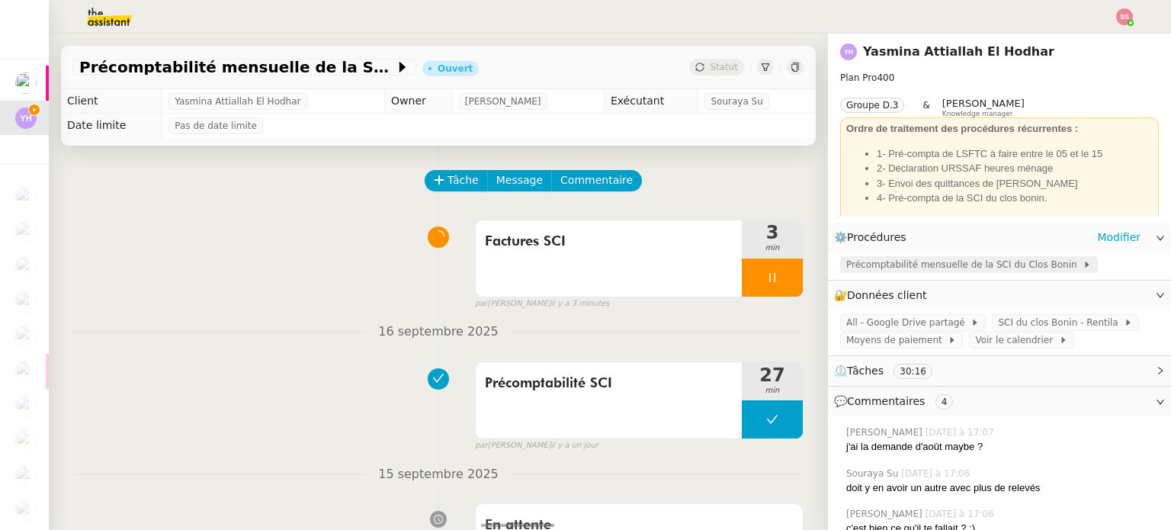
click at [886, 262] on span "Précomptabilité mensuelle de la SCI du Clos Bonin" at bounding box center [964, 264] width 236 height 15
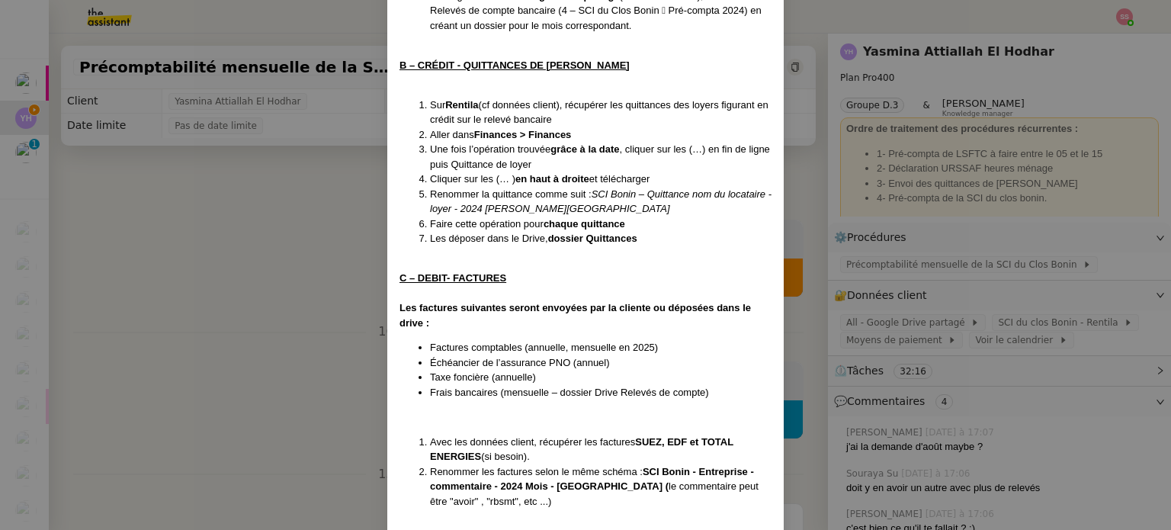
scroll to position [457, 0]
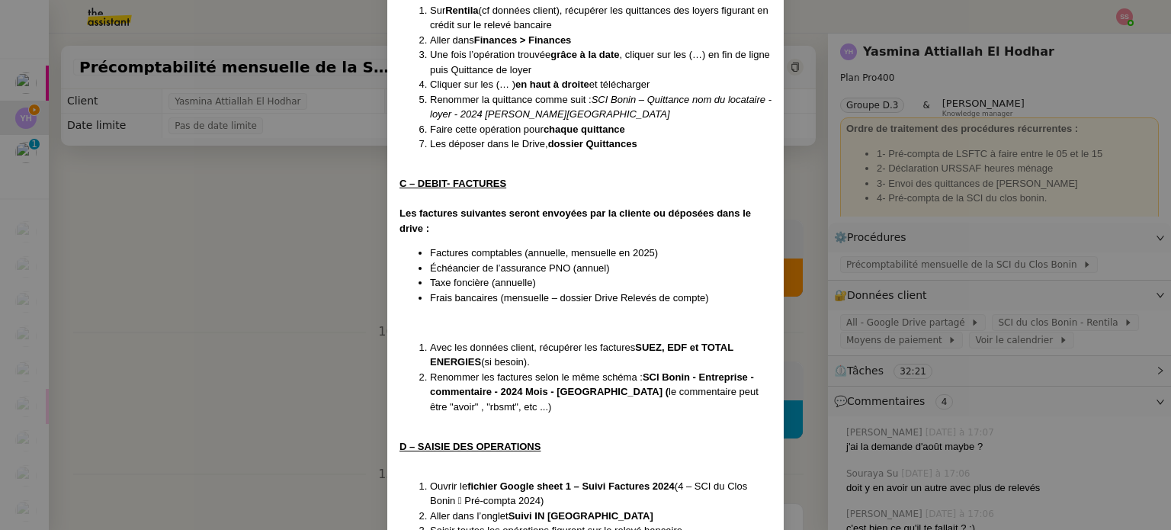
click at [357, 358] on nz-modal-container "Créée le 13/11/2024 Contexte : Il s'agit de la préparation de la comptabilité m…" at bounding box center [585, 265] width 1171 height 530
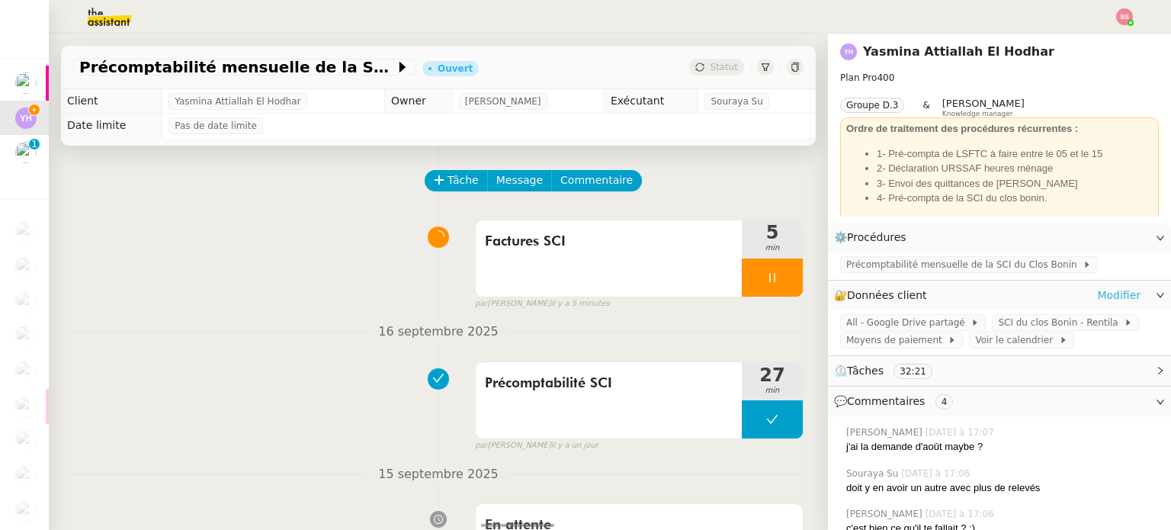
click at [1097, 299] on link "Modifier" at bounding box center [1118, 296] width 43 height 18
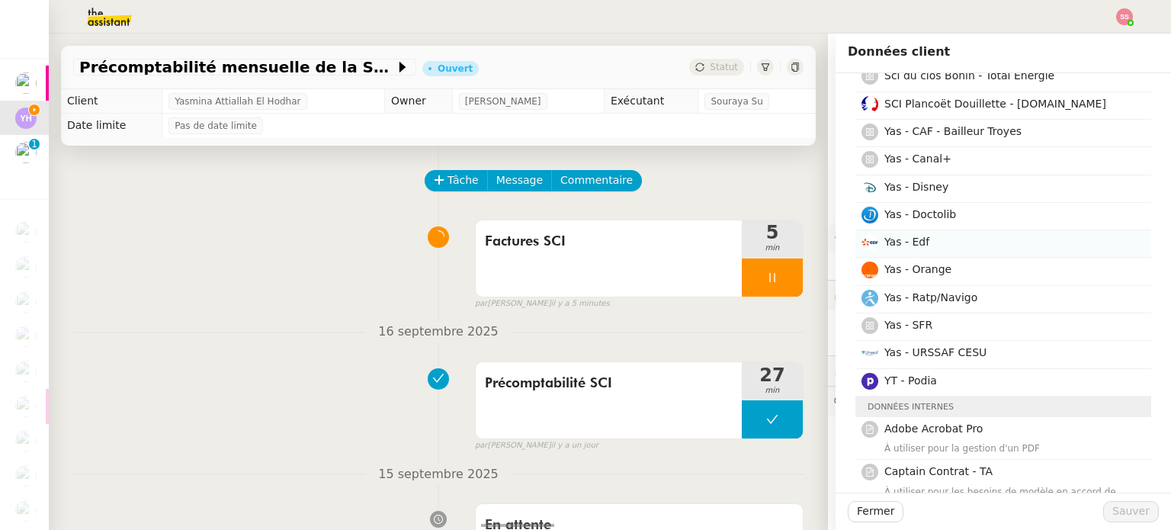
scroll to position [838, 0]
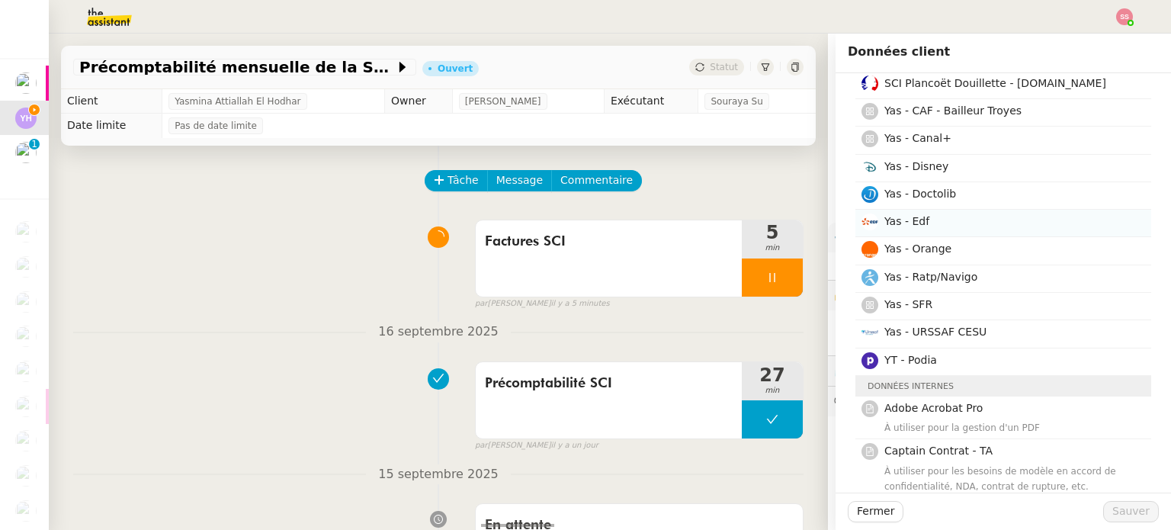
click at [934, 224] on h4 "Yas - Edf" at bounding box center [1013, 222] width 258 height 18
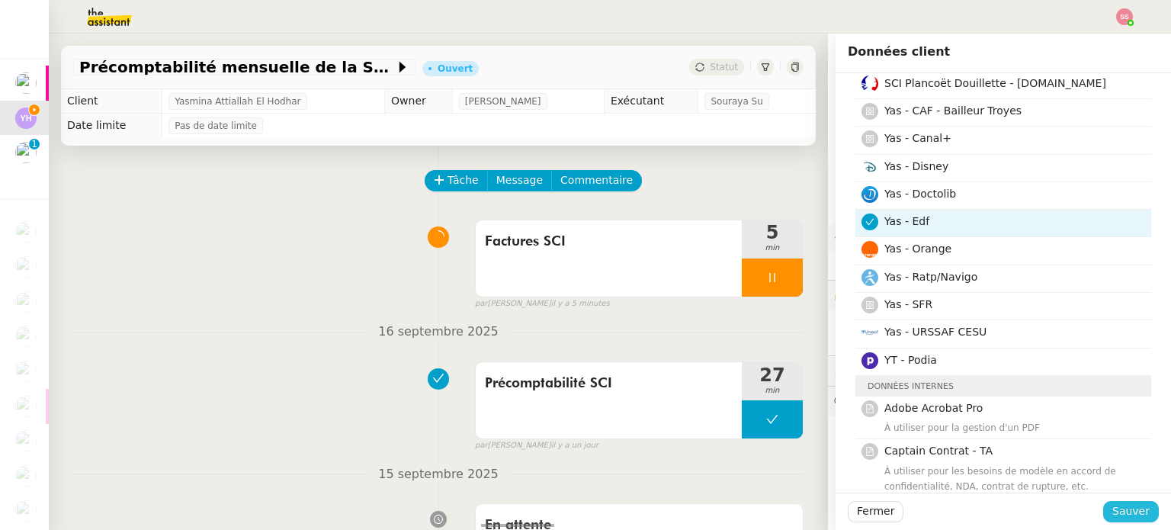
click at [1120, 508] on span "Sauver" at bounding box center [1130, 511] width 37 height 18
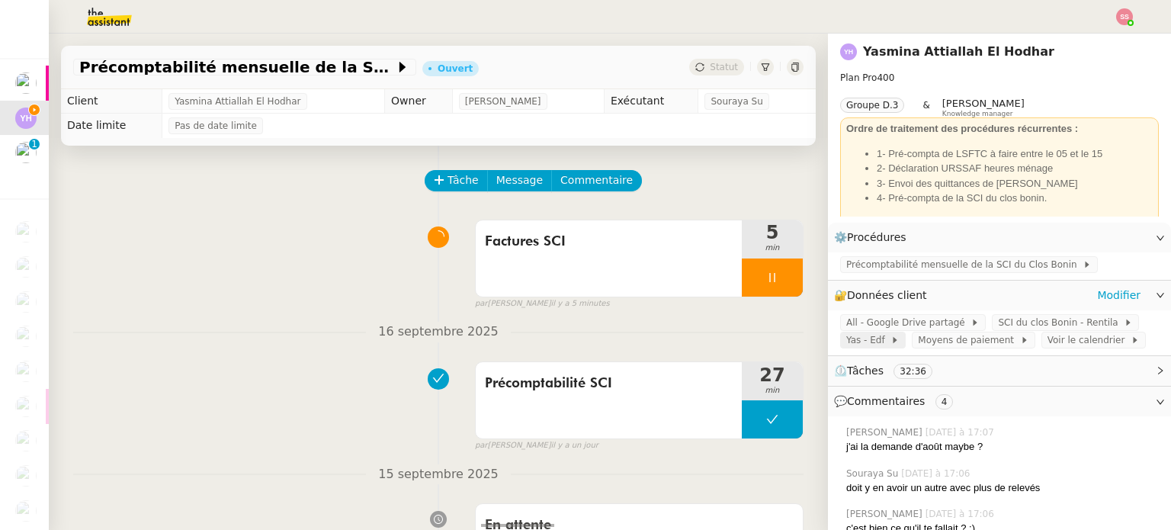
click at [885, 345] on span at bounding box center [888, 340] width 6 height 11
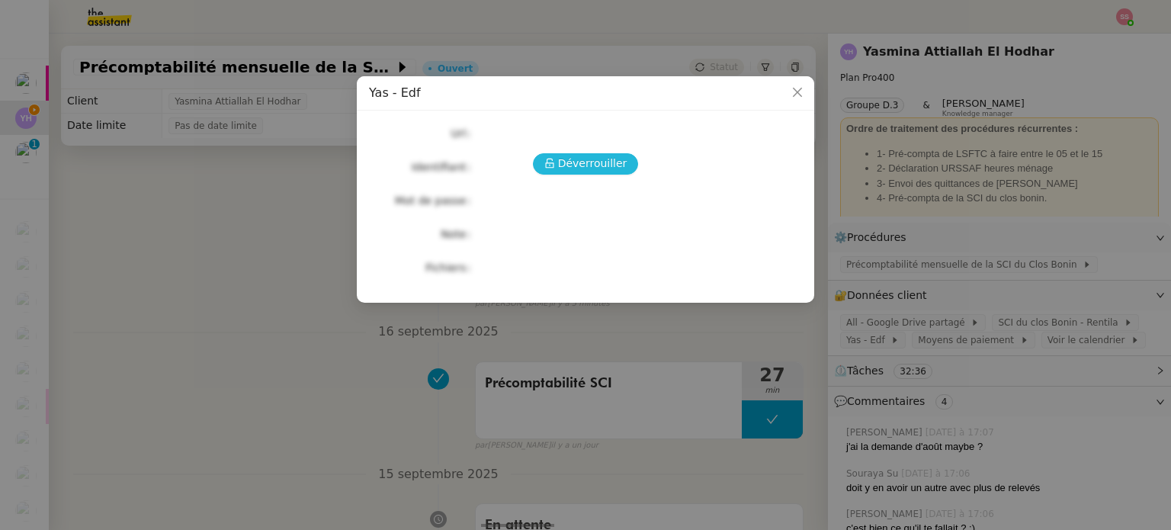
click at [582, 167] on span "Déverrouiller" at bounding box center [592, 164] width 69 height 18
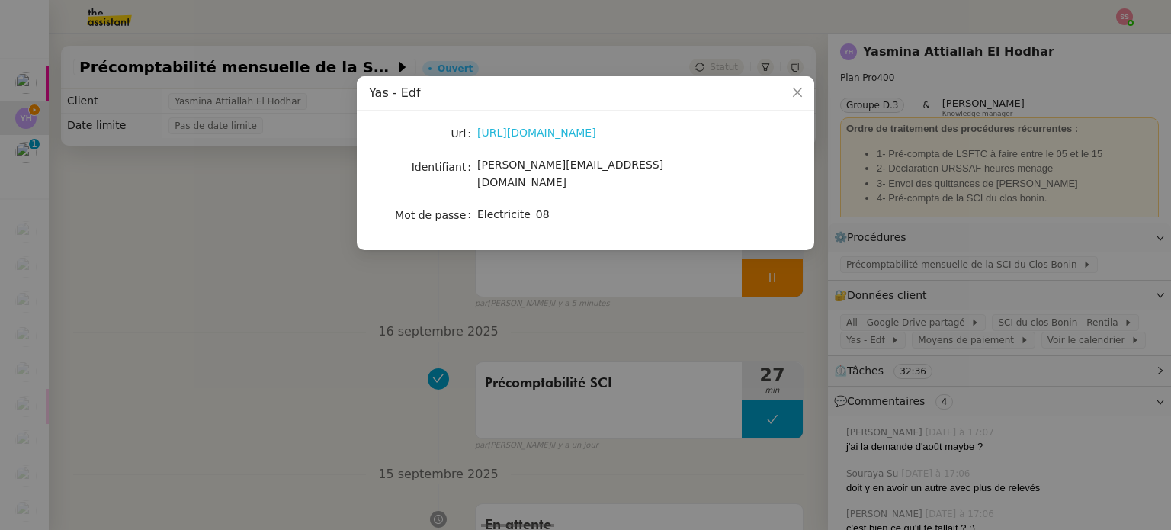
click at [532, 135] on link "https://espace-client.edf.fr" at bounding box center [536, 133] width 119 height 12
click at [541, 162] on span "abderrahim.elhodhar@gmail.com" at bounding box center [570, 174] width 186 height 30
copy span "abderrahim.elhodhar@gmail.com"
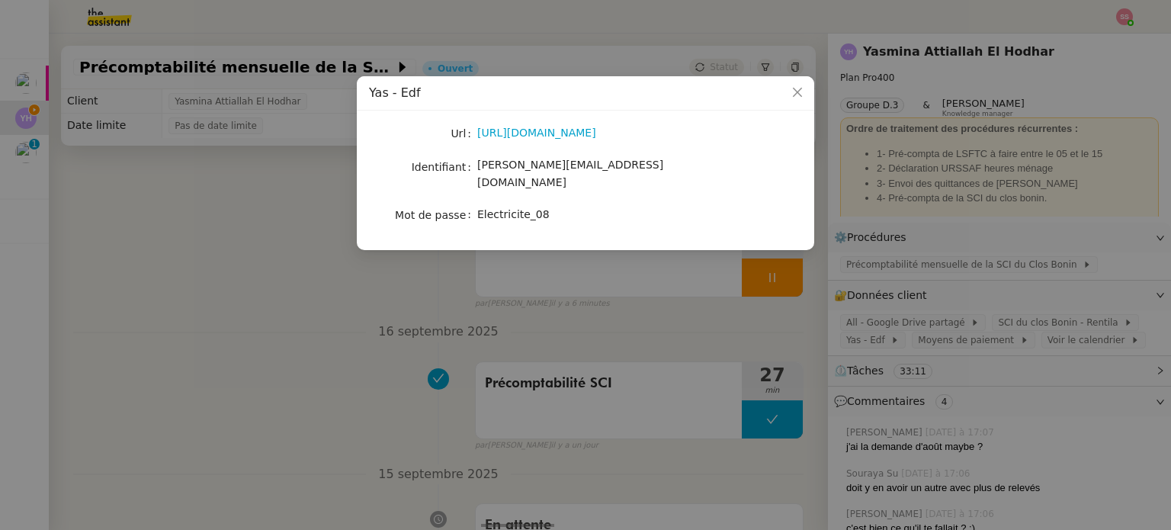
click at [379, 291] on nz-modal-container "Yas - Edf Url https://espace-client.edf.fr Identifiant abderrahim.elhodhar@gmai…" at bounding box center [585, 265] width 1171 height 530
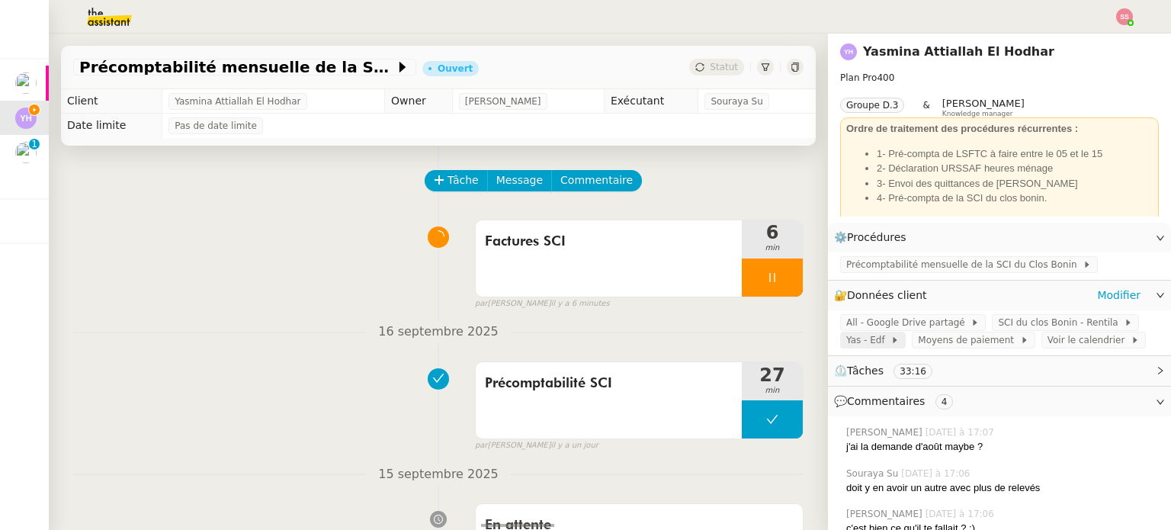
click at [872, 348] on span "Yas - Edf" at bounding box center [868, 339] width 44 height 15
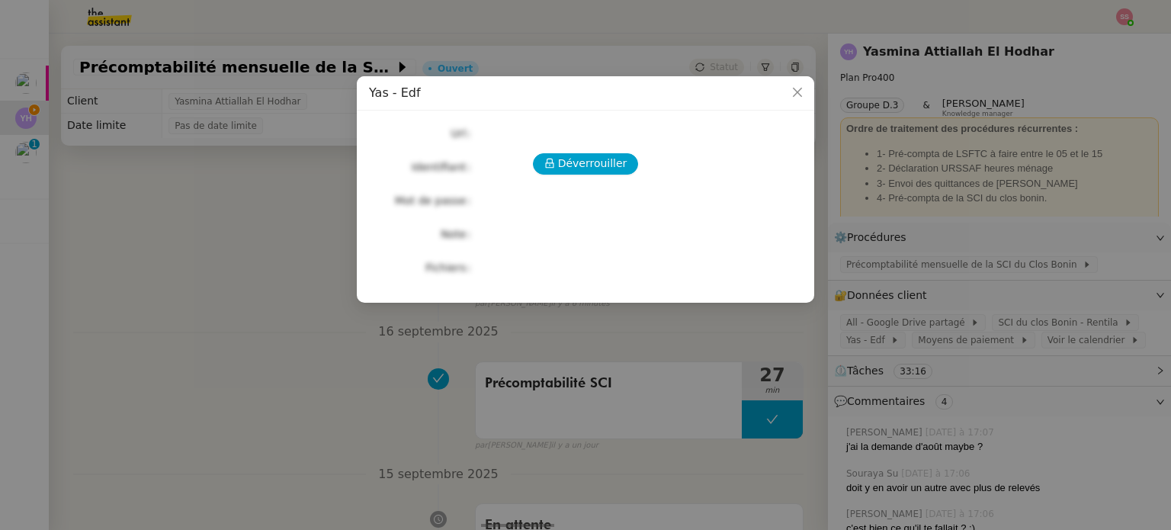
click at [1055, 284] on nz-modal-container "Yas - Edf Déverrouiller Url Identifiant Mot de passe Note Fichiers Upload" at bounding box center [585, 265] width 1171 height 530
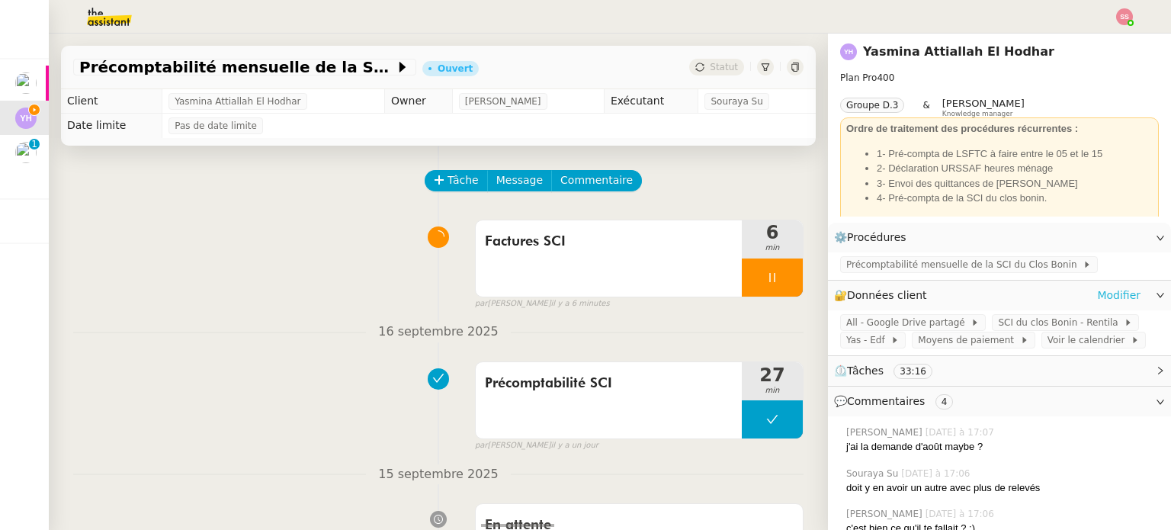
click at [1102, 303] on link "Modifier" at bounding box center [1118, 296] width 43 height 18
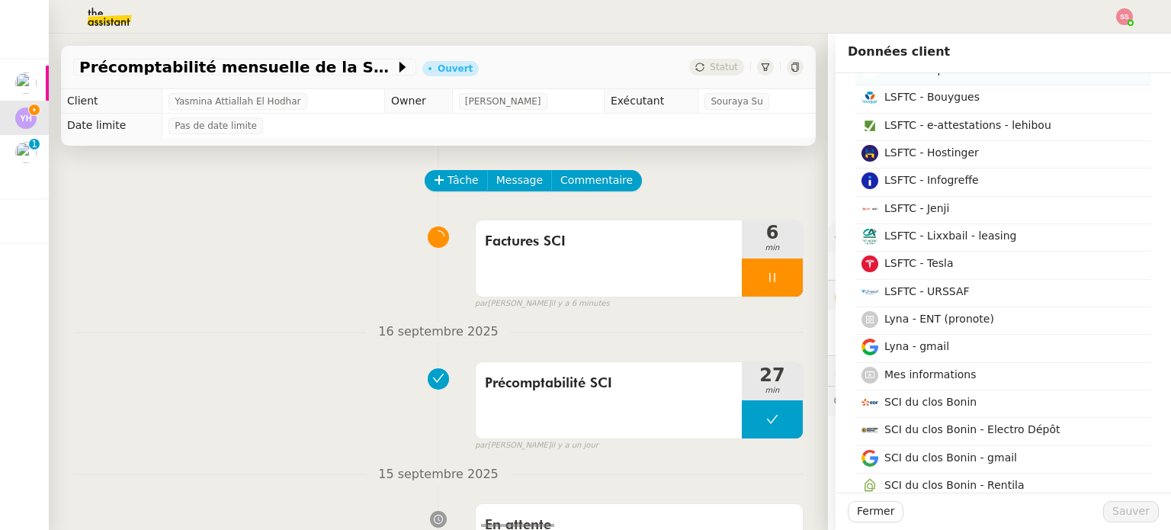
scroll to position [457, 0]
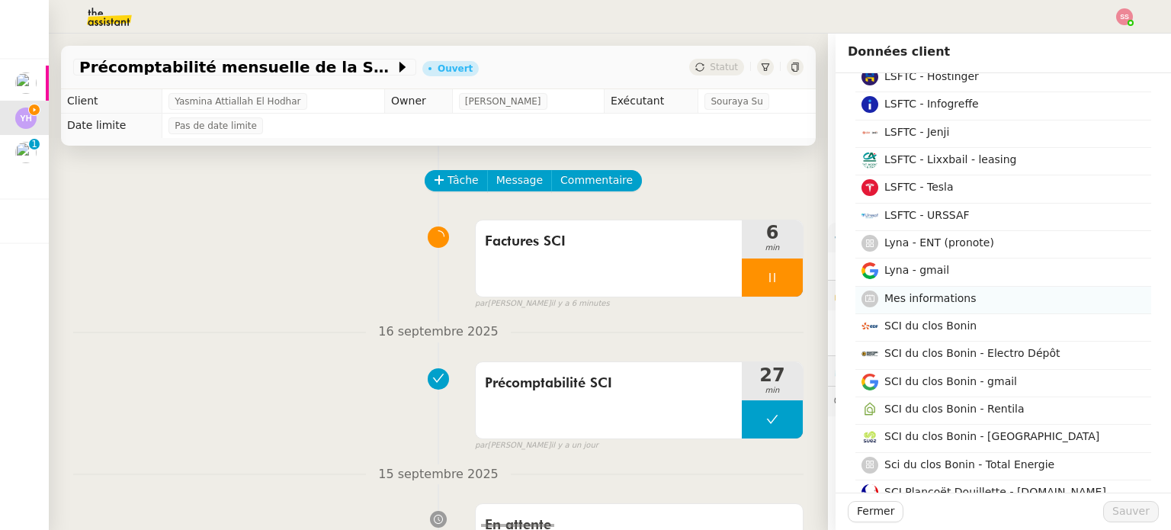
click at [988, 295] on h4 "Mes informations" at bounding box center [1013, 299] width 258 height 18
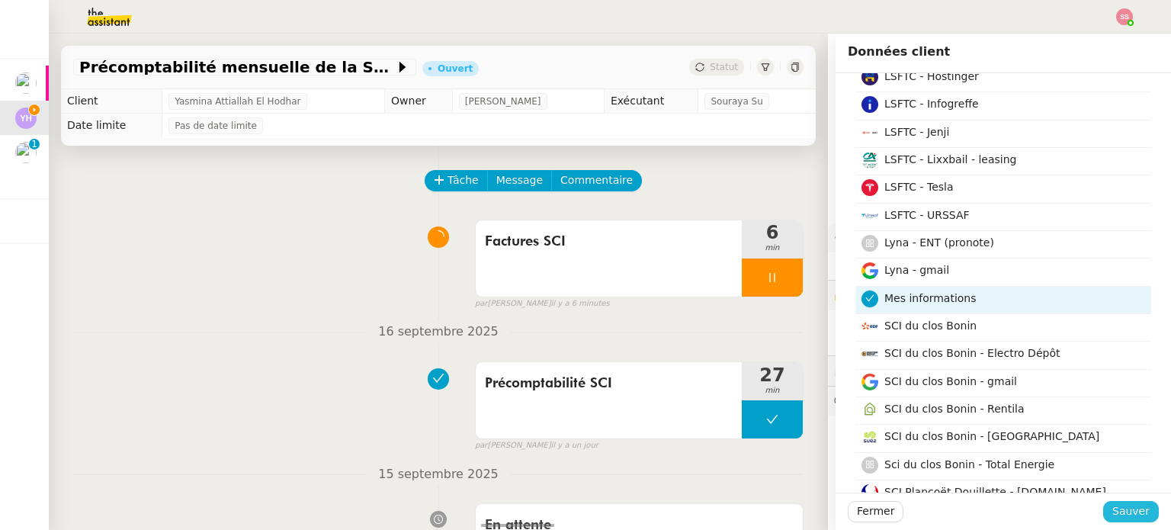
click at [1112, 517] on span "Sauver" at bounding box center [1130, 511] width 37 height 18
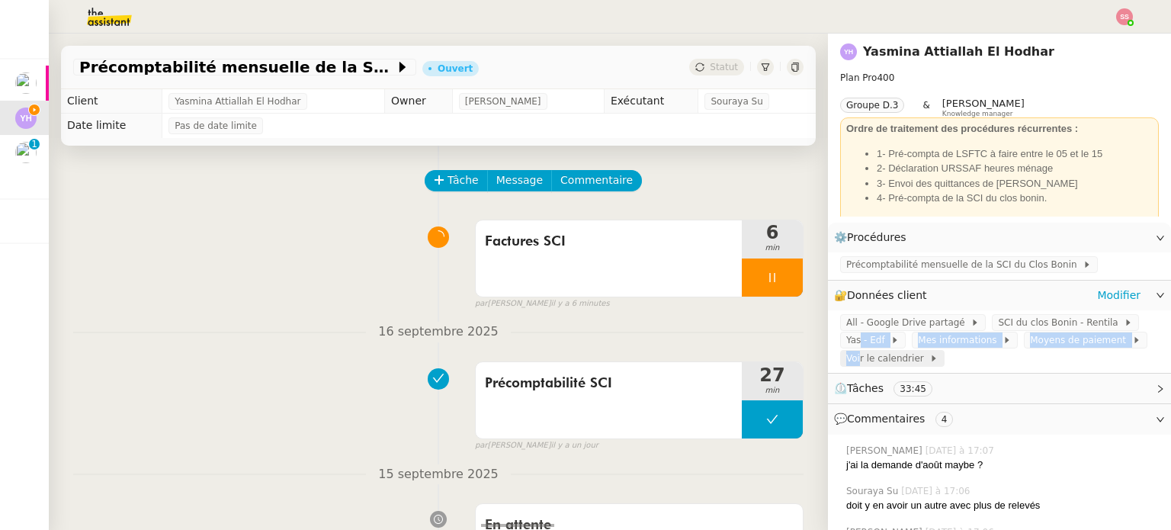
drag, startPoint x: 846, startPoint y: 347, endPoint x: 846, endPoint y: 364, distance: 16.8
click at [846, 364] on div "All - Google Drive partagé SCI du clos Bonin - Rentila Yas - Edf Mes informatio…" at bounding box center [999, 341] width 343 height 62
click at [928, 345] on span "Mes informations" at bounding box center [960, 339] width 85 height 15
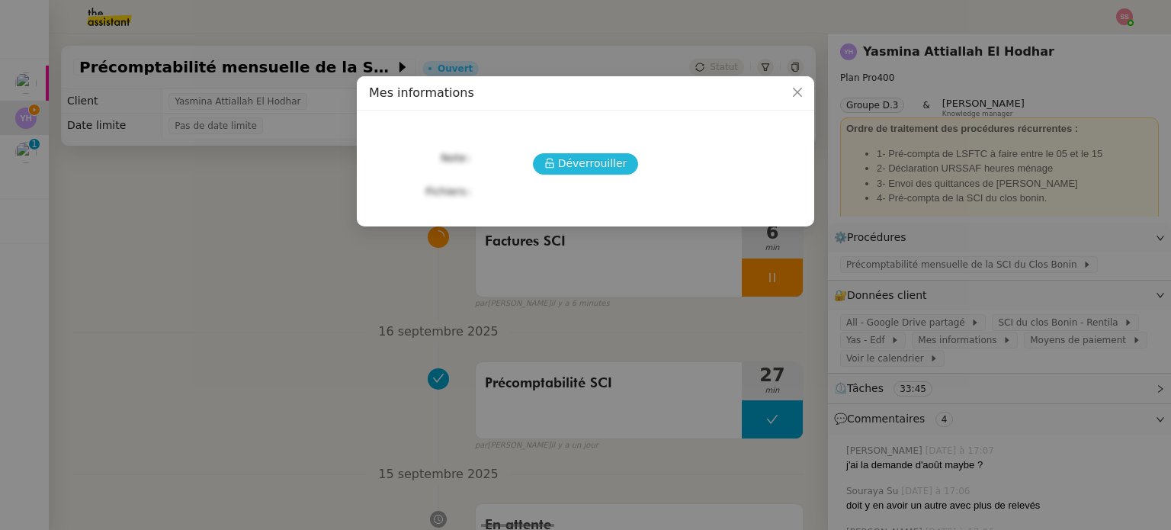
click at [596, 164] on span "Déverrouiller" at bounding box center [592, 164] width 69 height 18
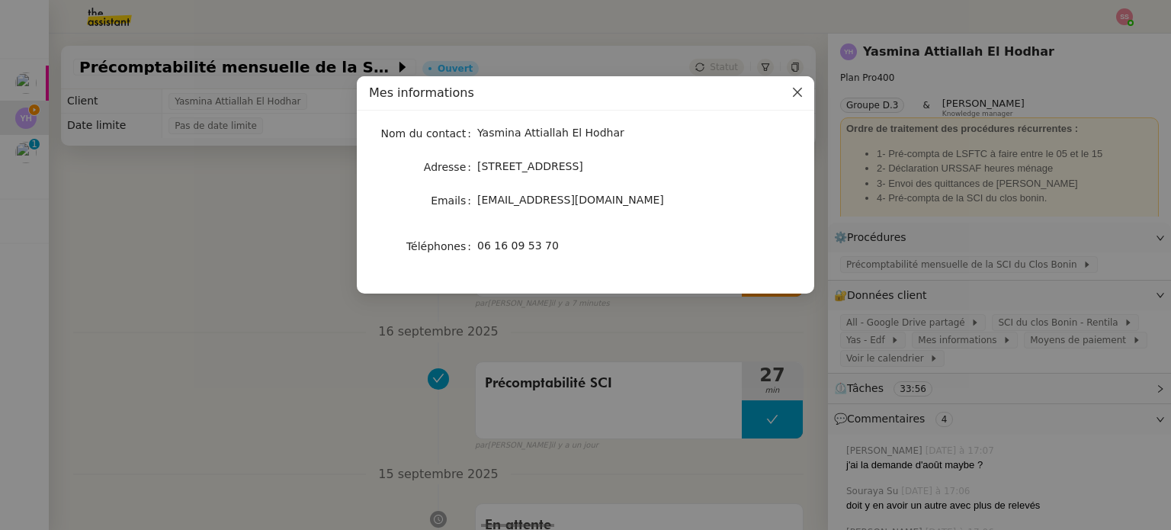
click at [796, 95] on icon "Close" at bounding box center [797, 92] width 9 height 9
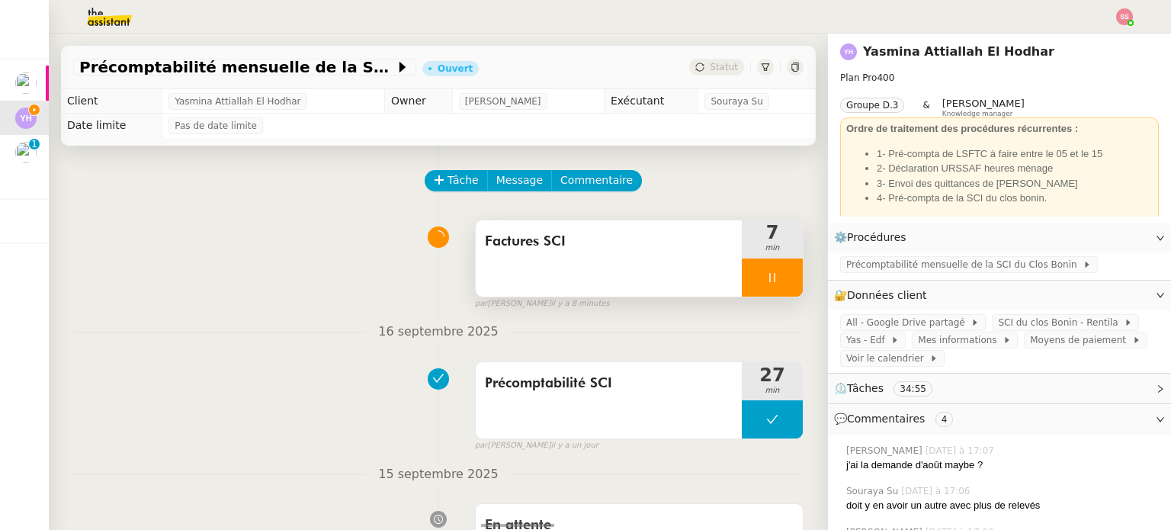
click at [786, 274] on div at bounding box center [772, 277] width 61 height 38
click at [786, 274] on button at bounding box center [787, 277] width 30 height 38
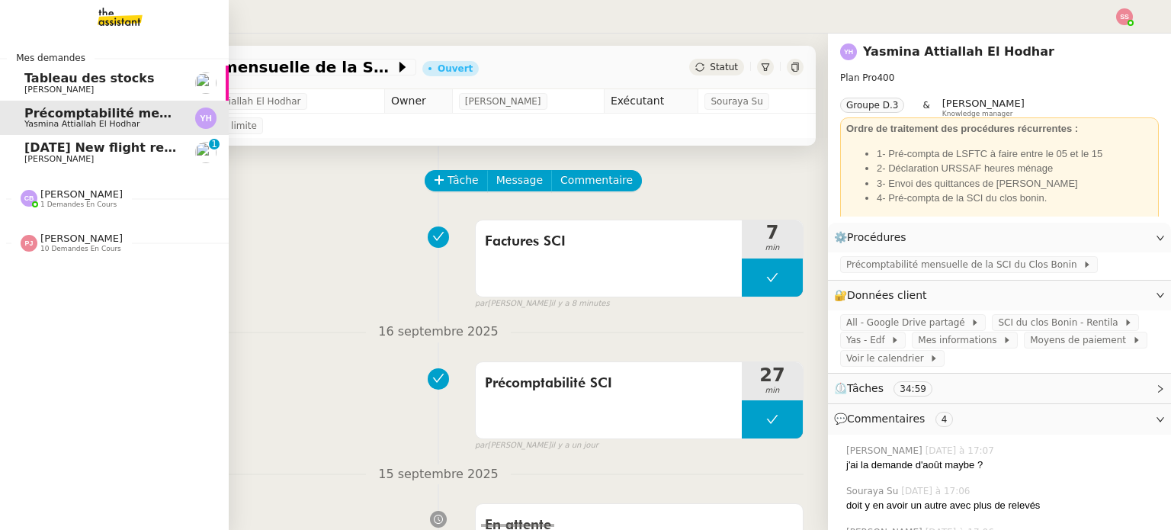
click at [91, 154] on span "24th September 2025 New flight request - KALAVATHY SAMPATH" at bounding box center [177, 147] width 306 height 14
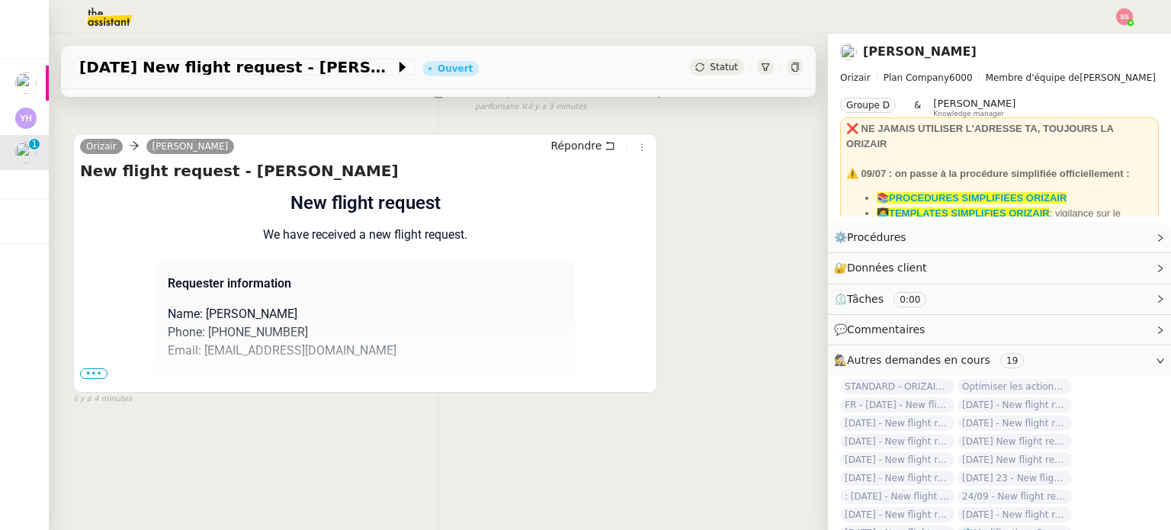
scroll to position [204, 0]
click at [93, 357] on div "Flight request created by KALAVATHY SAMPATH New flight request We have received…" at bounding box center [365, 459] width 570 height 540
click at [110, 357] on div "Flight request created by KALAVATHY SAMPATH New flight request We have received…" at bounding box center [365, 459] width 570 height 540
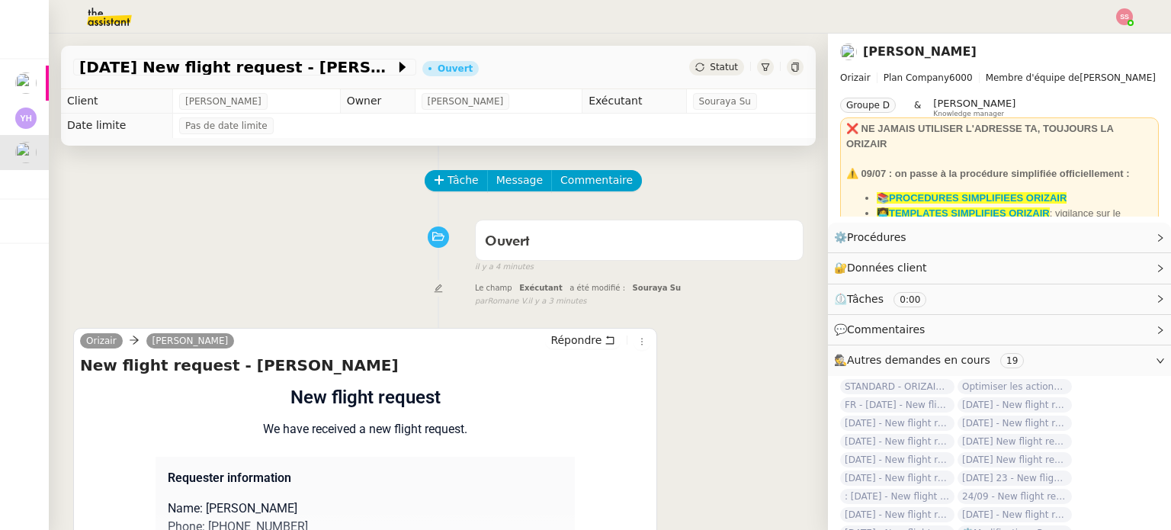
click at [446, 170] on div "Tâche Message Commentaire Veuillez patienter une erreur s'est produite 👌👌👌 mess…" at bounding box center [438, 411] width 779 height 530
click at [454, 181] on span "Tâche" at bounding box center [462, 180] width 31 height 18
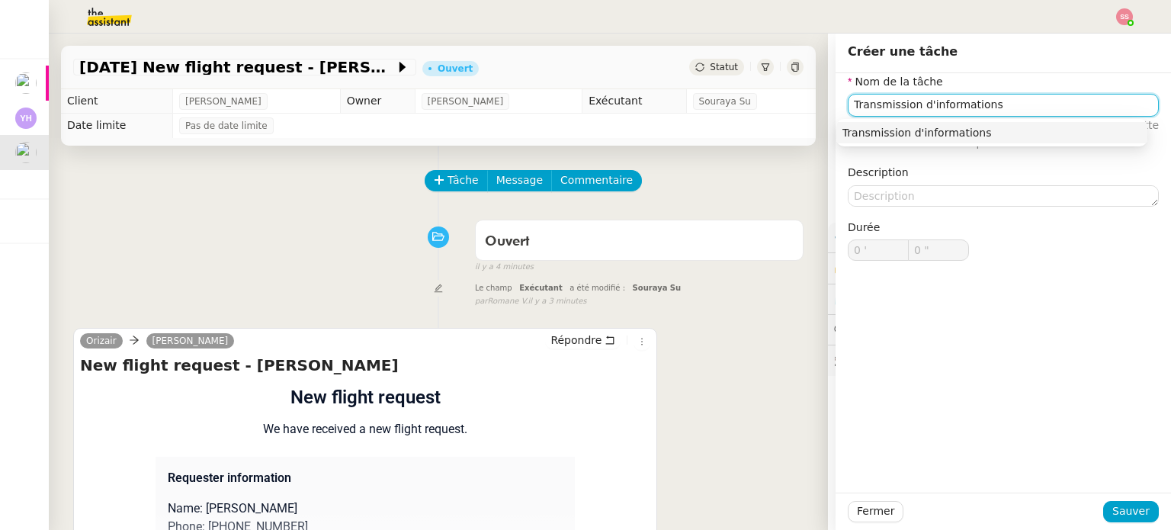
click at [1018, 131] on div "Transmission d'informations" at bounding box center [991, 133] width 299 height 14
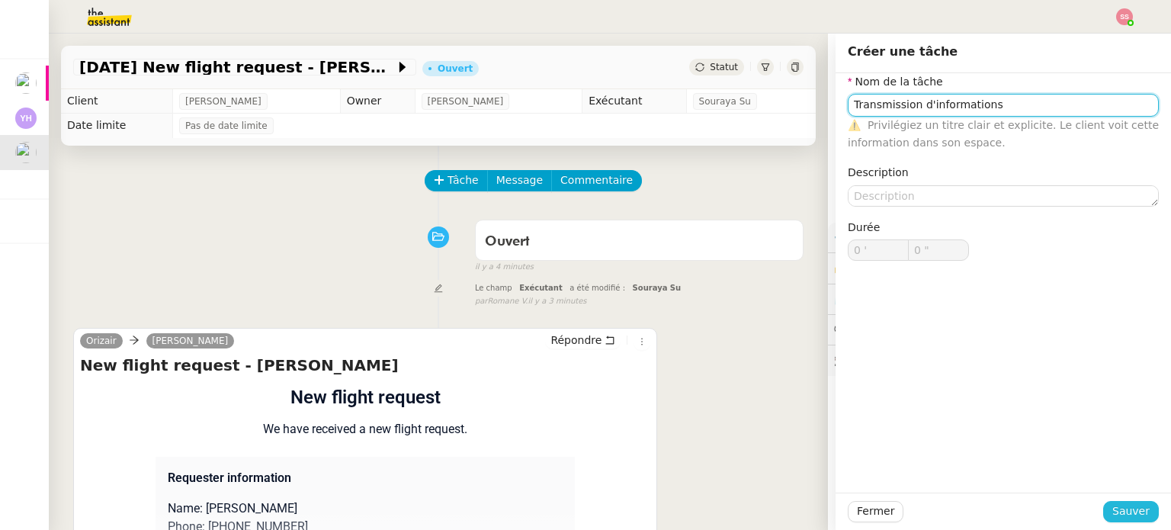
type input "Transmission d'informations"
click at [1130, 515] on span "Sauver" at bounding box center [1130, 511] width 37 height 18
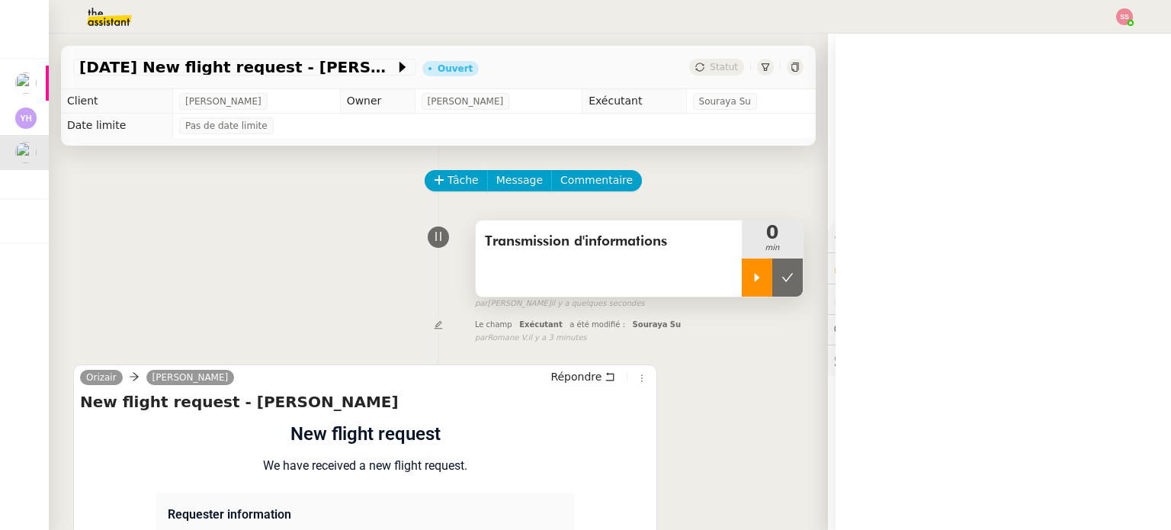
click at [751, 280] on icon at bounding box center [757, 277] width 12 height 12
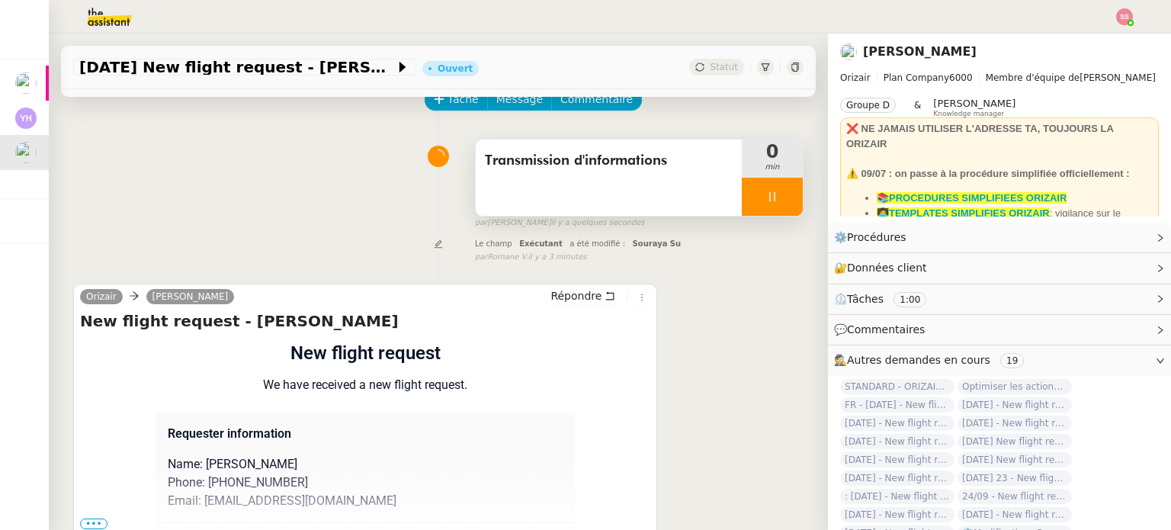
scroll to position [204, 0]
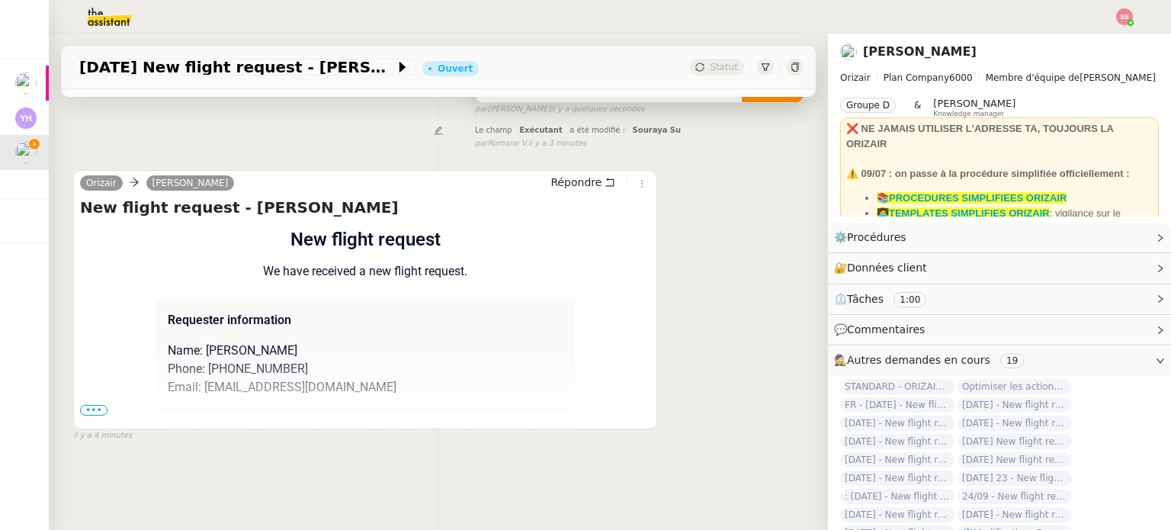
click at [85, 405] on span "•••" at bounding box center [93, 410] width 27 height 11
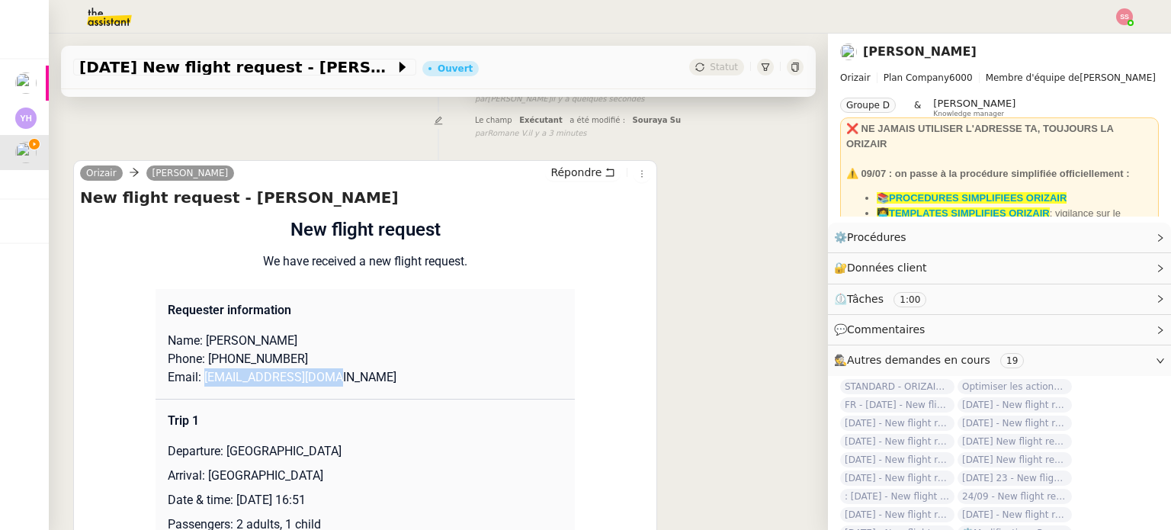
drag, startPoint x: 329, startPoint y: 376, endPoint x: 194, endPoint y: 377, distance: 134.9
click at [194, 377] on p "Email: skavitha41@gmail.com" at bounding box center [365, 377] width 395 height 18
copy p "skavitha41@gmail.com"
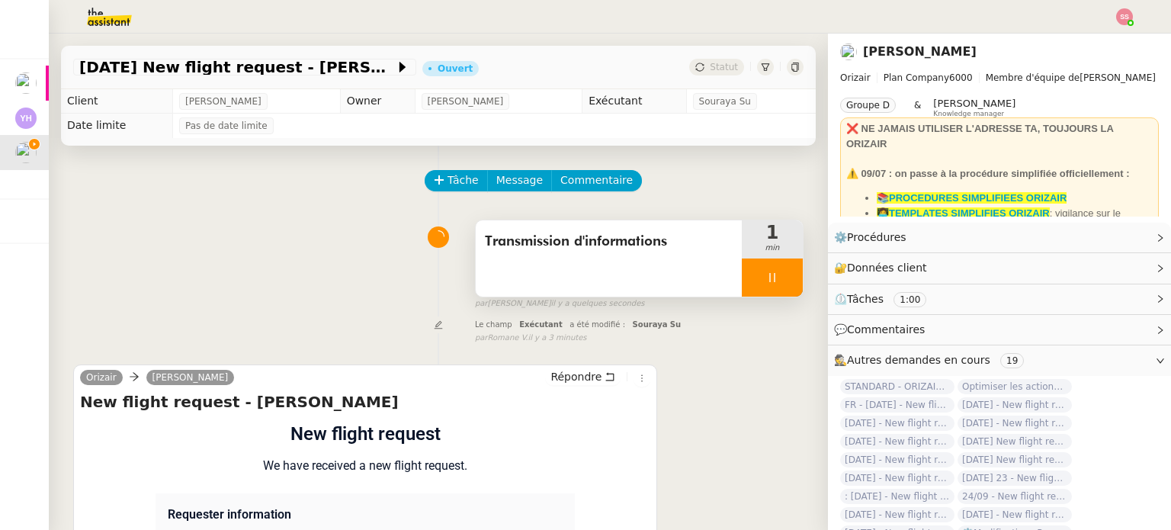
scroll to position [0, 0]
click at [517, 177] on span "Message" at bounding box center [519, 180] width 46 height 18
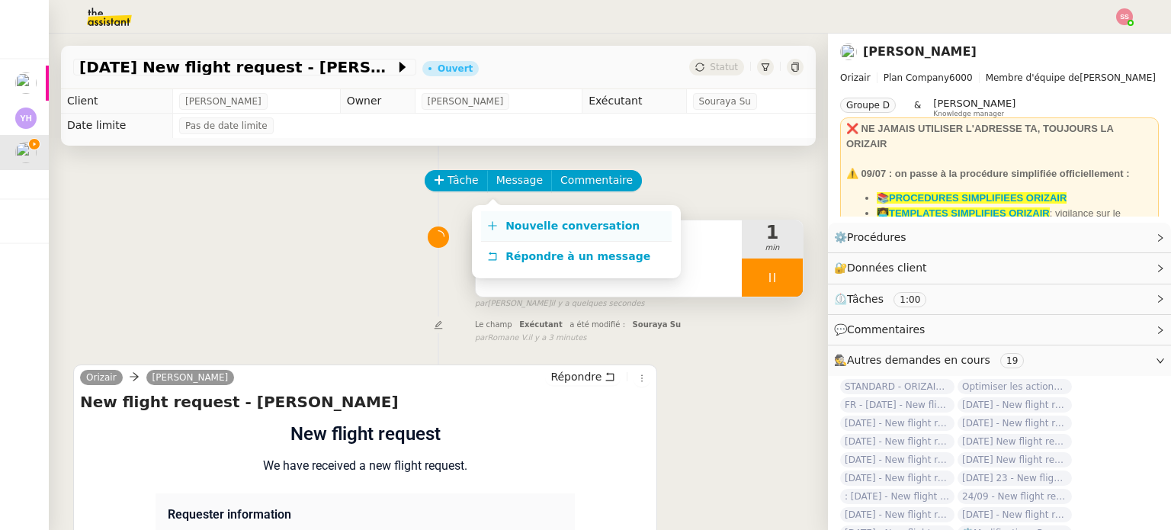
click at [524, 225] on span "Nouvelle conversation" at bounding box center [572, 225] width 134 height 12
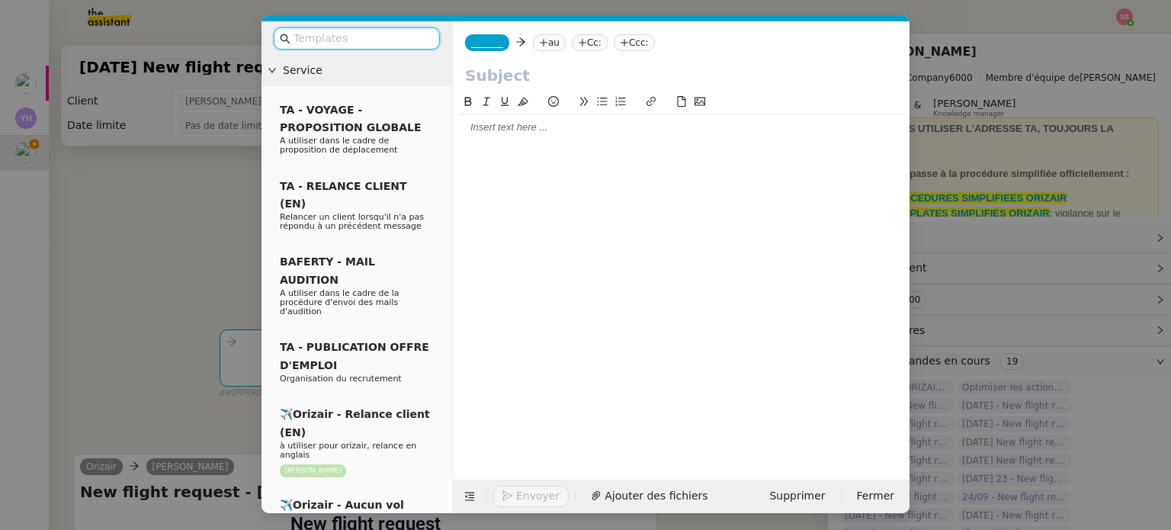
click at [546, 37] on nz-tag "au" at bounding box center [549, 42] width 33 height 17
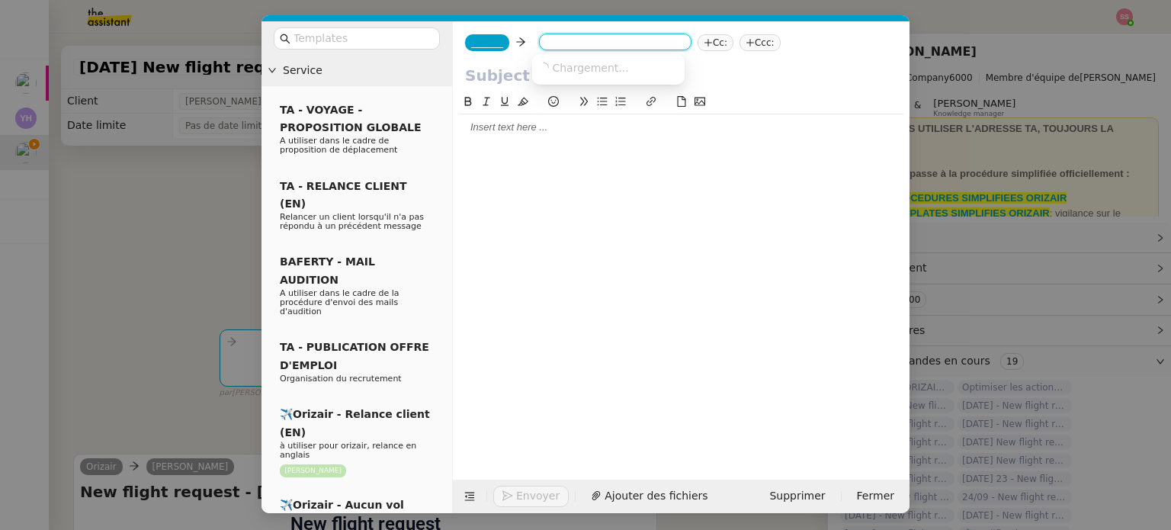
paste input "skavitha41@gmail.com"
type input "skavitha41@gmail.com"
click at [588, 68] on span "skavitha41@gmail.com" at bounding box center [631, 67] width 187 height 12
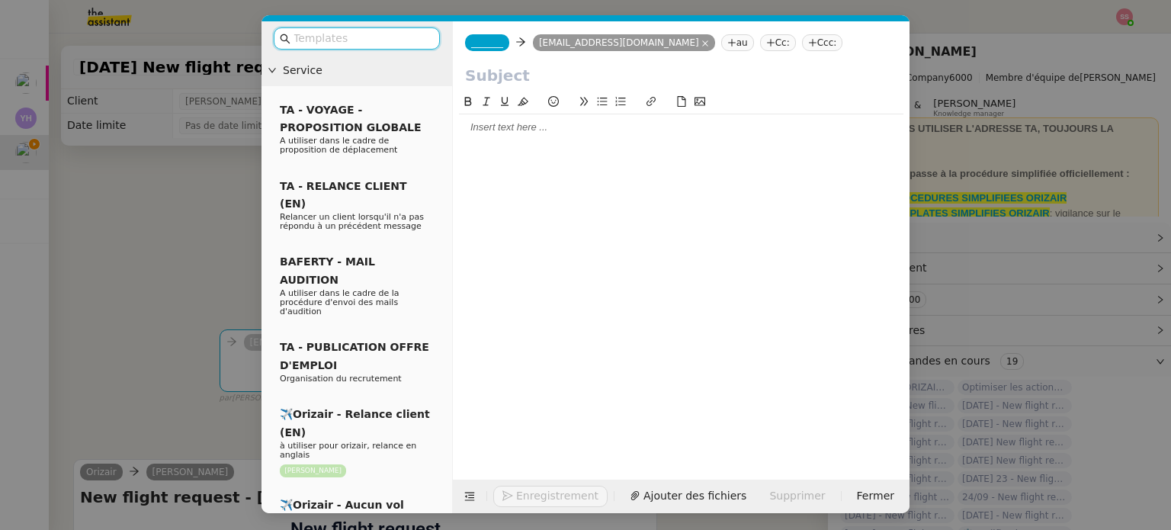
click at [419, 36] on input "text" at bounding box center [361, 39] width 137 height 18
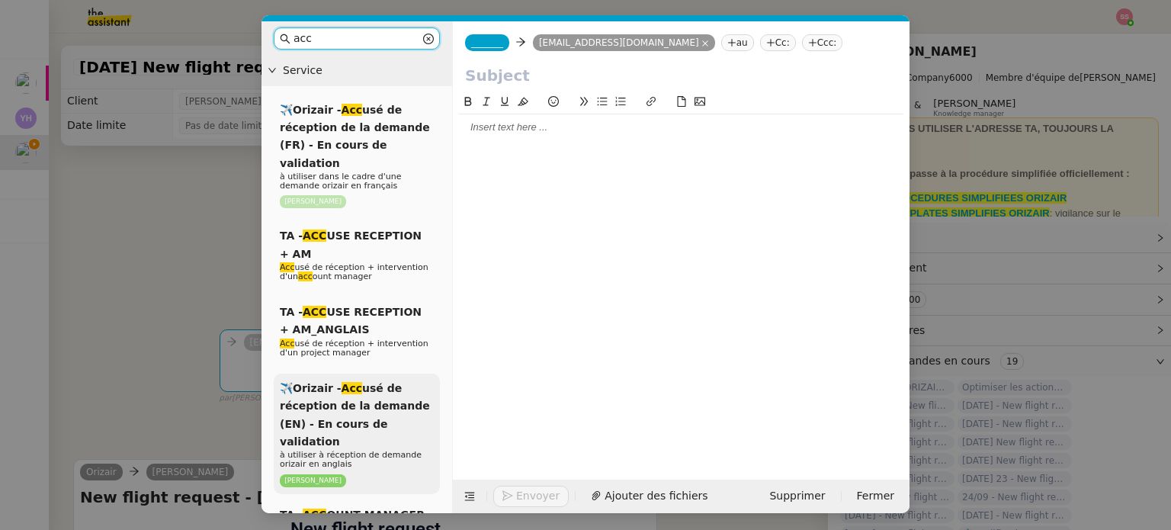
type input "acc"
click at [374, 395] on span "✈️Orizair - Acc usé de réception de la demande (EN) - En cours de validation" at bounding box center [355, 415] width 150 height 66
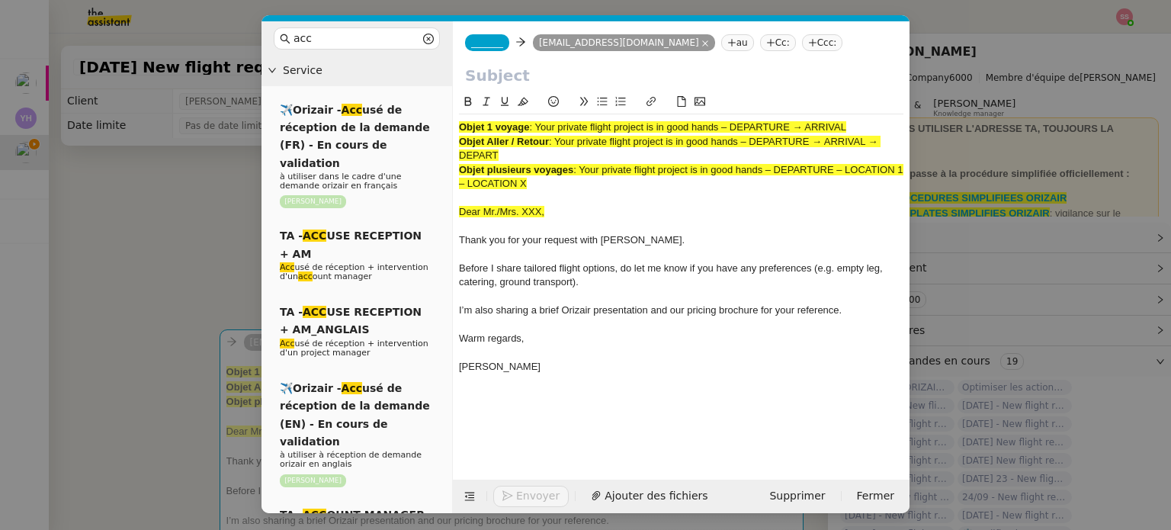
drag, startPoint x: 537, startPoint y: 125, endPoint x: 908, endPoint y: 125, distance: 371.9
click at [908, 125] on nz-spin "Objet 1 voyage : Your private flight project is in good hands – DEPARTURE → ARR…" at bounding box center [681, 277] width 457 height 369
copy span "Your private flight project is in good hands – DEPARTURE → ARRIVAL"
click at [671, 79] on input "text" at bounding box center [681, 75] width 432 height 23
paste input "Your private flight project is in good hands – DEPARTURE → ARRIVAL"
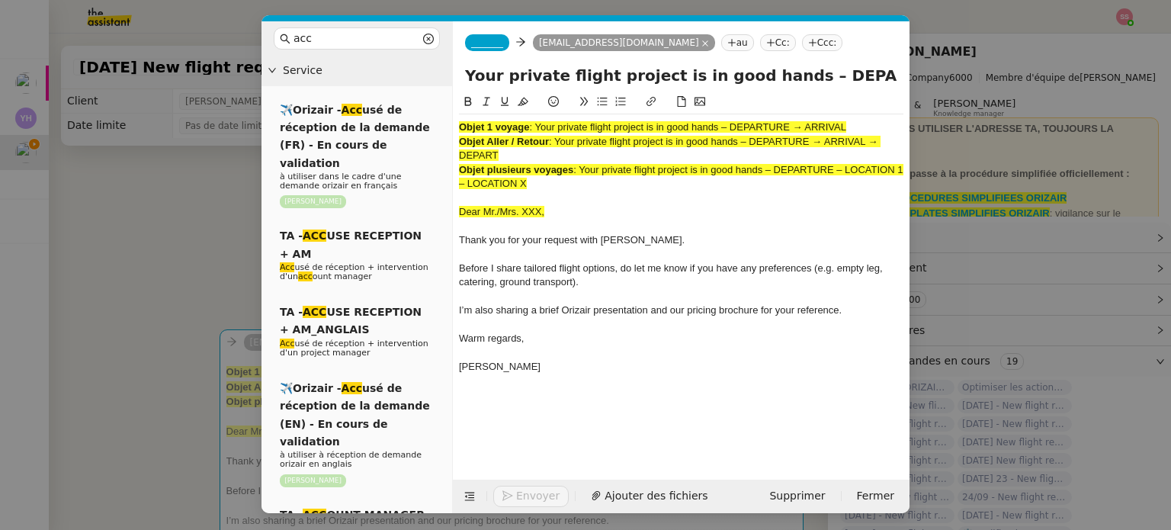
scroll to position [0, 66]
type input "Your private flight project is in good hands – DEPARTURE → ARRIVAL"
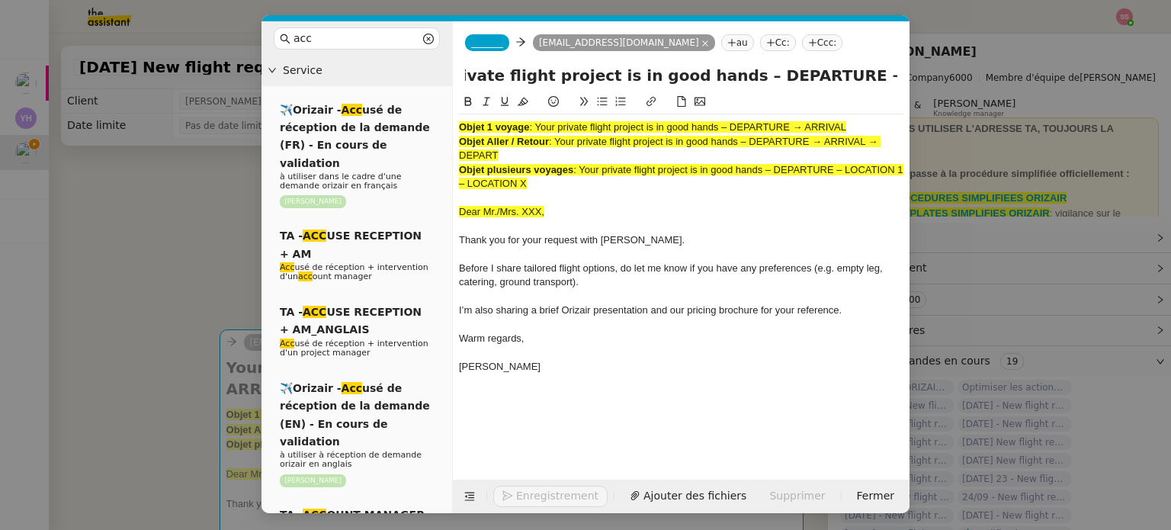
scroll to position [0, 0]
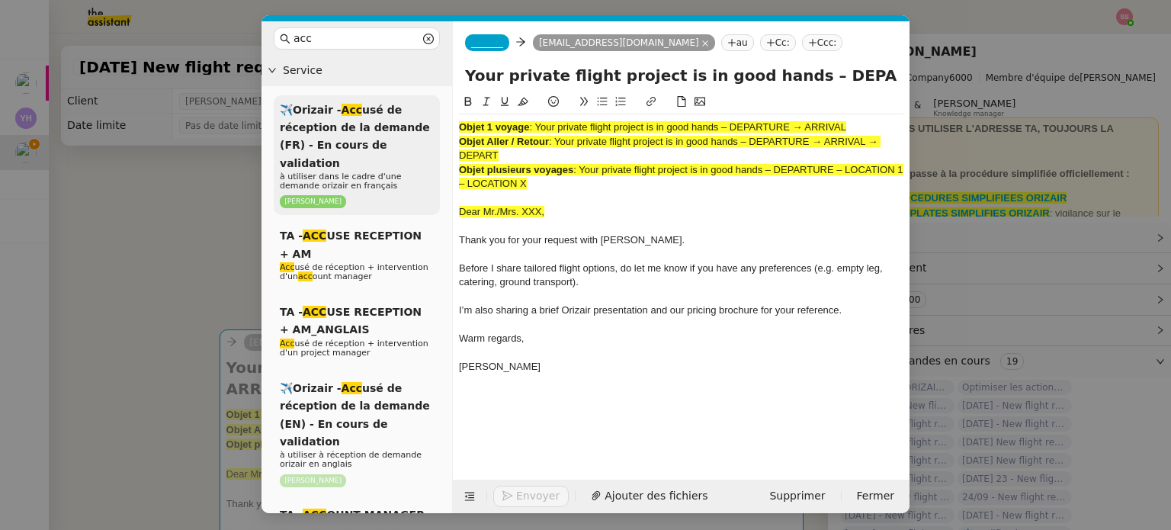
drag, startPoint x: 537, startPoint y: 179, endPoint x: 439, endPoint y: 108, distance: 120.6
click at [433, 112] on nz-layout "acc Service ✈️Orizair - Acc usé de réception de la demande (FR) - En cours de v…" at bounding box center [585, 267] width 648 height 492
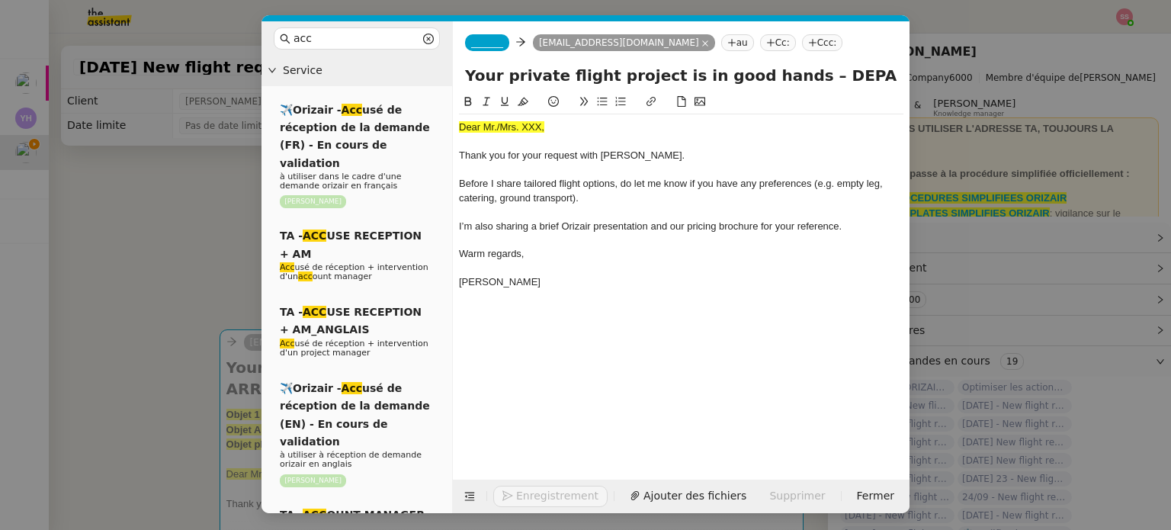
click at [128, 294] on nz-modal-container "acc Service ✈️Orizair - Acc usé de réception de la demande (FR) - En cours de v…" at bounding box center [585, 265] width 1171 height 530
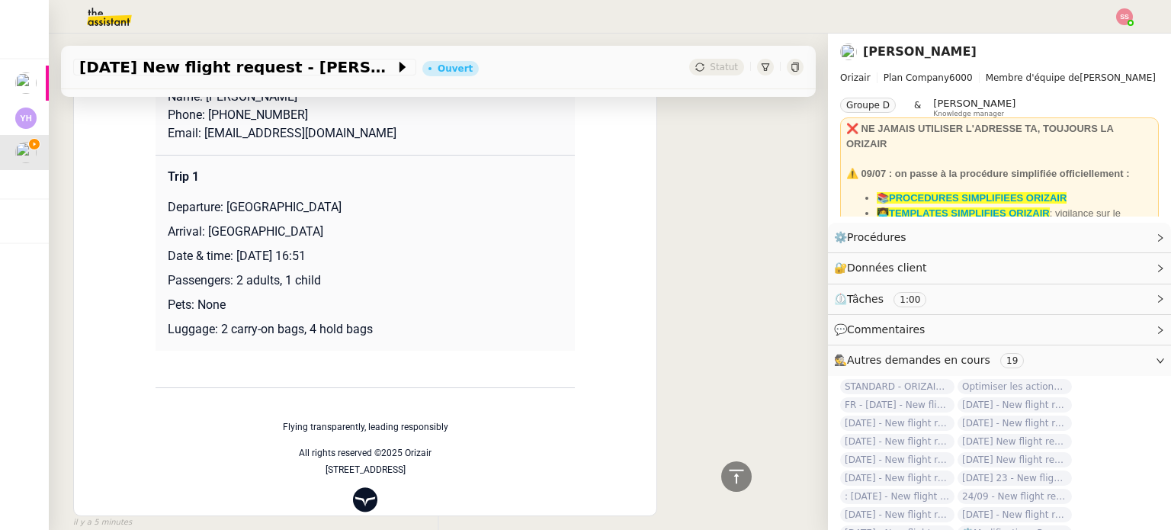
scroll to position [610, 0]
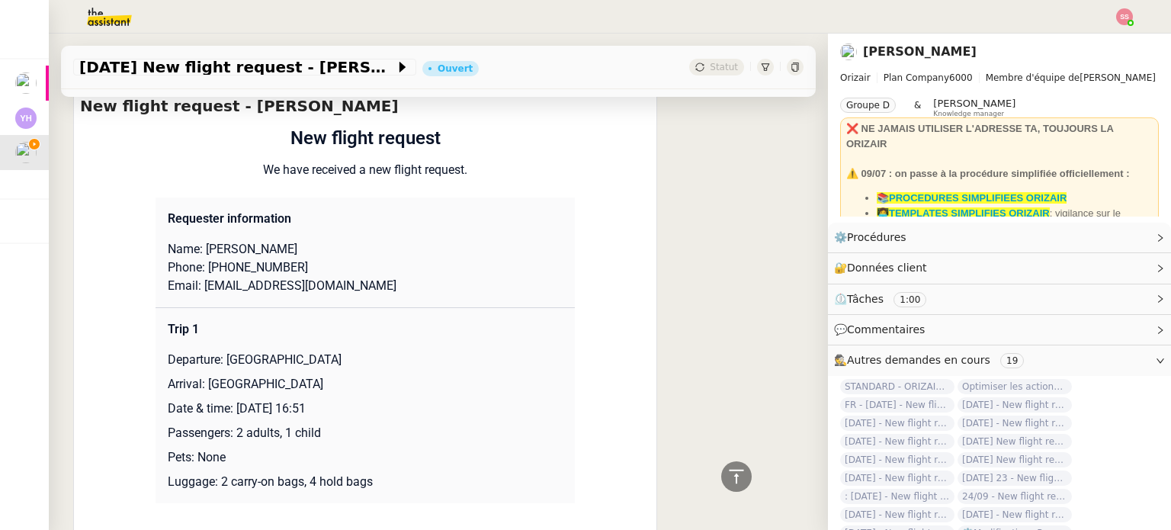
drag, startPoint x: 195, startPoint y: 231, endPoint x: 328, endPoint y: 232, distance: 133.4
click at [328, 240] on p "Name: KALAVATHY SAMPATH" at bounding box center [365, 249] width 395 height 18
copy p "KALAVATHY SAMPATH"
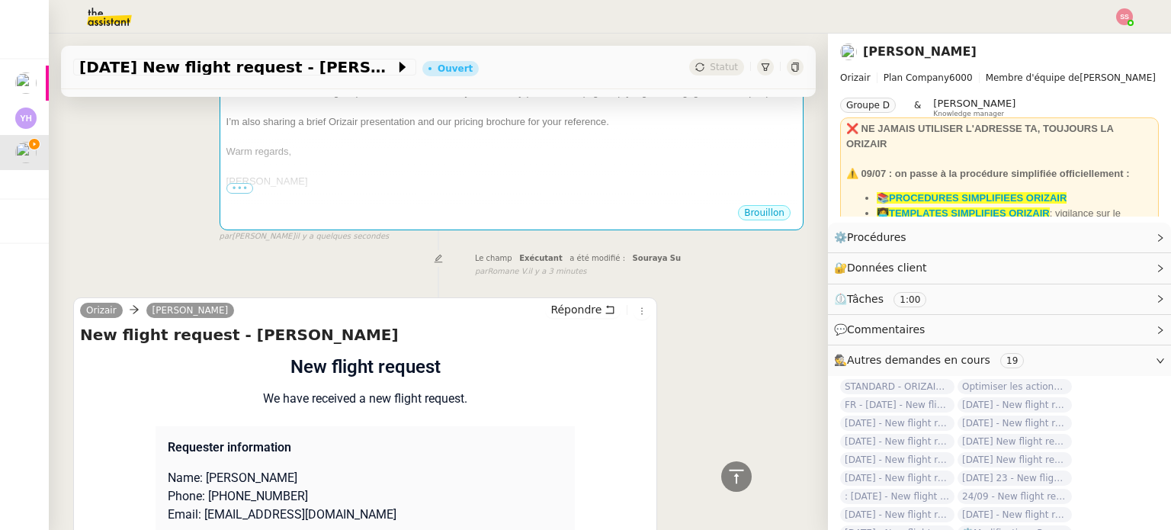
scroll to position [76, 0]
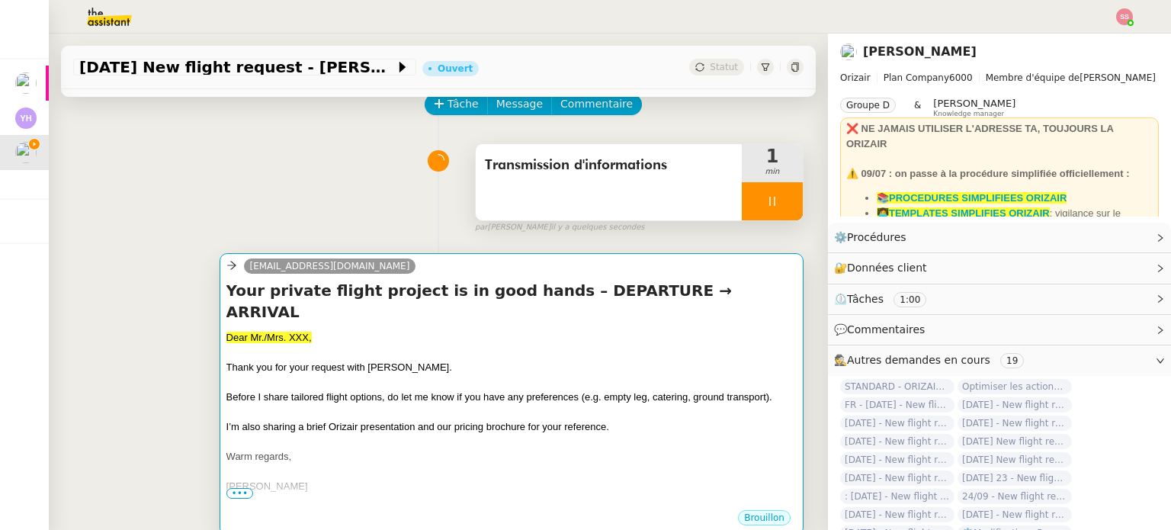
click at [303, 375] on div at bounding box center [511, 382] width 570 height 15
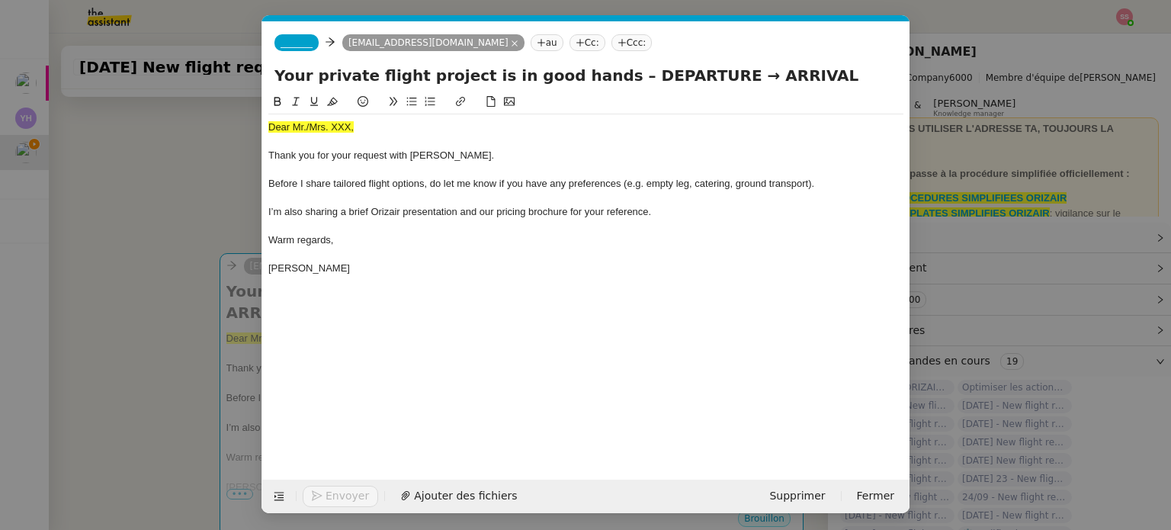
scroll to position [0, 46]
drag, startPoint x: 357, startPoint y: 124, endPoint x: 296, endPoint y: 121, distance: 61.0
click at [296, 121] on div "Dear Mr./Mrs. XXX," at bounding box center [585, 127] width 635 height 14
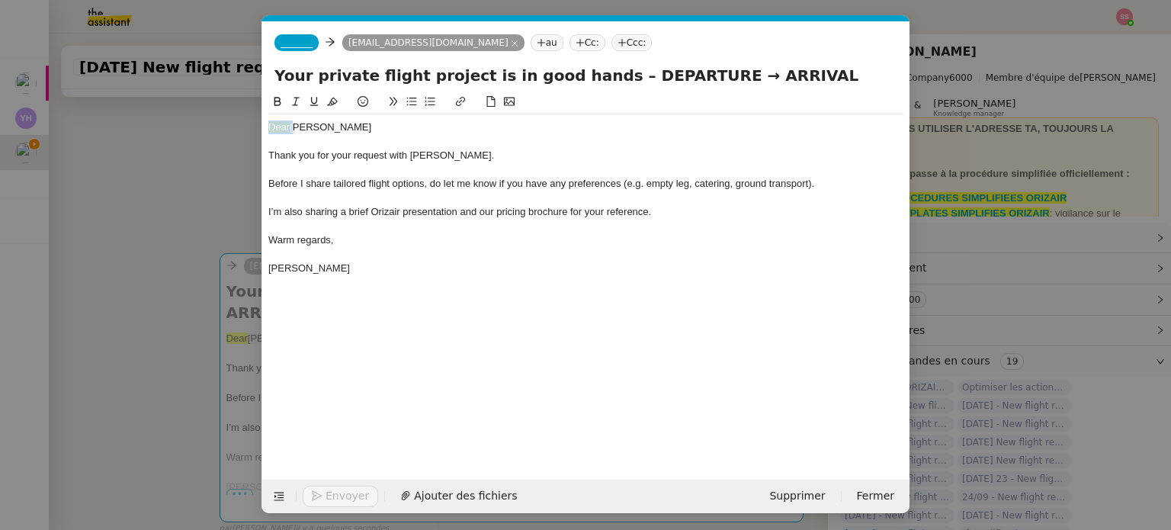
drag, startPoint x: 282, startPoint y: 127, endPoint x: 247, endPoint y: 123, distance: 35.3
click at [247, 123] on nz-modal-container "acc Service ✈️Orizair - Acc usé de réception de la demande (FR) - En cours de v…" at bounding box center [585, 265] width 1171 height 530
click at [332, 98] on icon at bounding box center [332, 101] width 11 height 11
click at [364, 127] on span "KALAVATHY SAMPATH" at bounding box center [331, 126] width 82 height 11
drag, startPoint x: 409, startPoint y: 126, endPoint x: 238, endPoint y: 115, distance: 171.8
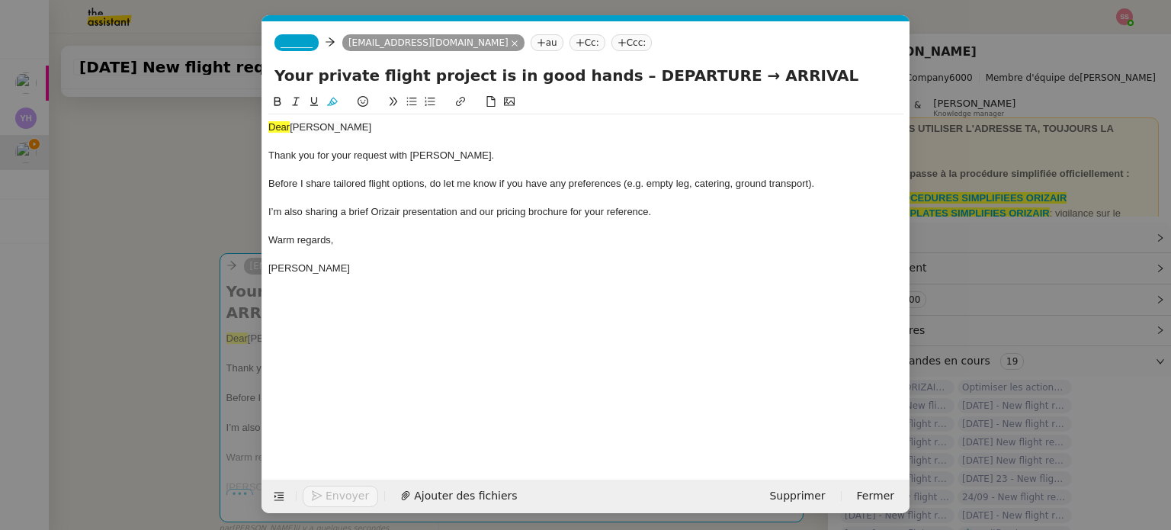
click at [223, 114] on nz-modal-container "acc Service ✈️Orizair - Acc usé de réception de la demande (FR) - En cours de v…" at bounding box center [585, 265] width 1171 height 530
drag, startPoint x: 319, startPoint y: 138, endPoint x: 300, endPoint y: 128, distance: 21.5
click at [317, 138] on div at bounding box center [585, 142] width 635 height 14
drag, startPoint x: 294, startPoint y: 127, endPoint x: 248, endPoint y: 120, distance: 46.2
click at [237, 120] on nz-modal-container "acc Service ✈️Orizair - Acc usé de réception de la demande (FR) - En cours de v…" at bounding box center [585, 265] width 1171 height 530
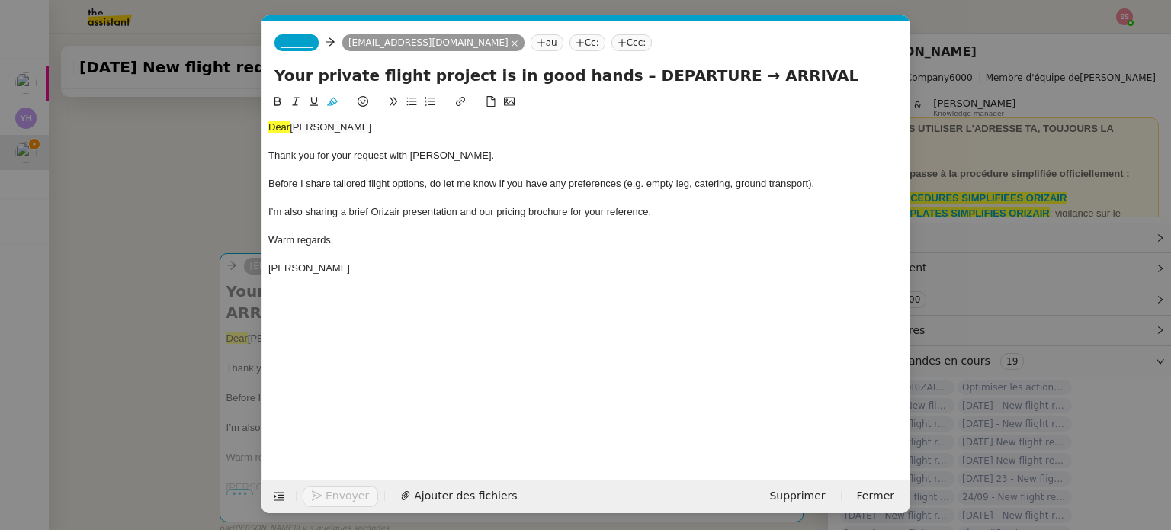
click at [331, 100] on icon at bounding box center [332, 101] width 11 height 11
click at [326, 127] on span "KALAVATHY SAMPATH" at bounding box center [331, 126] width 82 height 11
drag, startPoint x: 299, startPoint y: 125, endPoint x: 350, endPoint y: 124, distance: 51.1
click at [350, 124] on span "KALAVATHY SAMPATH" at bounding box center [331, 126] width 82 height 11
click at [293, 127] on div "Dear Kalavathy SAMPATH" at bounding box center [585, 127] width 635 height 14
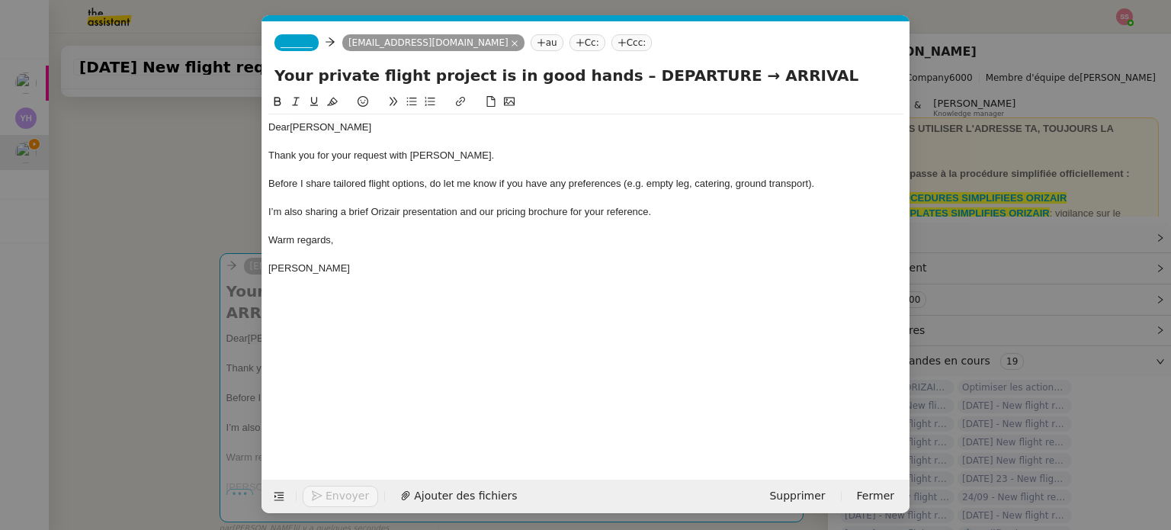
click at [0, 0] on lt-span "Supprimer les doubles espaces" at bounding box center [0, 0] width 0 height 0
drag, startPoint x: 388, startPoint y: 127, endPoint x: 344, endPoint y: 125, distance: 43.5
click at [344, 125] on div "Dear Kalavathy SAMPATH" at bounding box center [585, 127] width 635 height 14
click at [485, 489] on span "Ajouter des fichiers" at bounding box center [465, 496] width 103 height 18
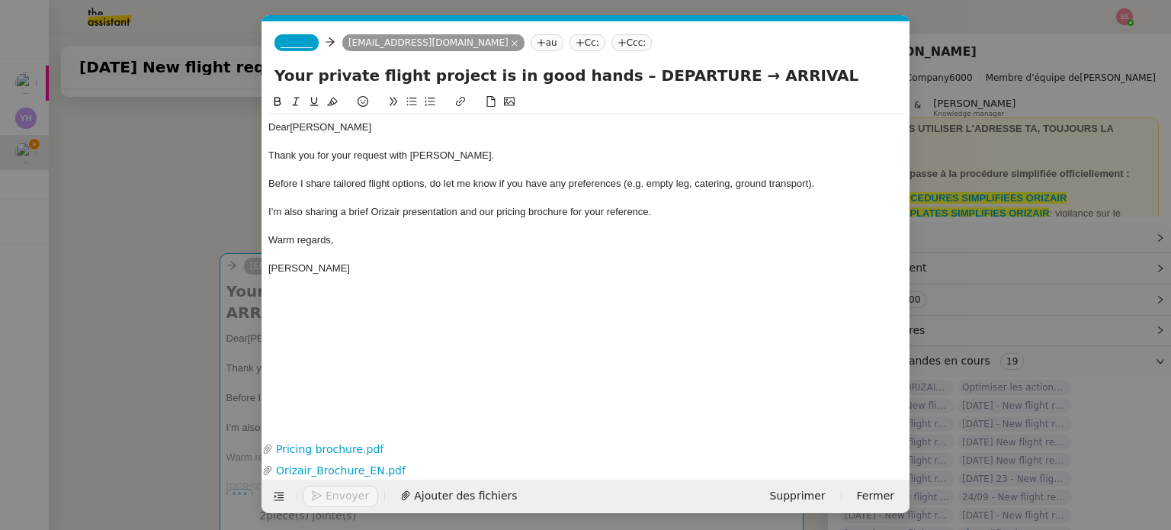
click at [158, 375] on nz-modal-container "acc Service ✈️Orizair - Acc usé de réception de la demande (FR) - En cours de v…" at bounding box center [585, 265] width 1171 height 530
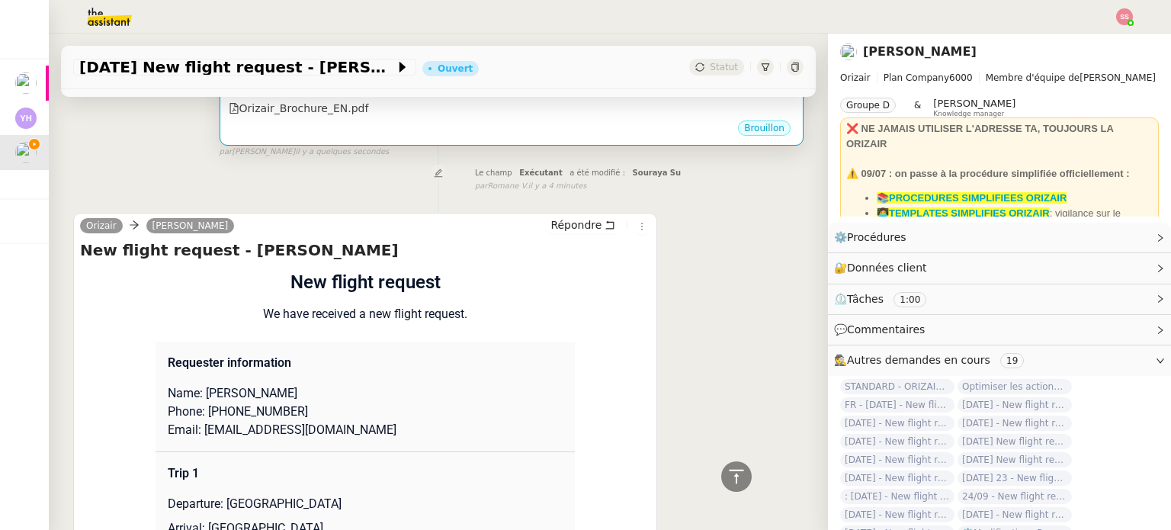
scroll to position [686, 0]
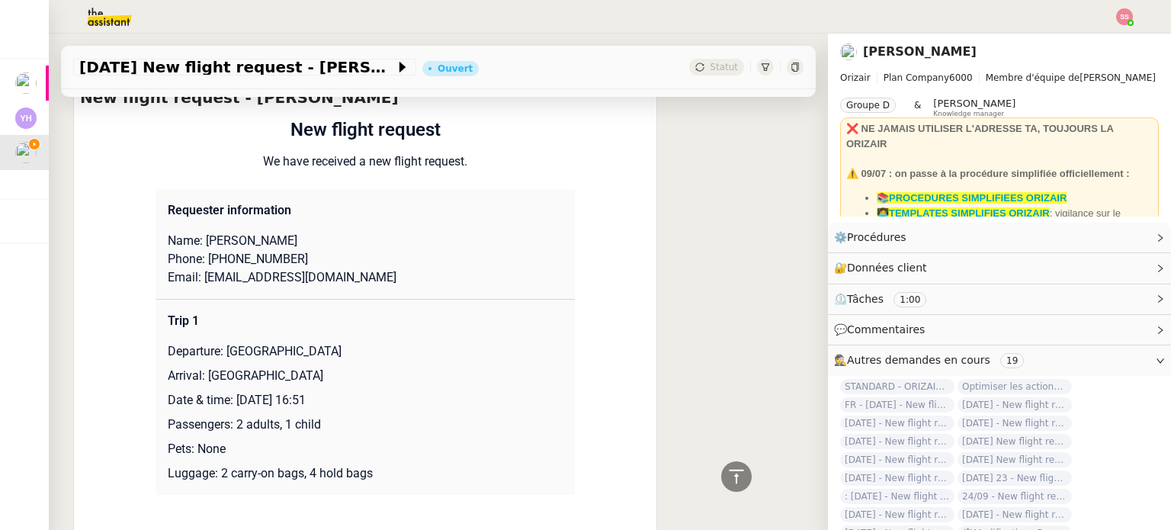
drag, startPoint x: 220, startPoint y: 334, endPoint x: 436, endPoint y: 331, distance: 215.7
click at [436, 342] on p "Departure: London Heathrow Airport" at bounding box center [365, 351] width 395 height 18
copy p "London Heathrow Airport"
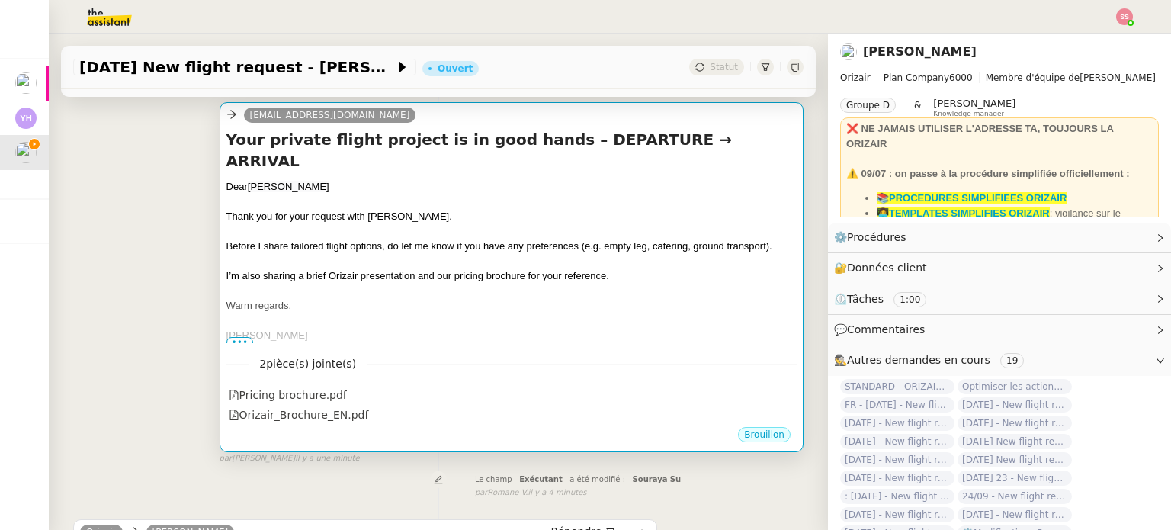
scroll to position [152, 0]
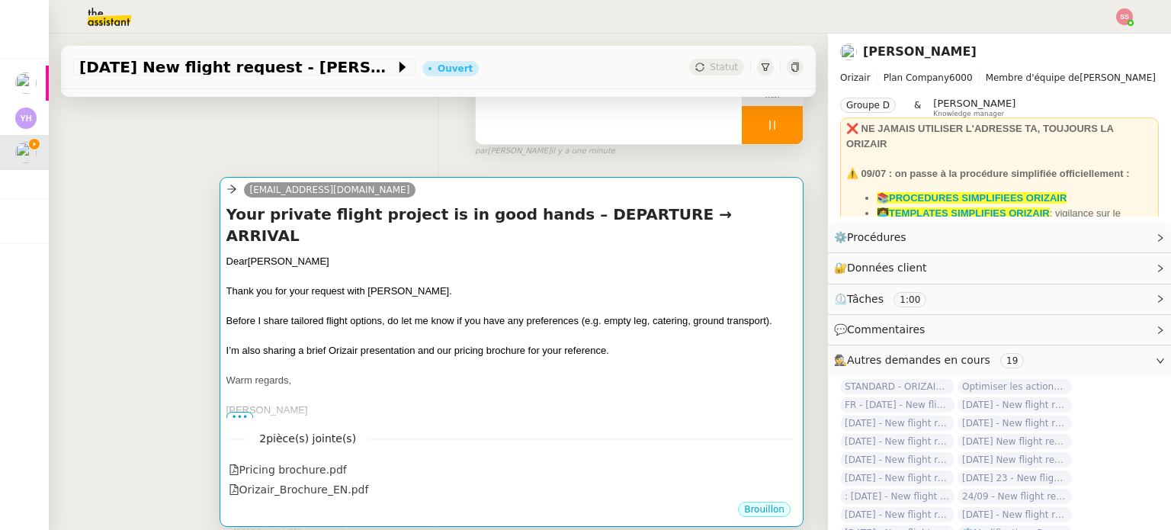
click at [511, 313] on div "Before I share tailored flight options, do let me know if you have any preferen…" at bounding box center [511, 320] width 570 height 15
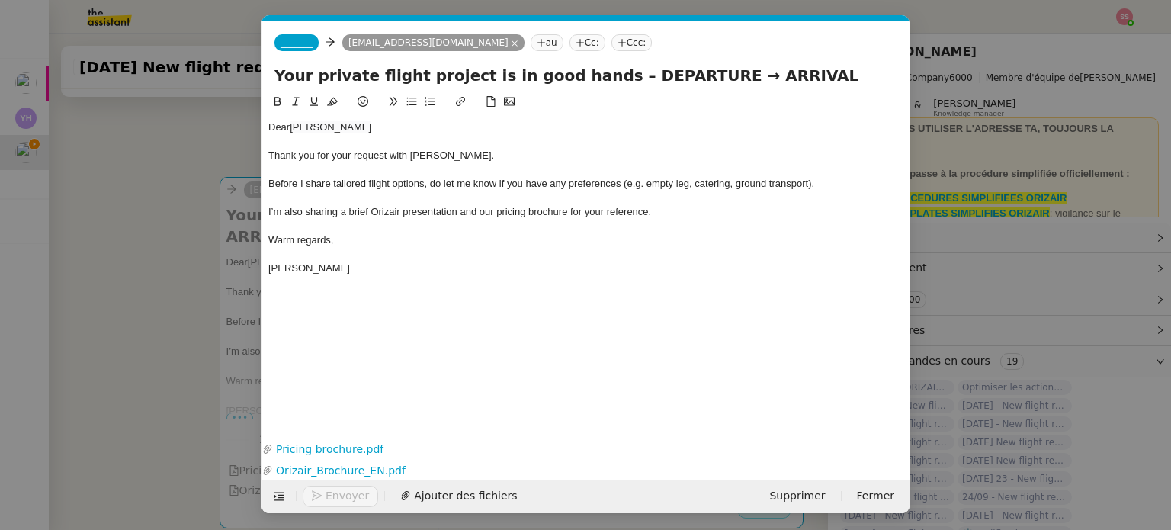
scroll to position [0, 46]
drag, startPoint x: 598, startPoint y: 72, endPoint x: 684, endPoint y: 77, distance: 86.2
click at [684, 77] on input "Your private flight project is in good hands – DEPARTURE → ARRIVAL" at bounding box center [585, 75] width 623 height 23
paste input "London Heathrow Airport"
type input "Your private flight project is in good hands – London Heathrow Airport → ARRIVAL"
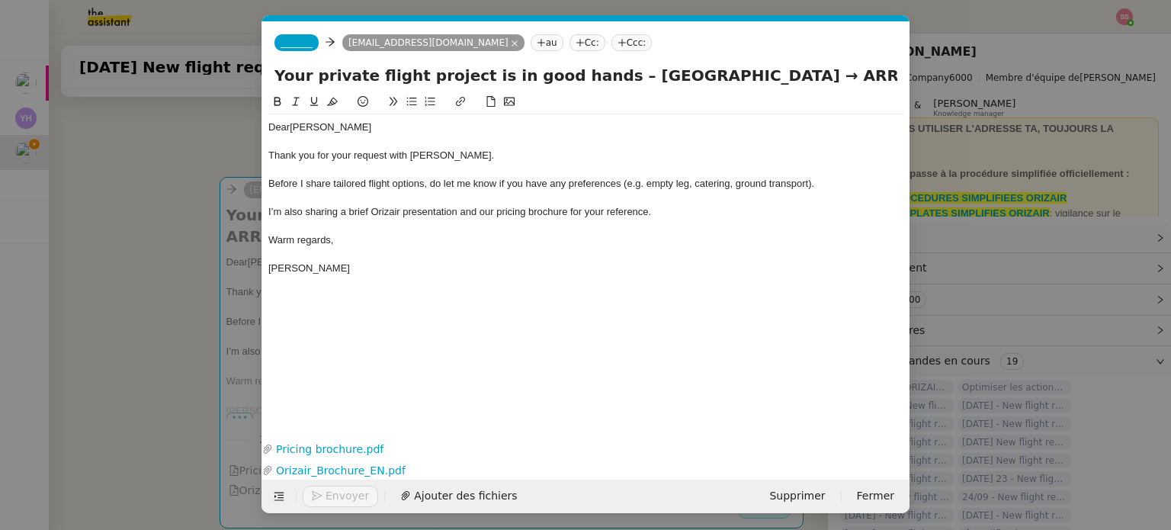
drag, startPoint x: 107, startPoint y: 380, endPoint x: 135, endPoint y: 380, distance: 28.2
click at [108, 380] on nz-modal-container "acc Service ✈️Orizair - Acc usé de réception de la demande (FR) - En cours de v…" at bounding box center [585, 265] width 1171 height 530
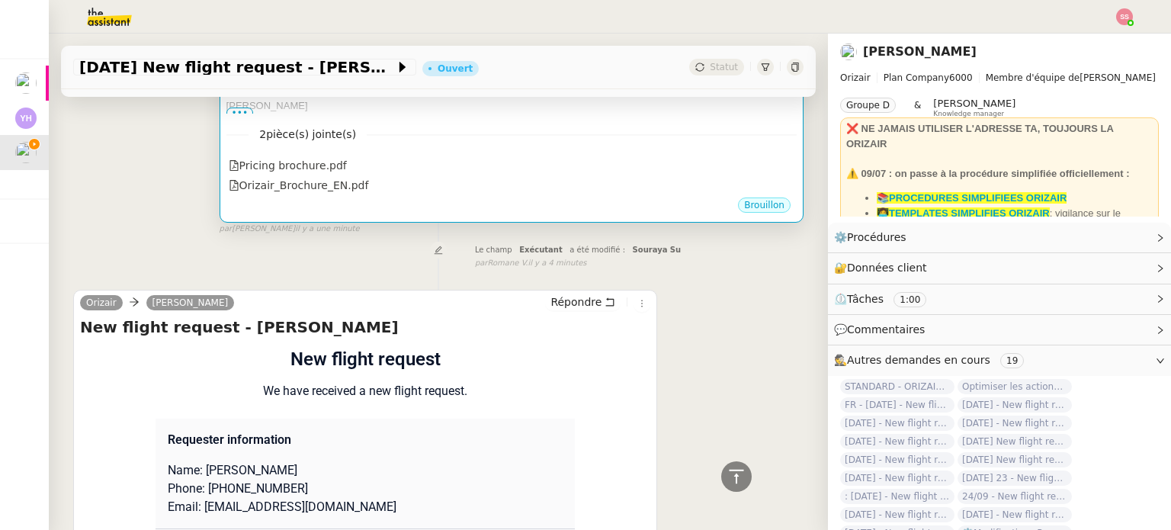
scroll to position [761, 0]
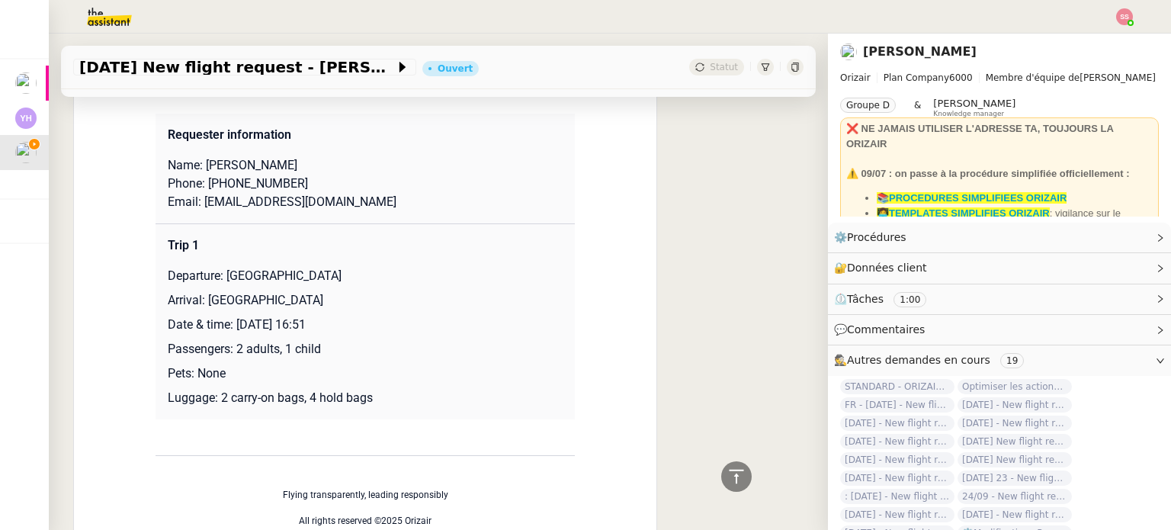
drag, startPoint x: 201, startPoint y: 298, endPoint x: 461, endPoint y: 301, distance: 259.9
click at [461, 301] on p "Arrival: Kempegowda International Airport" at bounding box center [365, 300] width 395 height 18
copy p "Kempegowda International Airport"
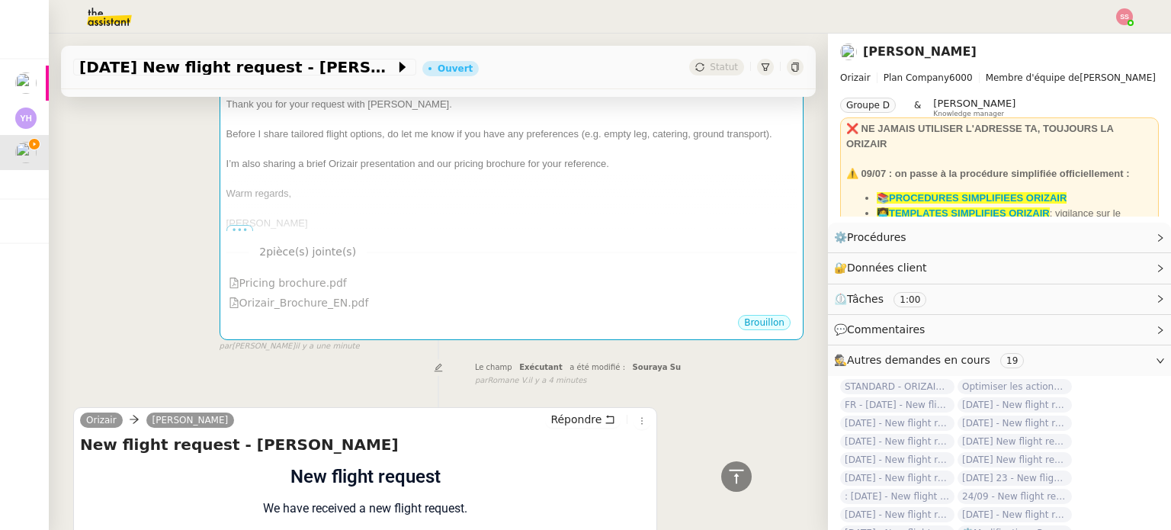
scroll to position [304, 0]
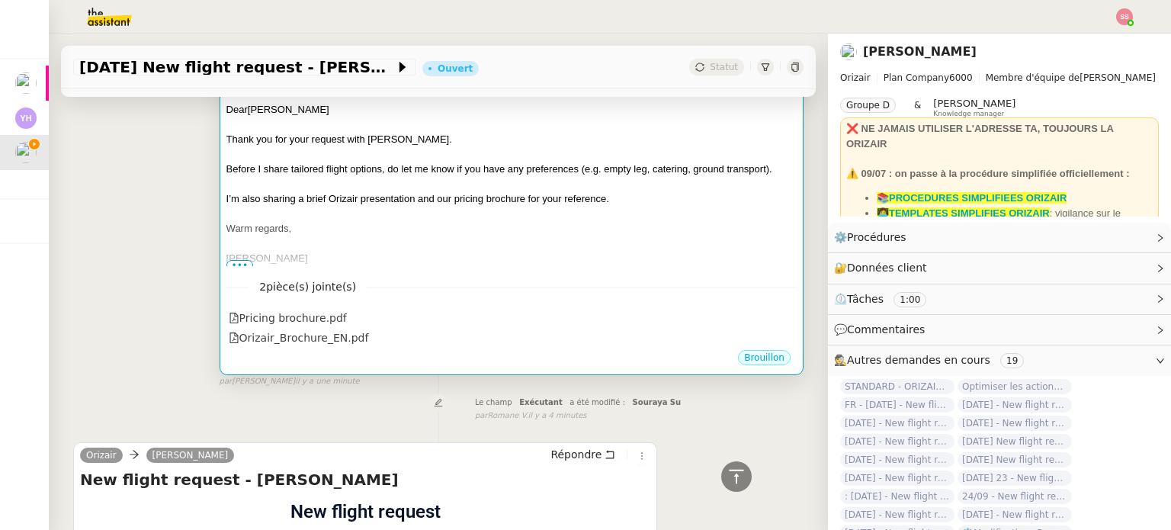
click at [538, 231] on div "Warm regards," at bounding box center [511, 228] width 570 height 15
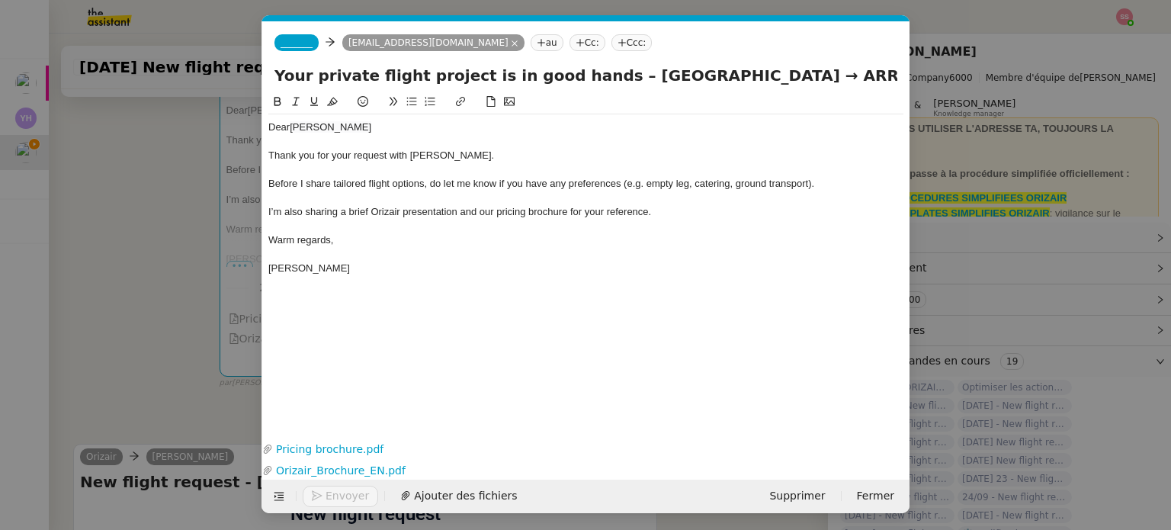
scroll to position [0, 46]
drag, startPoint x: 805, startPoint y: 80, endPoint x: 882, endPoint y: 82, distance: 77.0
click at [882, 82] on input "Your private flight project is in good hands – London Heathrow Airport → ARRIVAL" at bounding box center [585, 75] width 623 height 23
paste input "Kempegowda International Airport"
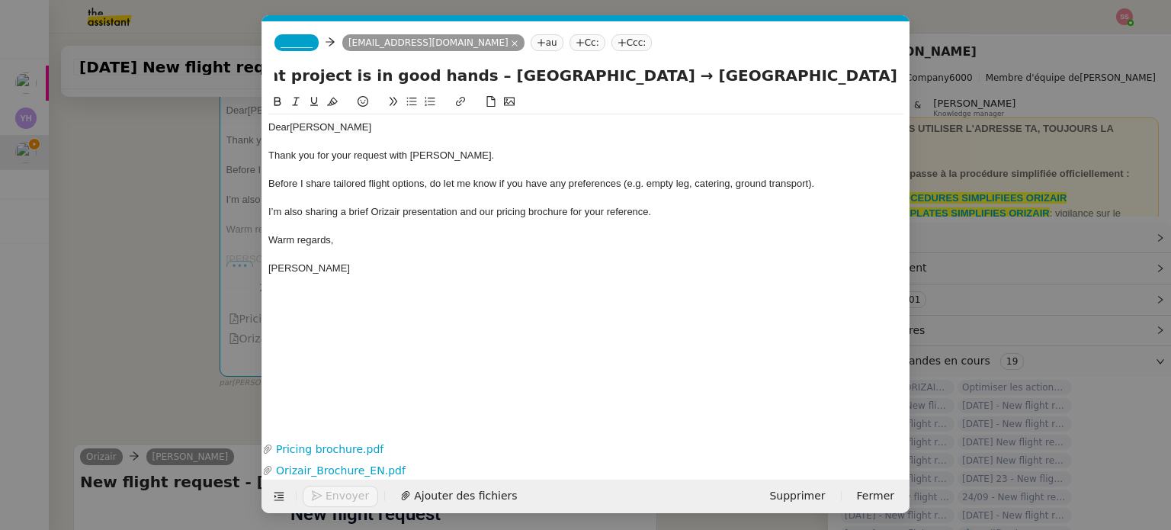
type input "Your private flight project is in good hands – London Heathrow Airport → Kempeg…"
click at [611, 42] on nz-tag "Ccc:" at bounding box center [631, 42] width 41 height 17
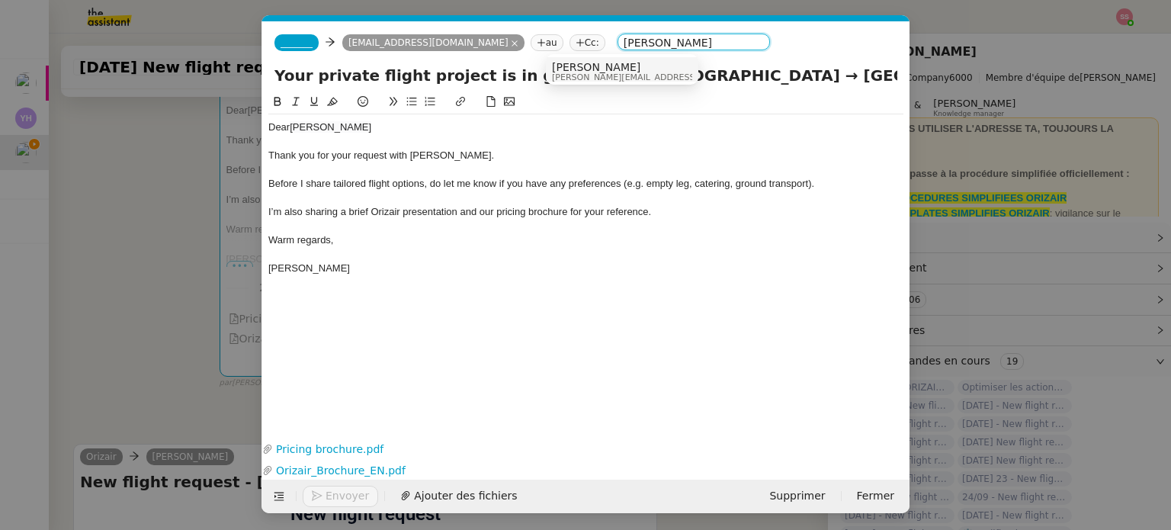
type input "[PERSON_NAME]"
click at [590, 66] on span "[PERSON_NAME]" at bounding box center [660, 67] width 216 height 12
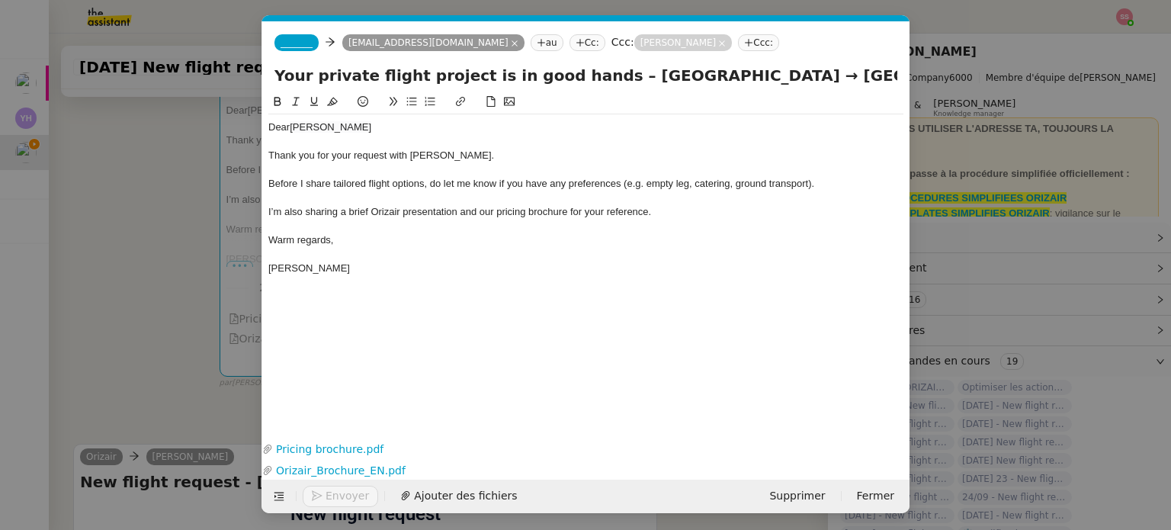
click at [296, 46] on span "_______" at bounding box center [296, 42] width 32 height 11
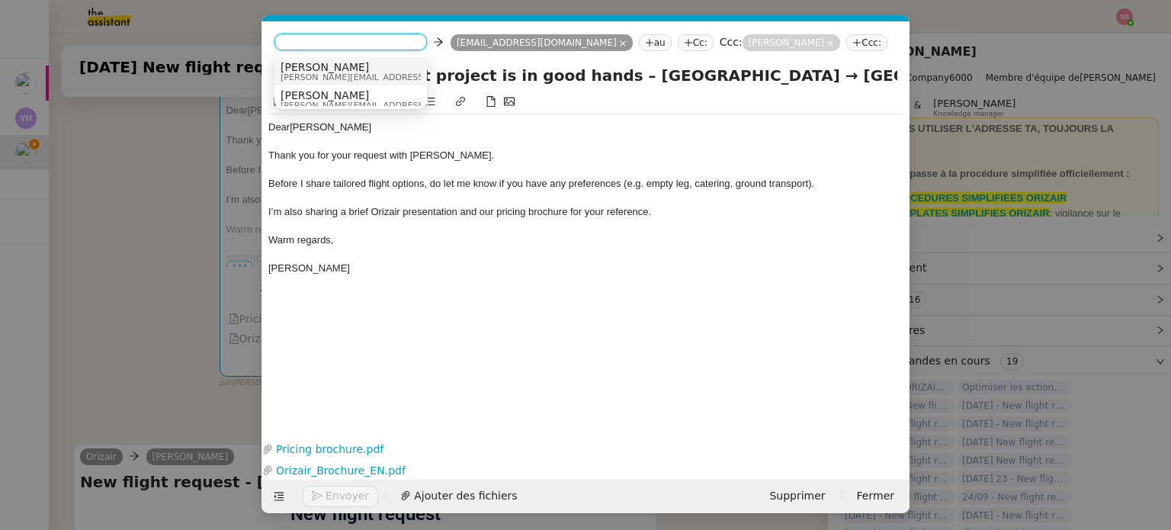
click at [323, 69] on span "[PERSON_NAME]" at bounding box center [388, 67] width 216 height 12
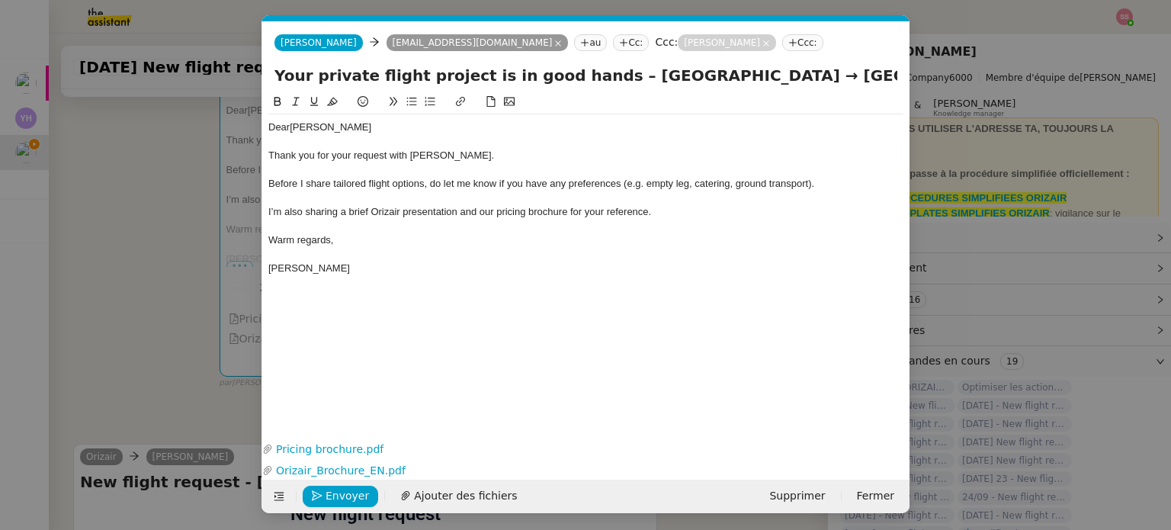
click at [477, 225] on div at bounding box center [585, 226] width 635 height 14
drag, startPoint x: 731, startPoint y: 75, endPoint x: 1000, endPoint y: 106, distance: 270.8
click at [1000, 106] on nz-modal-container "acc Service ✈️Orizair - Acc usé de réception de la demande (FR) - En cours de v…" at bounding box center [585, 265] width 1171 height 530
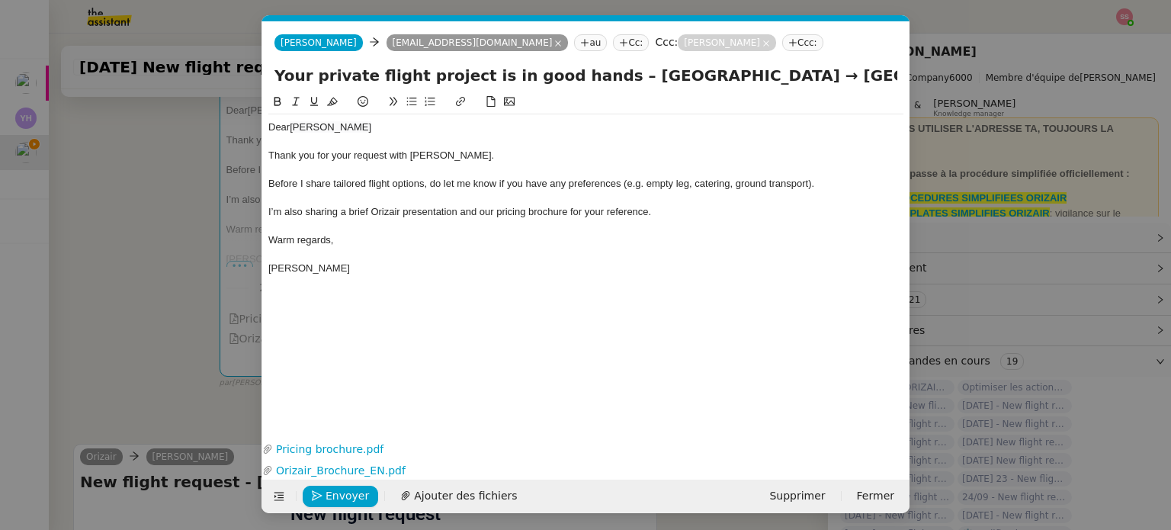
click at [660, 234] on div "Warm regards," at bounding box center [585, 240] width 635 height 14
click at [351, 495] on span "Envoyer" at bounding box center [346, 496] width 43 height 18
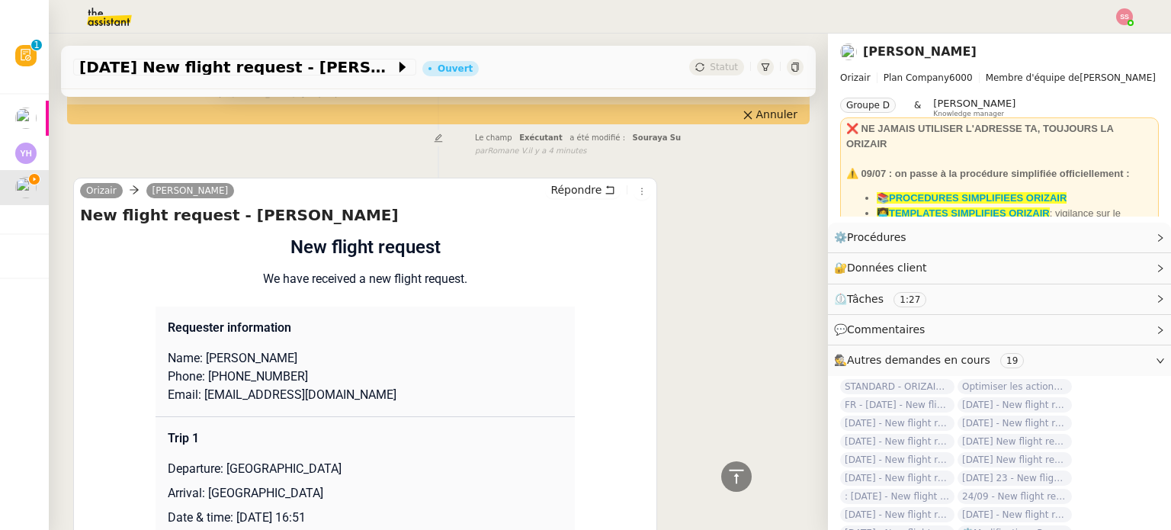
scroll to position [685, 0]
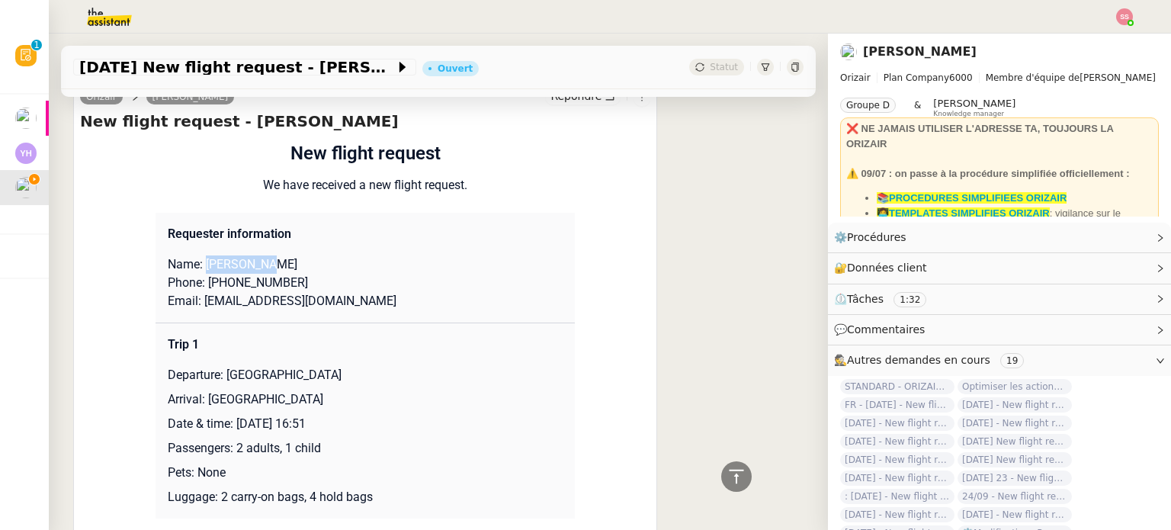
drag, startPoint x: 197, startPoint y: 267, endPoint x: 267, endPoint y: 261, distance: 69.6
click at [267, 261] on p "Name: KALAVATHY SAMPATH" at bounding box center [365, 264] width 395 height 18
copy p "KALAVATHY"
drag, startPoint x: 322, startPoint y: 269, endPoint x: 266, endPoint y: 268, distance: 55.7
click at [266, 268] on p "Name: KALAVATHY SAMPATH" at bounding box center [365, 264] width 395 height 18
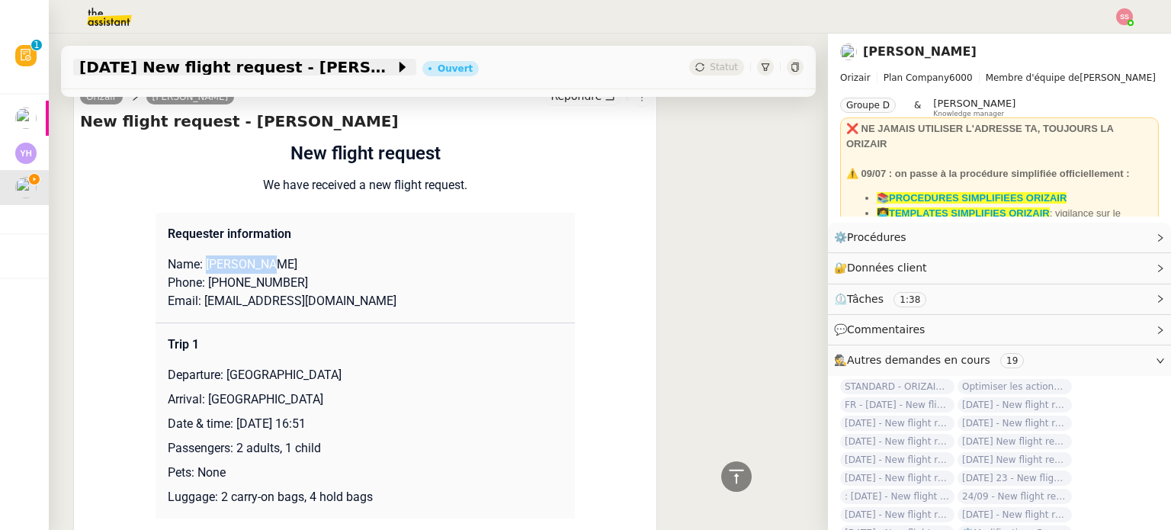
copy p "SAMPATH"
drag, startPoint x: 209, startPoint y: 283, endPoint x: 293, endPoint y: 282, distance: 83.8
click at [293, 282] on p "Phone: +4407880114416" at bounding box center [365, 283] width 395 height 18
copy p "4407880114416"
drag, startPoint x: 318, startPoint y: 309, endPoint x: 193, endPoint y: 316, distance: 125.2
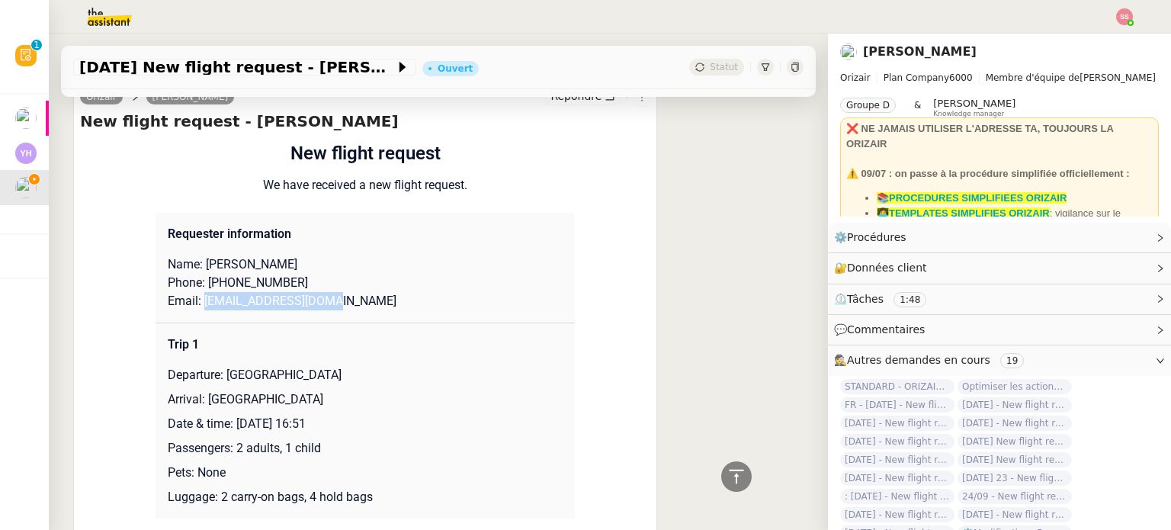
click at [193, 316] on td "Requester information Name: KALAVATHY SAMPATH Phone: +4407880114416 Email: skav…" at bounding box center [364, 268] width 419 height 111
copy p "skavitha41@gmail.com"
drag, startPoint x: 219, startPoint y: 380, endPoint x: 386, endPoint y: 371, distance: 167.2
click at [386, 371] on p "Departure: London Heathrow Airport" at bounding box center [365, 375] width 395 height 18
drag, startPoint x: 200, startPoint y: 401, endPoint x: 397, endPoint y: 396, distance: 196.7
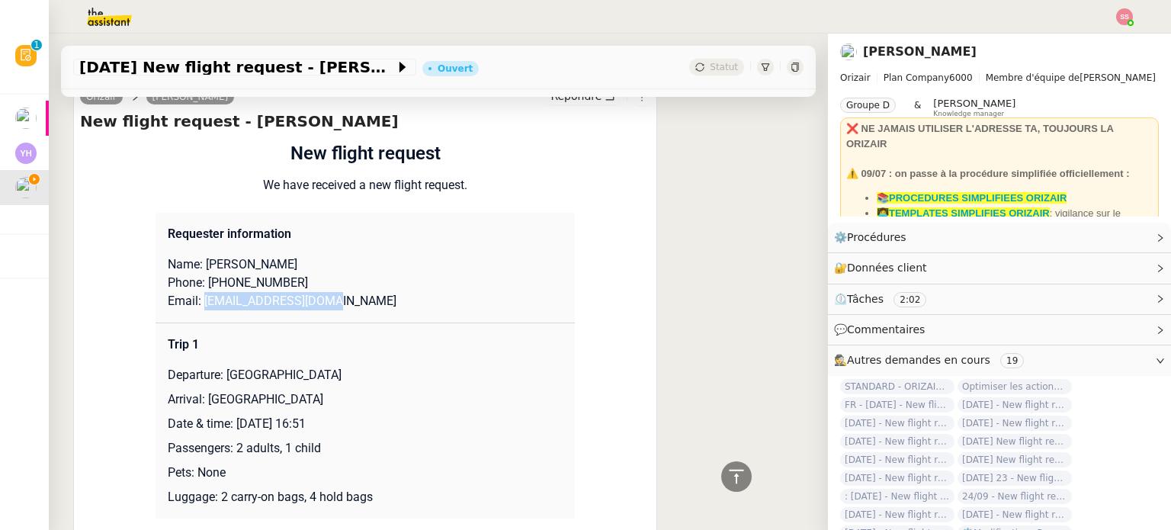
click at [397, 396] on p "Arrival: Kempegowda International Airport" at bounding box center [365, 399] width 395 height 18
drag, startPoint x: 216, startPoint y: 503, endPoint x: 414, endPoint y: 499, distance: 198.2
click at [414, 499] on p "Luggage: 2 carry-on bags, 4 hold bags" at bounding box center [365, 497] width 395 height 18
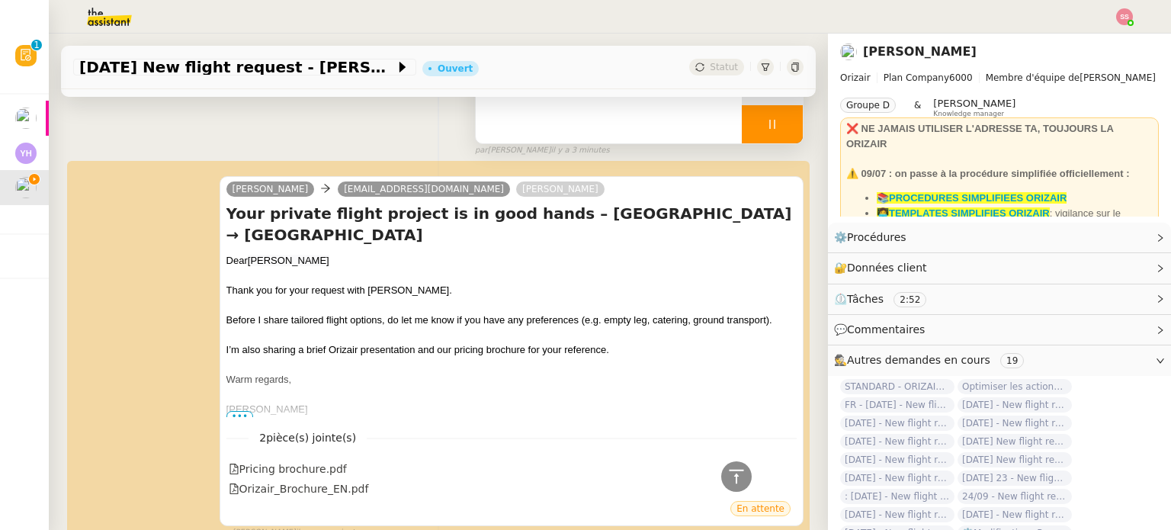
scroll to position [75, 0]
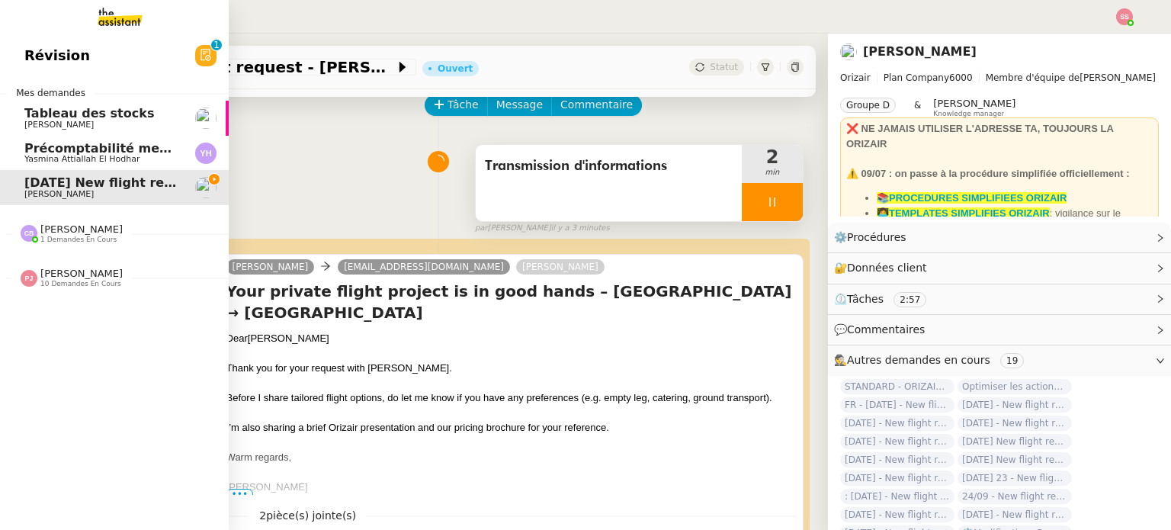
click at [113, 165] on link "Précomptabilité mensuelle de la SCI du Clos Bonin - [DATE] Yasmina Attiallah El…" at bounding box center [114, 153] width 229 height 35
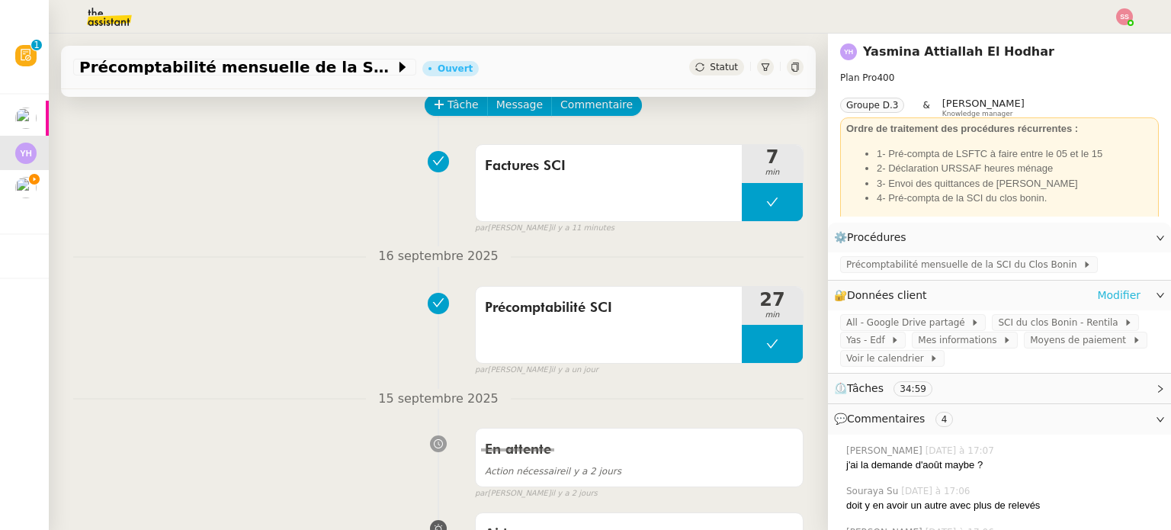
click at [1097, 297] on link "Modifier" at bounding box center [1118, 296] width 43 height 18
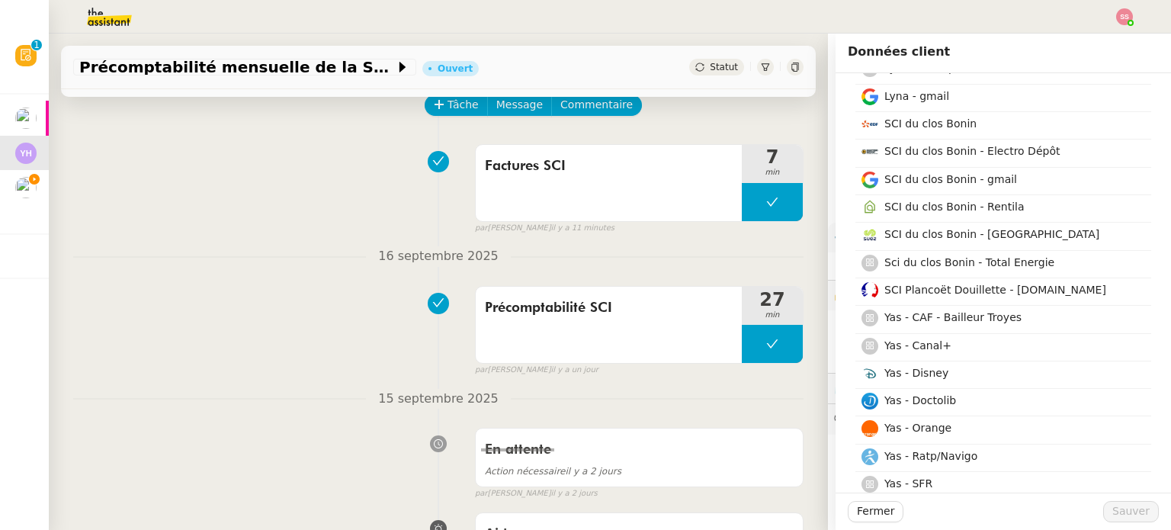
scroll to position [610, 0]
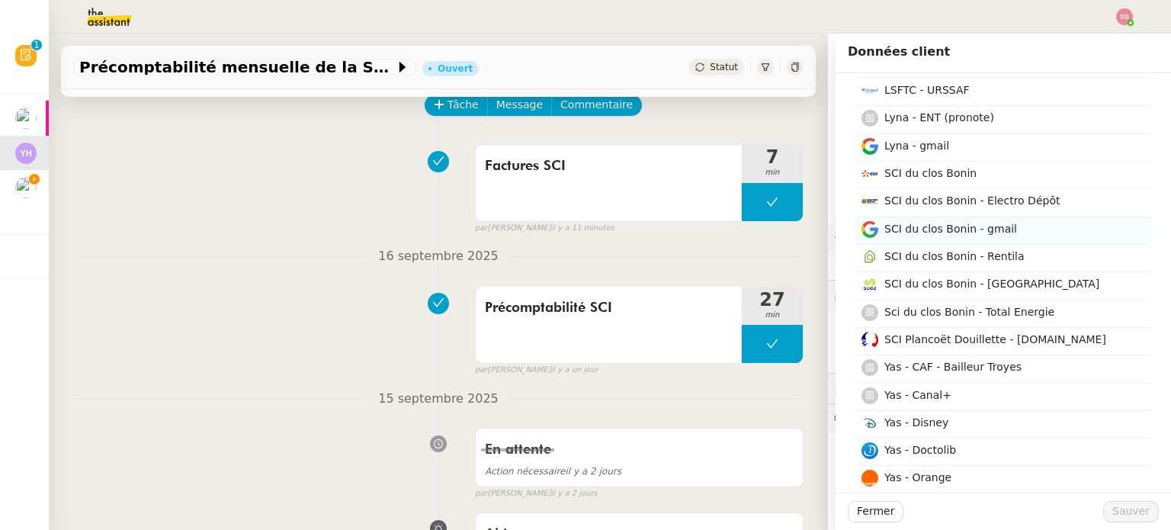
click at [1014, 229] on h4 "SCI du clos Bonin - gmail" at bounding box center [1013, 229] width 258 height 18
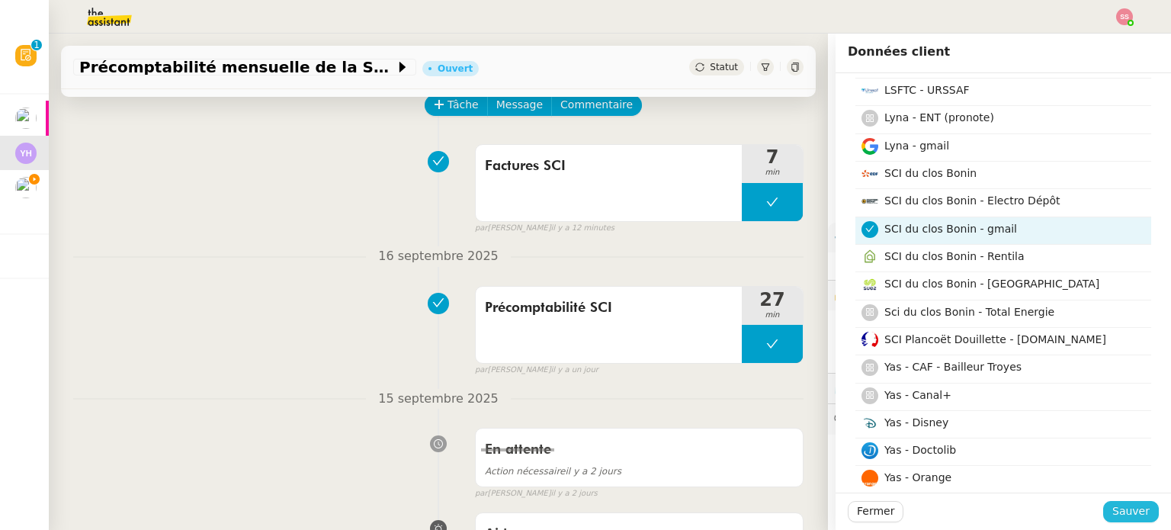
click at [1139, 503] on button "Sauver" at bounding box center [1131, 511] width 56 height 21
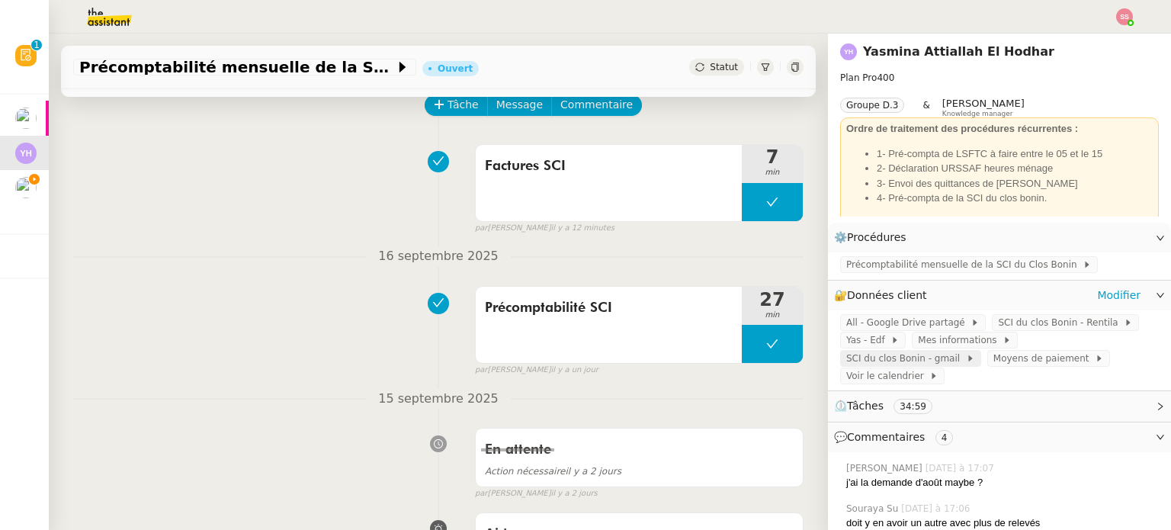
click at [966, 351] on span "SCI du clos Bonin - gmail" at bounding box center [906, 358] width 120 height 15
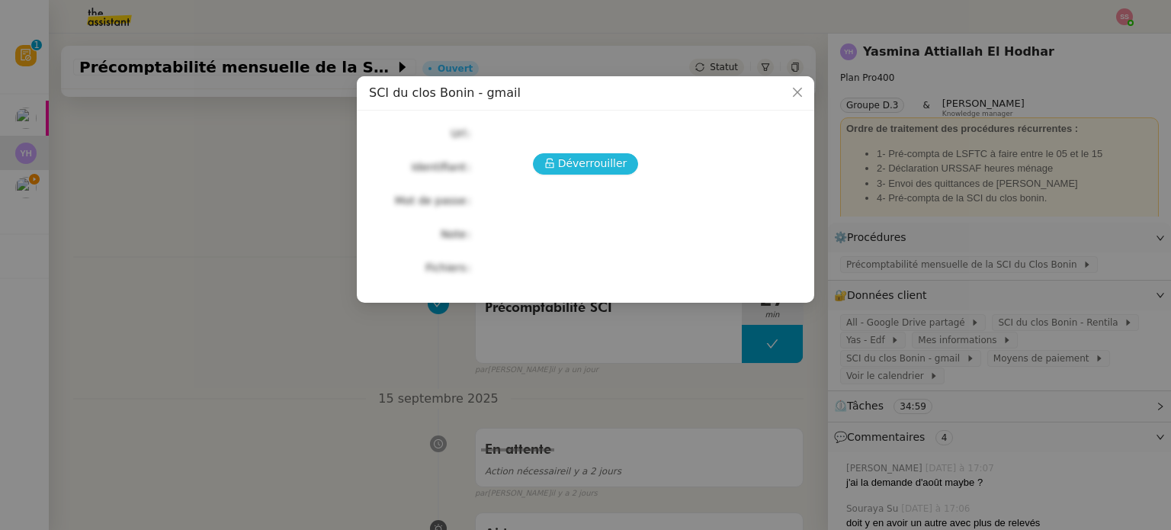
click at [585, 160] on span "Déverrouiller" at bounding box center [592, 164] width 69 height 18
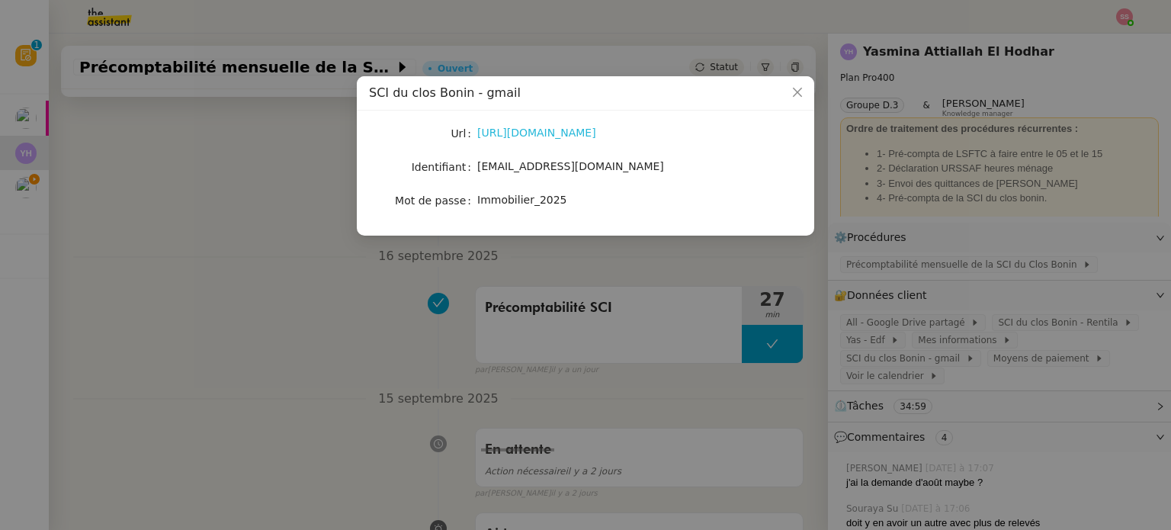
click at [547, 129] on link "https://mail.google.com/mail/u/1/#inbox" at bounding box center [536, 133] width 119 height 12
click at [547, 165] on span "sci.duclosbonin@gmail.com" at bounding box center [570, 166] width 187 height 12
click at [511, 197] on span "Immobilier_2025" at bounding box center [522, 200] width 90 height 12
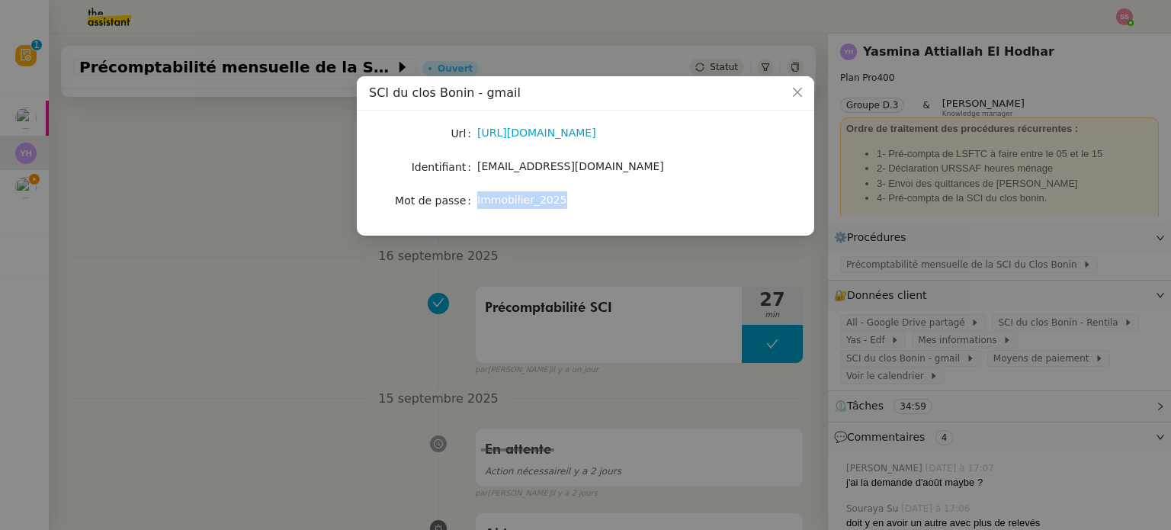
click at [511, 197] on span "Immobilier_2025" at bounding box center [522, 200] width 90 height 12
click at [741, 262] on nz-modal-container "SCI du clos Bonin - gmail Url https://mail.google.com/mail/u/1/#inbox Identifia…" at bounding box center [585, 265] width 1171 height 530
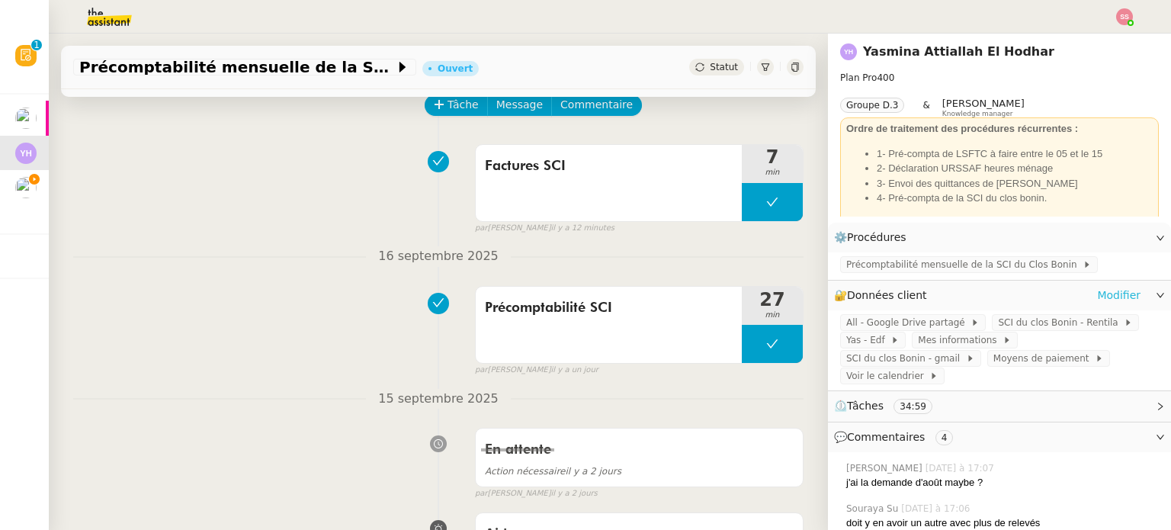
click at [1101, 296] on link "Modifier" at bounding box center [1118, 296] width 43 height 18
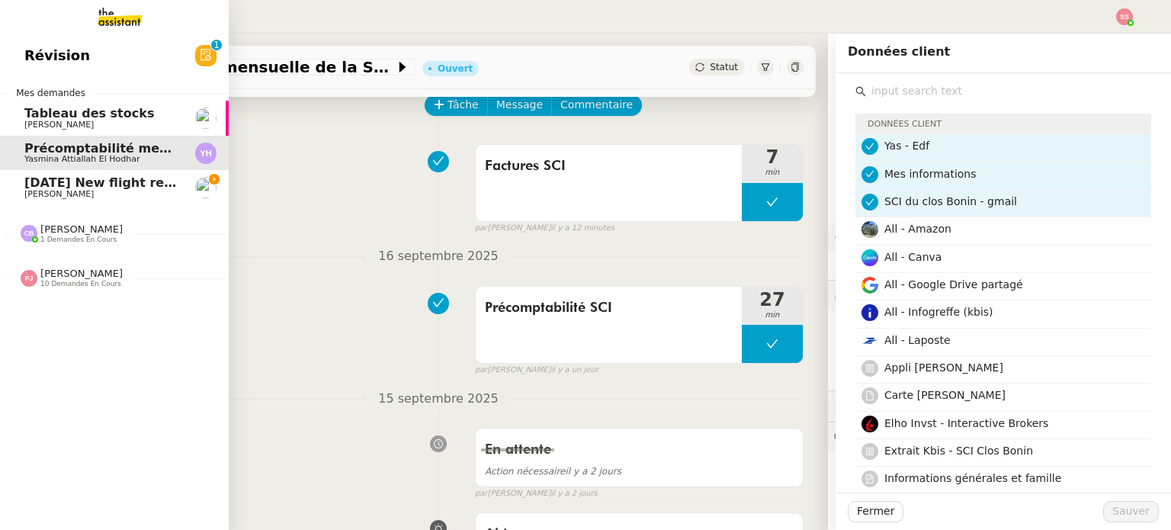
click at [3, 189] on link "24th September 2025 New flight request - KALAVATHY SAMPATH Louis Frei" at bounding box center [114, 187] width 229 height 35
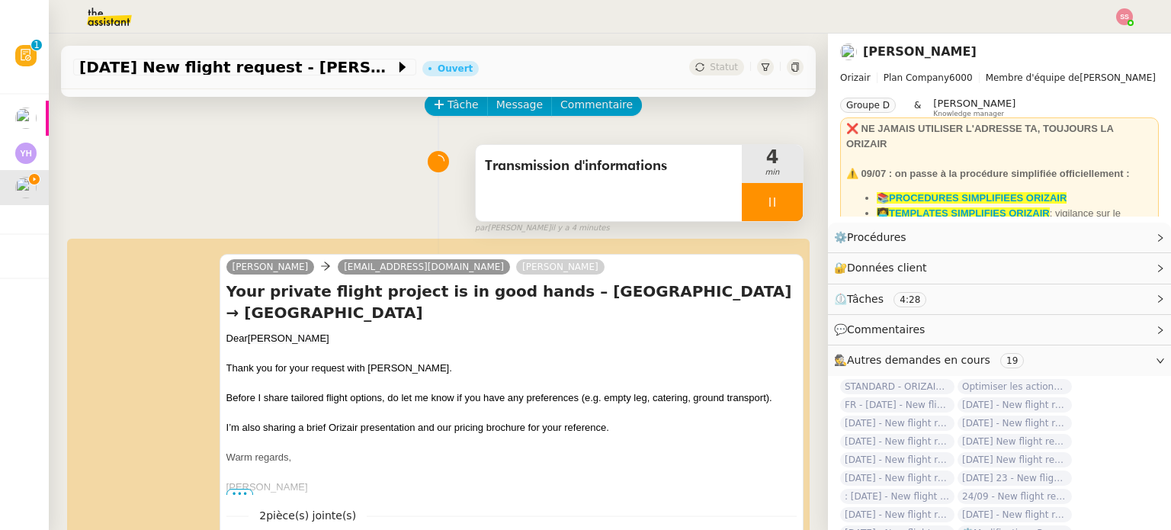
click at [777, 209] on div at bounding box center [772, 202] width 61 height 38
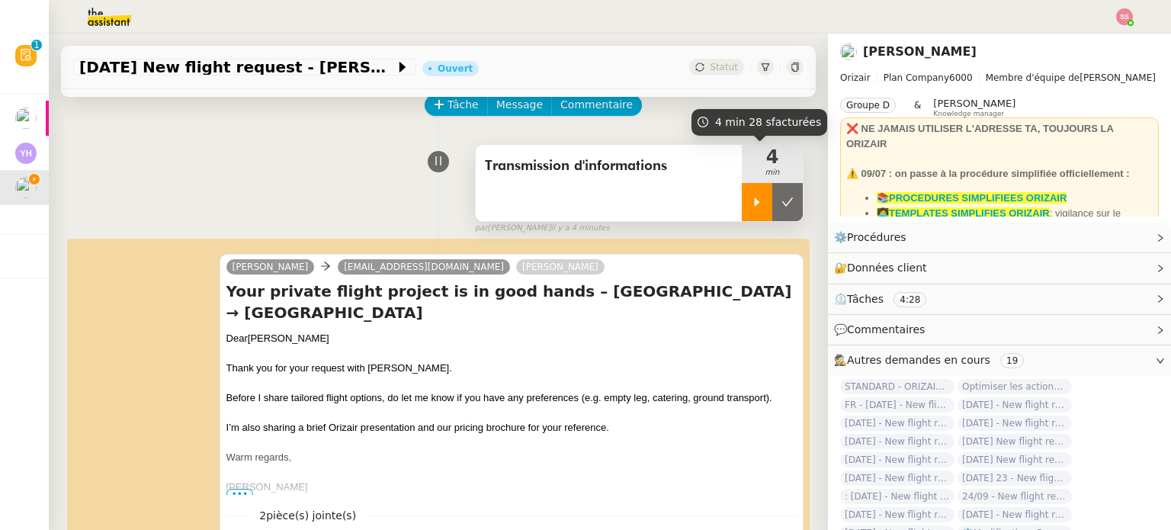
click at [777, 209] on button at bounding box center [787, 202] width 30 height 38
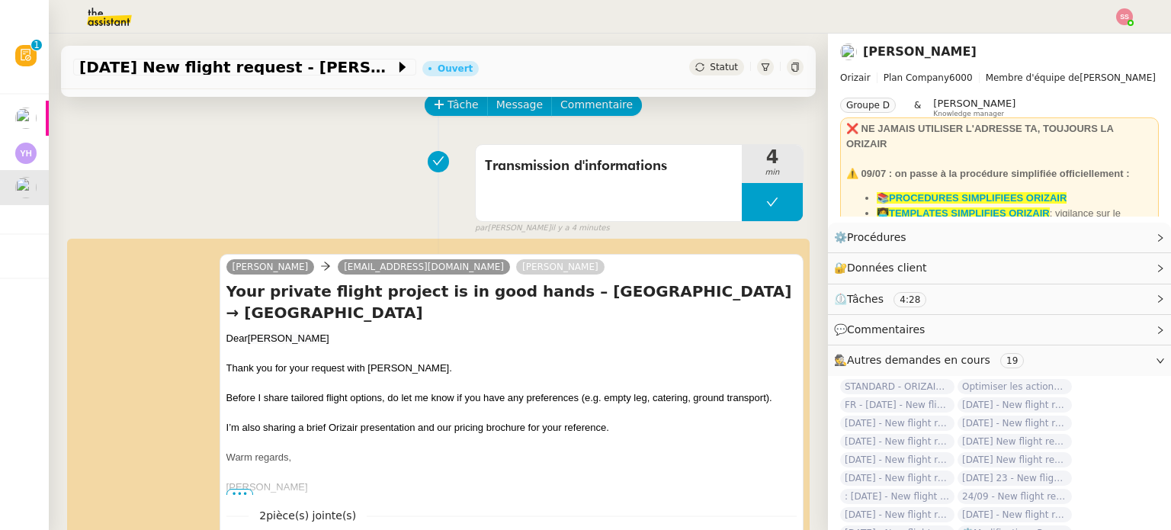
click at [710, 74] on div "Statut" at bounding box center [716, 67] width 55 height 17
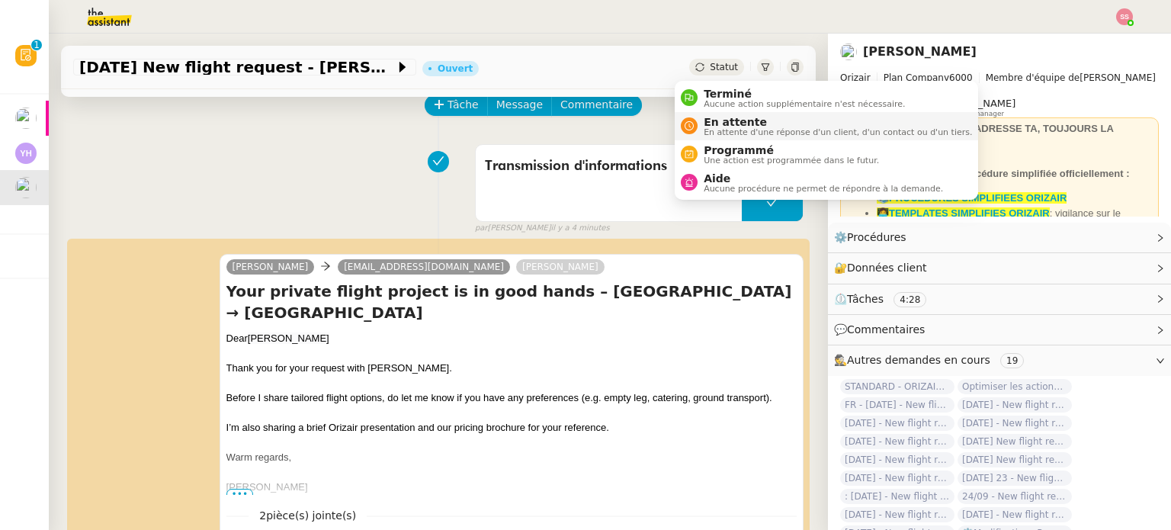
click at [729, 120] on span "En attente" at bounding box center [837, 122] width 268 height 12
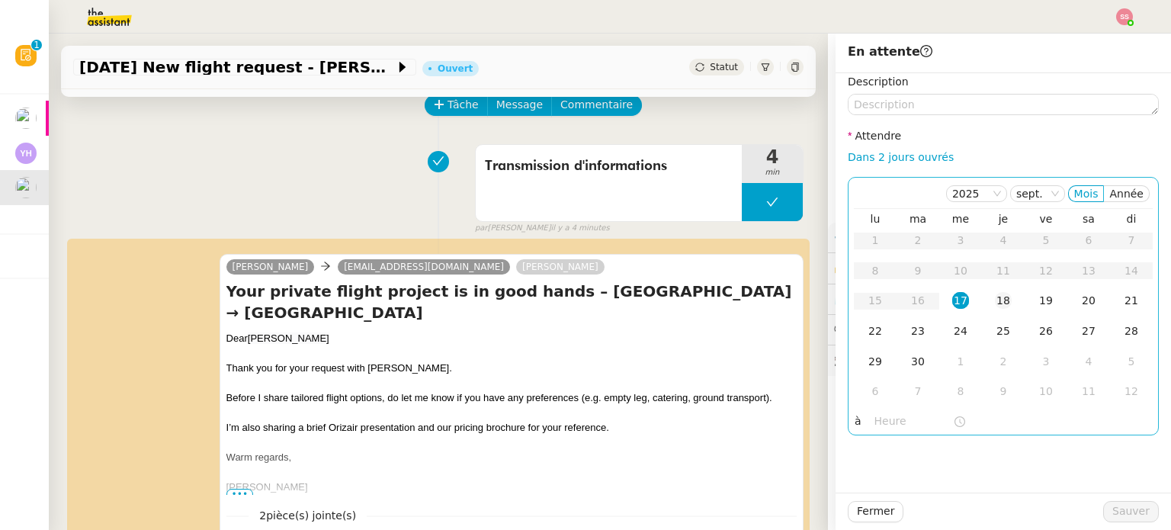
click at [982, 297] on td "18" at bounding box center [1003, 301] width 43 height 30
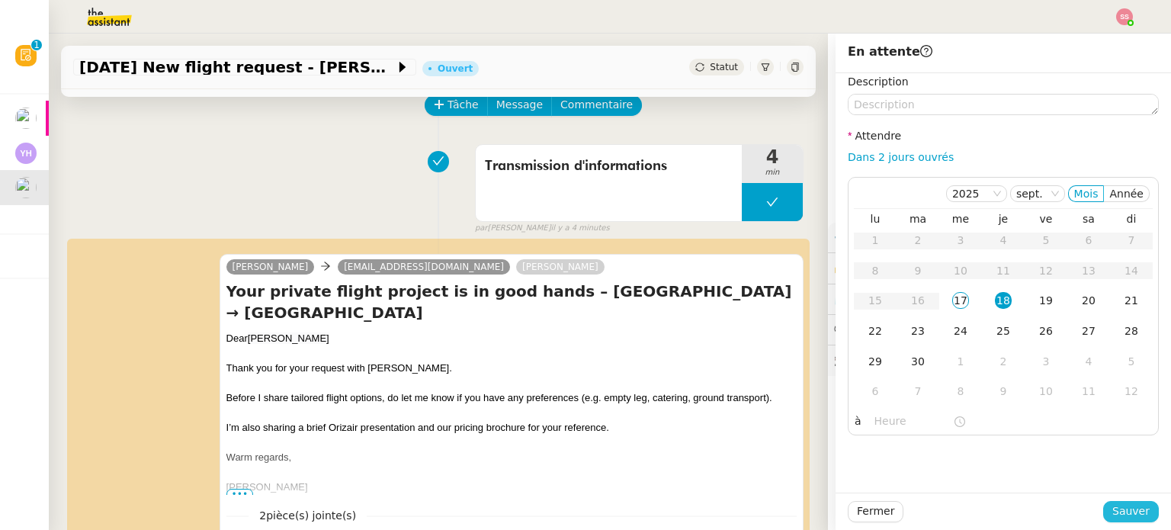
click at [1112, 503] on span "Sauver" at bounding box center [1130, 511] width 37 height 18
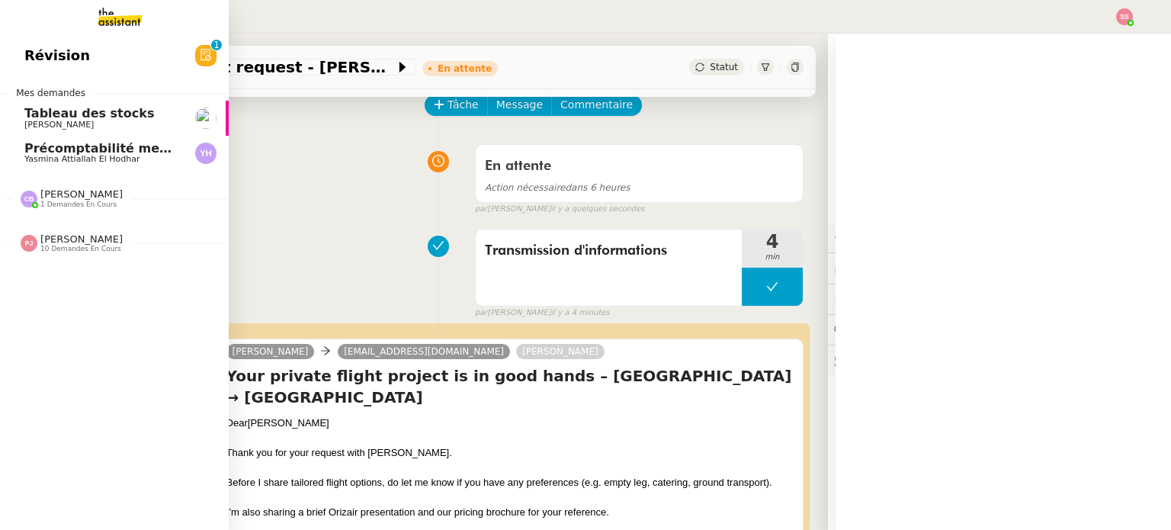
click at [128, 163] on span "Yasmina Attiallah El Hodhar" at bounding box center [101, 159] width 154 height 9
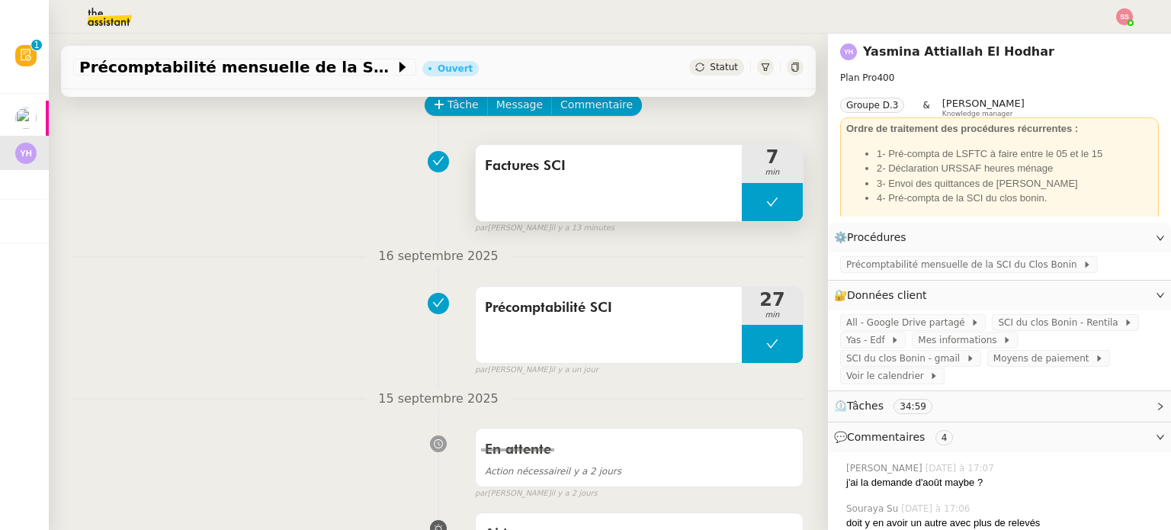
click at [742, 210] on button at bounding box center [772, 202] width 61 height 38
click at [751, 208] on icon at bounding box center [757, 202] width 12 height 12
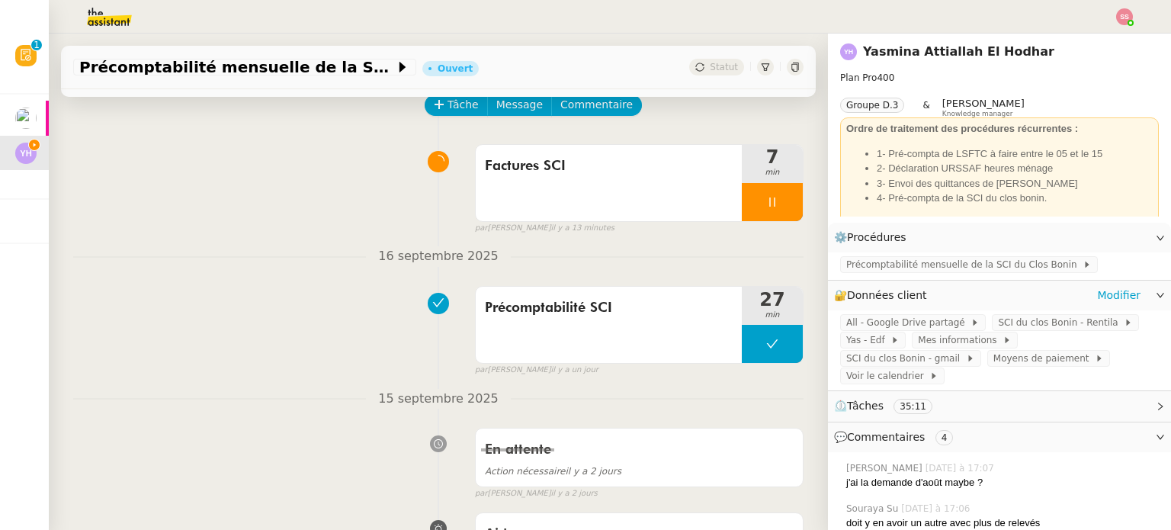
click at [1131, 298] on div "🔐 Données client Modifier" at bounding box center [999, 295] width 343 height 30
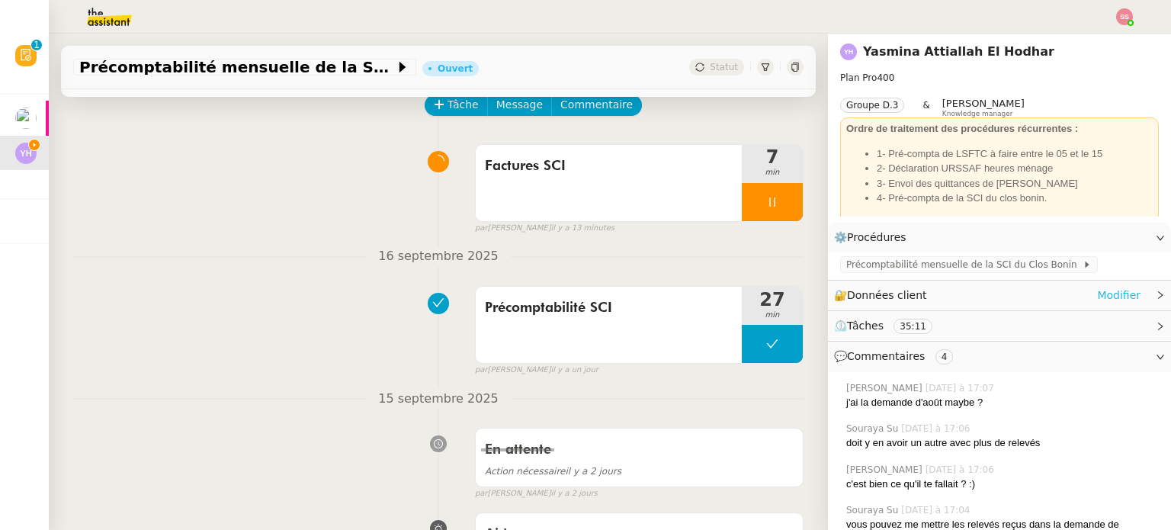
click at [1116, 292] on link "Modifier" at bounding box center [1118, 296] width 43 height 18
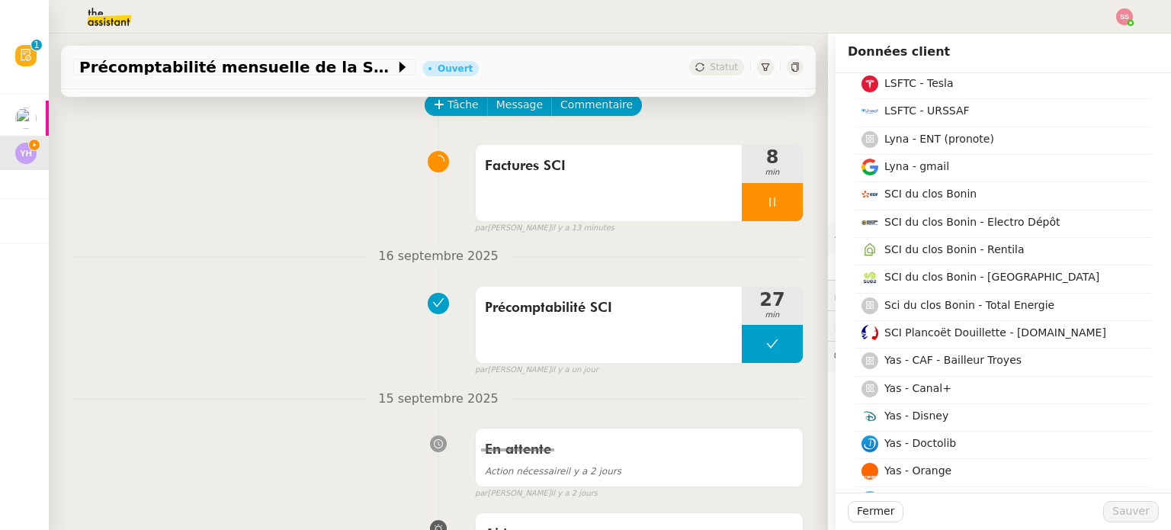
scroll to position [610, 0]
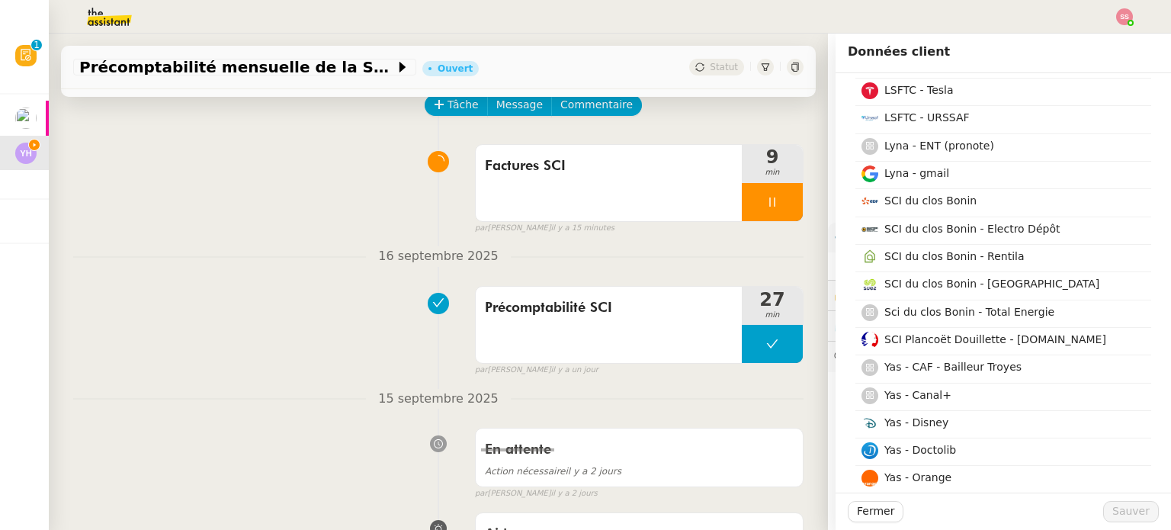
click at [531, 267] on nz-divider "16 septembre 2025" at bounding box center [438, 256] width 730 height 21
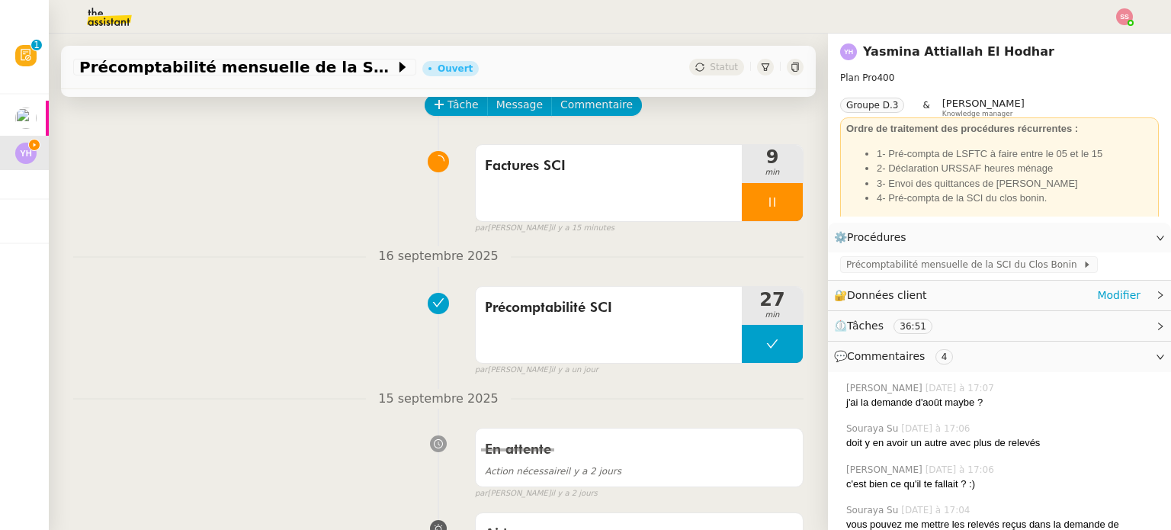
click at [1030, 306] on div "🔐 Données client Modifier" at bounding box center [999, 295] width 343 height 30
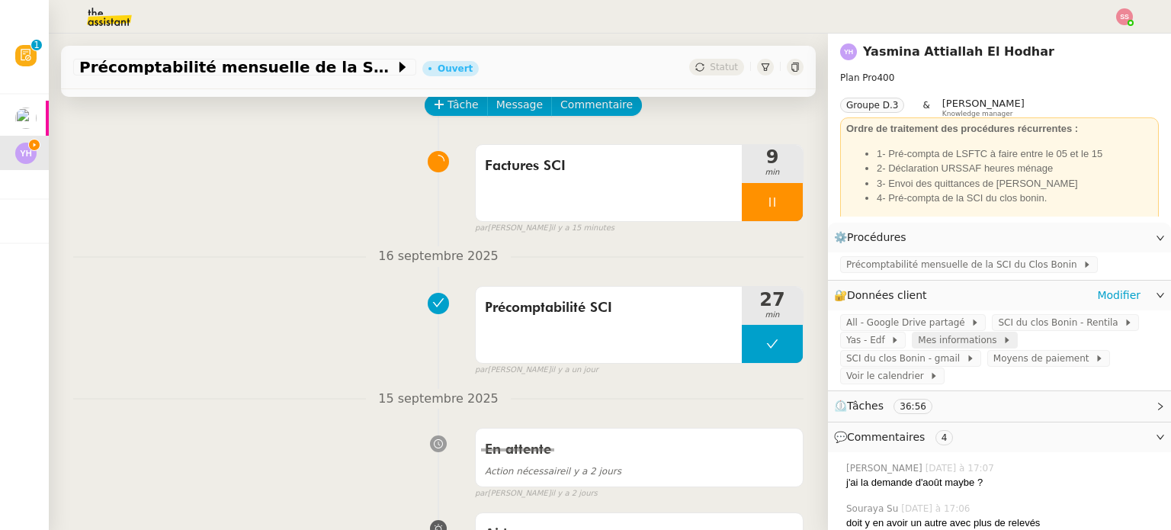
click at [966, 340] on span "Mes informations" at bounding box center [960, 339] width 85 height 15
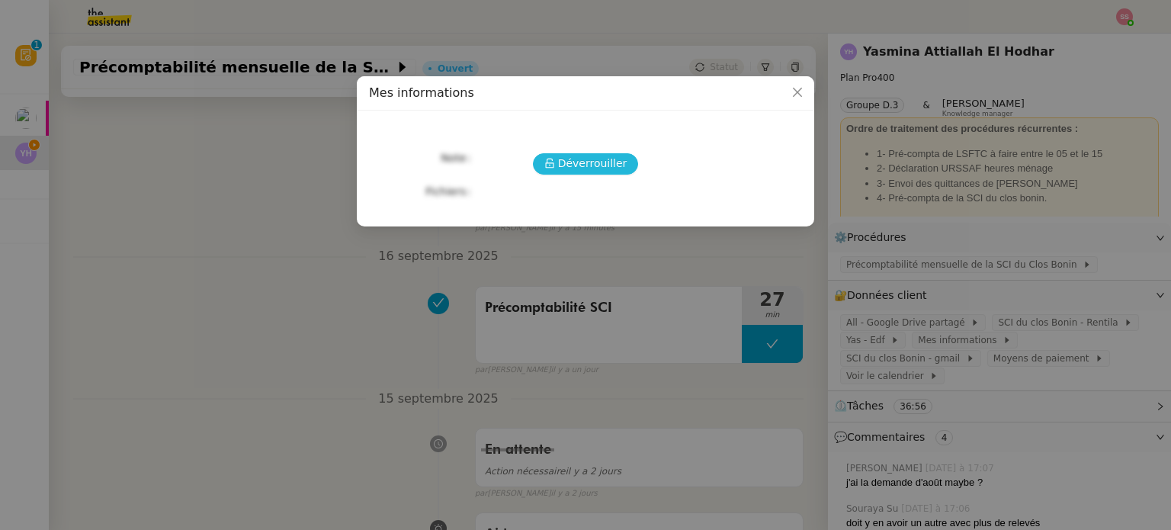
click at [598, 171] on span "Déverrouiller" at bounding box center [592, 164] width 69 height 18
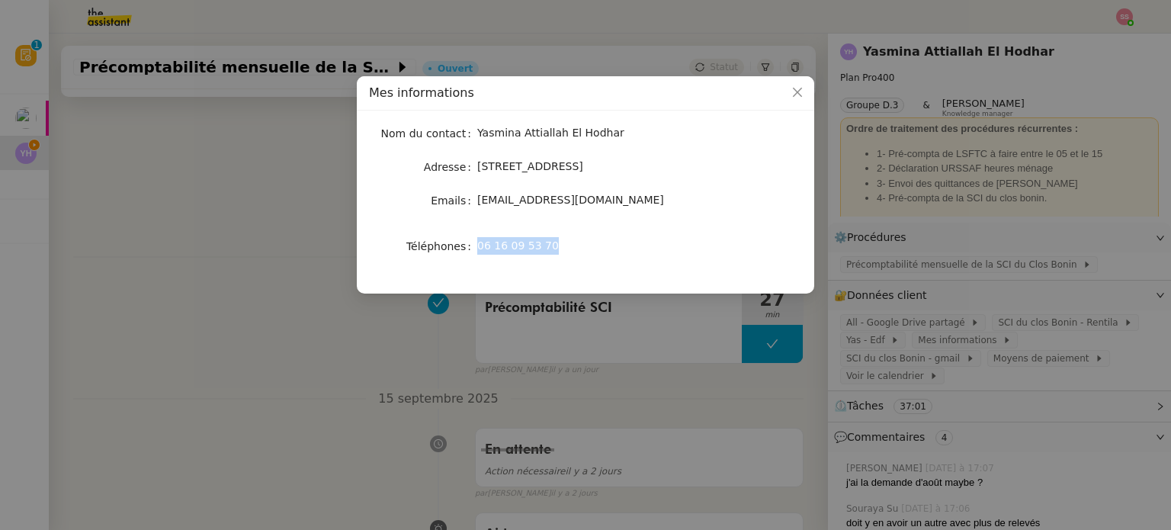
drag, startPoint x: 546, startPoint y: 243, endPoint x: 479, endPoint y: 245, distance: 67.1
click at [479, 245] on span "06 16 09 53 70" at bounding box center [518, 245] width 82 height 12
click at [326, 205] on nz-modal-container "Mes informations Nom du contact Yasmina Attiallah El Hodhar Adresse 50 Allée du…" at bounding box center [585, 265] width 1171 height 530
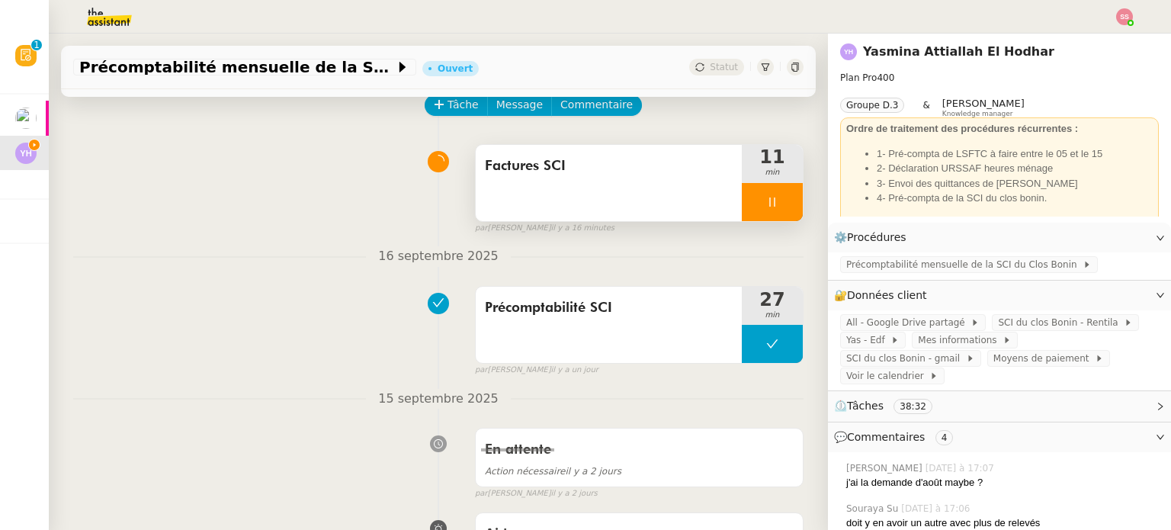
click at [766, 202] on icon at bounding box center [772, 202] width 12 height 12
click at [781, 202] on icon at bounding box center [787, 202] width 12 height 12
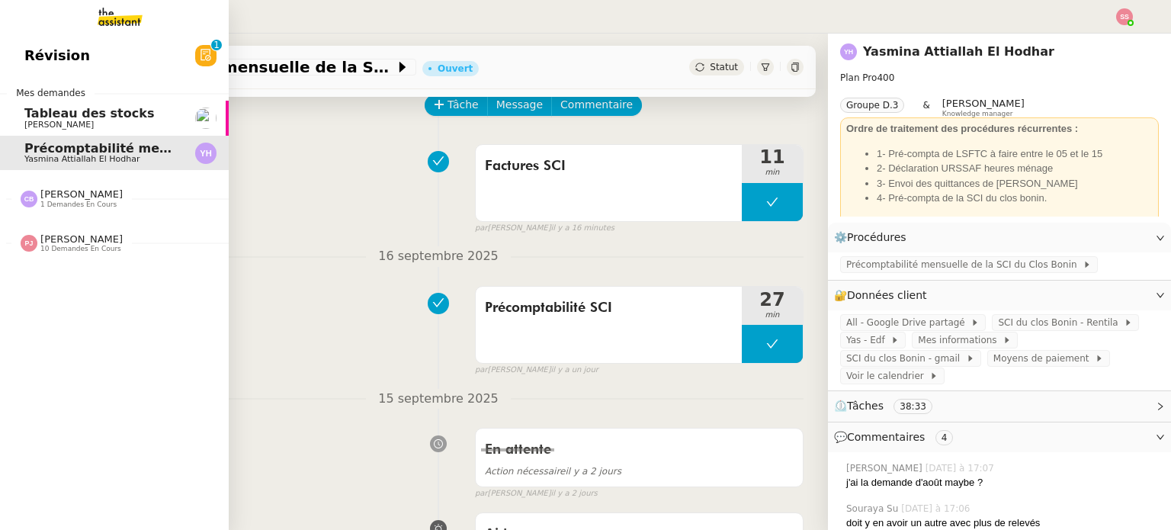
click at [119, 245] on nz-divider "Pauline Jennah 10 demandes en cours" at bounding box center [120, 243] width 229 height 20
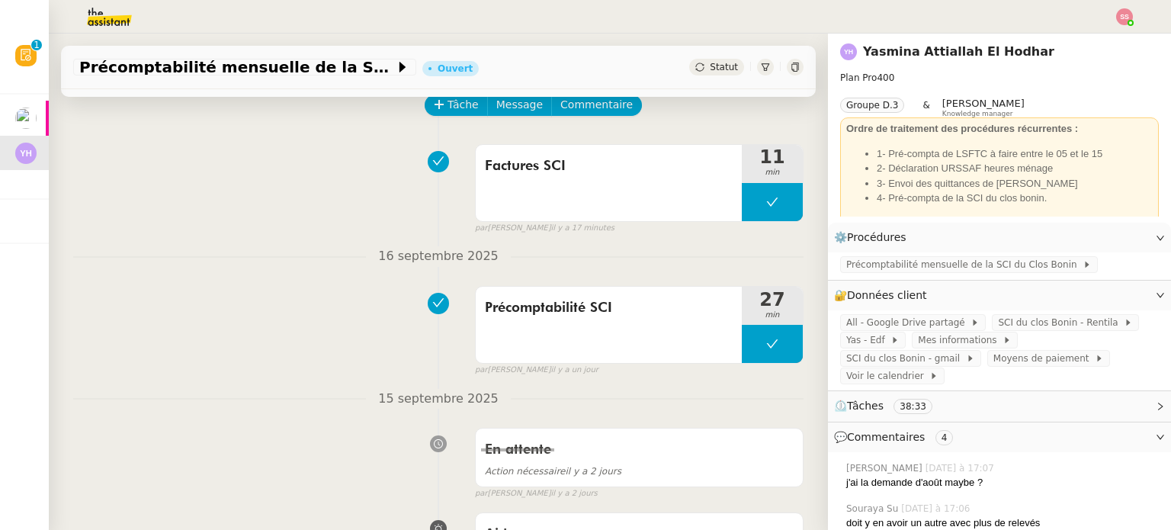
click at [1129, 18] on img at bounding box center [1124, 16] width 17 height 17
click at [1107, 34] on li "Suivi" at bounding box center [1082, 43] width 99 height 21
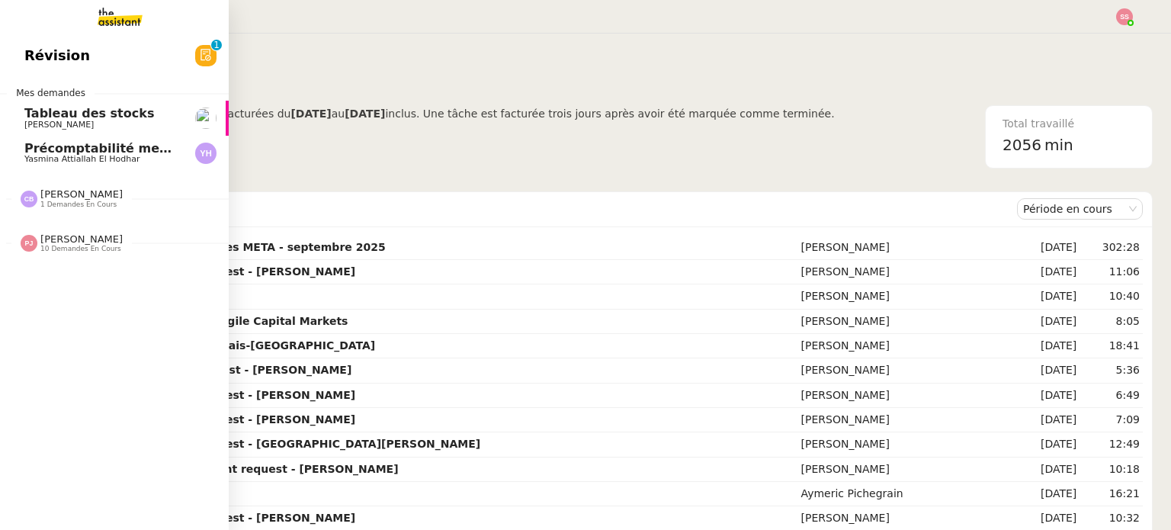
drag, startPoint x: 147, startPoint y: 154, endPoint x: 226, endPoint y: 146, distance: 78.9
click at [148, 154] on span "Précomptabilité mensuelle de la SCI du Clos Bonin - [DATE]" at bounding box center [227, 148] width 407 height 14
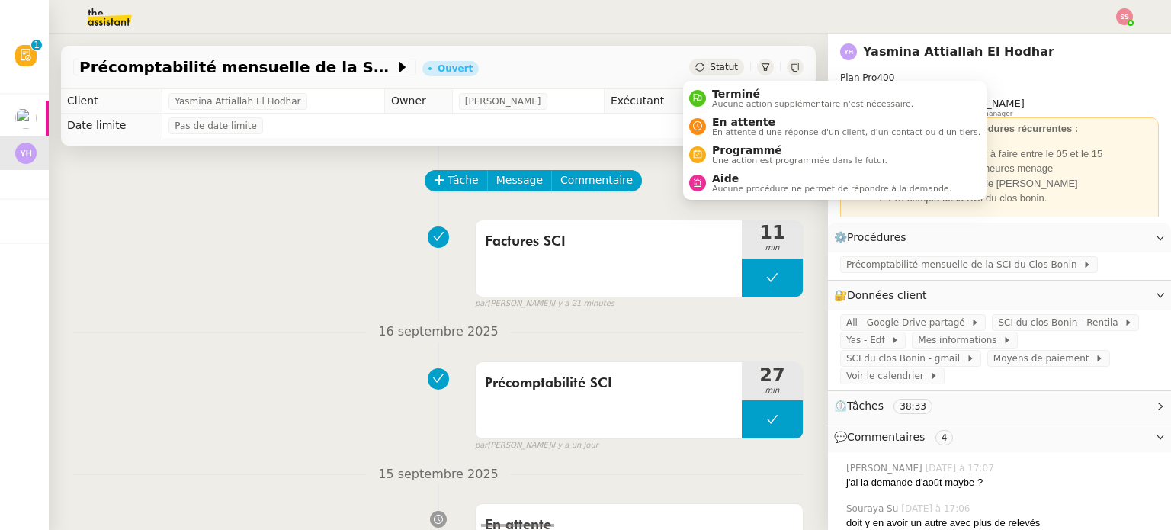
click at [710, 64] on span "Statut" at bounding box center [724, 67] width 28 height 11
click at [716, 128] on span "En attente d'une réponse d'un client, d'un contact ou d'un tiers." at bounding box center [846, 132] width 268 height 8
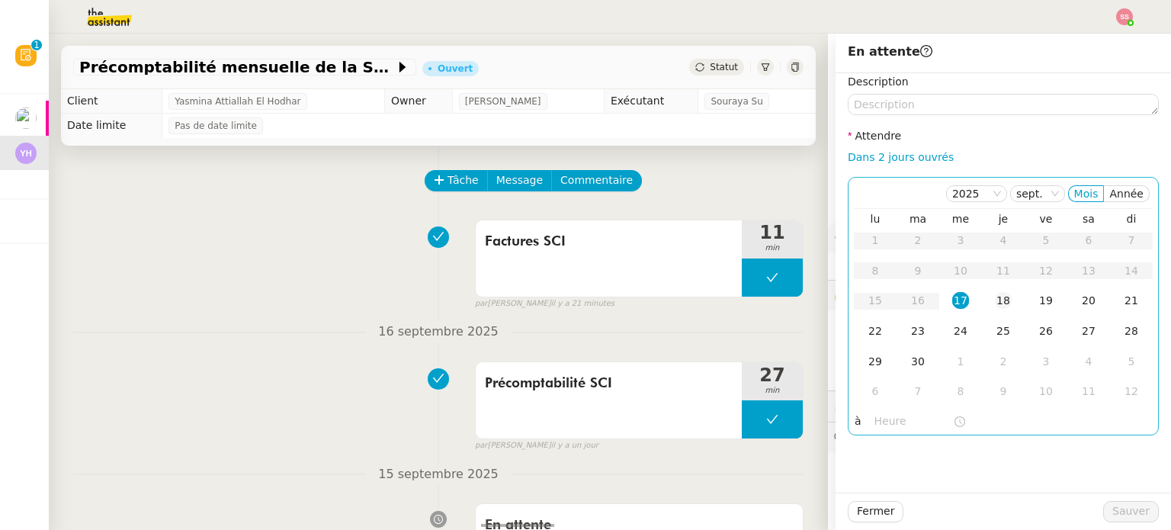
click at [1001, 300] on td "18" at bounding box center [1003, 301] width 43 height 30
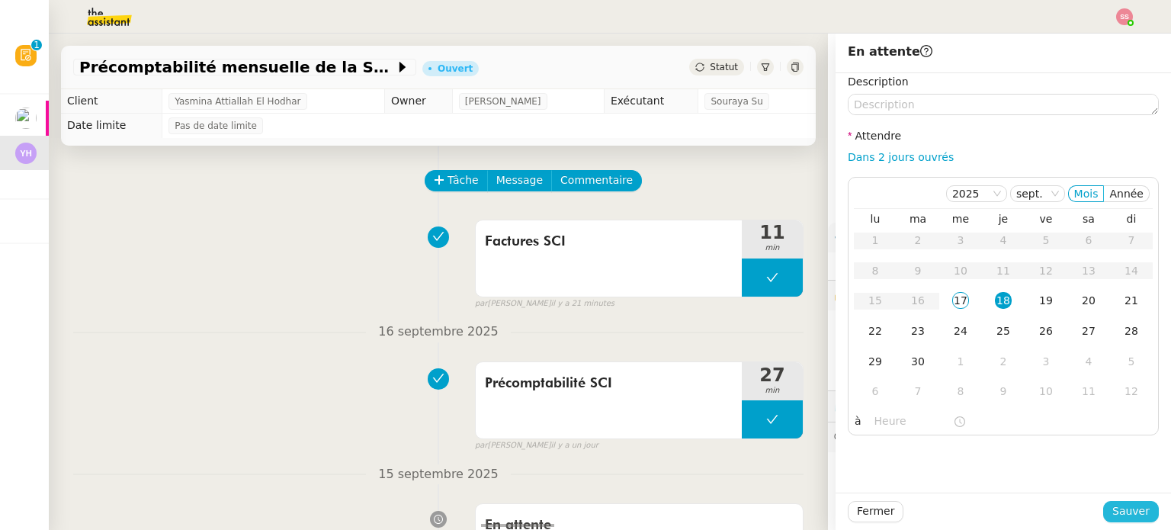
click at [1123, 506] on span "Sauver" at bounding box center [1130, 511] width 37 height 18
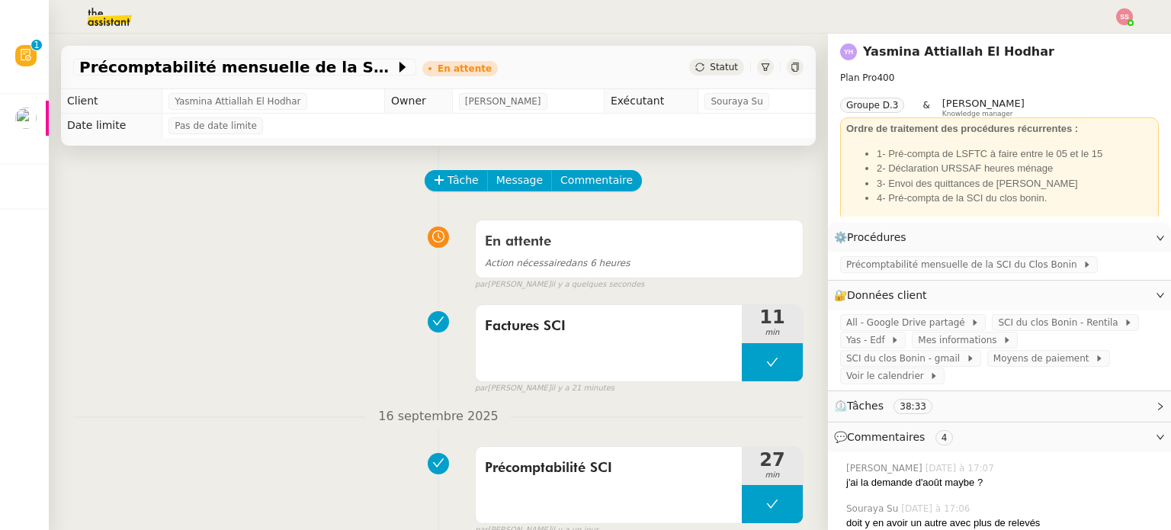
click at [1088, 43] on div "Yasmina Attiallah El Hodhar" at bounding box center [999, 52] width 319 height 24
click at [1126, 18] on img at bounding box center [1124, 16] width 17 height 17
click at [1109, 45] on li "Suivi" at bounding box center [1082, 43] width 99 height 21
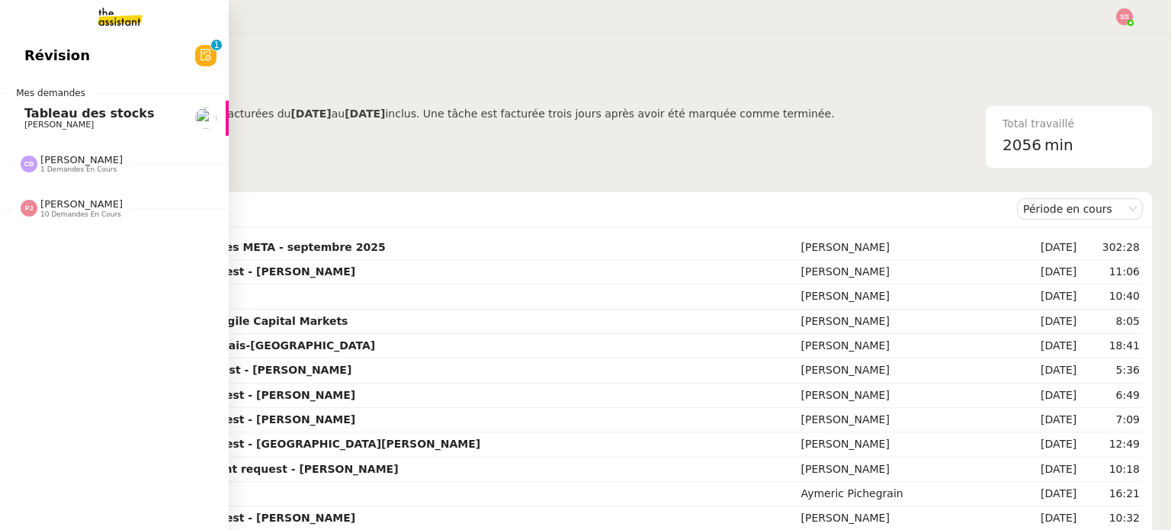
click at [68, 164] on span "[PERSON_NAME]" at bounding box center [81, 159] width 82 height 11
click at [73, 234] on span "[PERSON_NAME]" at bounding box center [81, 238] width 82 height 11
